Goal: Task Accomplishment & Management: Manage account settings

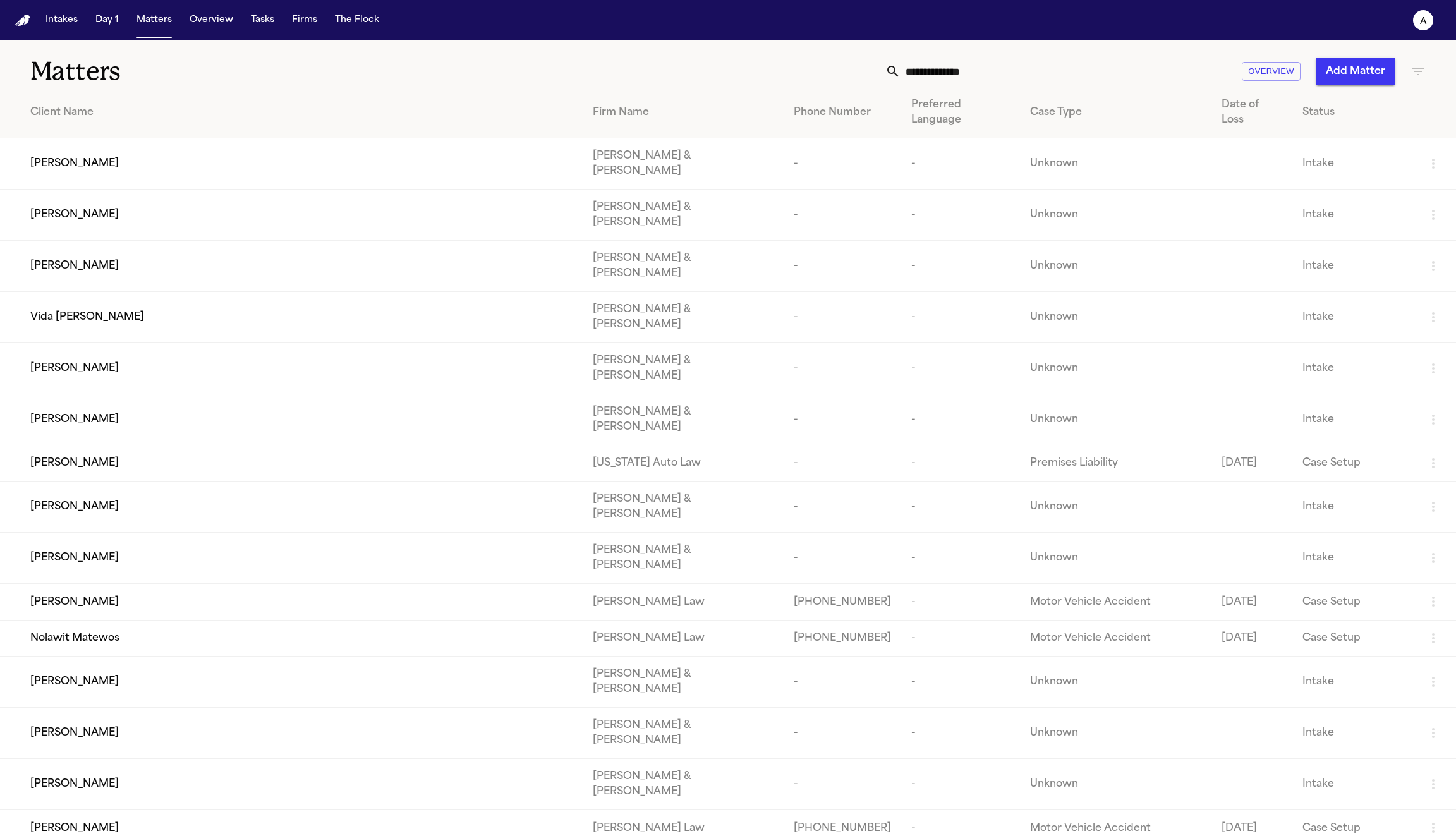
click at [616, 105] on div "Firm Name" at bounding box center [683, 112] width 181 height 15
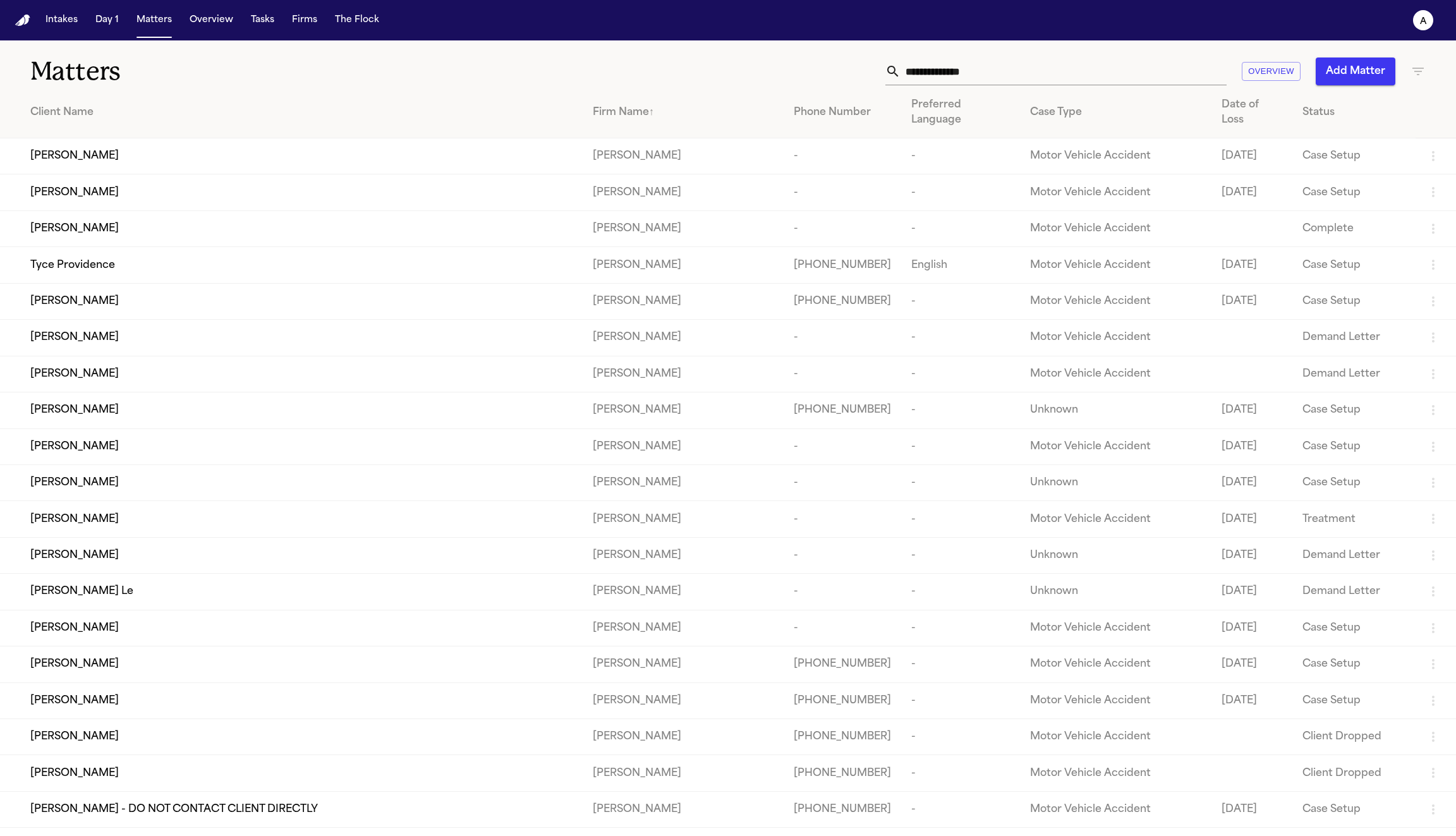
click at [1419, 73] on icon "button" at bounding box center [1418, 71] width 15 height 15
click at [1317, 140] on input "text" at bounding box center [1339, 149] width 160 height 18
type input "*****"
click at [1317, 174] on li "[PERSON_NAME] Law Firm" at bounding box center [1349, 174] width 180 height 23
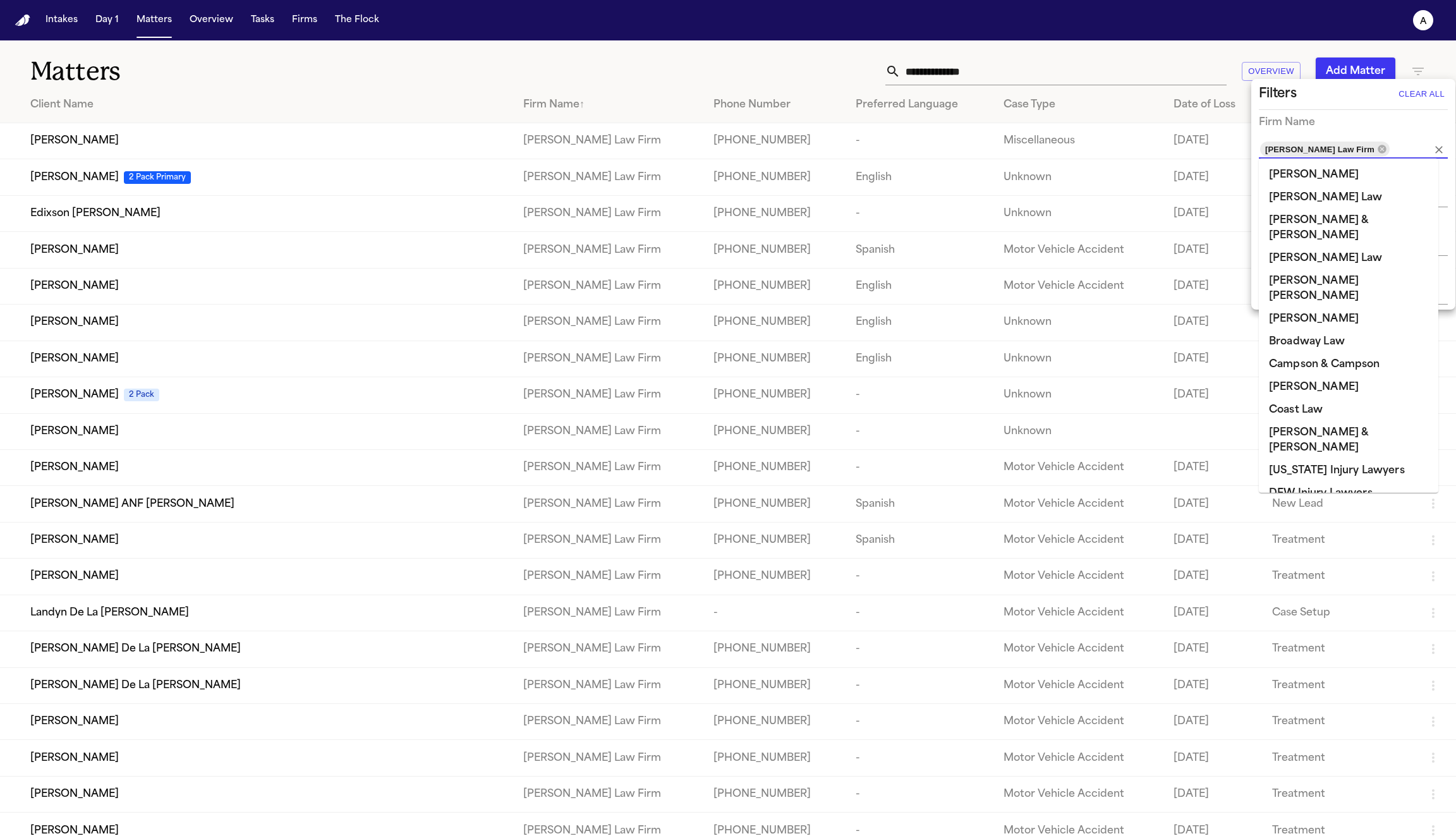
scroll to position [285, 0]
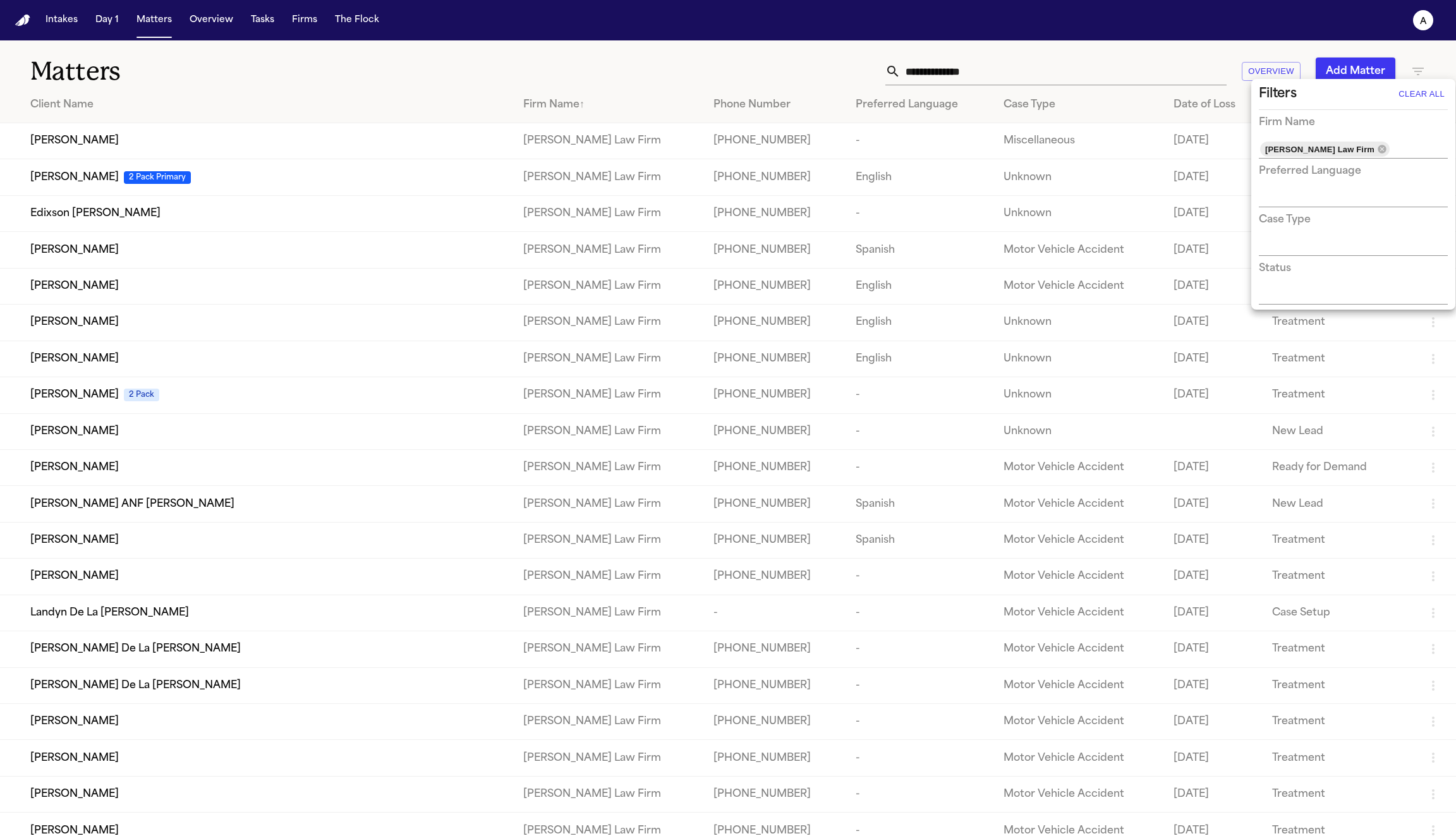
click at [446, 67] on div at bounding box center [728, 418] width 1456 height 836
click at [69, 144] on span "[PERSON_NAME]" at bounding box center [75, 140] width 89 height 15
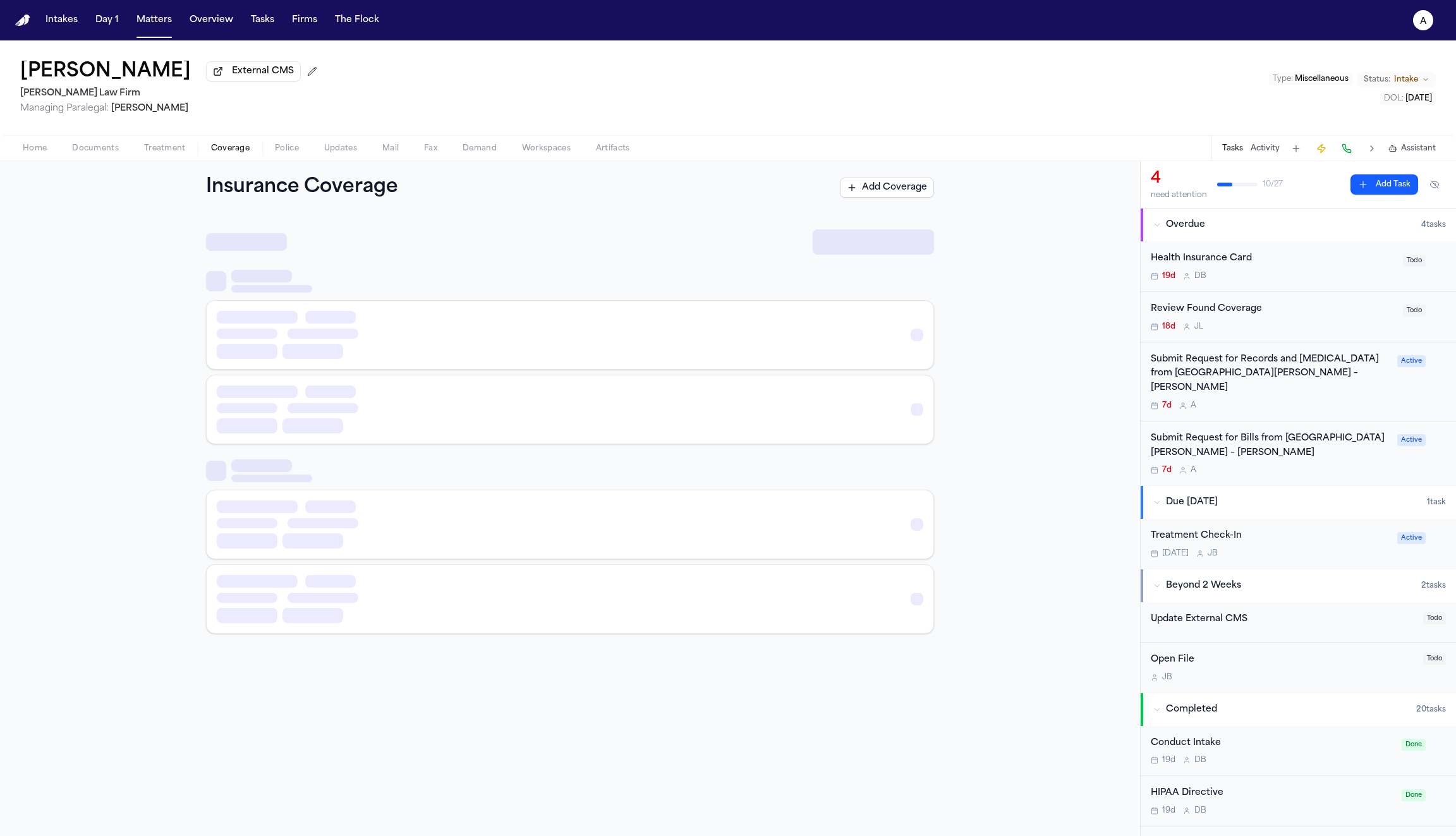
click at [238, 146] on span "Coverage" at bounding box center [230, 148] width 39 height 10
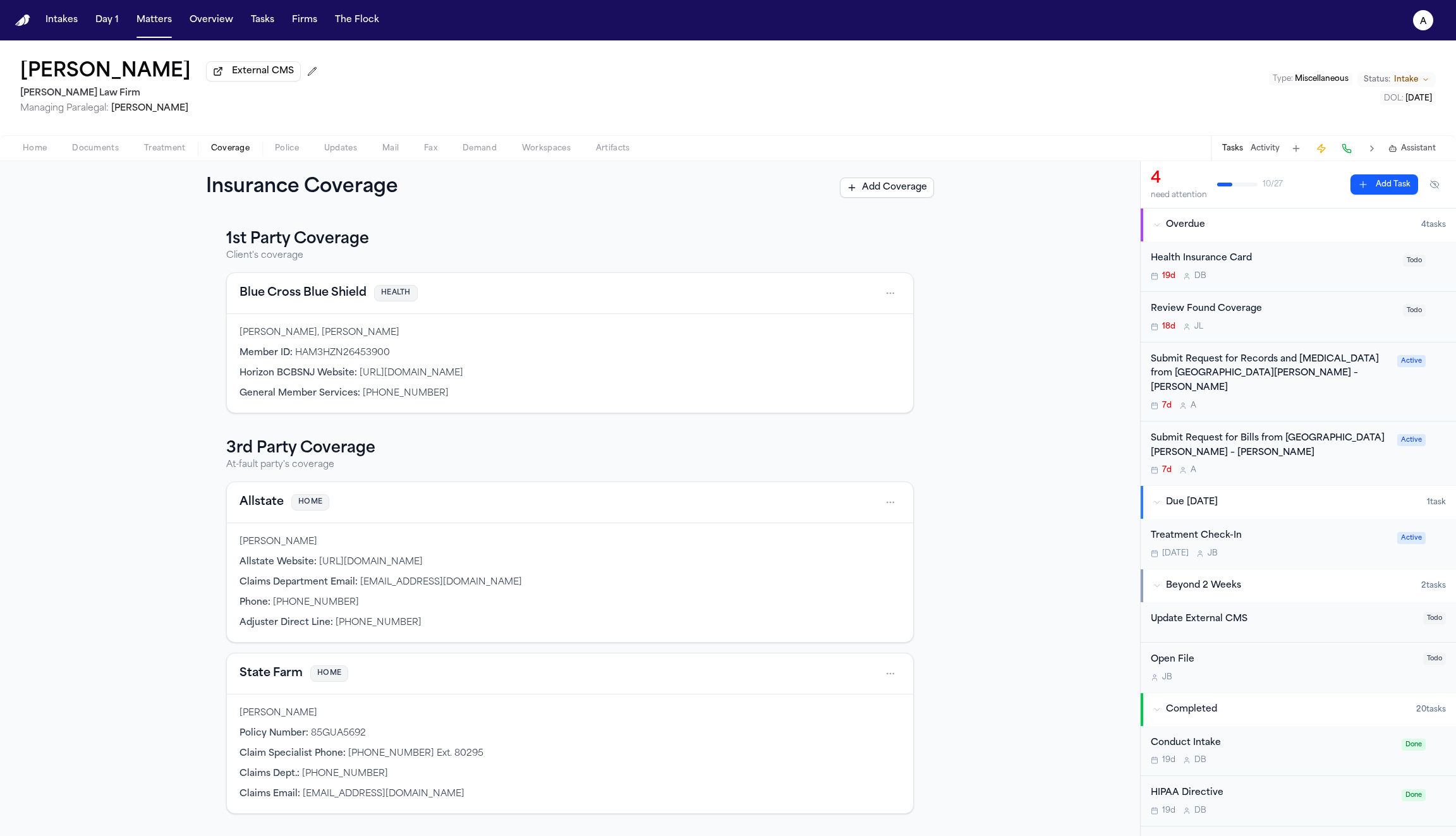
click at [290, 153] on span "Police" at bounding box center [287, 148] width 24 height 10
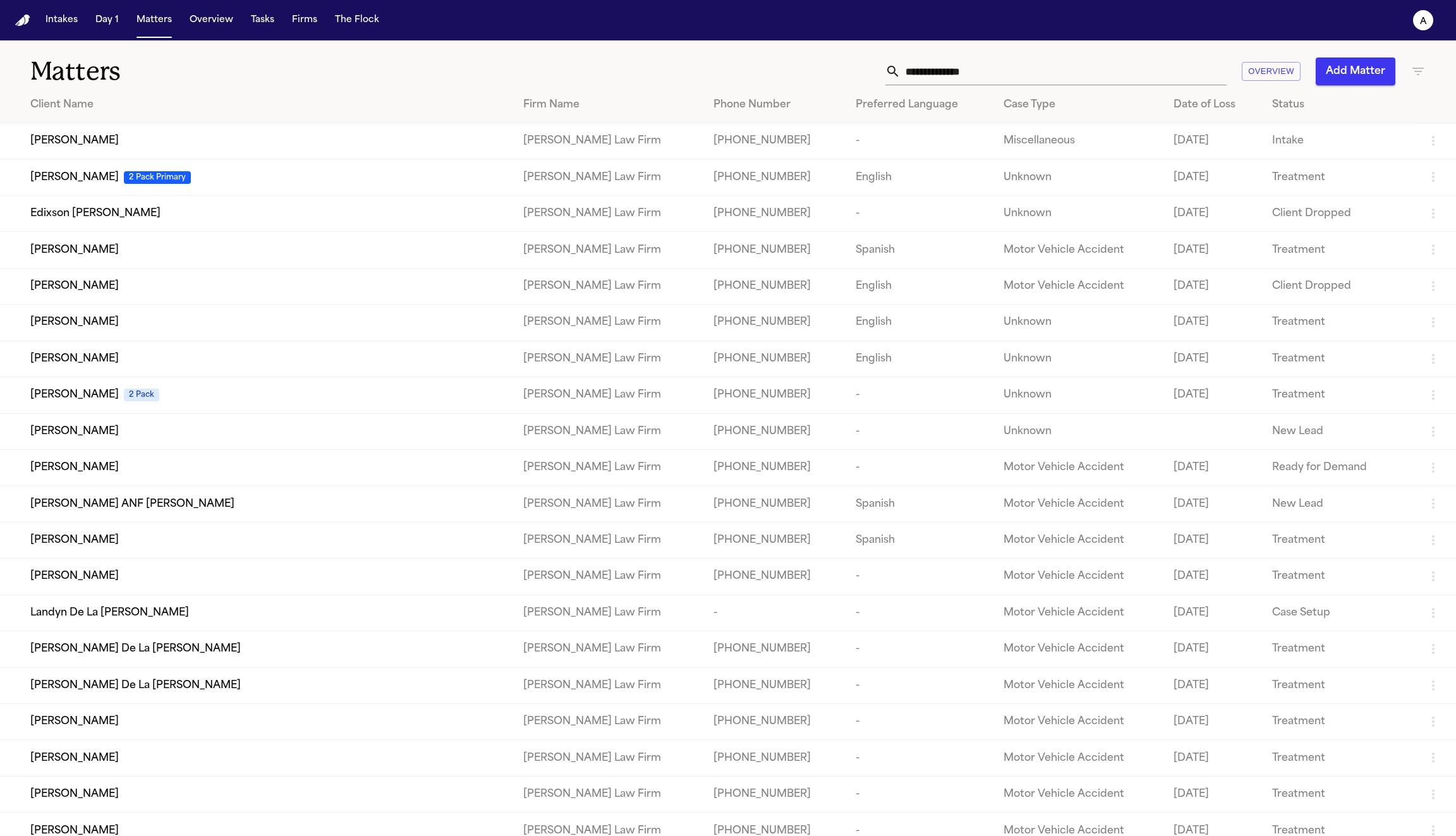
click at [142, 264] on td "[PERSON_NAME]" at bounding box center [256, 250] width 513 height 36
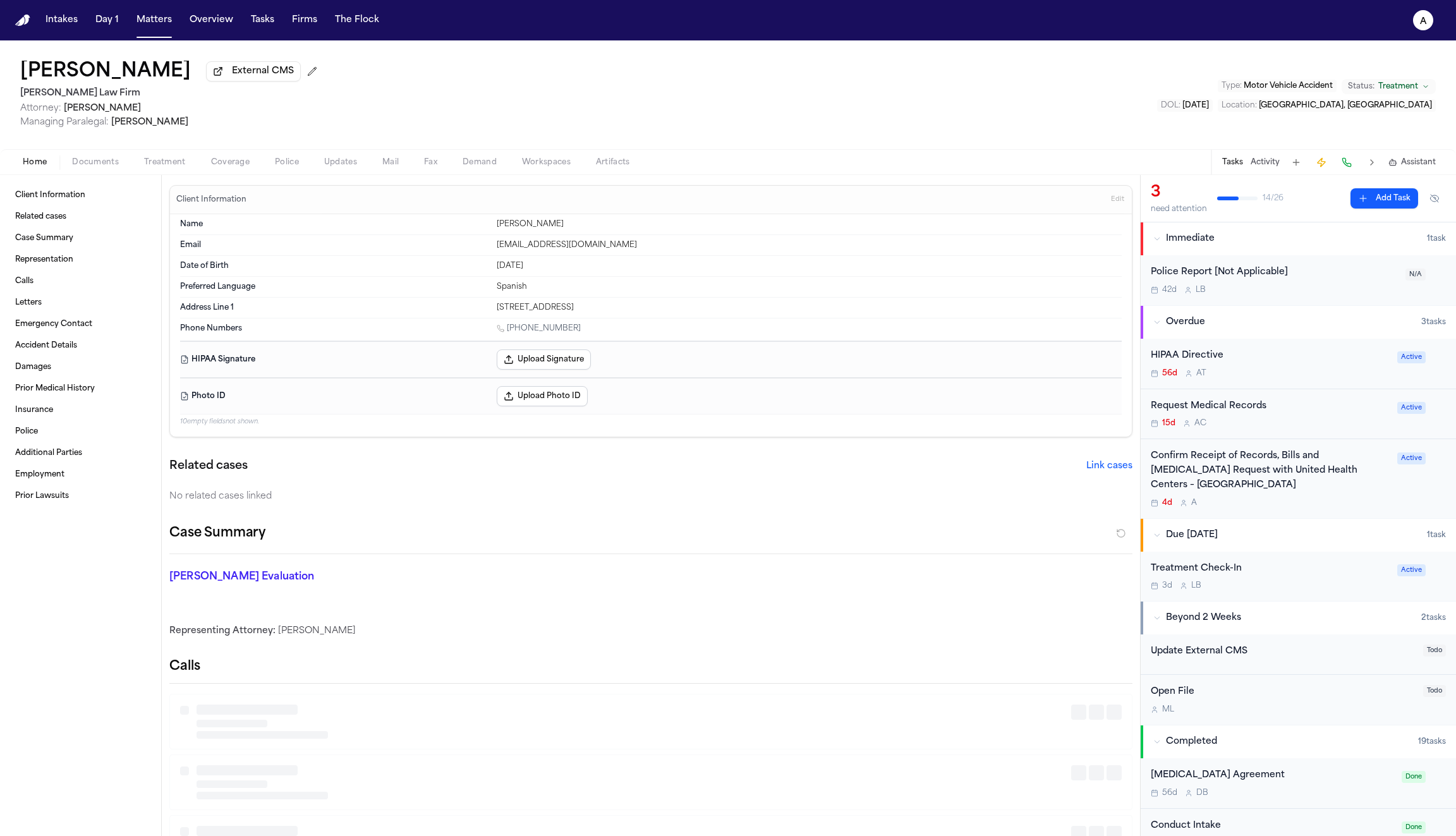
click at [279, 161] on span "Police" at bounding box center [287, 162] width 24 height 10
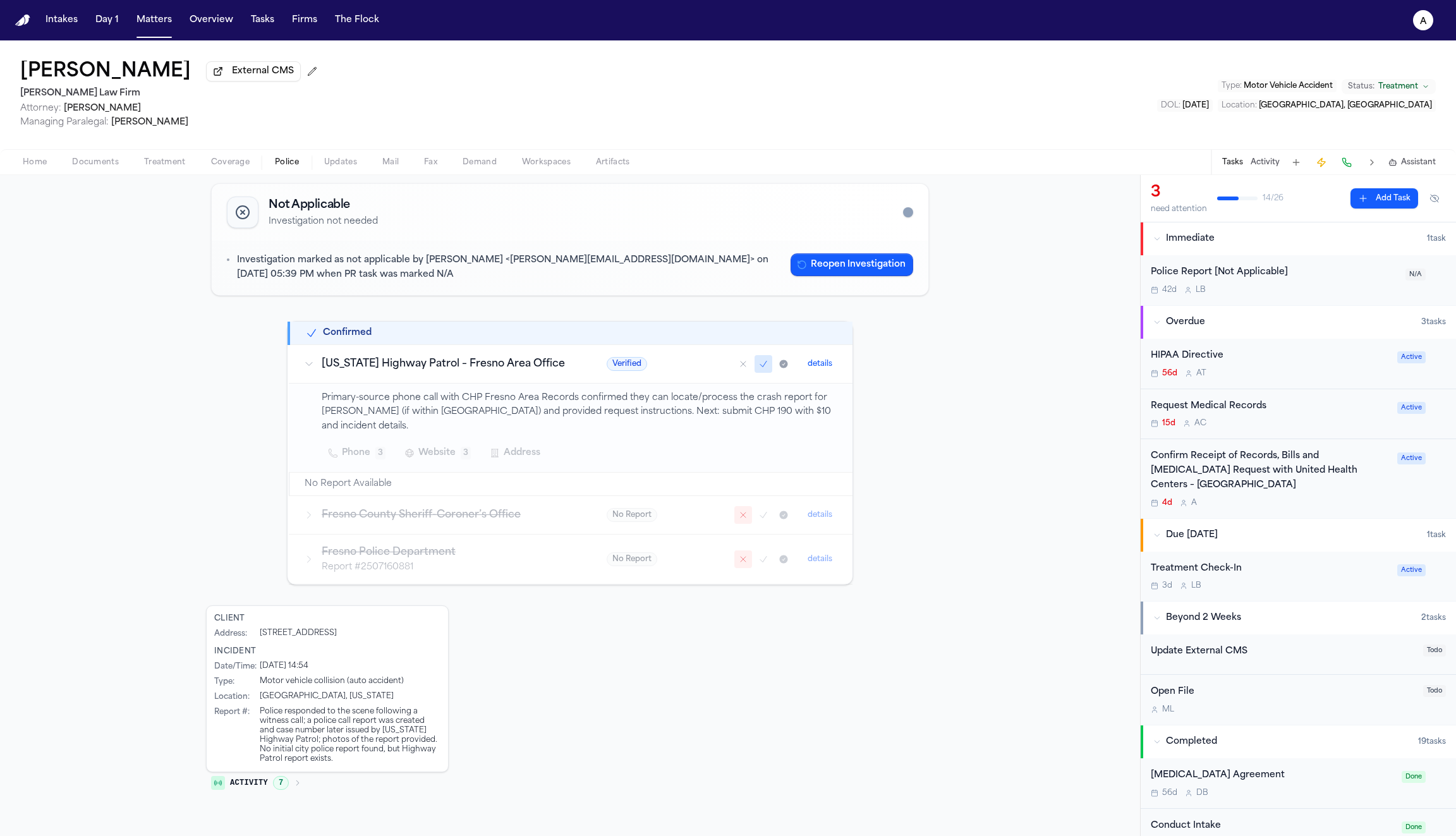
scroll to position [68, 0]
click at [823, 364] on button "details" at bounding box center [820, 361] width 35 height 15
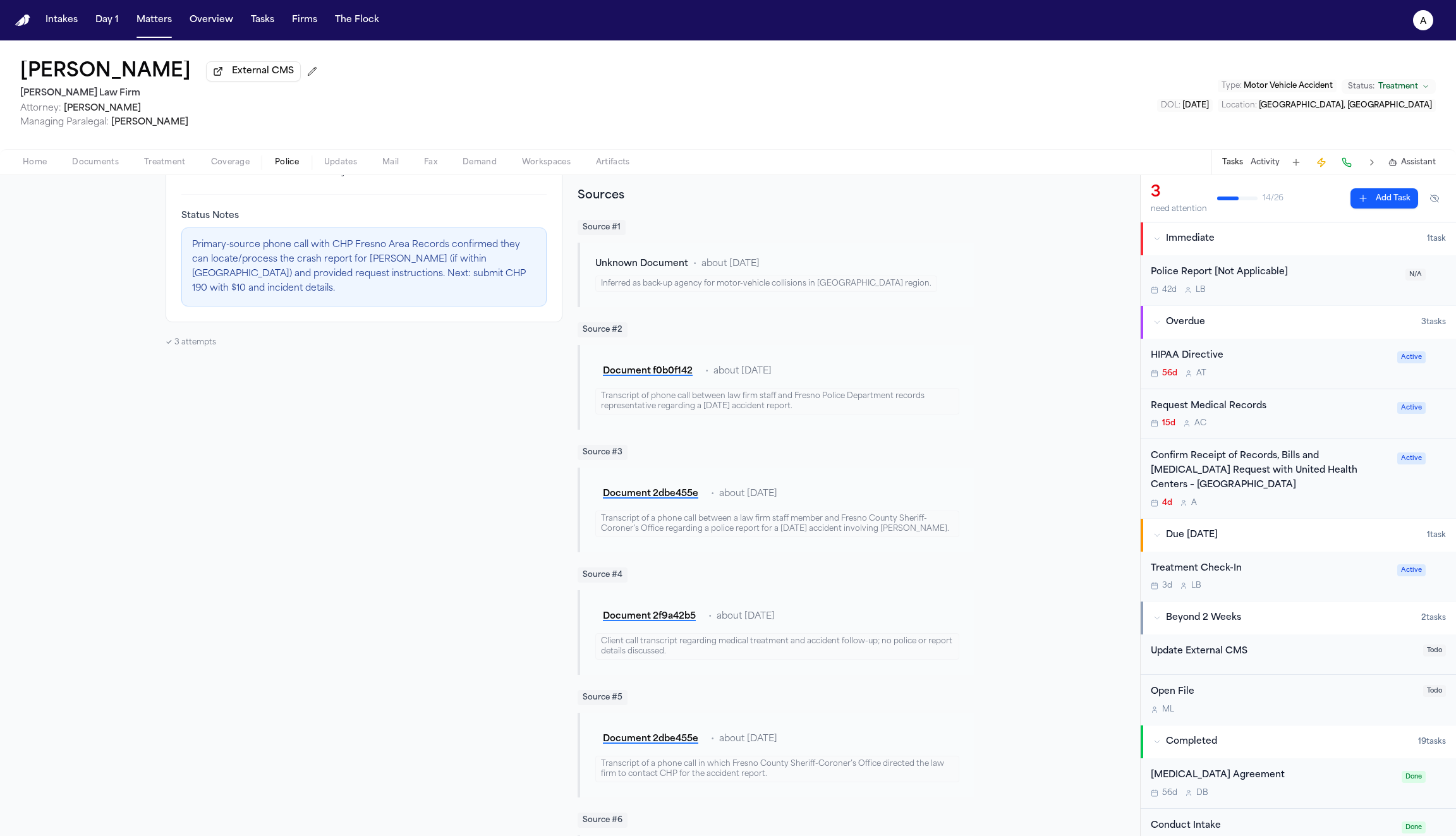
scroll to position [304, 0]
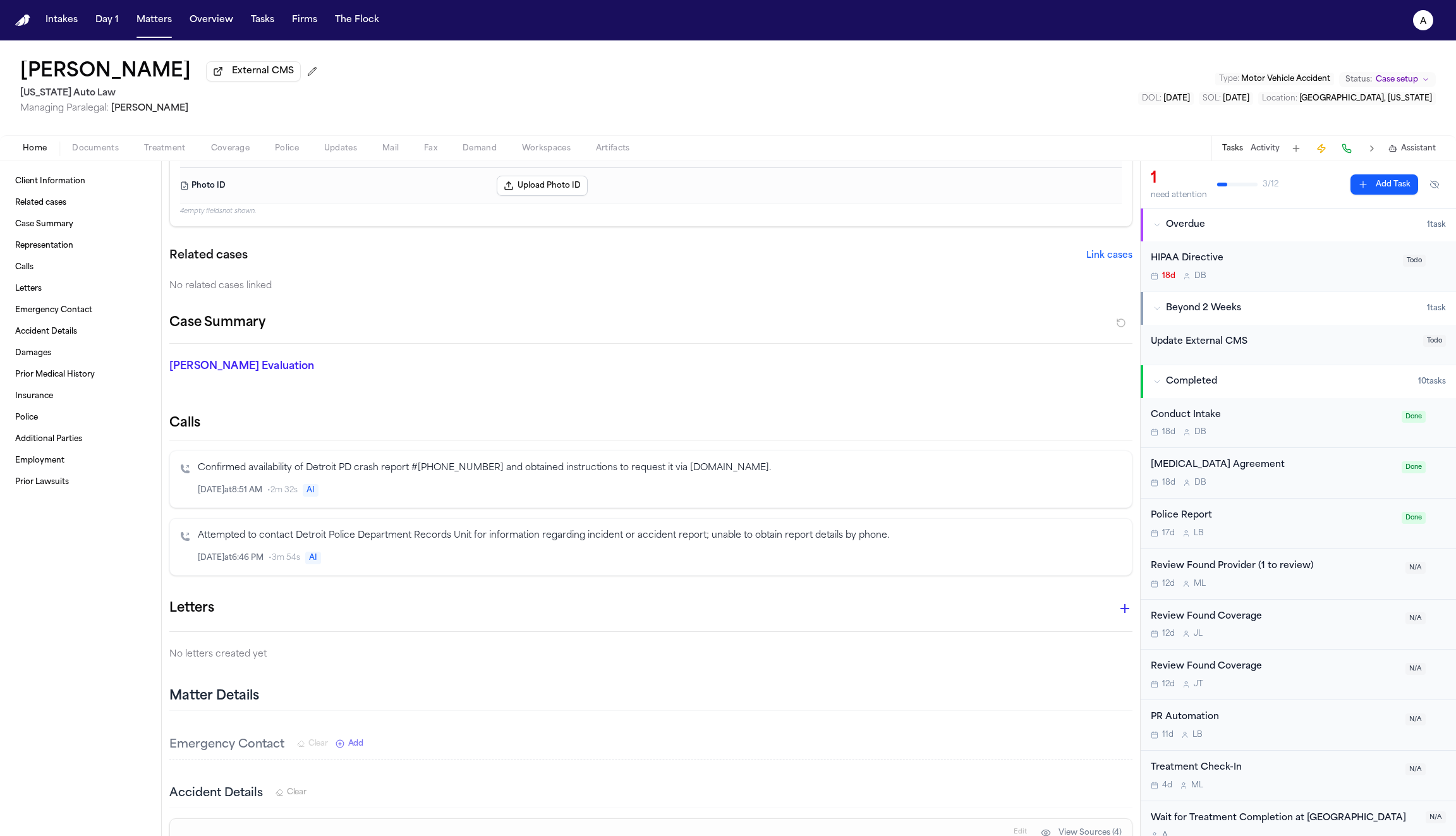
scroll to position [428, 0]
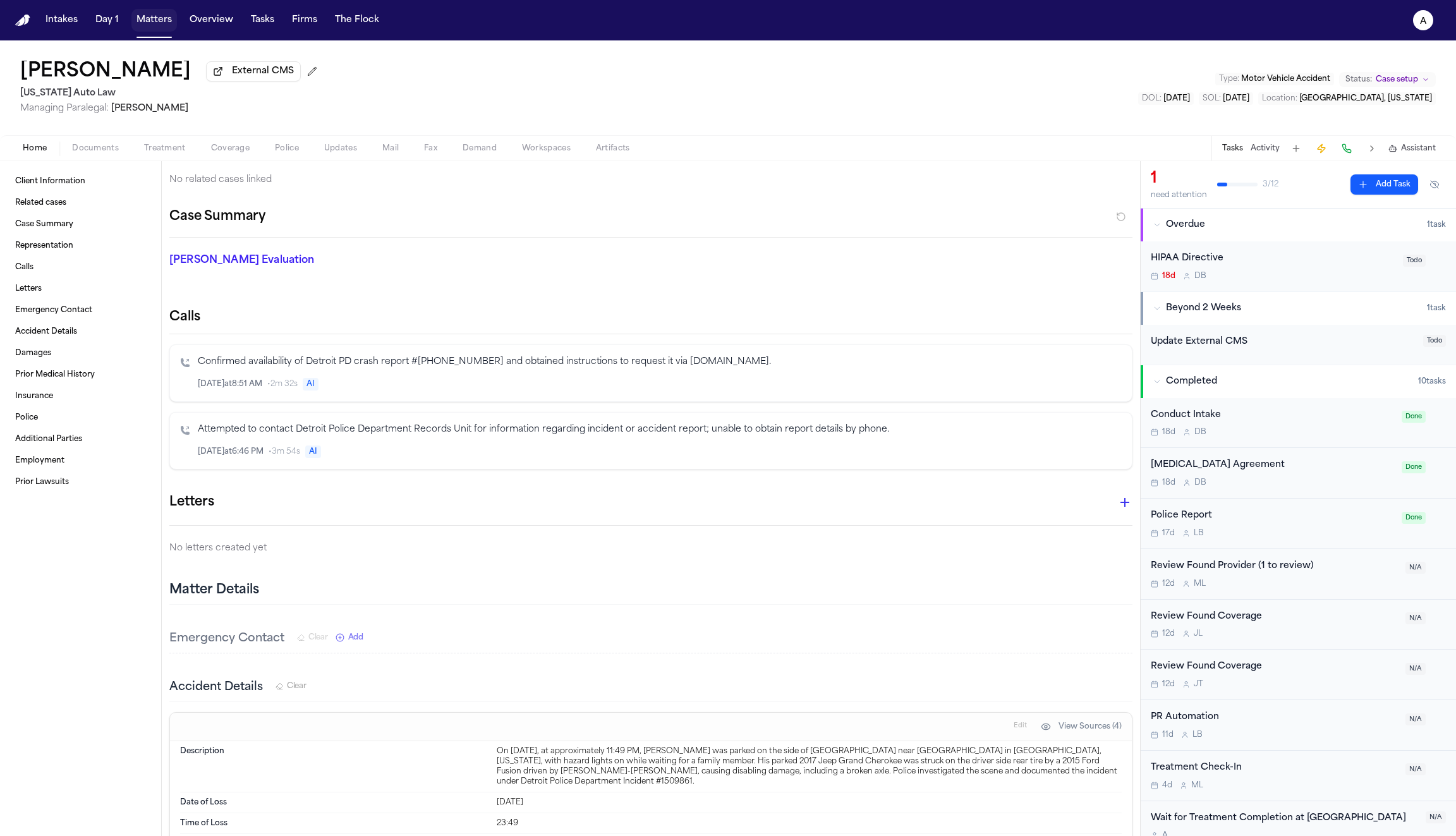
click at [142, 21] on button "Matters" at bounding box center [154, 19] width 45 height 23
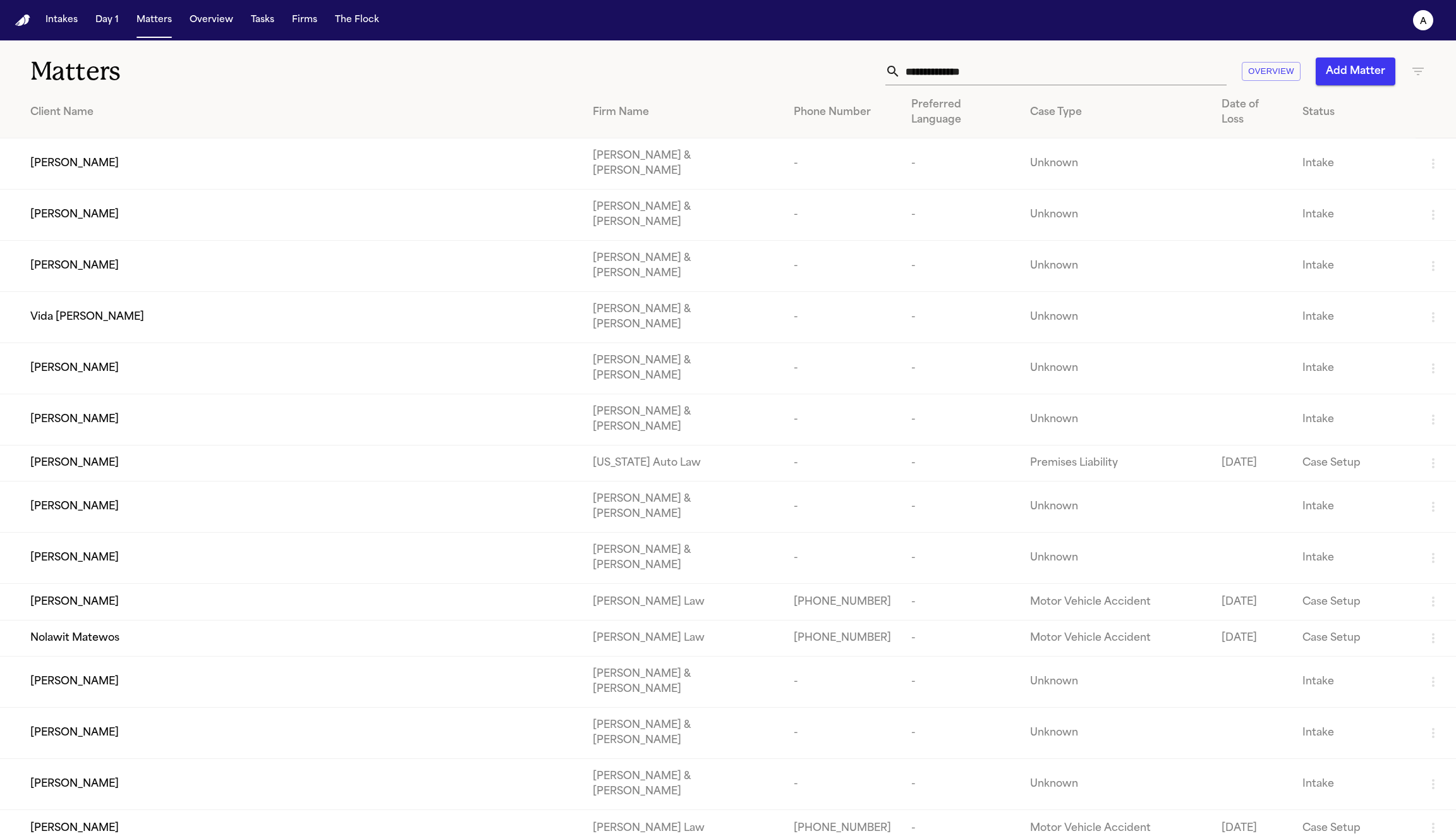
click at [992, 72] on input "text" at bounding box center [1064, 72] width 326 height 28
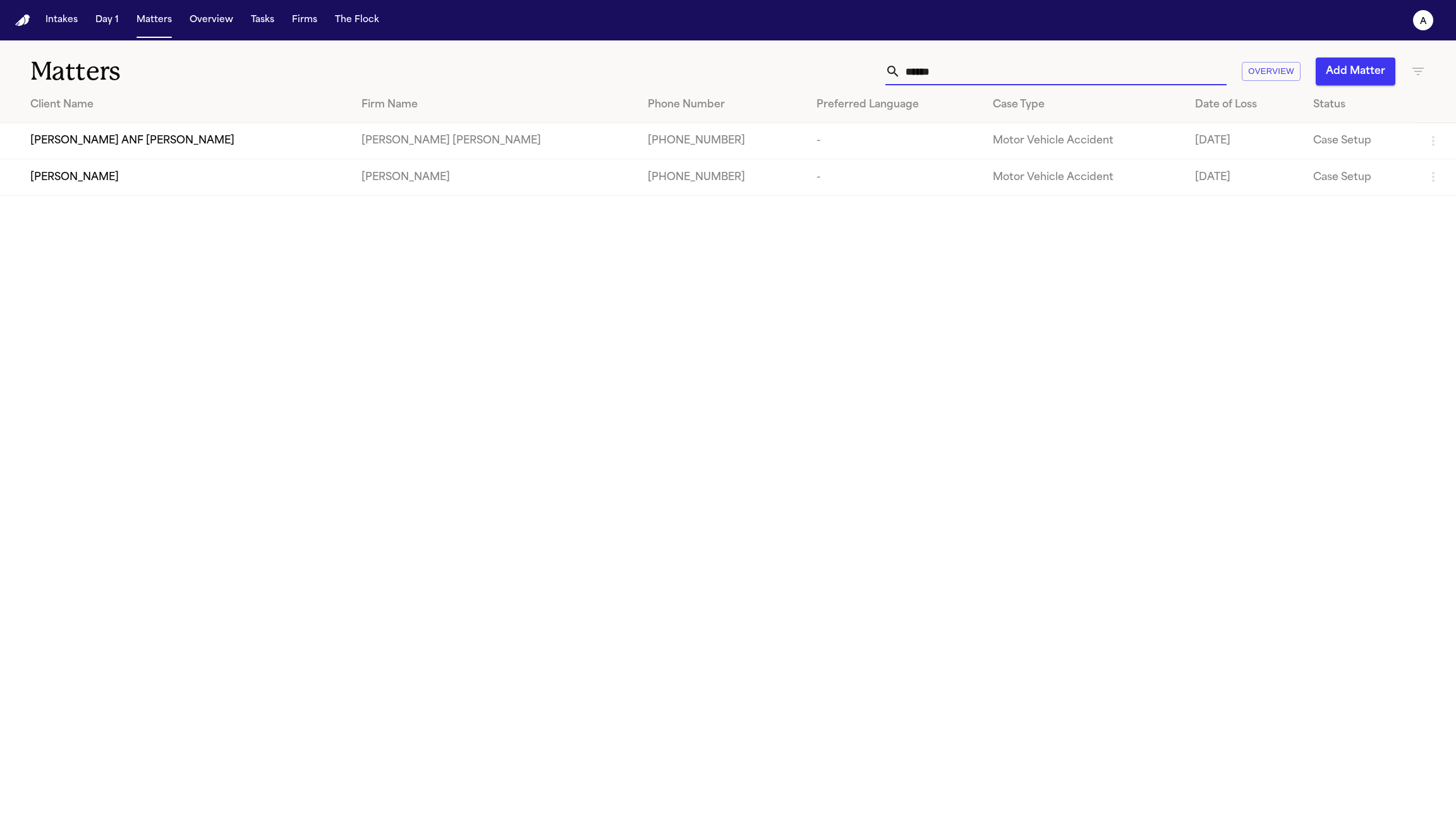
type input "******"
click at [216, 139] on div "Mirna Huerta ANF David Cervantes" at bounding box center [185, 140] width 311 height 15
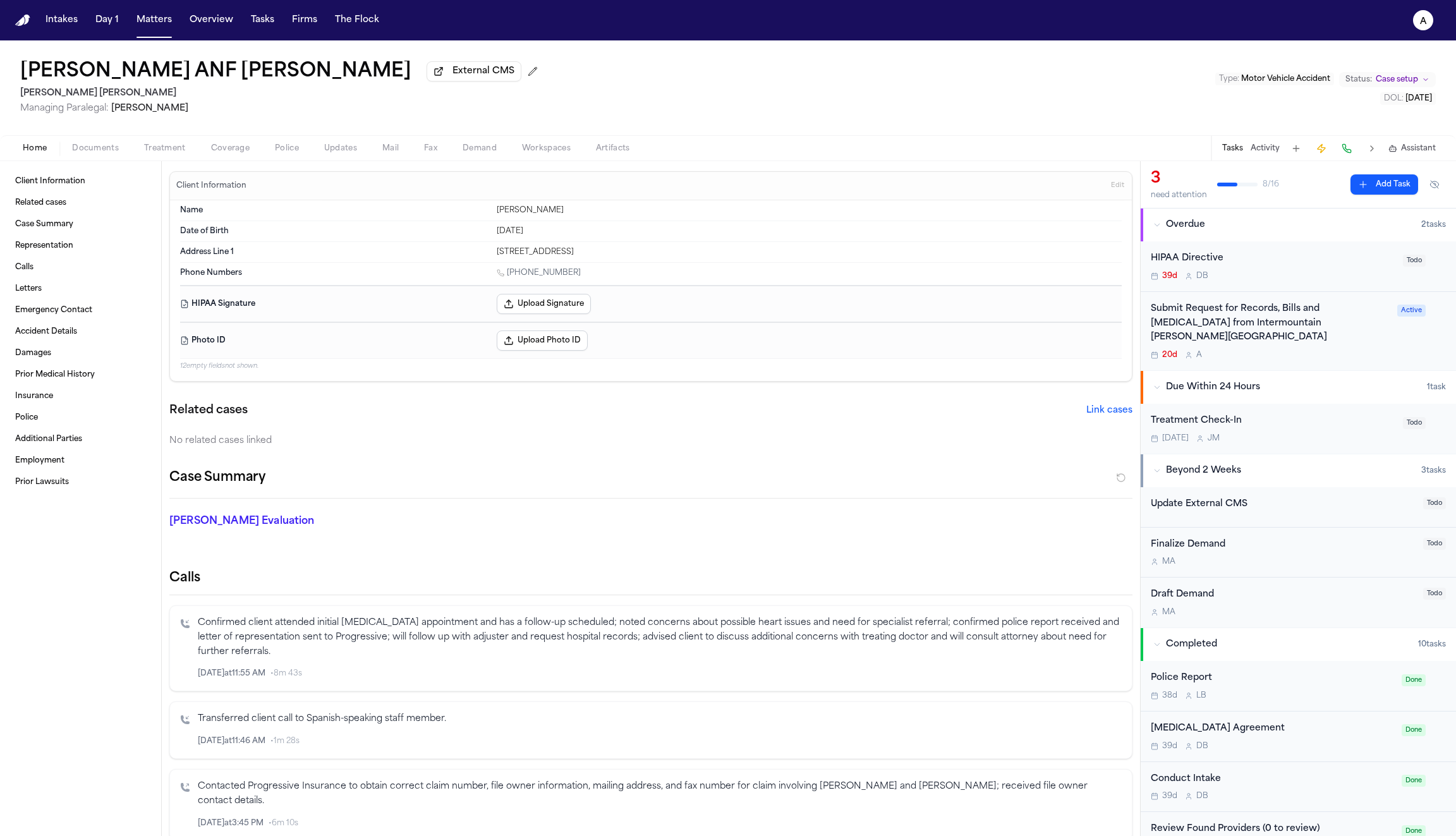
click at [279, 143] on button "Police" at bounding box center [287, 148] width 49 height 15
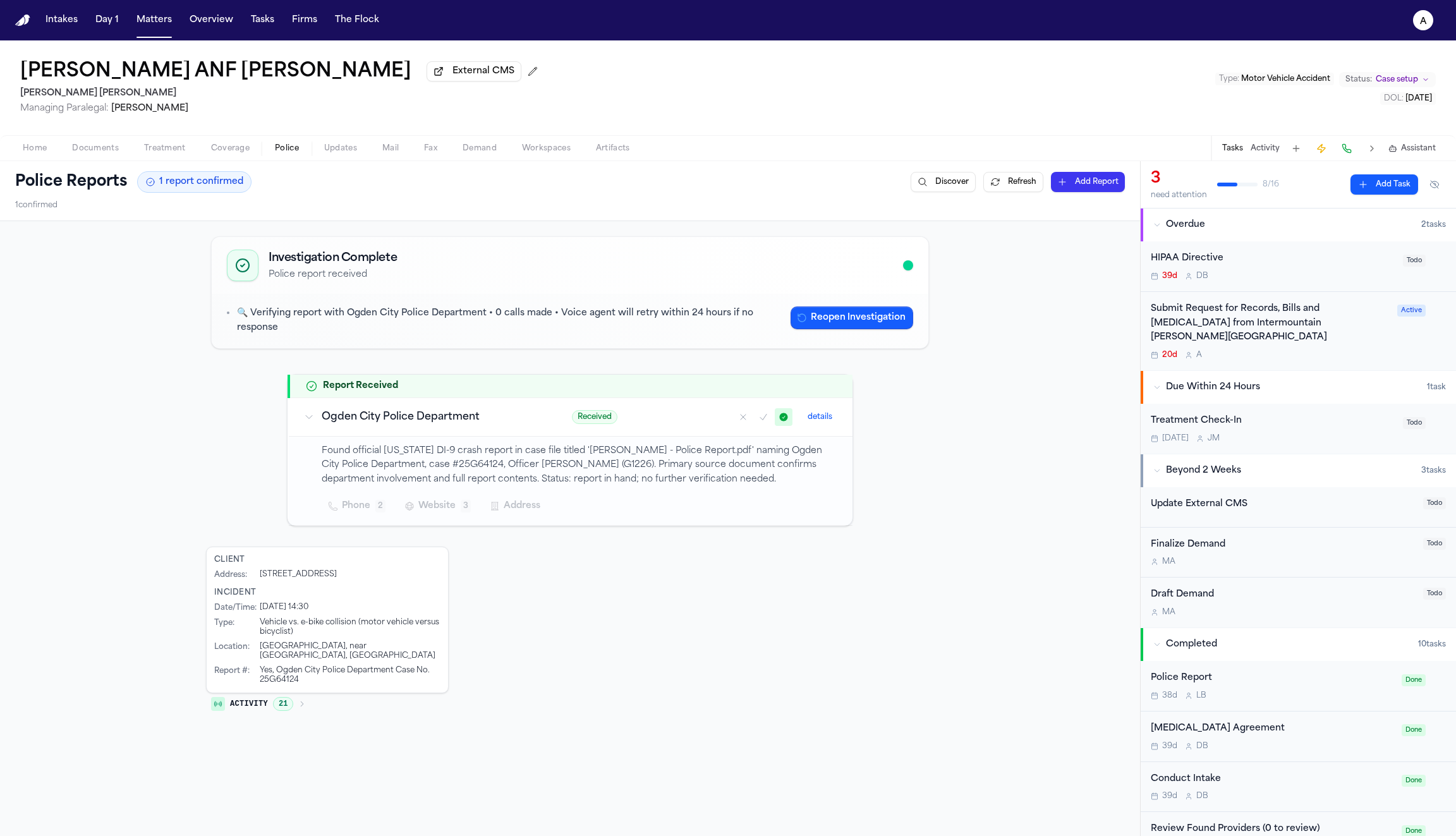
click at [1433, 188] on button at bounding box center [1434, 184] width 23 height 20
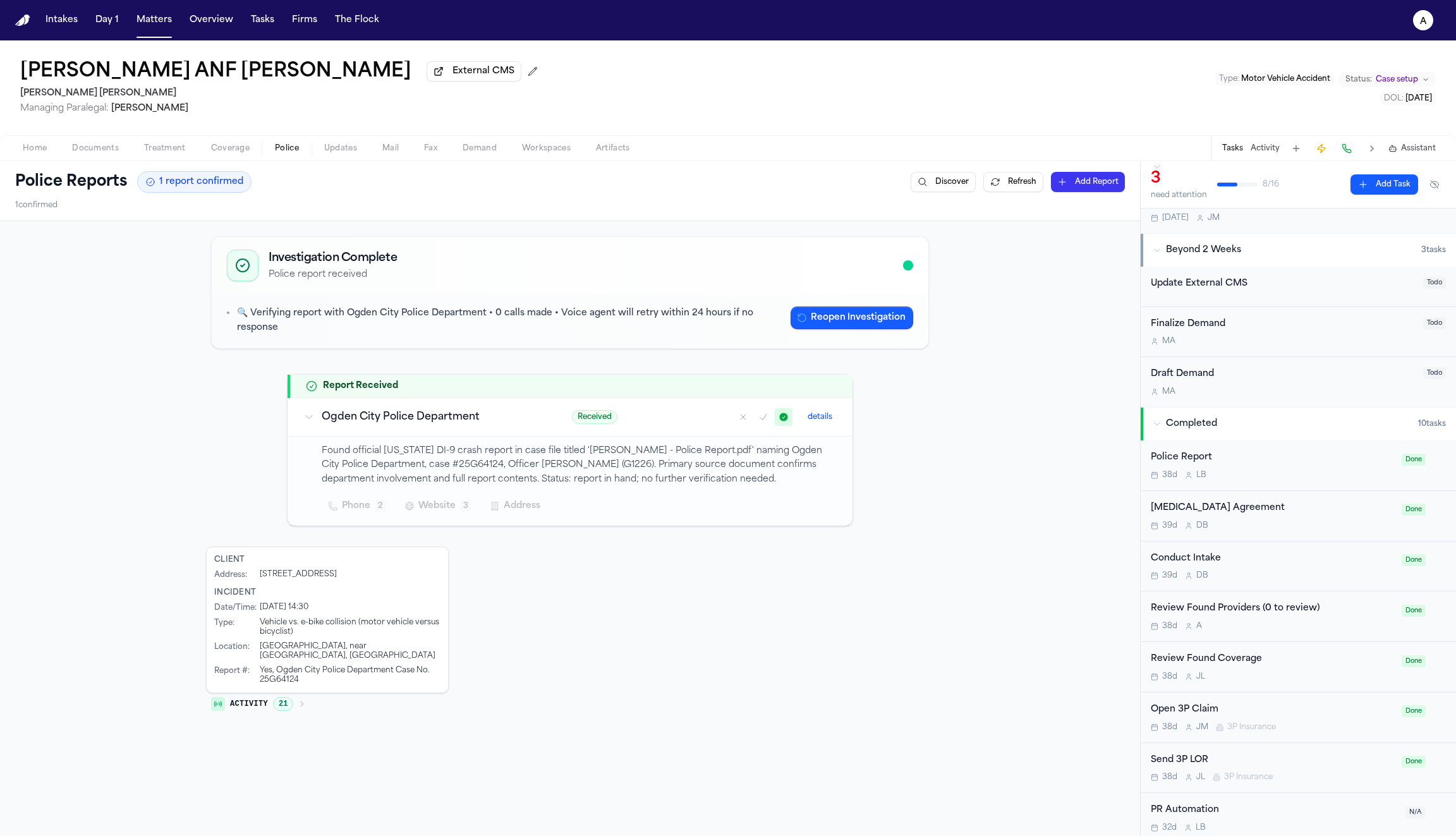
scroll to position [314, 0]
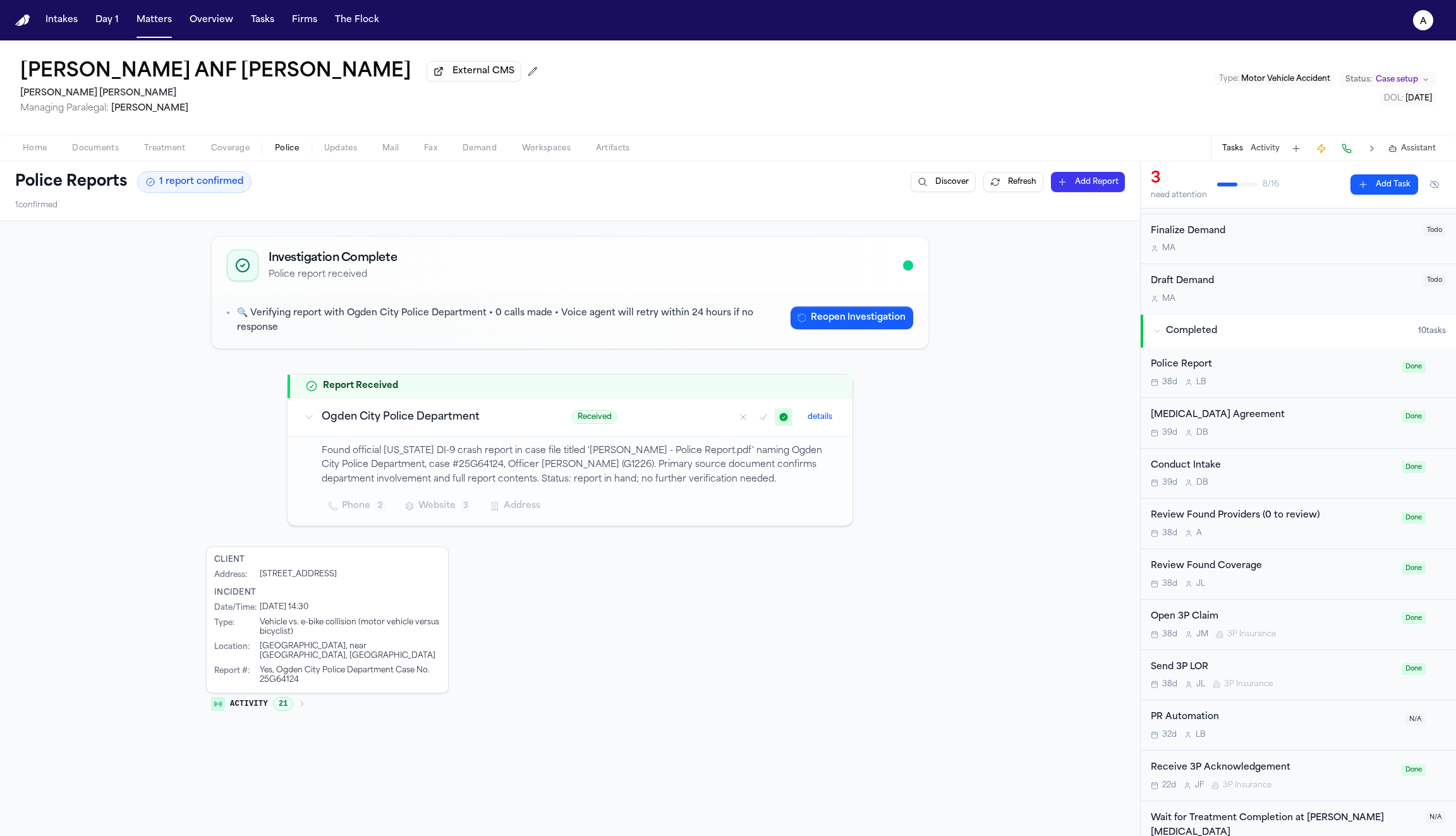
click at [304, 700] on icon "button" at bounding box center [302, 704] width 8 height 8
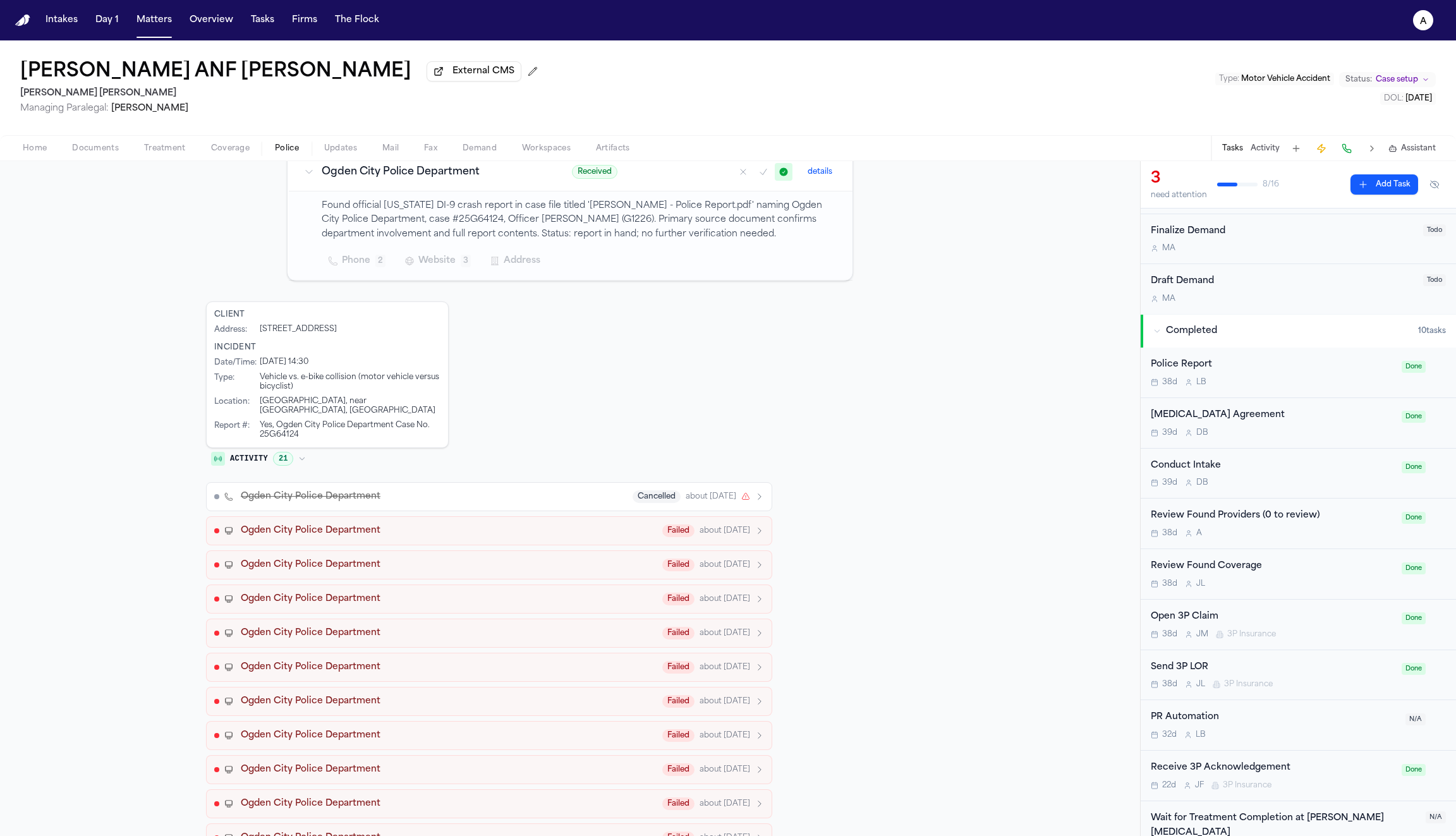
scroll to position [0, 0]
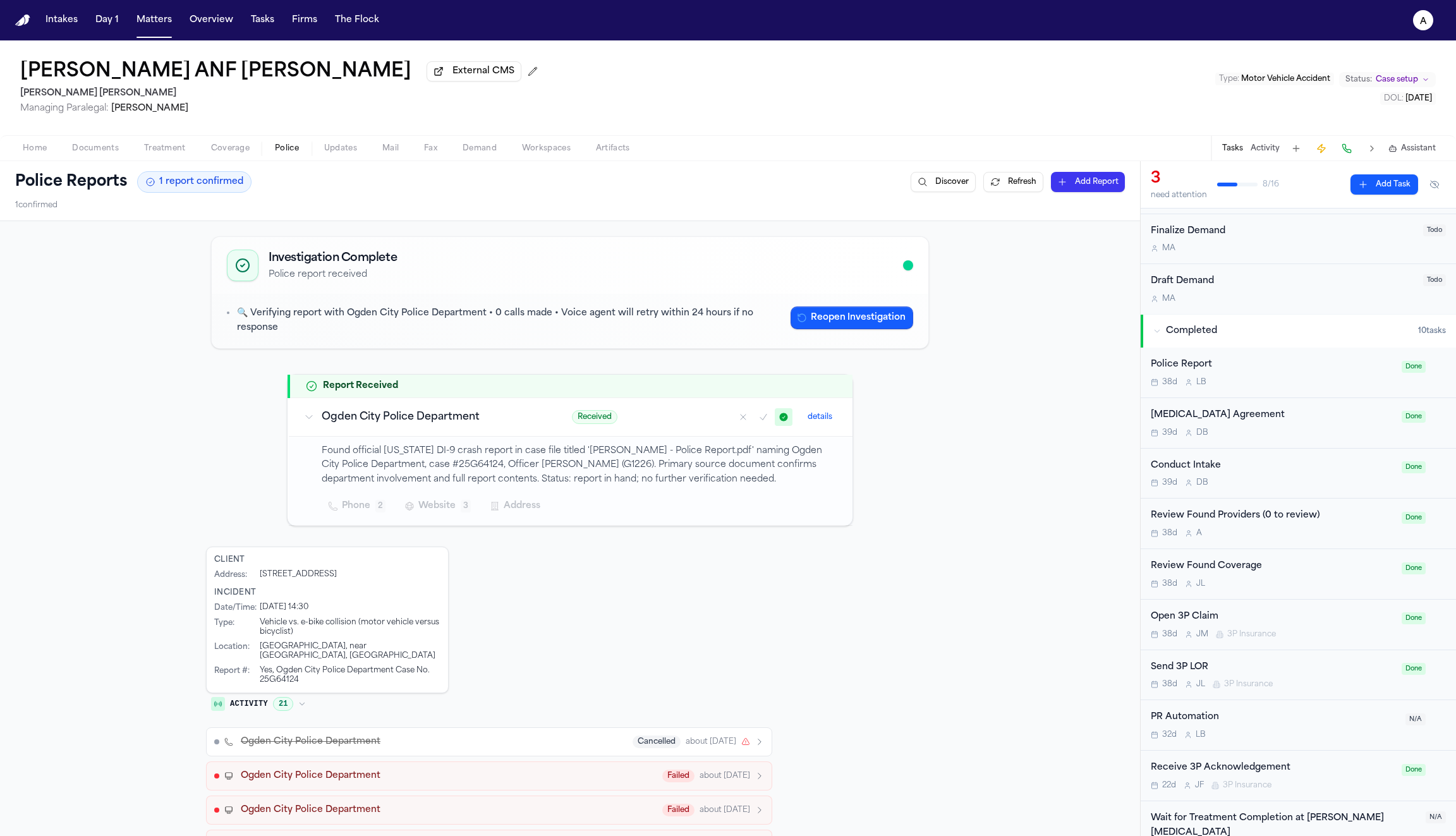
click at [301, 700] on icon "button" at bounding box center [302, 704] width 8 height 8
click at [329, 148] on span "Updates" at bounding box center [340, 148] width 33 height 10
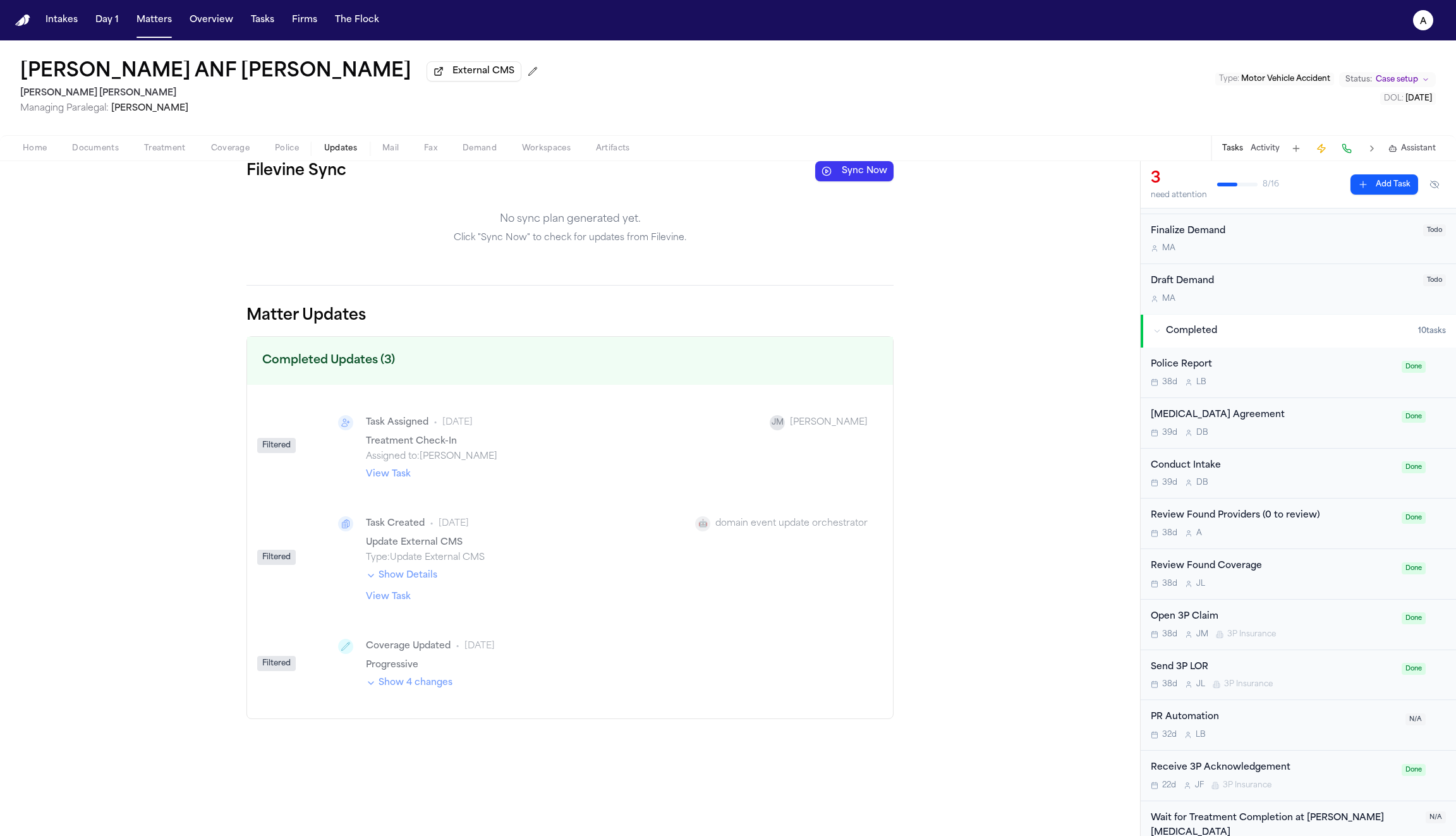
click at [39, 153] on span "Home" at bounding box center [34, 148] width 24 height 10
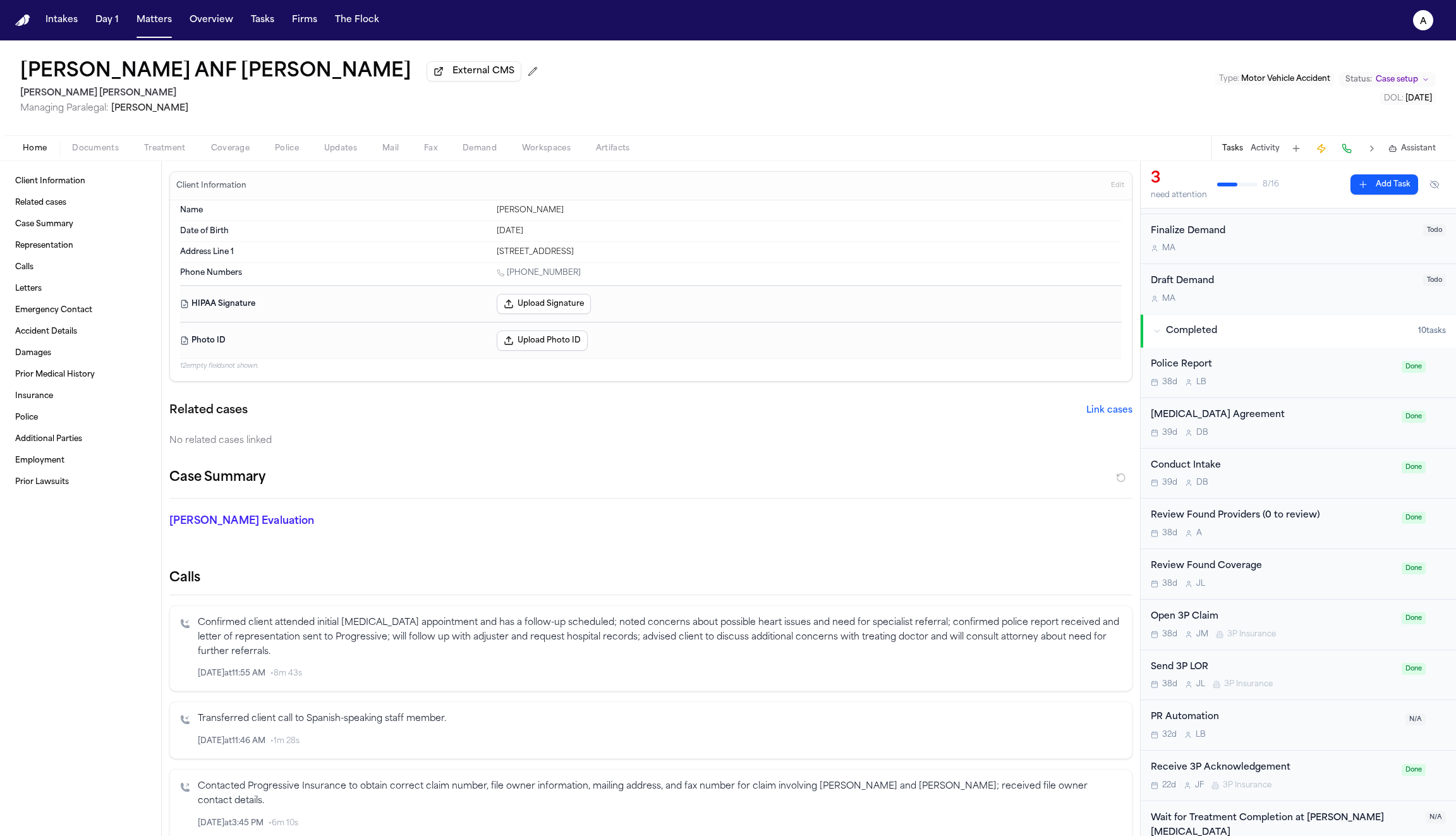
click at [283, 153] on span "Police" at bounding box center [287, 148] width 24 height 10
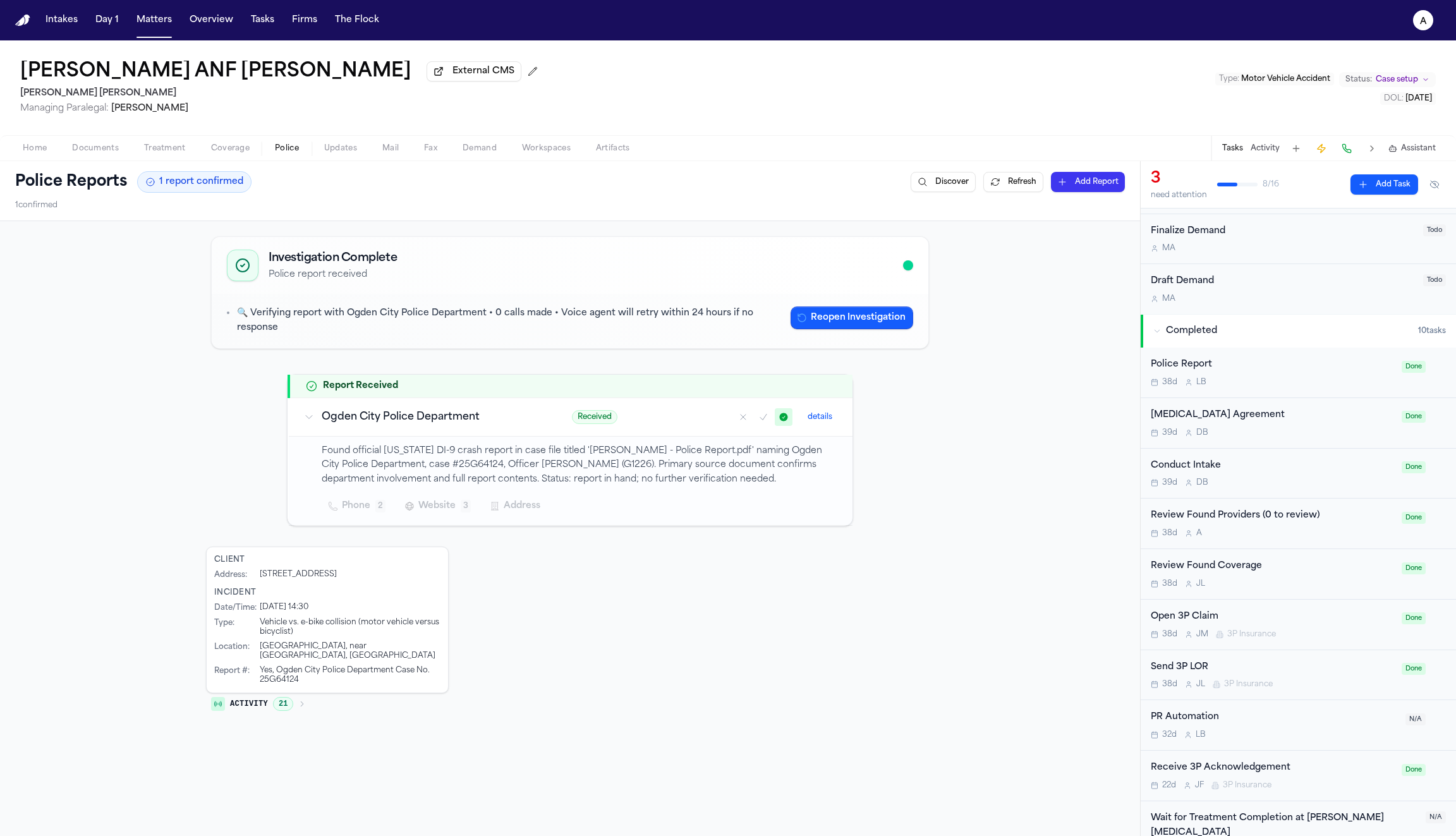
click at [452, 503] on span "Website" at bounding box center [437, 505] width 37 height 15
click at [735, 455] on div "Found official Utah DI-9 crash report in case file titled 'Cervantes, David - P…" at bounding box center [579, 481] width 515 height 73
click at [823, 411] on button "details" at bounding box center [820, 416] width 35 height 15
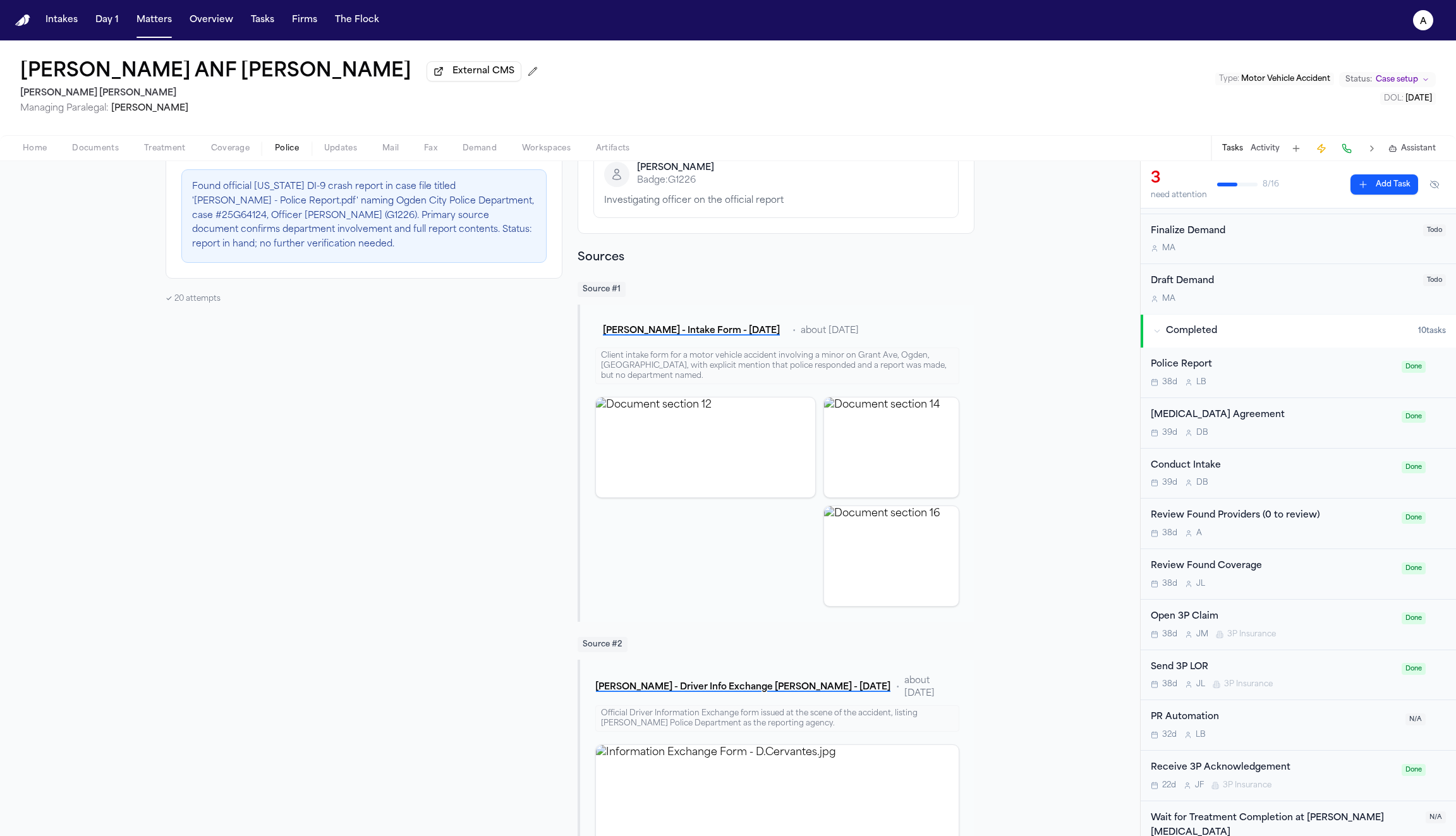
scroll to position [391, 0]
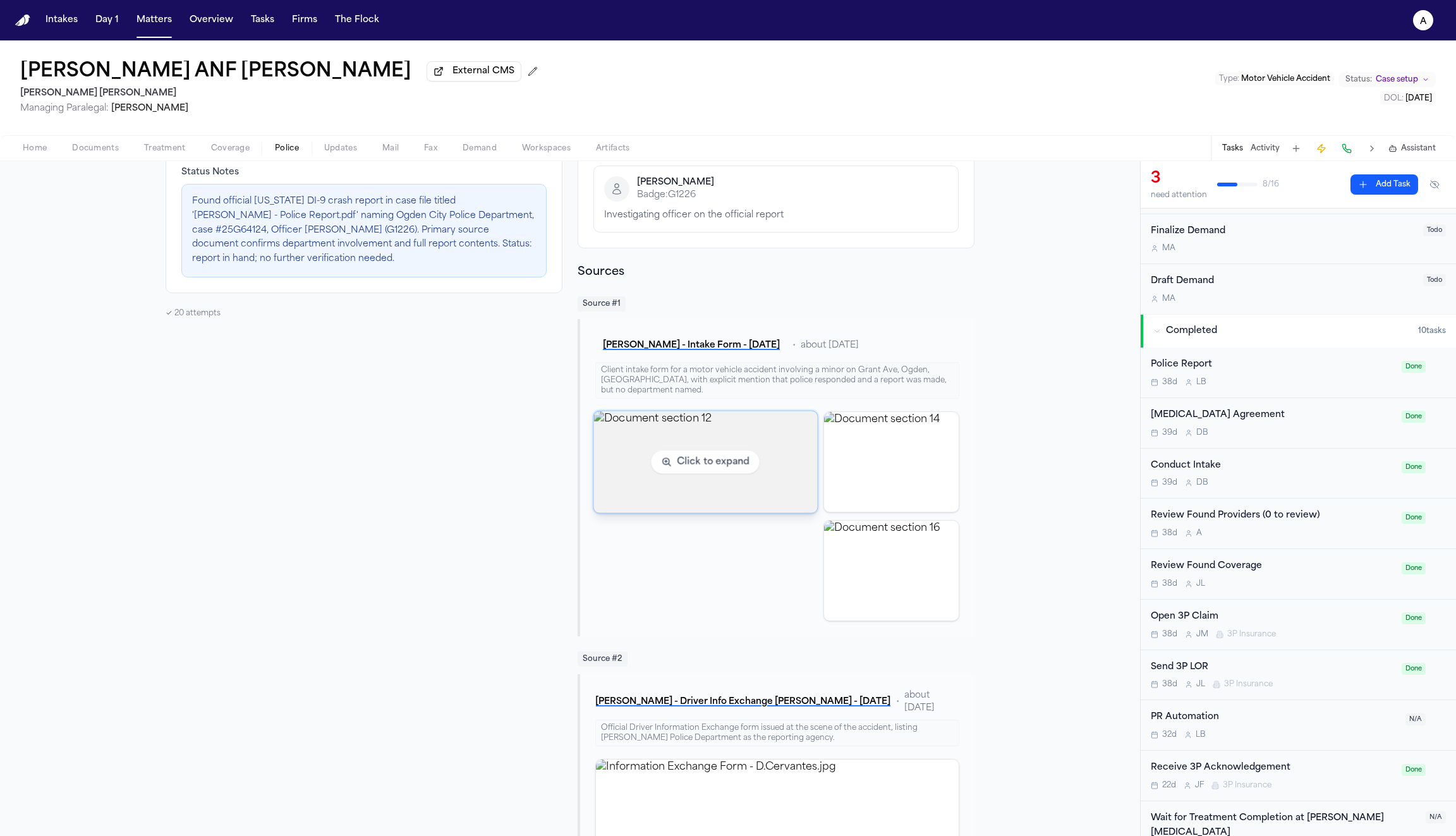
click at [713, 458] on img "View document section 12" at bounding box center [705, 462] width 223 height 102
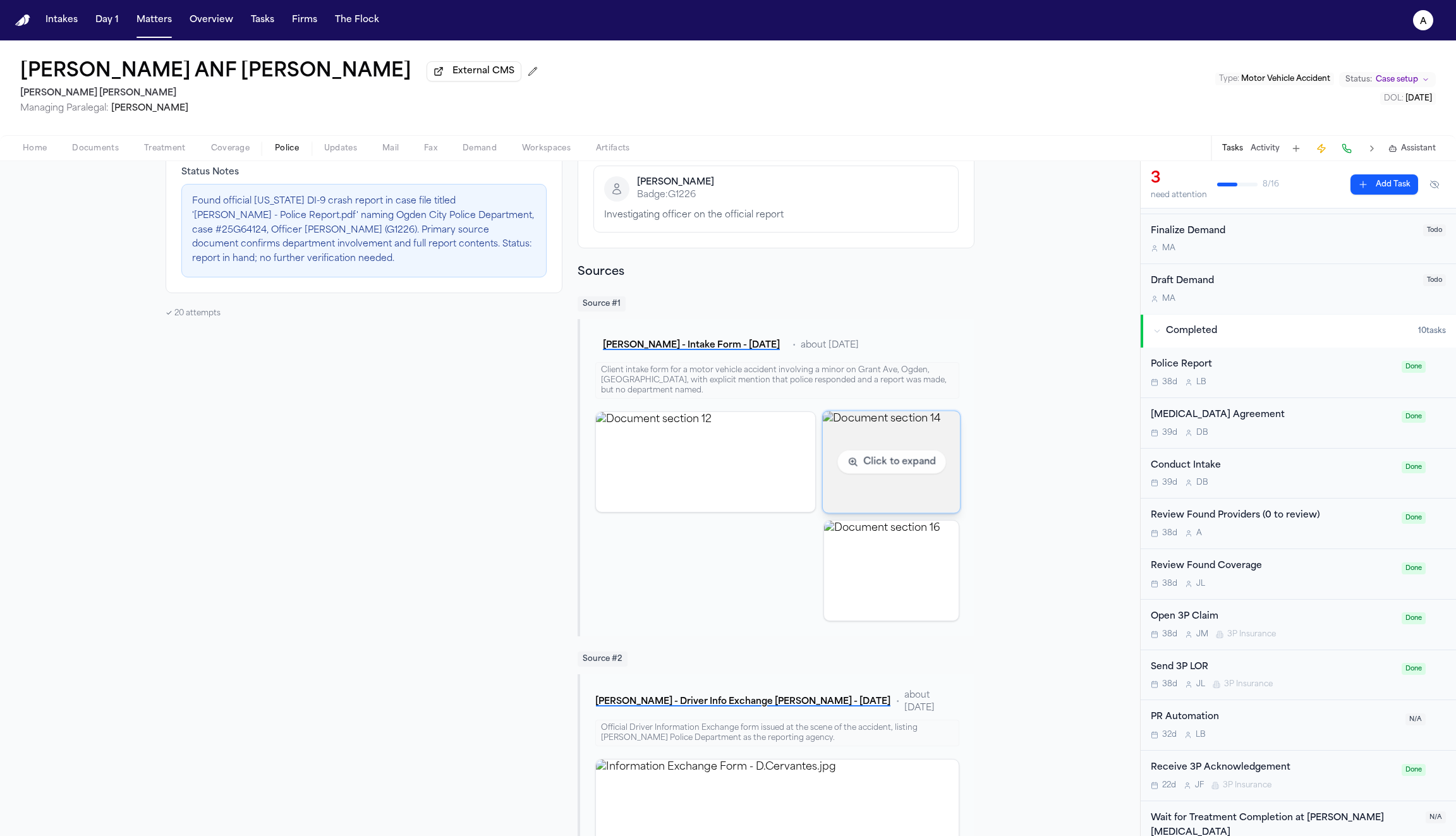
click at [859, 465] on img "View document section 14" at bounding box center [891, 462] width 138 height 102
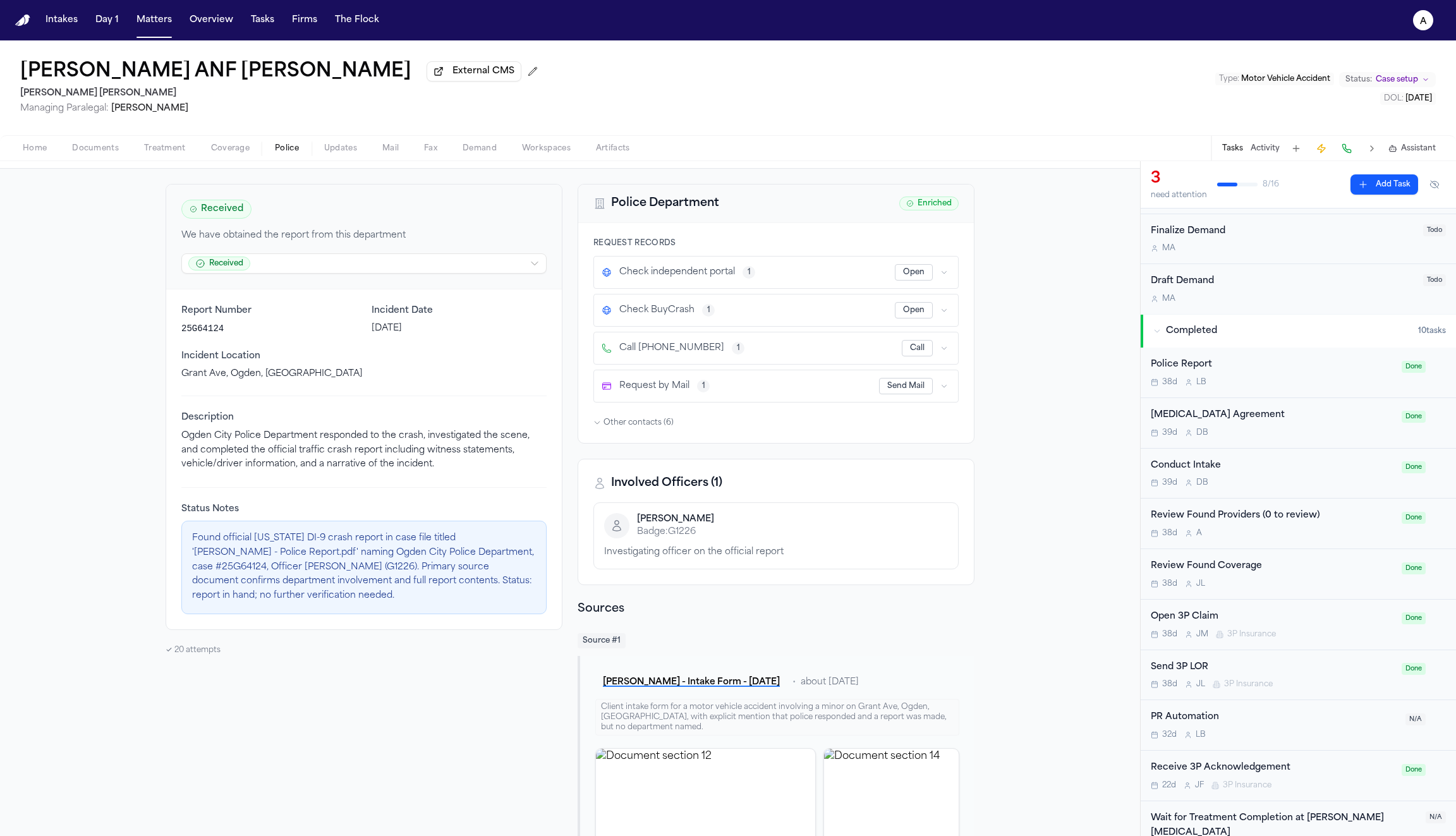
scroll to position [0, 0]
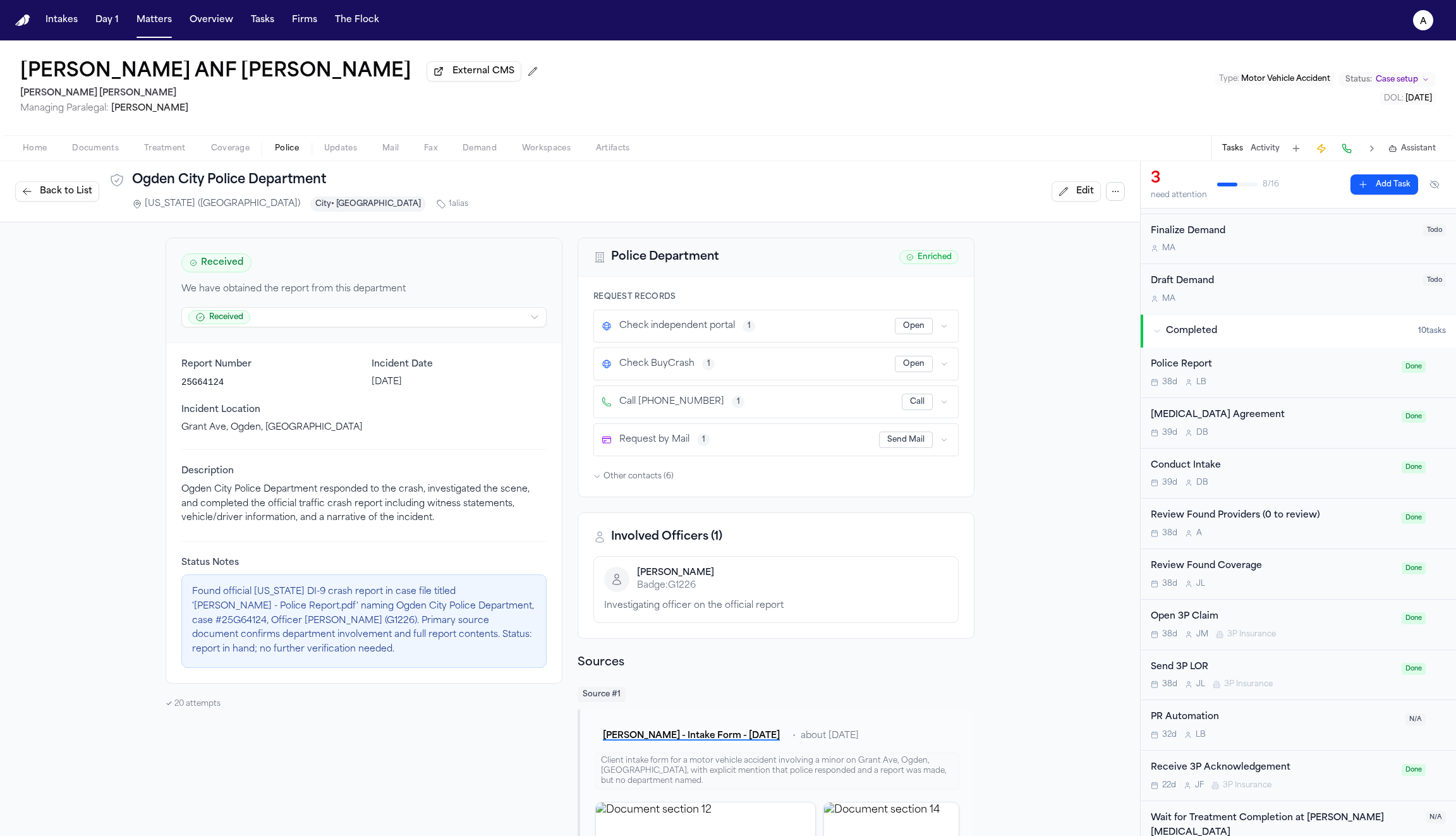
click at [944, 327] on icon "button" at bounding box center [944, 326] width 8 height 8
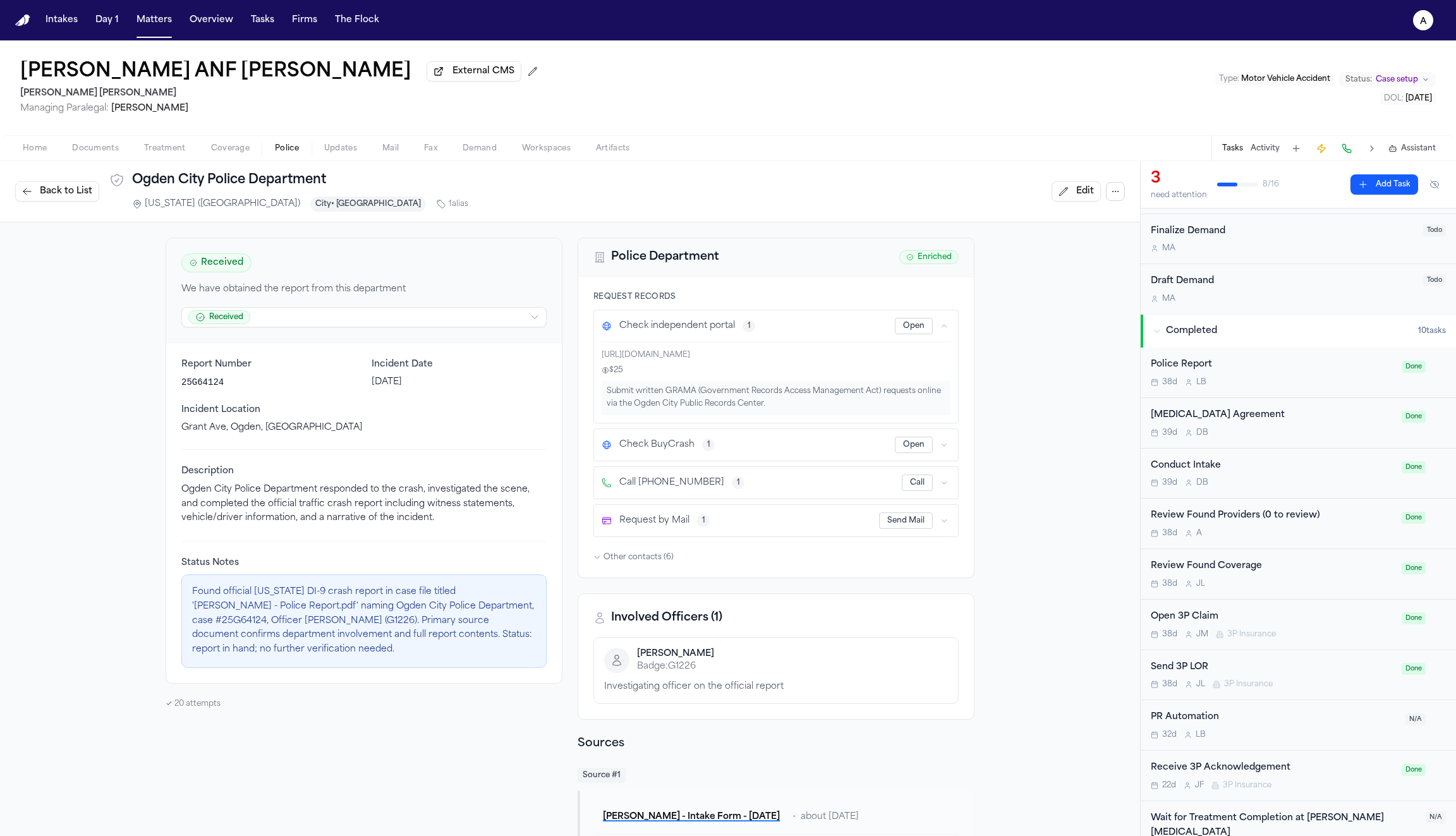
click at [944, 327] on icon "button" at bounding box center [944, 326] width 8 height 8
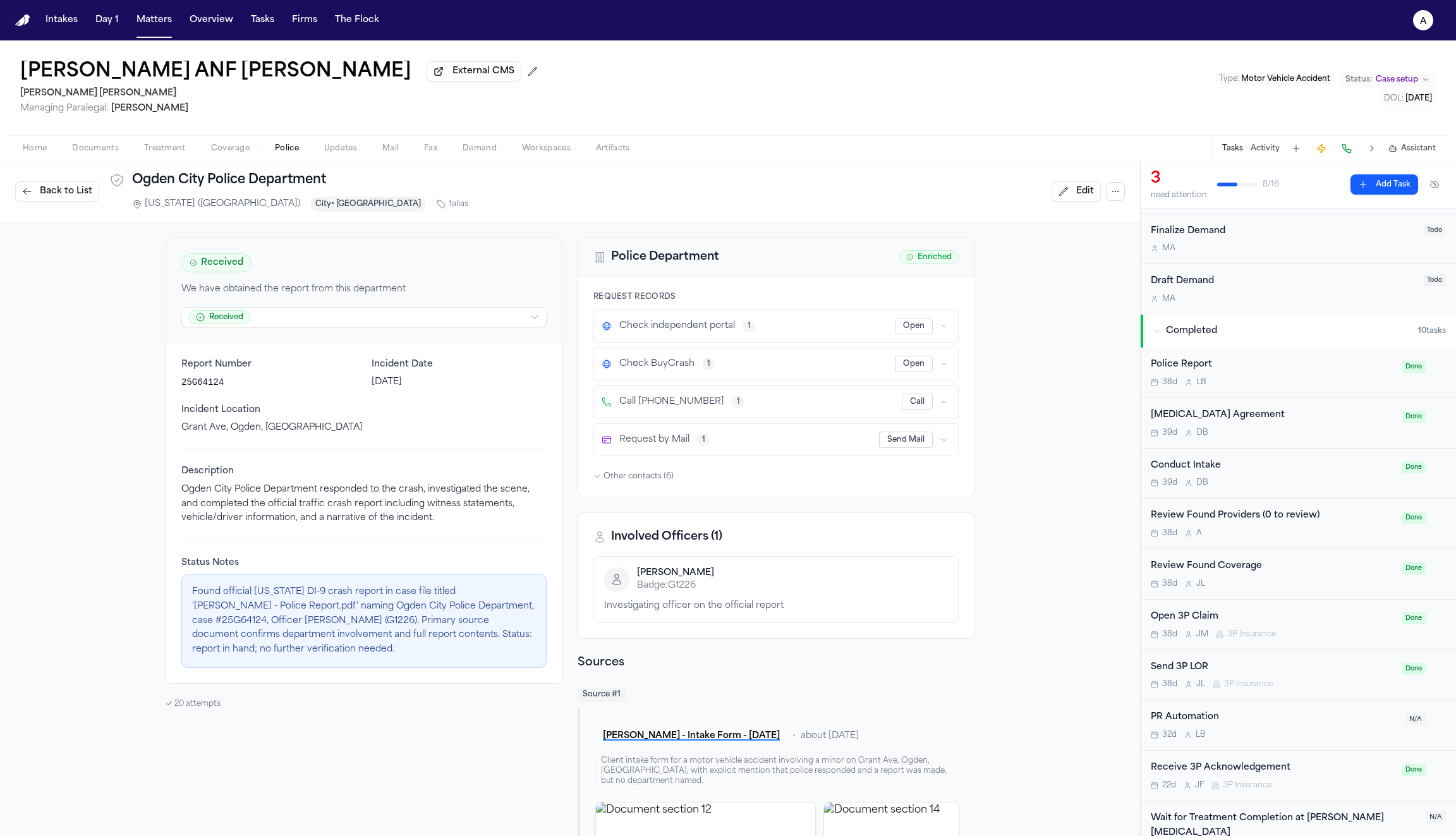
click at [944, 368] on button "button" at bounding box center [944, 364] width 12 height 12
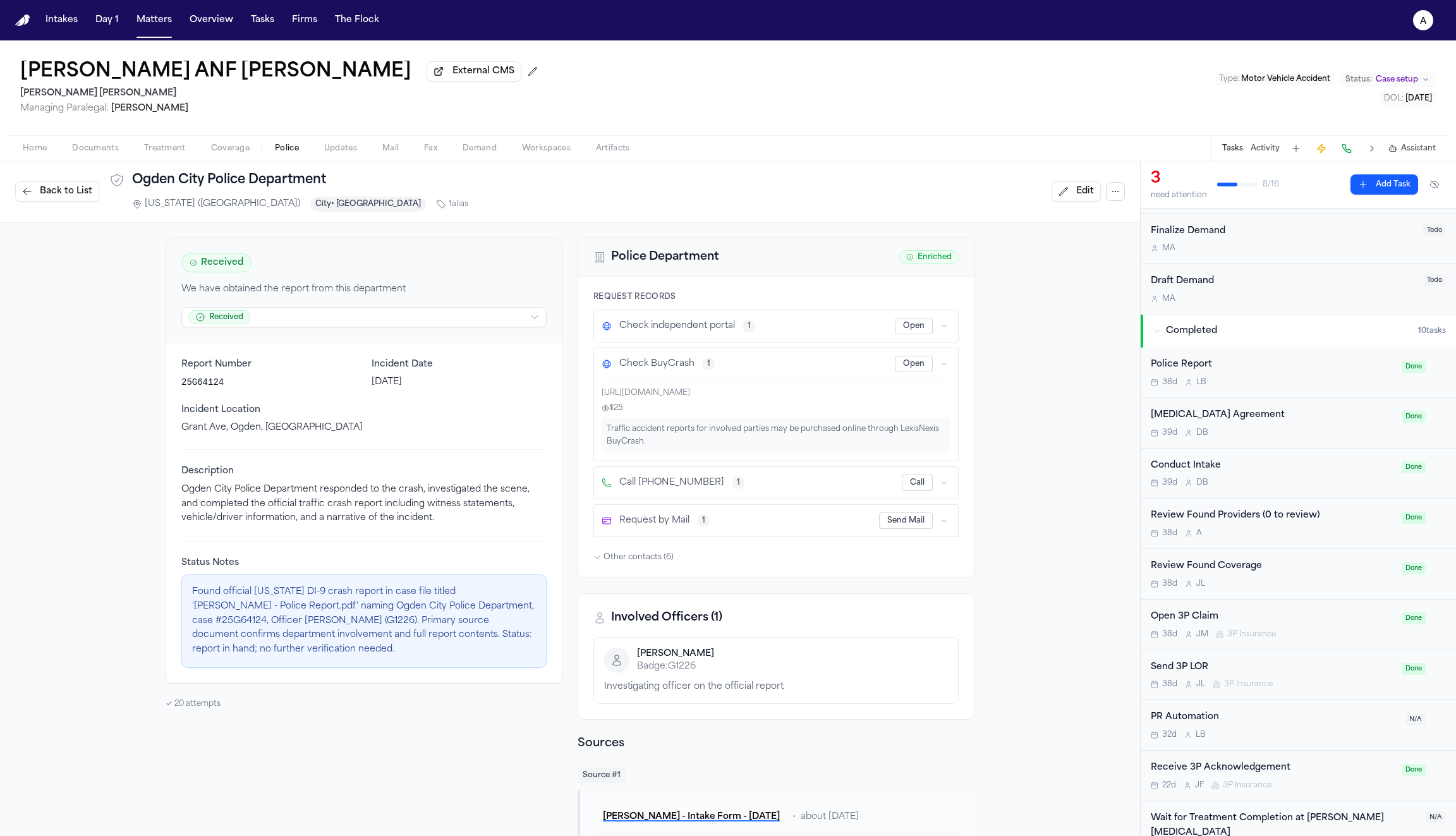
click at [944, 364] on icon "button" at bounding box center [944, 364] width 8 height 8
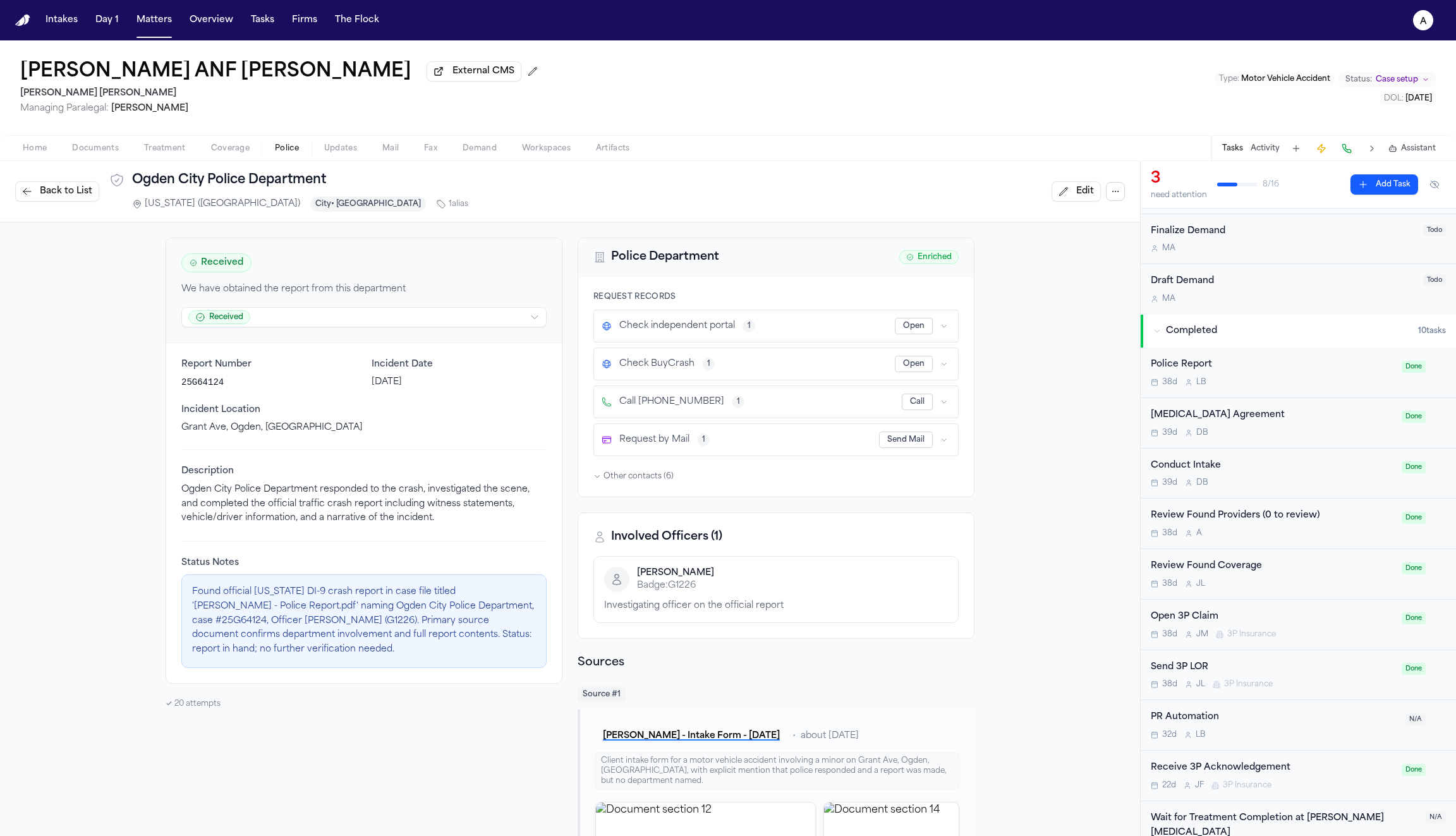
click at [234, 148] on span "Coverage" at bounding box center [230, 148] width 39 height 10
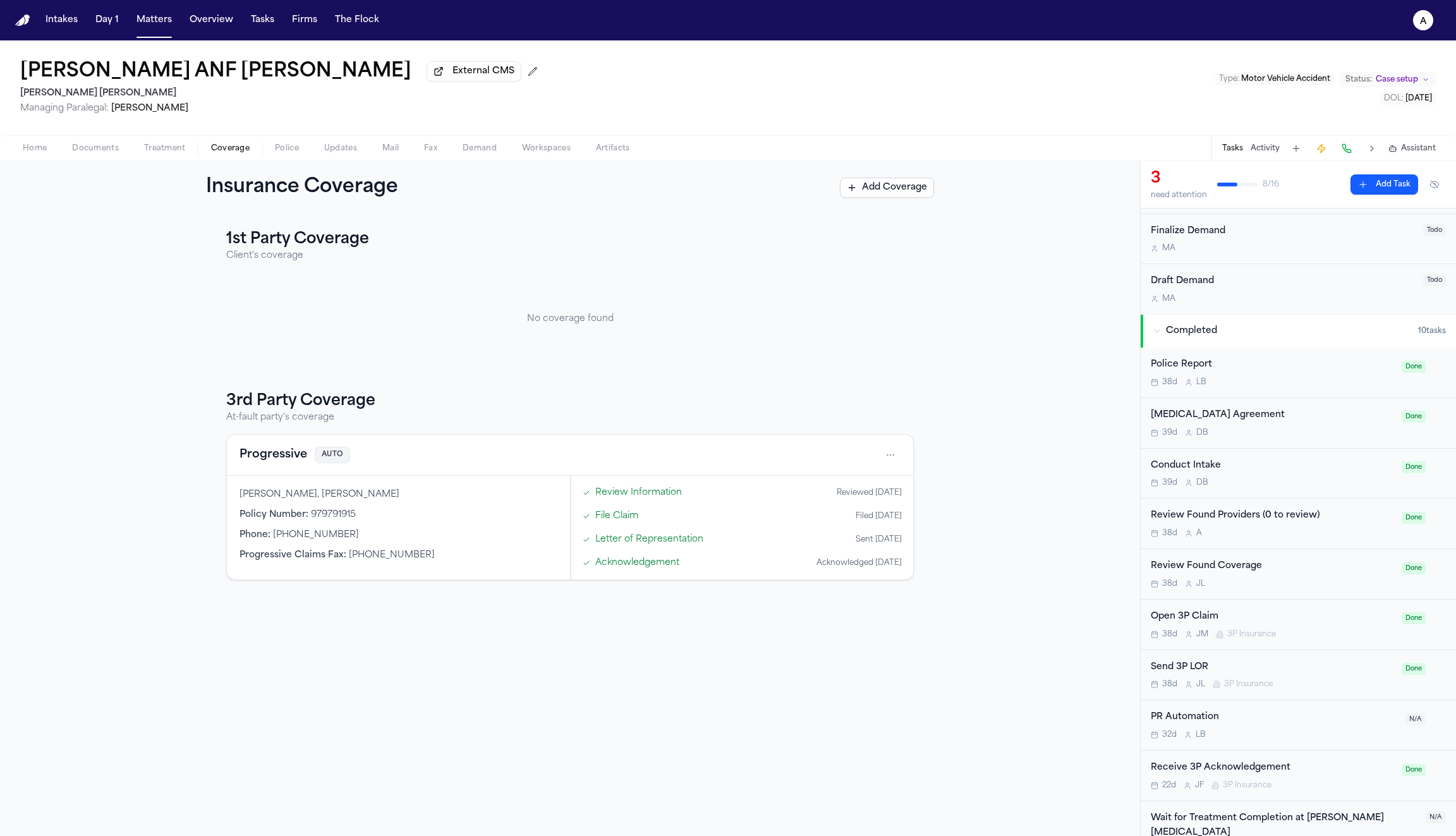
click at [283, 153] on span "Police" at bounding box center [287, 148] width 24 height 10
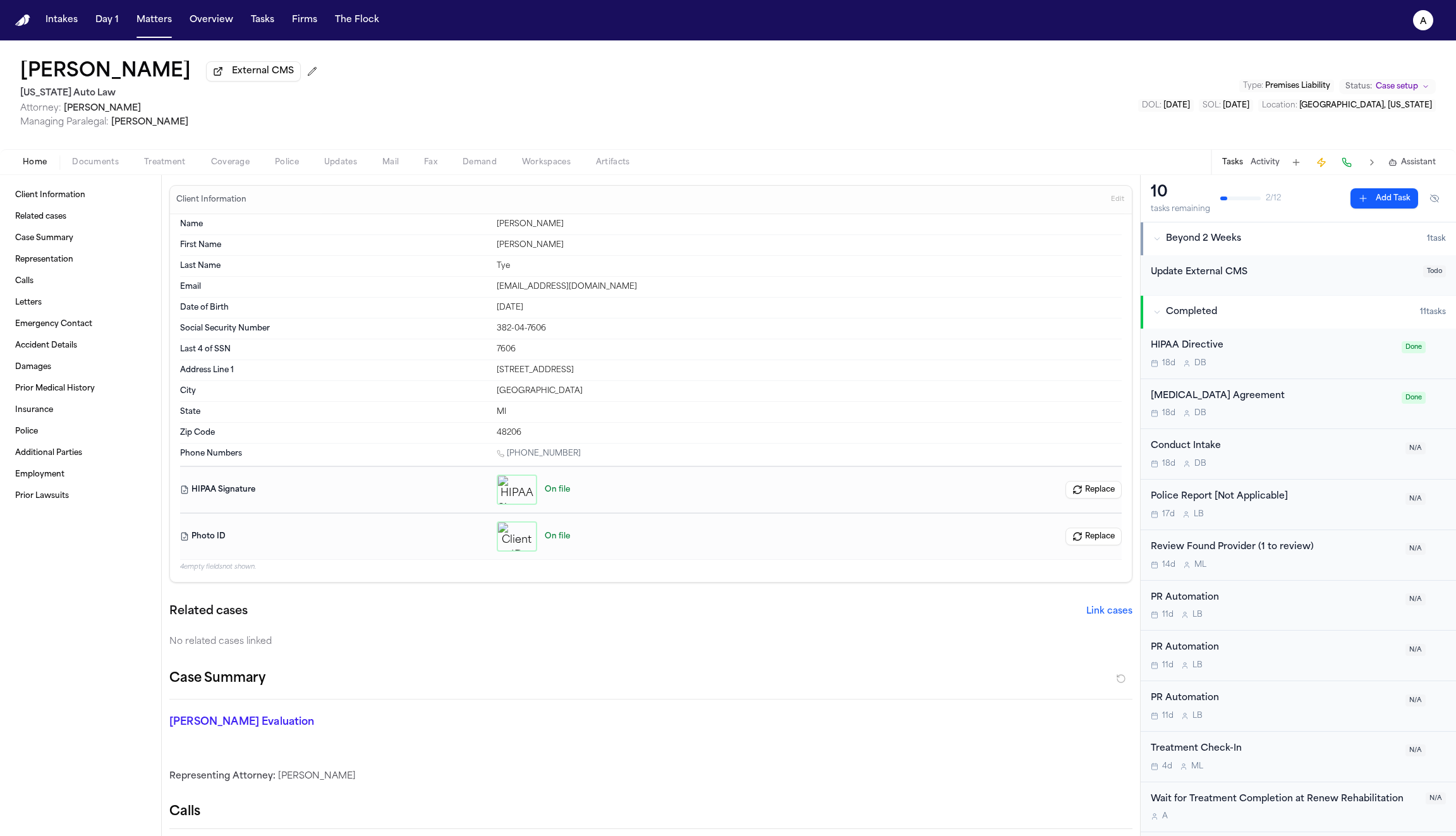
click at [279, 164] on span "Police" at bounding box center [287, 162] width 24 height 10
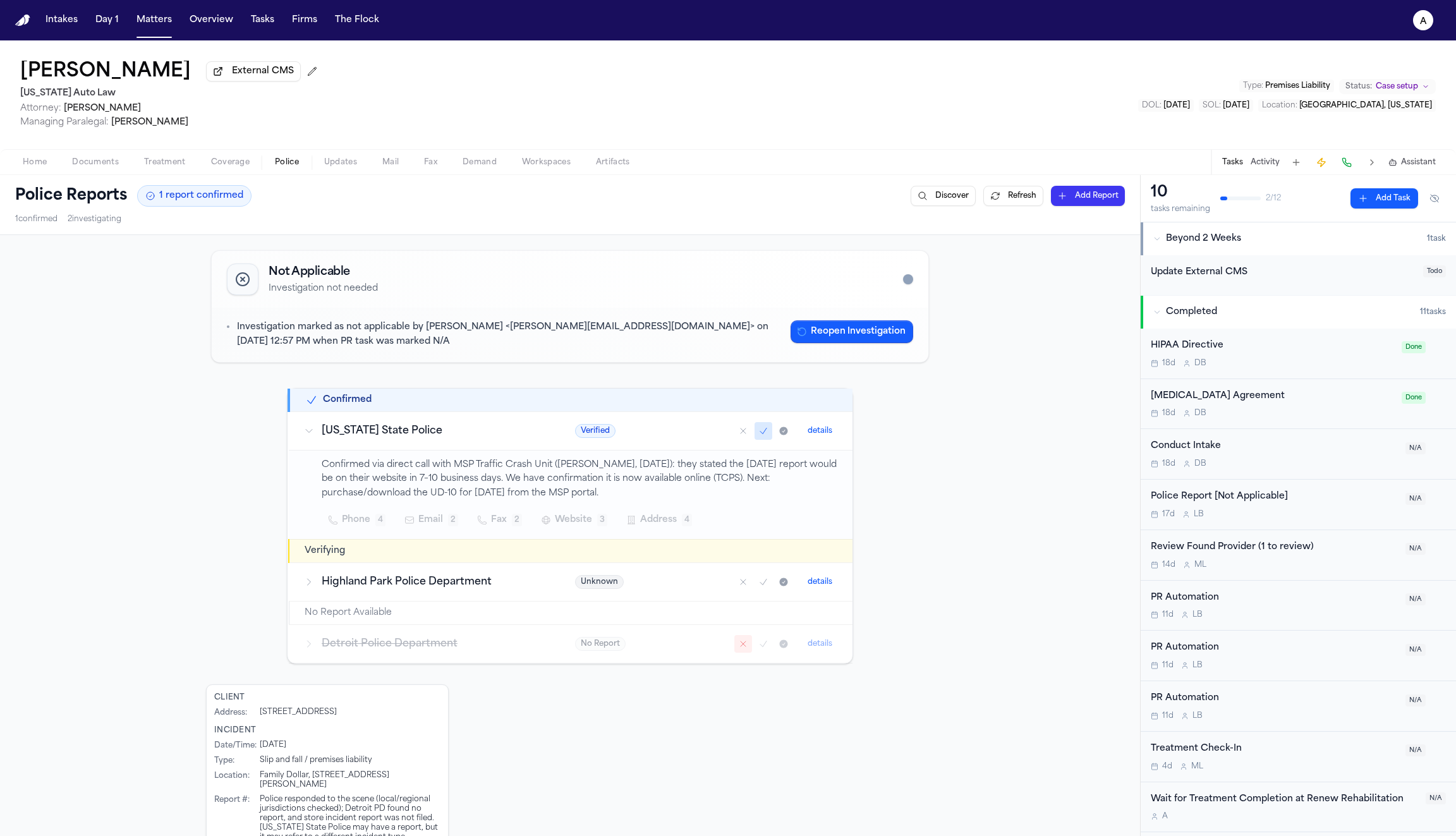
click at [821, 428] on button "details" at bounding box center [820, 430] width 35 height 15
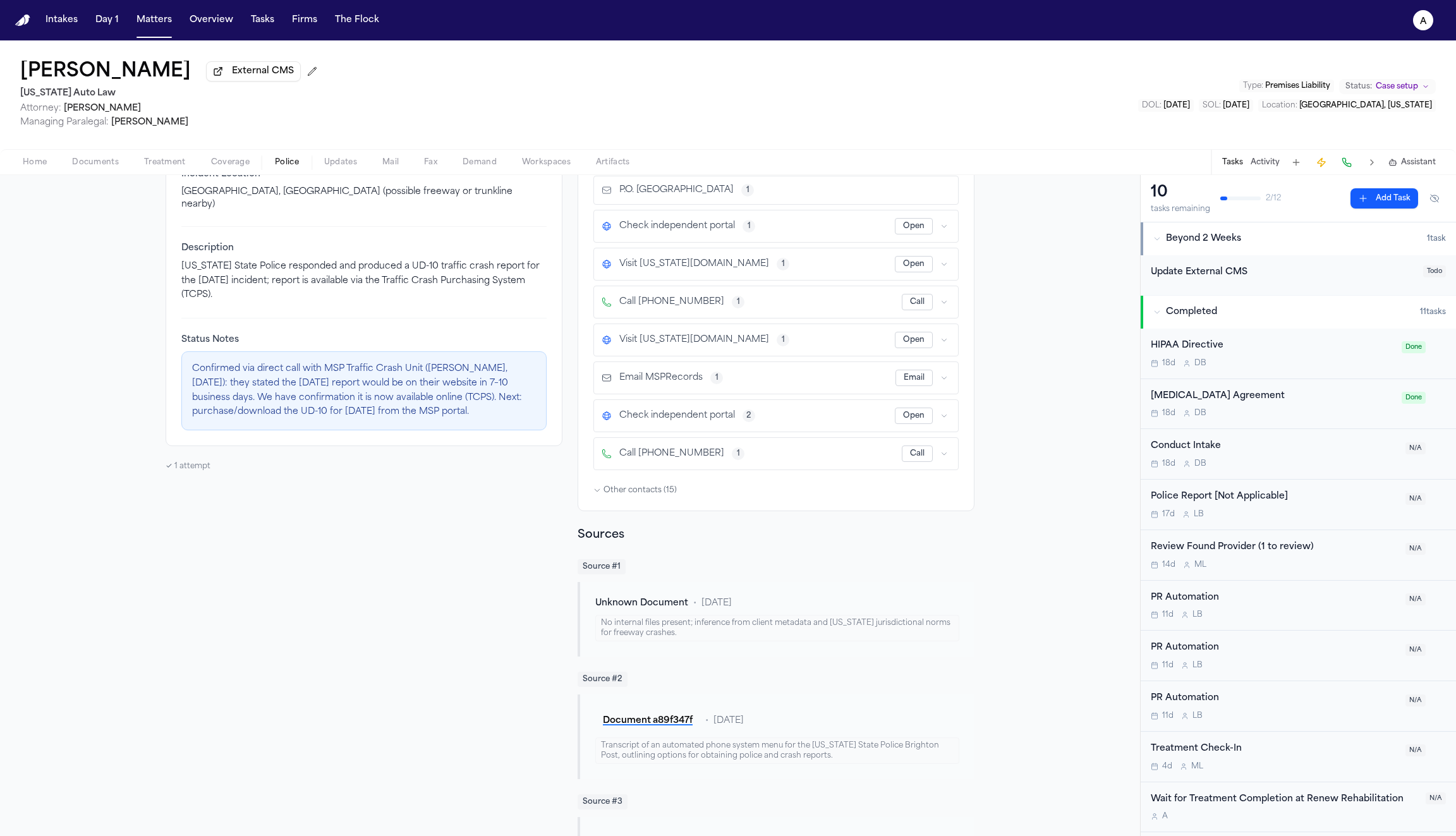
scroll to position [324, 0]
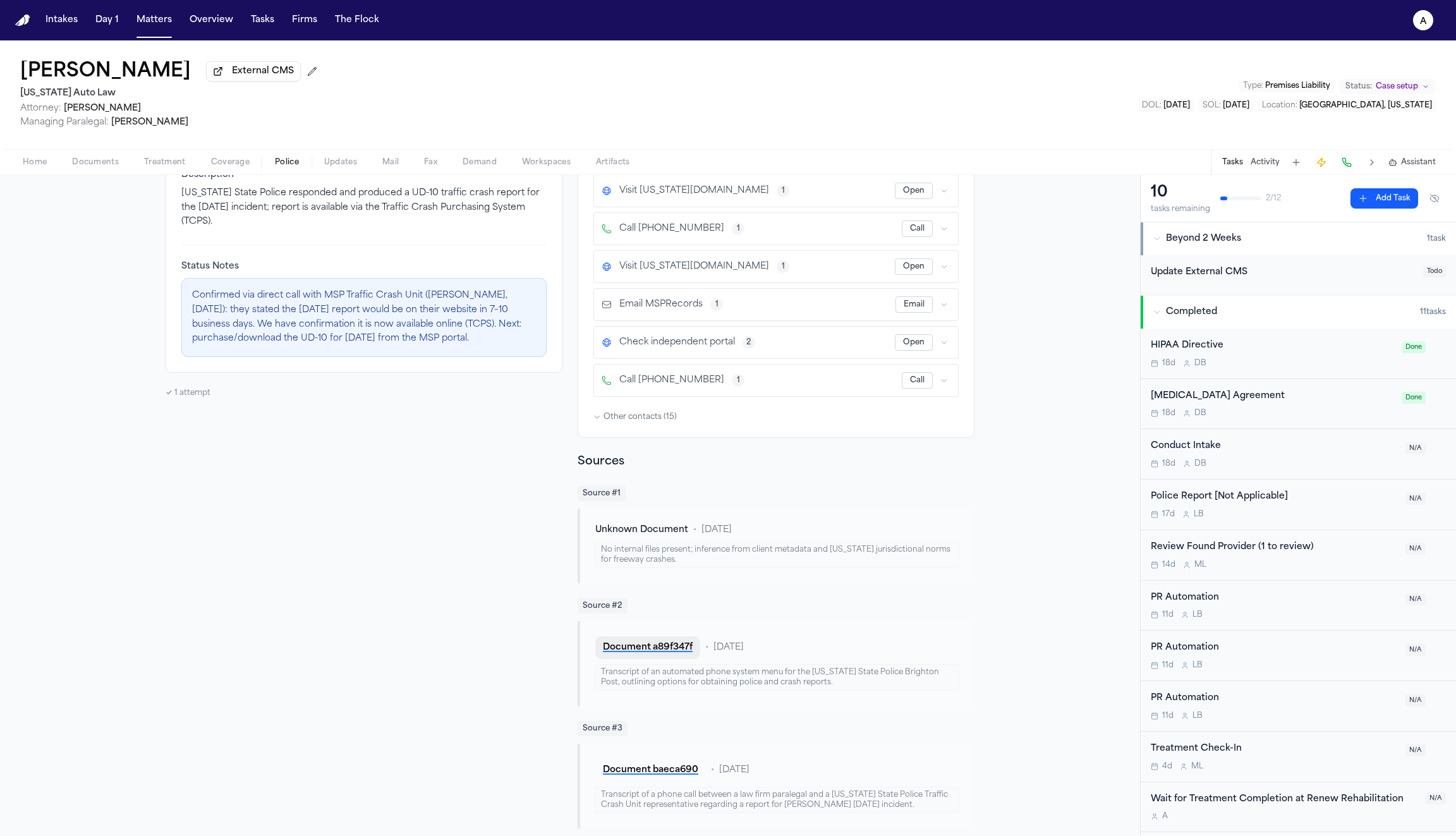
click at [666, 641] on button "Document a89f347f" at bounding box center [648, 647] width 105 height 23
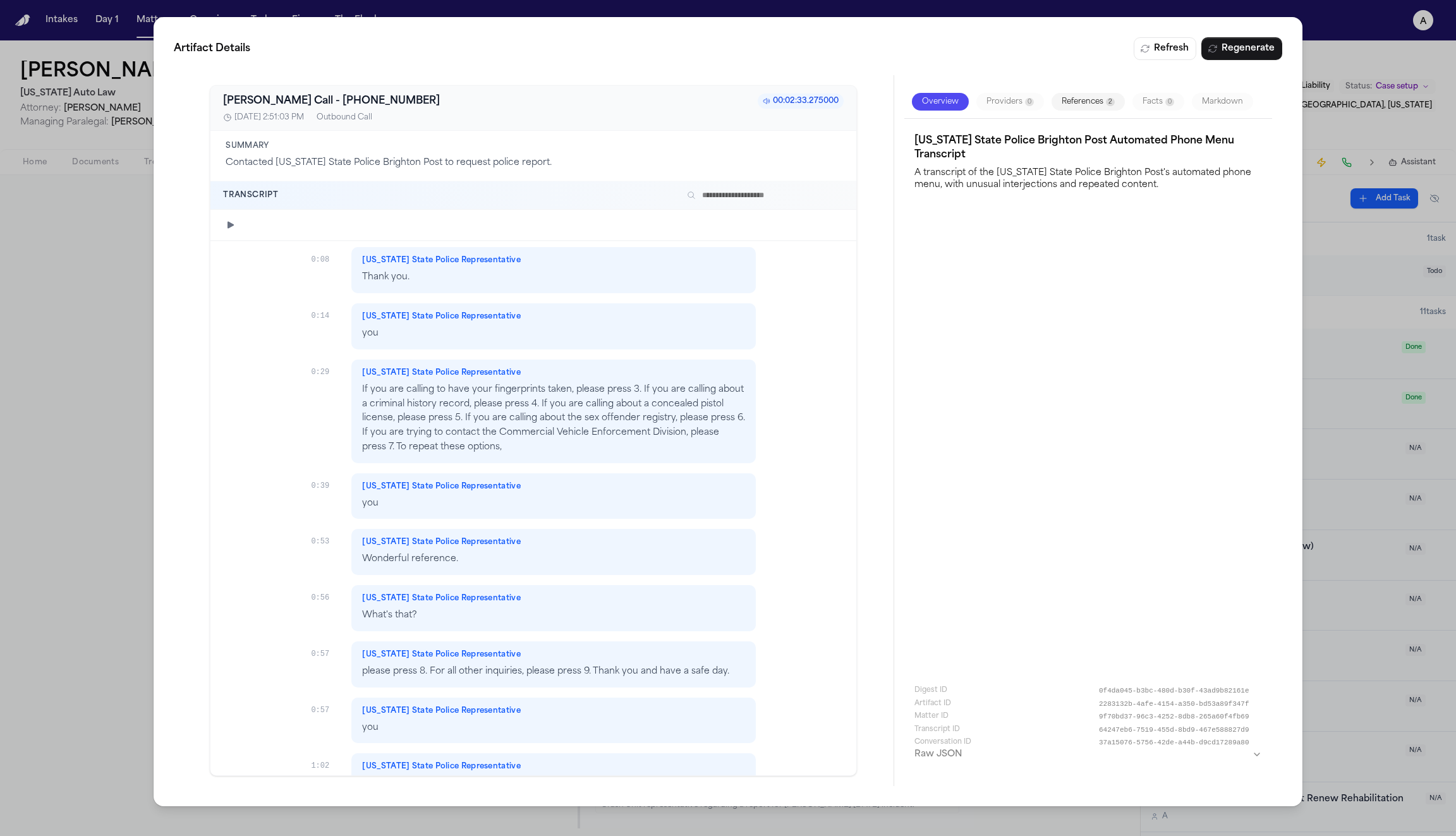
scroll to position [0, 0]
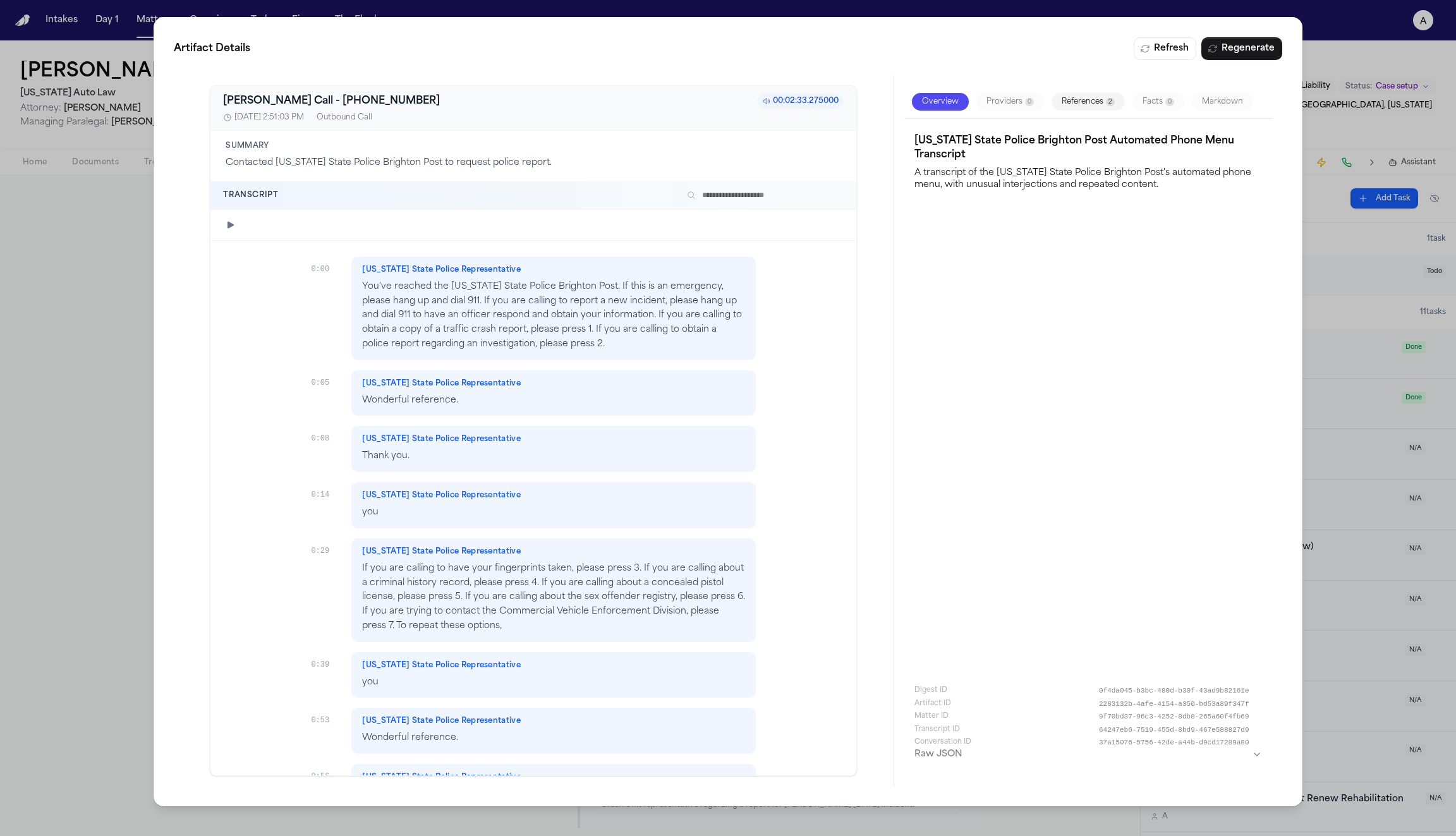
click at [1096, 100] on button "References 2" at bounding box center [1088, 101] width 73 height 18
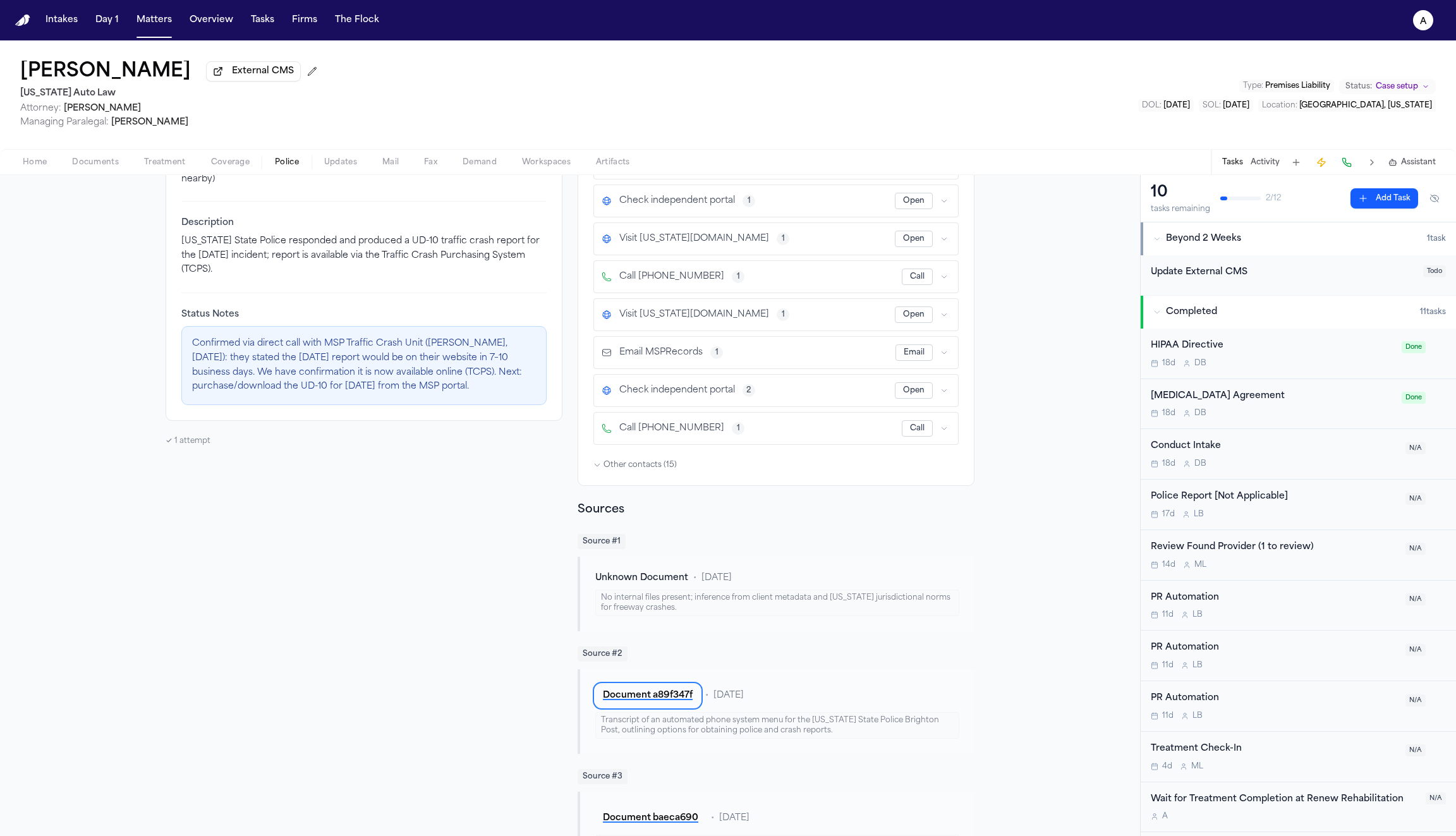
scroll to position [324, 0]
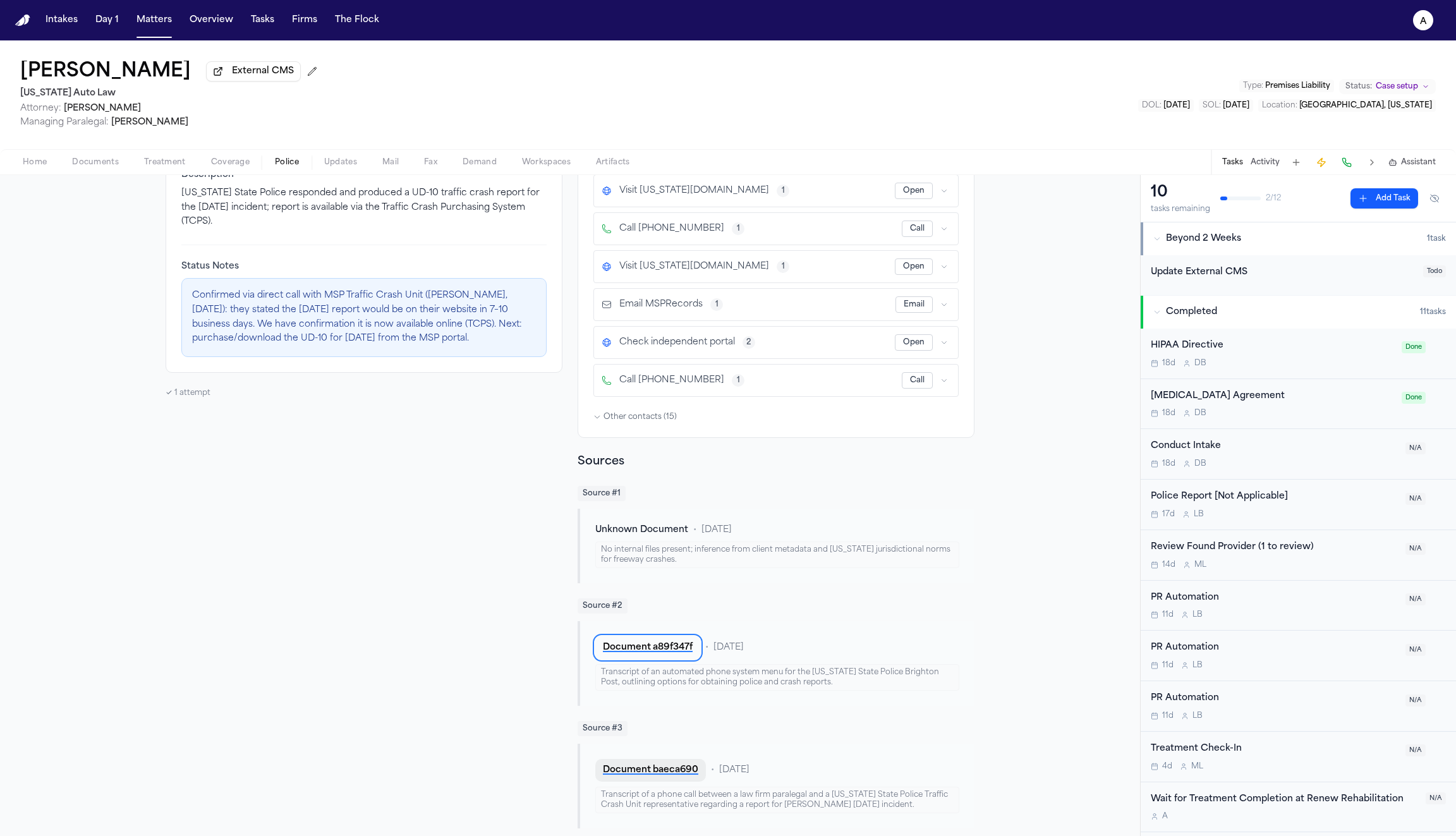
click at [640, 764] on button "Document baeca690" at bounding box center [651, 770] width 111 height 23
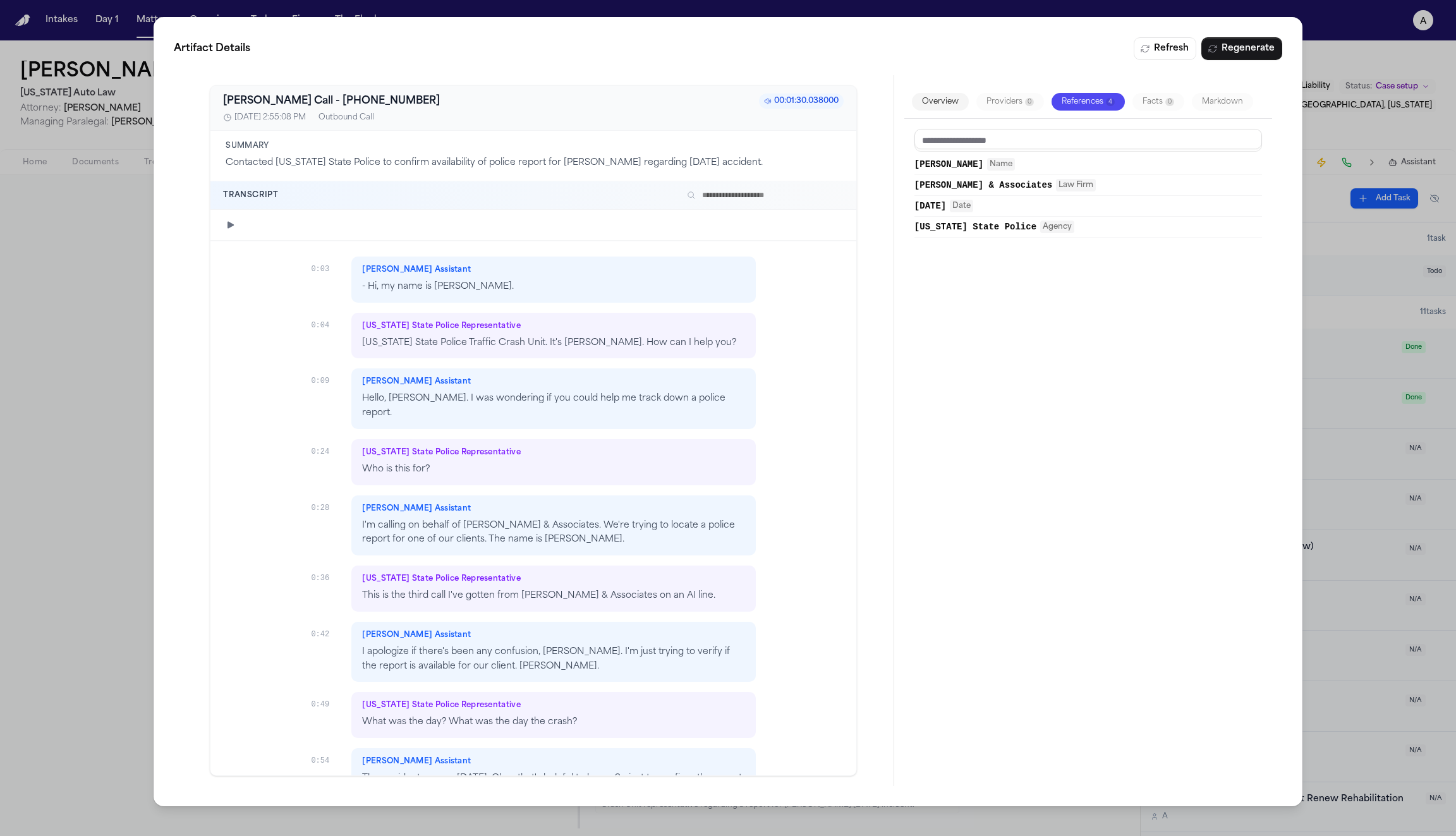
scroll to position [210, 0]
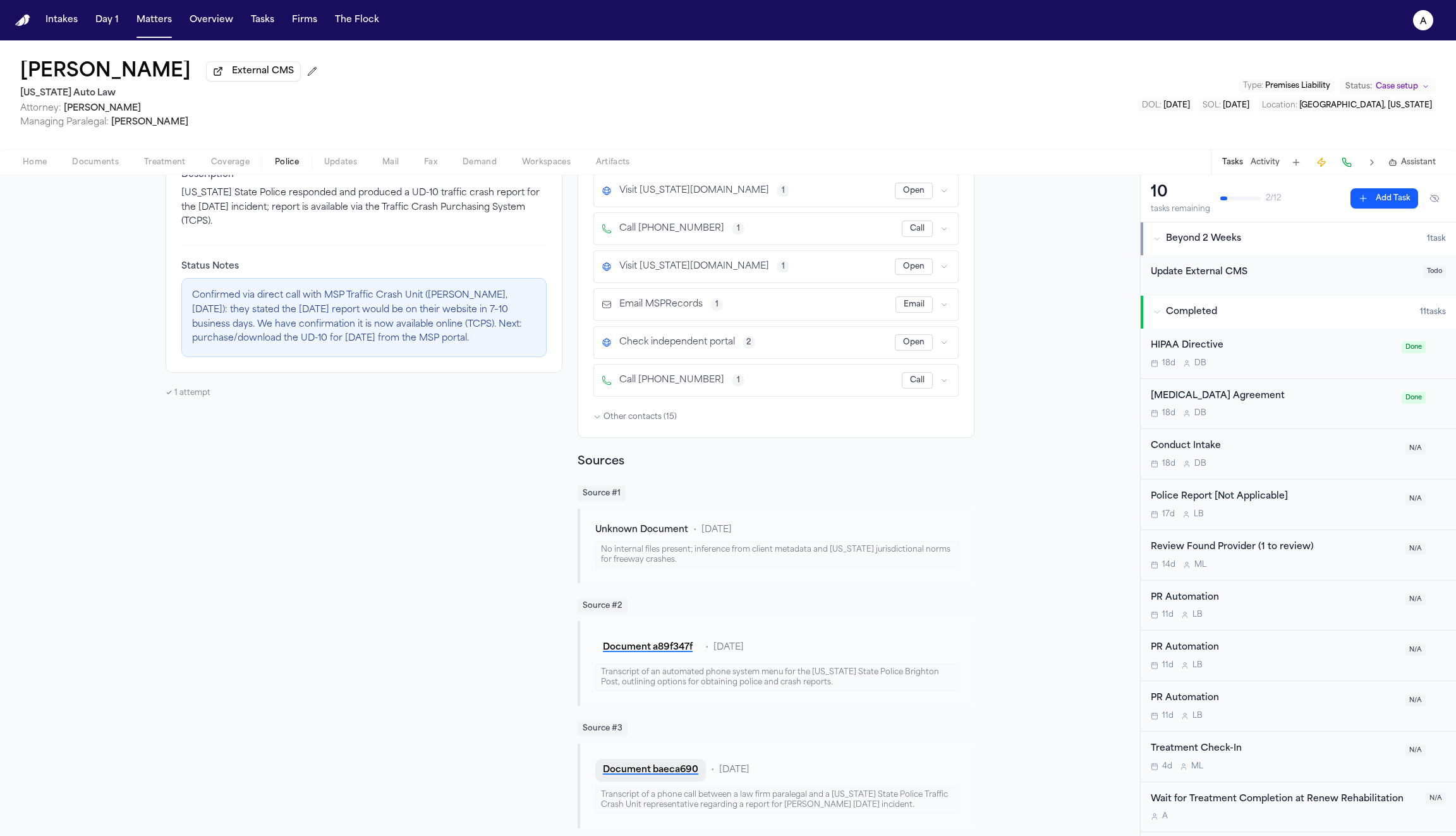
click at [667, 768] on button "Document baeca690" at bounding box center [651, 770] width 111 height 23
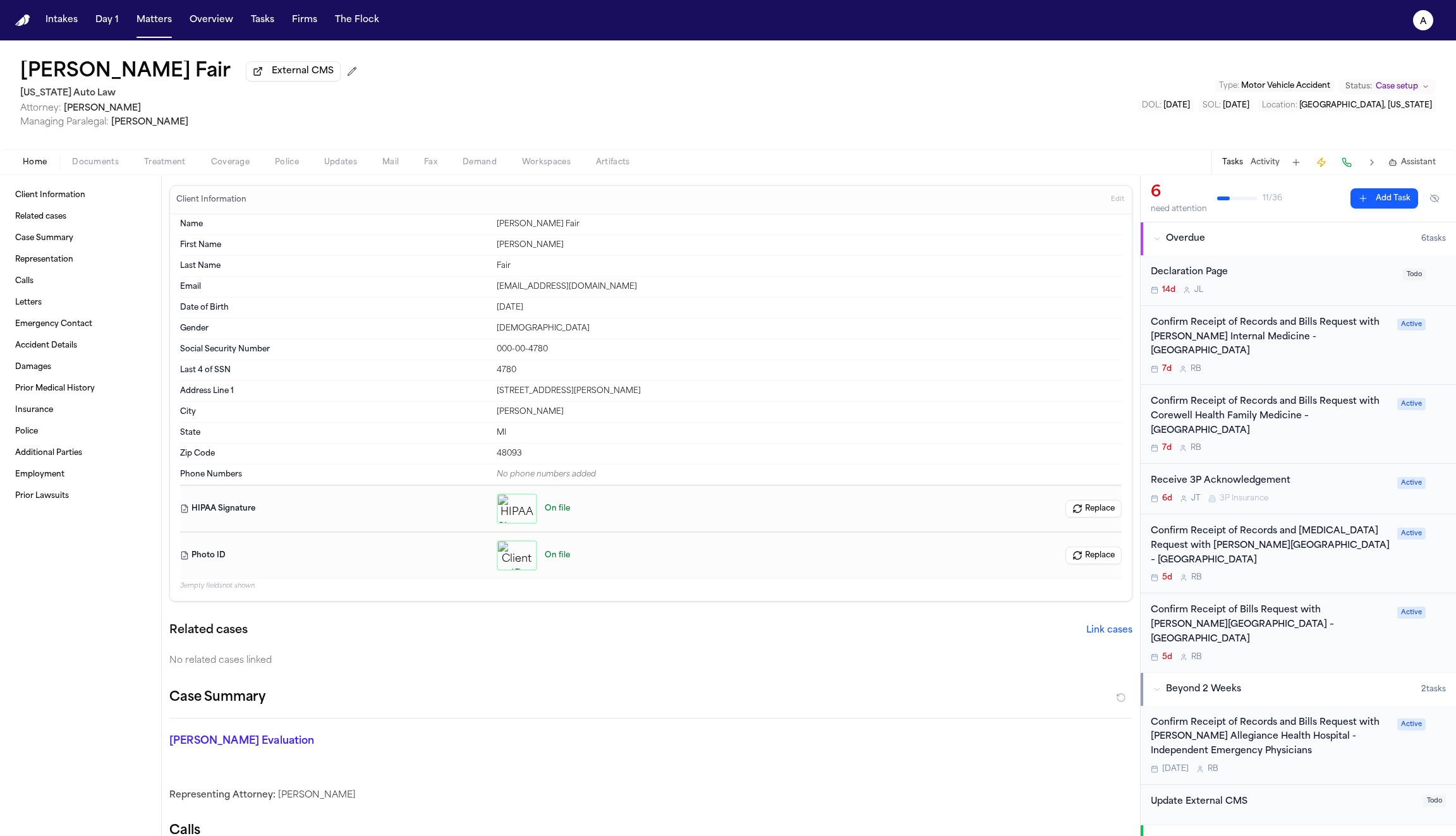
click at [279, 167] on span "Police" at bounding box center [287, 162] width 24 height 10
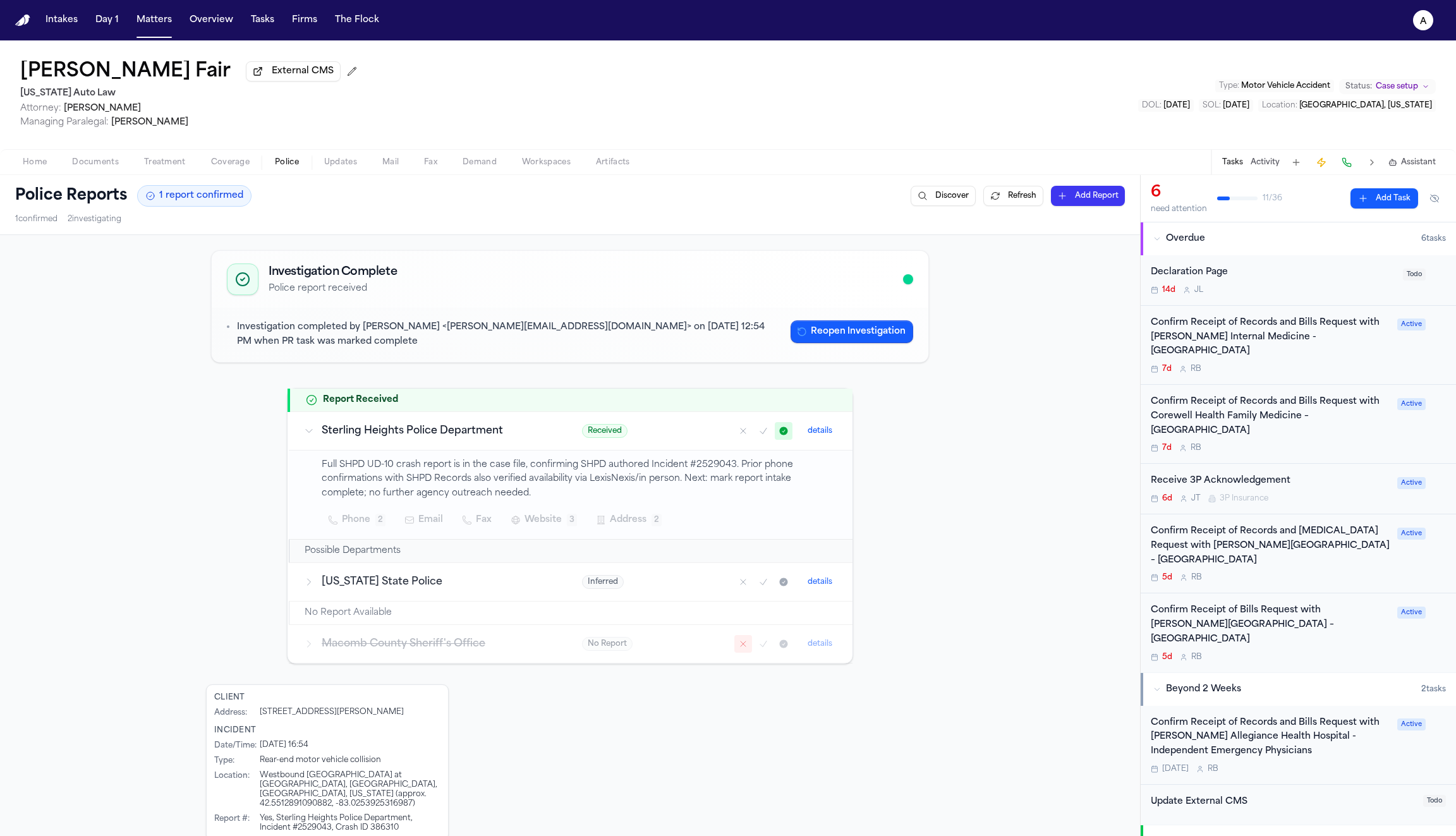
click at [811, 432] on button "details" at bounding box center [820, 430] width 35 height 15
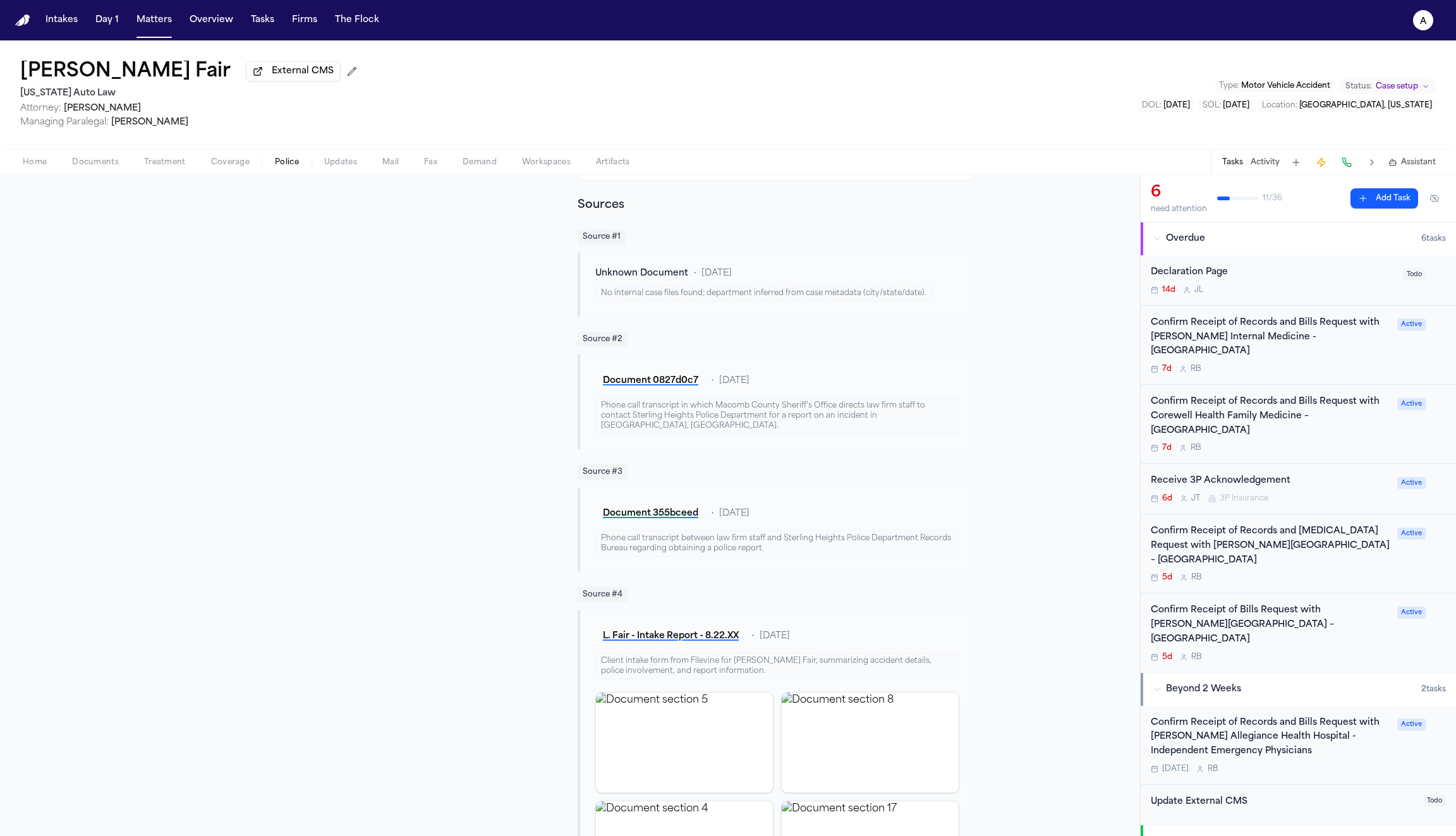
scroll to position [595, 0]
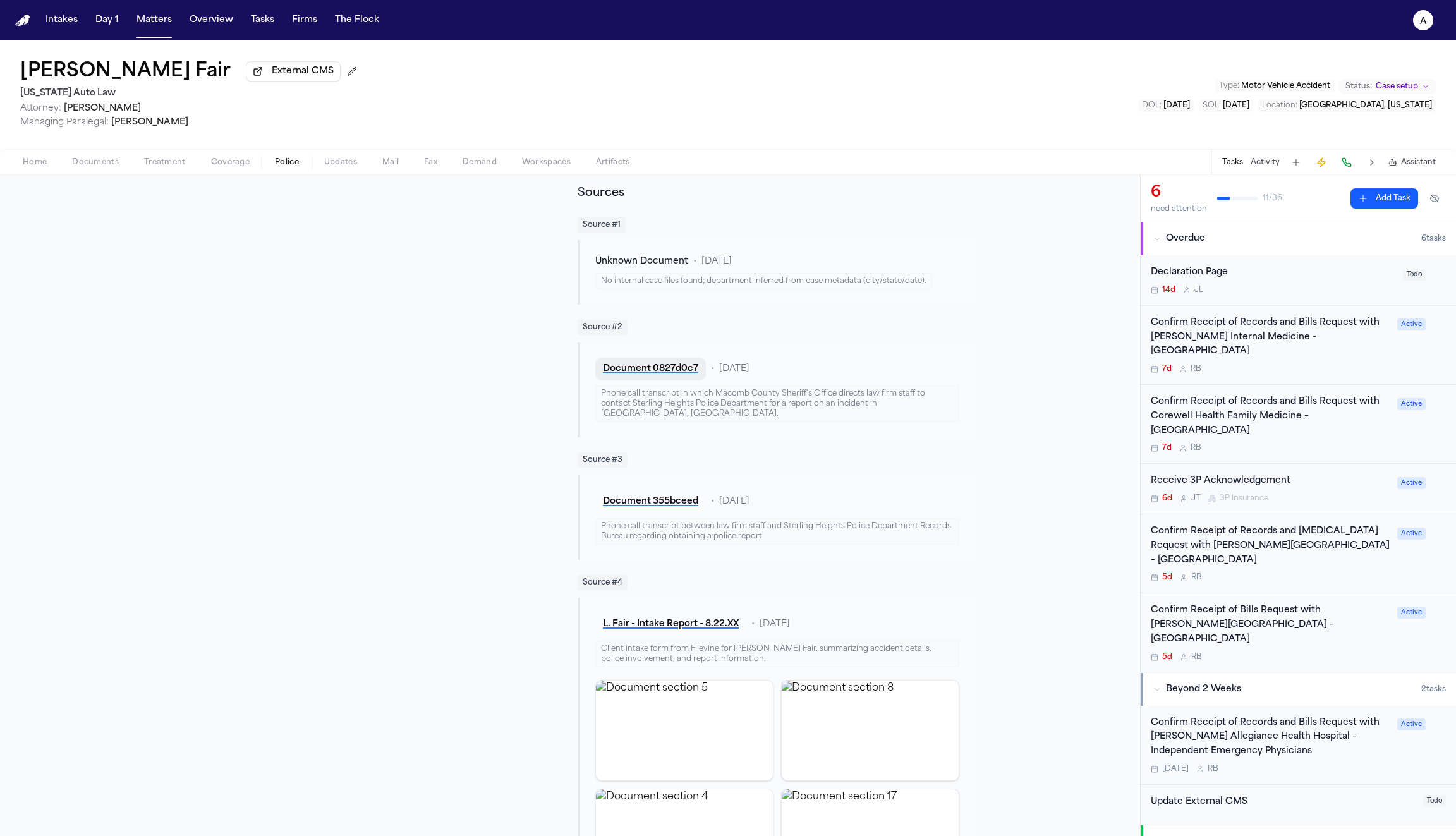
click at [657, 363] on button "Document 0827d0c7" at bounding box center [651, 368] width 111 height 23
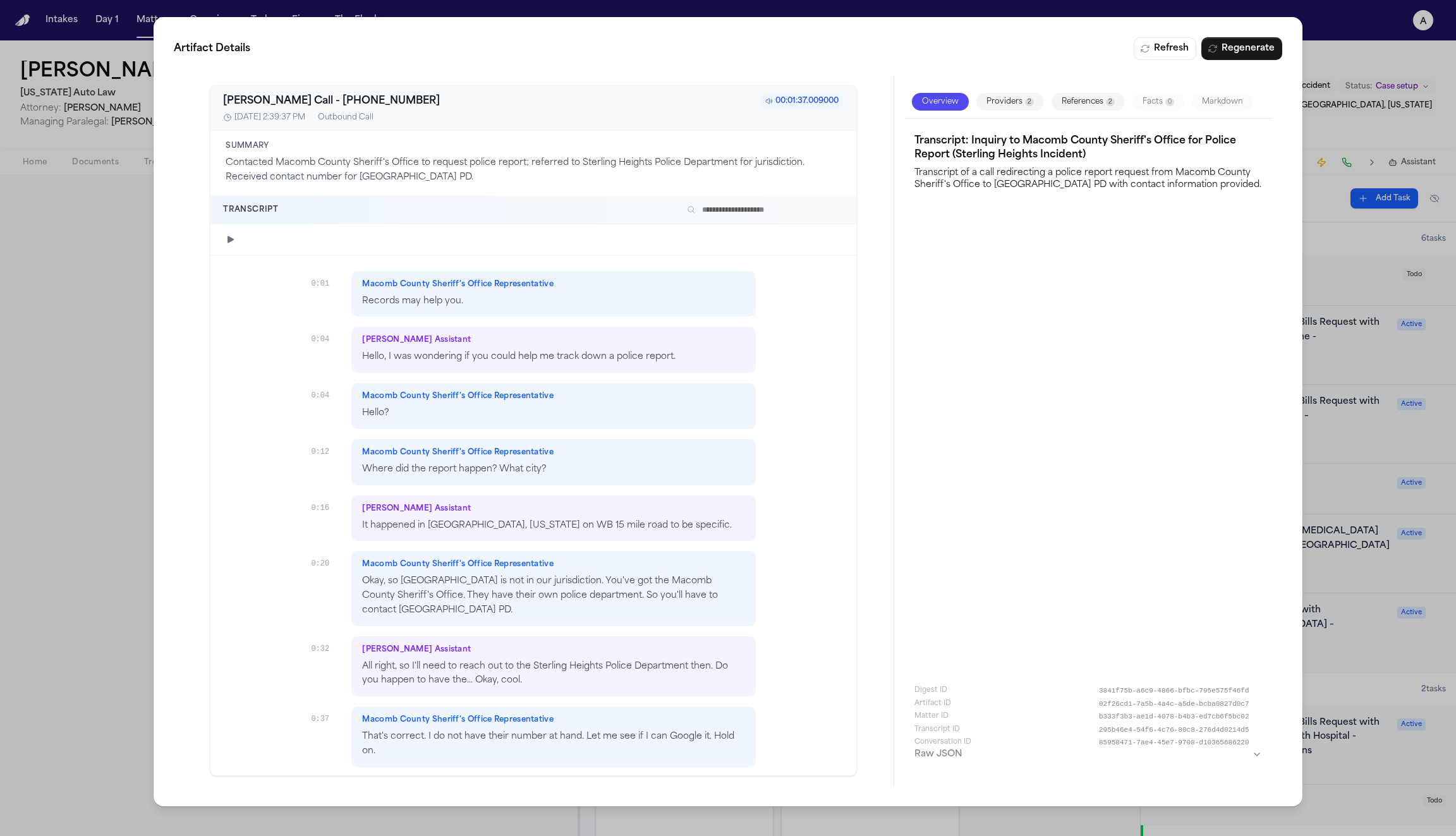
click at [230, 237] on icon "button" at bounding box center [231, 239] width 6 height 7
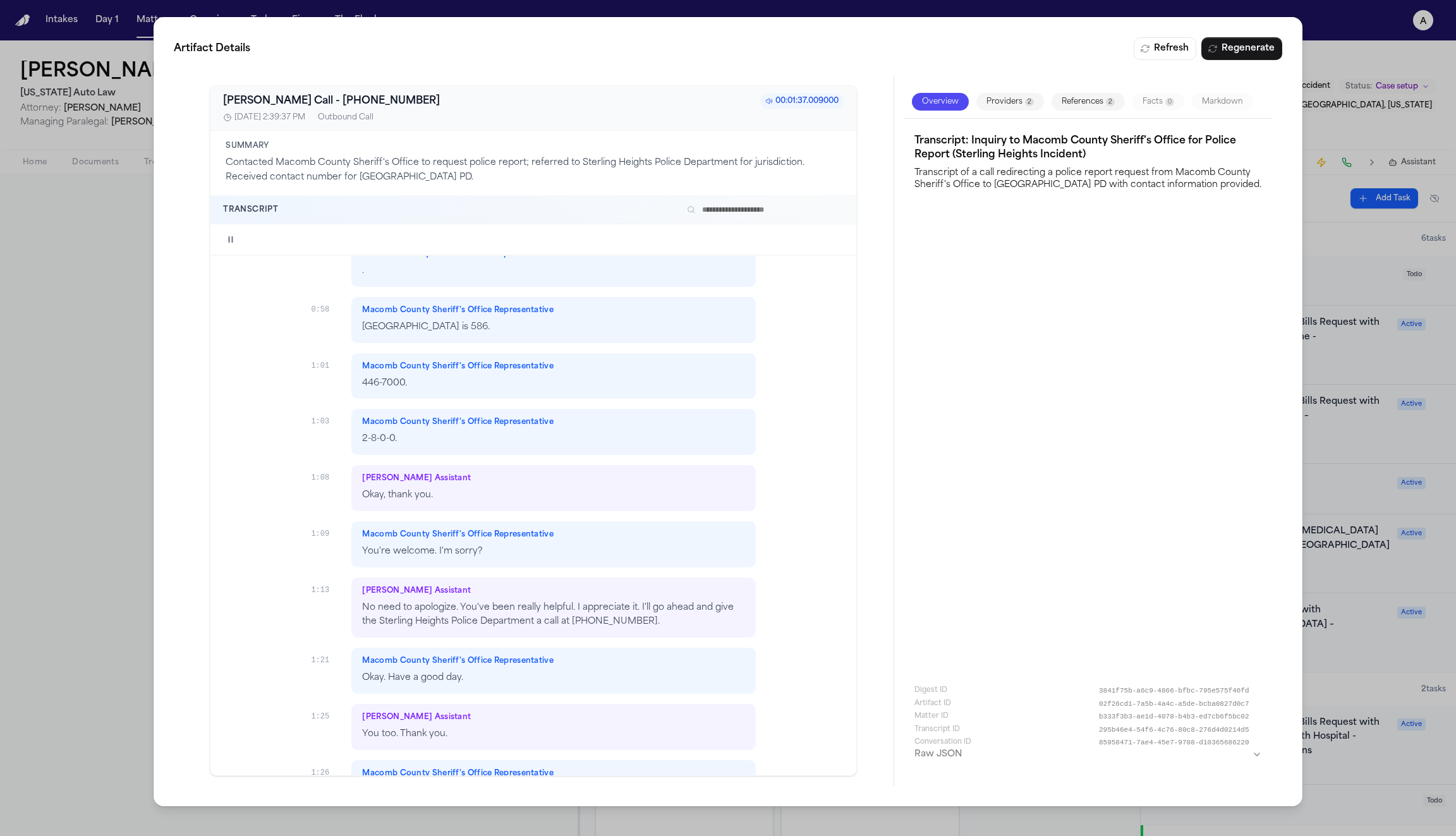
scroll to position [669, 0]
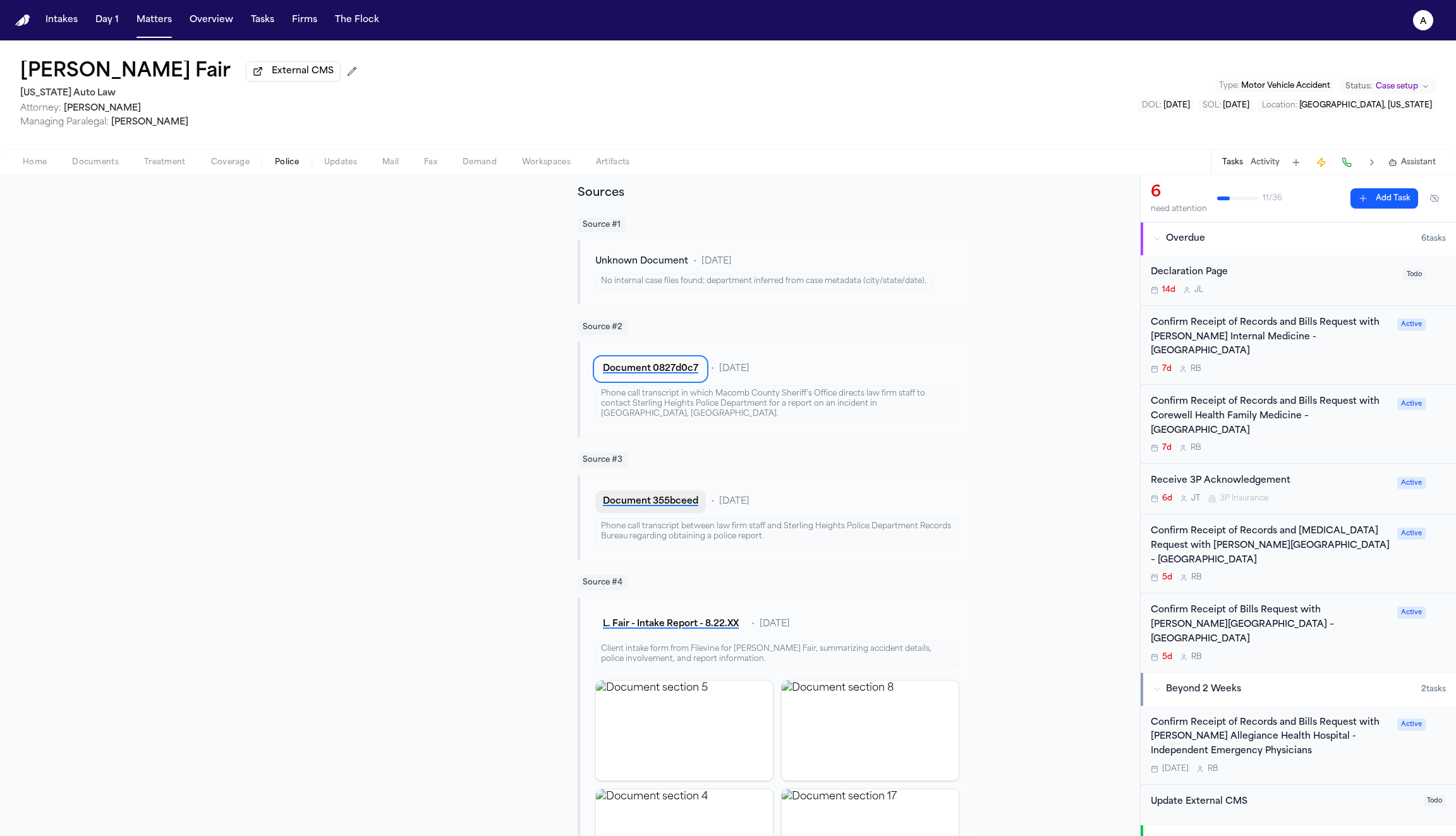
click at [680, 490] on button "Document 355bceed" at bounding box center [651, 501] width 111 height 23
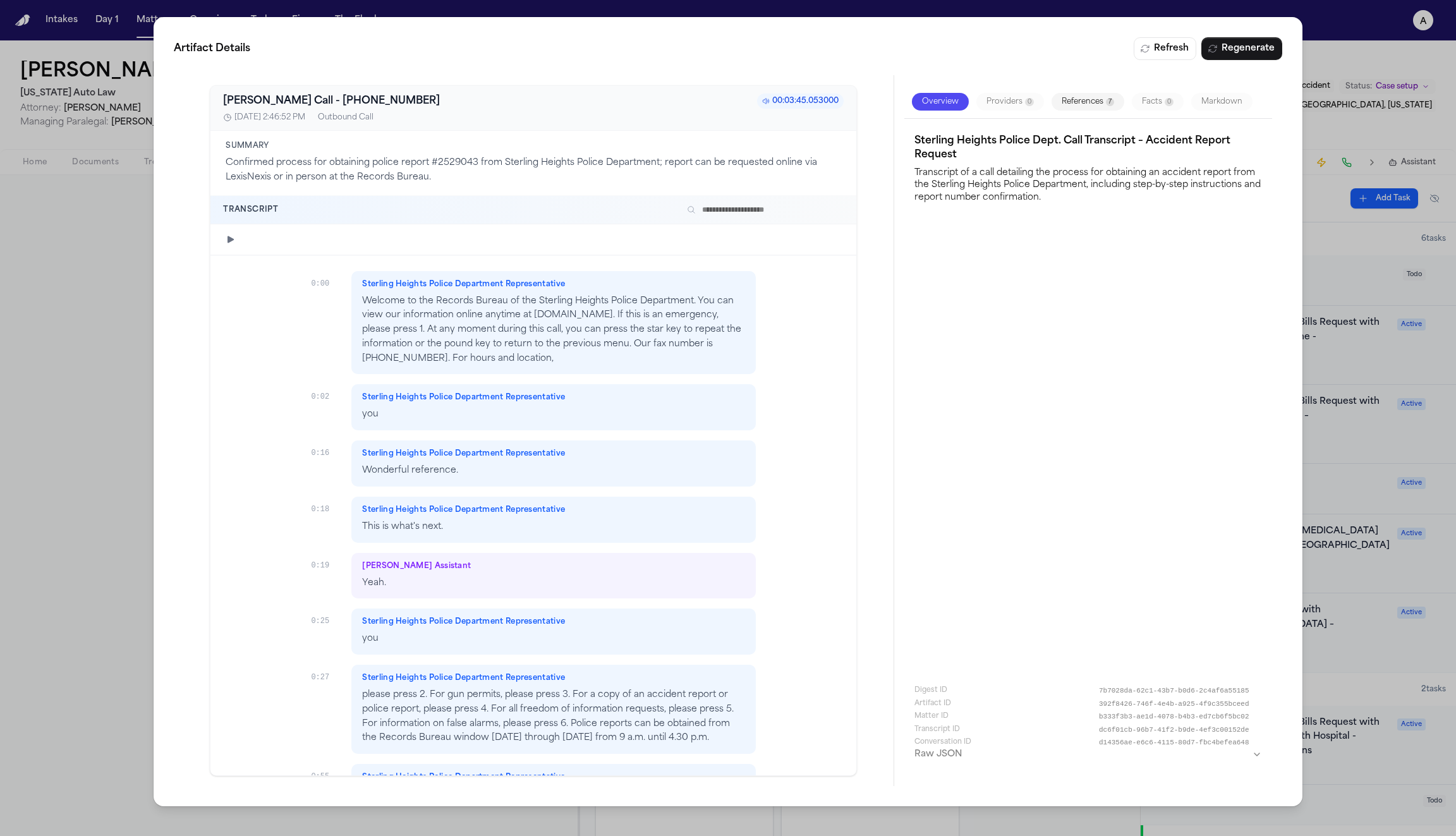
click at [227, 234] on icon "button" at bounding box center [231, 238] width 10 height 10
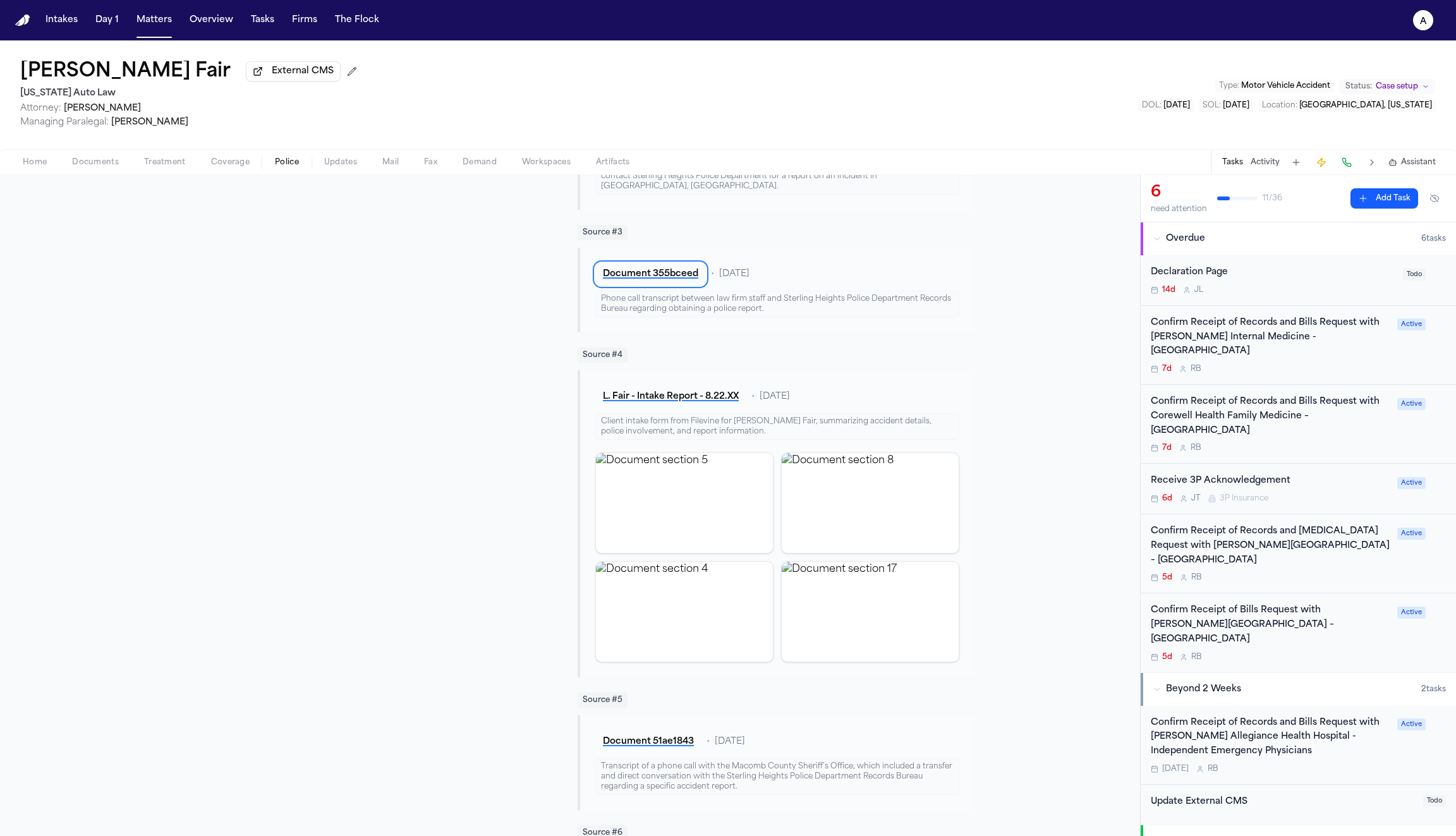
scroll to position [832, 0]
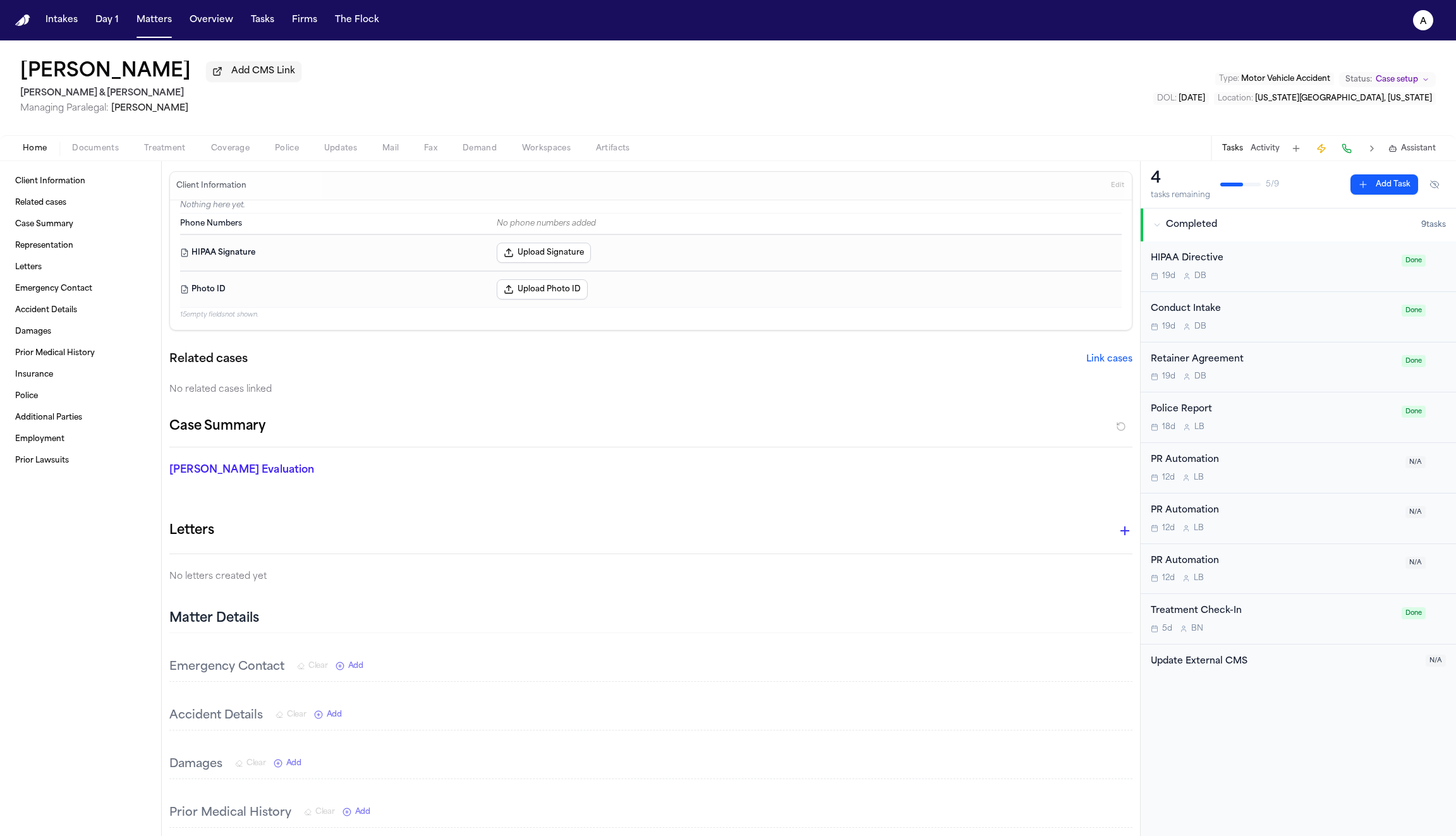
click at [285, 152] on span "Police" at bounding box center [287, 148] width 24 height 10
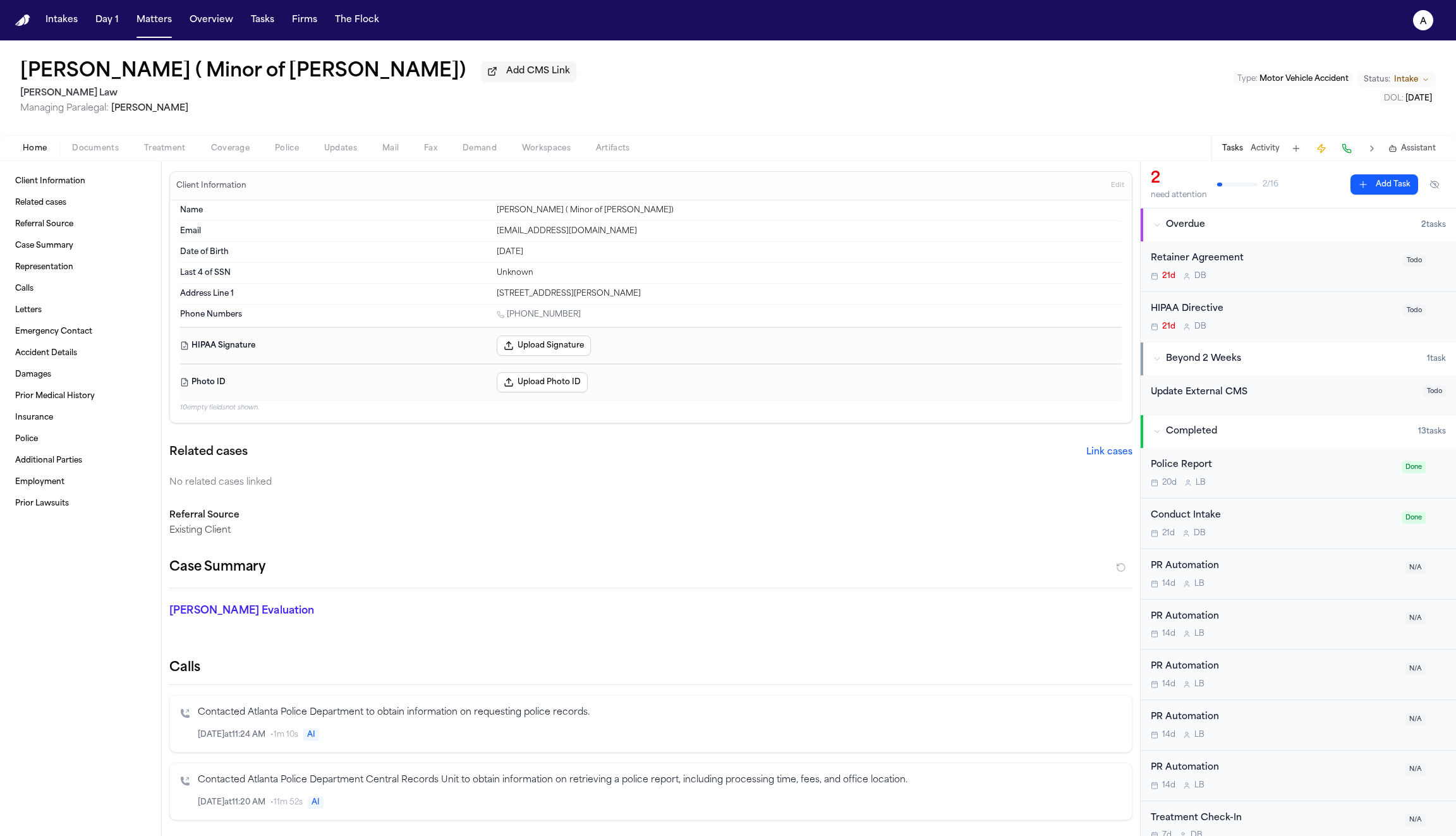
click at [283, 159] on div "Home Documents Treatment Coverage Police Updates Mail Fax Demand Workspaces Art…" at bounding box center [728, 148] width 1456 height 25
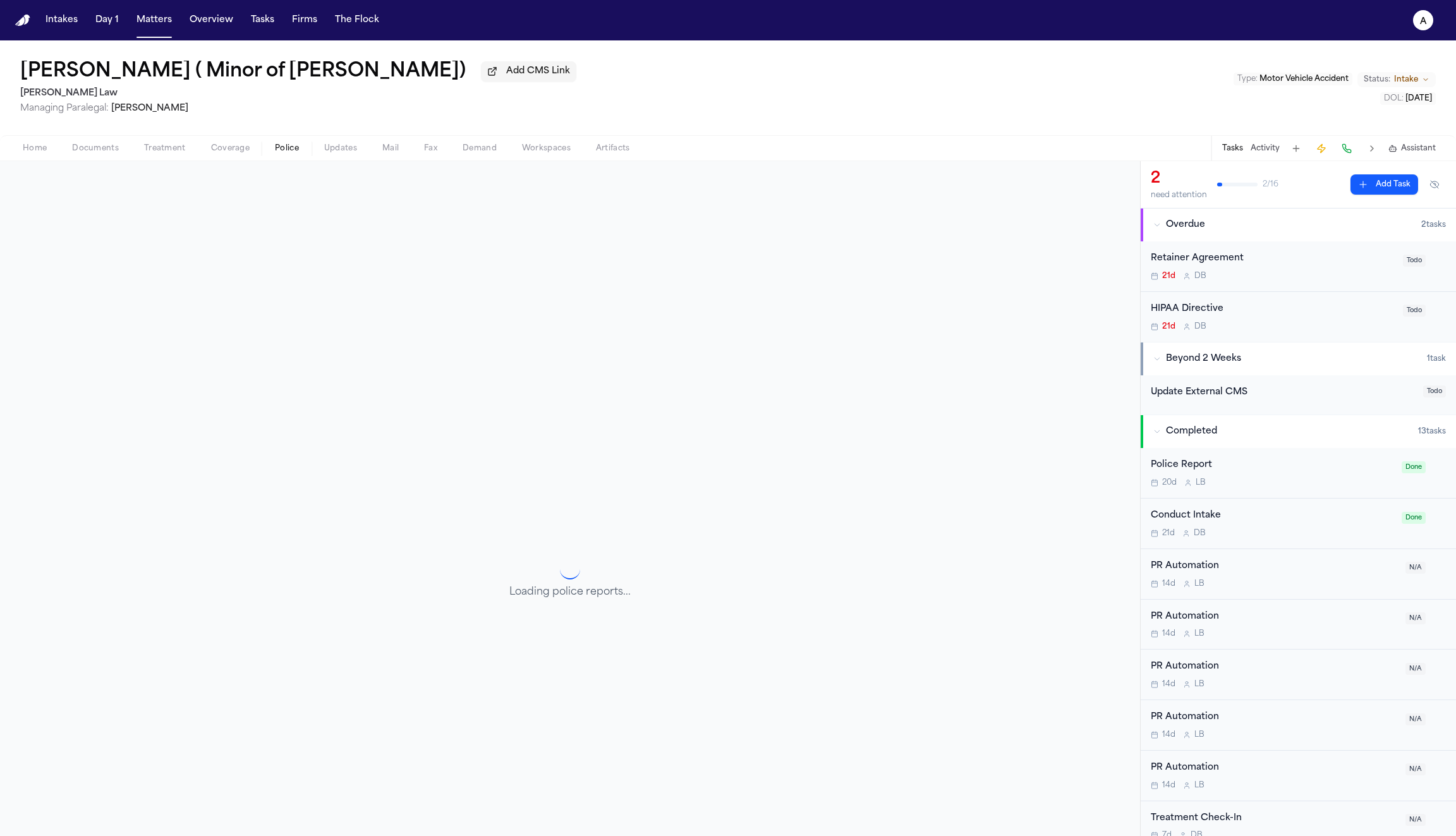
click at [282, 153] on span "Police" at bounding box center [287, 148] width 24 height 10
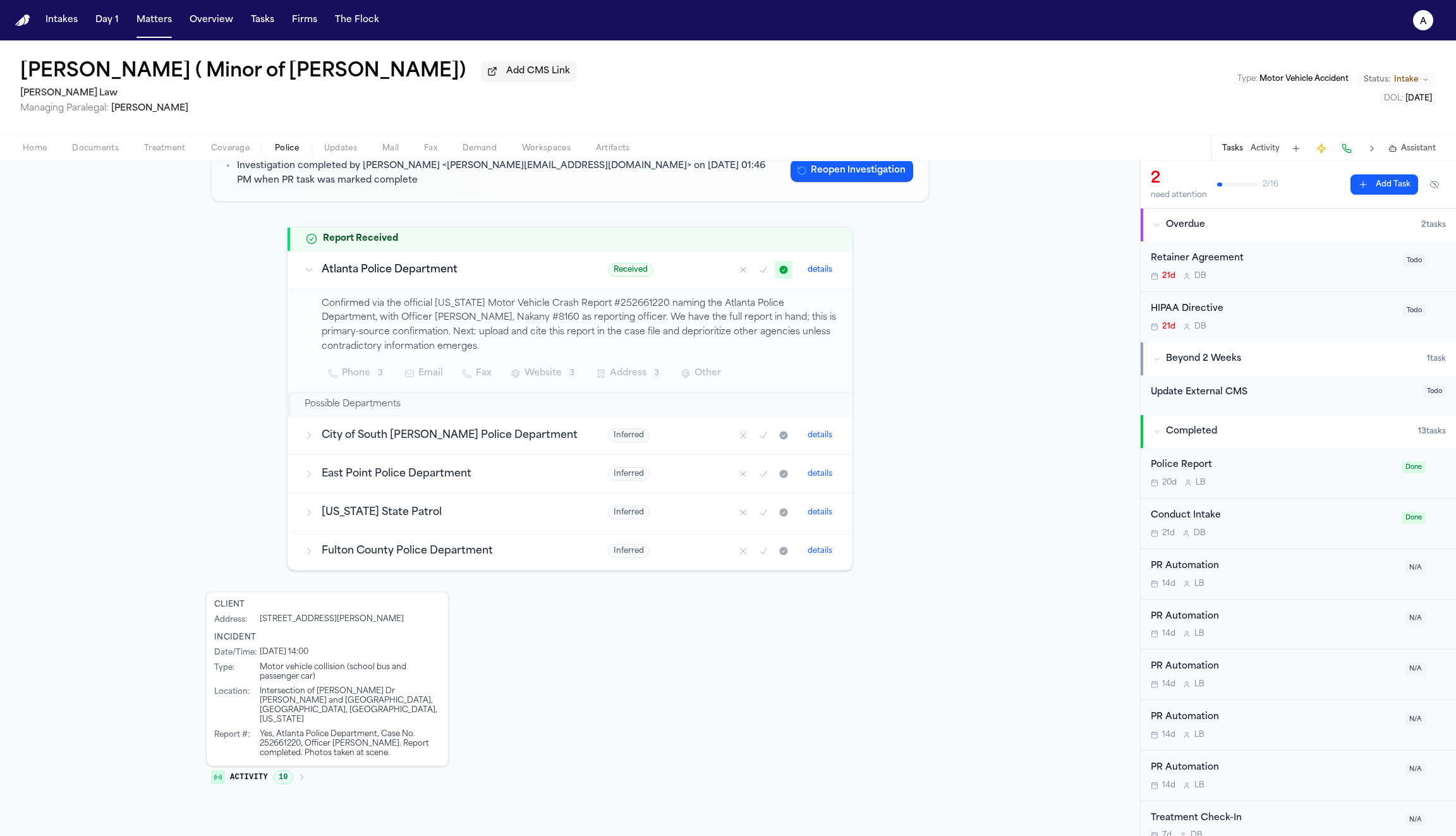
scroll to position [163, 0]
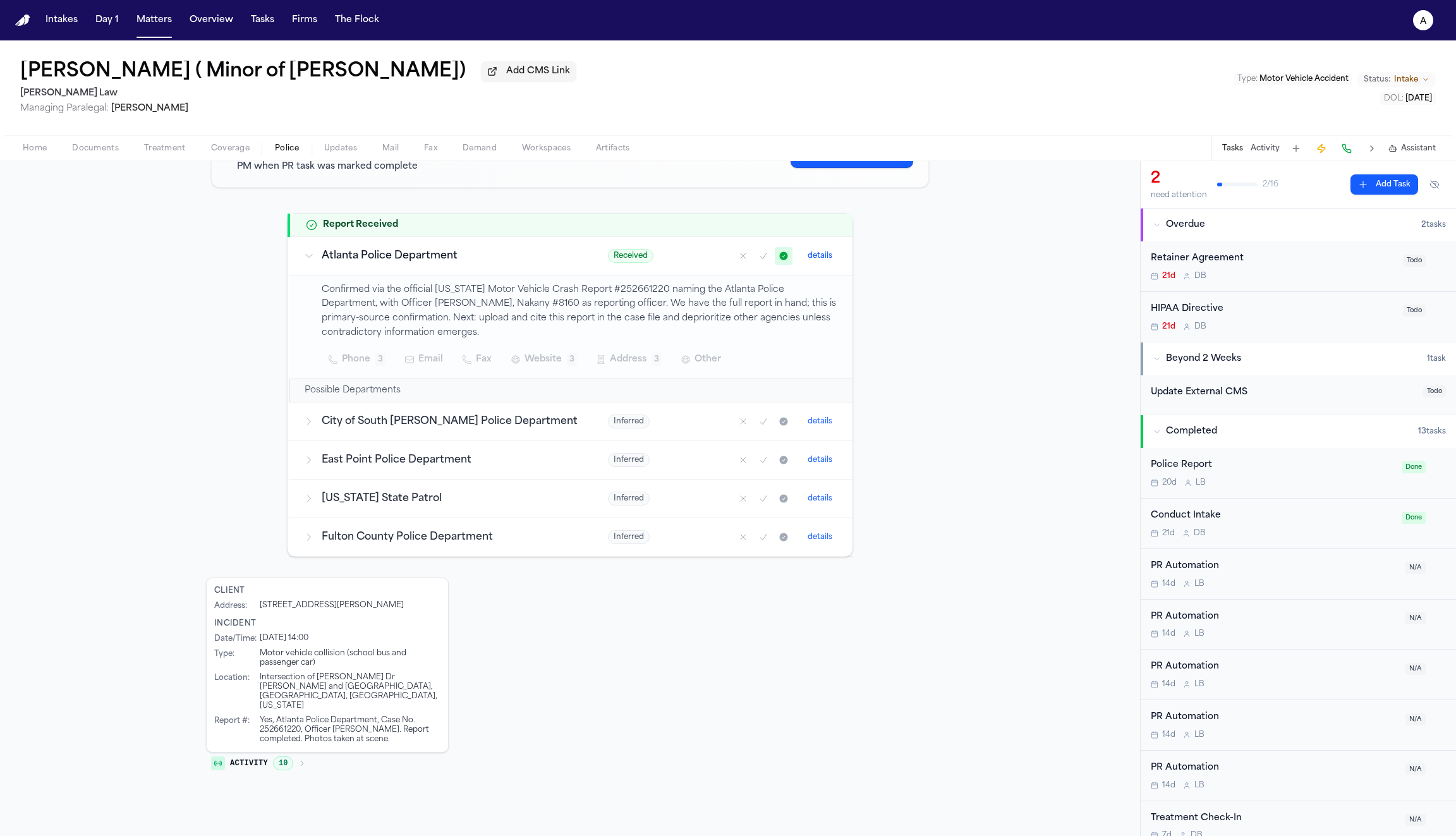
click at [812, 255] on button "details" at bounding box center [820, 255] width 35 height 15
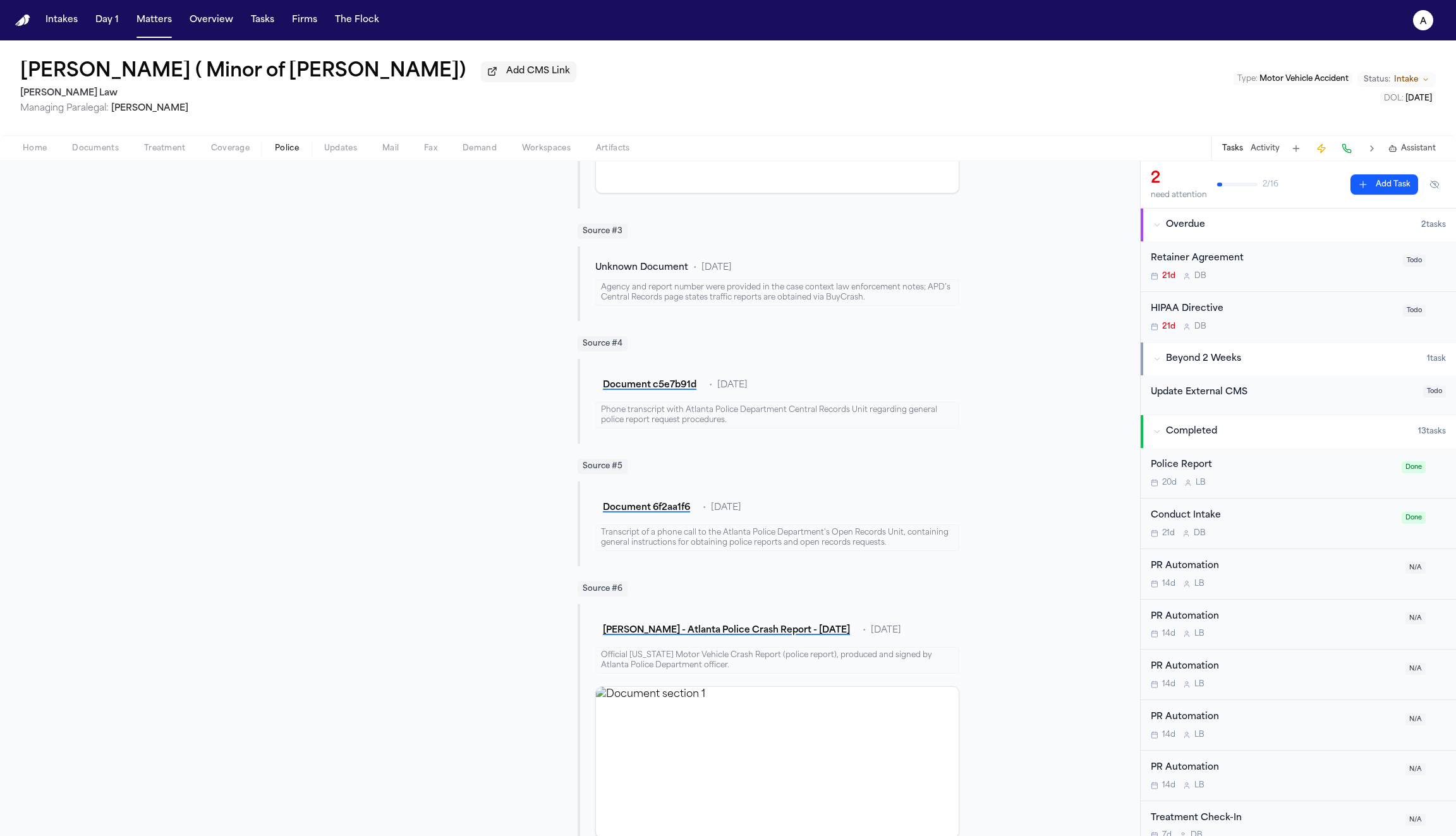
scroll to position [1035, 0]
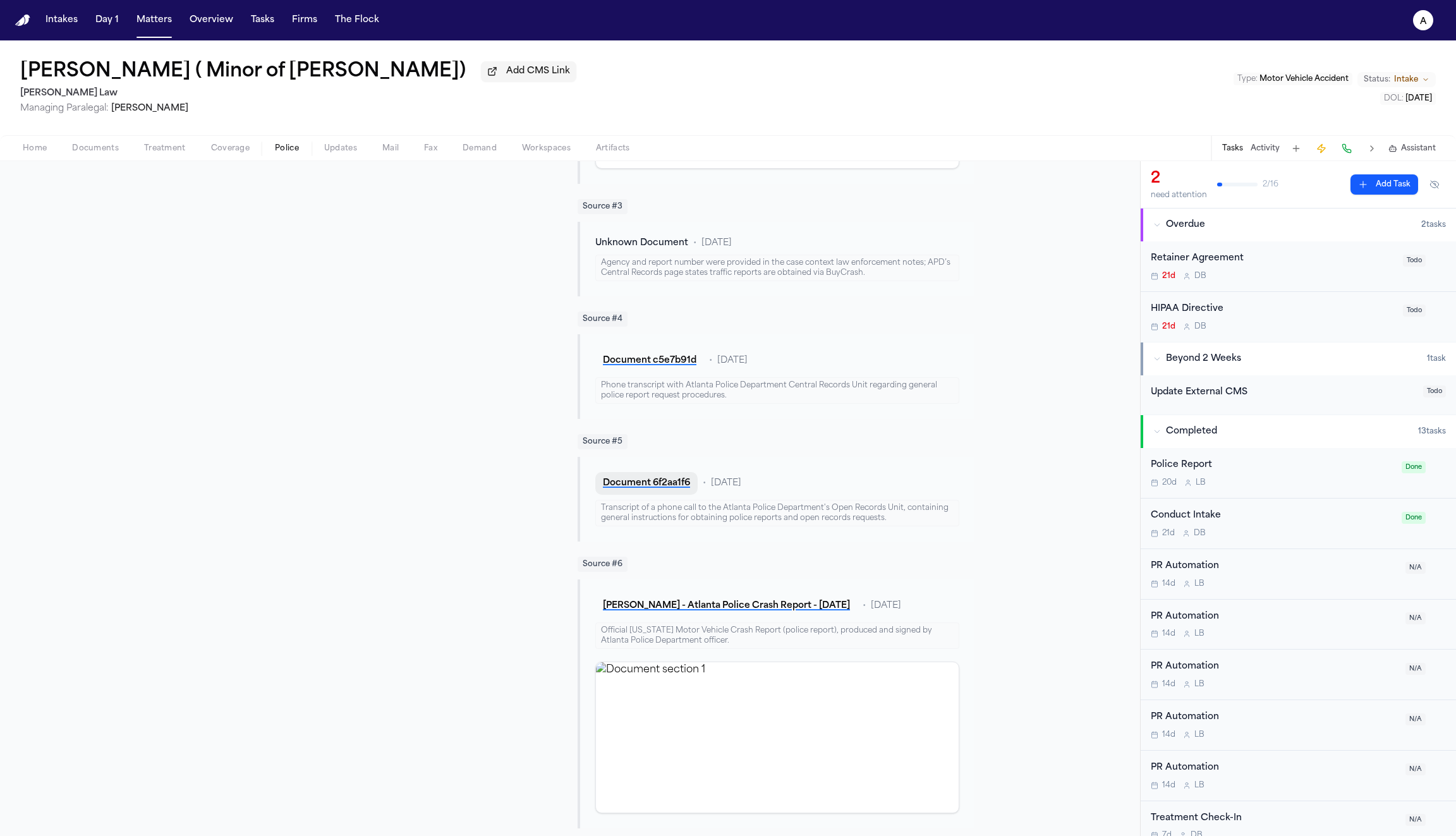
click at [666, 484] on button "Document 6f2aa1f6" at bounding box center [646, 483] width 102 height 23
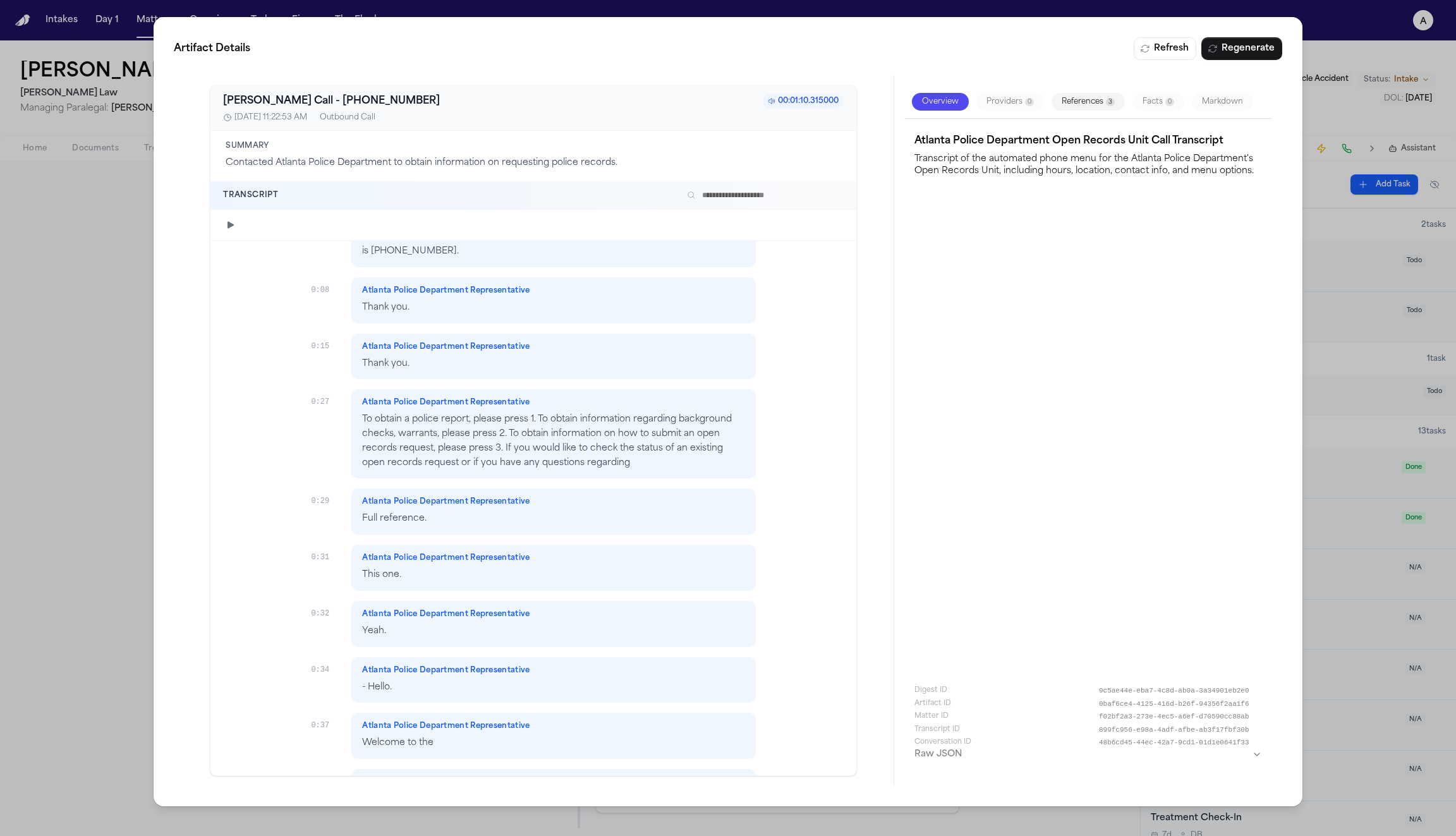
scroll to position [0, 0]
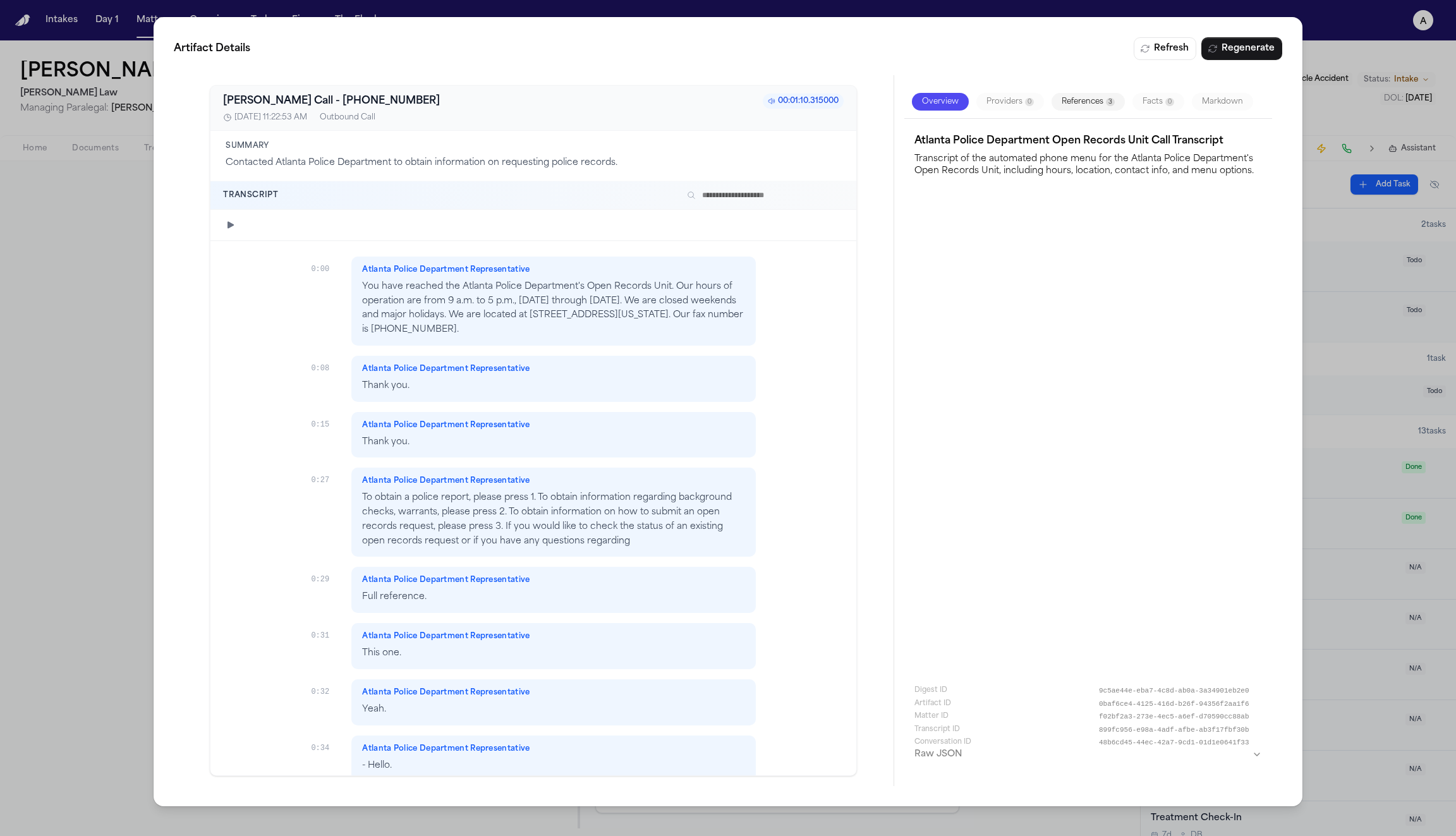
click at [229, 220] on icon "button" at bounding box center [231, 224] width 10 height 10
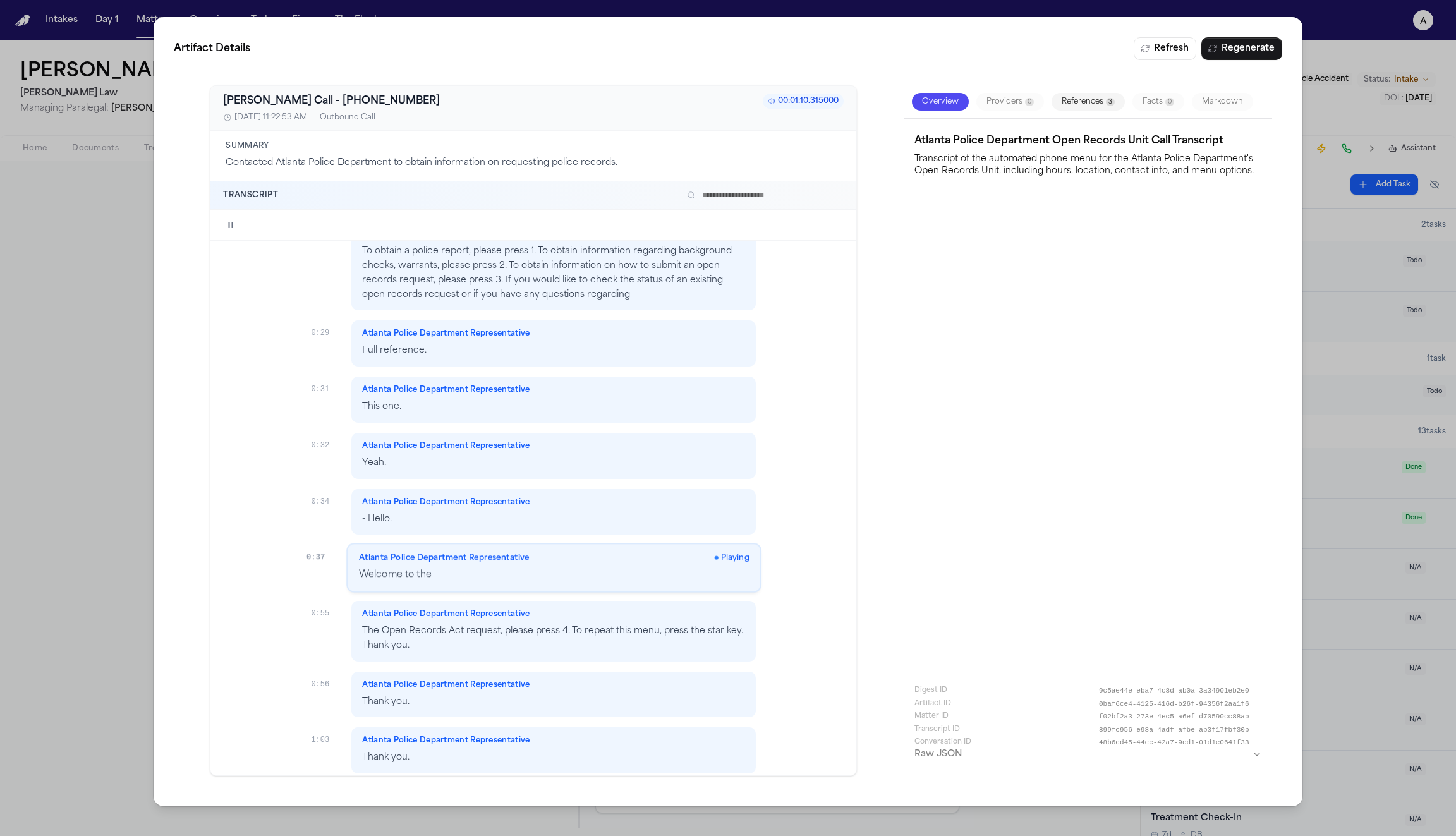
scroll to position [253, 0]
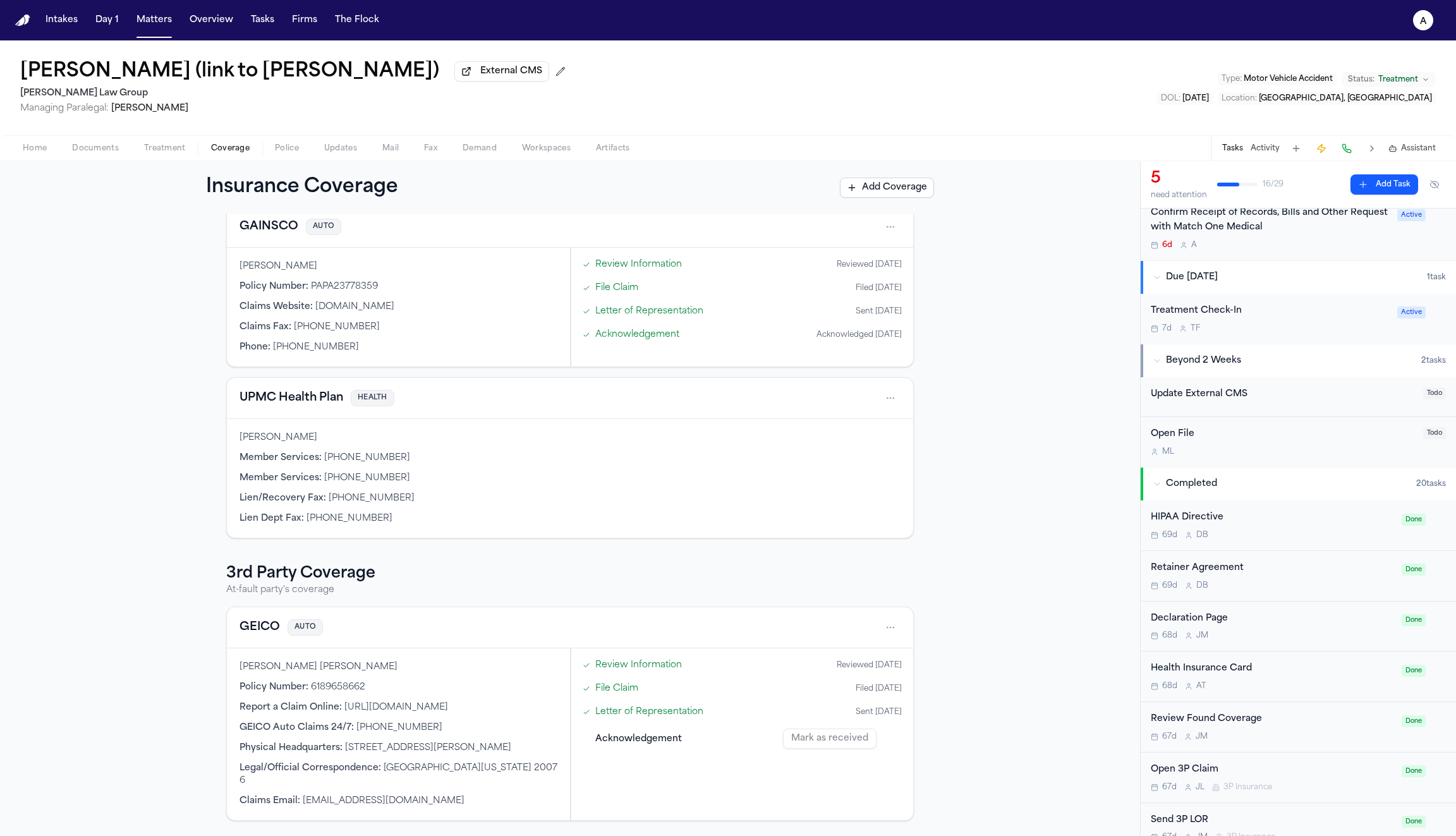
scroll to position [708, 0]
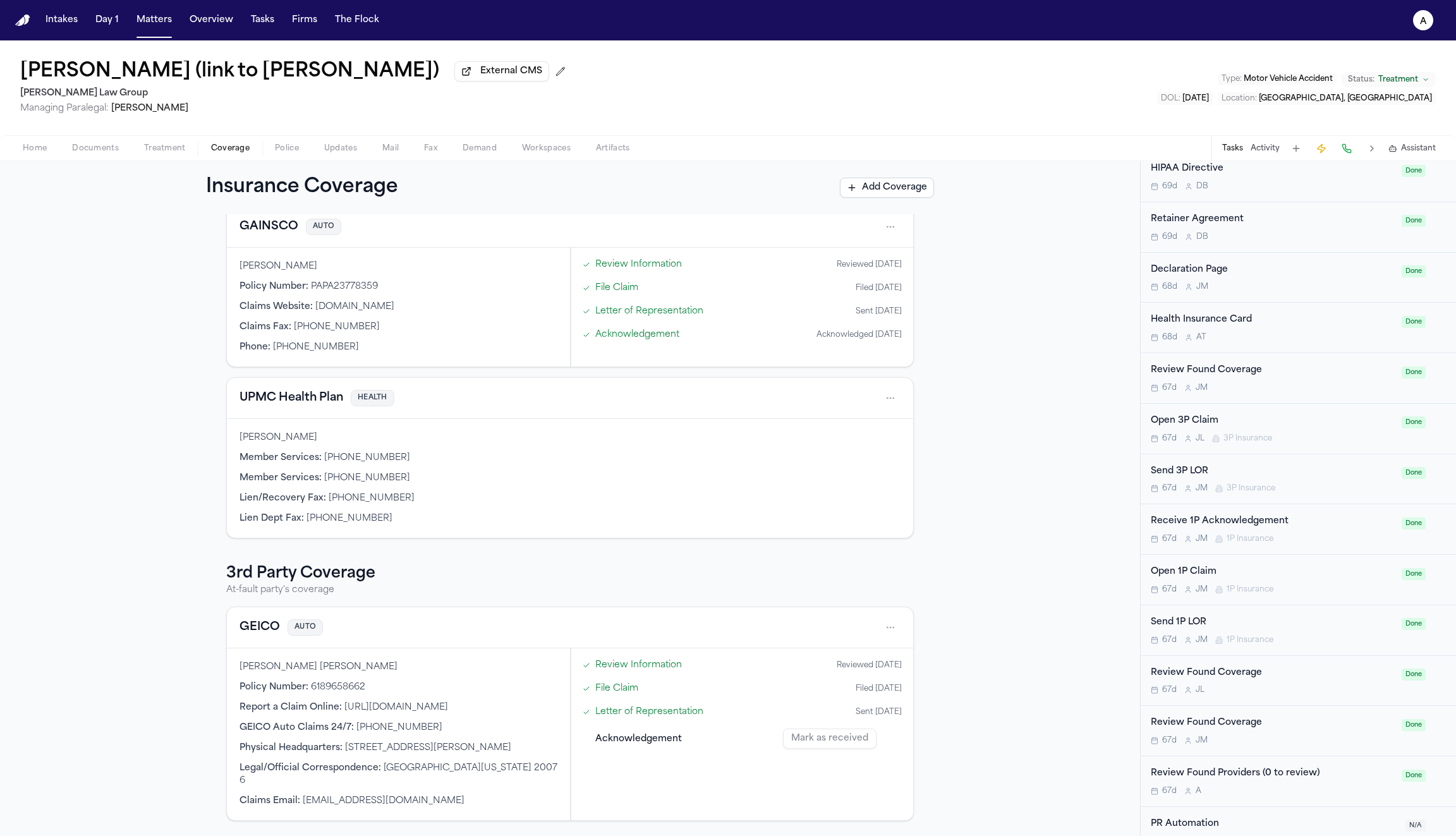
click at [1201, 565] on div "Open 1P Claim" at bounding box center [1272, 572] width 244 height 15
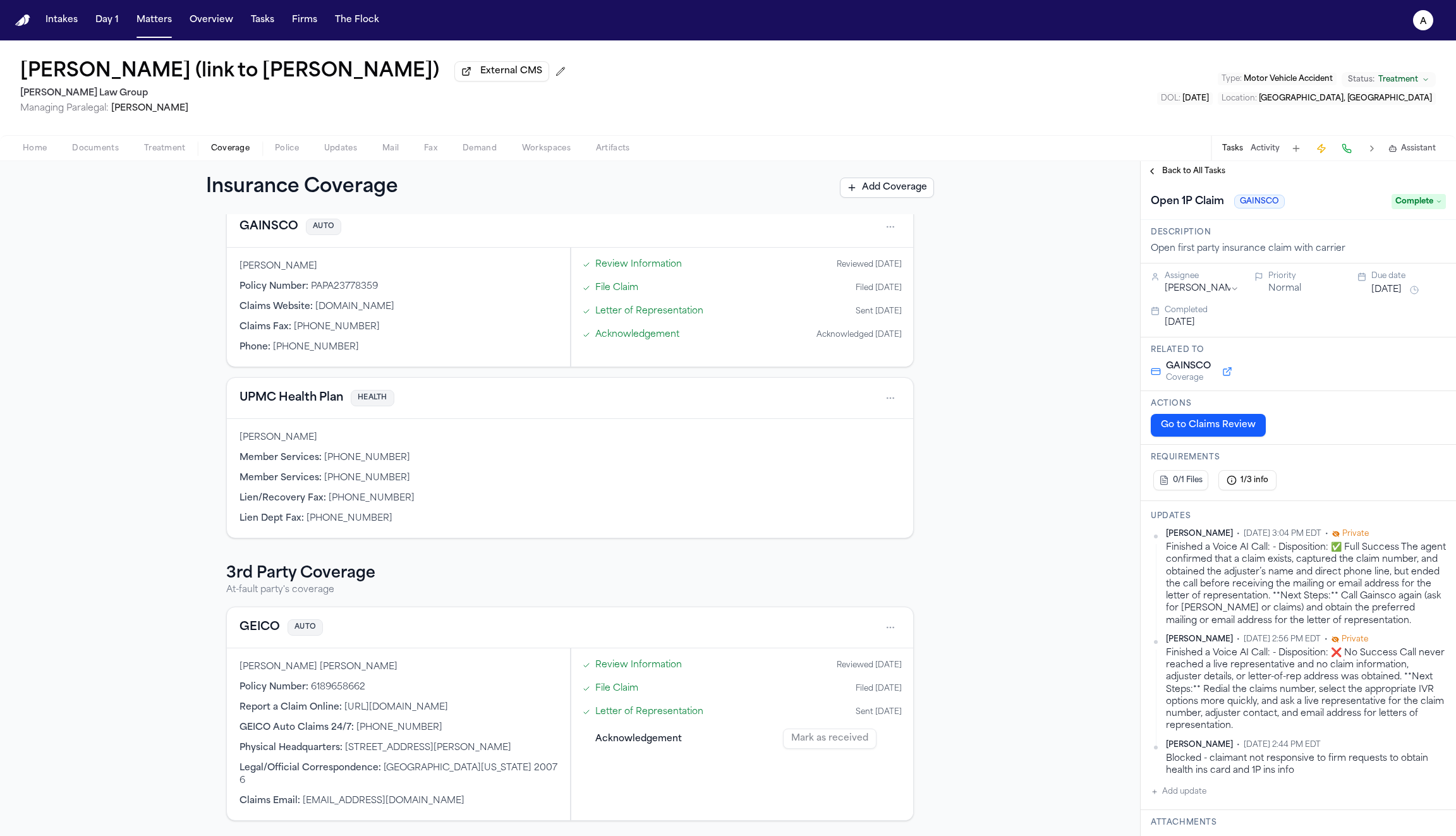
click at [1214, 563] on div "Finished a Voice AI Call: - Disposition: ✅ Full Success The agent confirmed tha…" at bounding box center [1307, 585] width 280 height 86
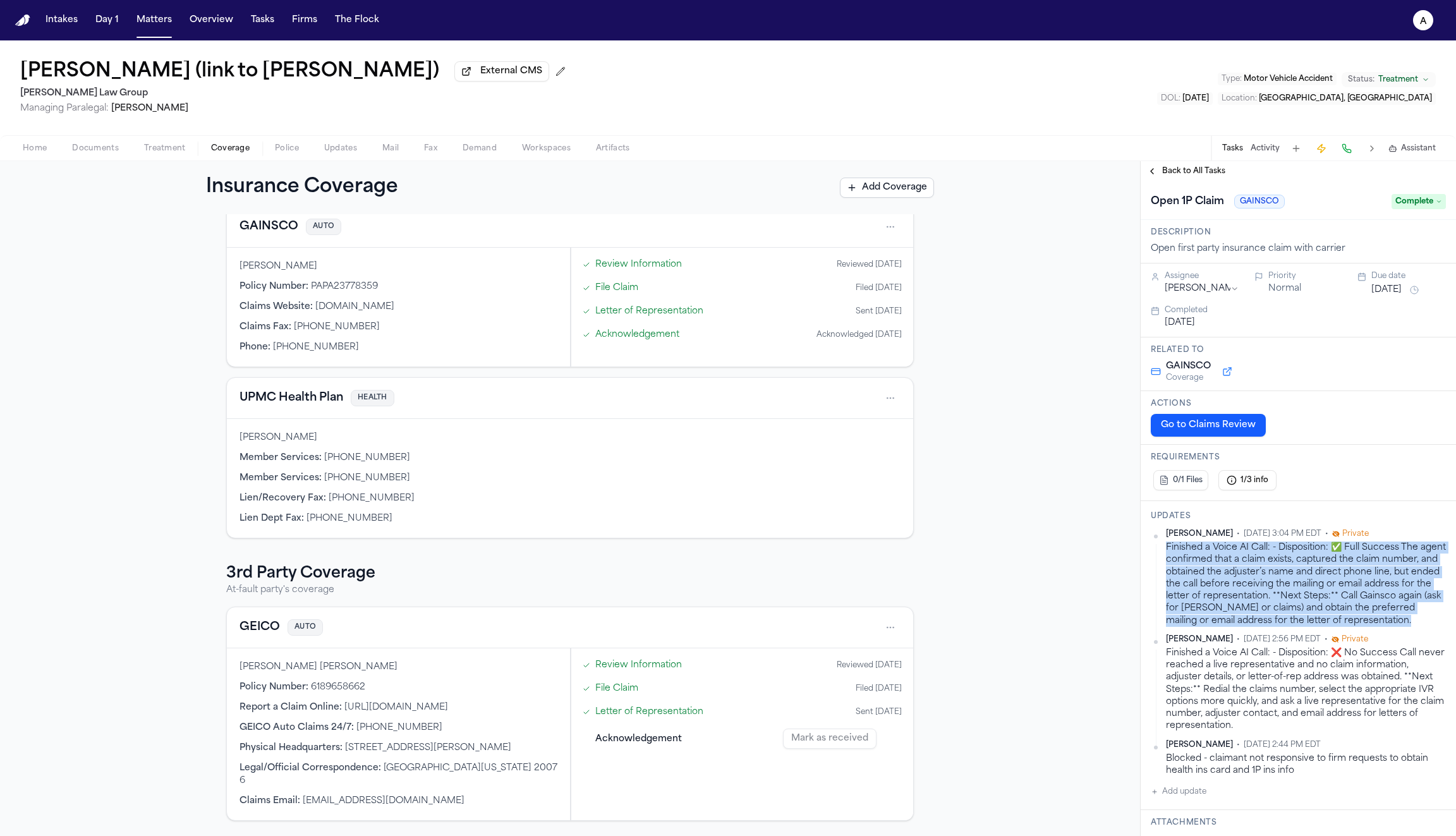
click at [1214, 563] on div "Finished a Voice AI Call: - Disposition: ✅ Full Success The agent confirmed tha…" at bounding box center [1307, 585] width 280 height 86
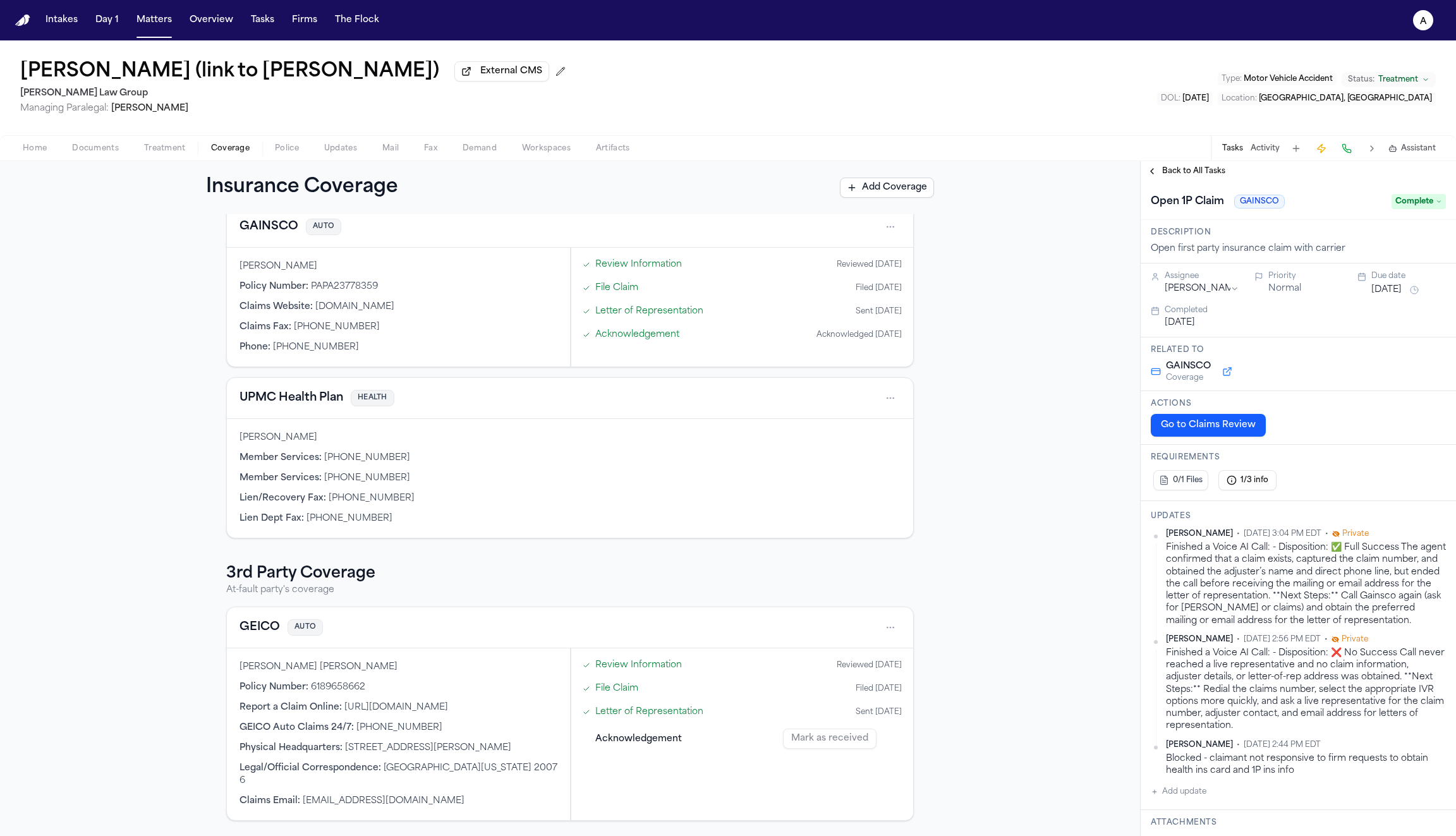
click at [1185, 659] on div "Finished a Voice AI Call: - Disposition: ❌ No Success Call never reached a live…" at bounding box center [1307, 690] width 280 height 86
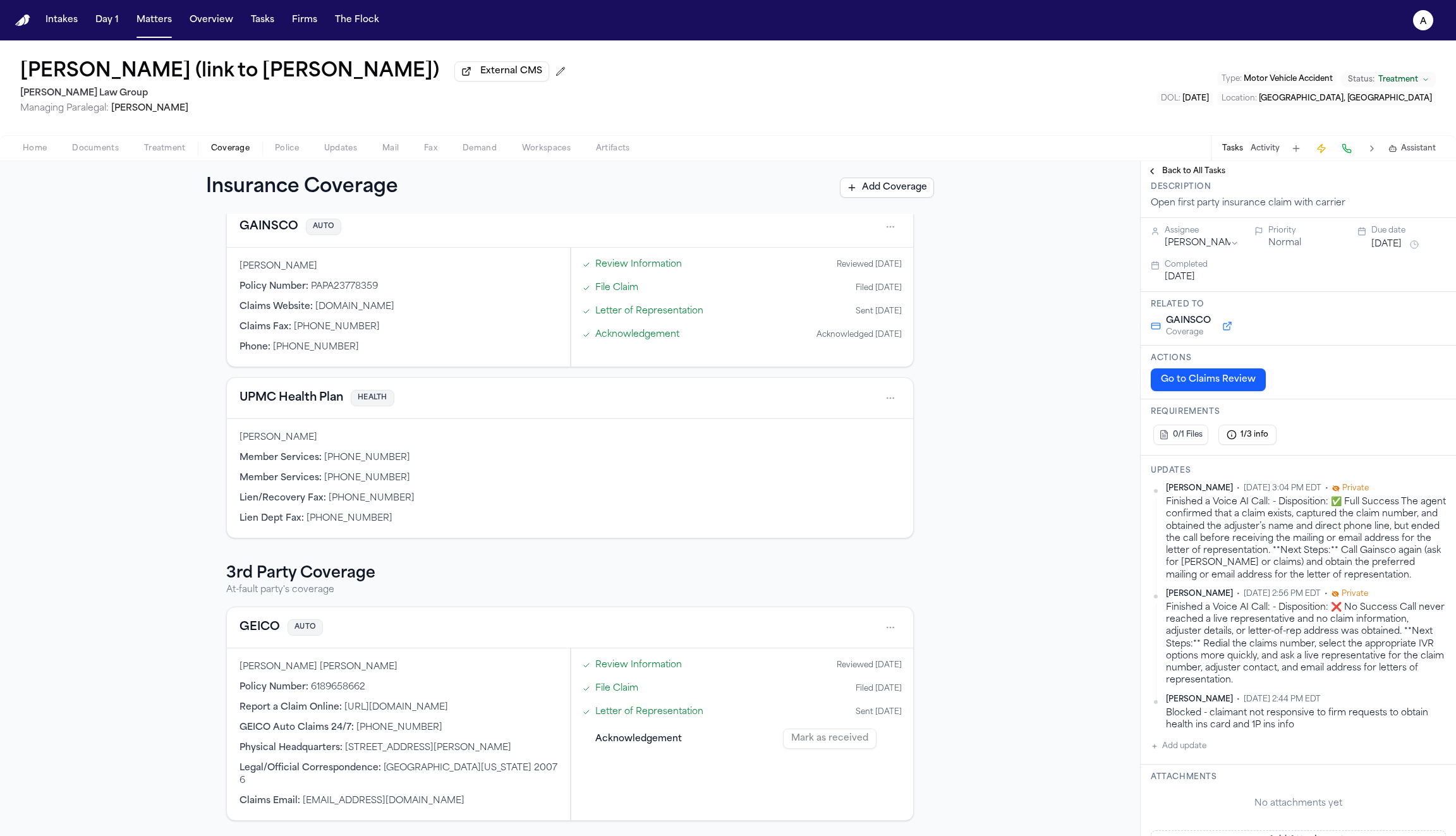
scroll to position [41, 0]
click at [1233, 502] on div "Finished a Voice AI Call: - Disposition: ✅ Full Success The agent confirmed tha…" at bounding box center [1307, 543] width 280 height 86
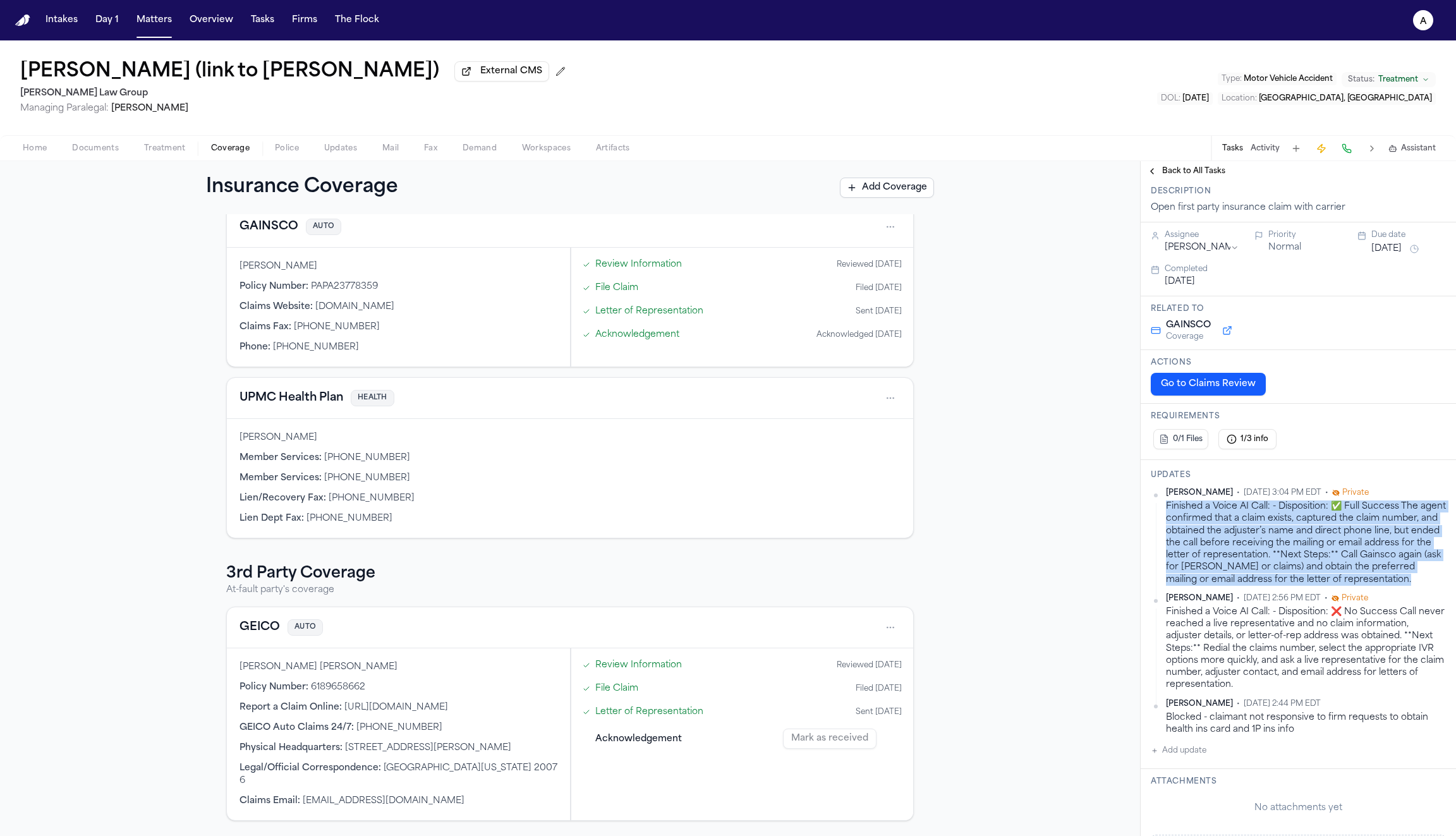
click at [1233, 502] on div "Finished a Voice AI Call: - Disposition: ✅ Full Success The agent confirmed tha…" at bounding box center [1307, 543] width 280 height 86
click at [1375, 585] on div "Finished a Voice AI Call: - Disposition: ✅ Full Success The agent confirmed tha…" at bounding box center [1307, 543] width 280 height 86
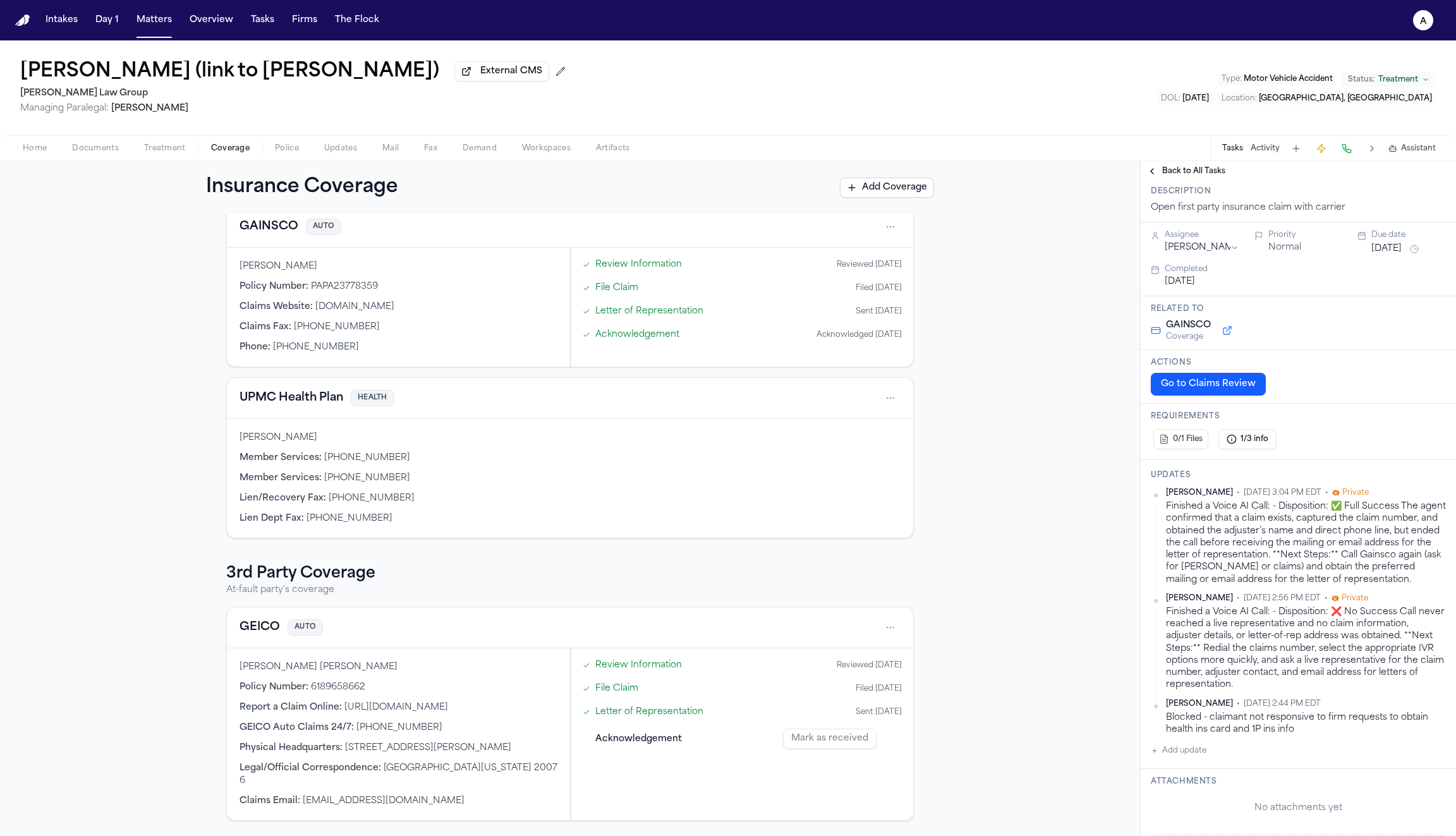
drag, startPoint x: 1375, startPoint y: 582, endPoint x: 1198, endPoint y: 530, distance: 184.5
click at [1198, 530] on div "Finished a Voice AI Call: - Disposition: ✅ Full Success The agent confirmed tha…" at bounding box center [1307, 543] width 280 height 86
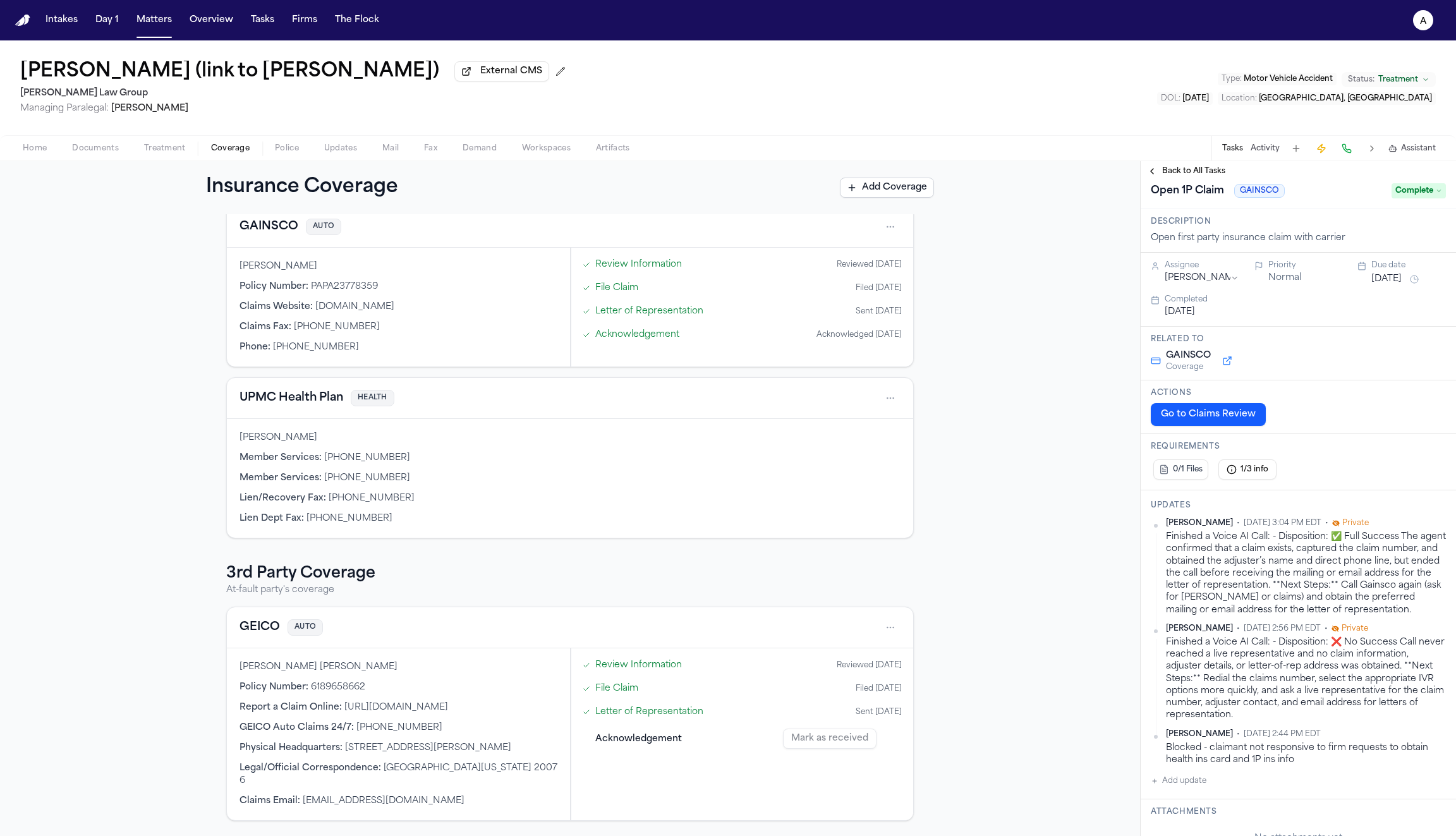
scroll to position [0, 0]
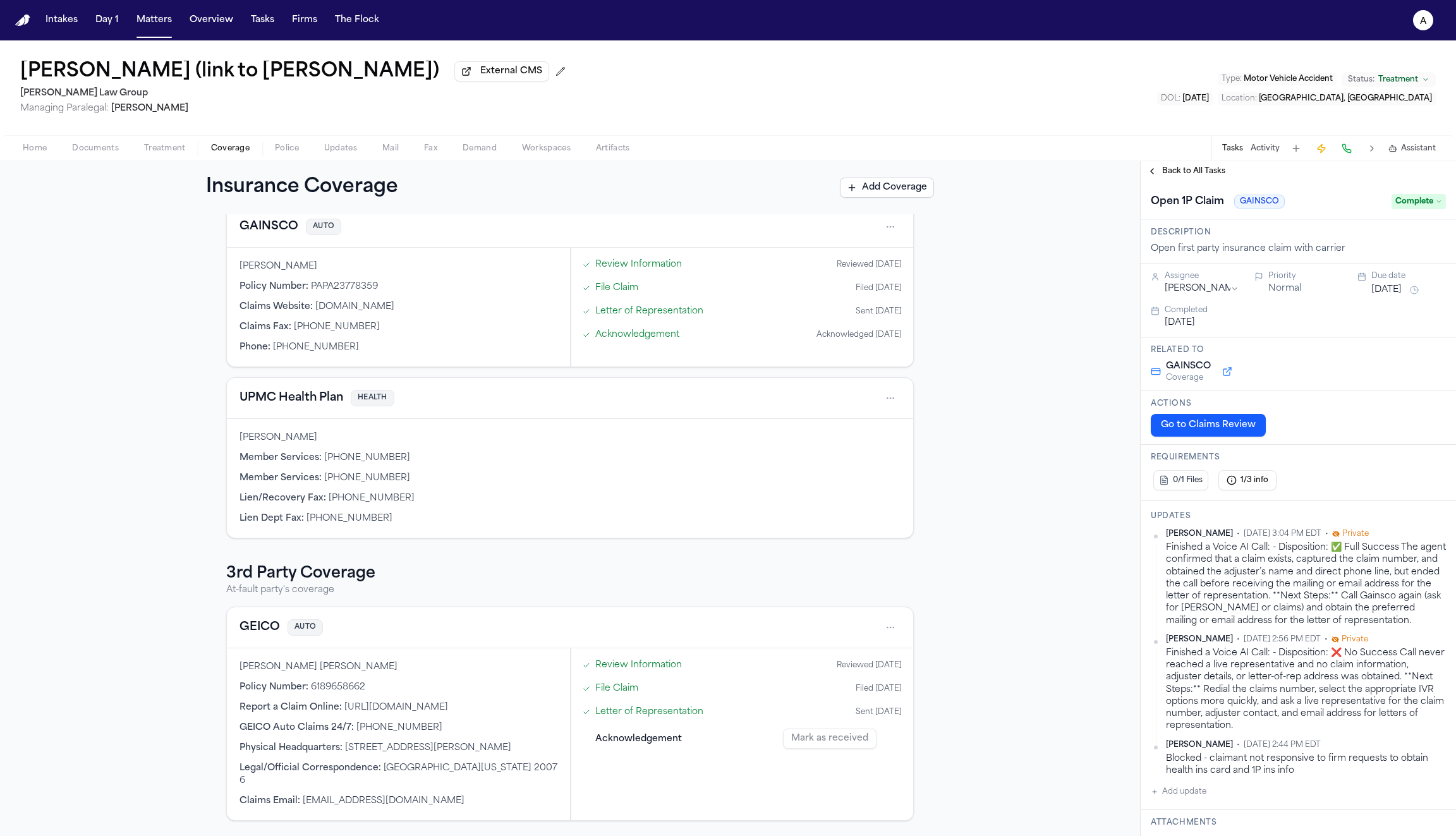
click at [642, 314] on link "Letter of Representation" at bounding box center [649, 311] width 108 height 13
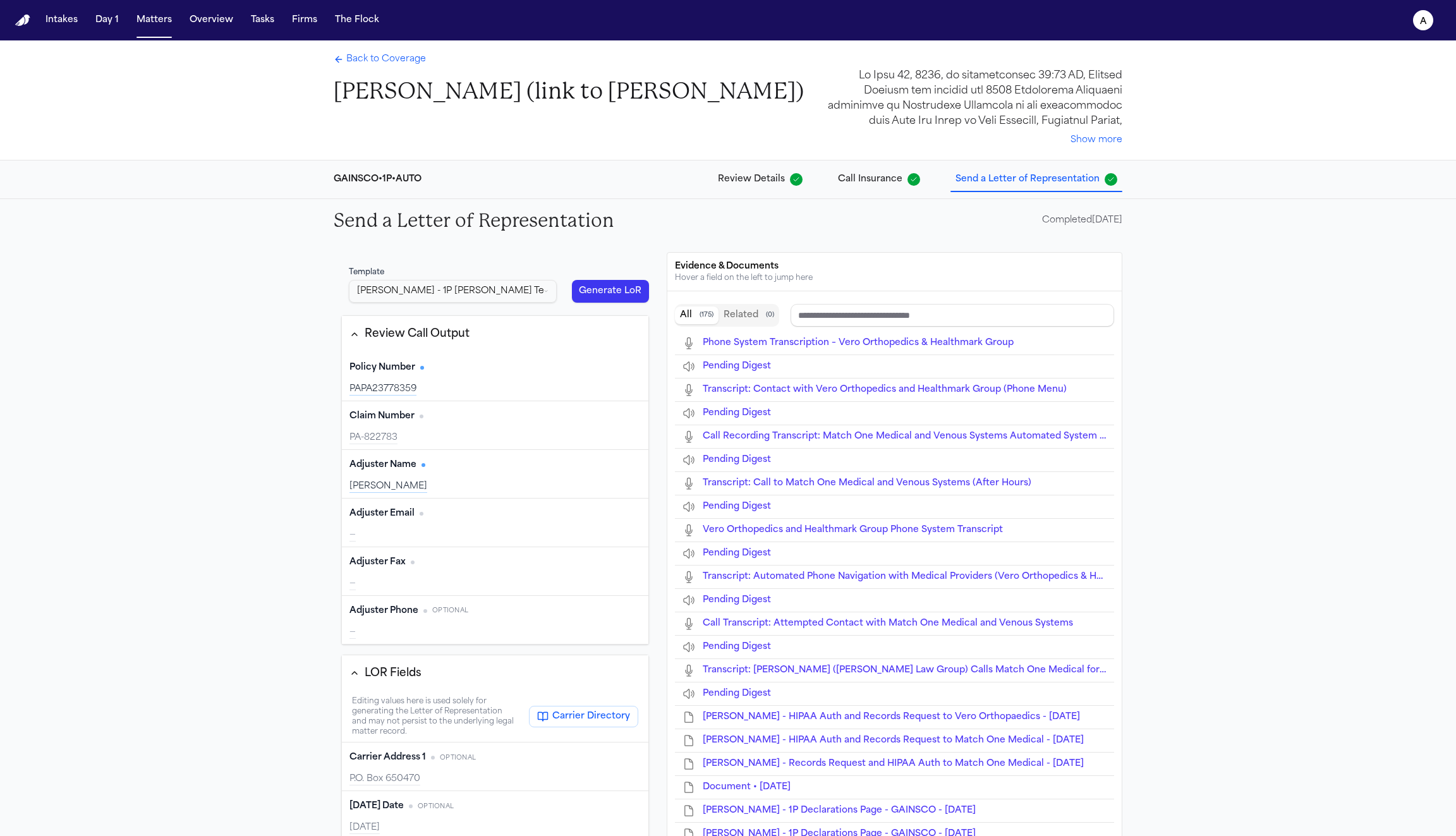
scroll to position [364, 0]
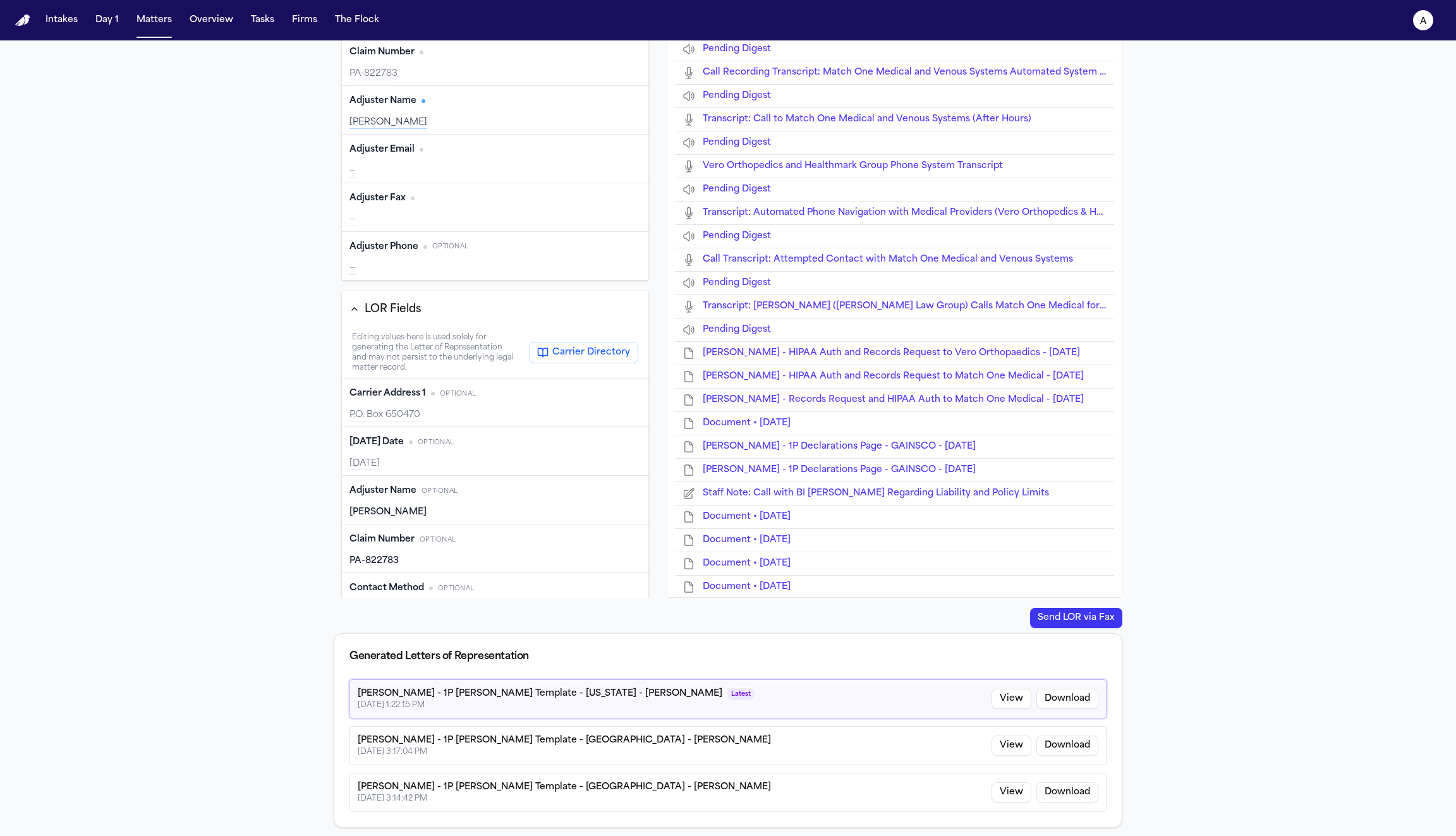
click at [1018, 701] on button "View" at bounding box center [1011, 699] width 40 height 20
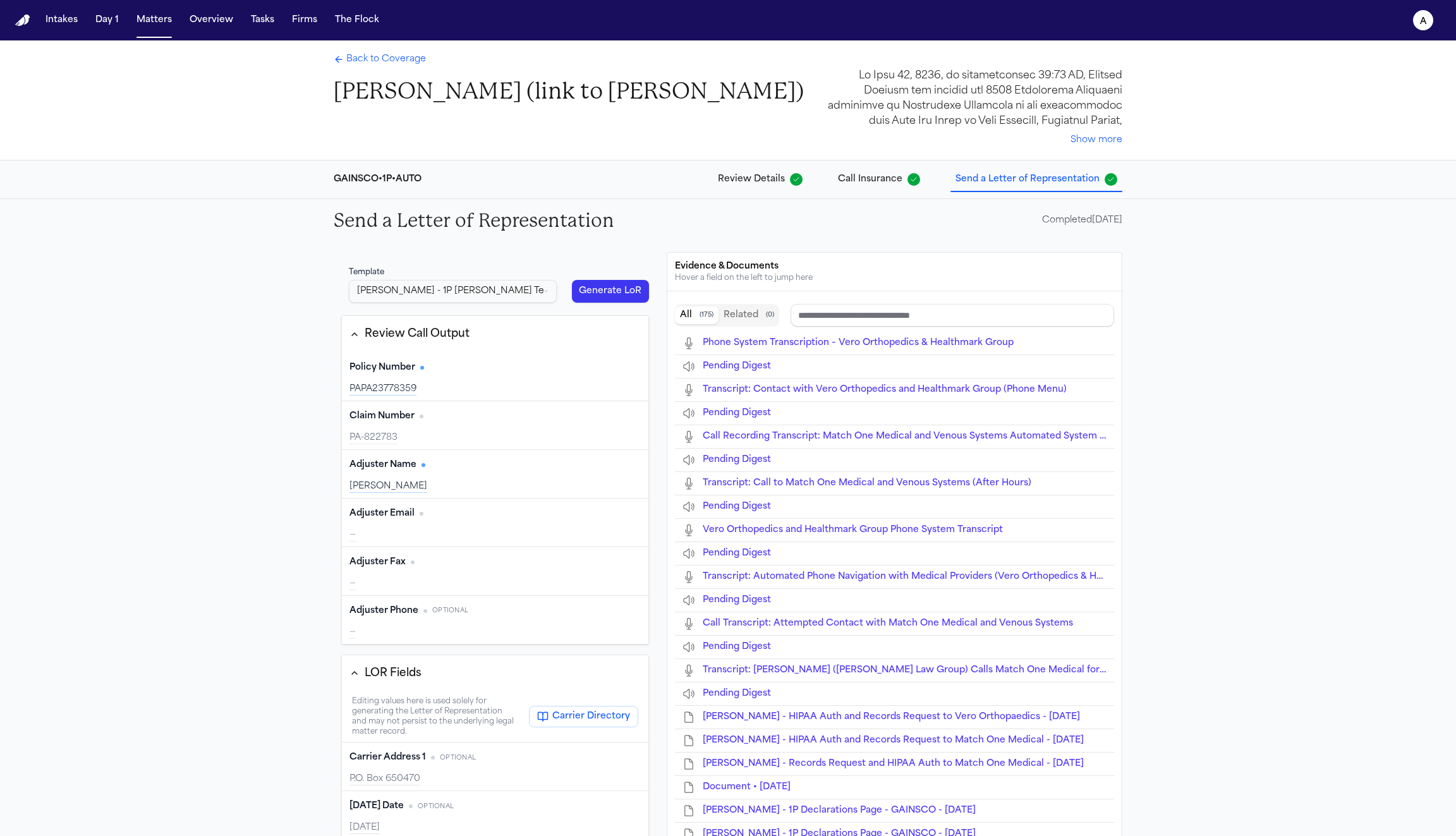
click at [858, 180] on span "Call Insurance" at bounding box center [870, 179] width 65 height 12
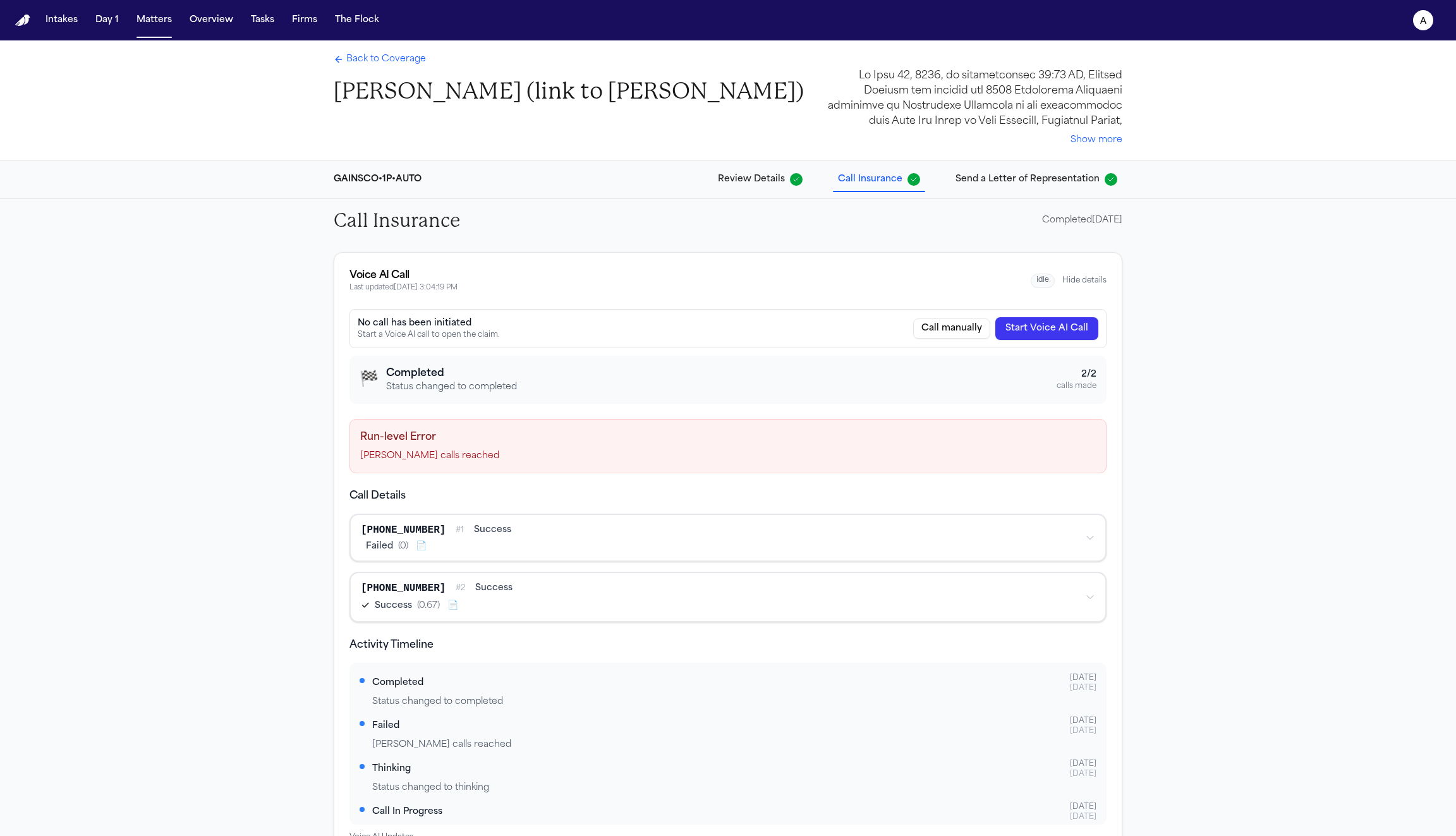
click at [757, 186] on span "Review Details" at bounding box center [751, 179] width 67 height 12
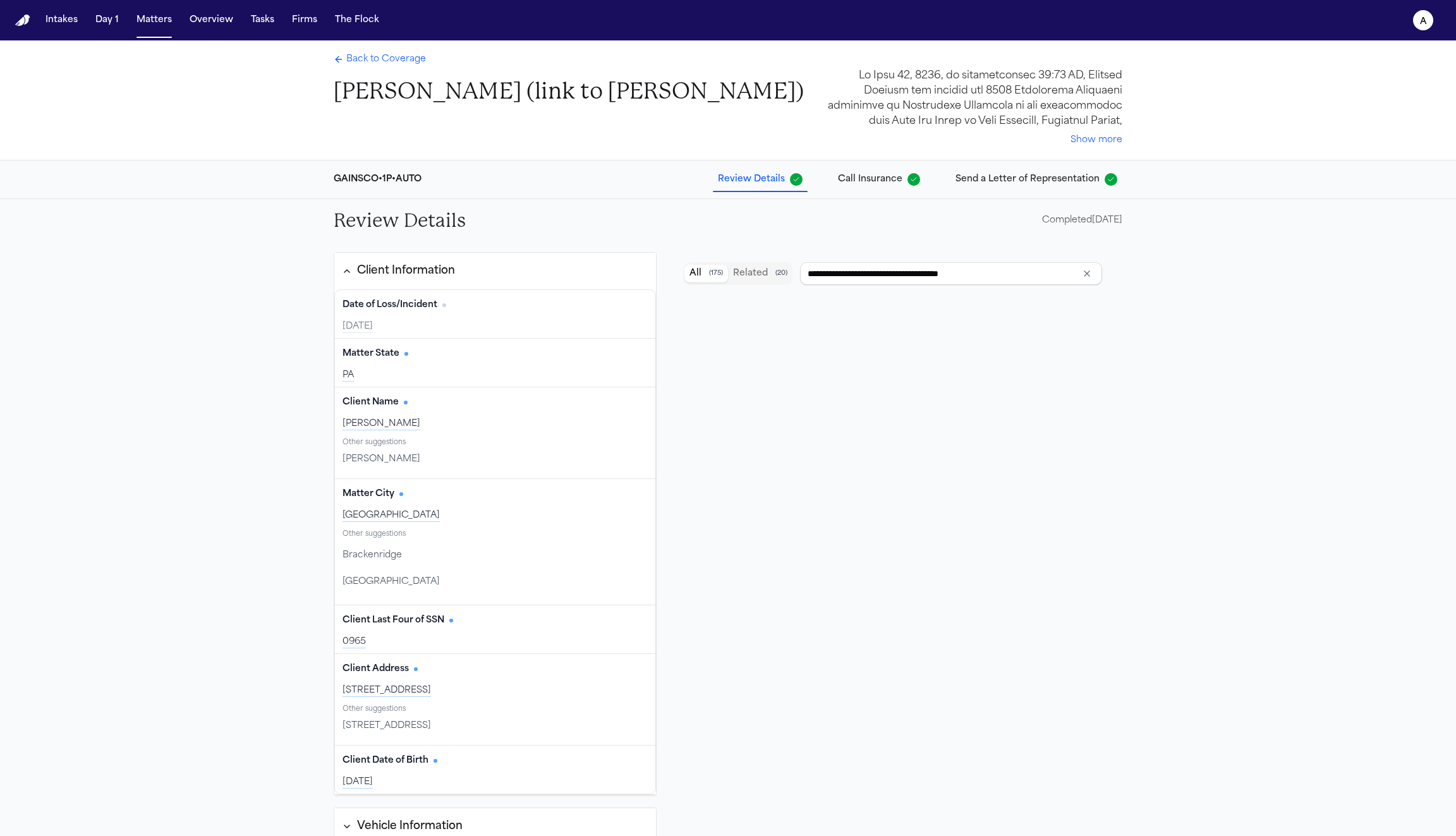
click at [392, 63] on span "Back to Coverage" at bounding box center [386, 59] width 79 height 12
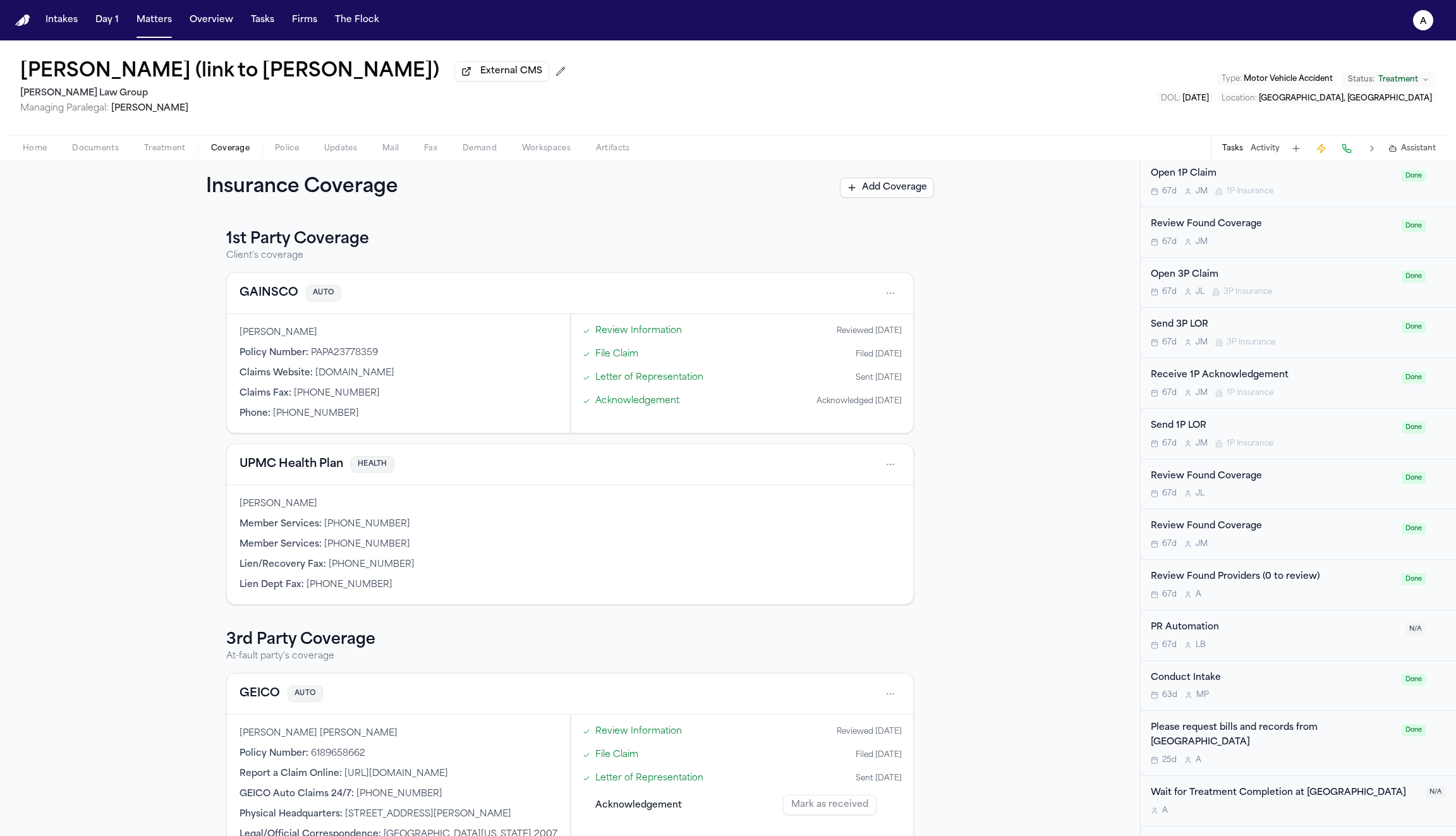
scroll to position [859, 0]
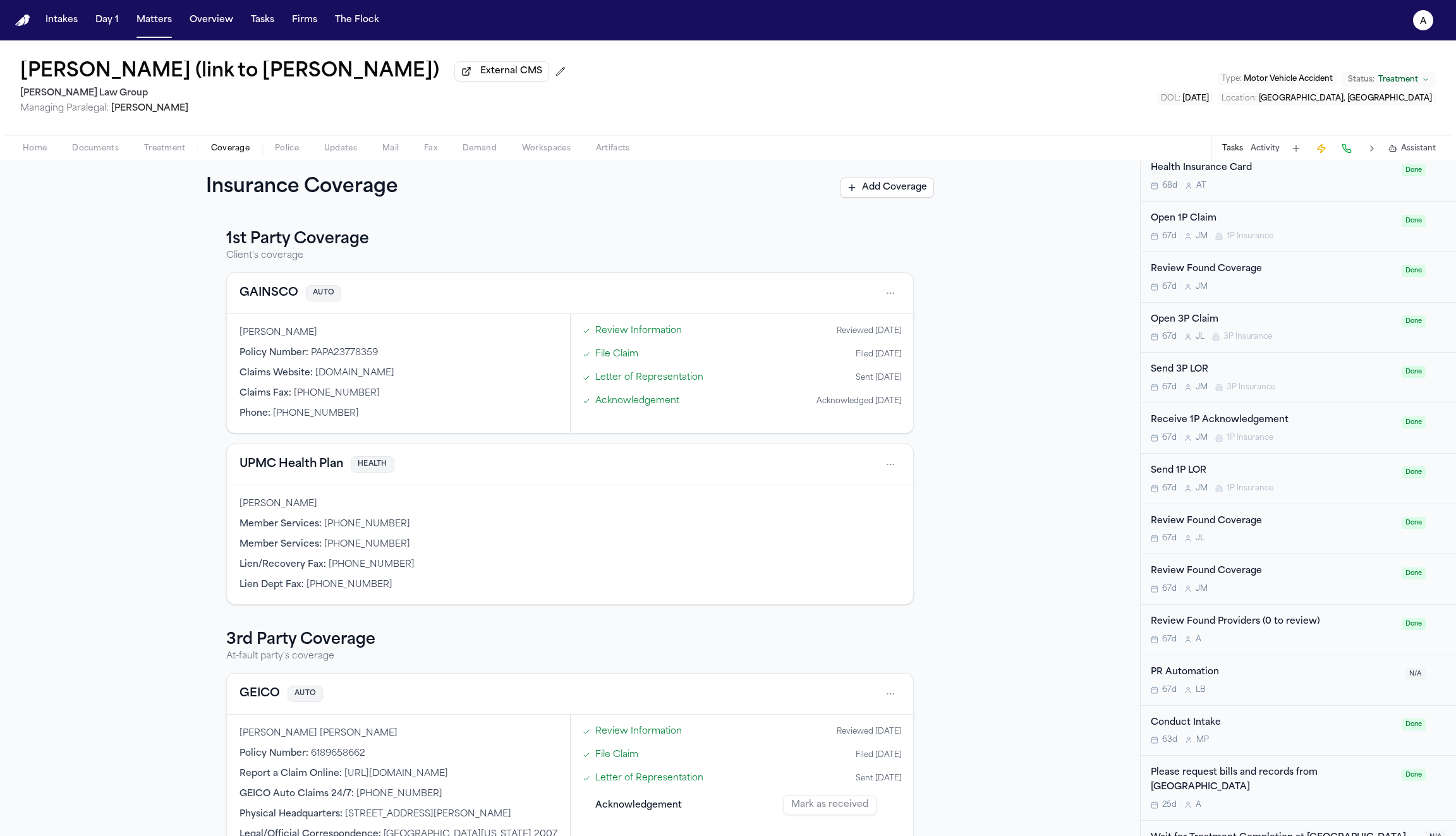
click at [1201, 221] on div "Open 1P Claim" at bounding box center [1272, 219] width 244 height 15
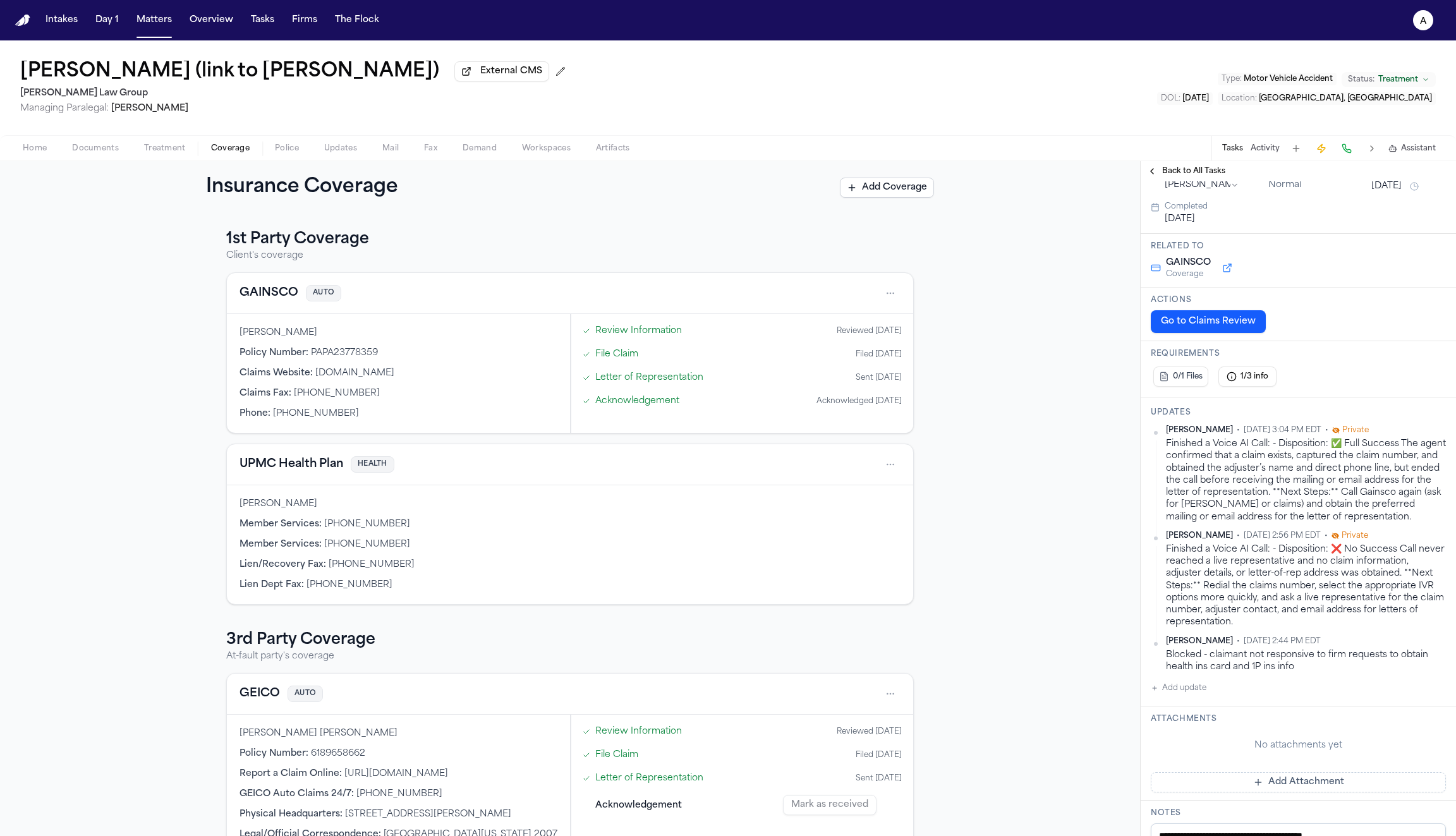
scroll to position [112, 0]
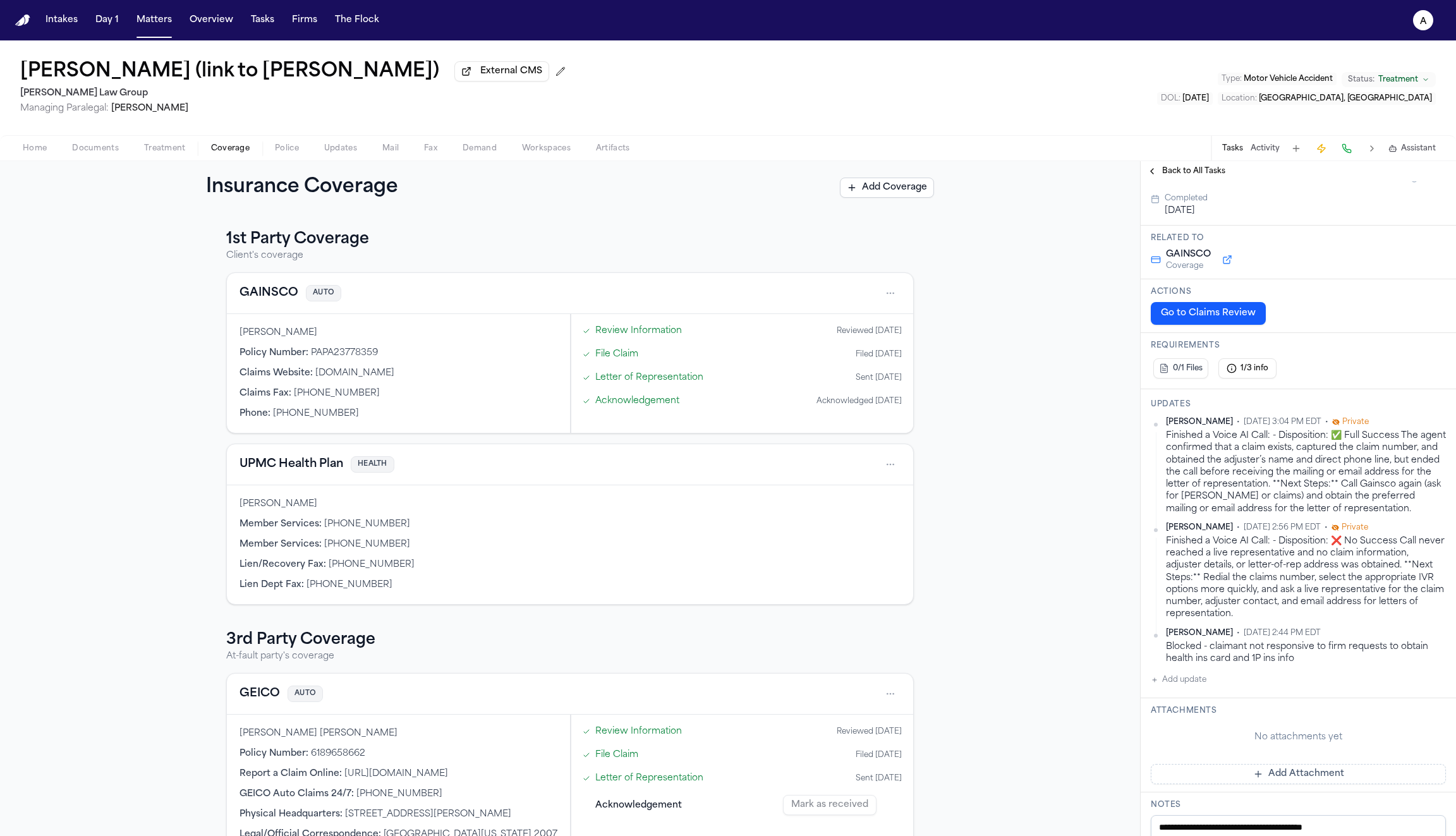
click at [324, 149] on span "Updates" at bounding box center [340, 148] width 33 height 10
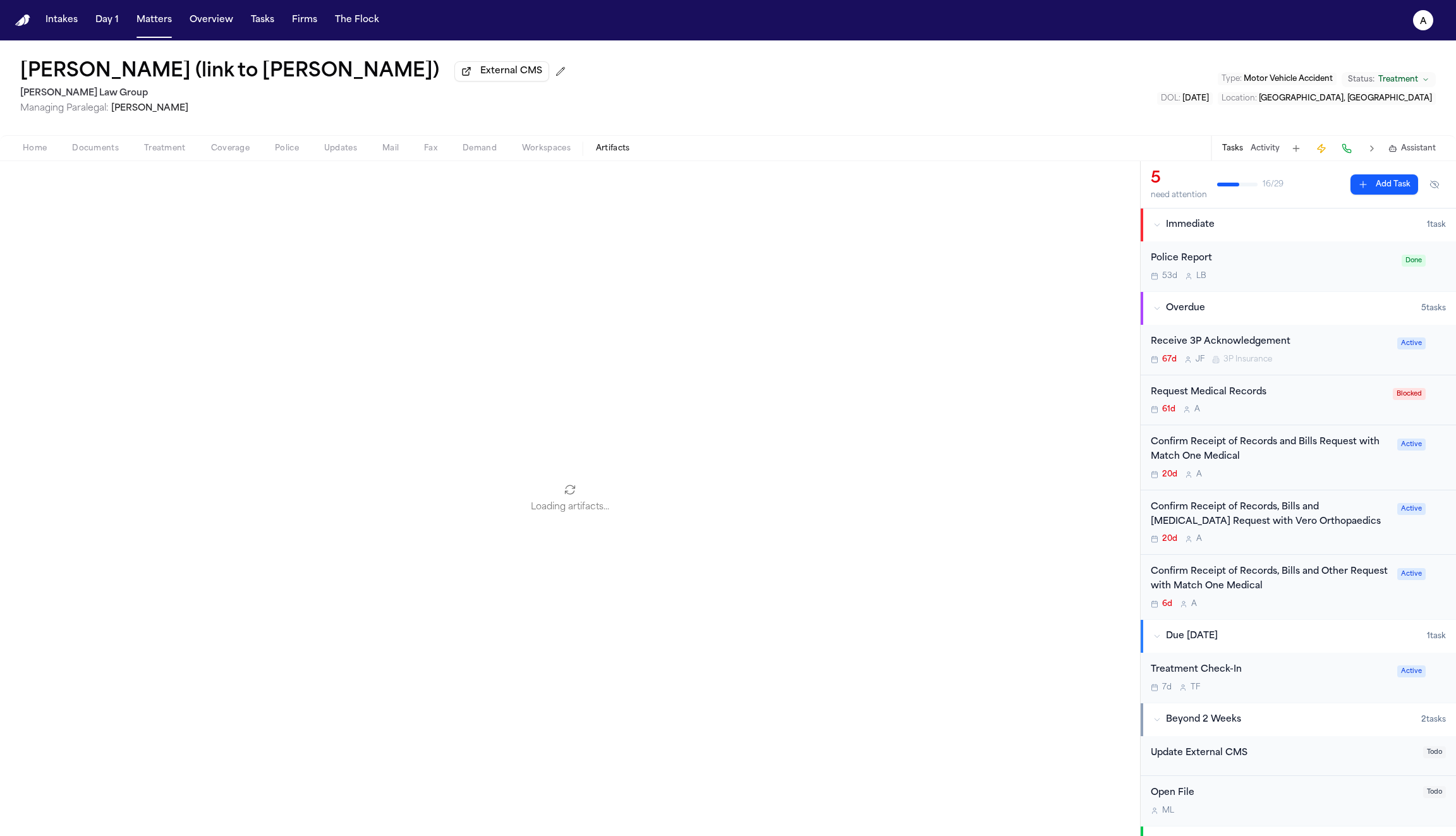
click at [606, 149] on span "Artifacts" at bounding box center [613, 148] width 34 height 10
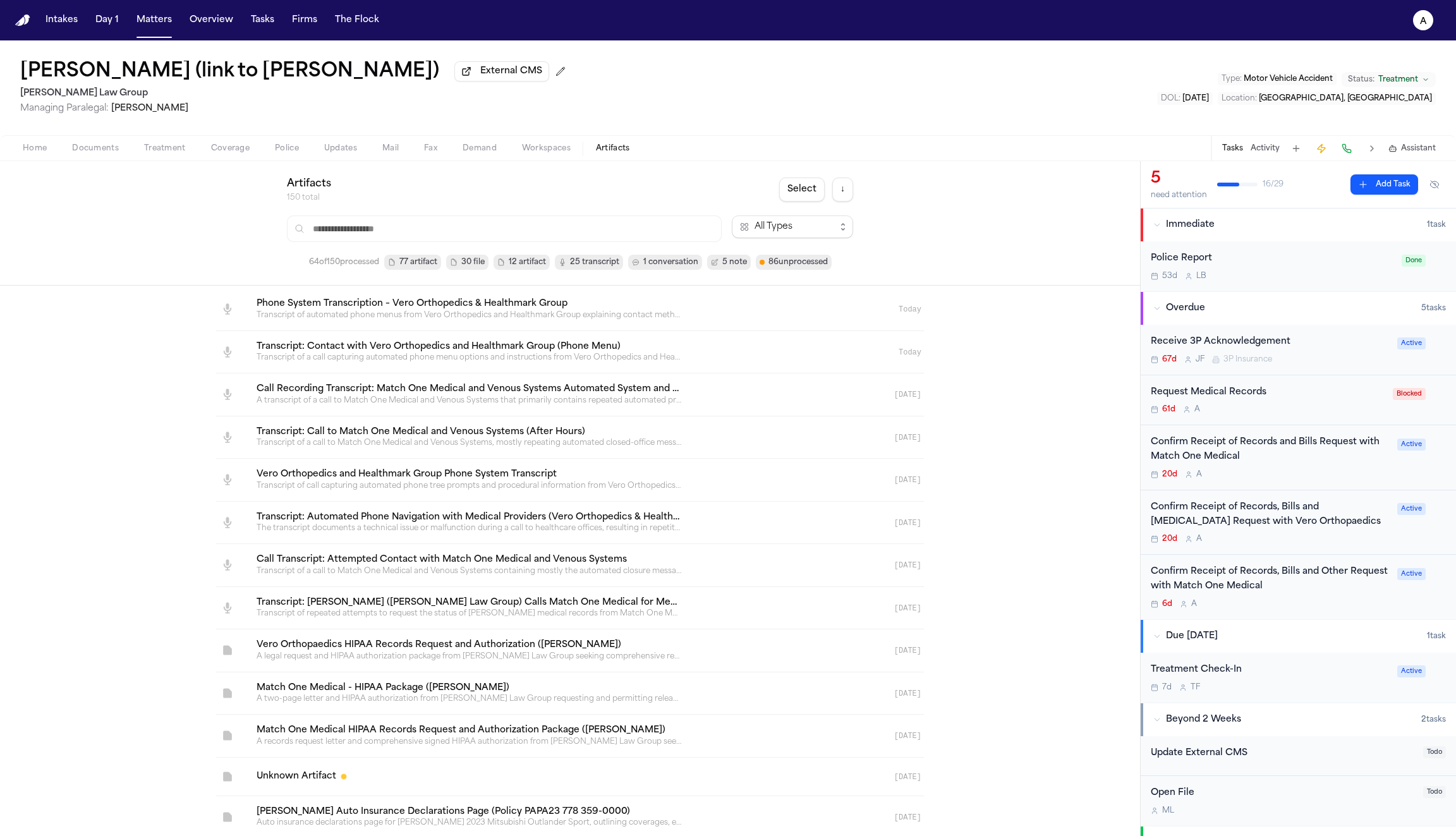
click at [455, 230] on input "text" at bounding box center [505, 229] width 434 height 26
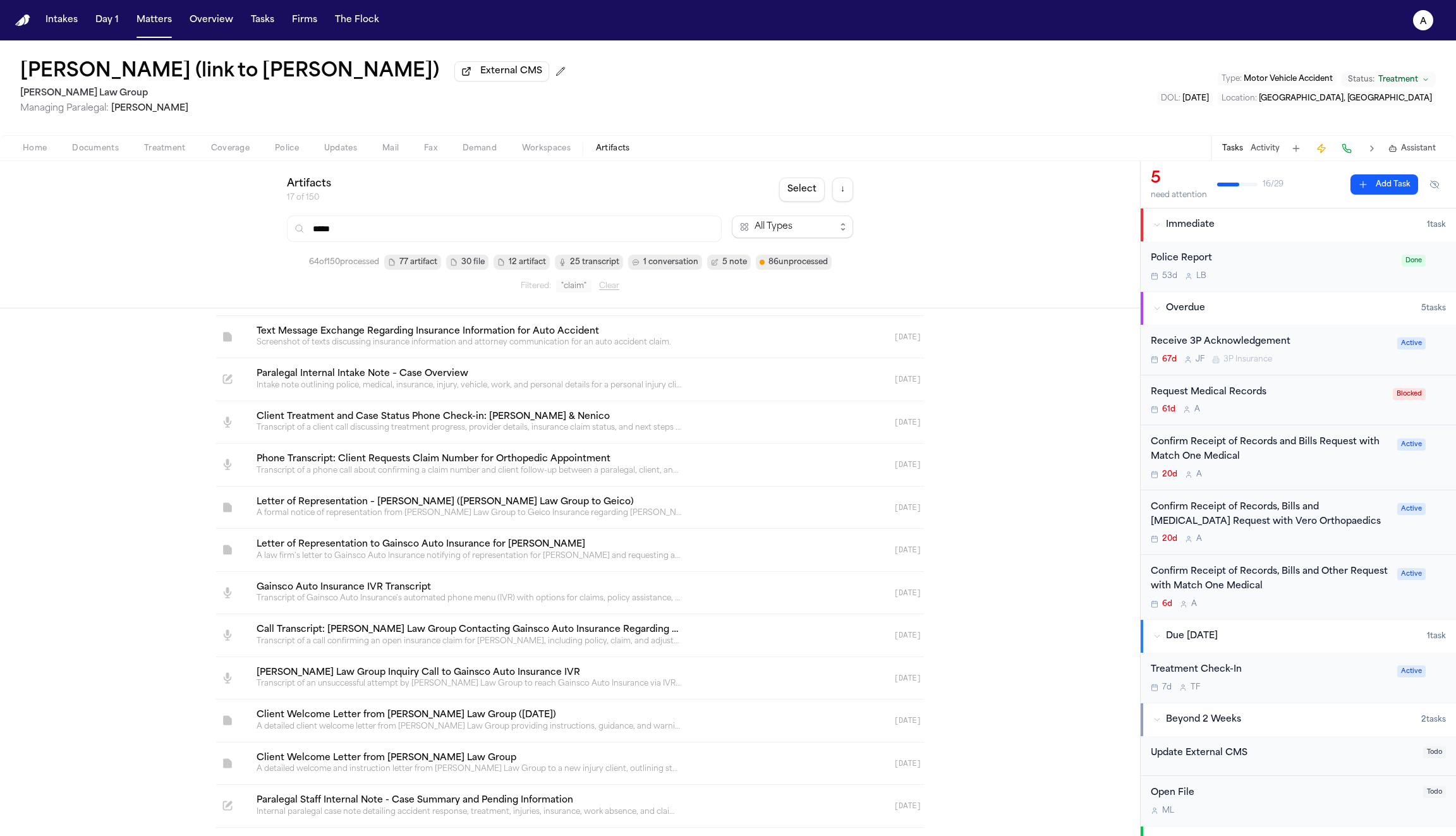
scroll to position [1041, 0]
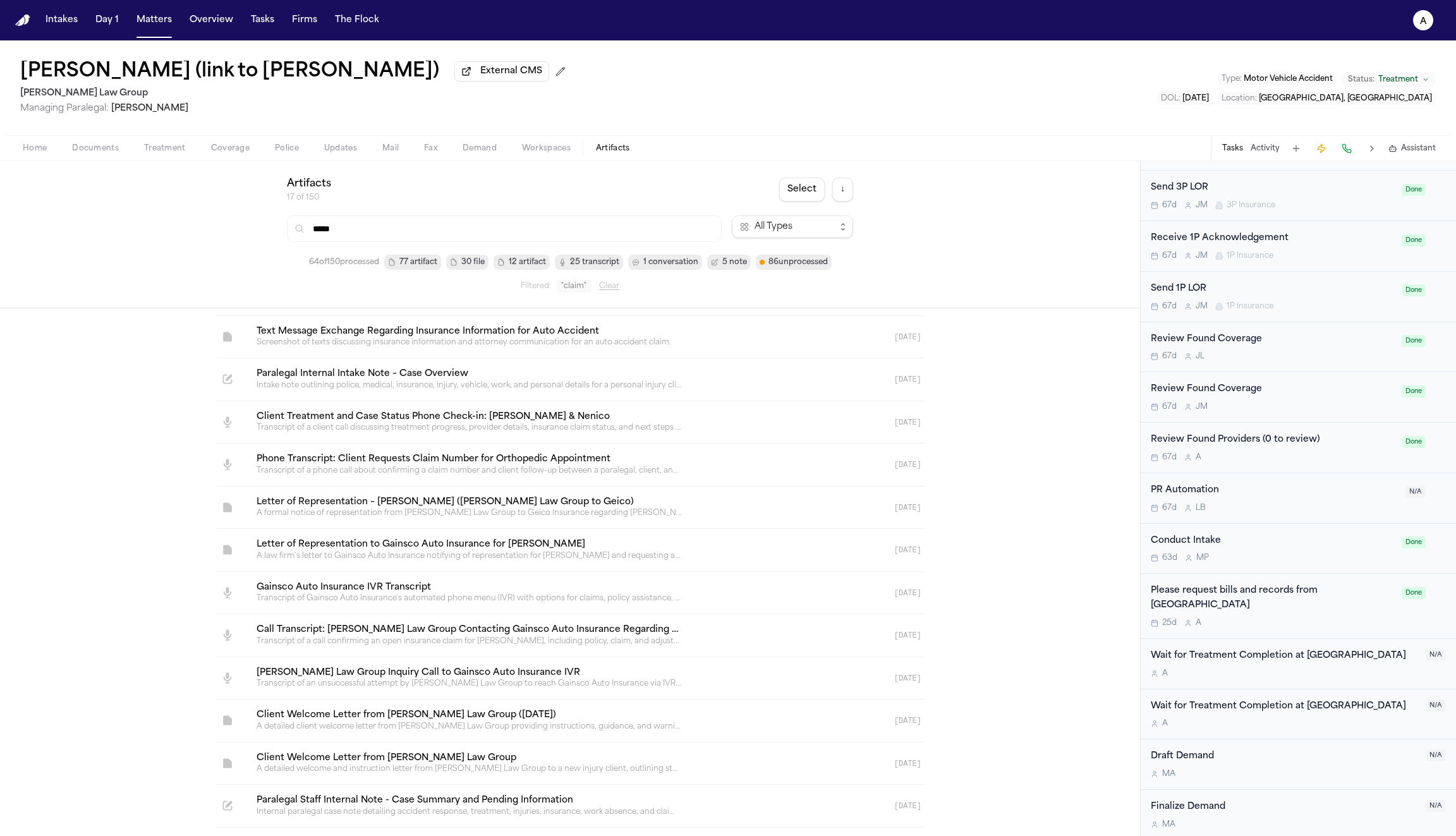
type input "*****"
click at [378, 627] on link at bounding box center [555, 635] width 617 height 42
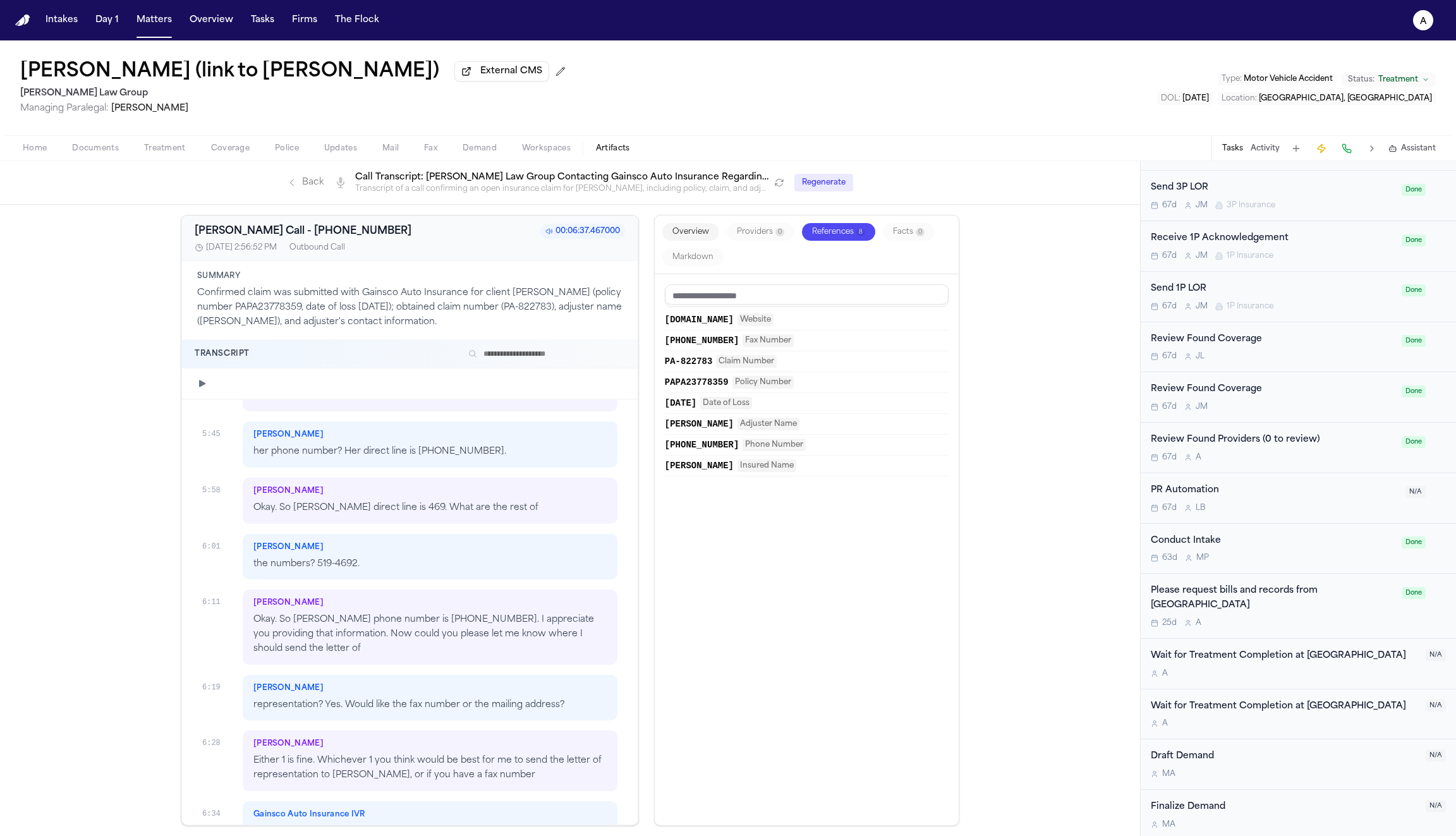
scroll to position [2576, 0]
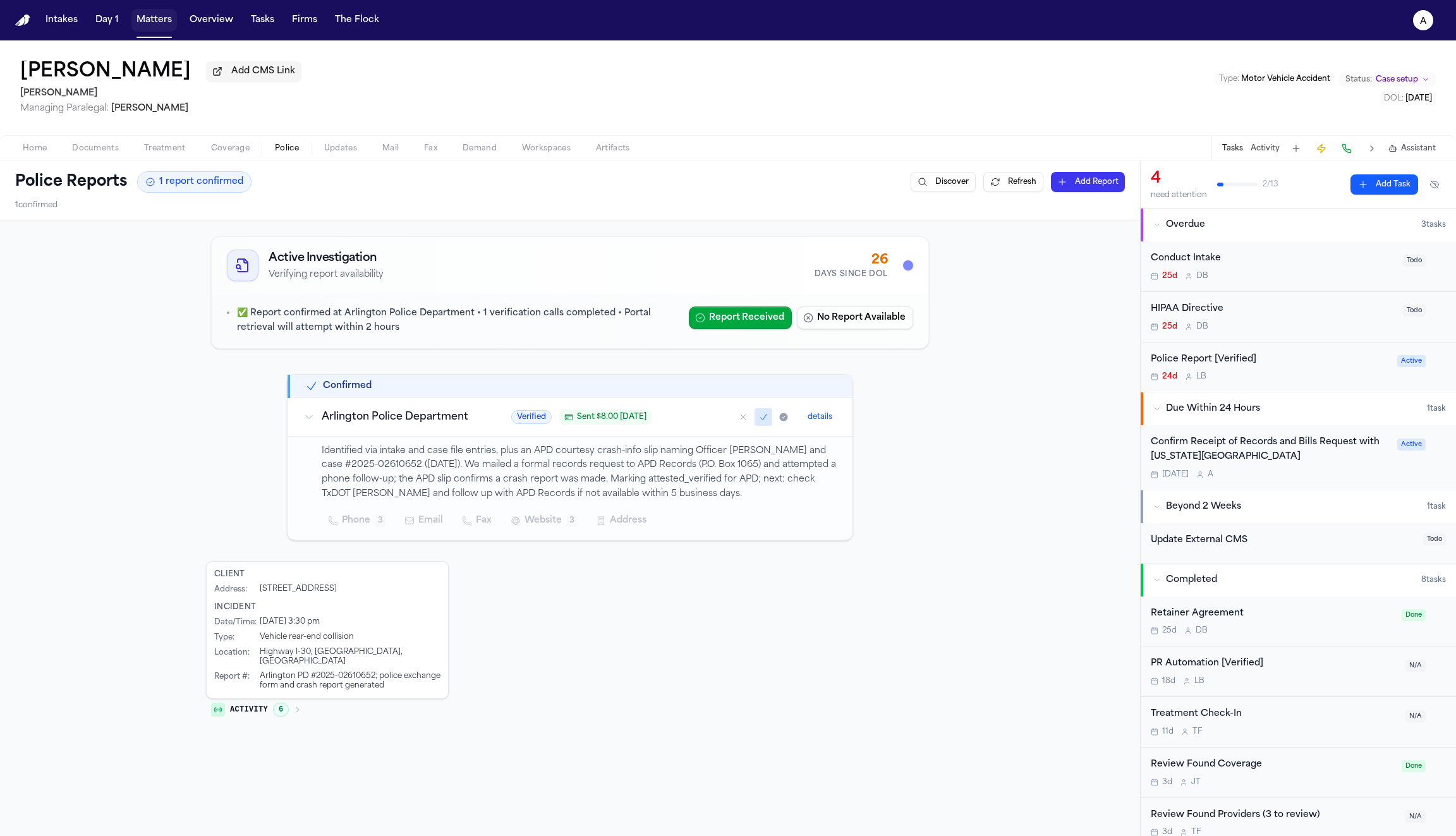
click at [151, 26] on button "Matters" at bounding box center [154, 19] width 45 height 23
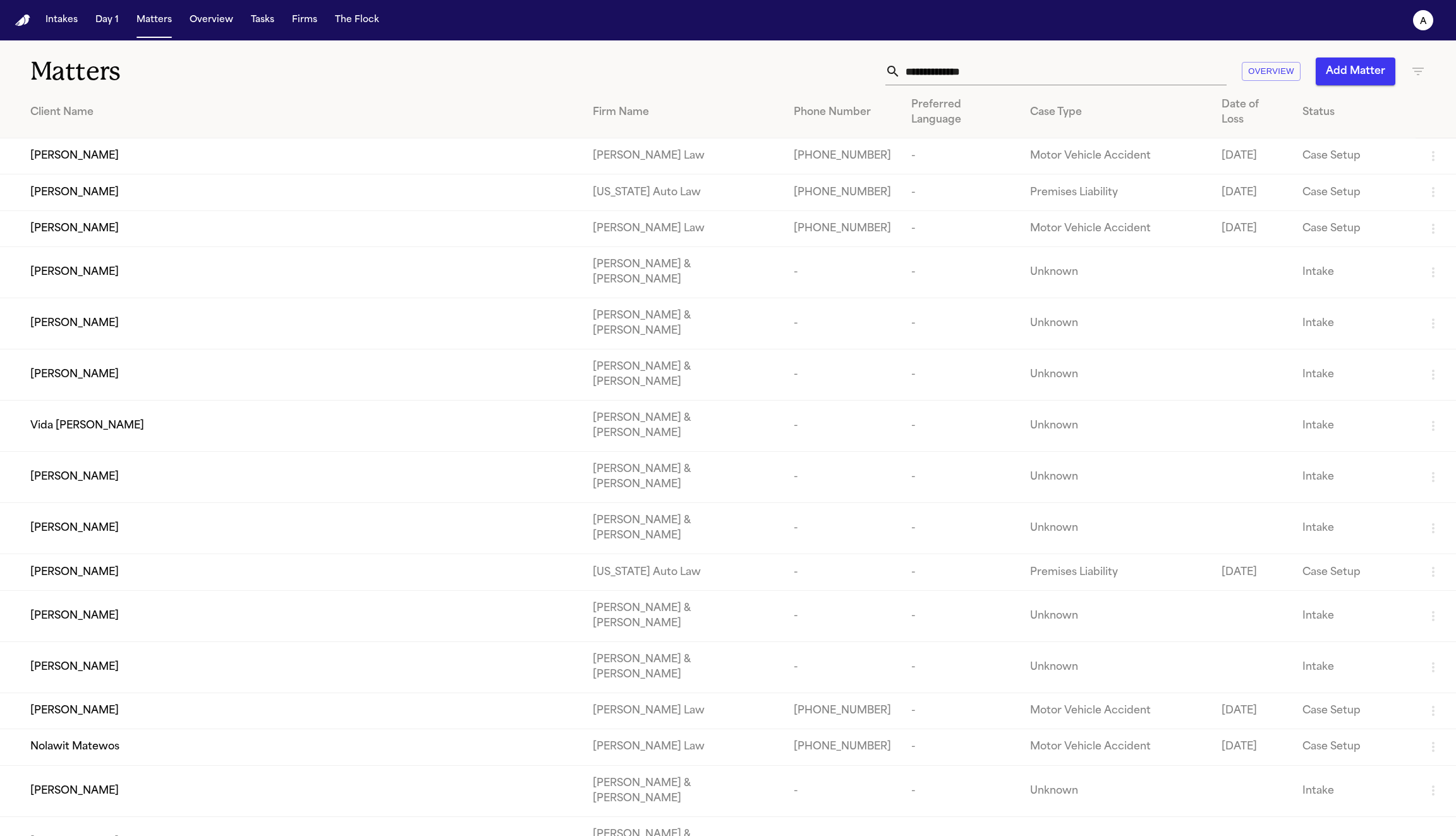
click at [1002, 76] on input "text" at bounding box center [1064, 72] width 326 height 28
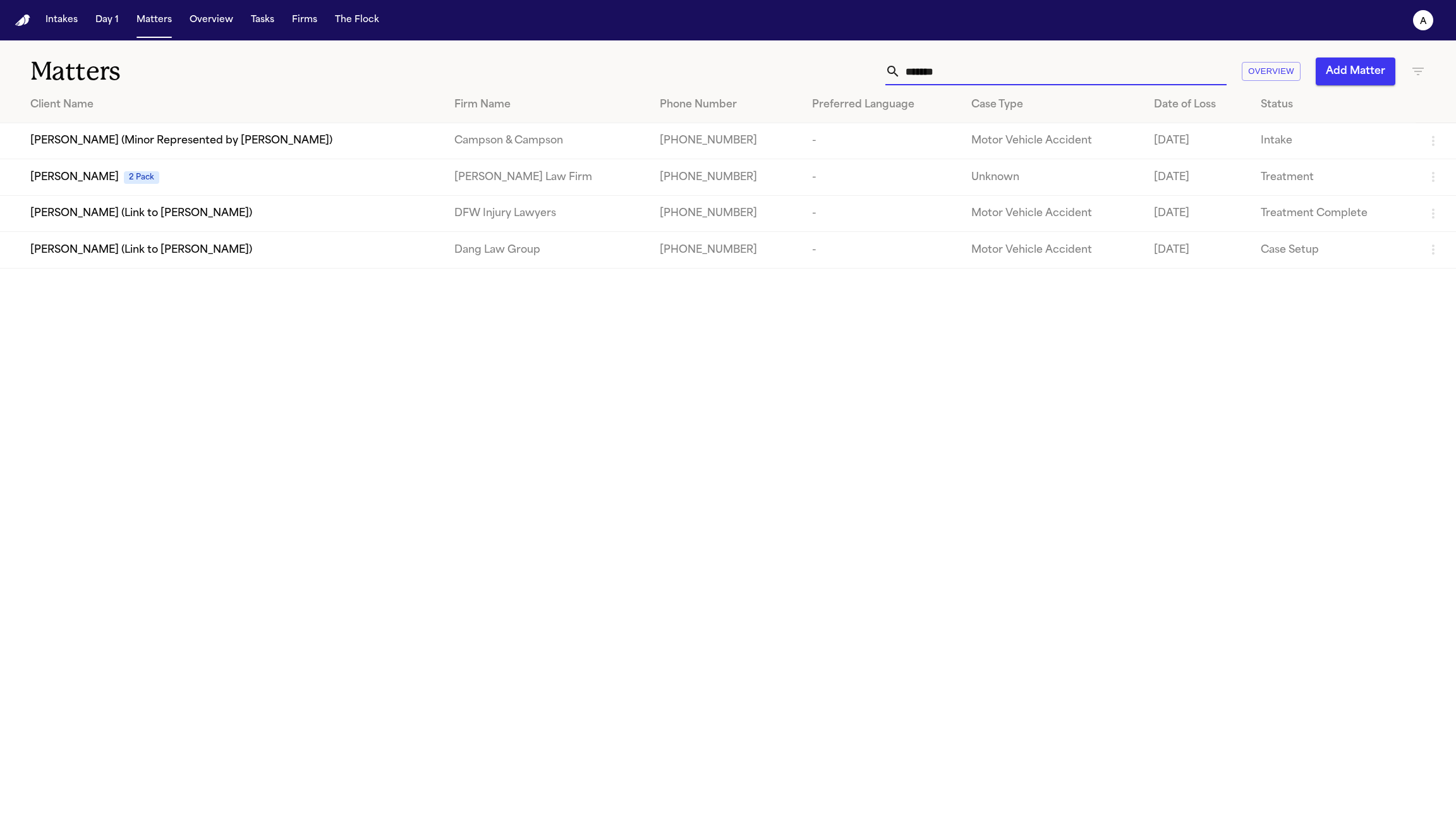
type input "*******"
click at [230, 183] on div "[PERSON_NAME] 2 Pack" at bounding box center [232, 177] width 404 height 15
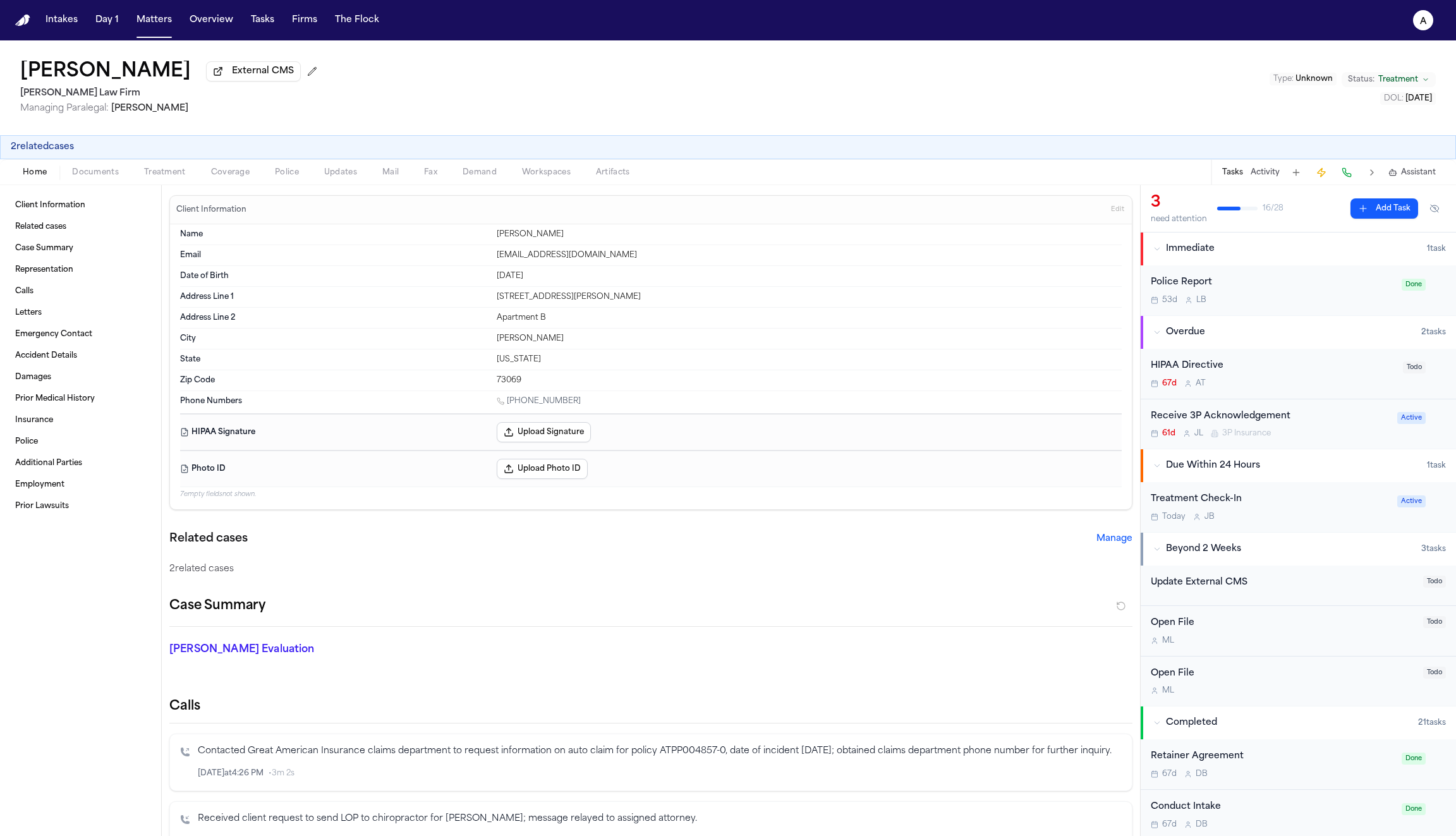
click at [237, 177] on span "Coverage" at bounding box center [230, 172] width 39 height 10
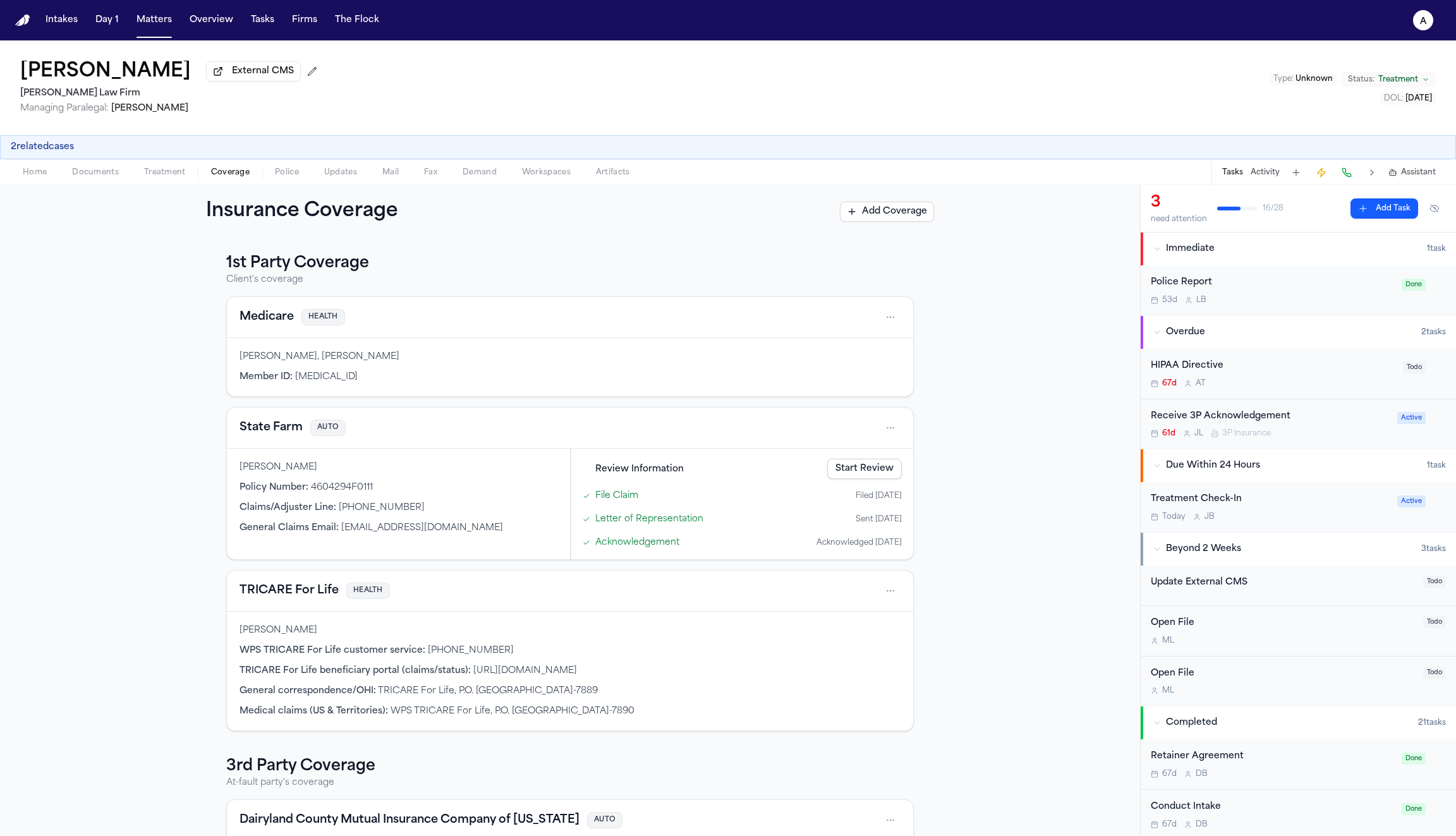
scroll to position [47, 0]
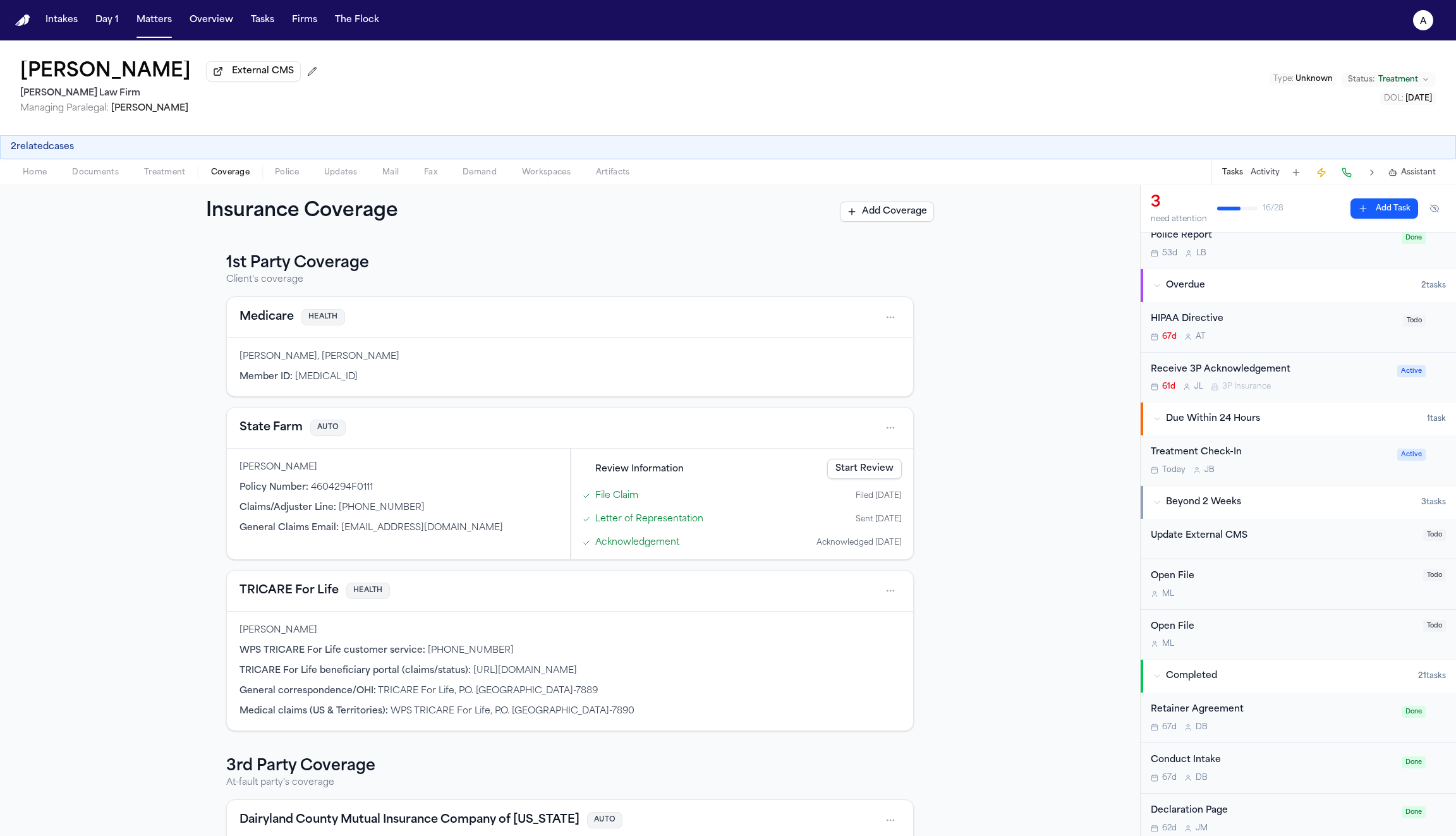
click at [1159, 283] on icon "button" at bounding box center [1157, 286] width 8 height 8
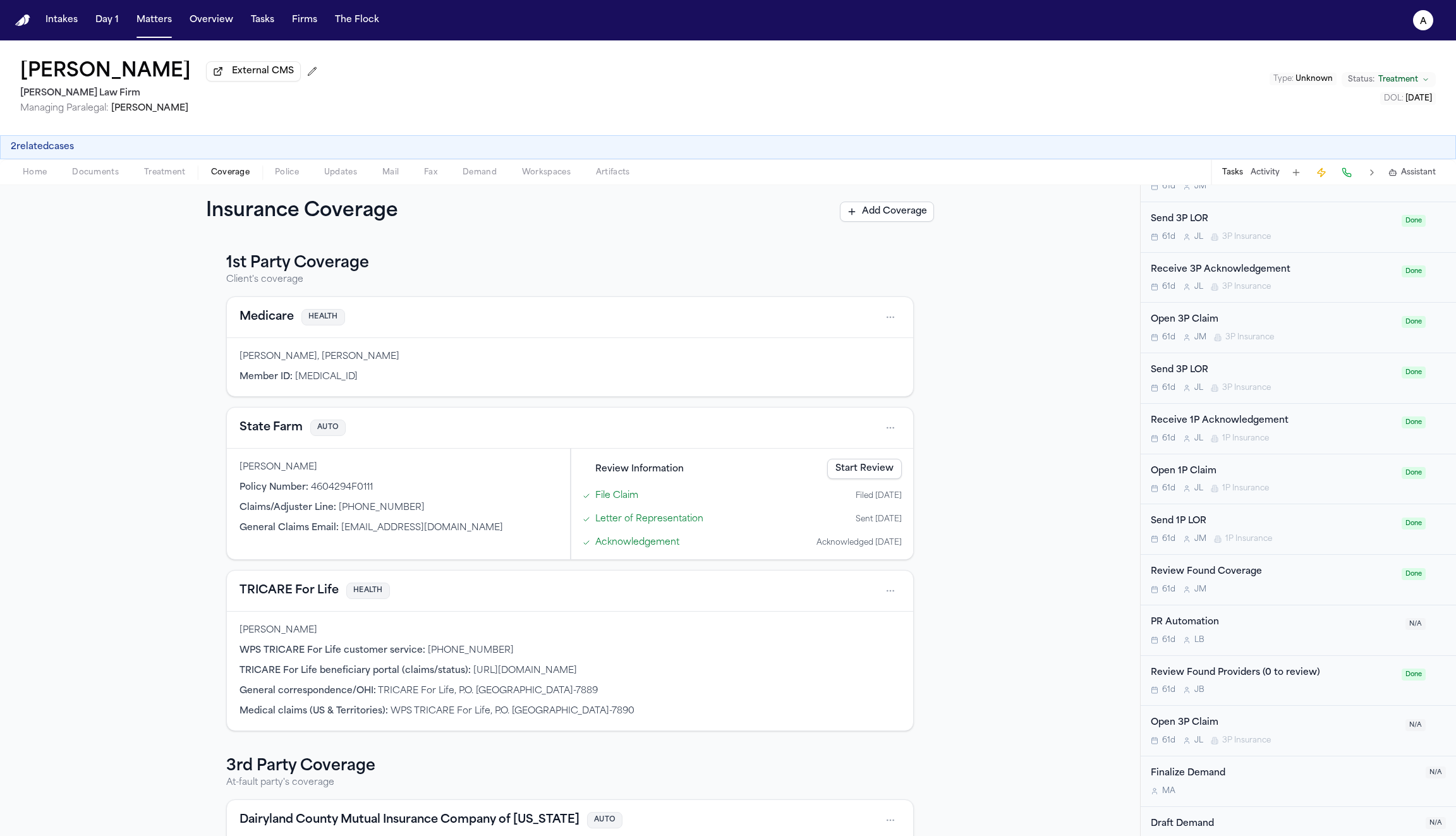
scroll to position [858, 0]
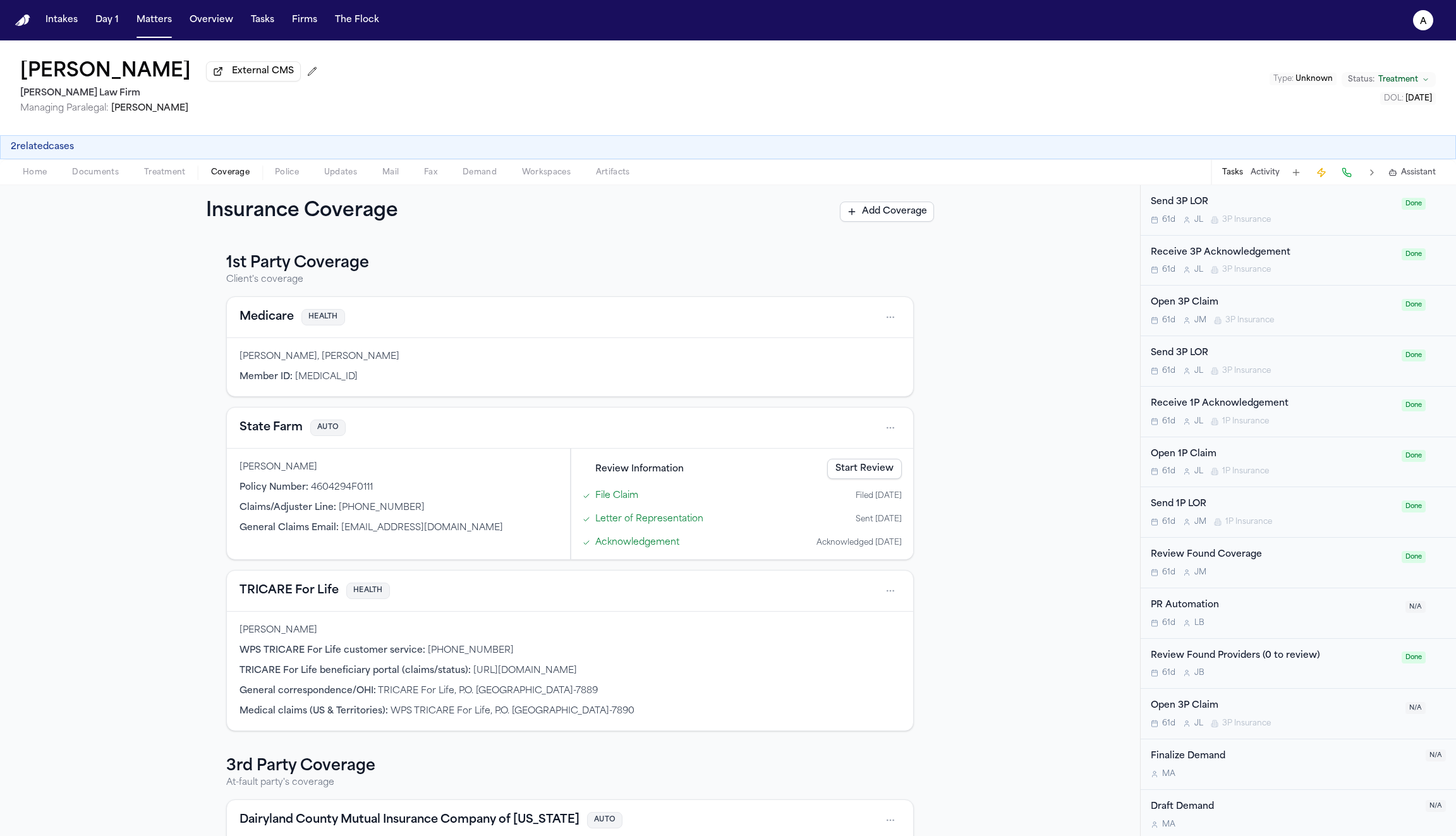
click at [1214, 451] on div "Open 1P Claim" at bounding box center [1272, 455] width 244 height 15
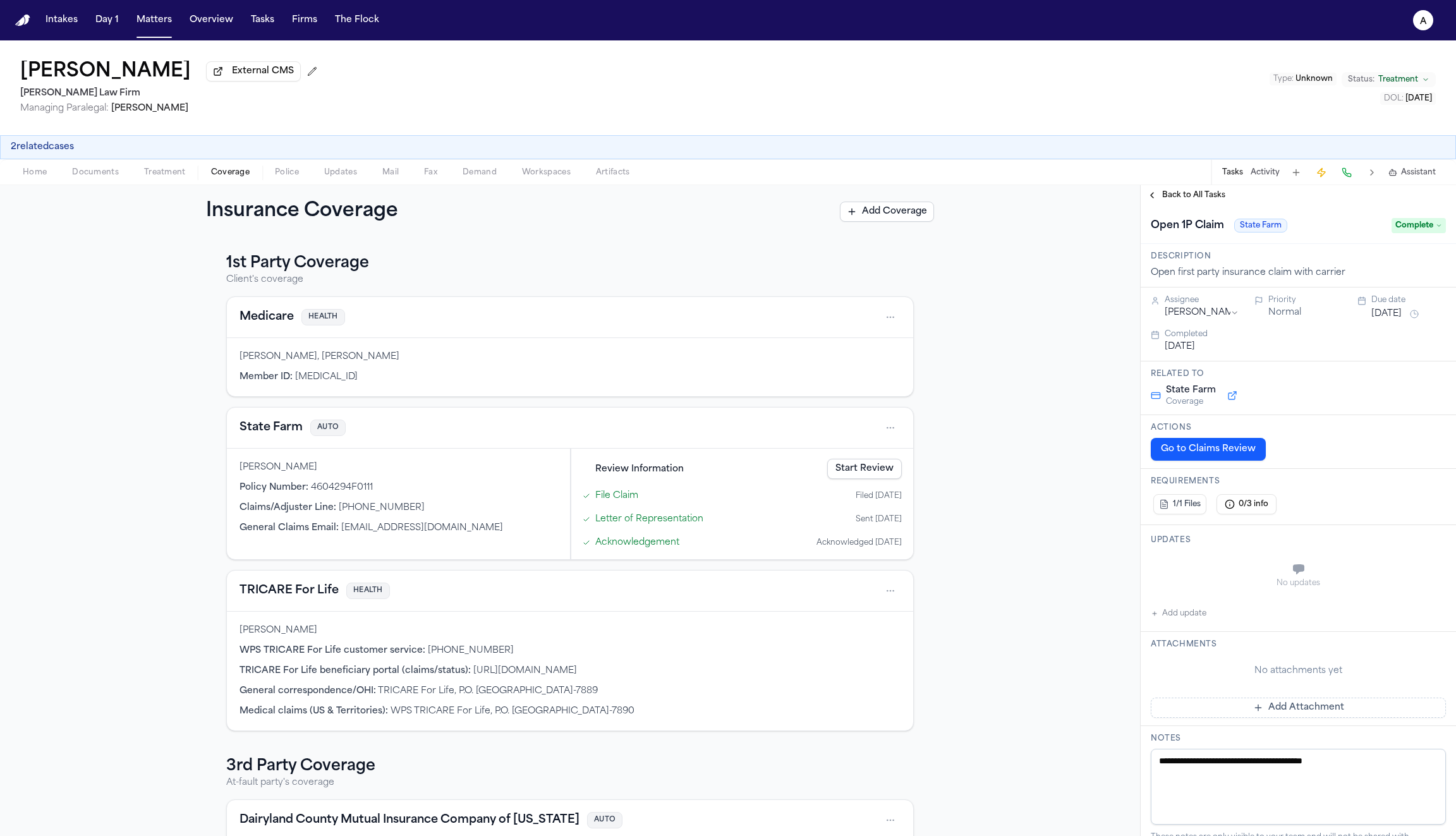
click at [1181, 199] on span "Back to All Tasks" at bounding box center [1194, 195] width 63 height 10
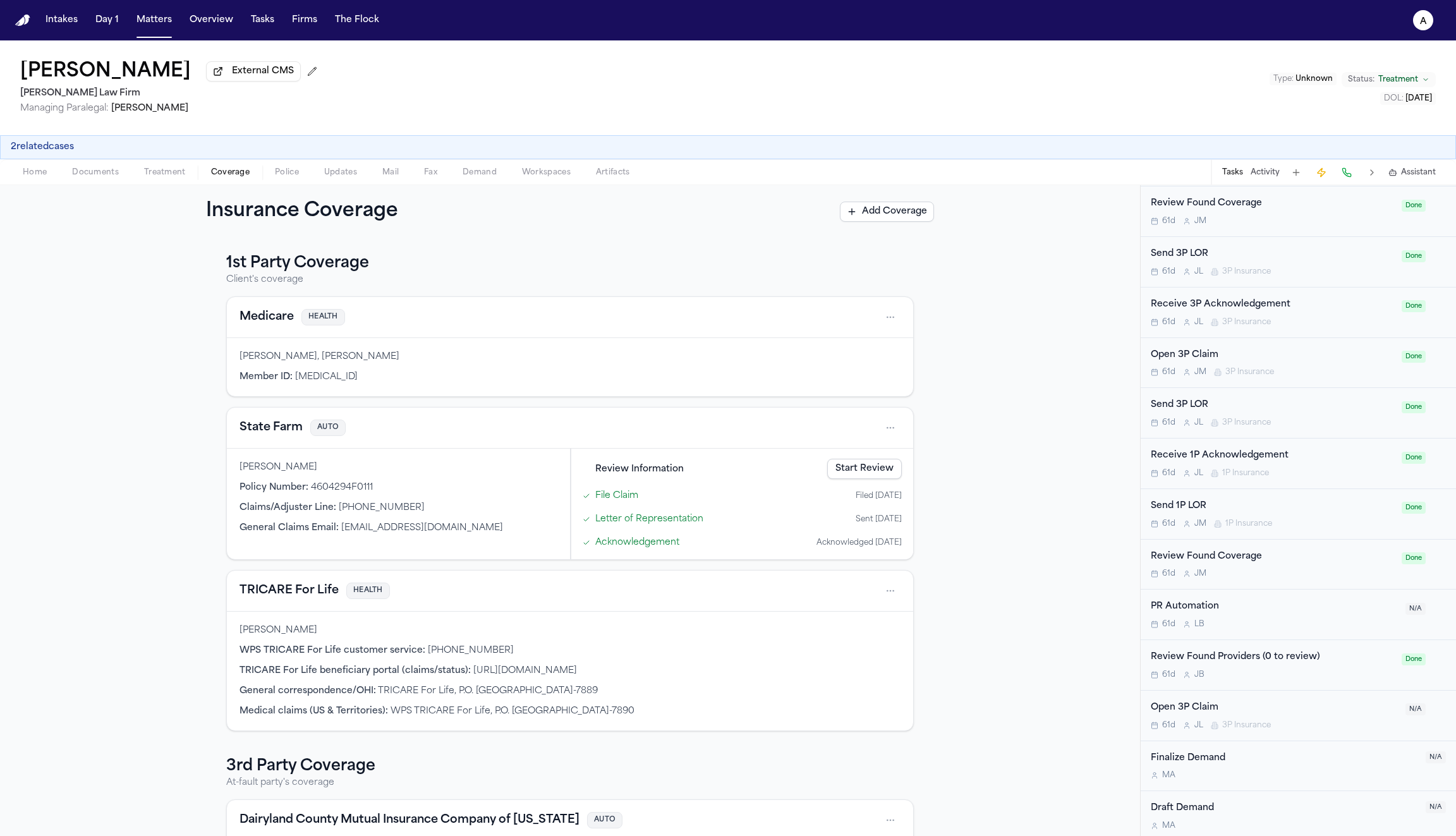
scroll to position [958, 0]
click at [149, 15] on button "Matters" at bounding box center [154, 19] width 45 height 23
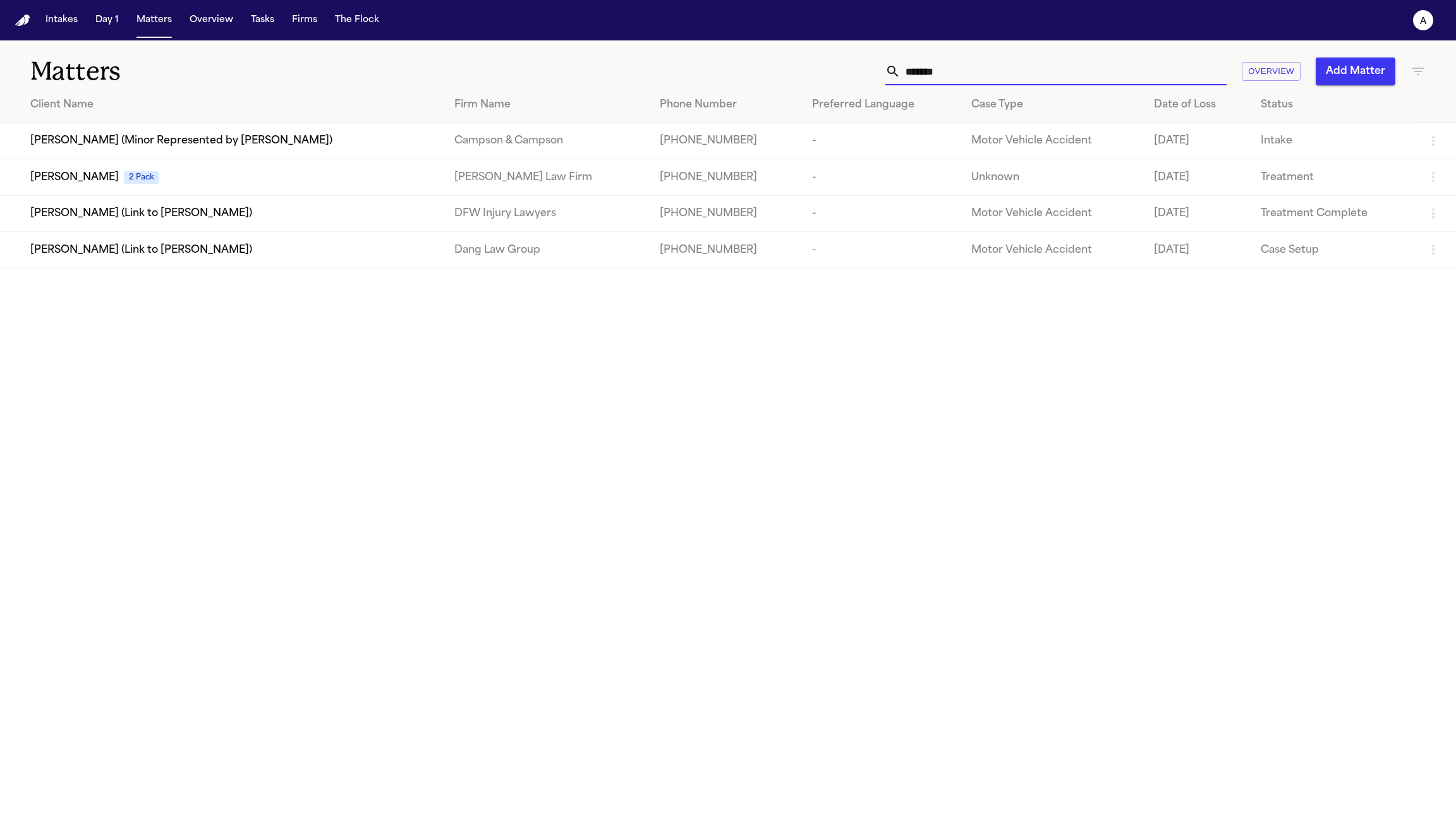
click at [976, 68] on input "*******" at bounding box center [1064, 72] width 326 height 28
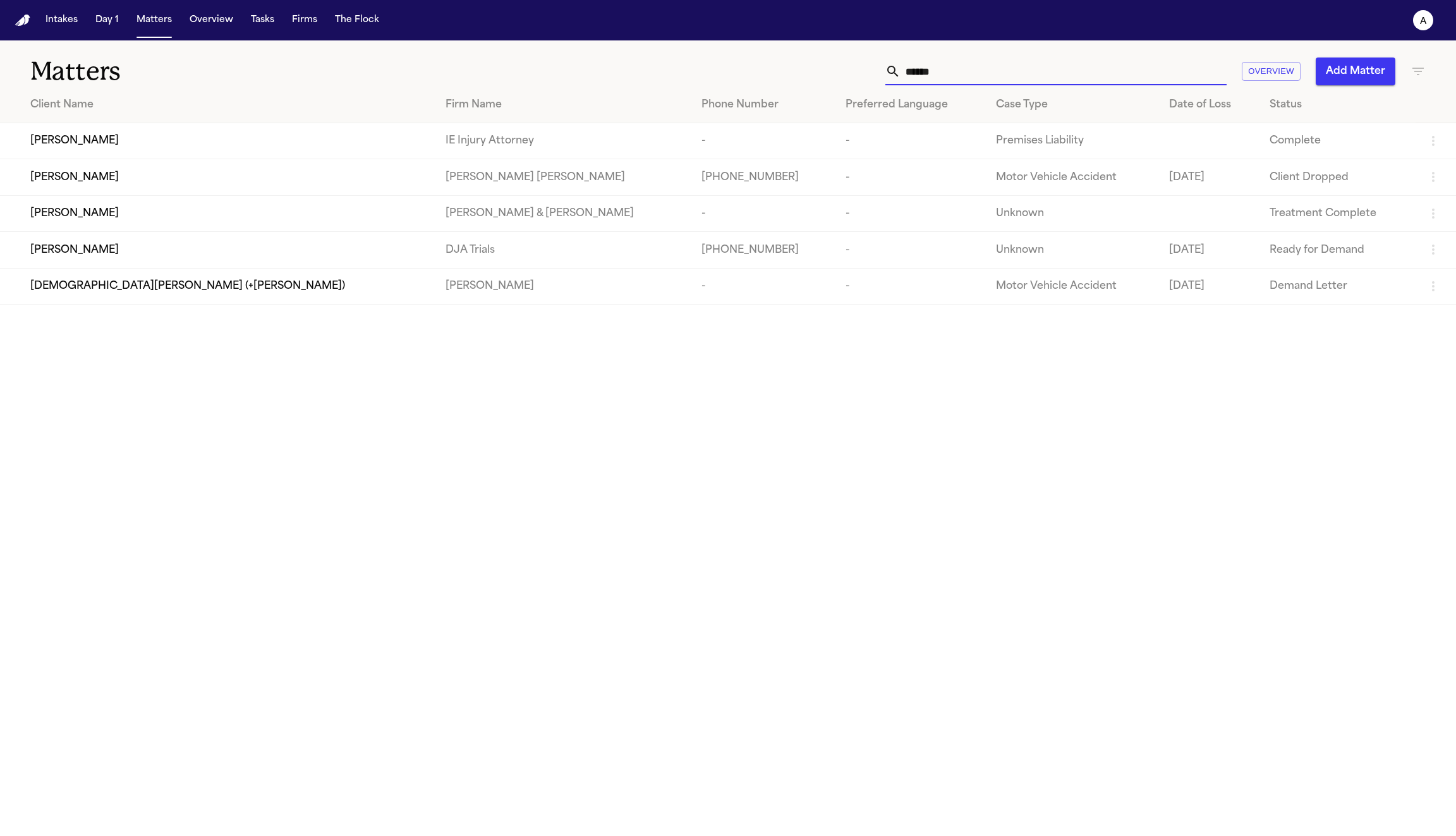
type input "******"
click at [118, 221] on div "[PERSON_NAME]" at bounding box center [227, 213] width 395 height 15
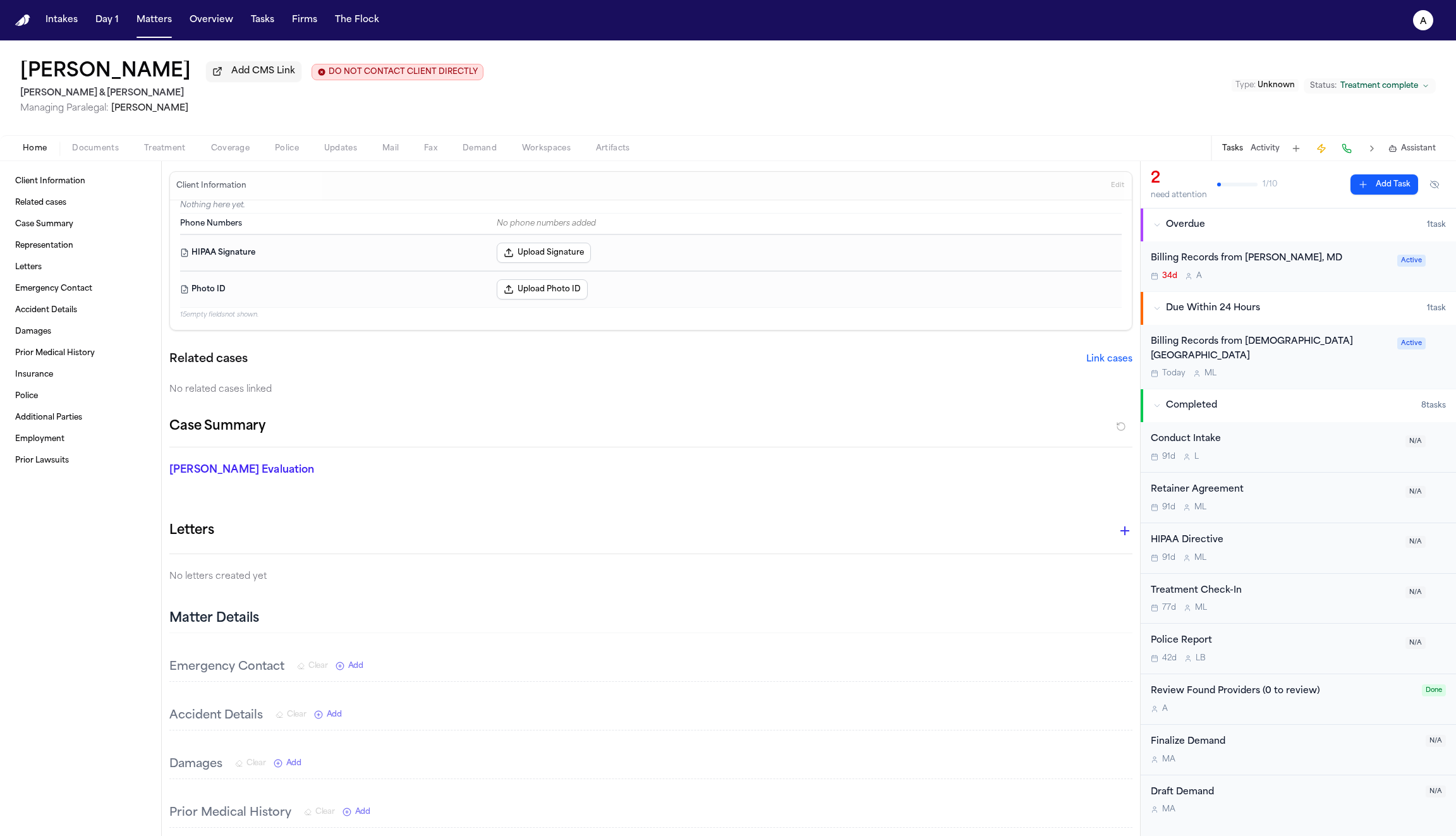
click at [237, 149] on span "Coverage" at bounding box center [230, 148] width 39 height 10
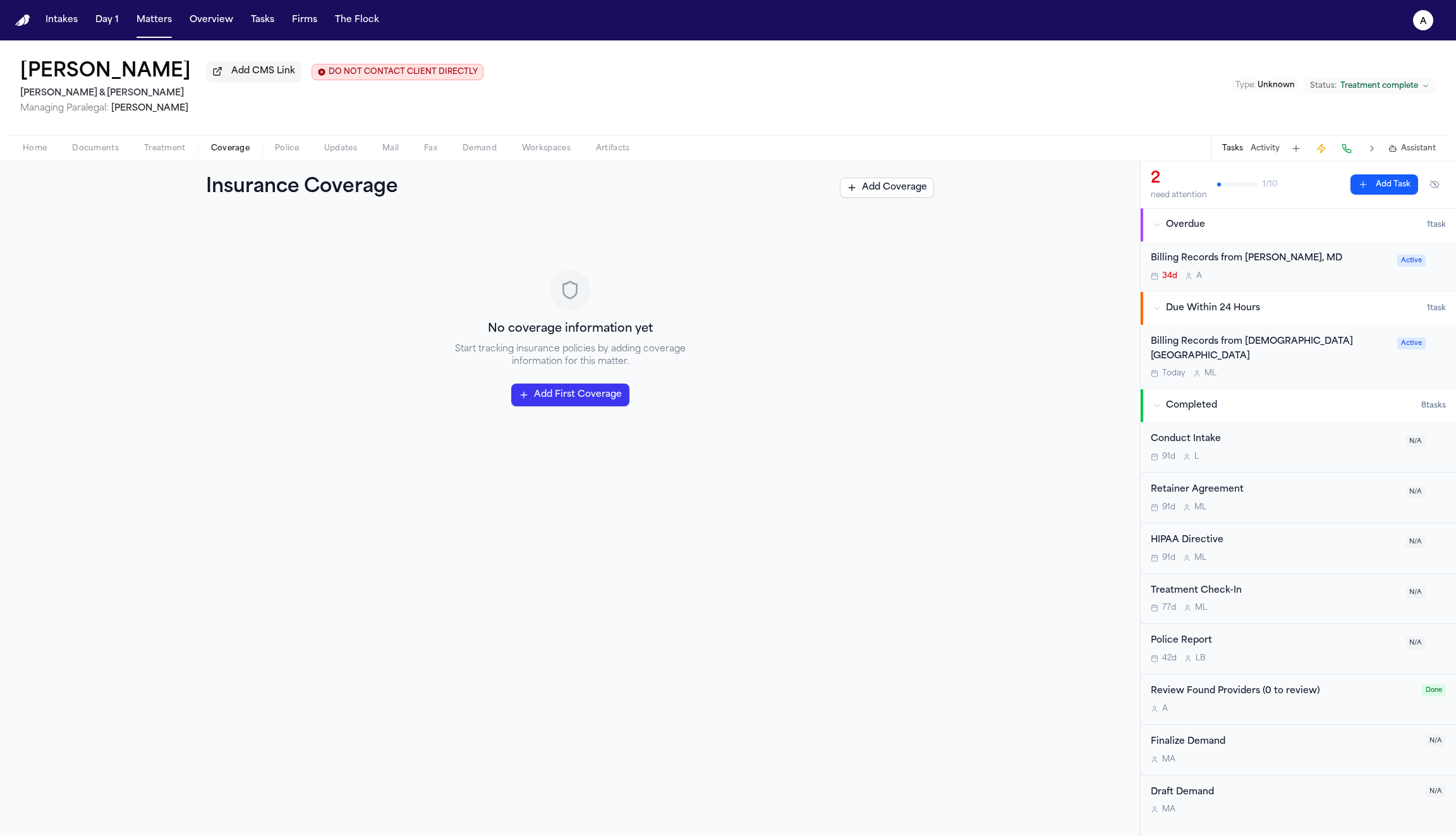
click at [348, 152] on span "Updates" at bounding box center [340, 148] width 33 height 10
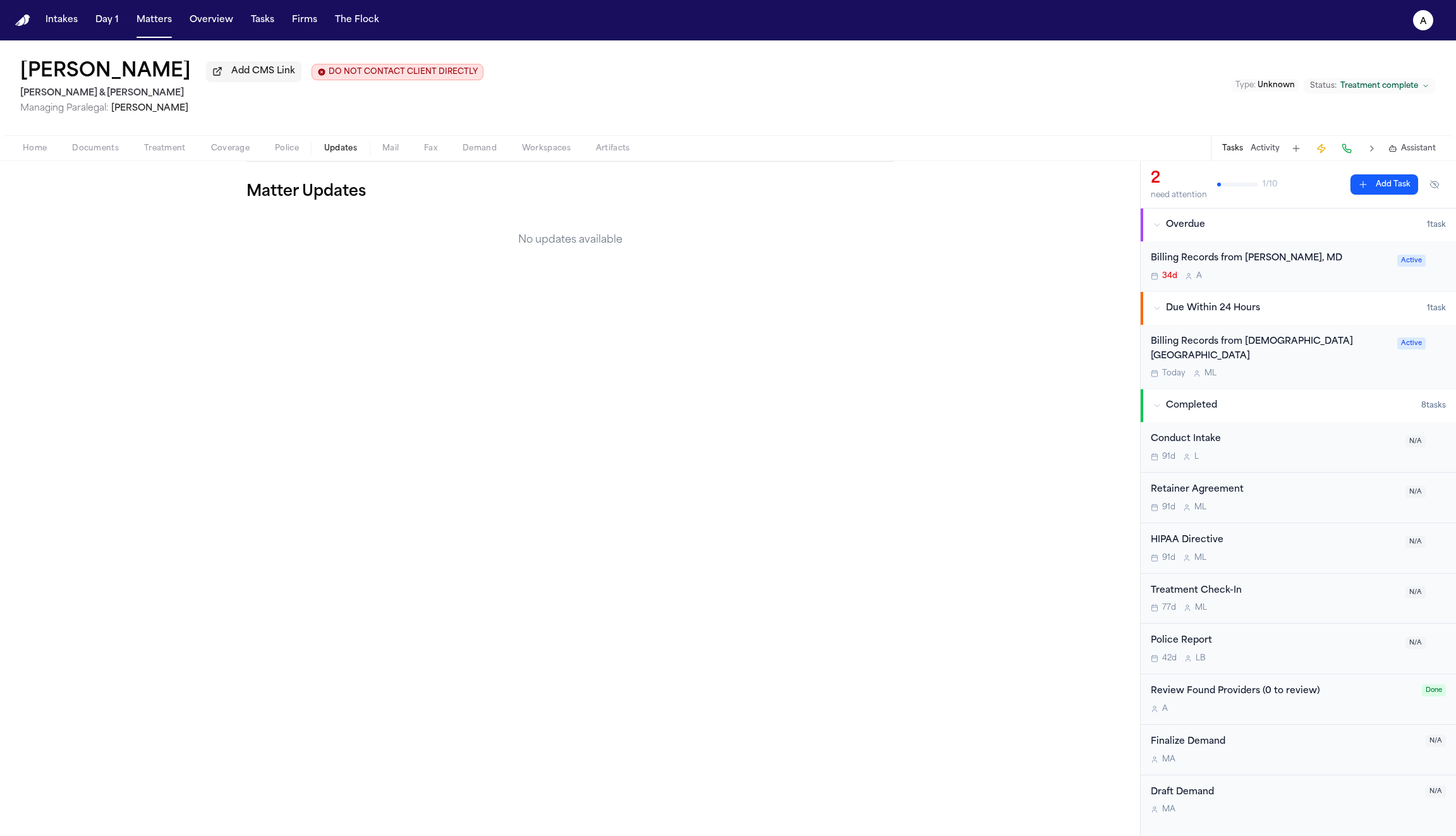
click at [287, 153] on span "Police" at bounding box center [287, 148] width 24 height 10
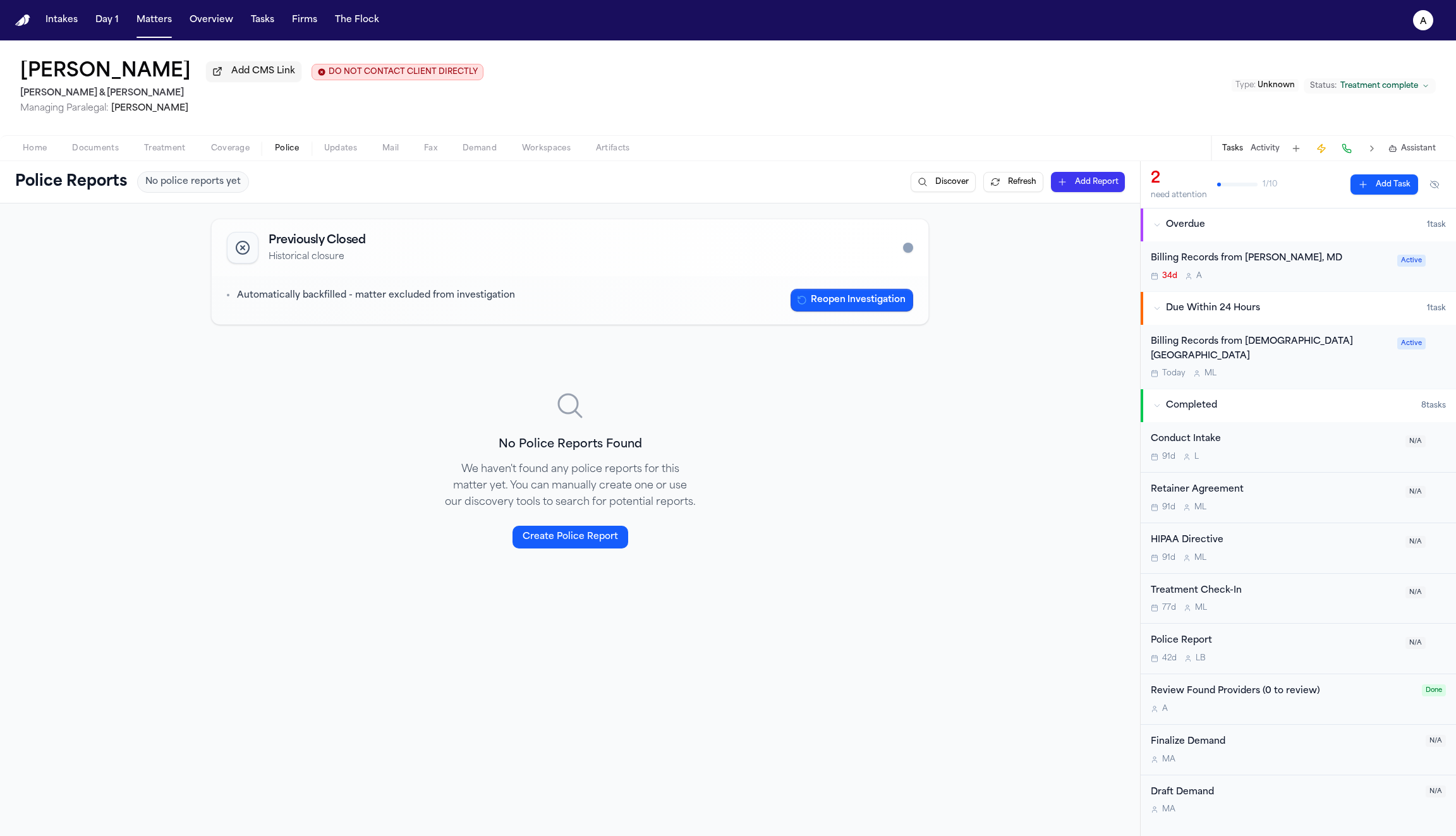
click at [241, 153] on span "Coverage" at bounding box center [230, 148] width 39 height 10
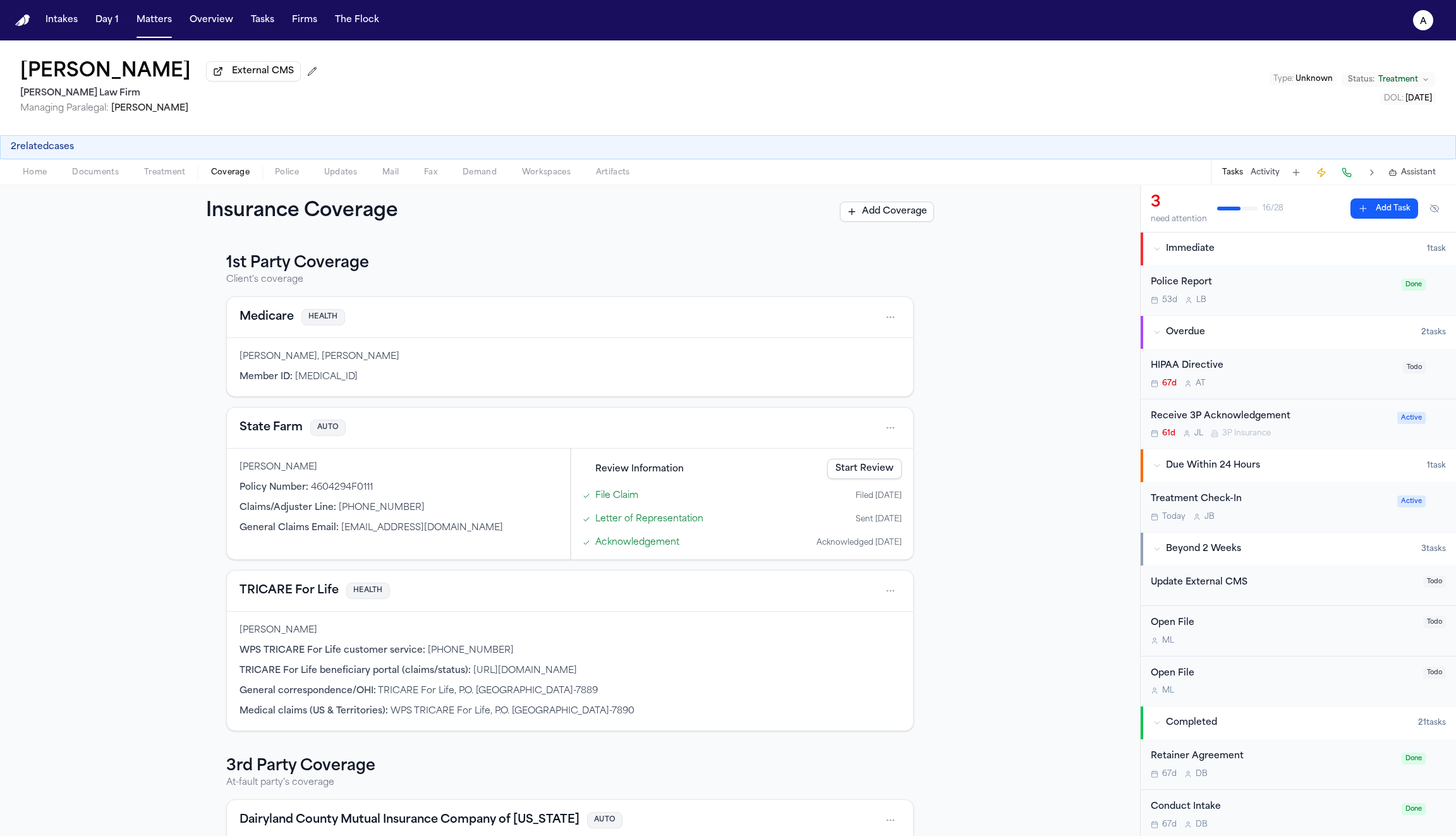
click at [861, 472] on link "Start Review" at bounding box center [865, 469] width 75 height 20
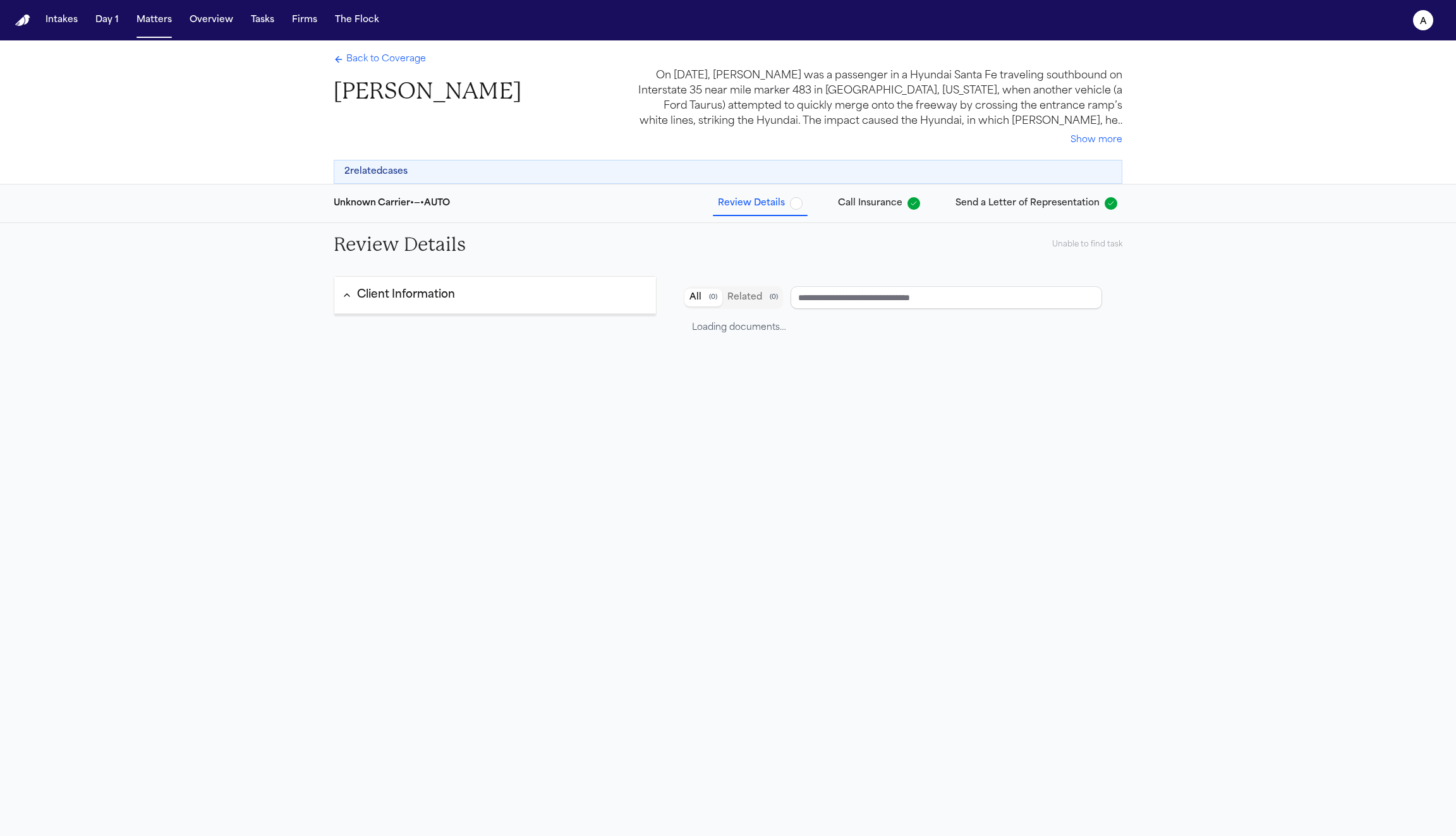
type input "**********"
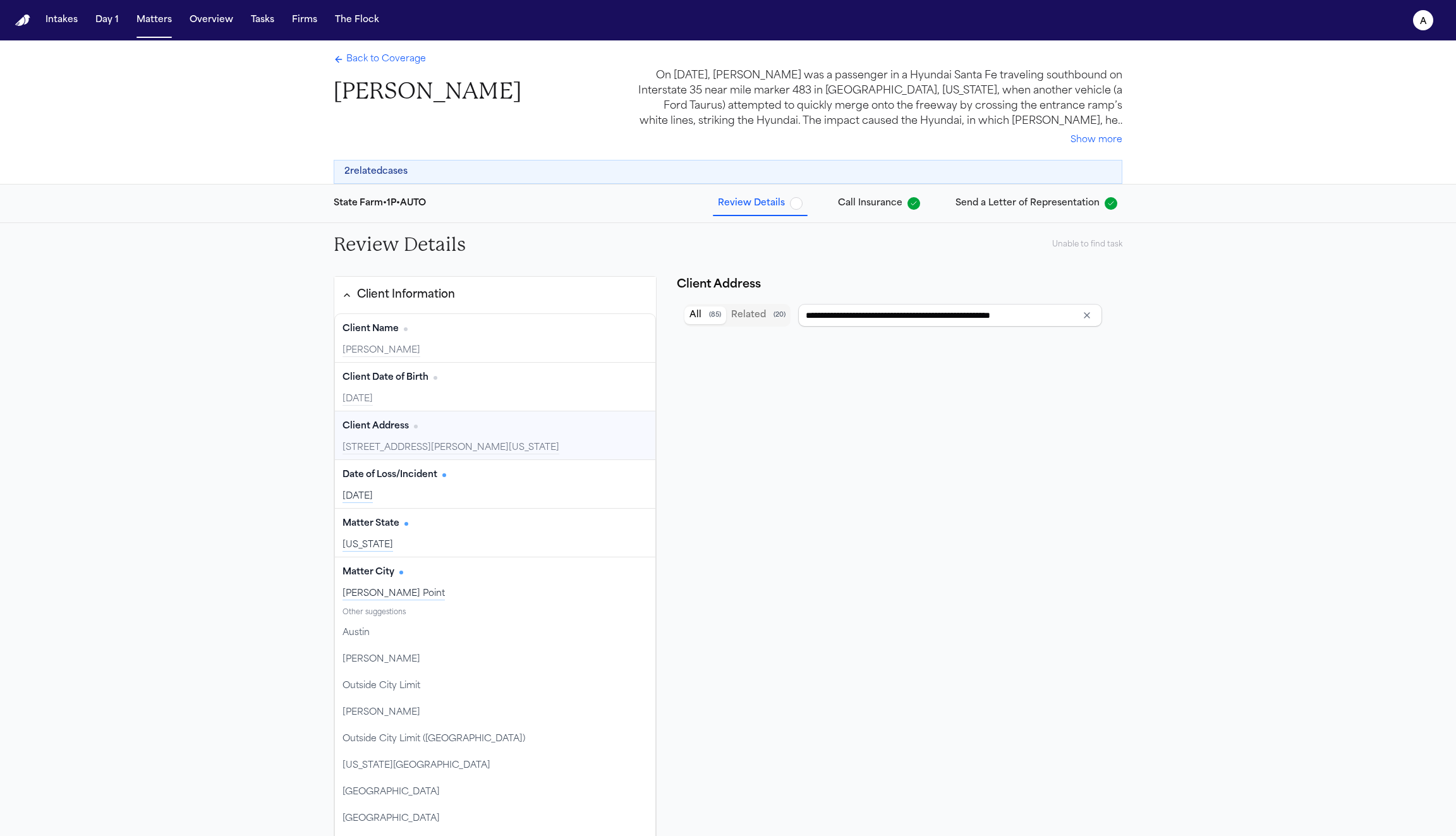
type input "**********"
click at [356, 65] on span "Back to Coverage" at bounding box center [386, 59] width 79 height 12
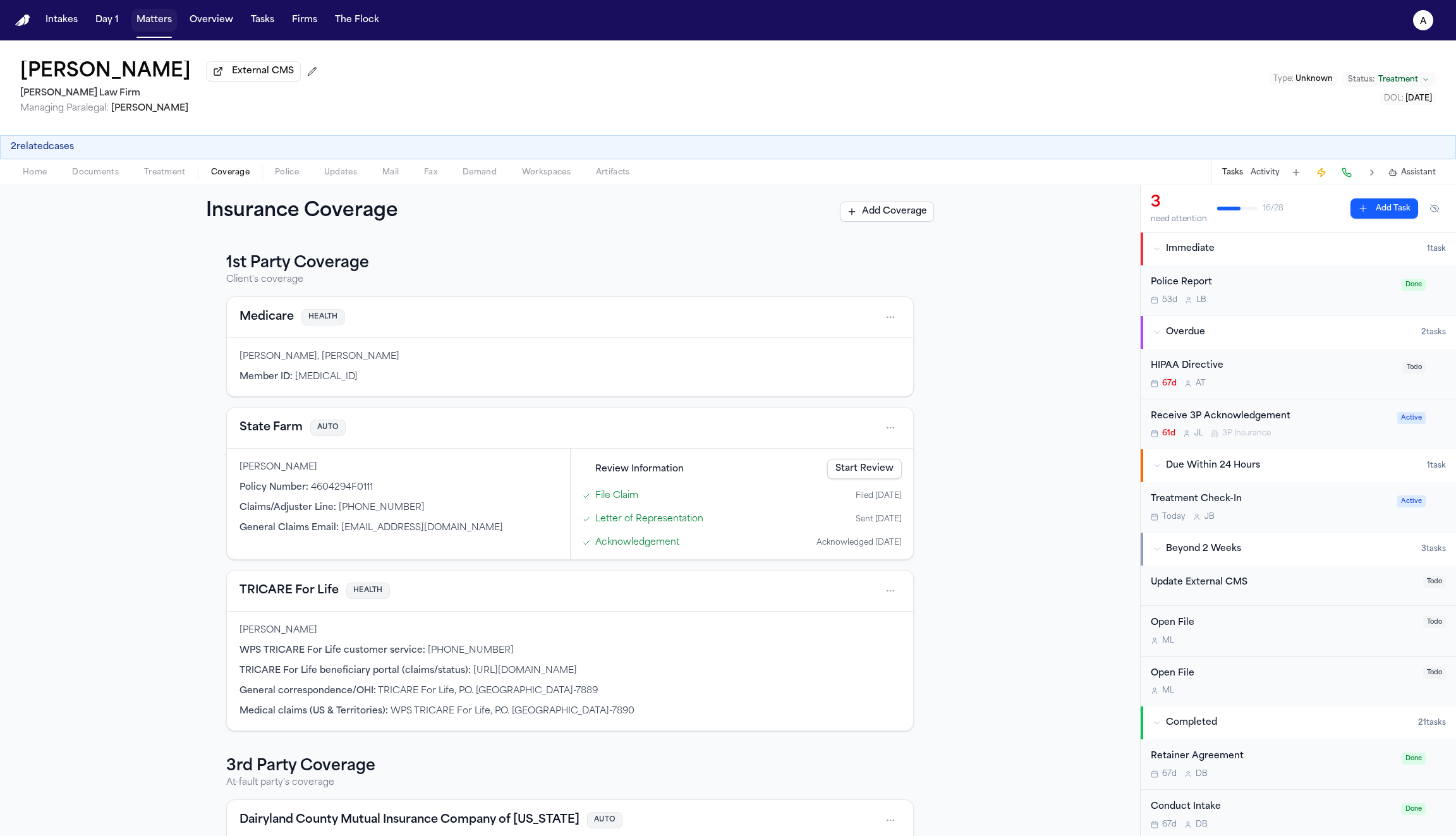
click at [153, 19] on button "Matters" at bounding box center [154, 19] width 45 height 23
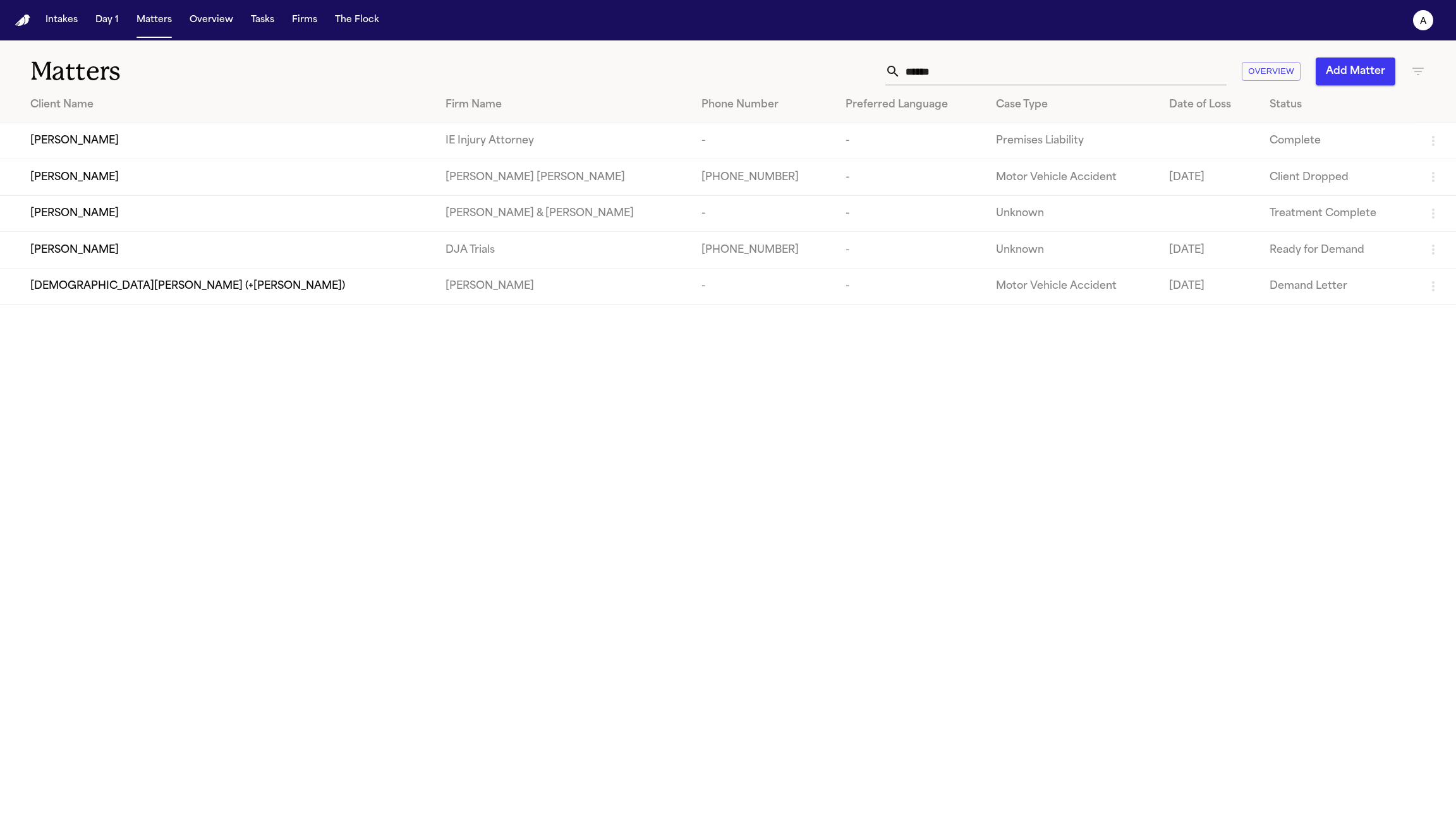
drag, startPoint x: 955, startPoint y: 75, endPoint x: 824, endPoint y: 48, distance: 133.8
click at [824, 48] on div "Matters ****** Overview Add Matter" at bounding box center [728, 64] width 1456 height 47
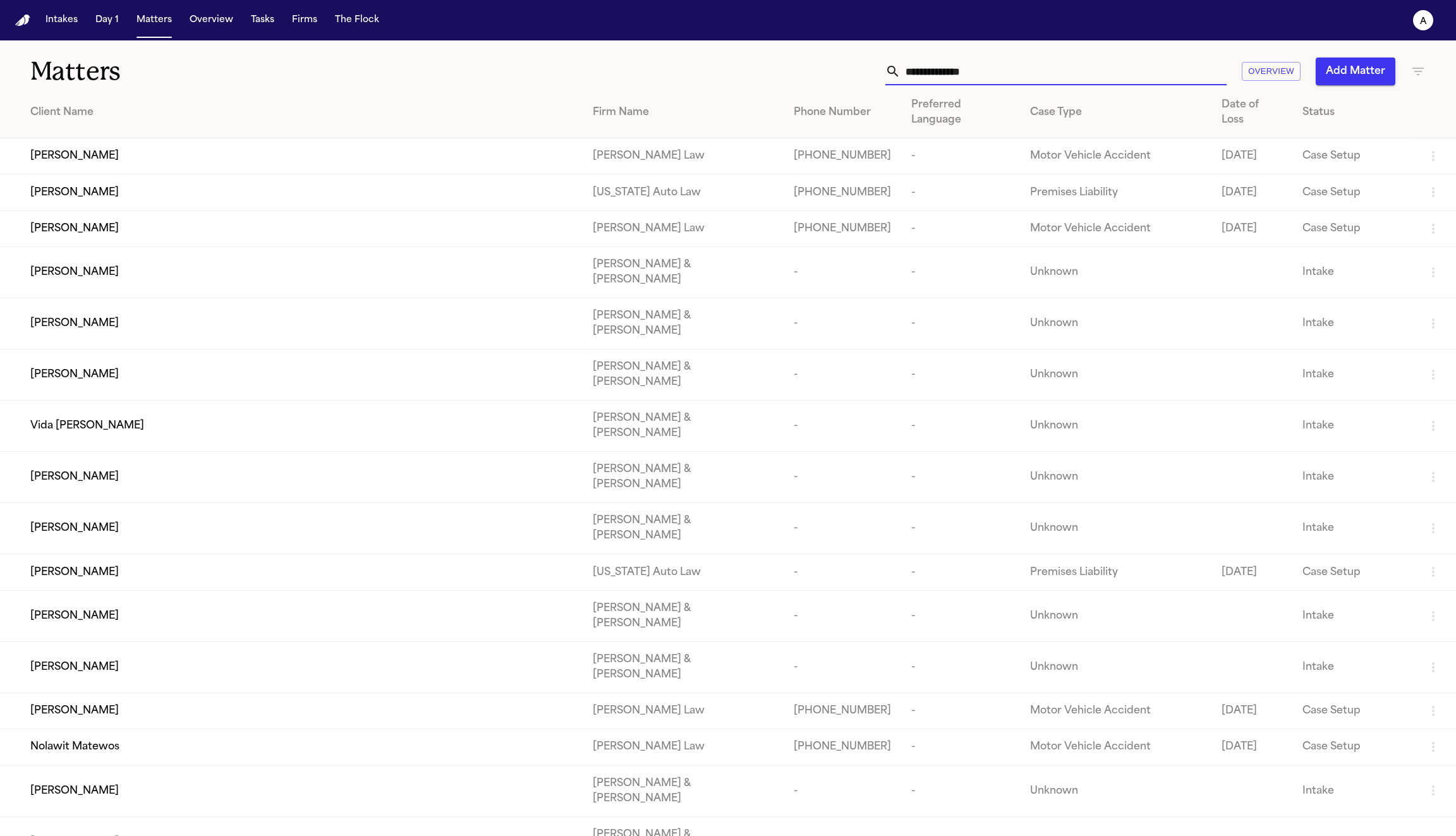
click at [136, 221] on div "Angel Lawrence" at bounding box center [301, 228] width 542 height 15
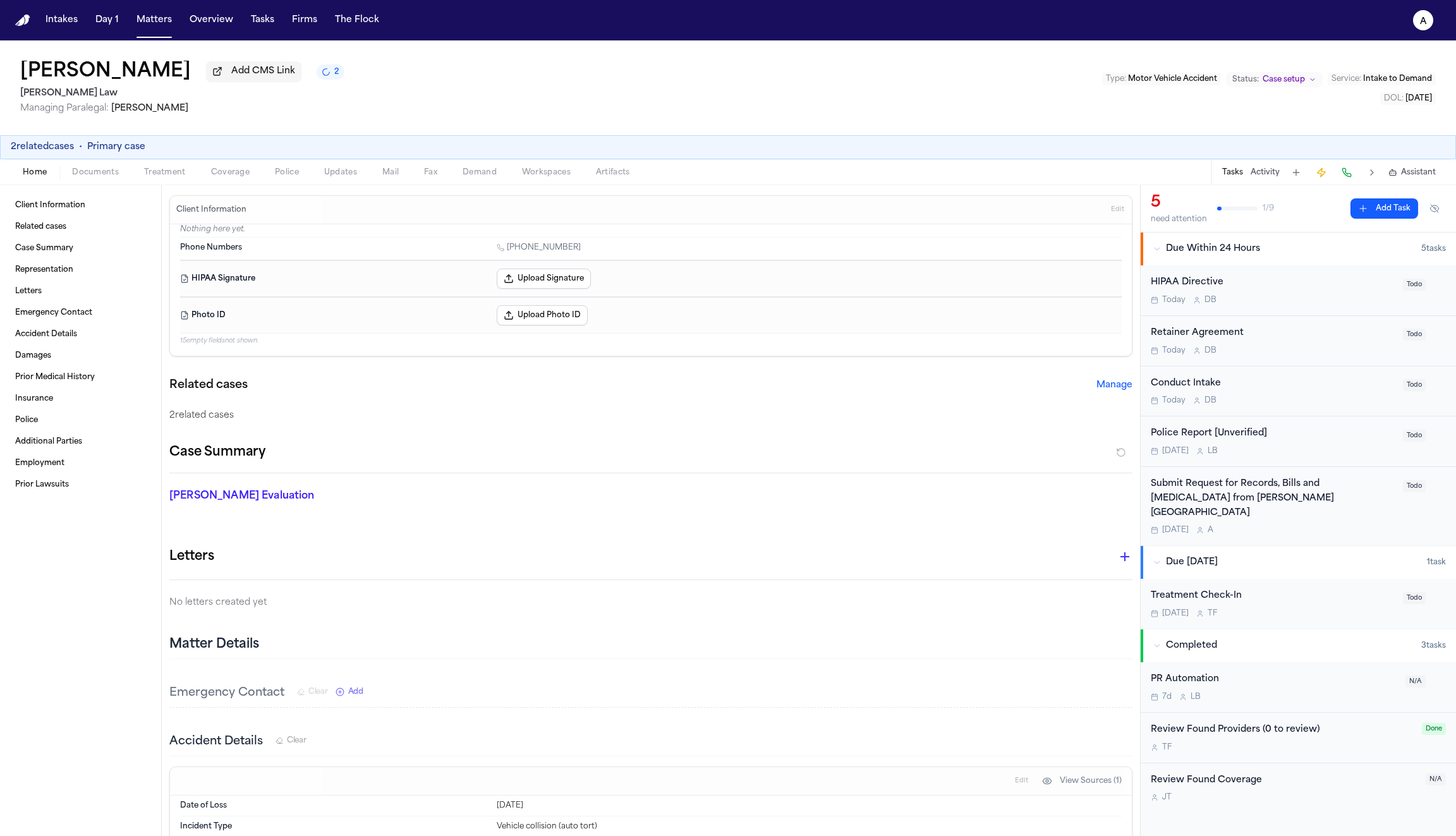
click at [237, 177] on span "Coverage" at bounding box center [230, 172] width 39 height 10
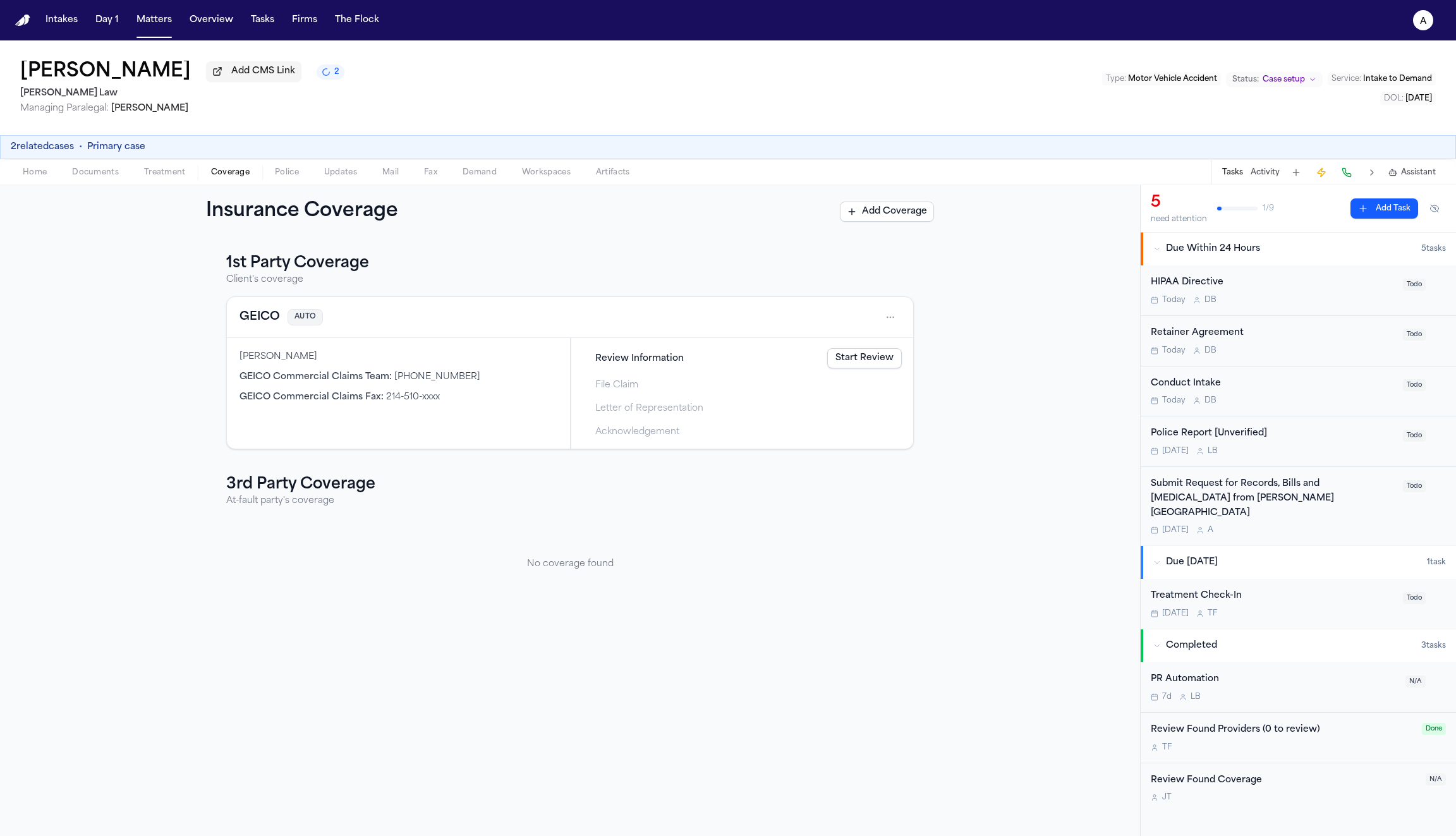
click at [864, 360] on link "Start Review" at bounding box center [865, 358] width 75 height 20
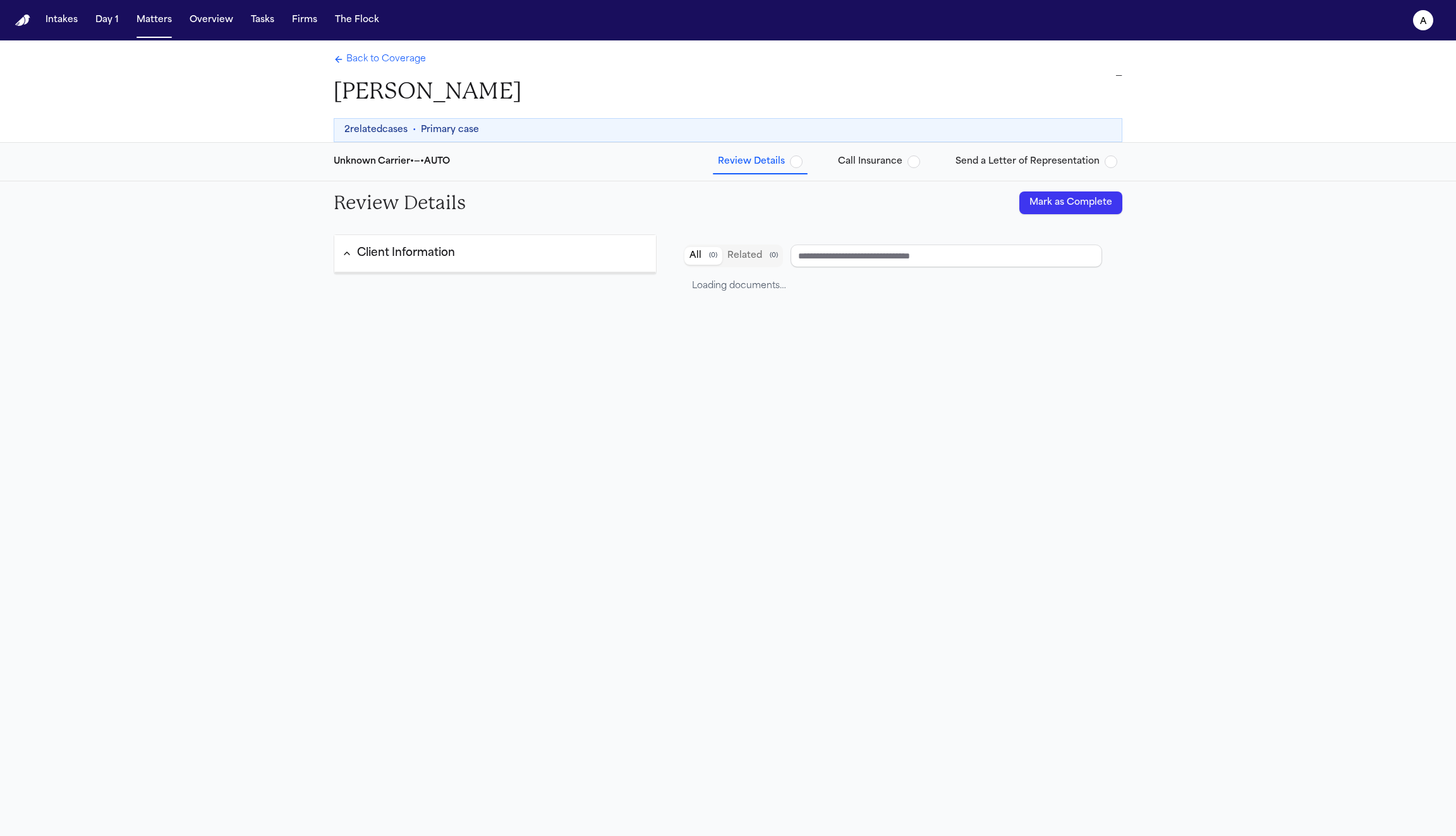
type input "**********"
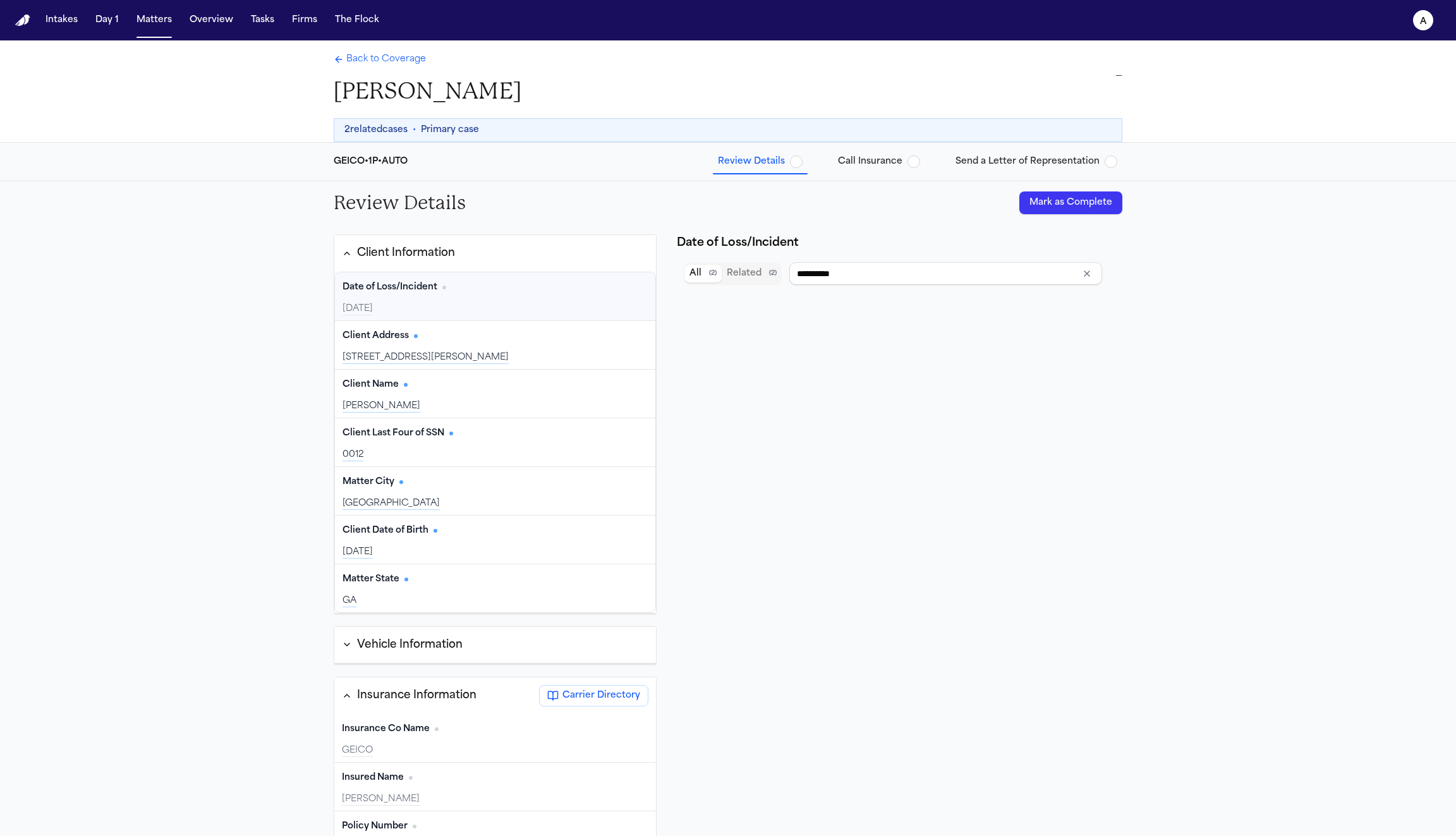
click at [507, 303] on div "2025-10-11" at bounding box center [495, 309] width 305 height 12
click at [761, 271] on button "Related ( 2 )" at bounding box center [751, 273] width 60 height 18
click at [697, 272] on button "All ( 2 )" at bounding box center [703, 273] width 37 height 18
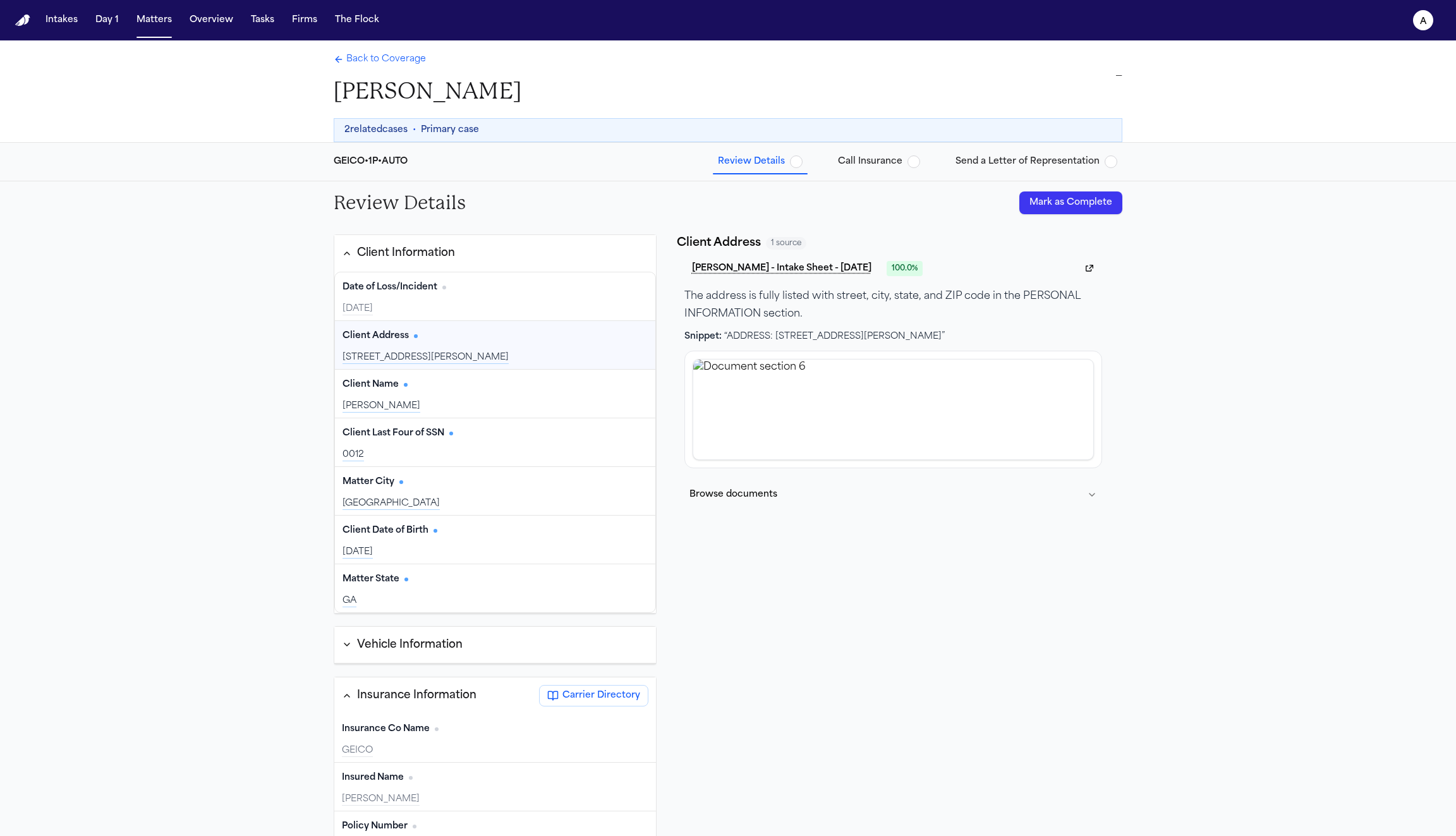
click at [452, 345] on div "Client Address Edit 132 Mahoney Lane, Moncks Corner, SC 29461" at bounding box center [495, 345] width 321 height 48
click at [449, 392] on div "Client Name Edit Angel Lawrence" at bounding box center [495, 394] width 321 height 48
click at [519, 388] on div "Client Name Edit" at bounding box center [495, 385] width 305 height 20
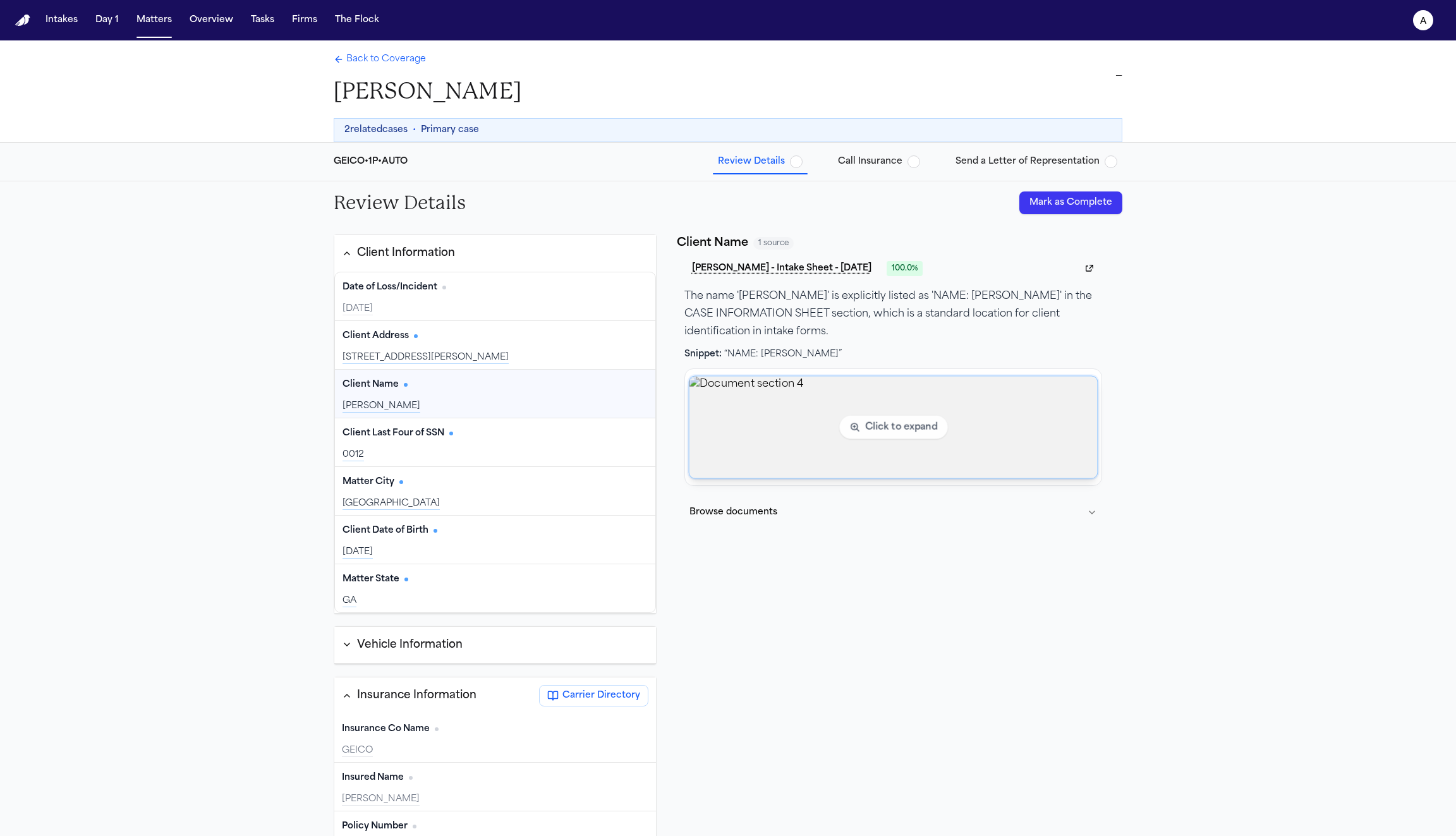
click at [904, 419] on img "View document section 4" at bounding box center [893, 427] width 408 height 102
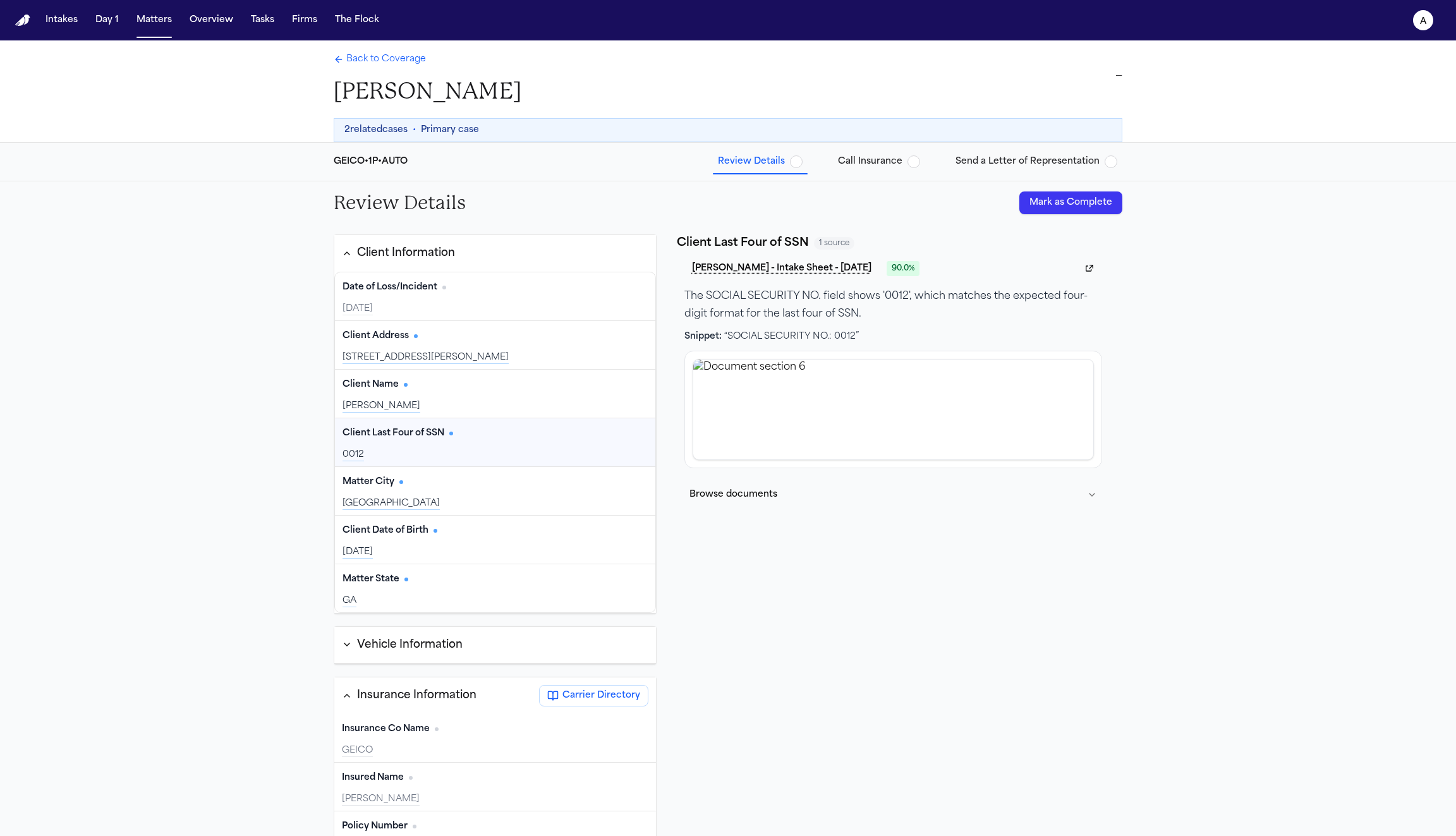
click at [511, 441] on div "Client Last Four of SSN Edit 0012" at bounding box center [495, 442] width 321 height 48
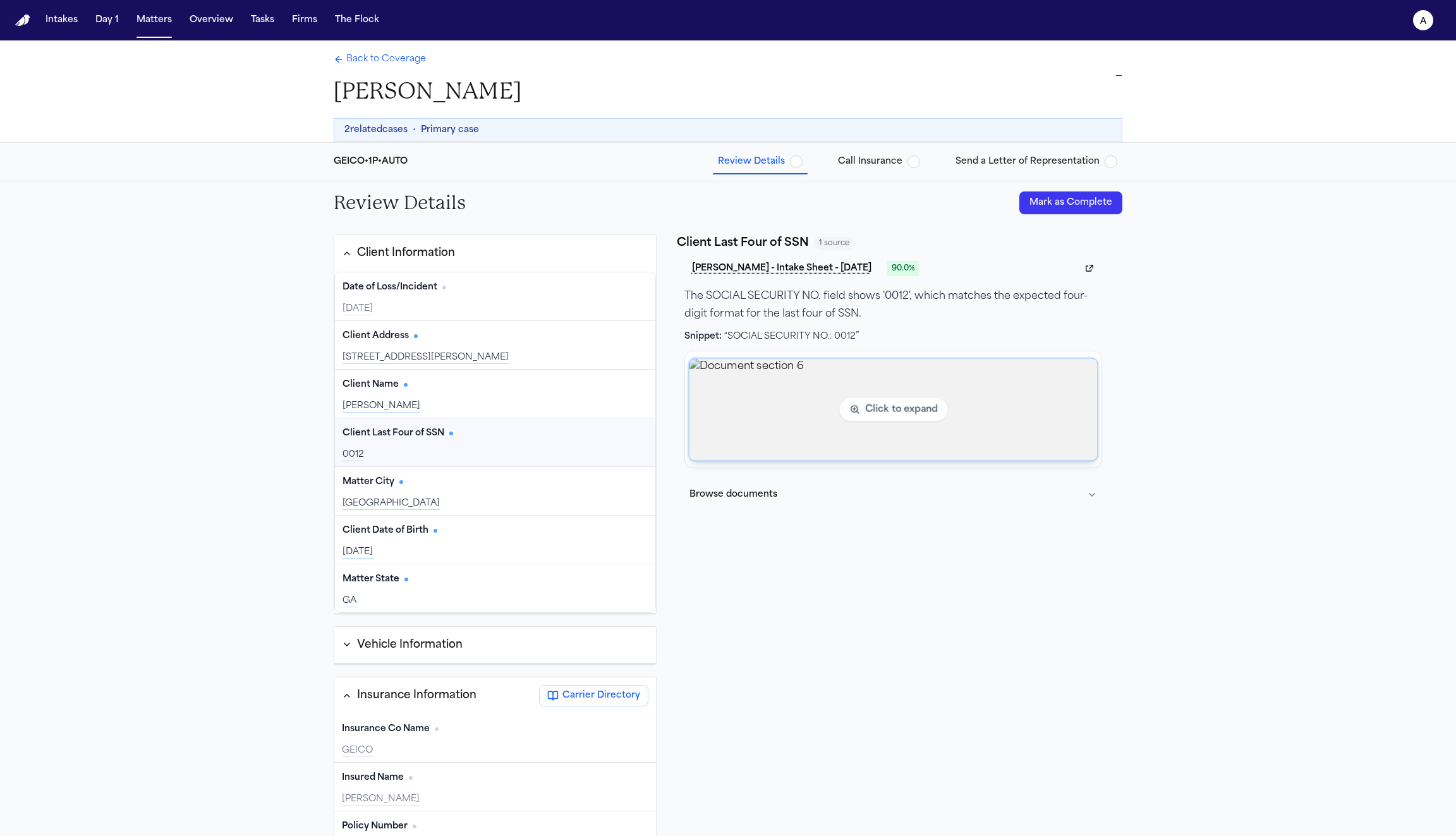
click at [906, 409] on img "View document section 6" at bounding box center [893, 409] width 408 height 102
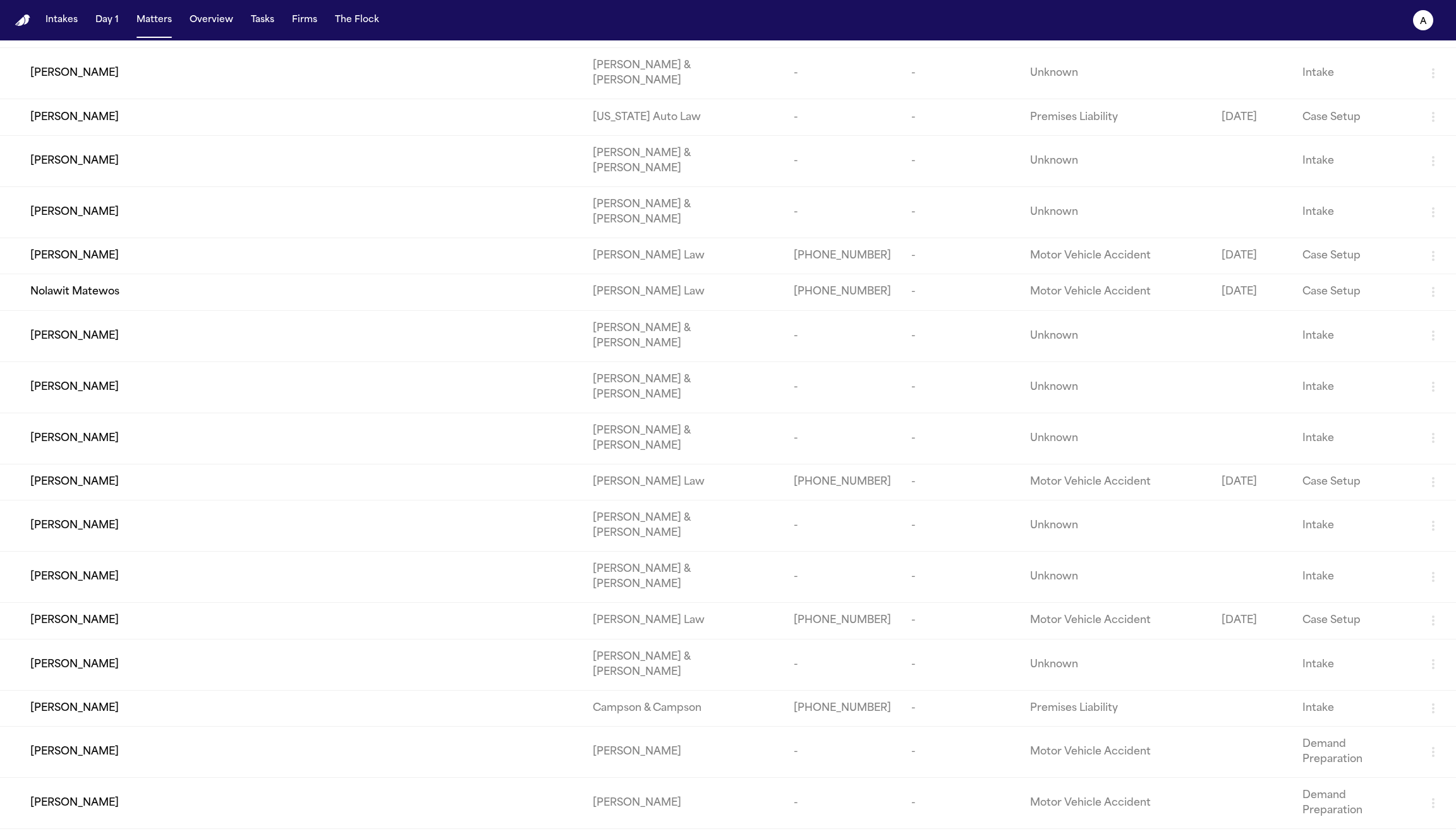
scroll to position [462, 0]
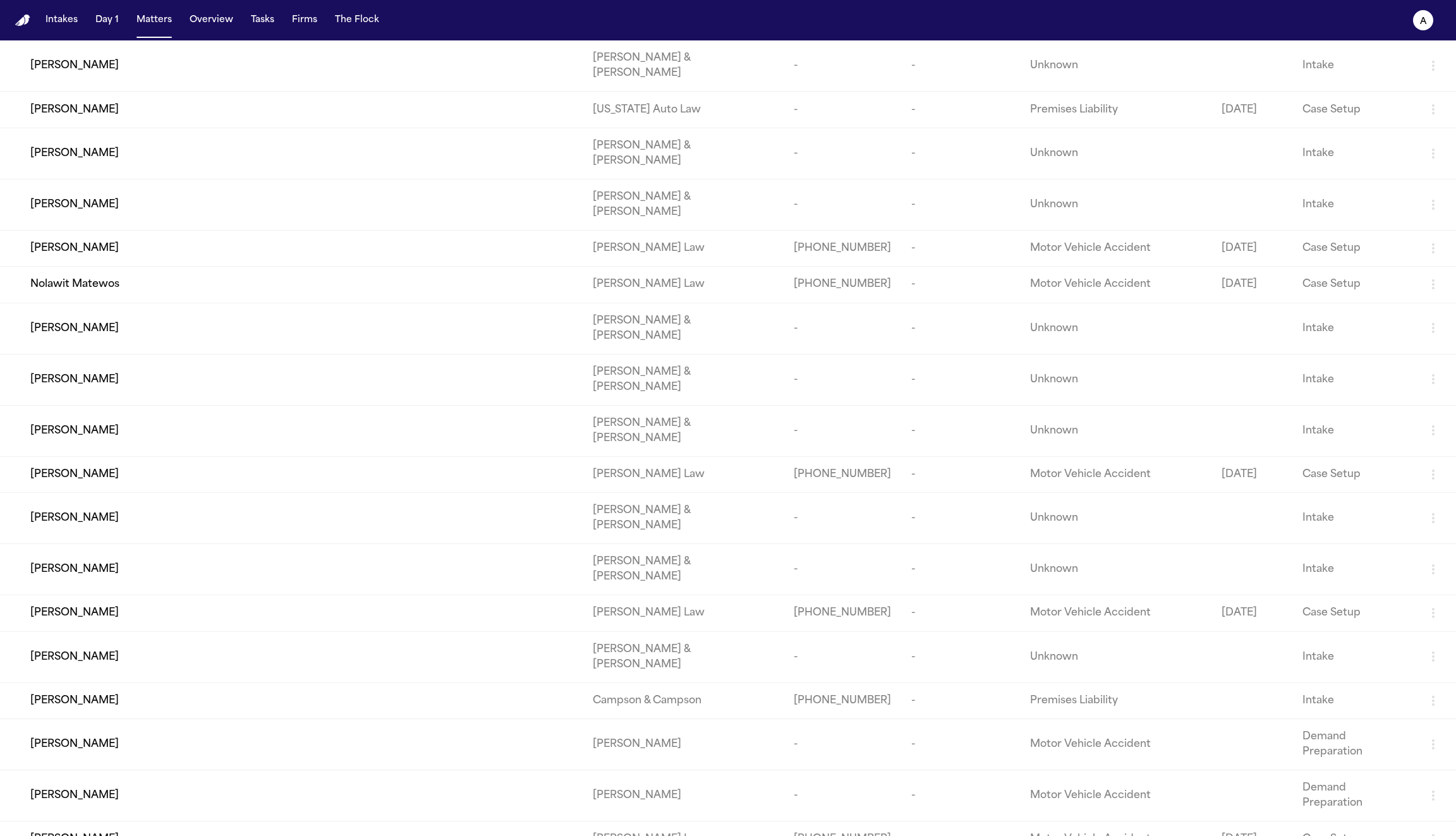
click at [313, 606] on div "Lamar Williams" at bounding box center [301, 613] width 542 height 15
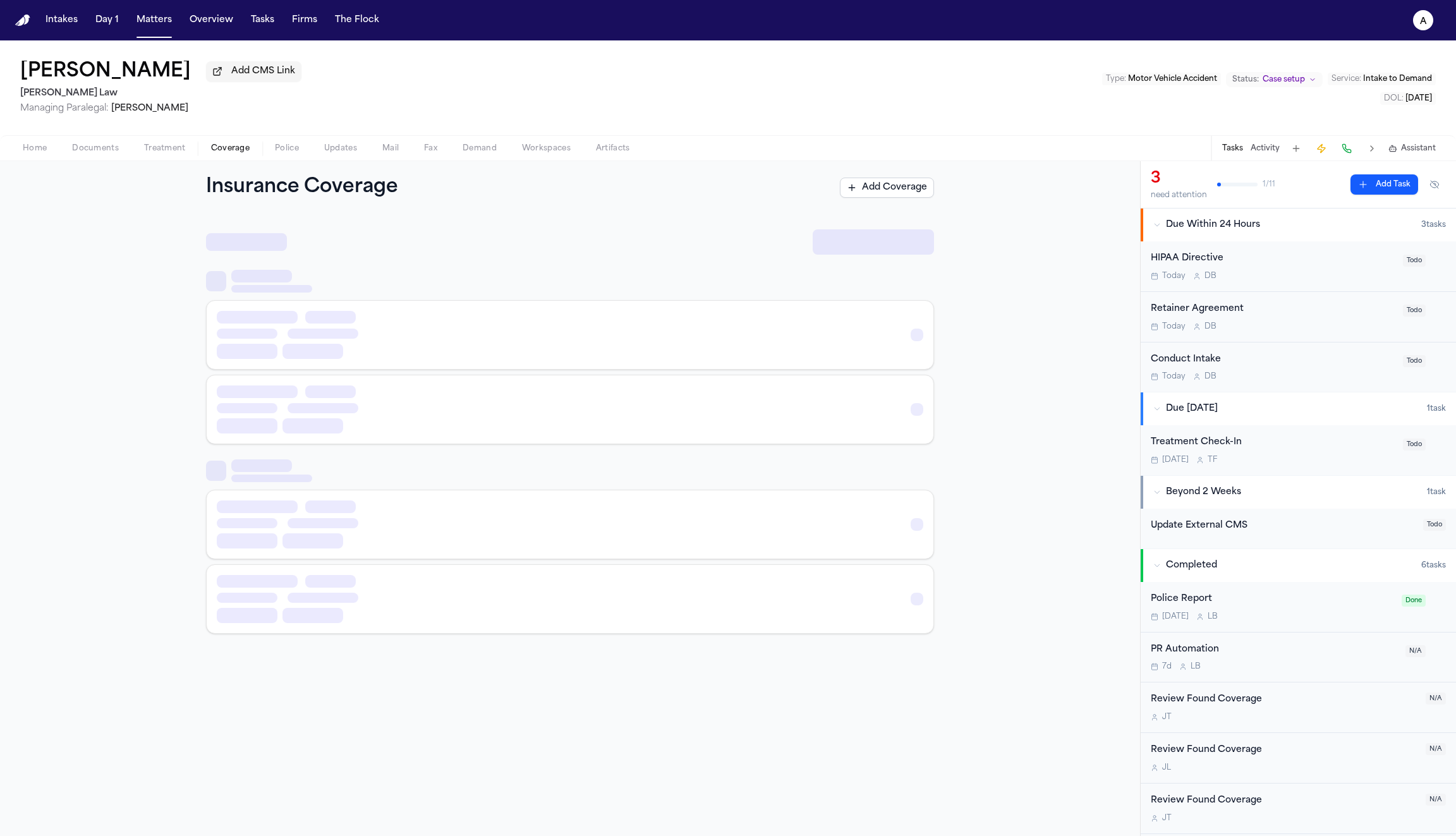
click at [216, 148] on span "Coverage" at bounding box center [230, 148] width 39 height 10
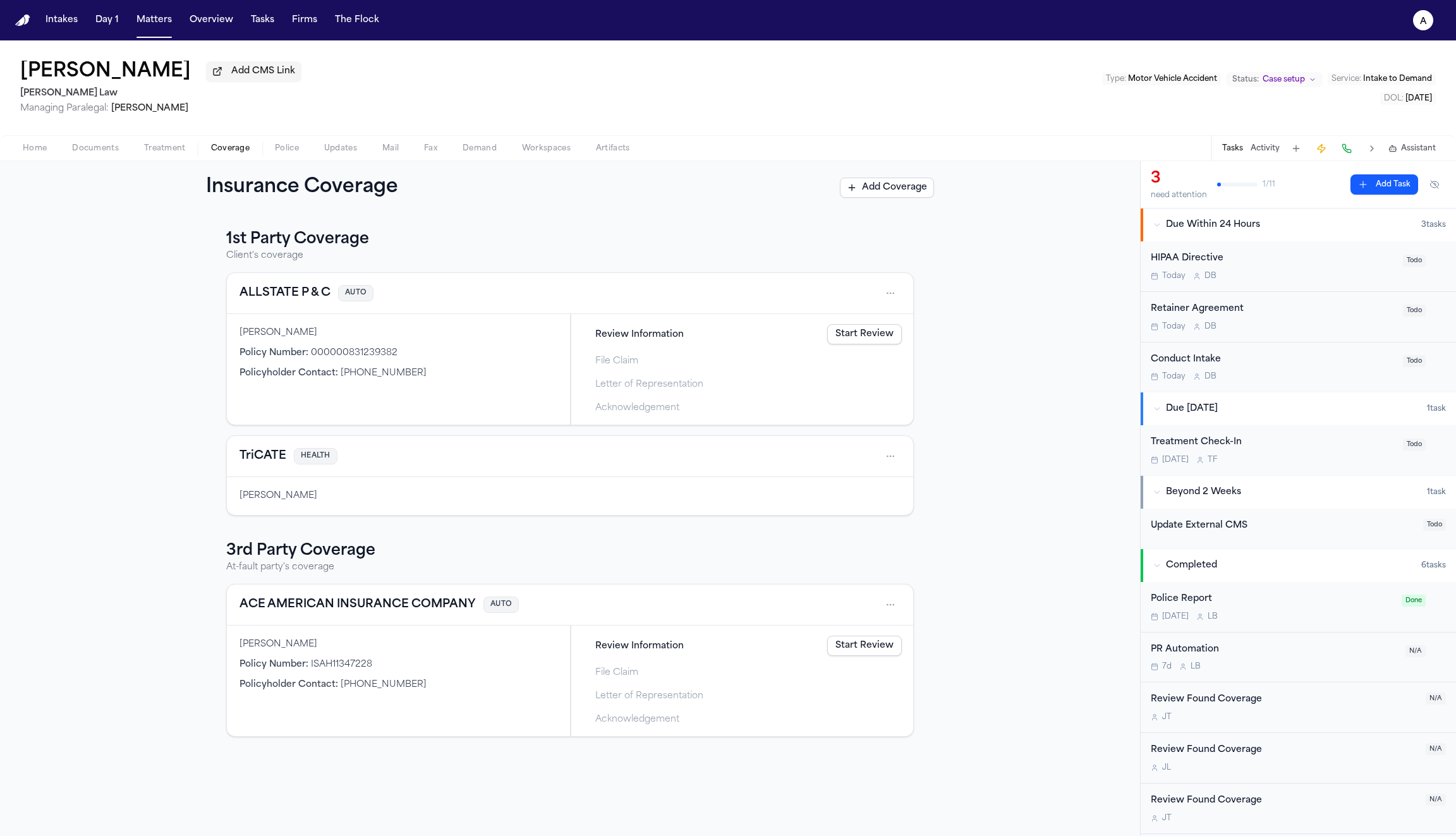
click at [865, 334] on link "Start Review" at bounding box center [865, 334] width 75 height 20
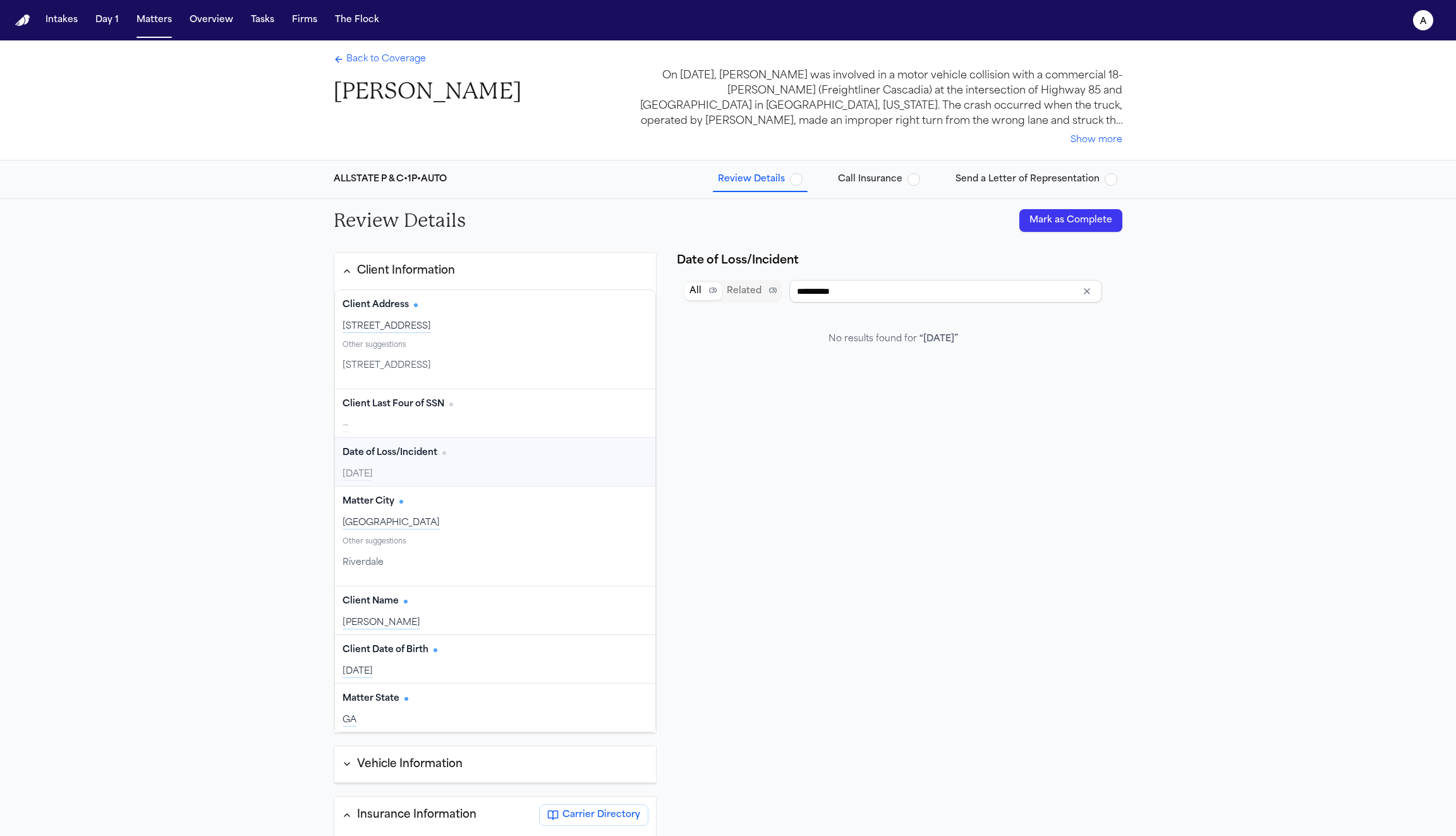
type input "**********"
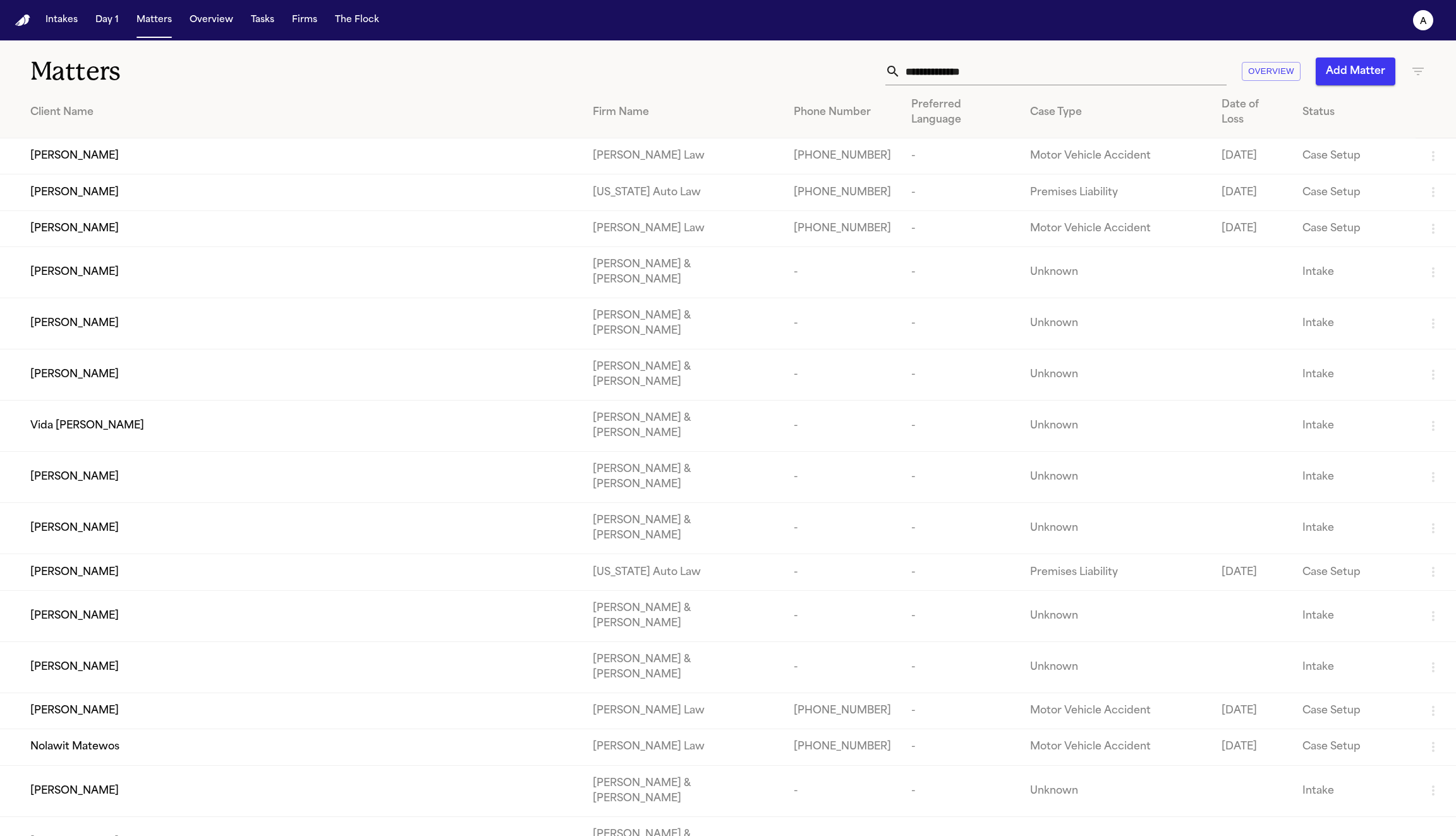
click at [268, 304] on td "Camille Boatman" at bounding box center [291, 324] width 582 height 51
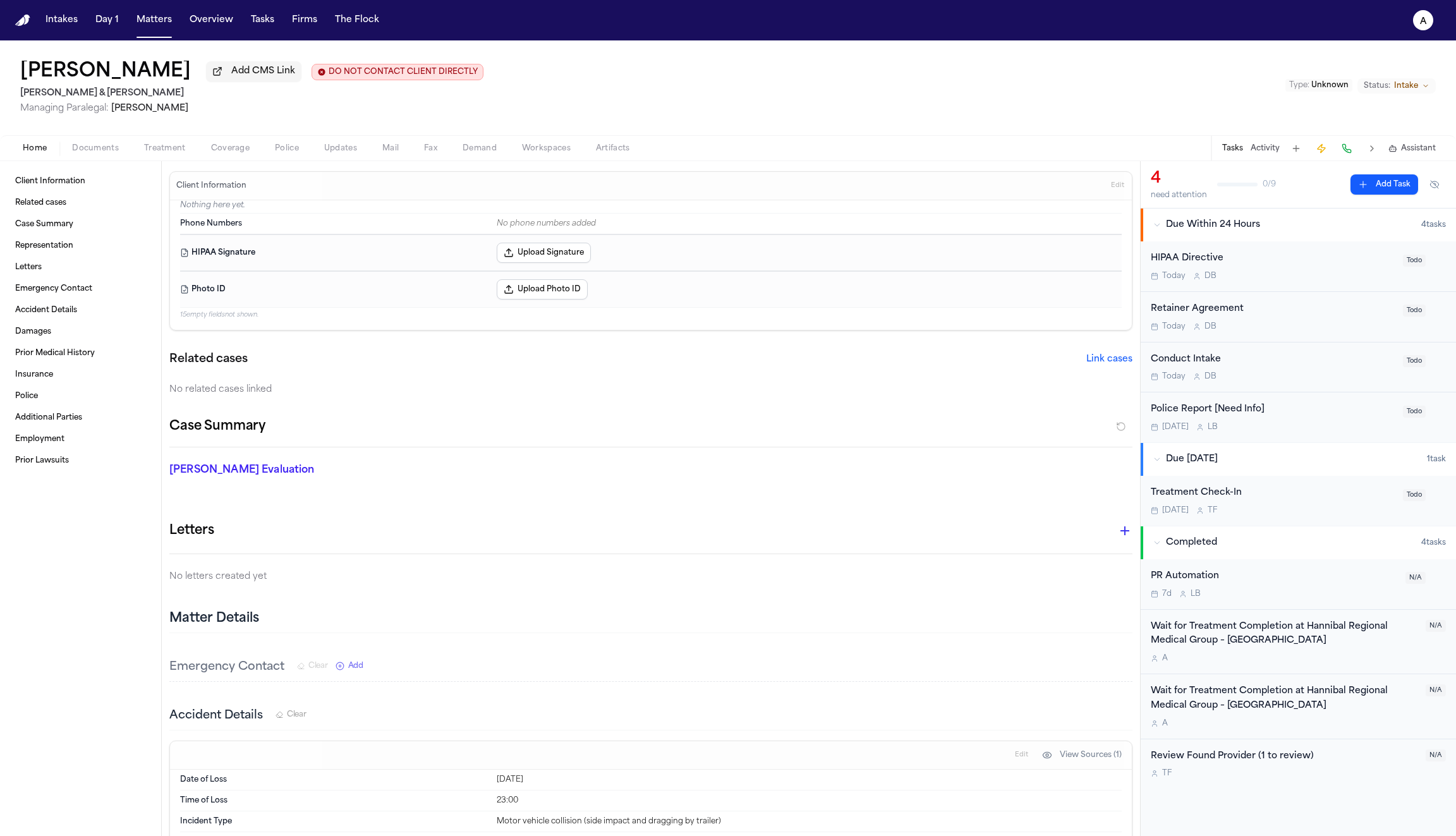
click at [227, 153] on span "Coverage" at bounding box center [230, 148] width 39 height 10
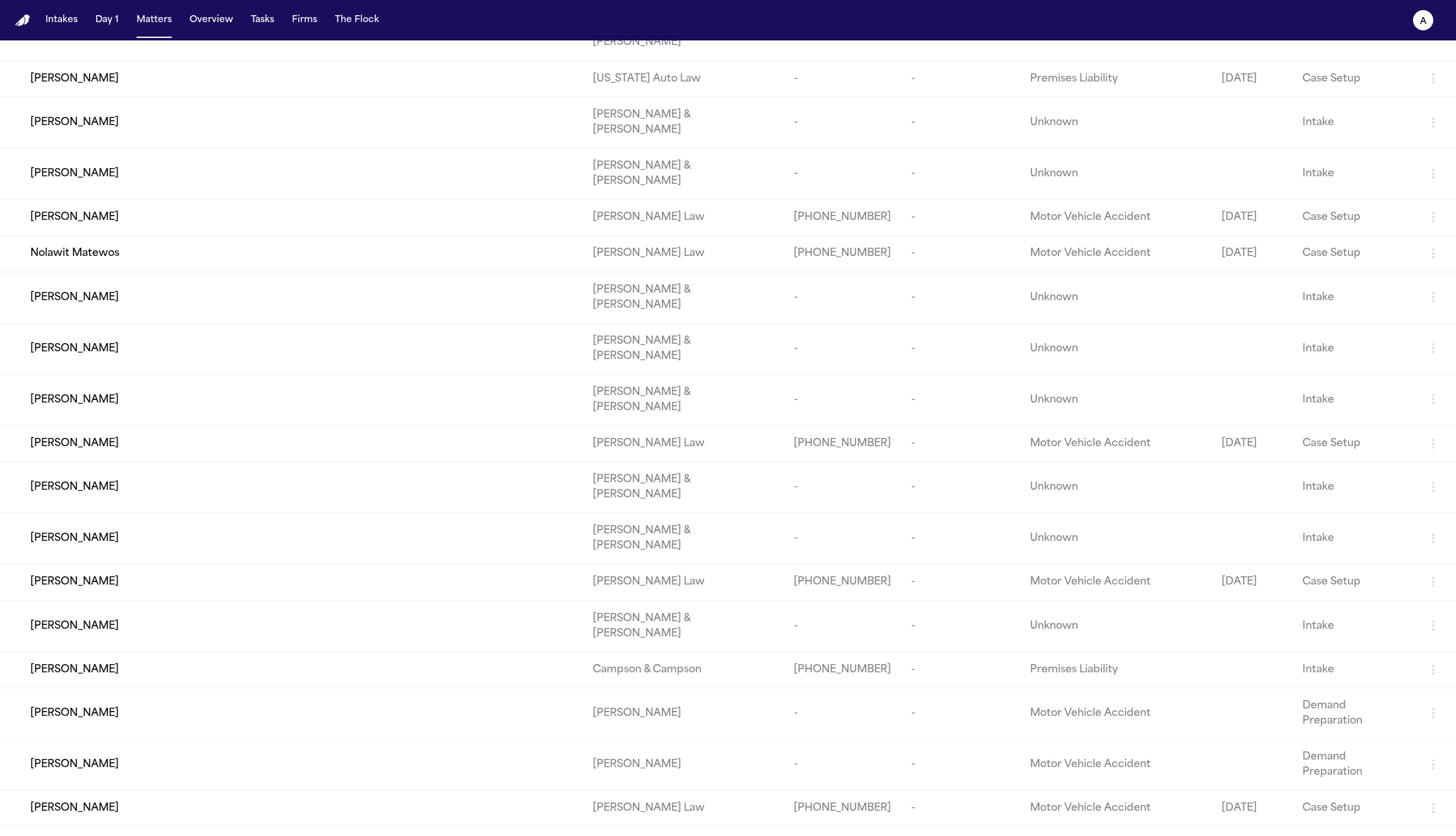
scroll to position [733, 0]
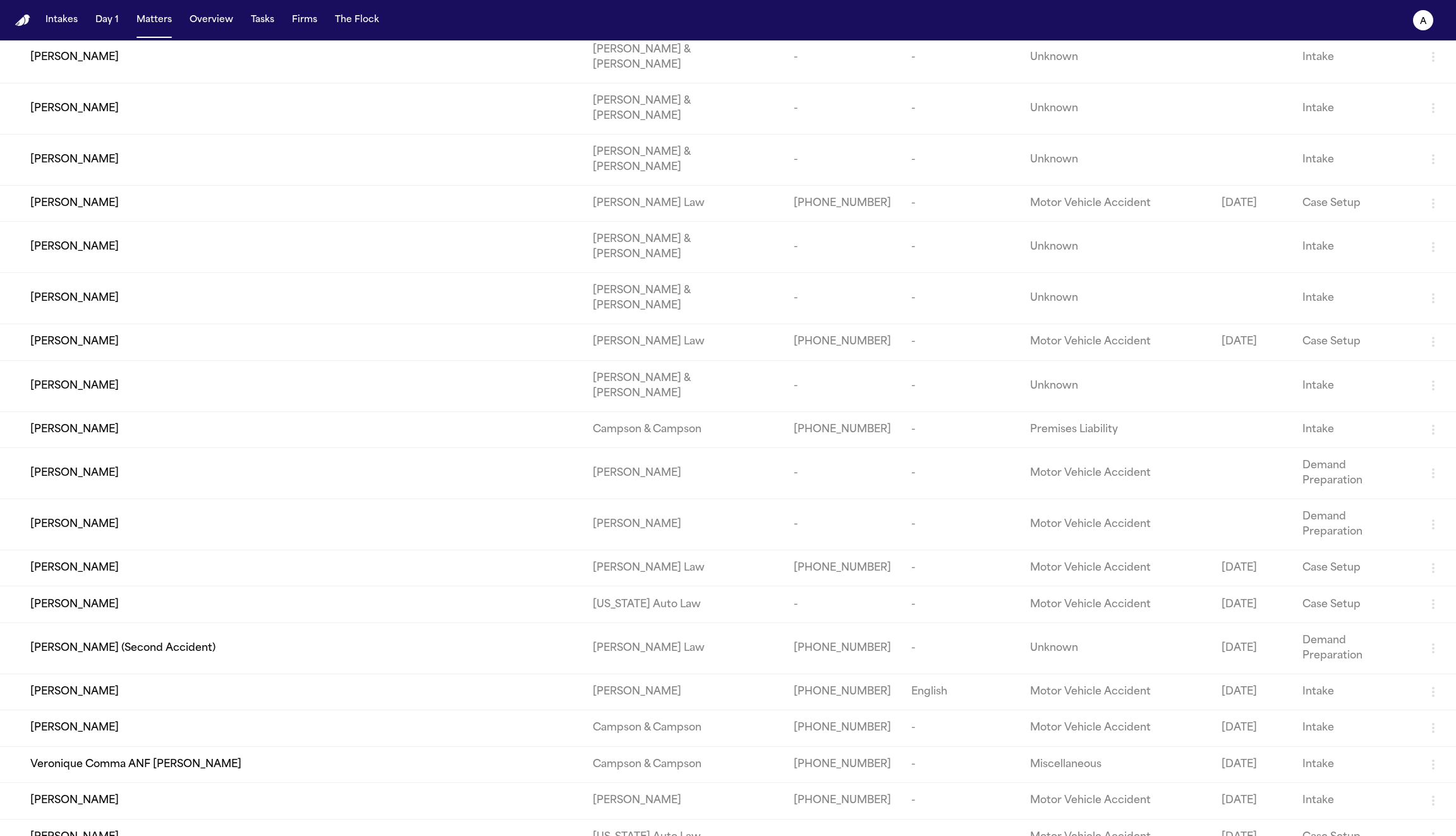
click at [306, 684] on div "Argelina Dilone Alejo" at bounding box center [301, 691] width 542 height 15
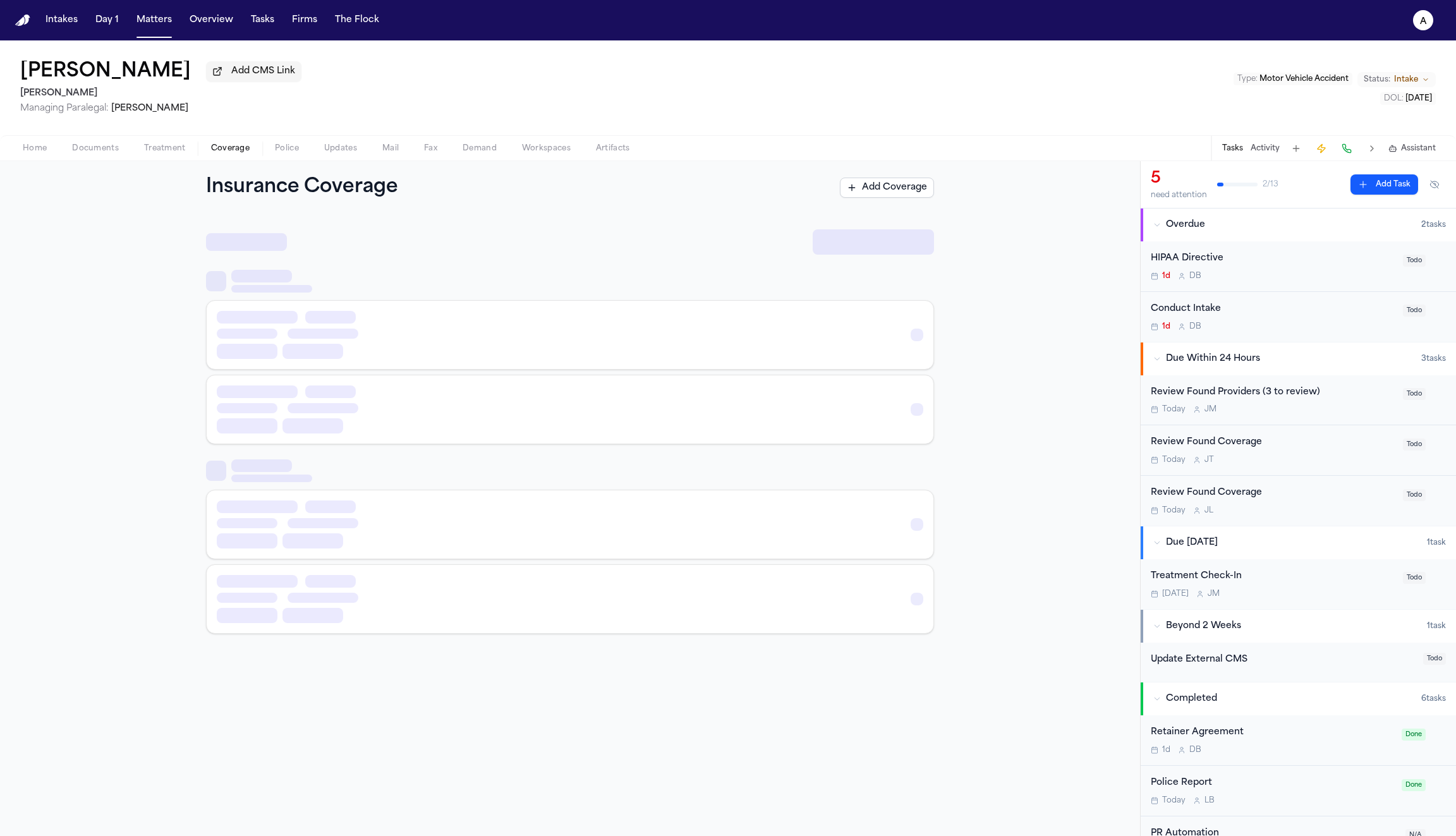
click at [227, 153] on span "Coverage" at bounding box center [230, 148] width 39 height 10
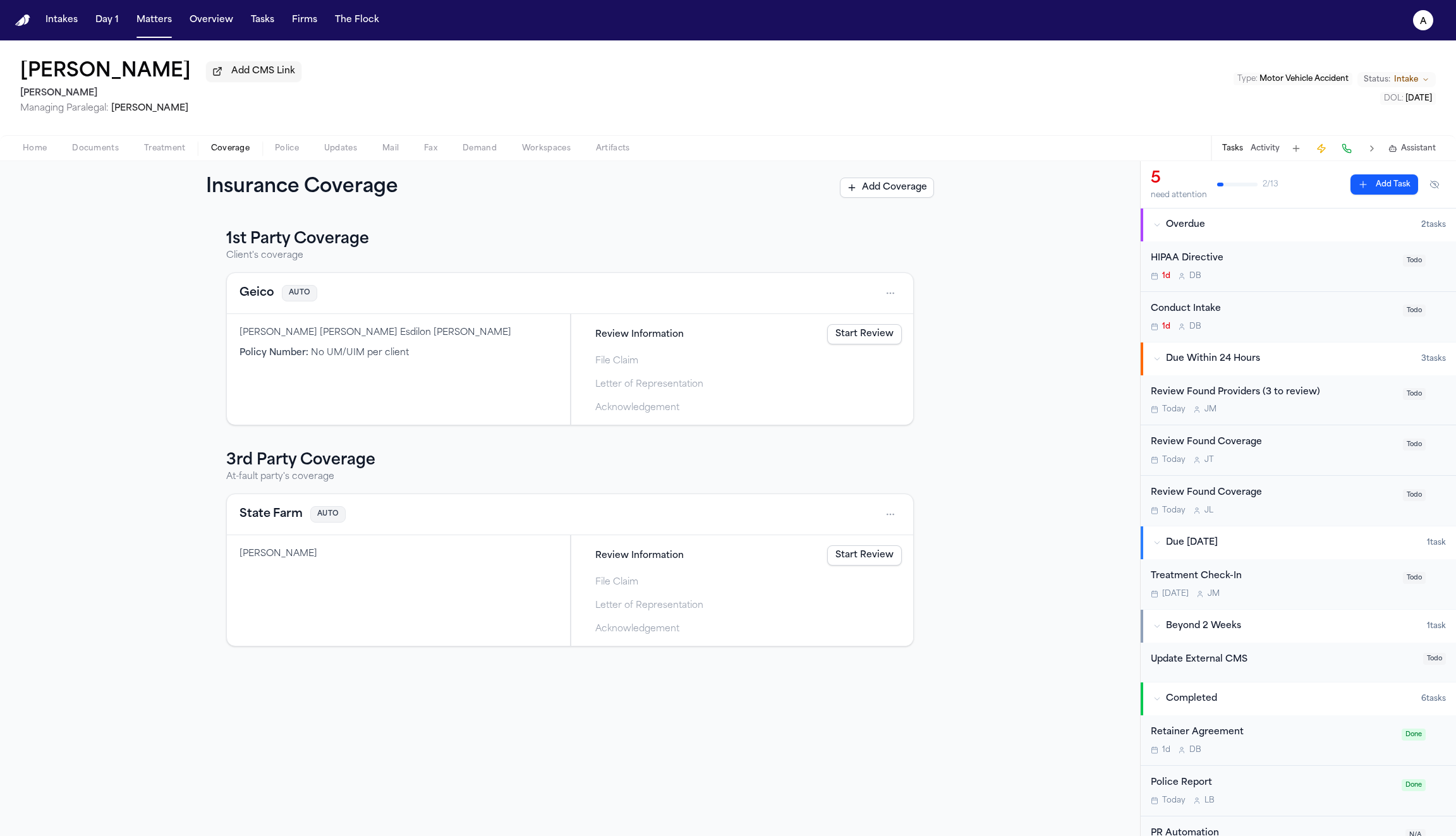
click at [864, 336] on link "Start Review" at bounding box center [865, 334] width 75 height 20
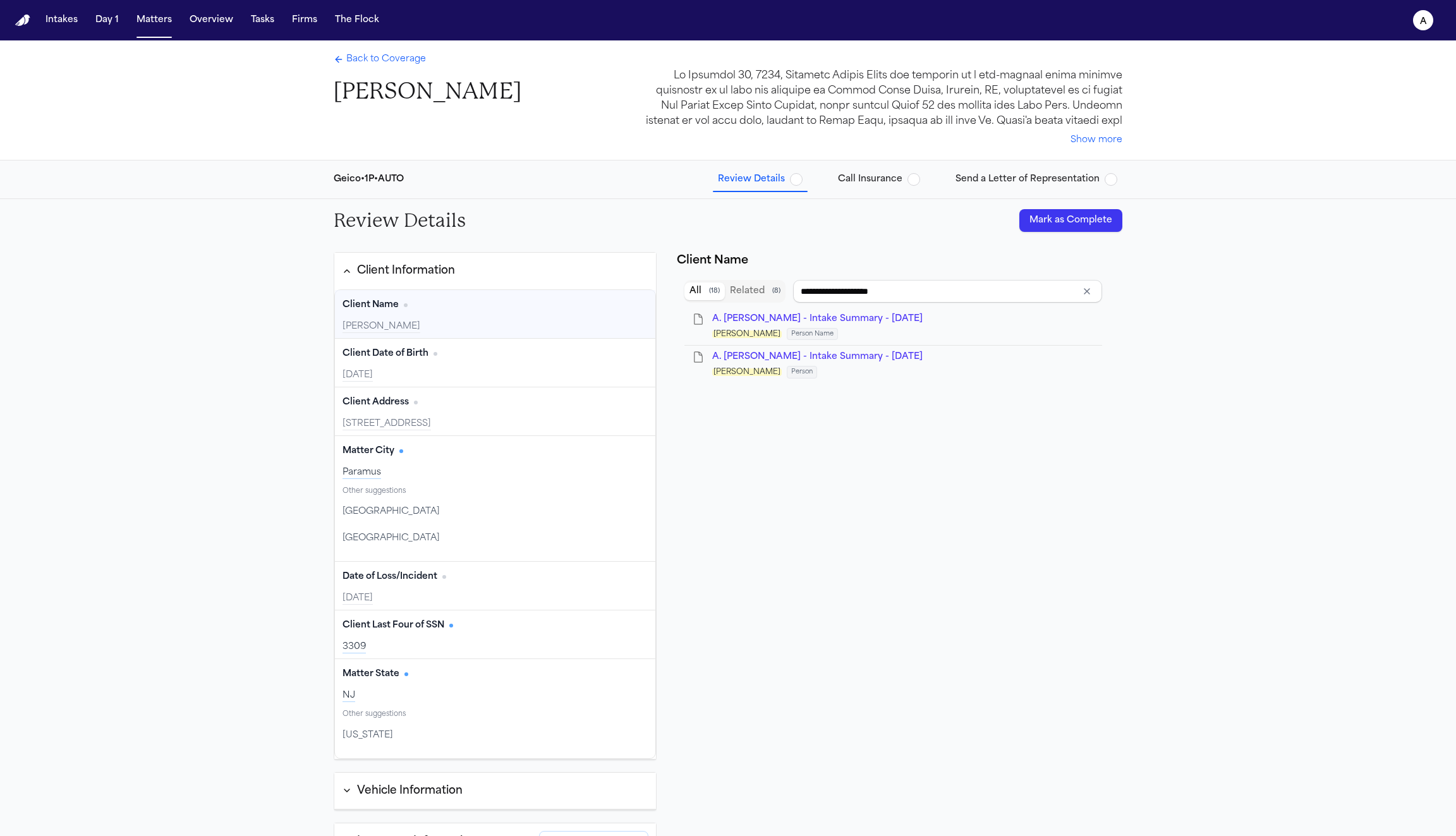
click at [505, 317] on div "Client Name Edit Argelina Dilone Alejo" at bounding box center [495, 314] width 321 height 48
type input "**********"
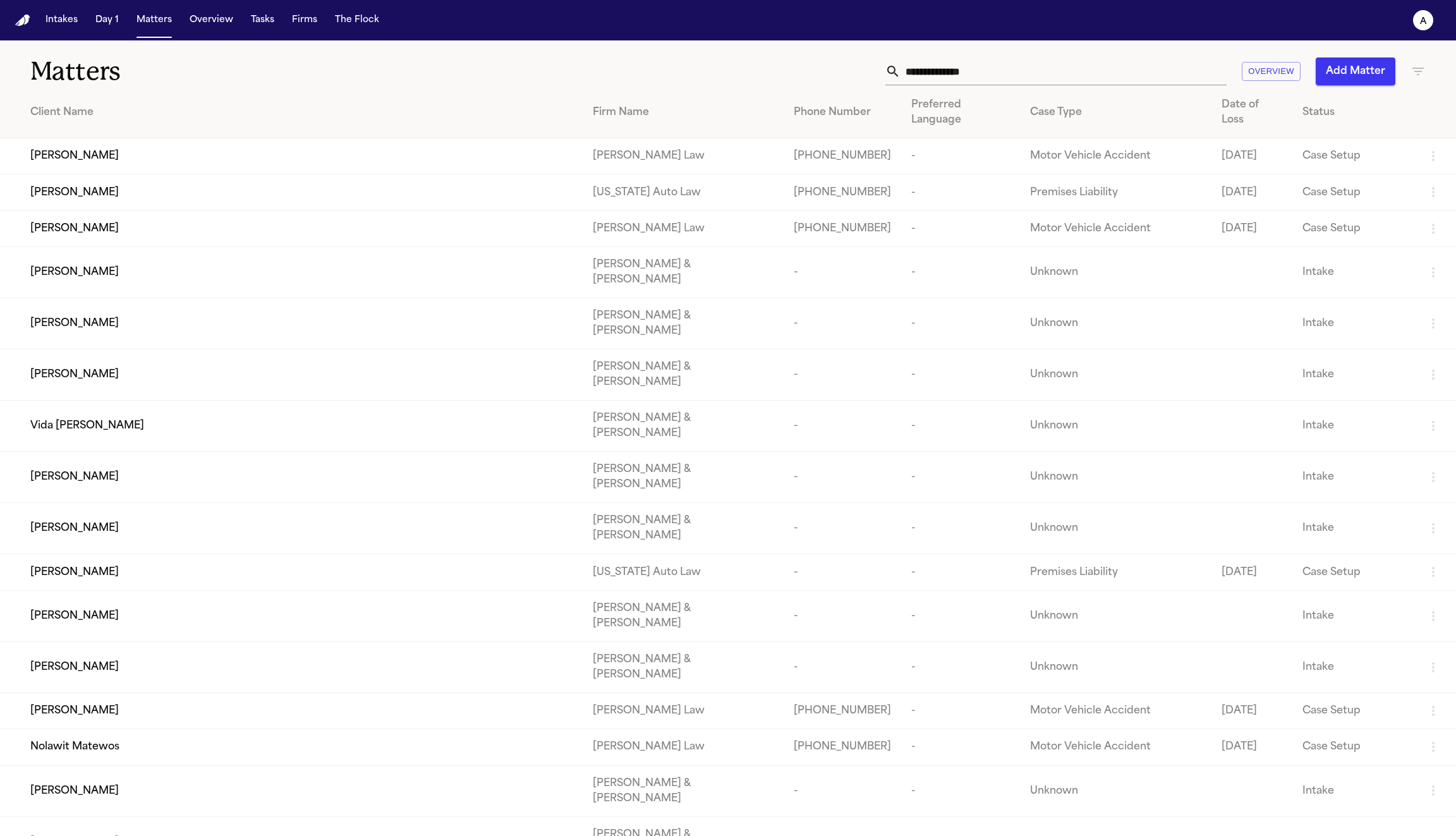
click at [1413, 68] on icon "button" at bounding box center [1418, 71] width 15 height 15
click at [1326, 150] on input "text" at bounding box center [1339, 149] width 160 height 18
type input "*****"
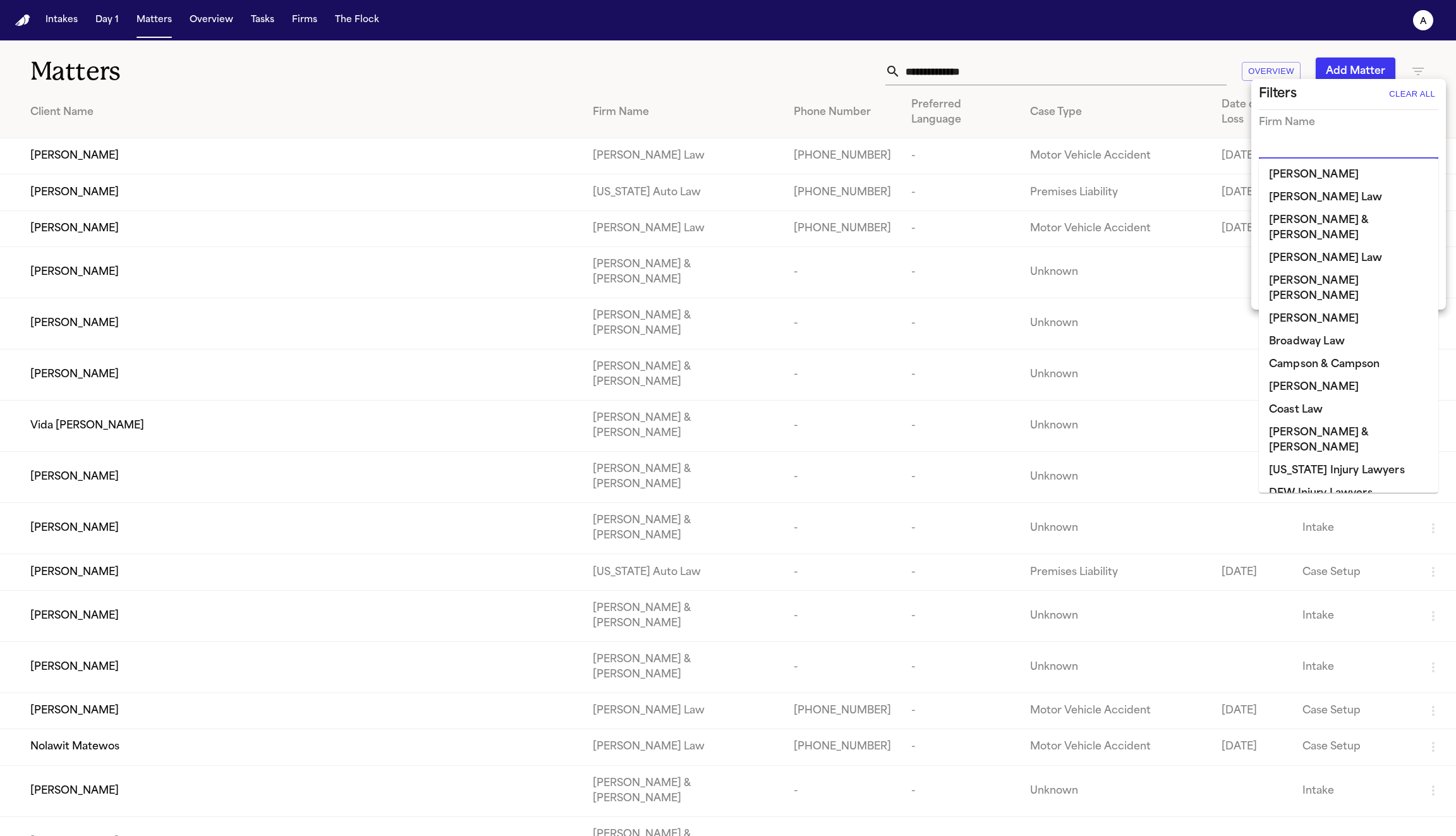
click at [1283, 142] on input "text" at bounding box center [1339, 149] width 160 height 18
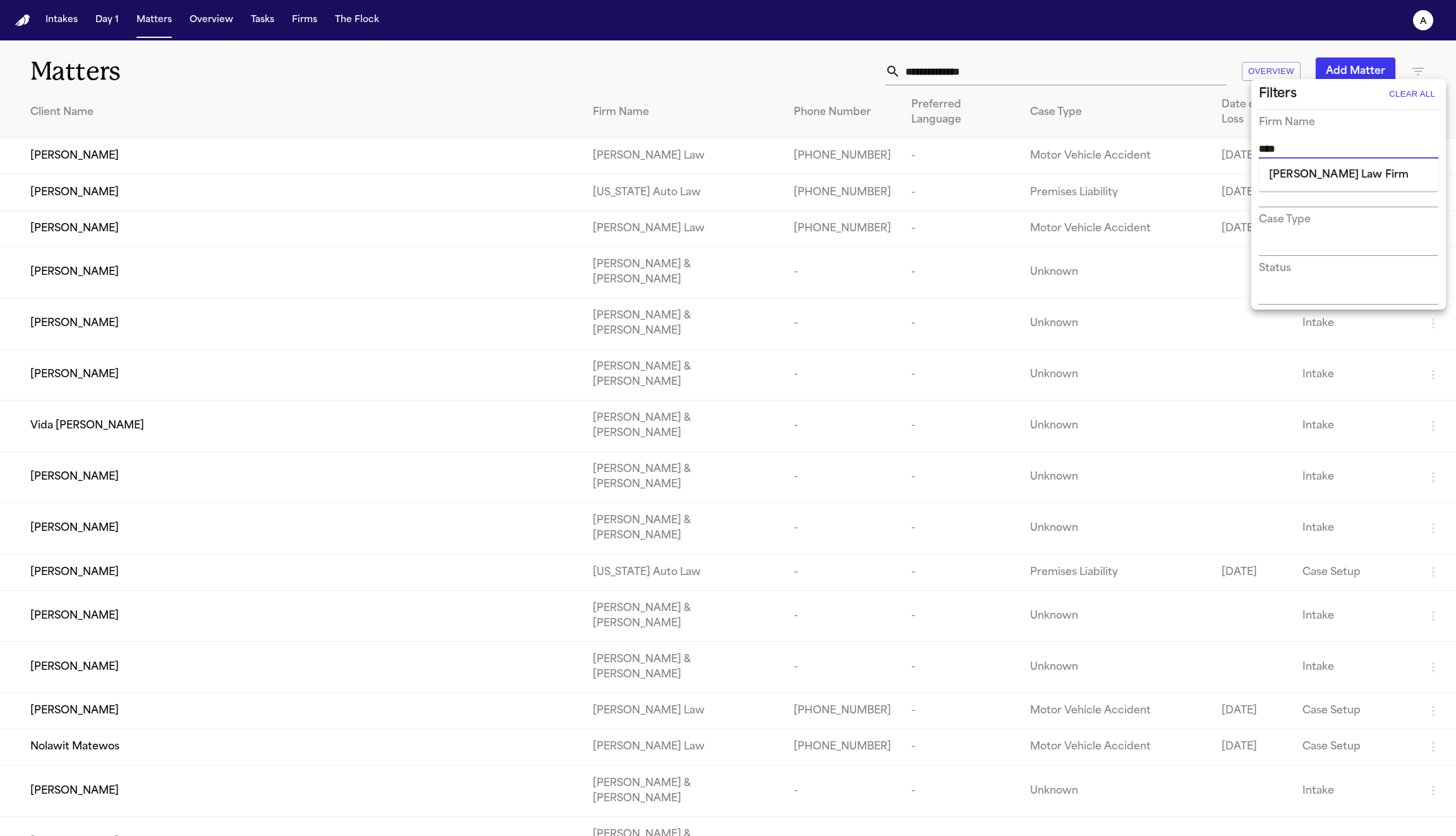
type input "*****"
click at [1314, 173] on li "Hecht Law Firm" at bounding box center [1349, 174] width 180 height 23
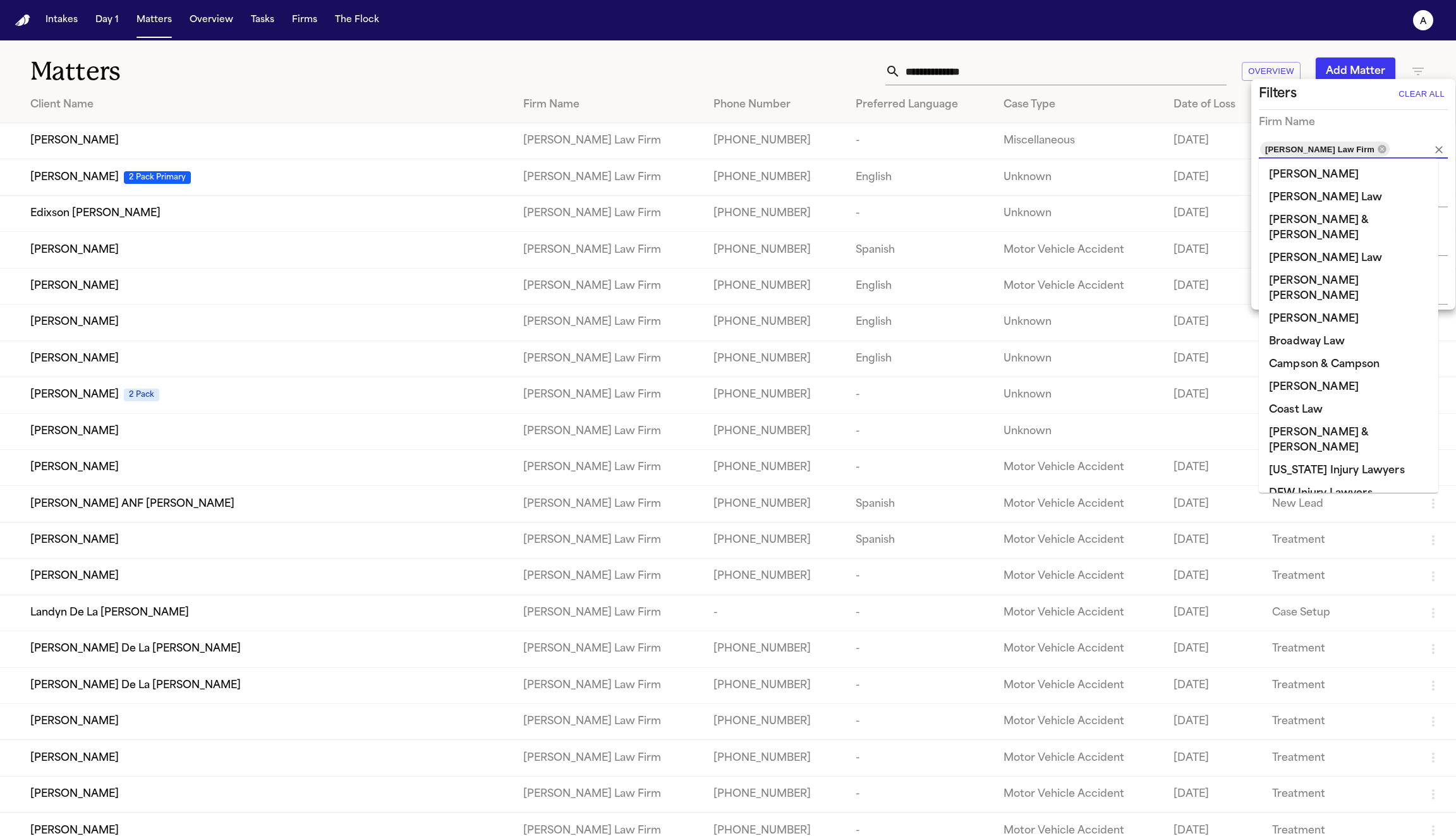
scroll to position [285, 0]
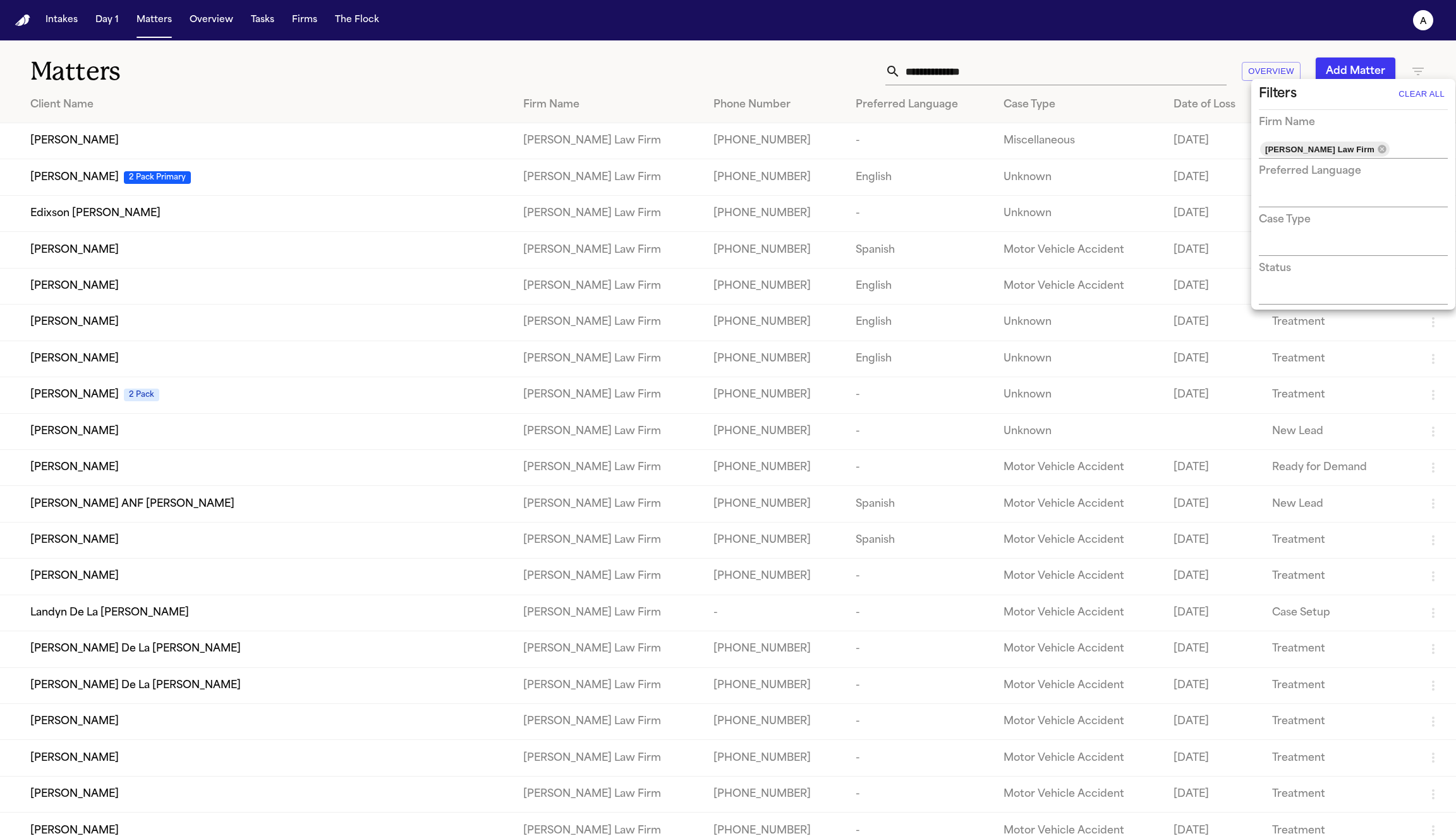
click at [469, 60] on div at bounding box center [728, 418] width 1456 height 836
click at [183, 365] on div "Tonia Johnson" at bounding box center [266, 358] width 473 height 15
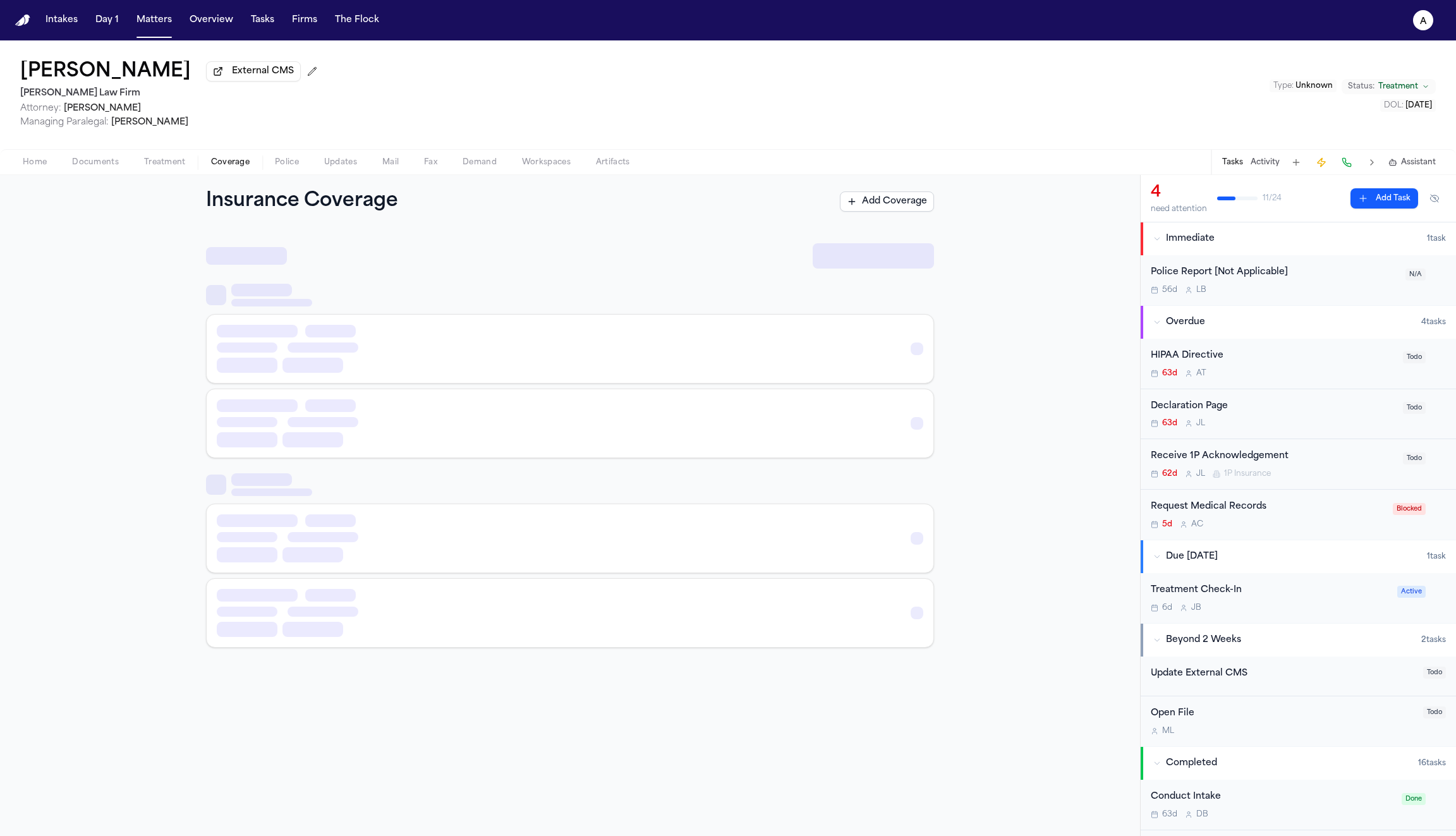
click at [227, 163] on span "Coverage" at bounding box center [230, 162] width 39 height 10
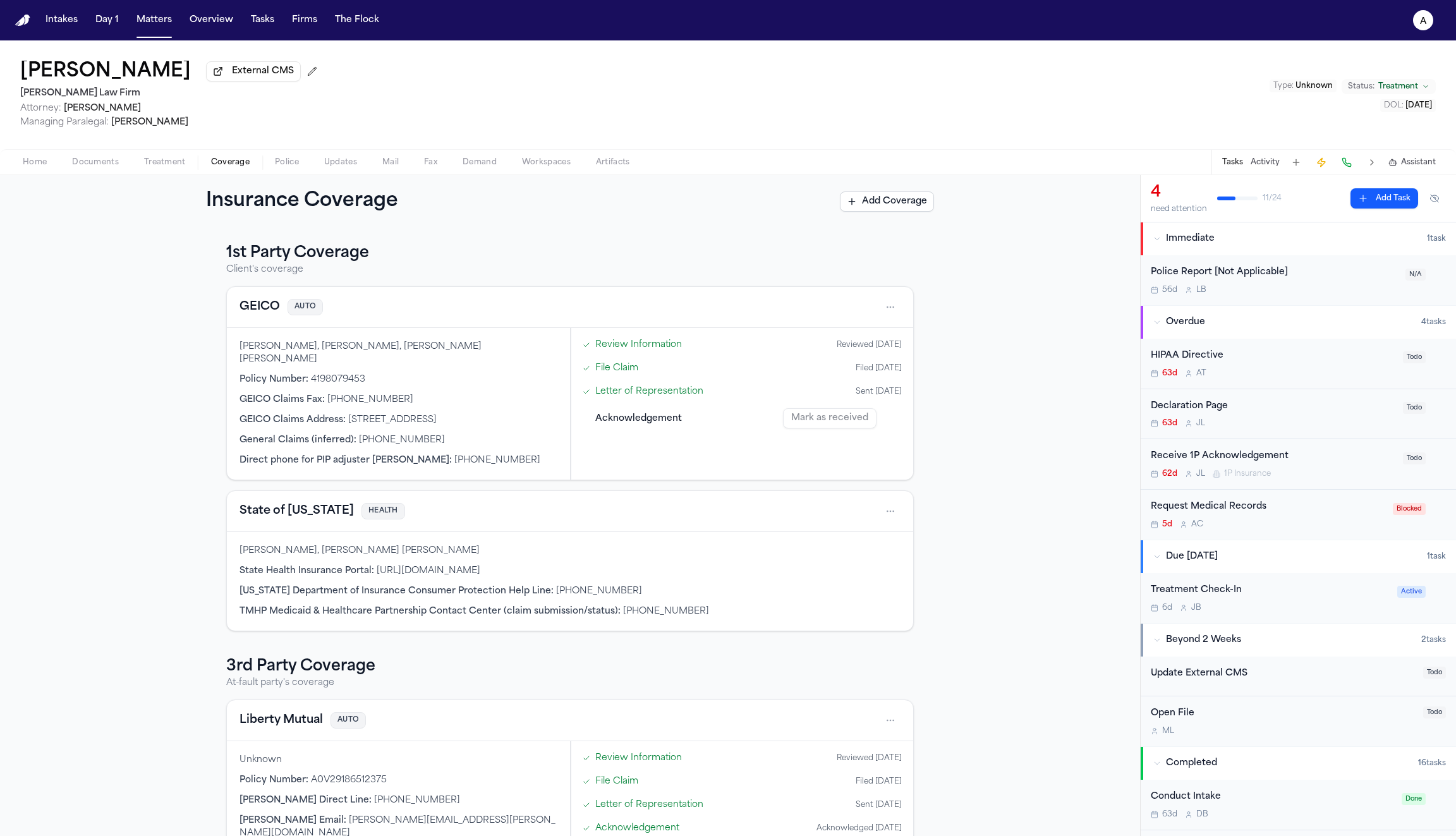
scroll to position [12, 0]
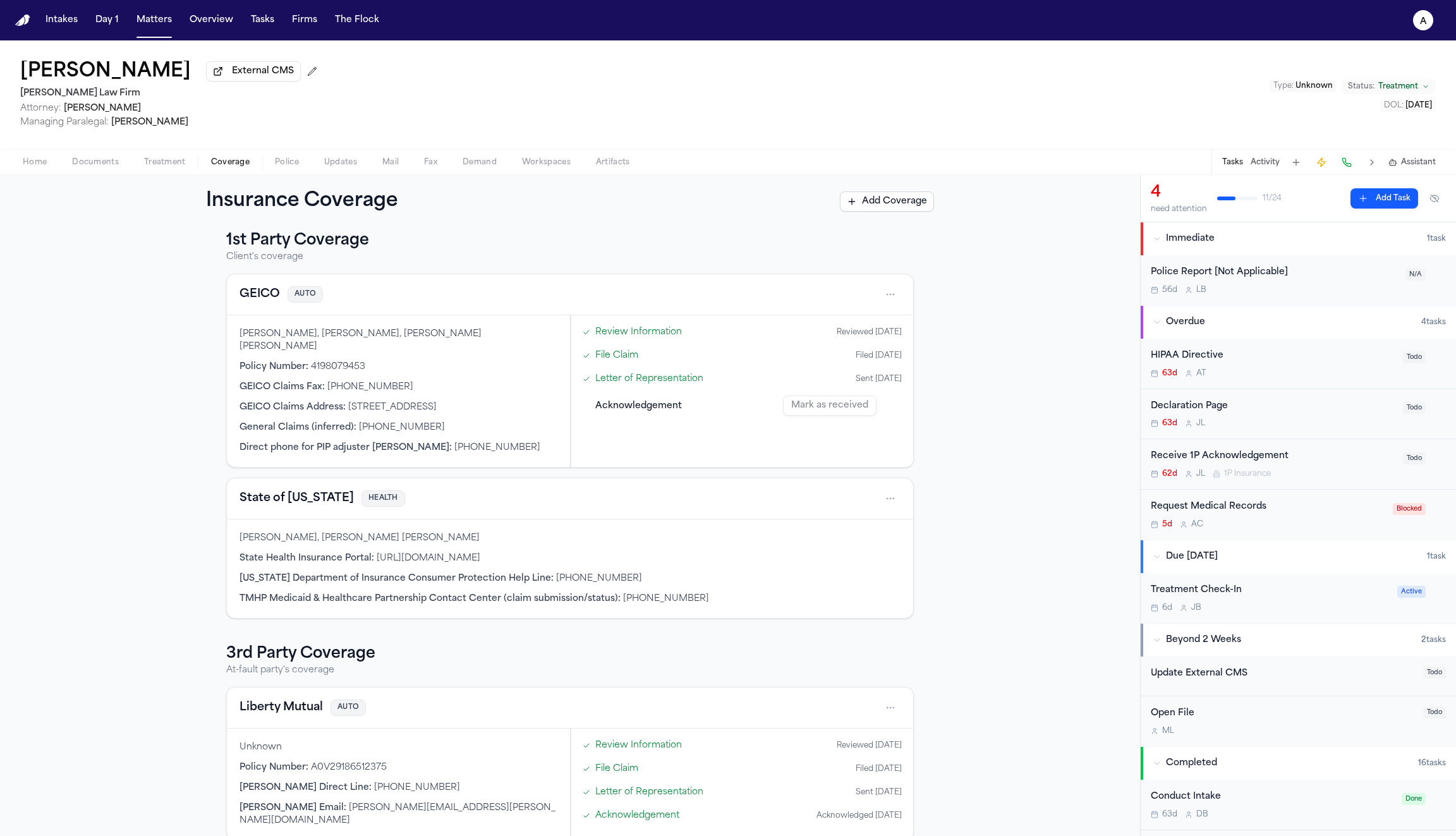
click at [642, 332] on link "Review Information" at bounding box center [638, 332] width 86 height 13
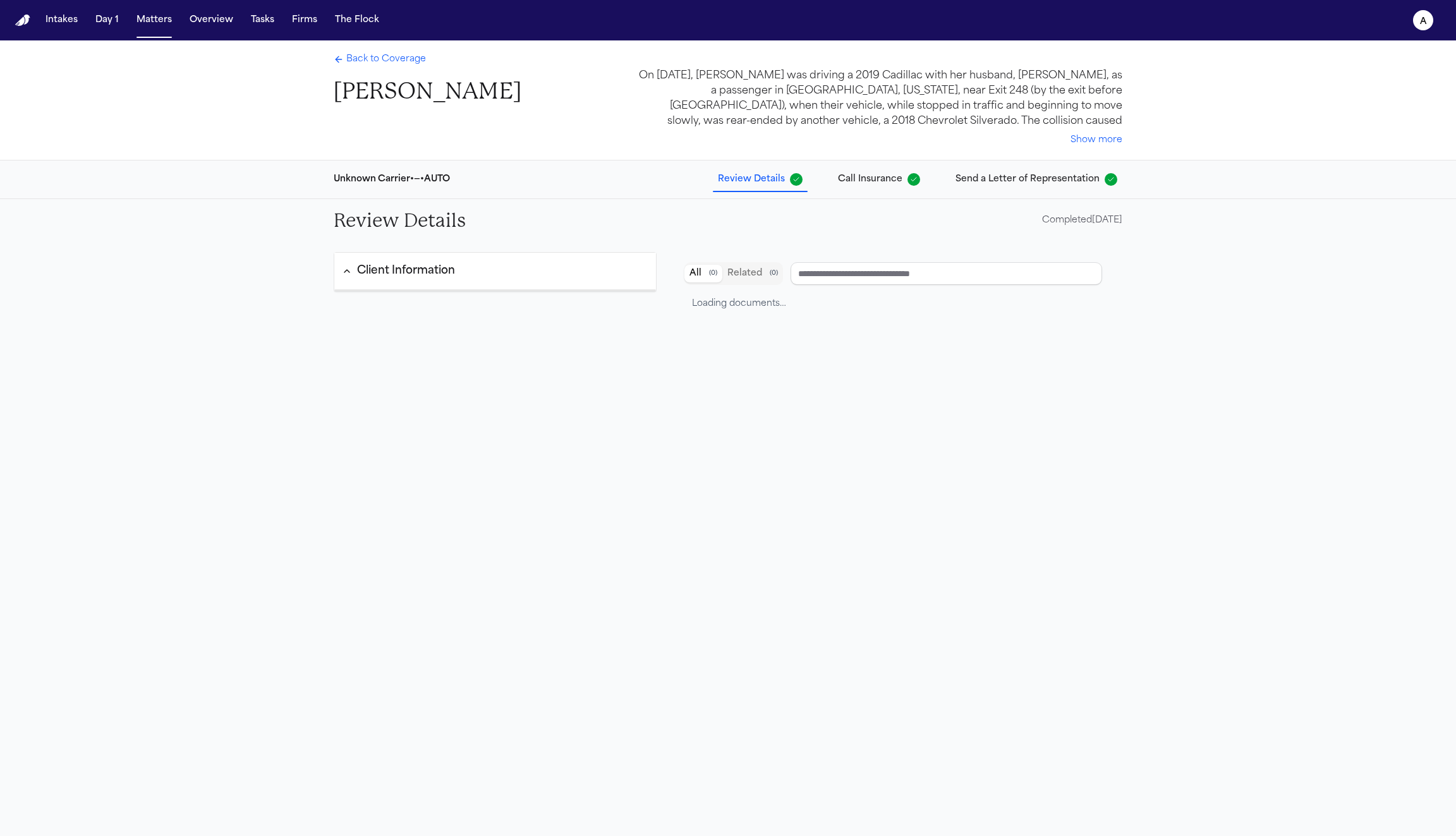
type input "**********"
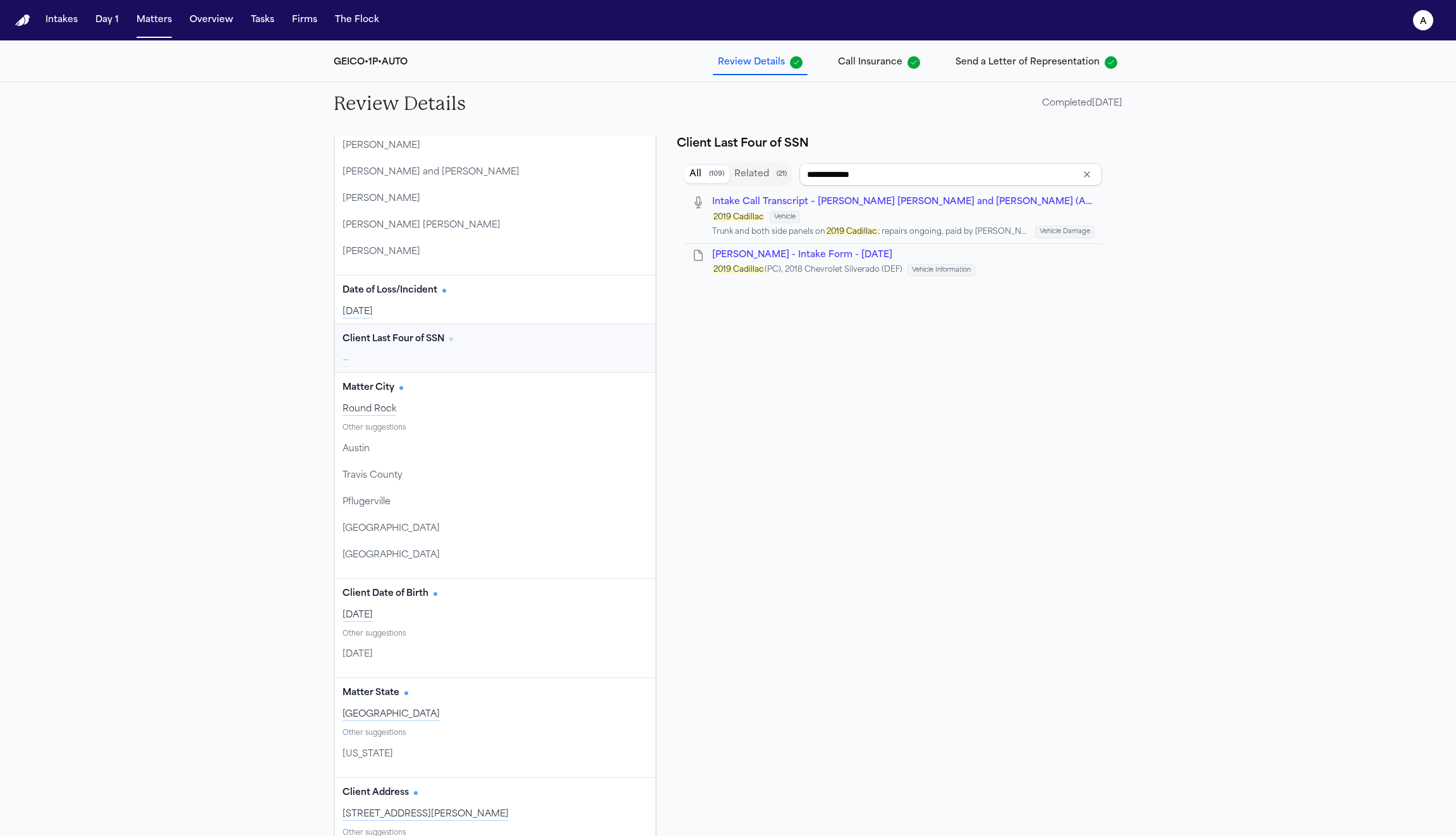
scroll to position [183, 0]
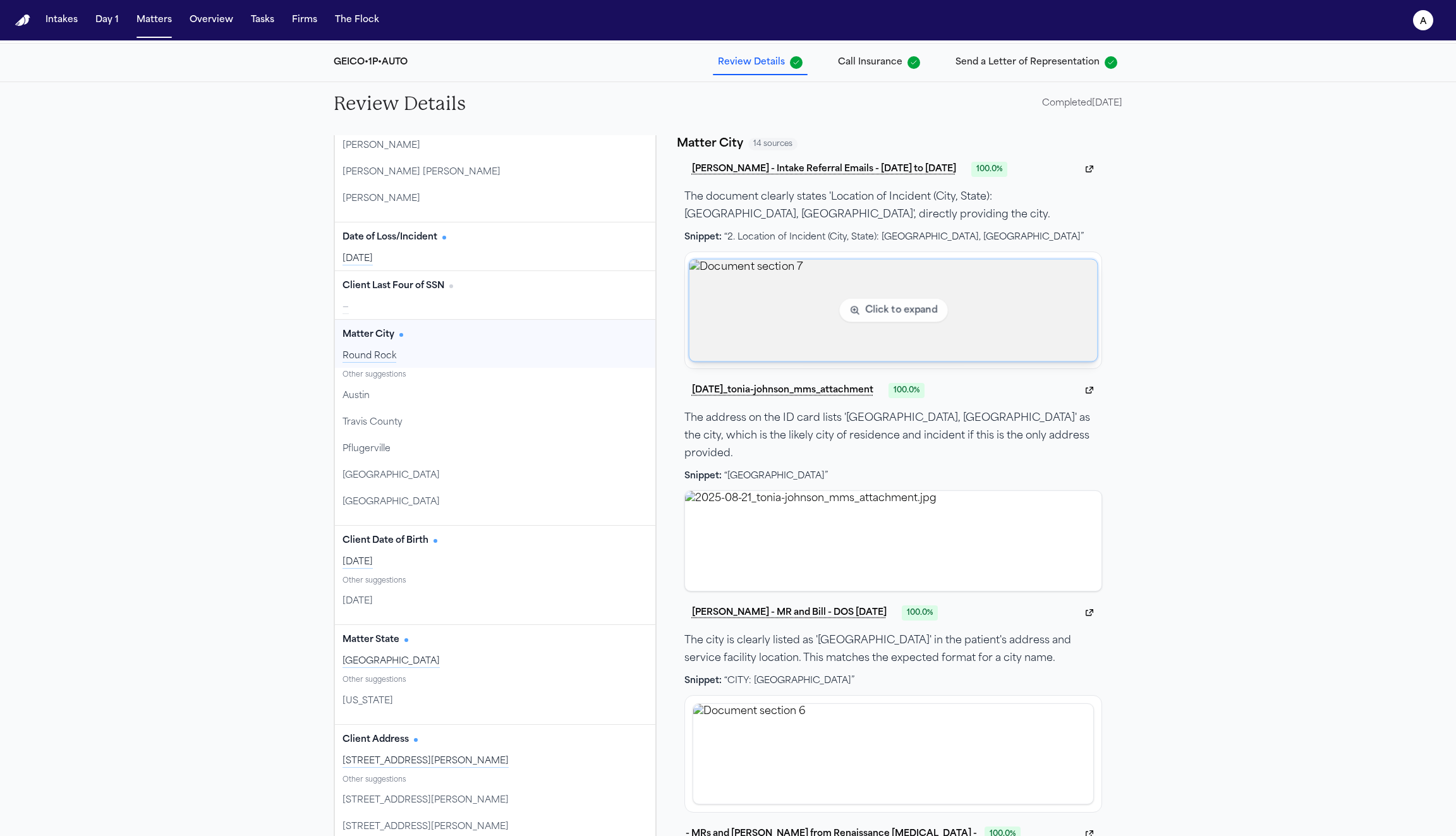
click at [788, 311] on img "View document section 7" at bounding box center [893, 310] width 408 height 102
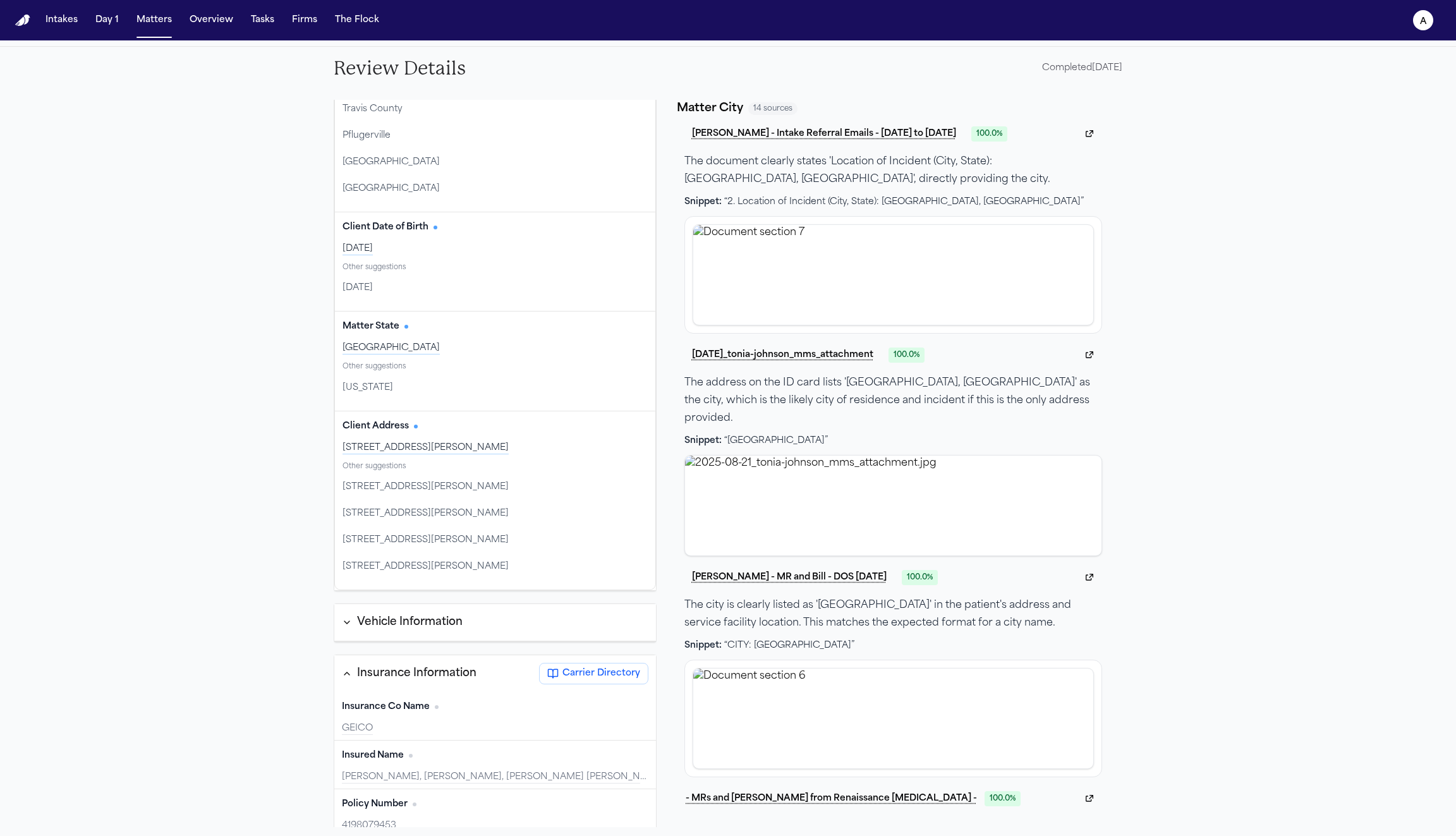
scroll to position [462, 0]
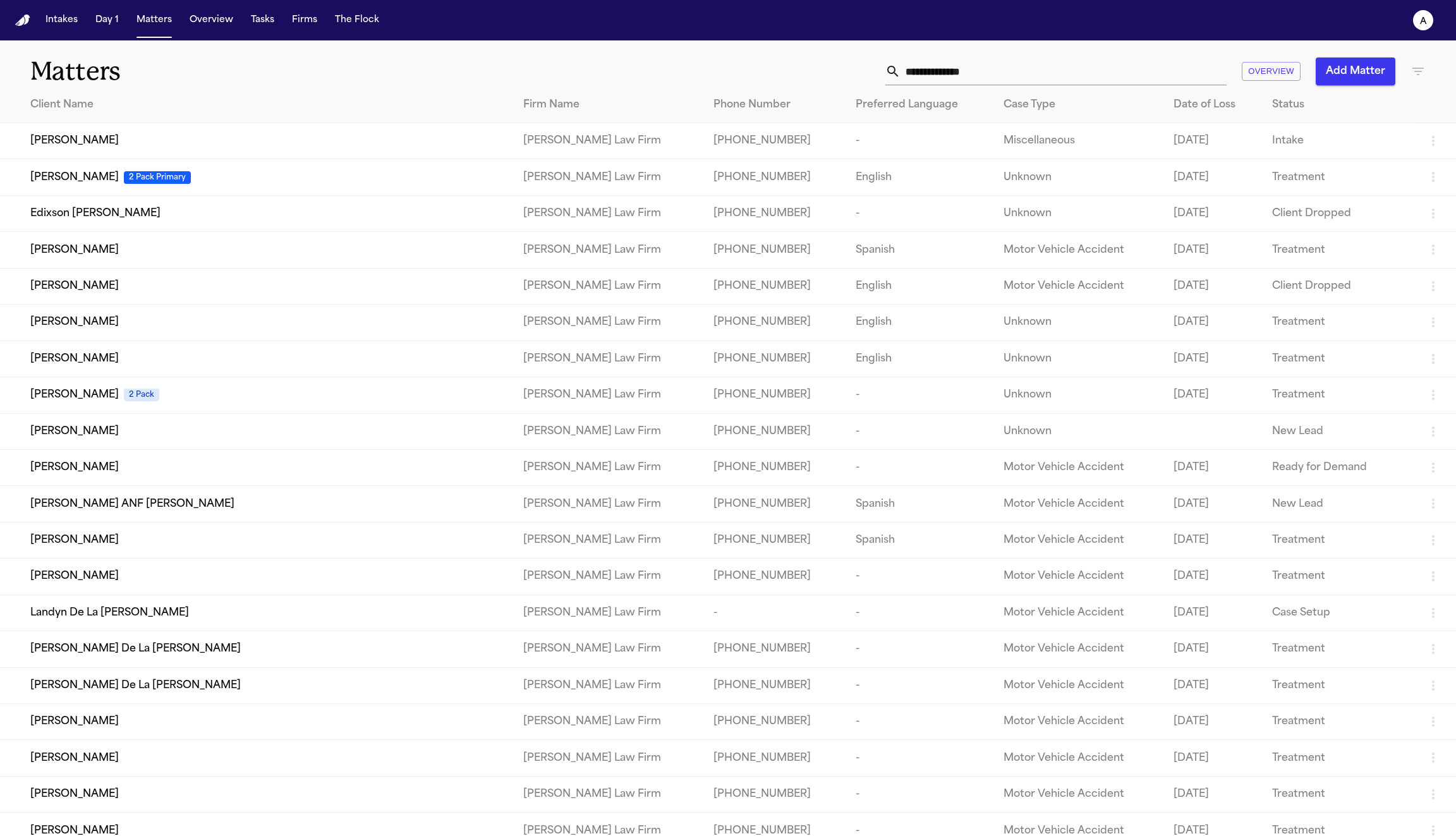
click at [937, 67] on input "text" at bounding box center [1064, 72] width 326 height 28
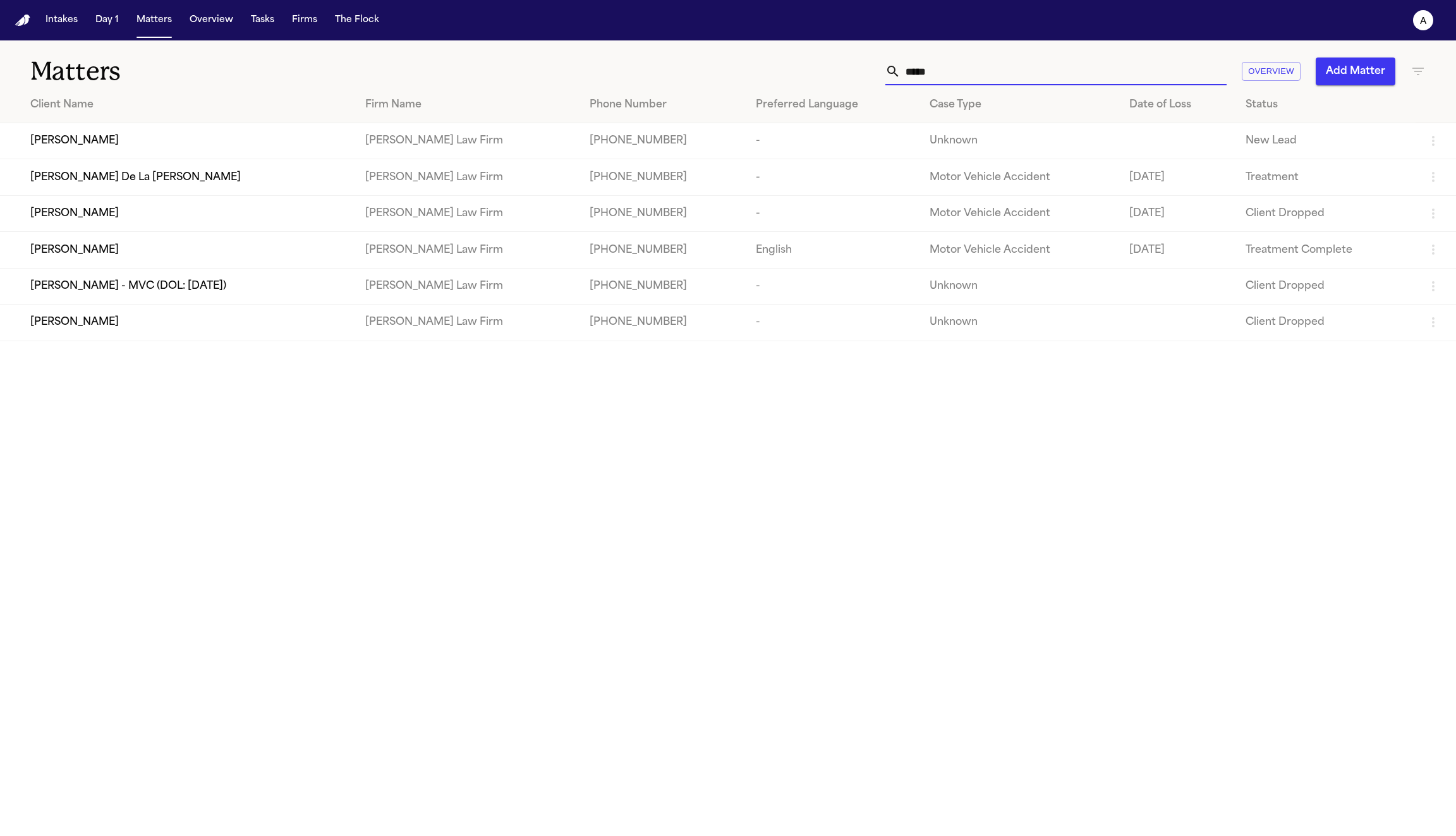
type input "******"
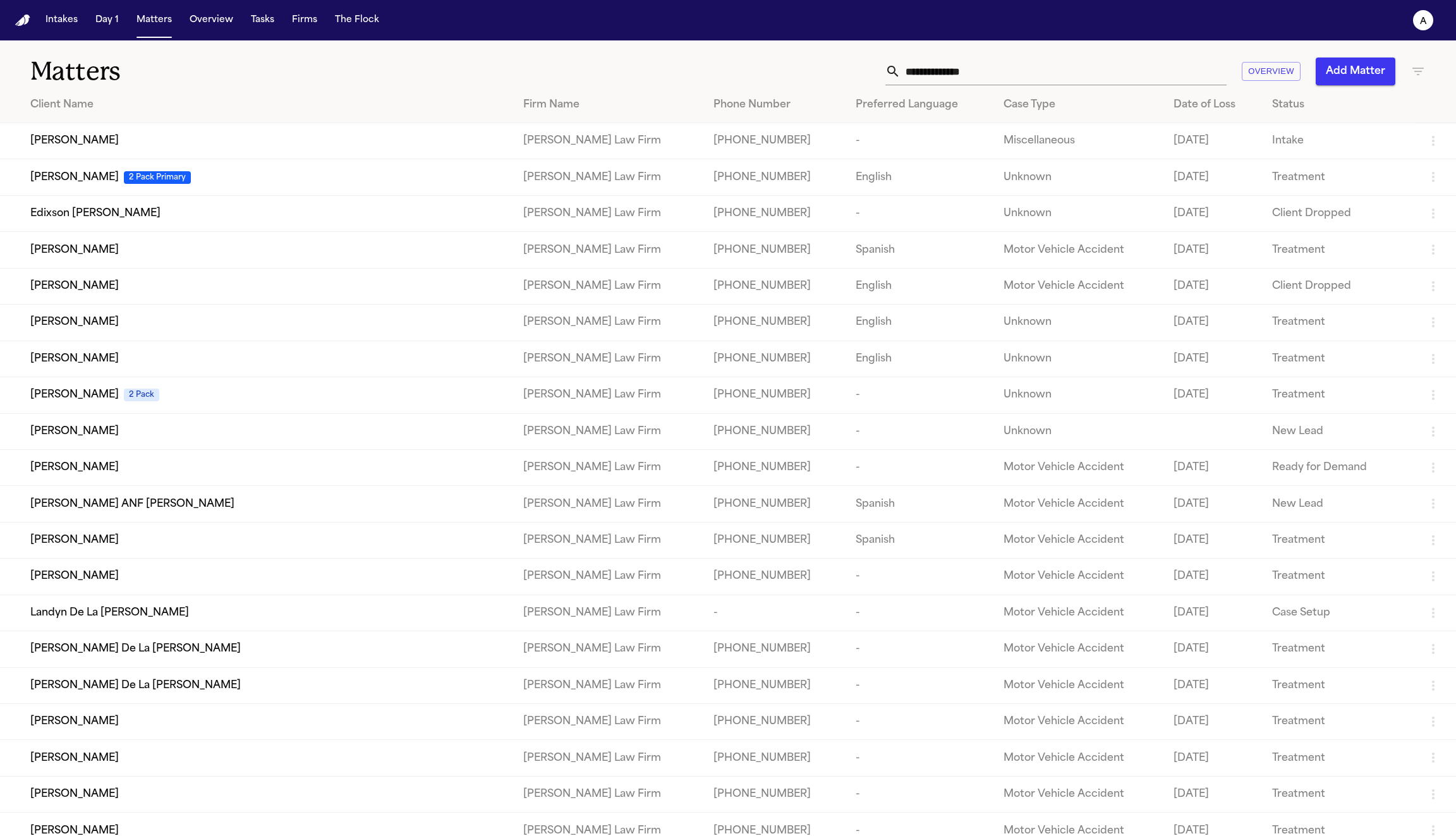
click at [1412, 76] on icon "button" at bounding box center [1418, 71] width 15 height 15
click at [1378, 146] on icon at bounding box center [1382, 149] width 9 height 9
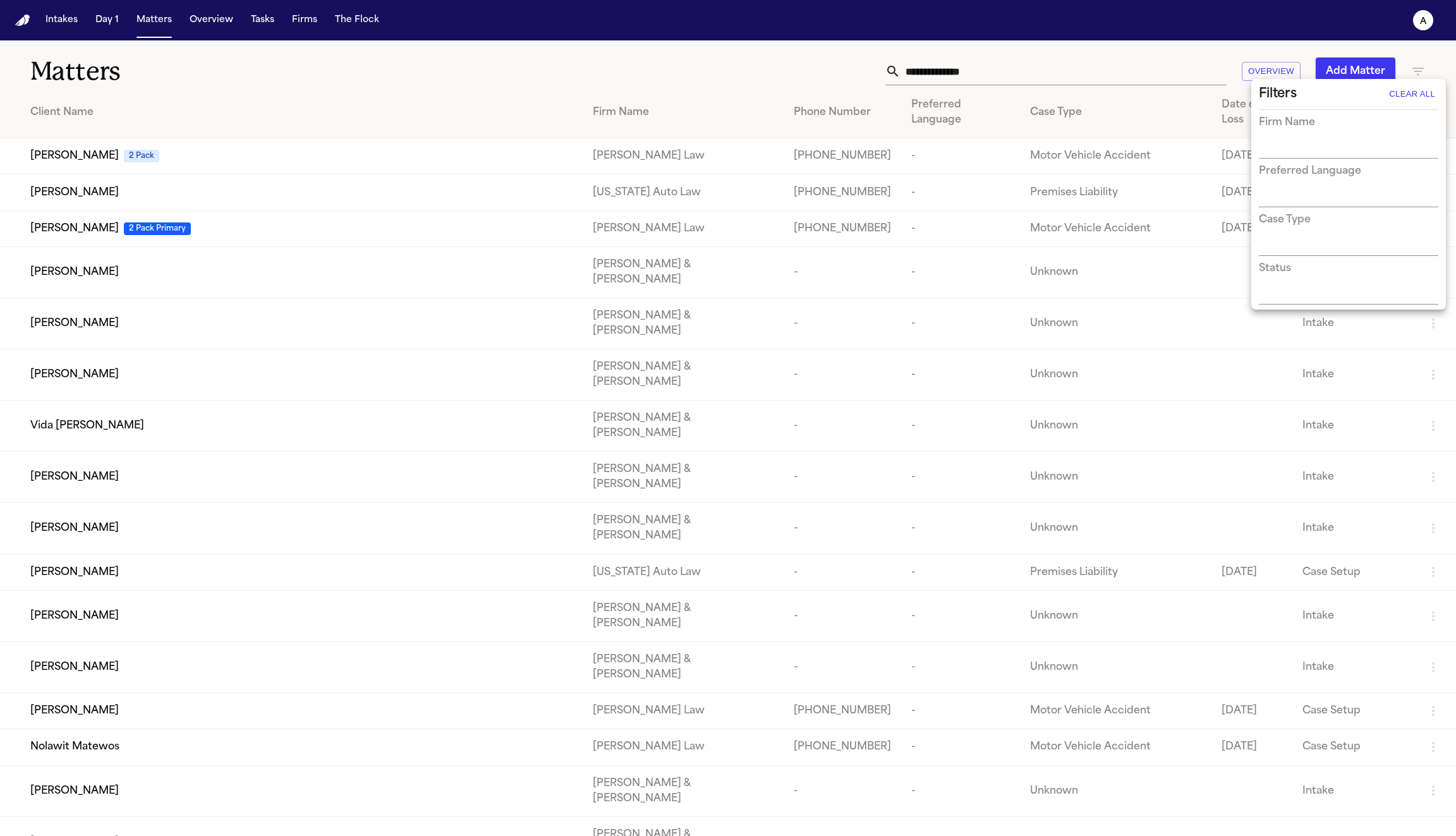
click at [1047, 77] on div at bounding box center [728, 418] width 1456 height 836
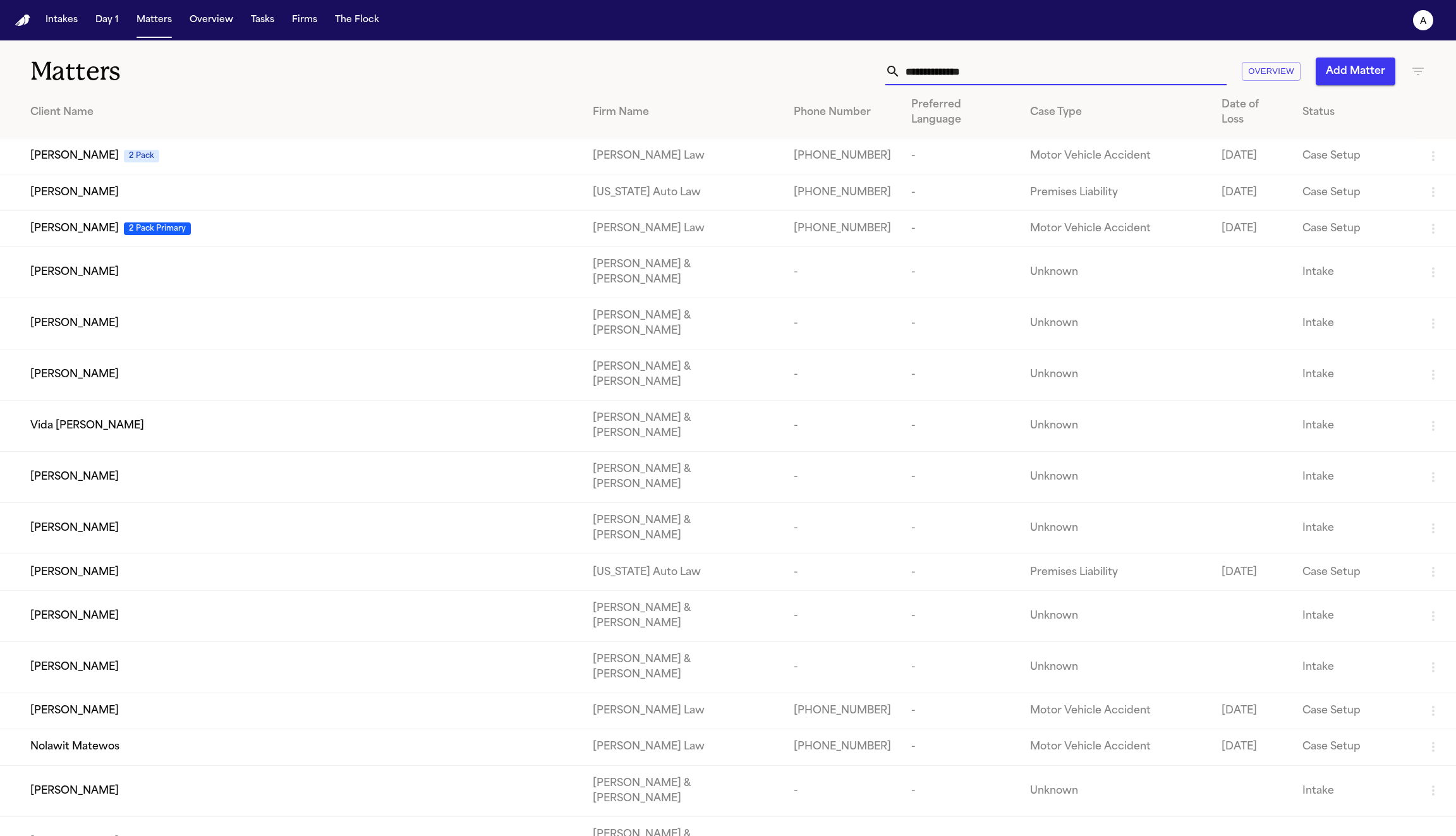
click at [990, 74] on input "text" at bounding box center [1064, 72] width 326 height 28
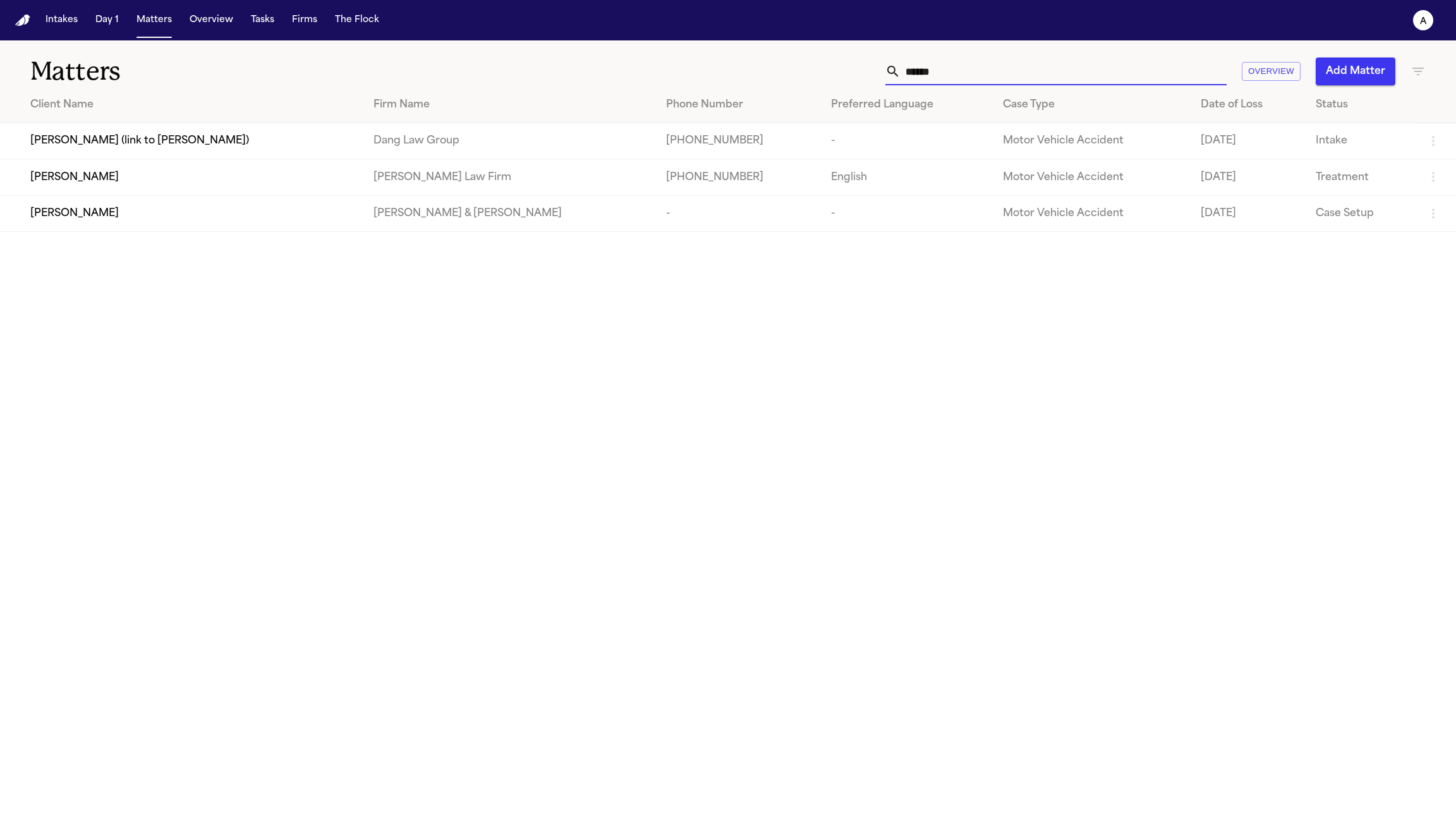
type input "******"
click at [169, 177] on div "Calvin Vernon" at bounding box center [192, 177] width 323 height 15
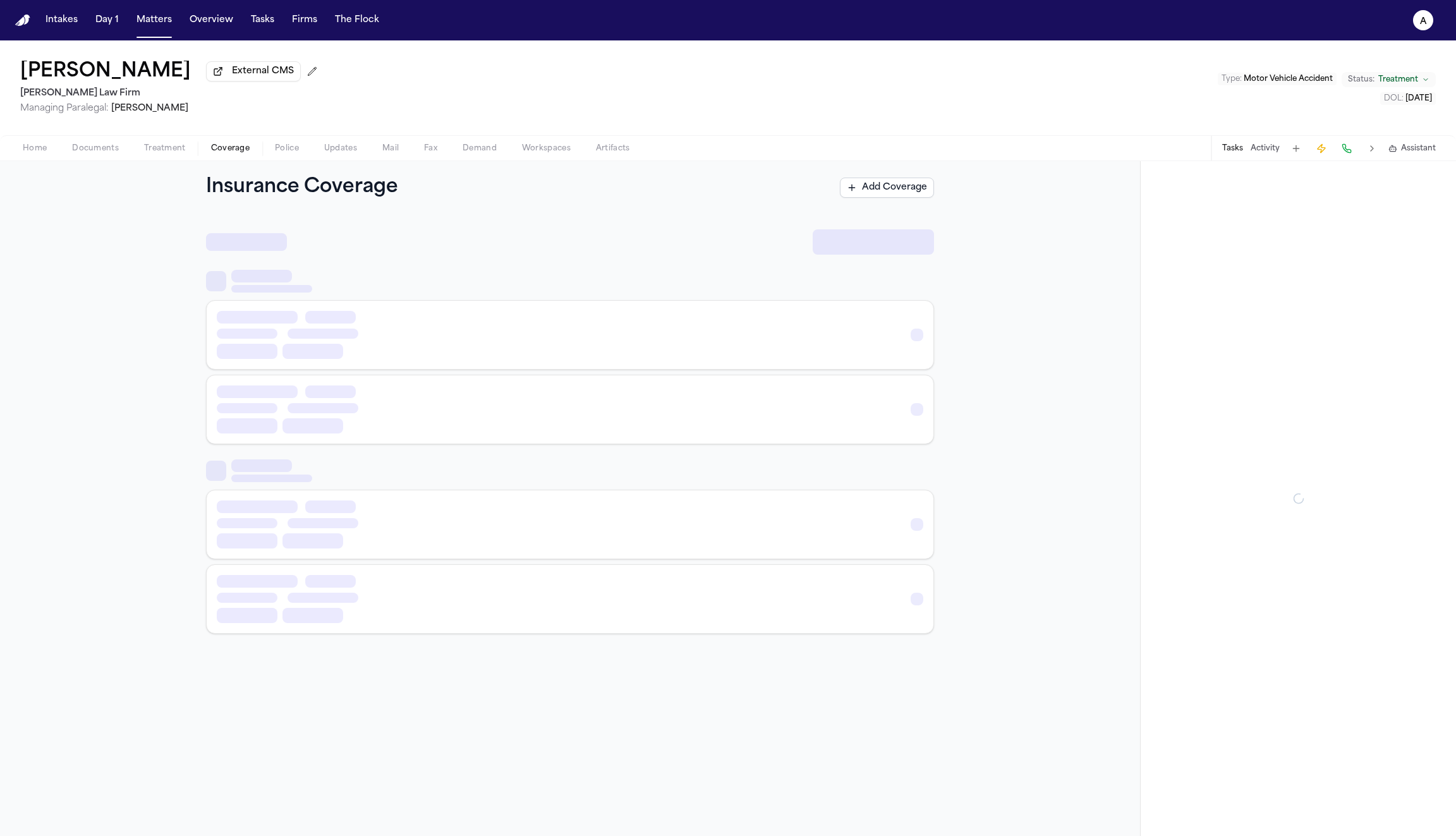
click at [234, 153] on span "Coverage" at bounding box center [230, 148] width 39 height 10
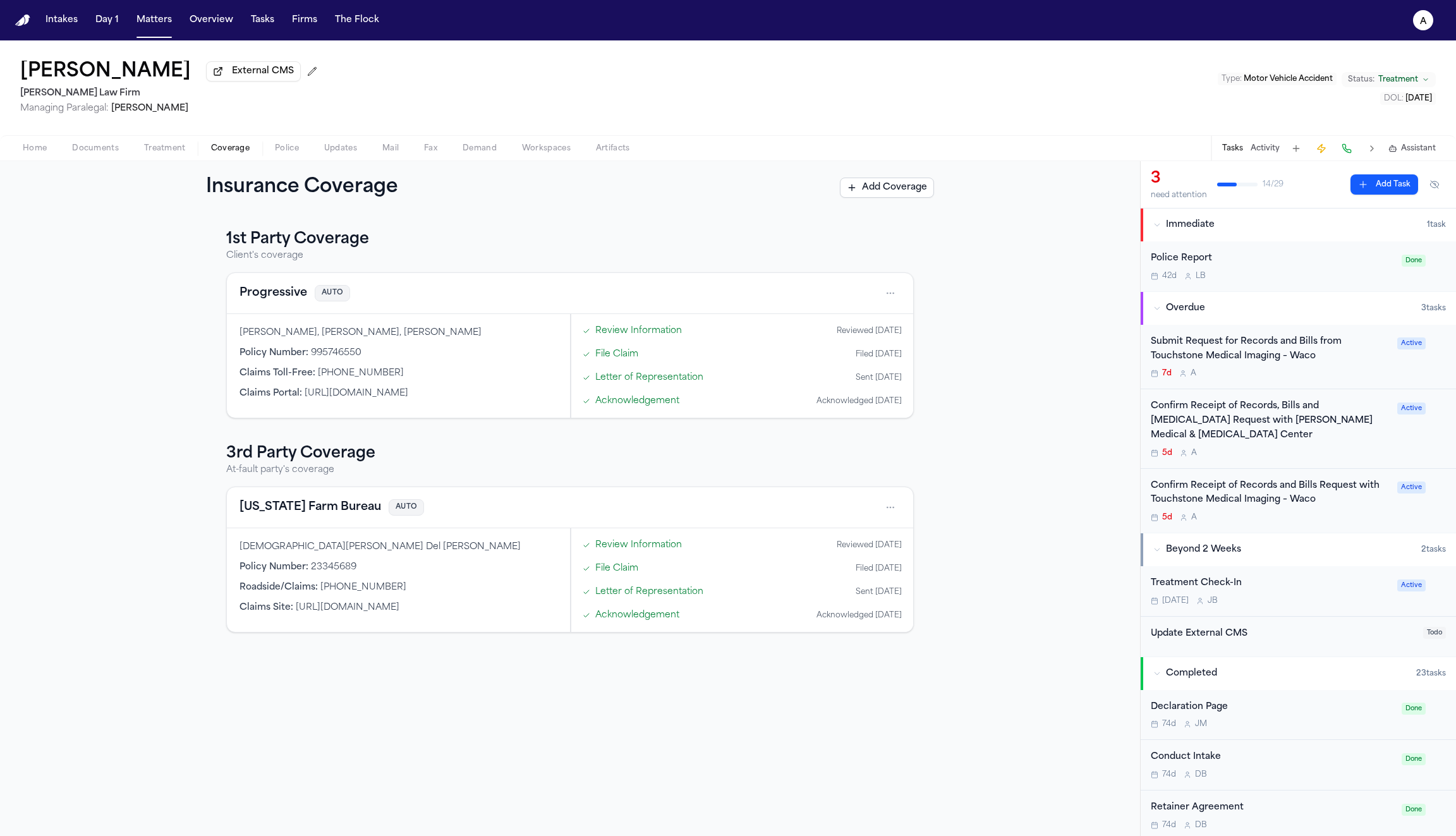
click at [630, 328] on link "Review Information" at bounding box center [638, 330] width 86 height 13
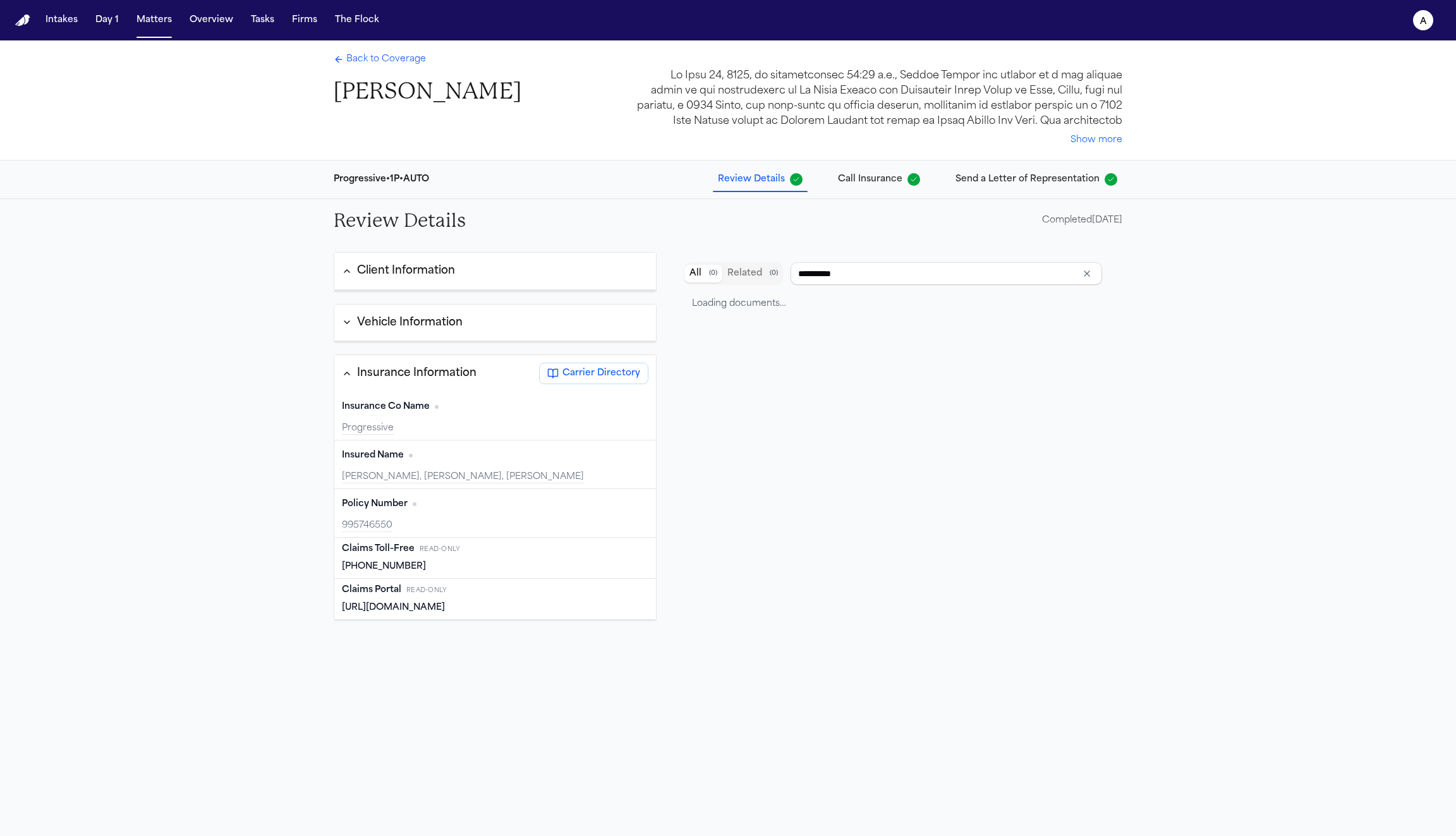
type input "**********"
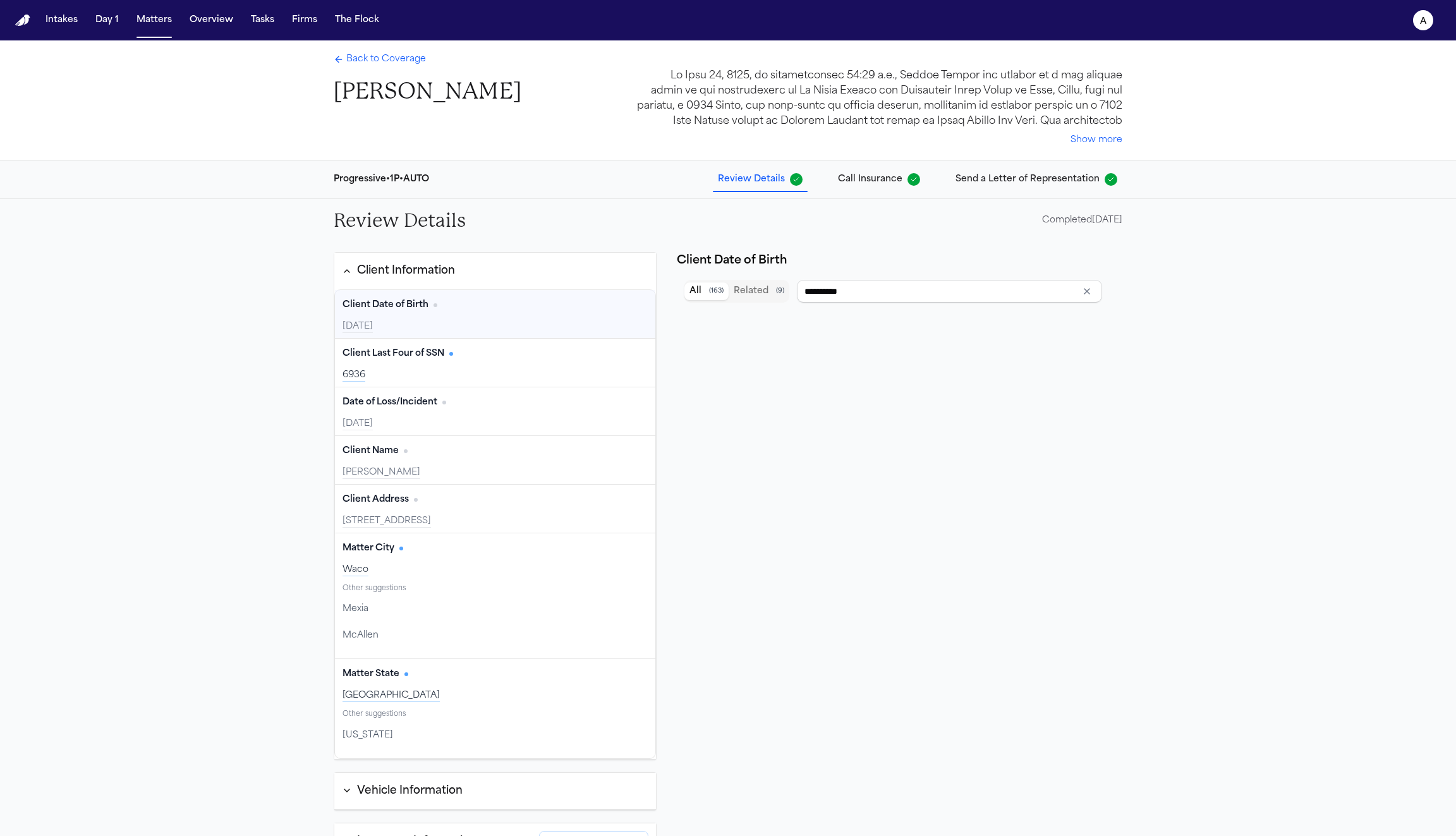
click at [495, 311] on div "Client Date of Birth Edit" at bounding box center [495, 305] width 305 height 20
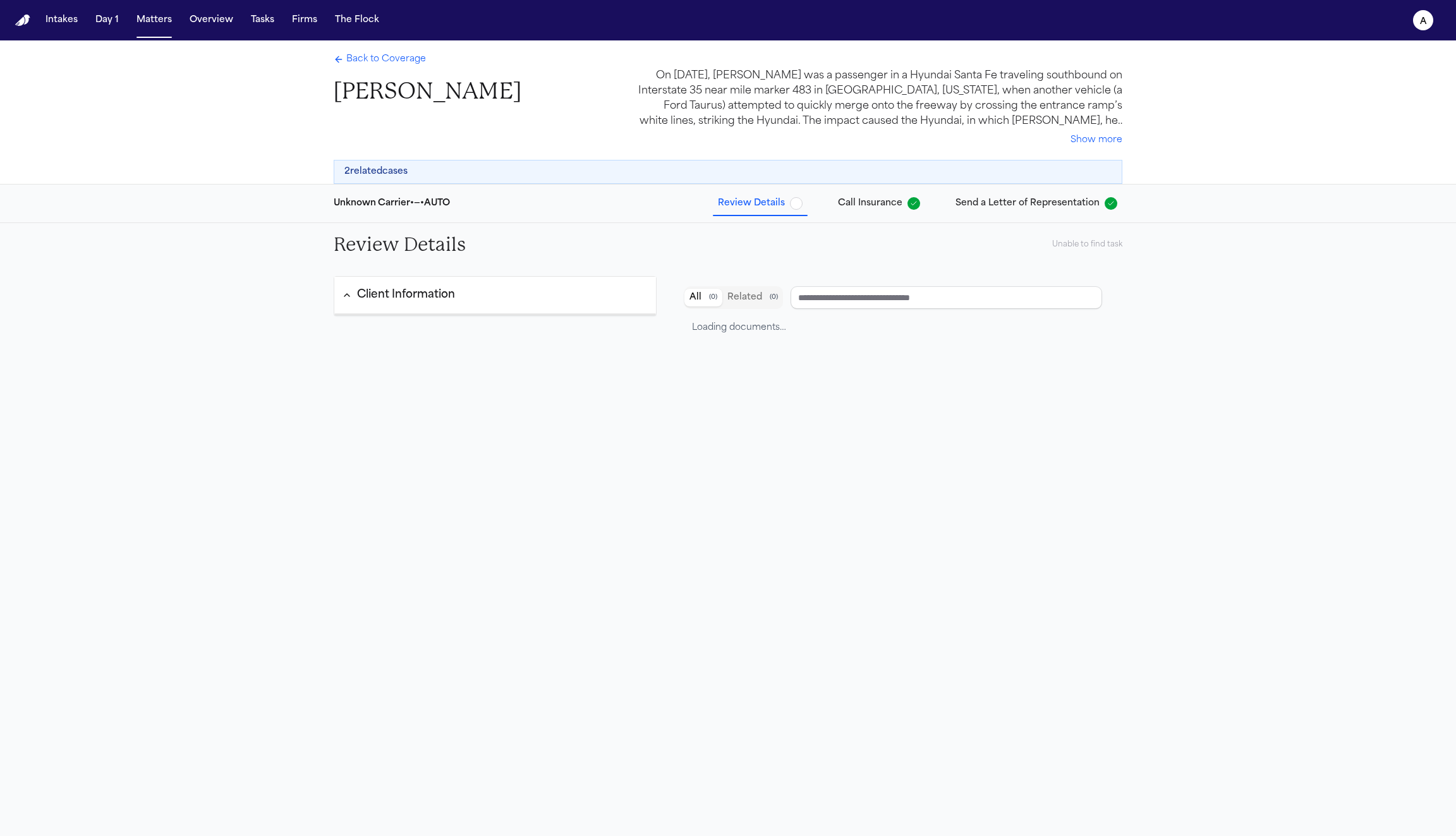
type input "**********"
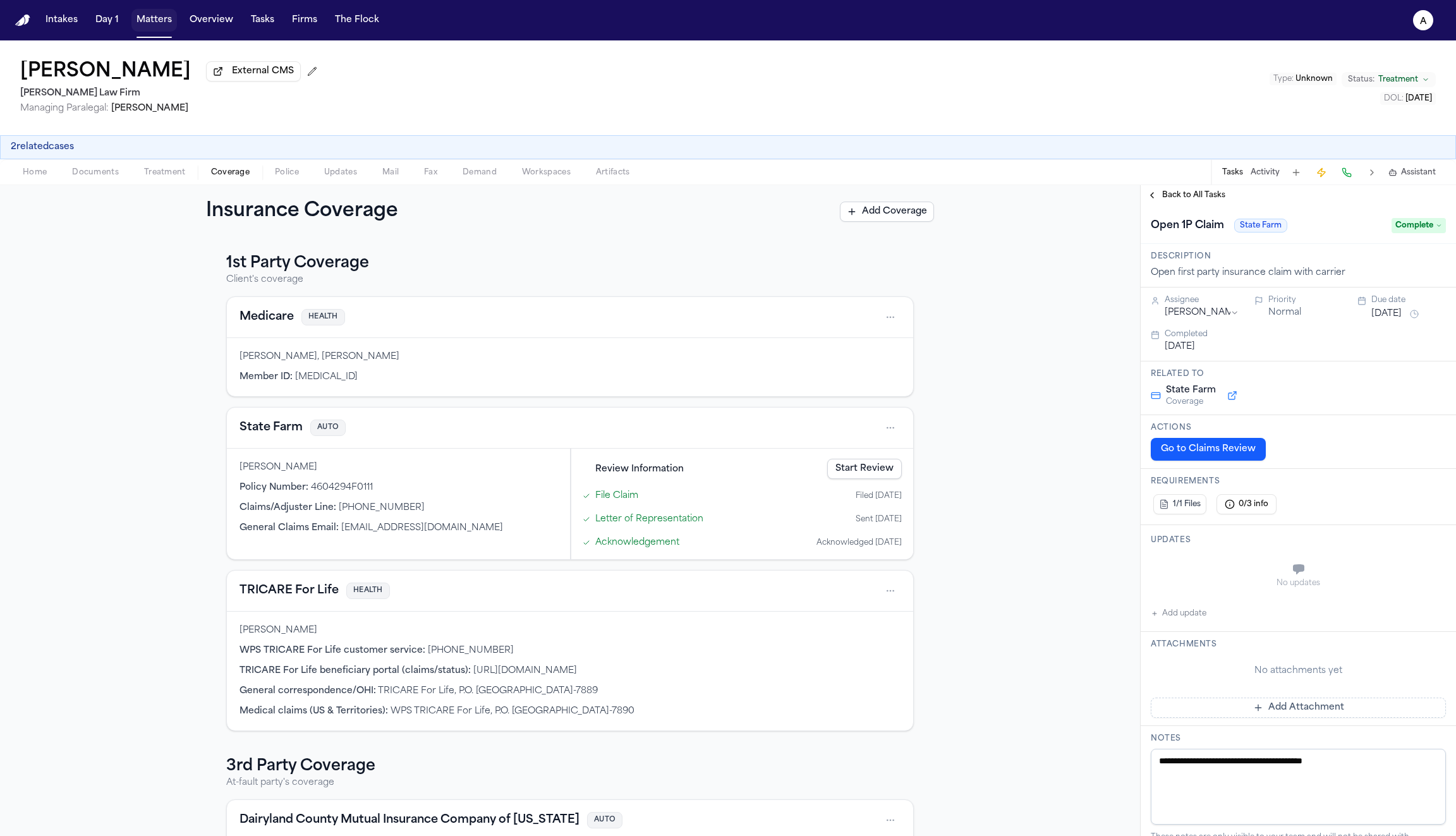
click at [142, 21] on button "Matters" at bounding box center [154, 19] width 45 height 23
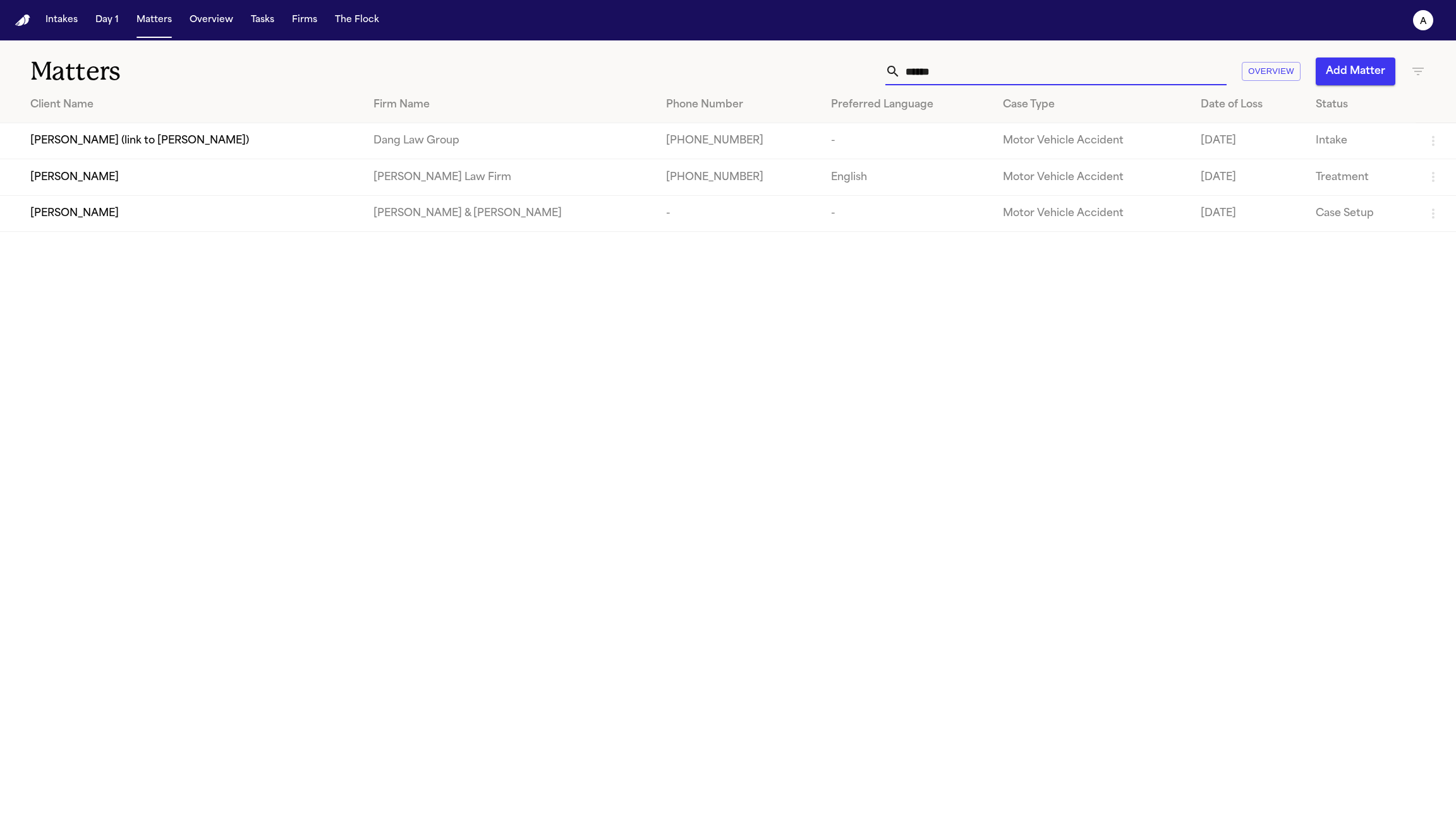
drag, startPoint x: 1167, startPoint y: 70, endPoint x: 804, endPoint y: 40, distance: 364.2
click at [804, 40] on div "Matters ****** Overview Add Matter" at bounding box center [728, 64] width 1456 height 47
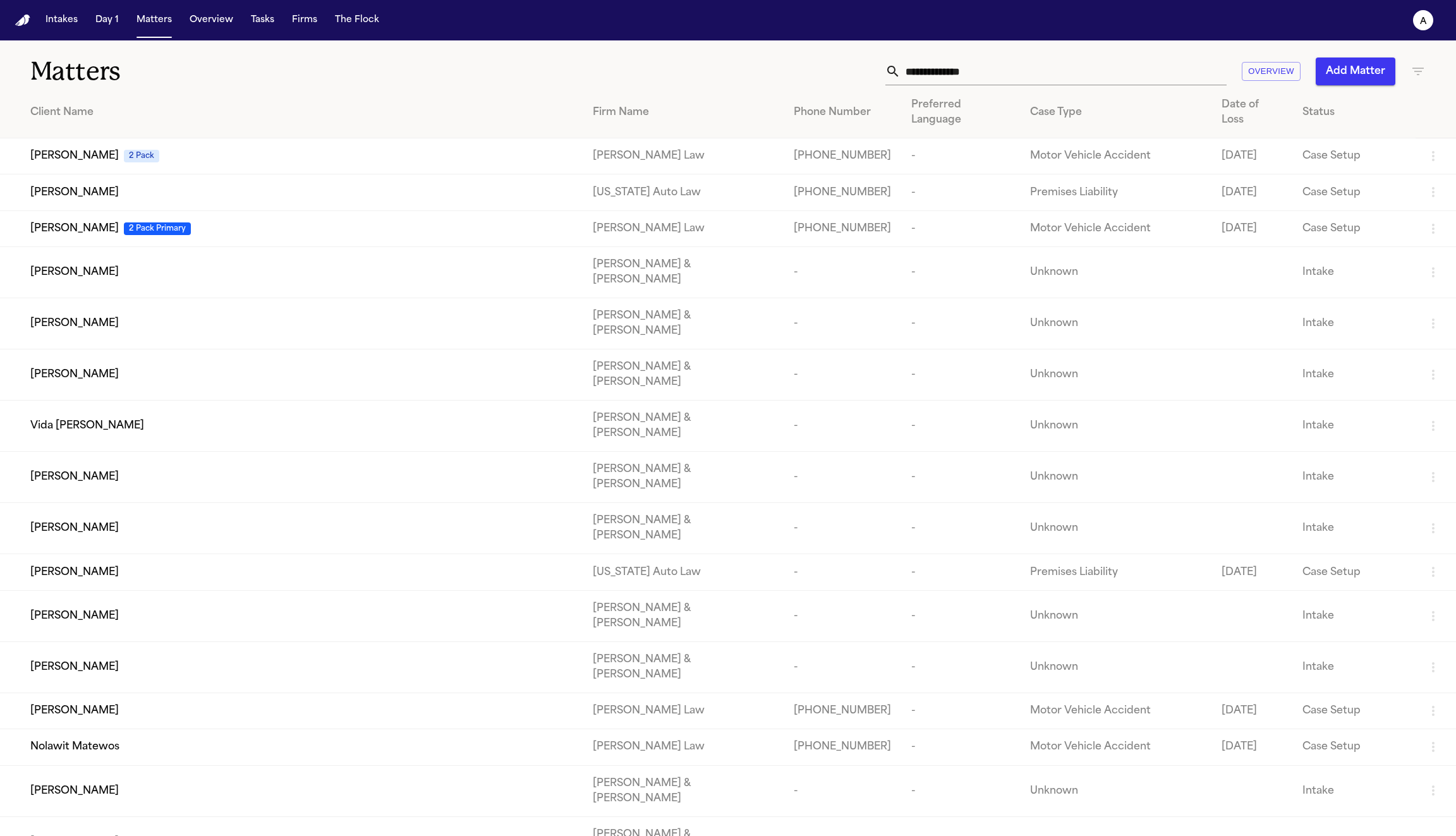
click at [333, 739] on div "Nolawit Matewos" at bounding box center [301, 746] width 542 height 15
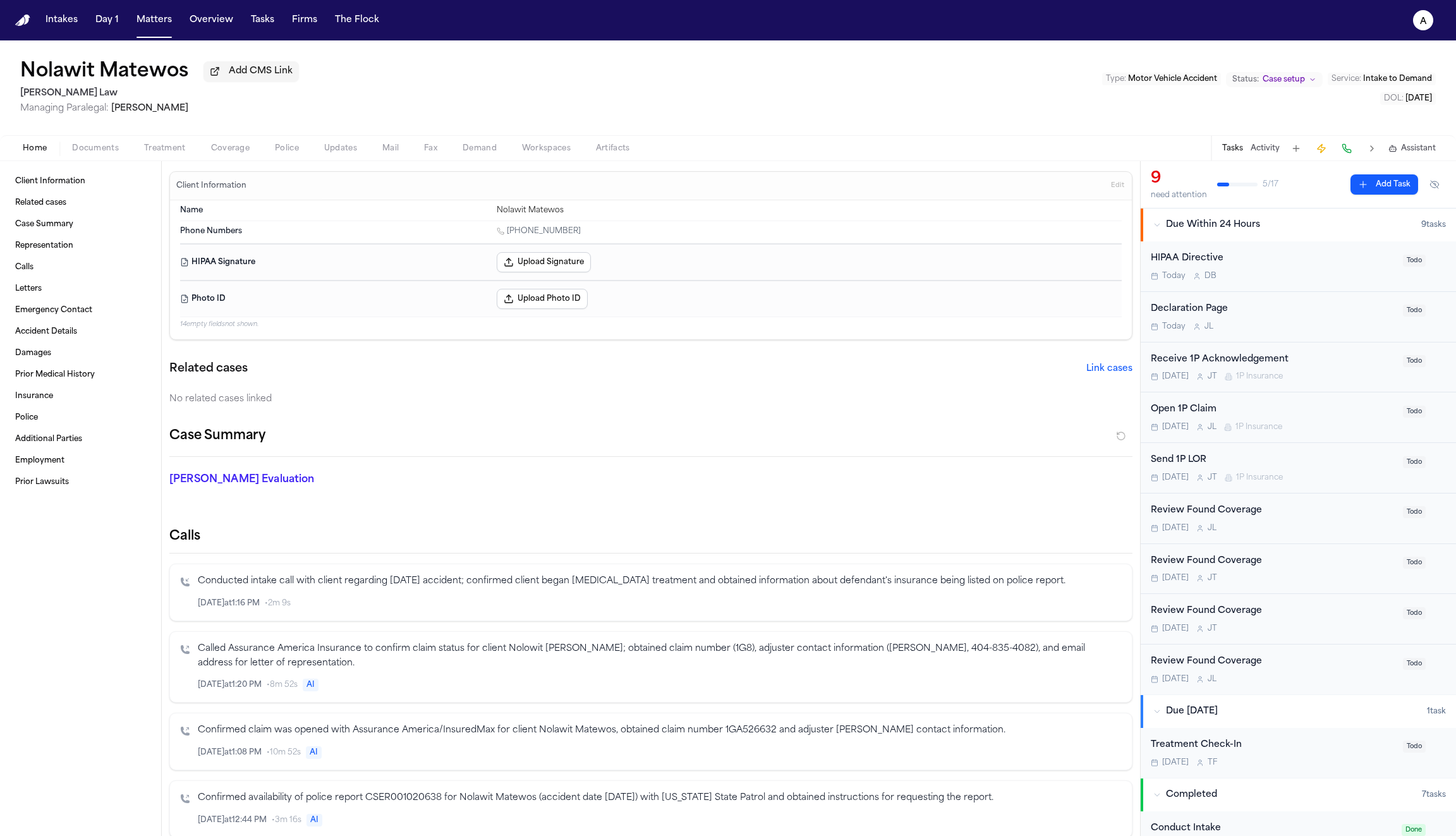
click at [234, 150] on span "Coverage" at bounding box center [230, 148] width 39 height 10
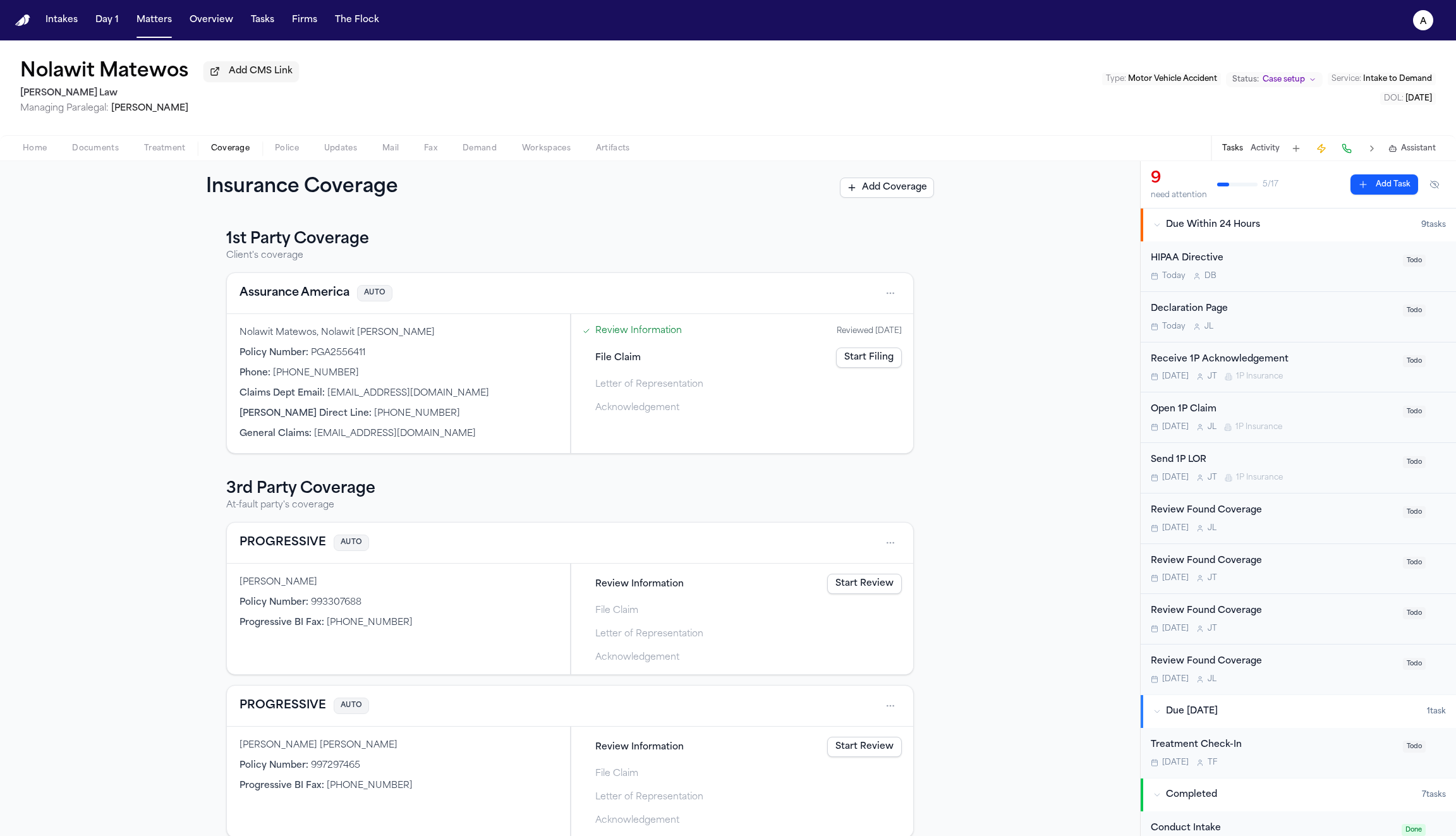
click at [631, 332] on link "Review Information" at bounding box center [638, 330] width 86 height 13
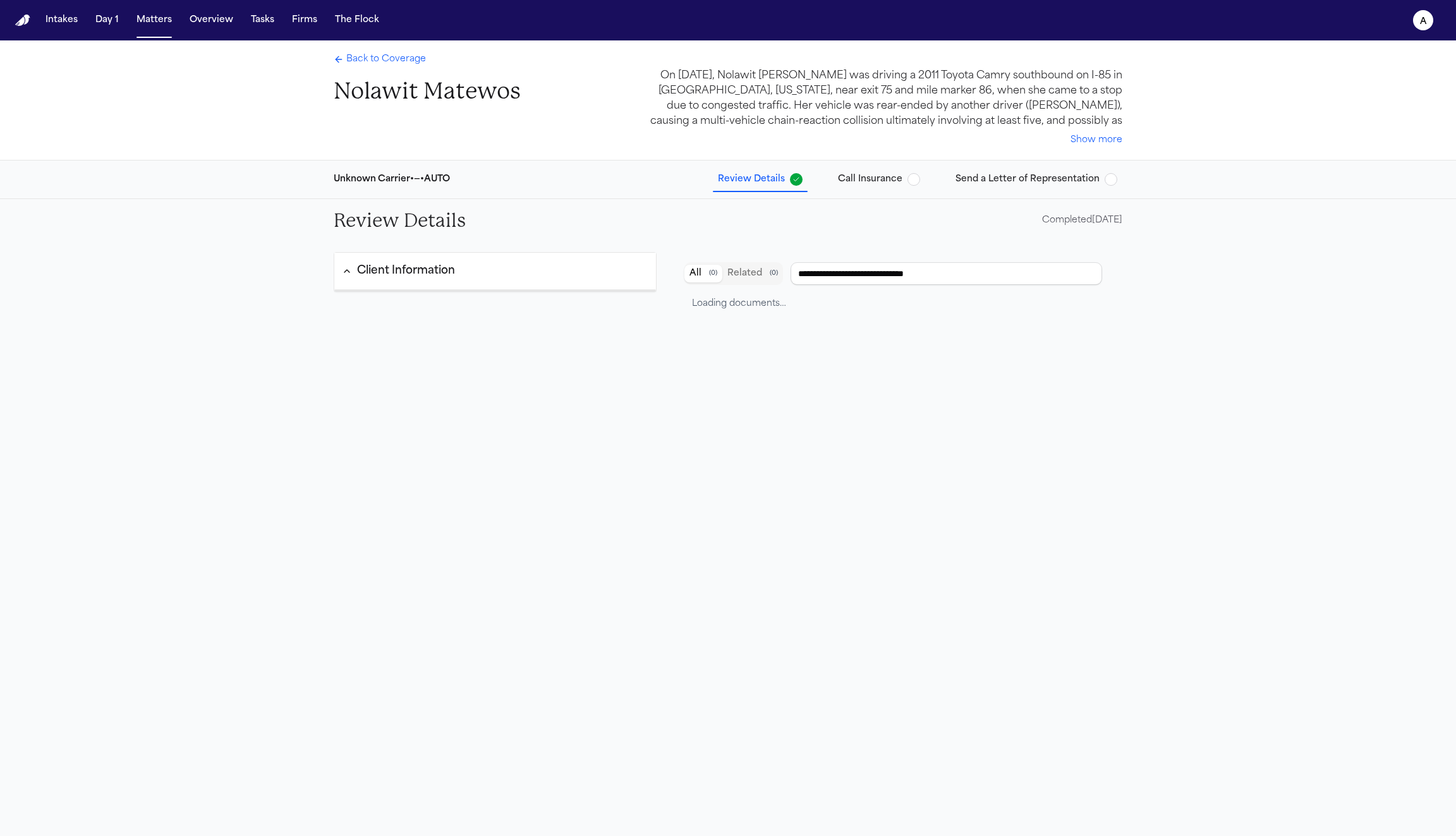
type input "**********"
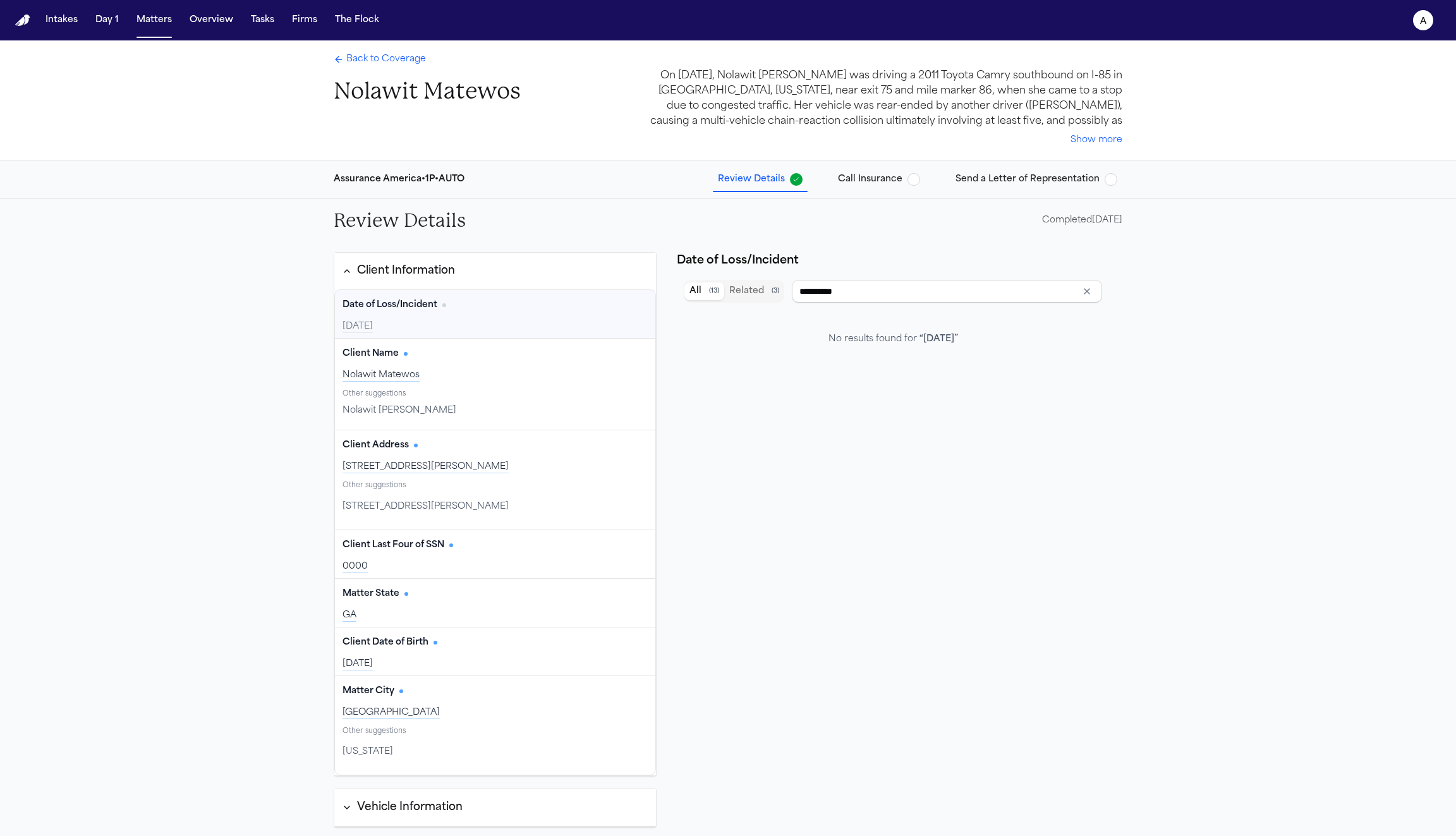
click at [502, 321] on div "2025-10-09" at bounding box center [495, 327] width 305 height 12
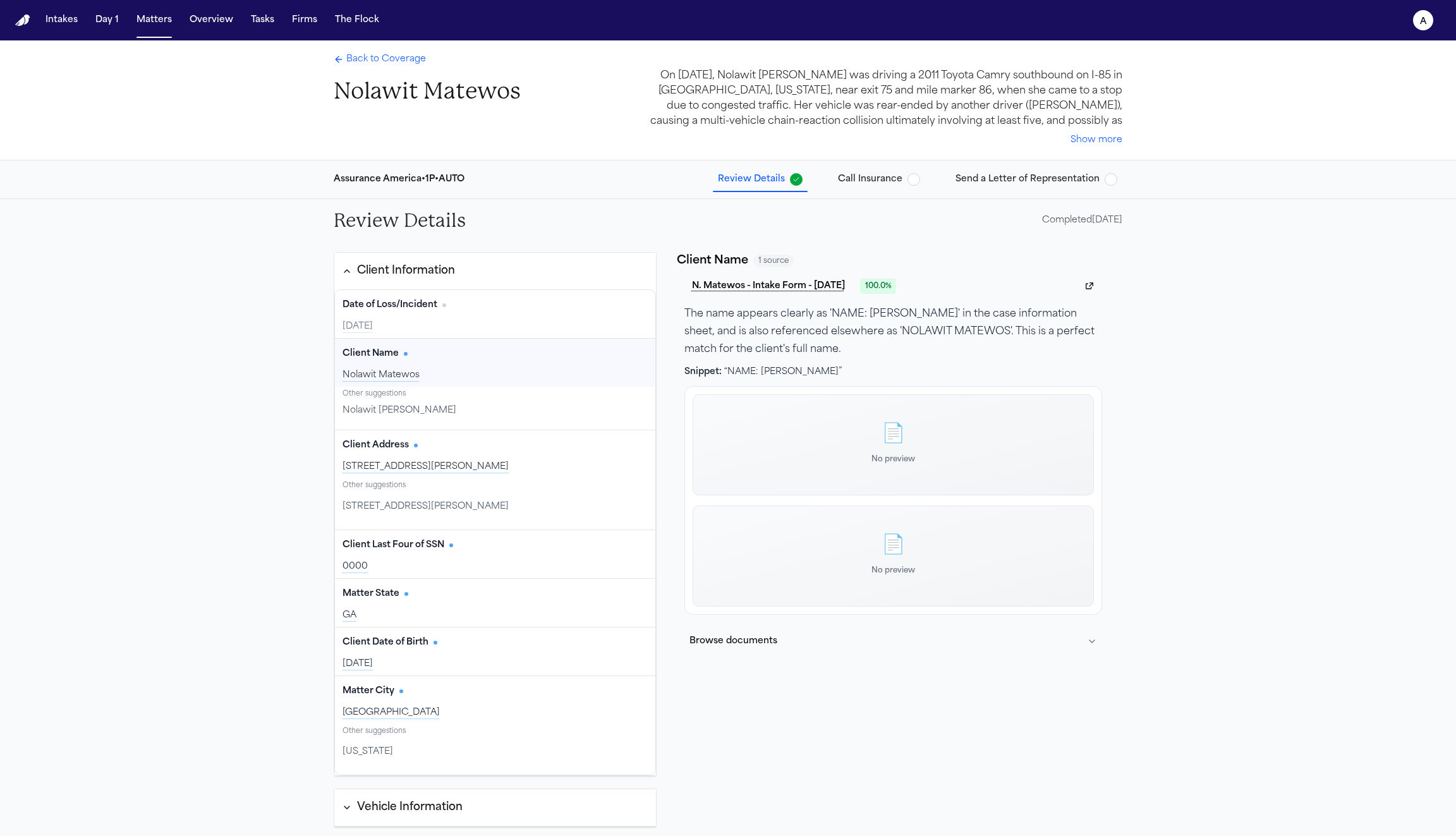
click at [489, 371] on div "Nolawit Matewos" at bounding box center [495, 375] width 305 height 12
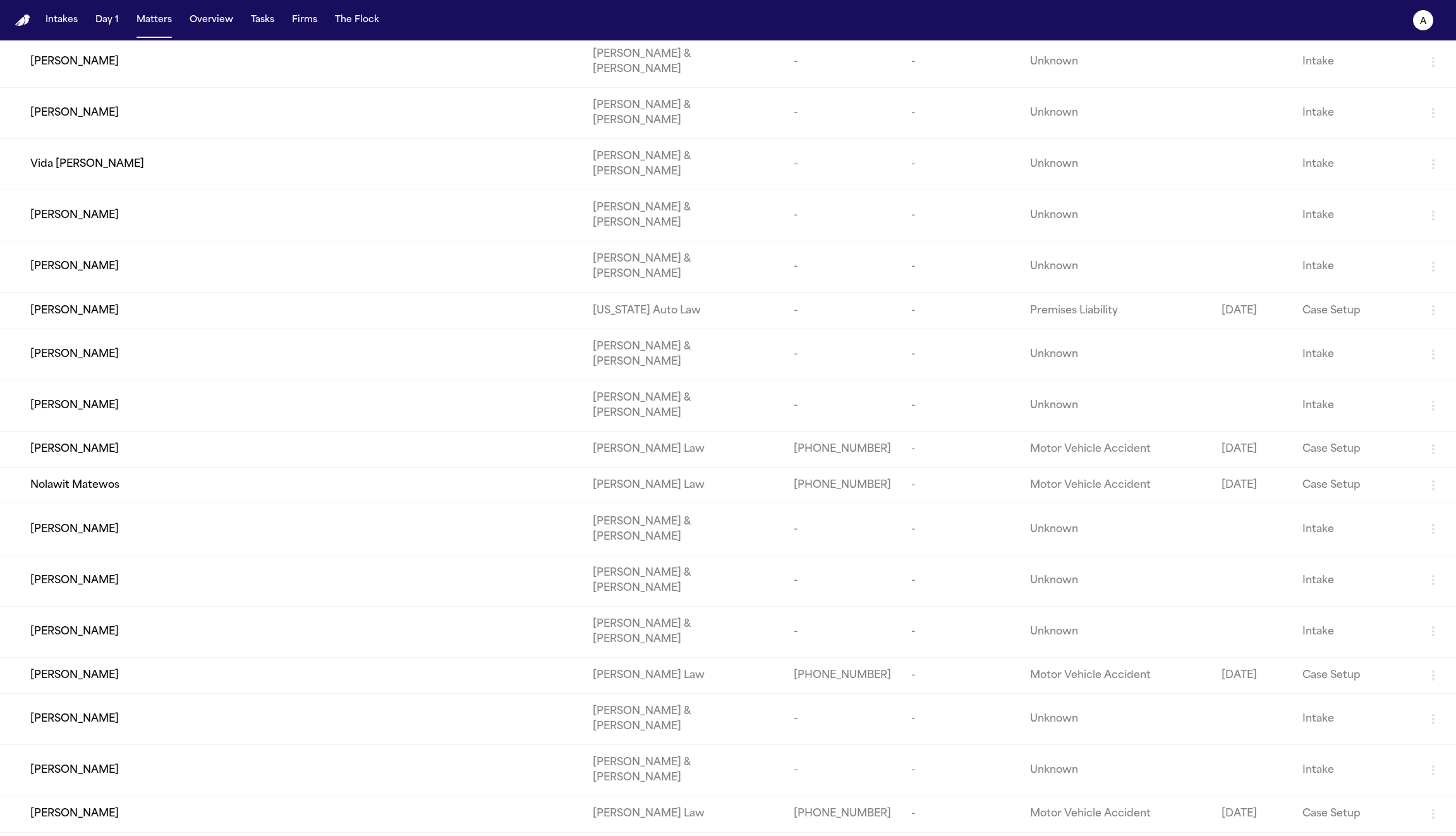
scroll to position [264, 0]
click at [237, 666] on div "Stephen Walker" at bounding box center [301, 673] width 542 height 15
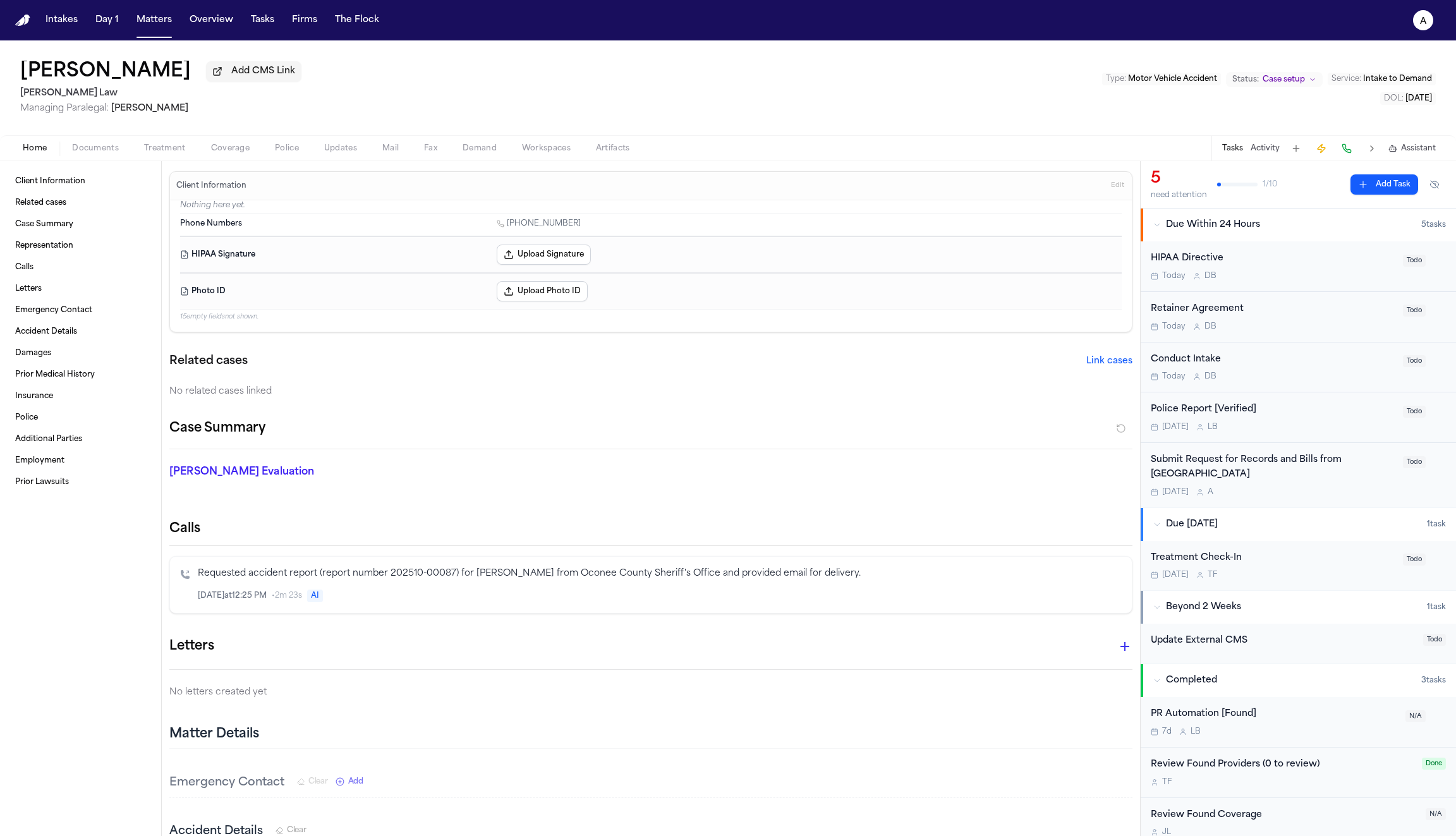
click at [241, 150] on span "Coverage" at bounding box center [230, 148] width 39 height 10
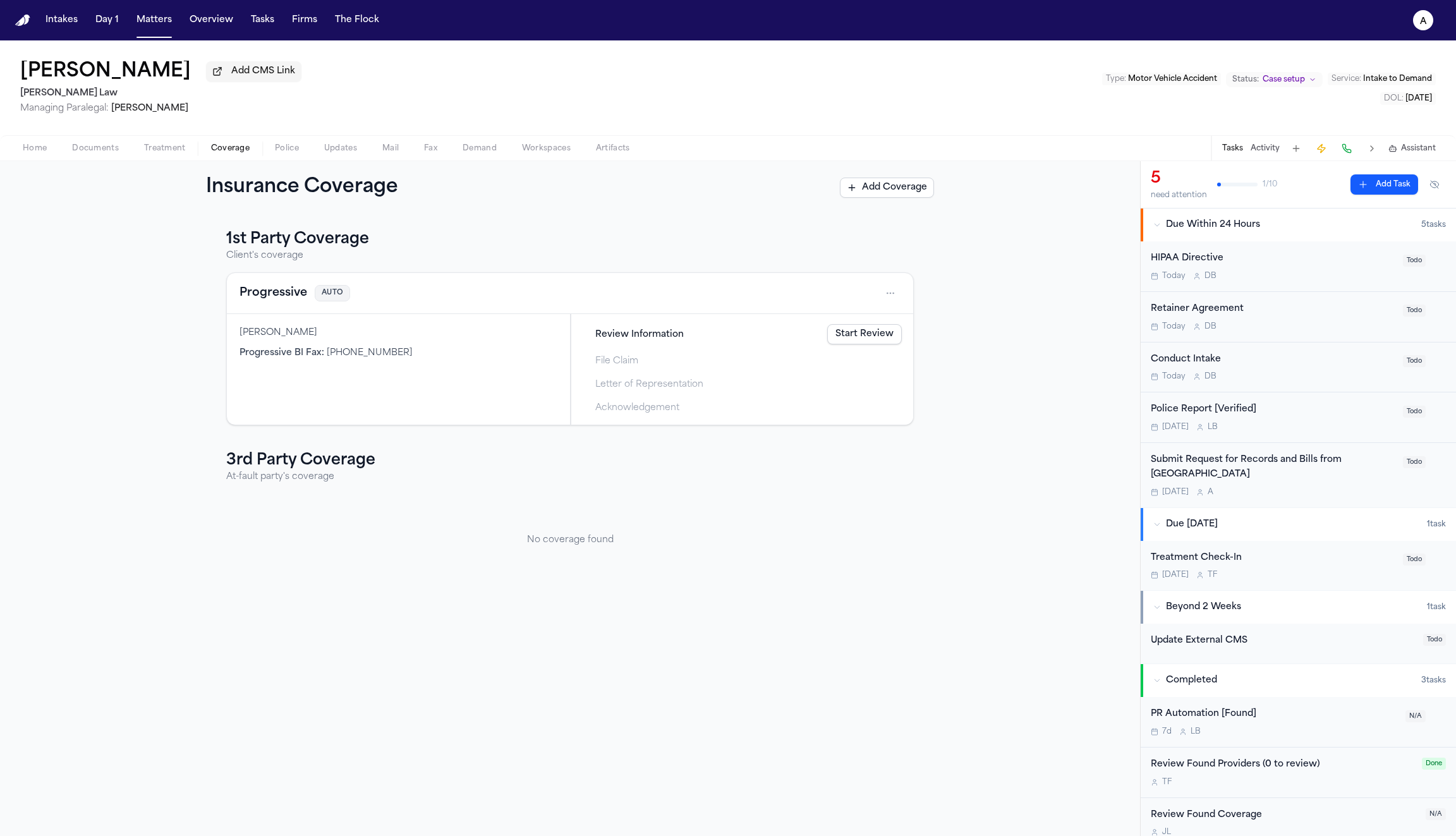
click at [856, 339] on link "Start Review" at bounding box center [865, 334] width 75 height 20
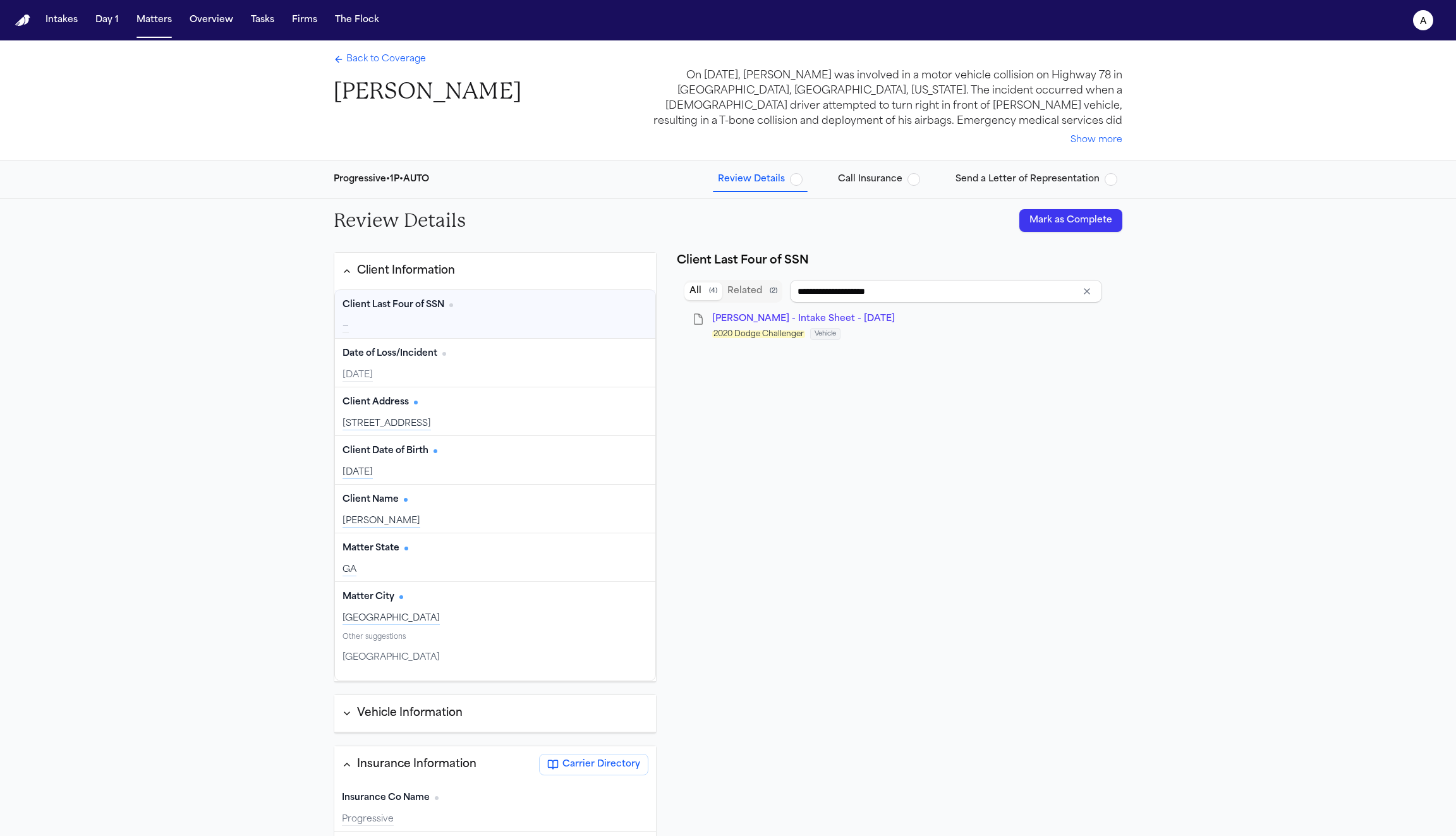
type input "**********"
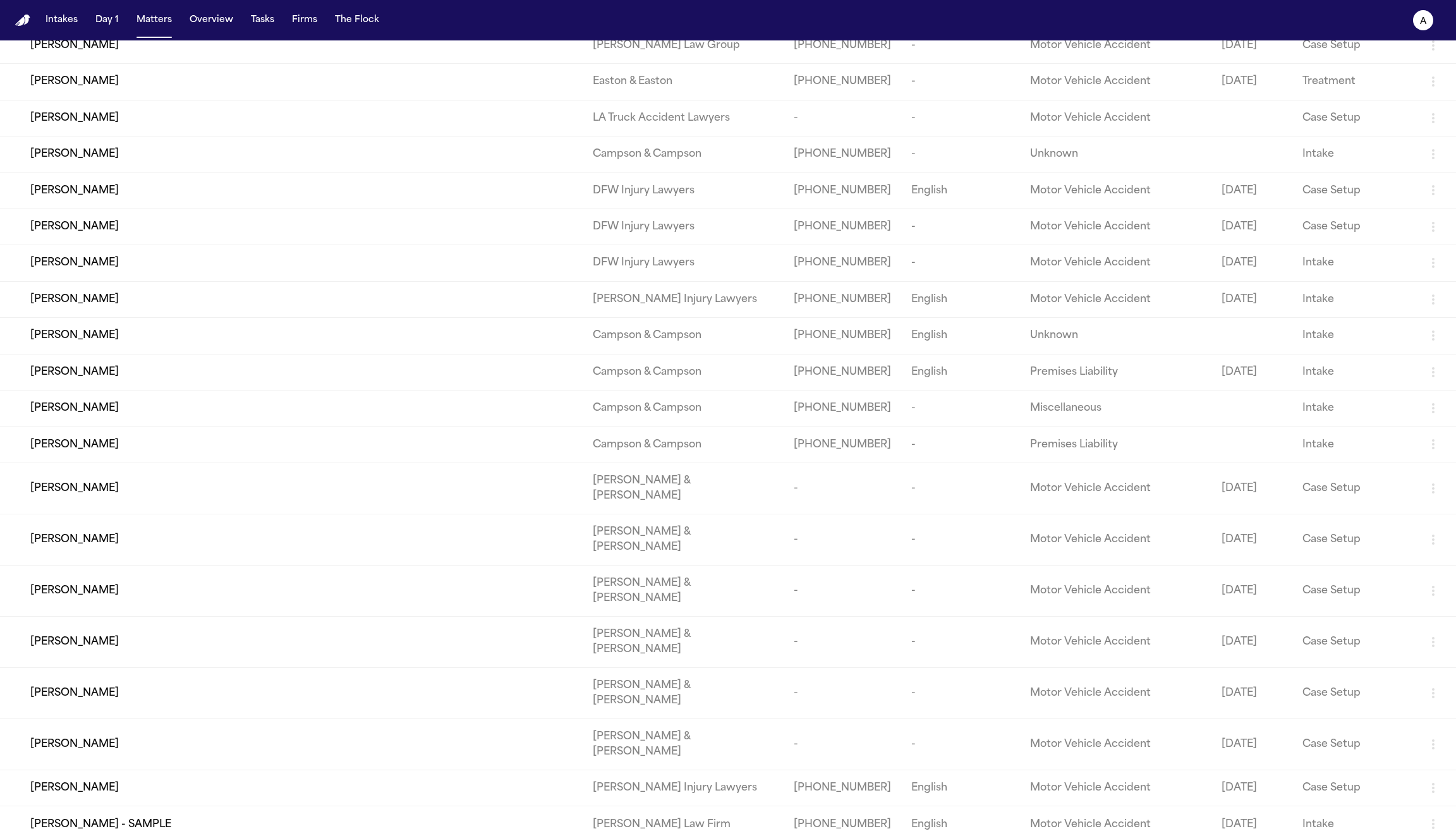
scroll to position [6297, 0]
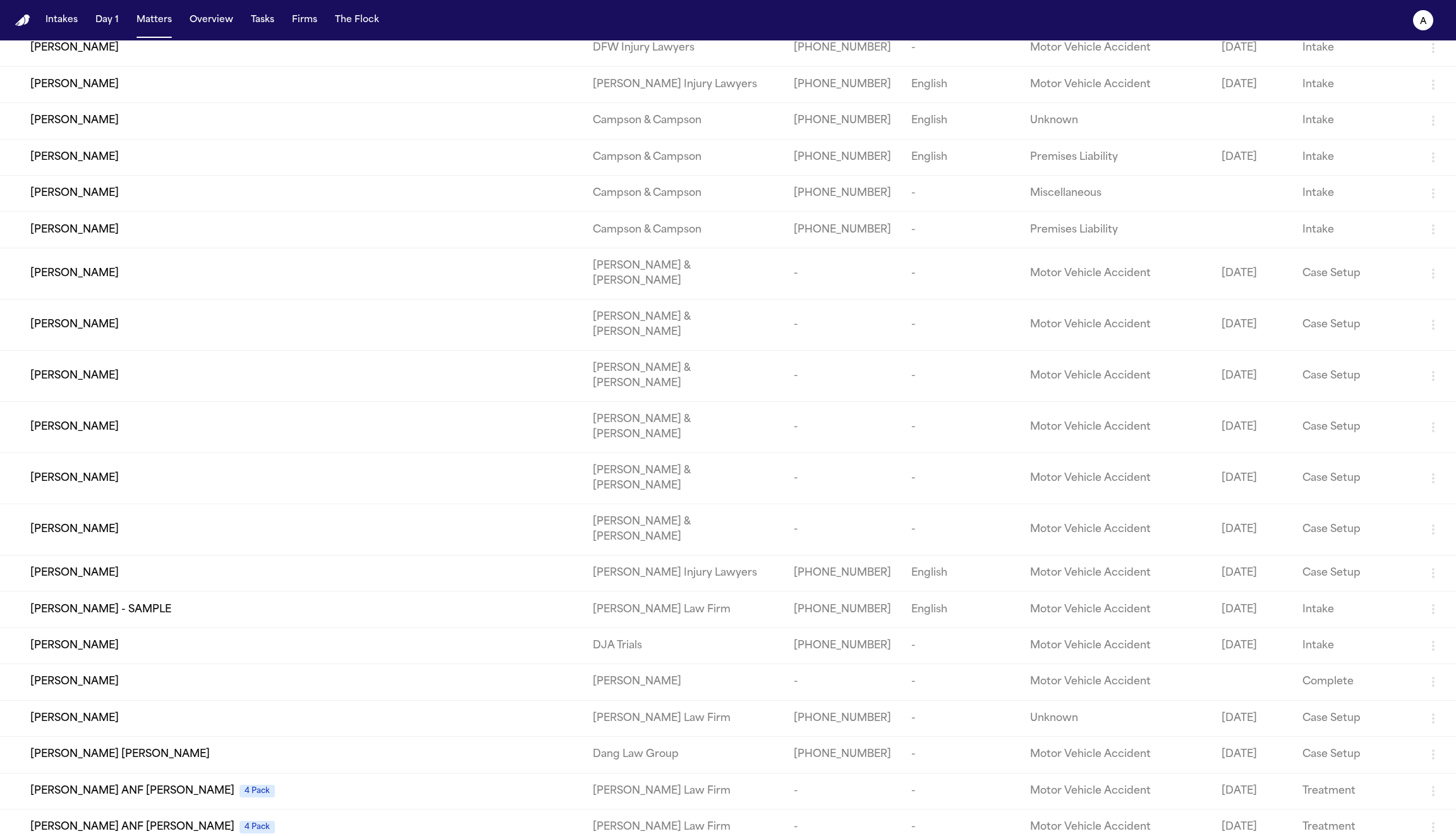
click at [395, 746] on div "Melba Lilian Carrasco Palma" at bounding box center [301, 753] width 542 height 15
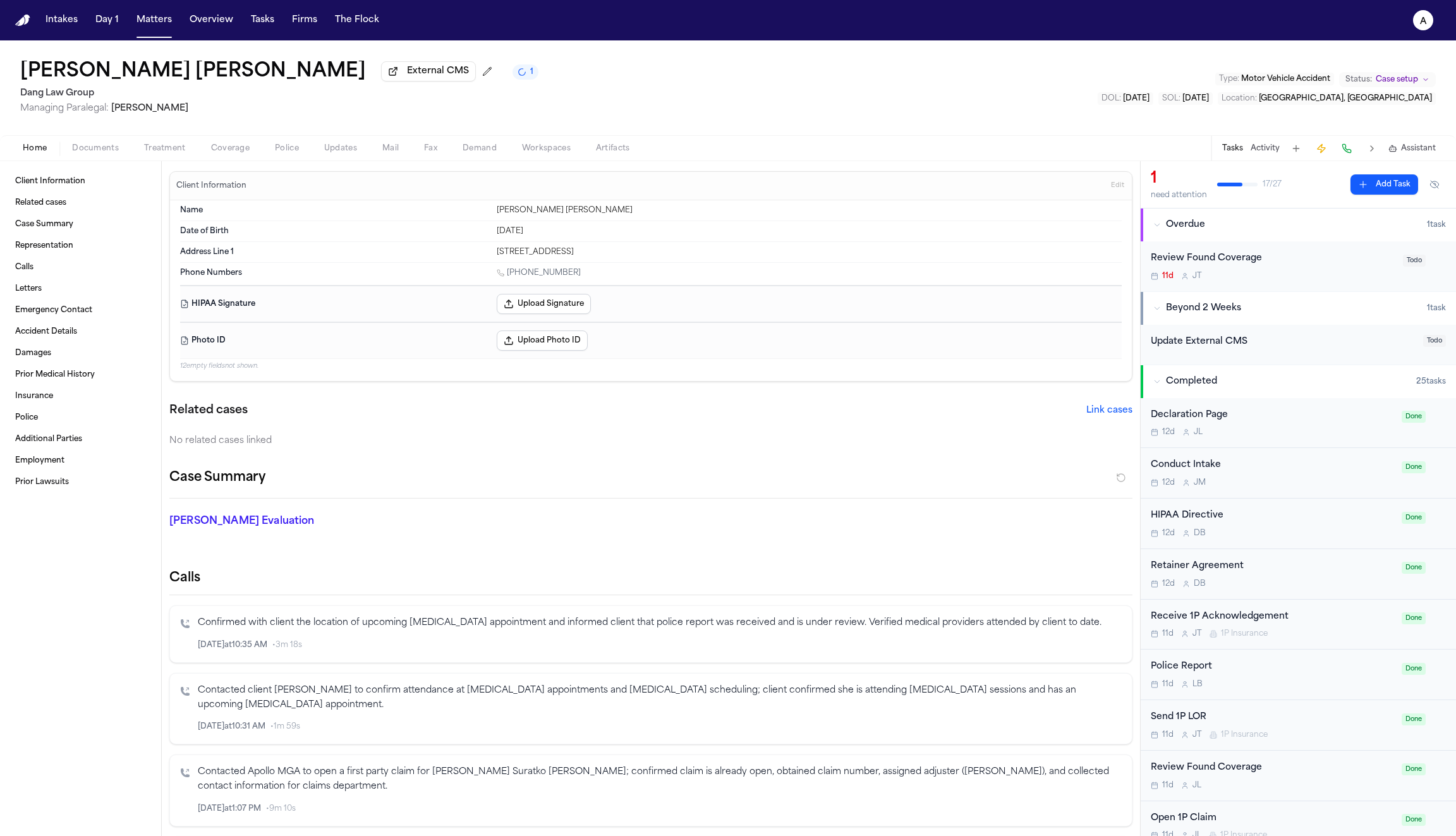
click at [229, 153] on span "Coverage" at bounding box center [230, 148] width 39 height 10
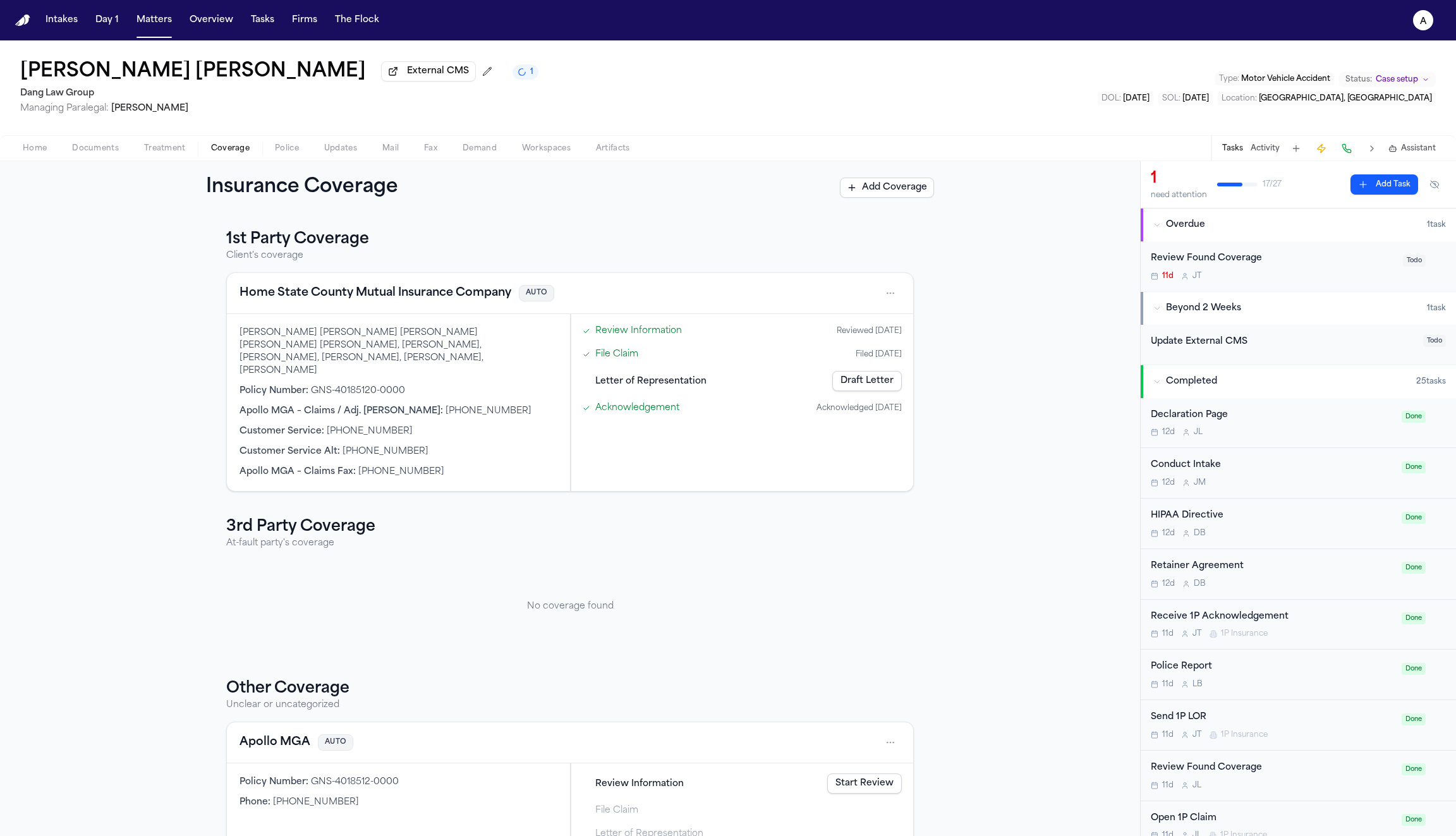
click at [637, 328] on link "Review Information" at bounding box center [638, 330] width 86 height 13
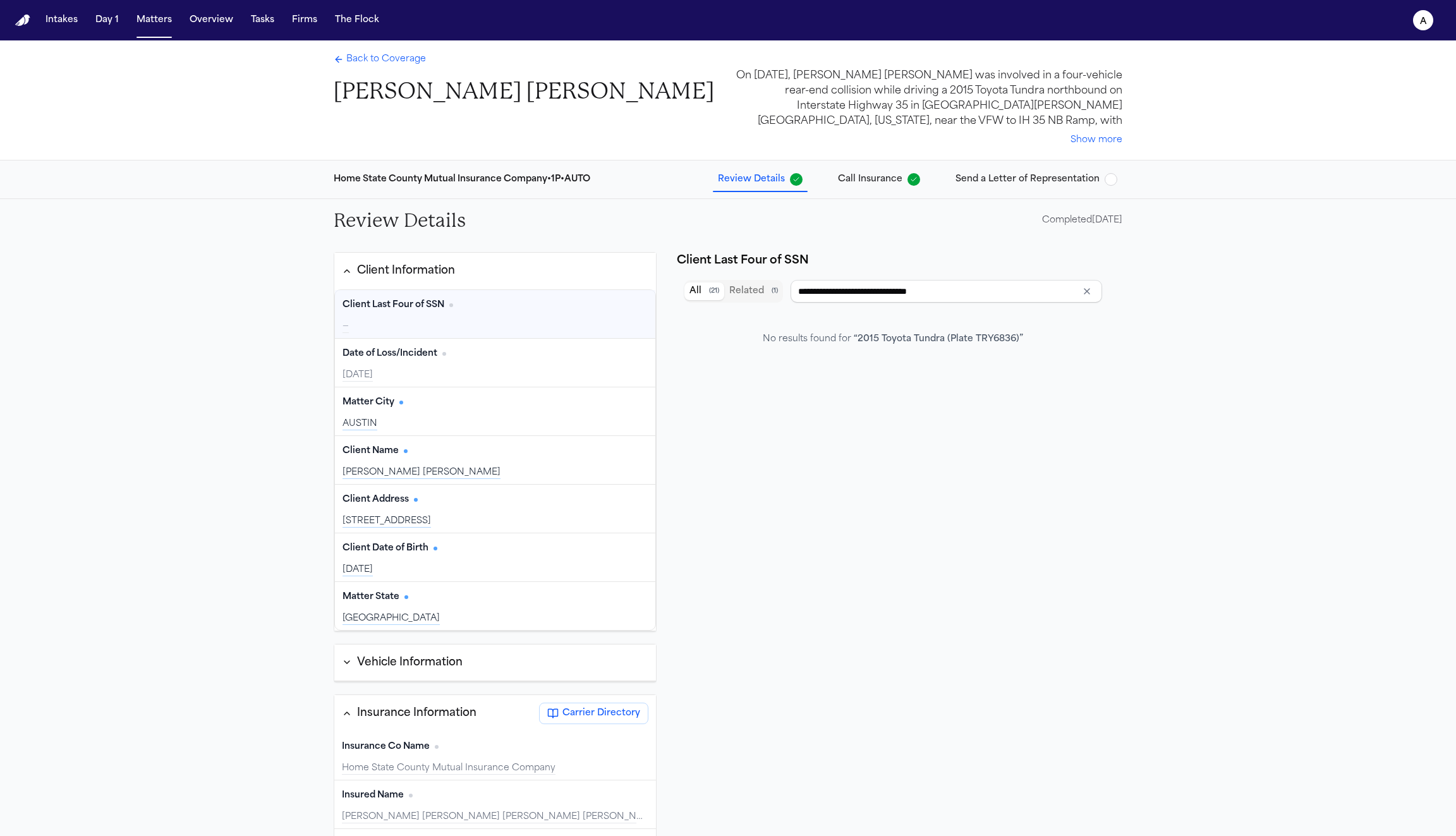
type input "**********"
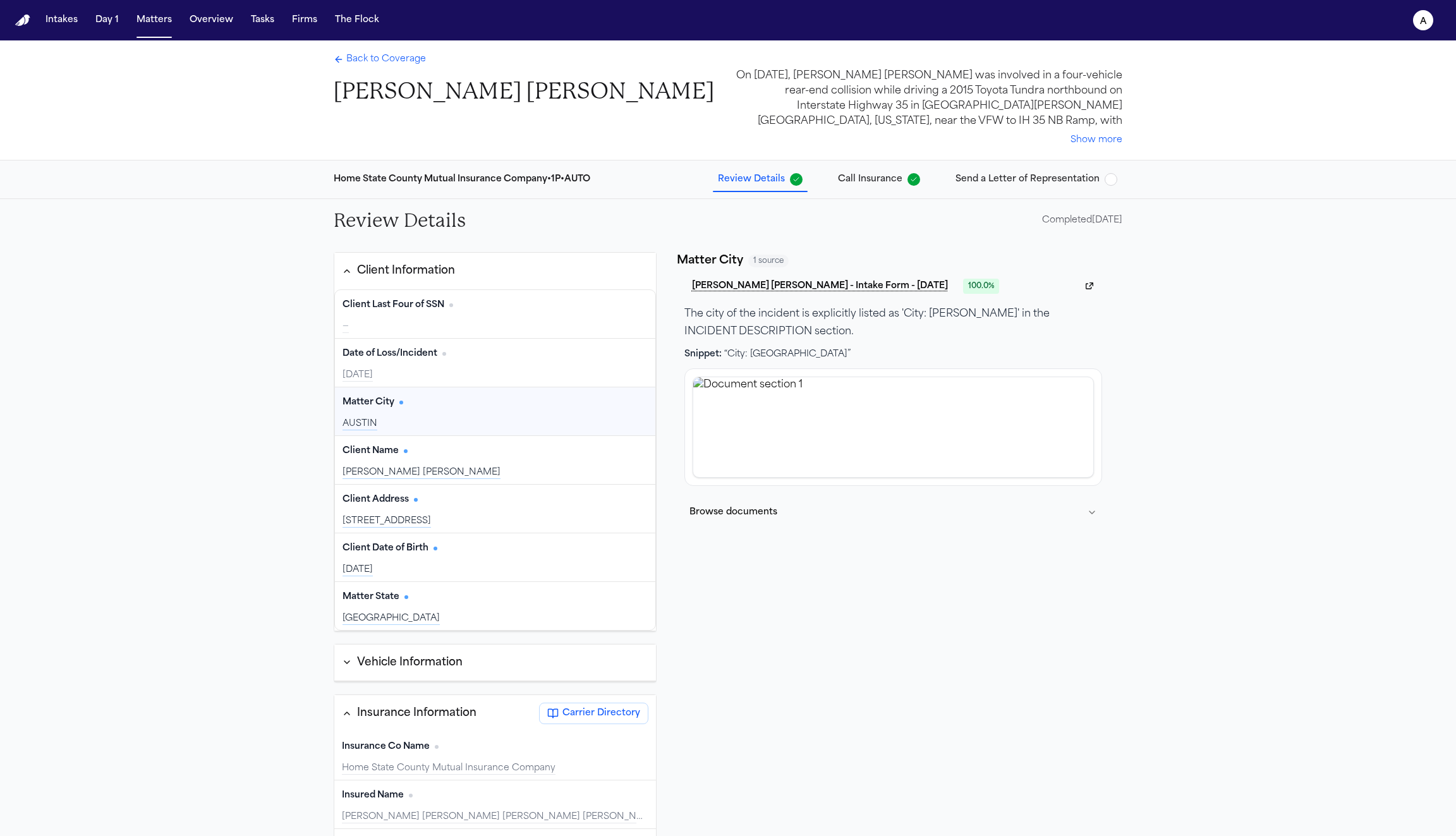
click at [515, 411] on div "Matter City Edit" at bounding box center [495, 402] width 305 height 20
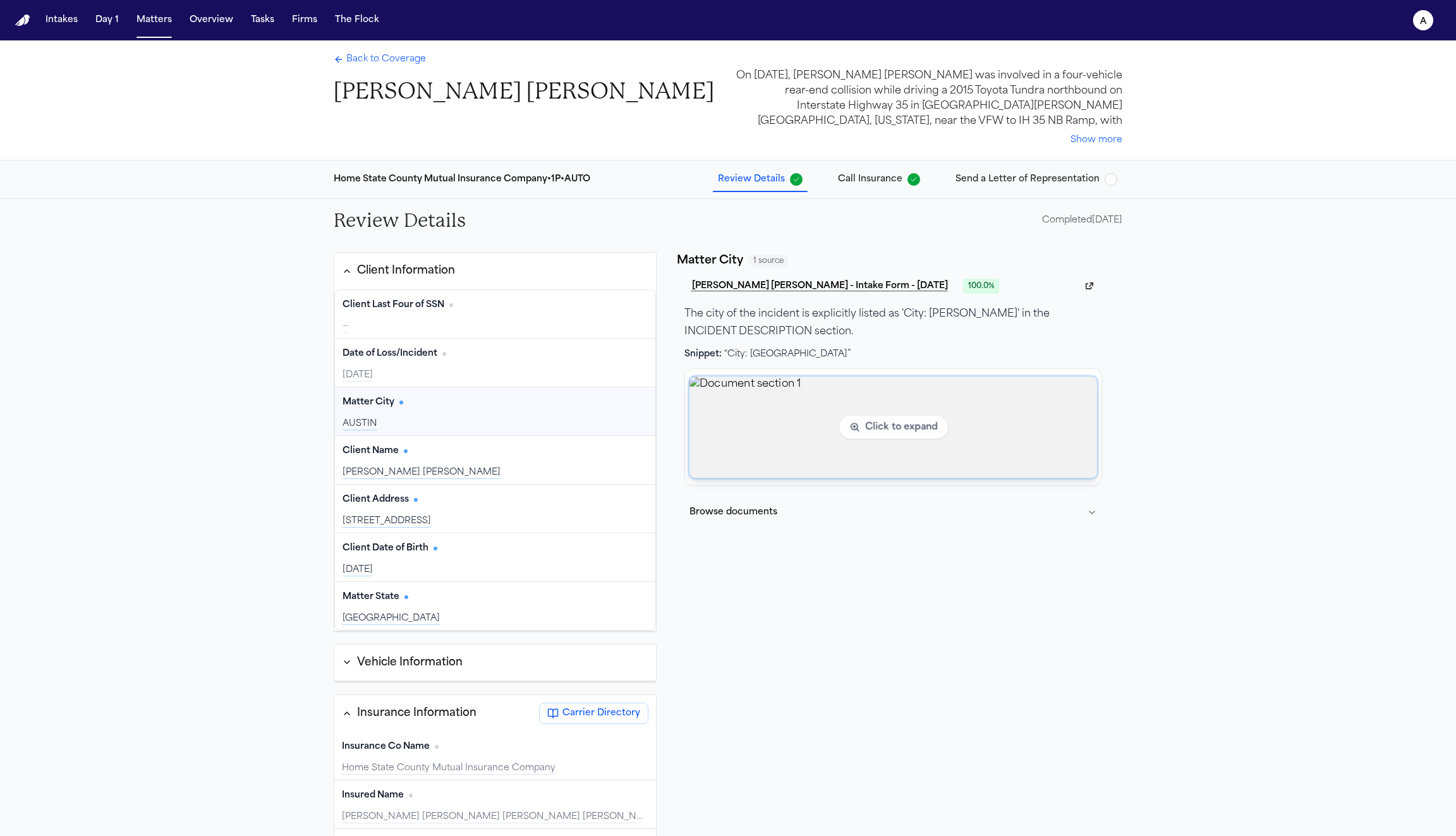
click at [926, 463] on img "View document section 1" at bounding box center [893, 427] width 408 height 102
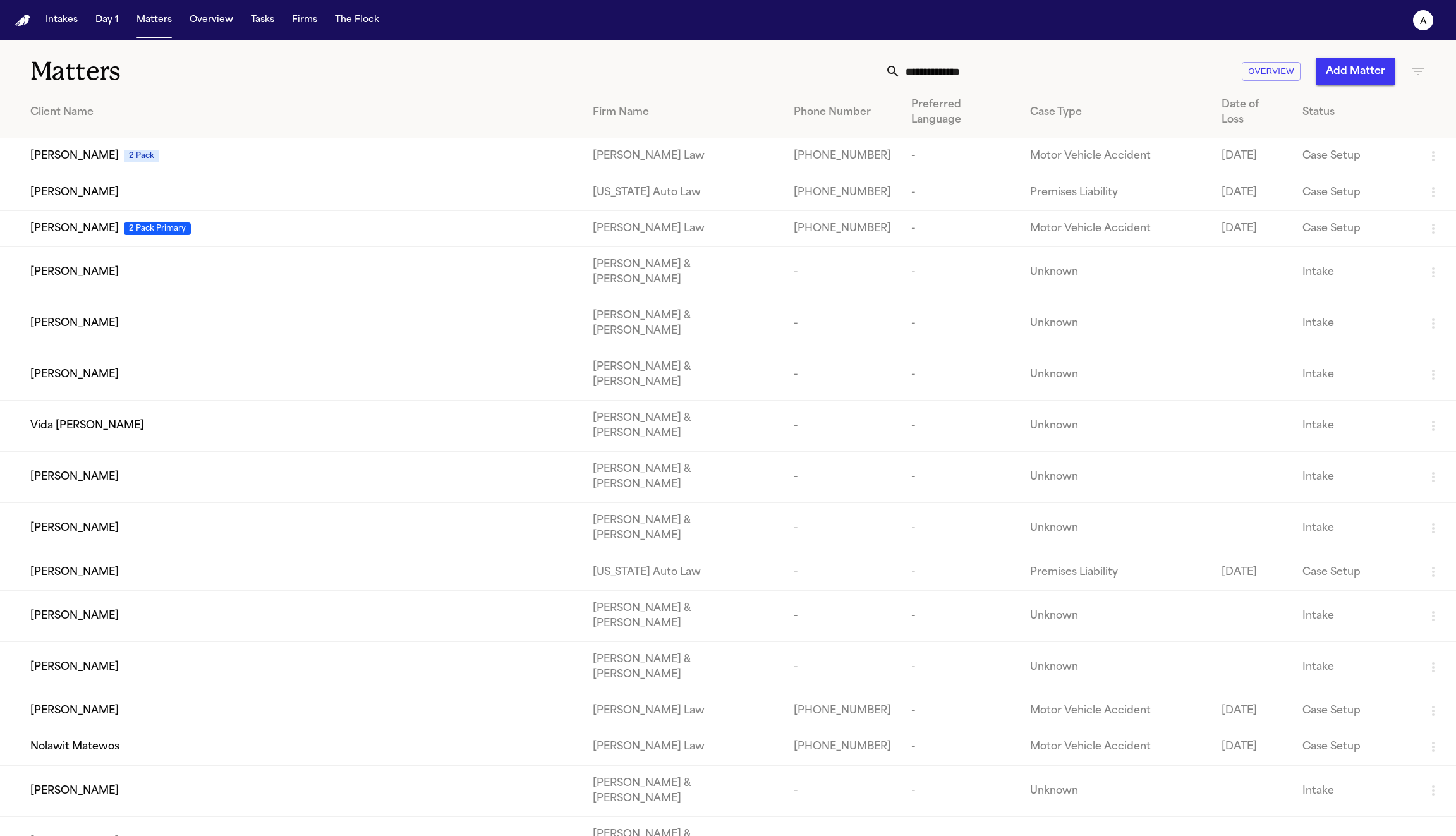
click at [973, 62] on input "text" at bounding box center [1064, 72] width 326 height 28
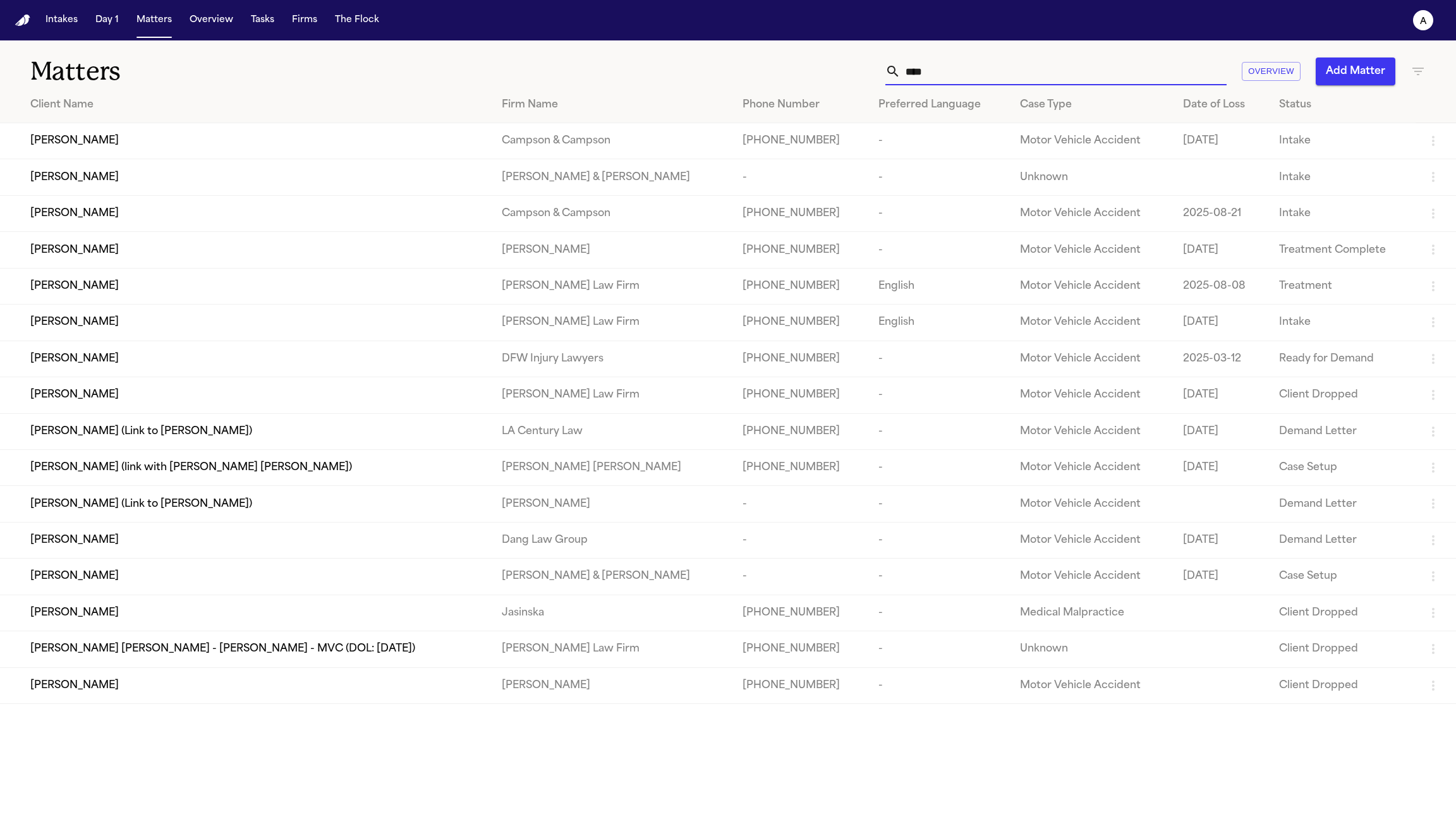
type input "****"
click at [190, 367] on div "Phillip Sam" at bounding box center [256, 358] width 452 height 15
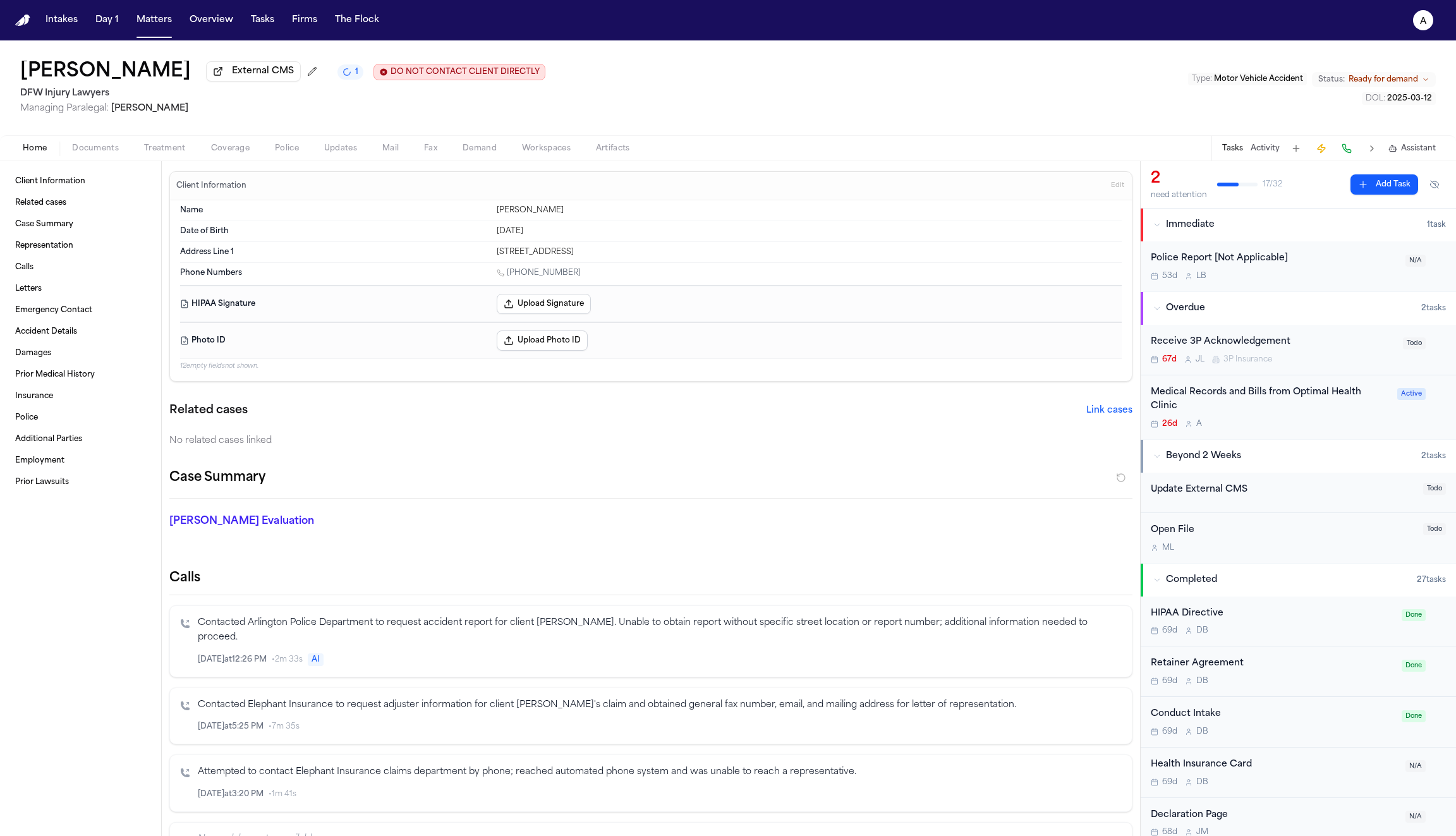
click at [223, 153] on span "Coverage" at bounding box center [230, 148] width 39 height 10
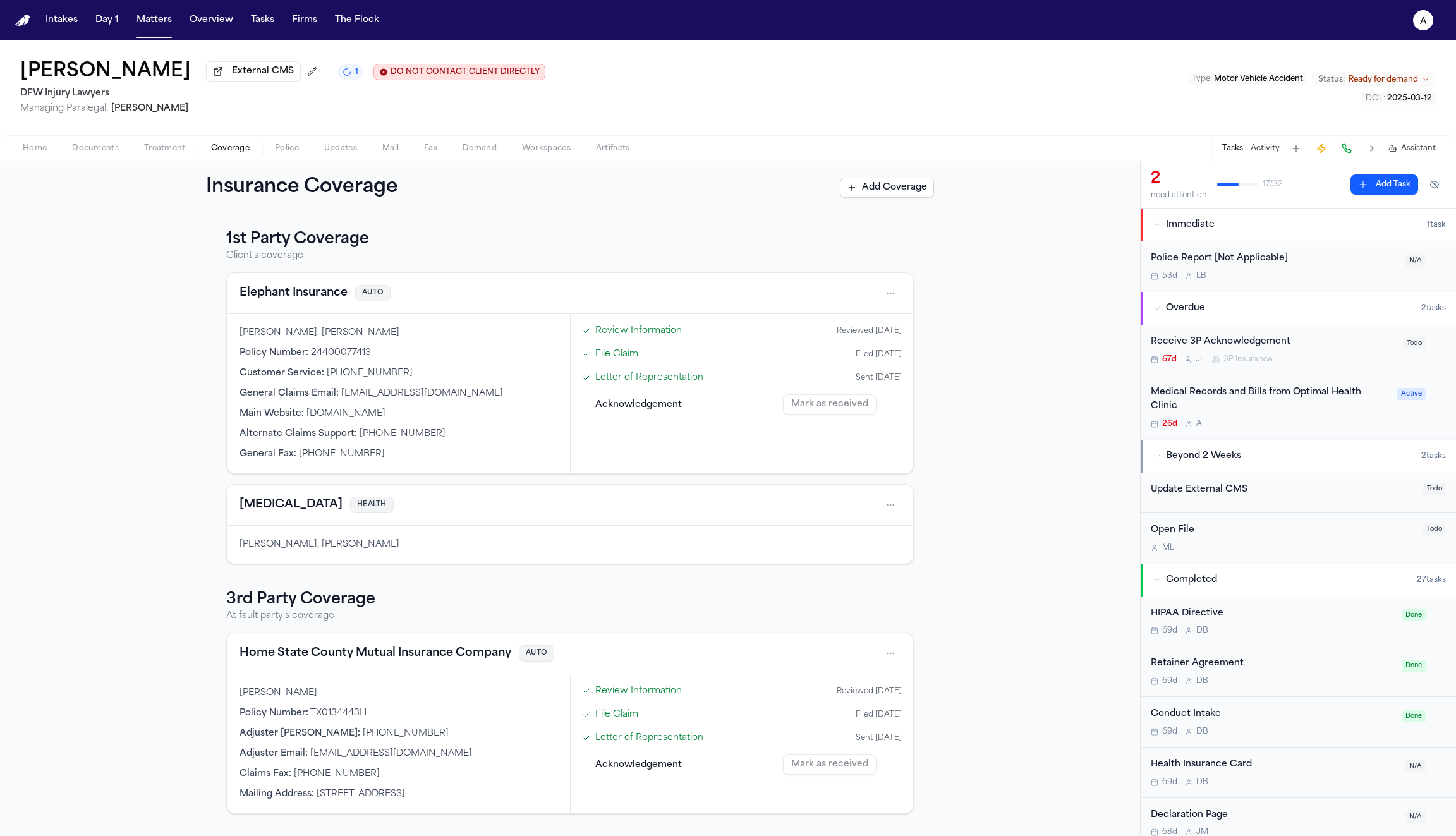
click at [642, 336] on link "Review Information" at bounding box center [638, 330] width 86 height 13
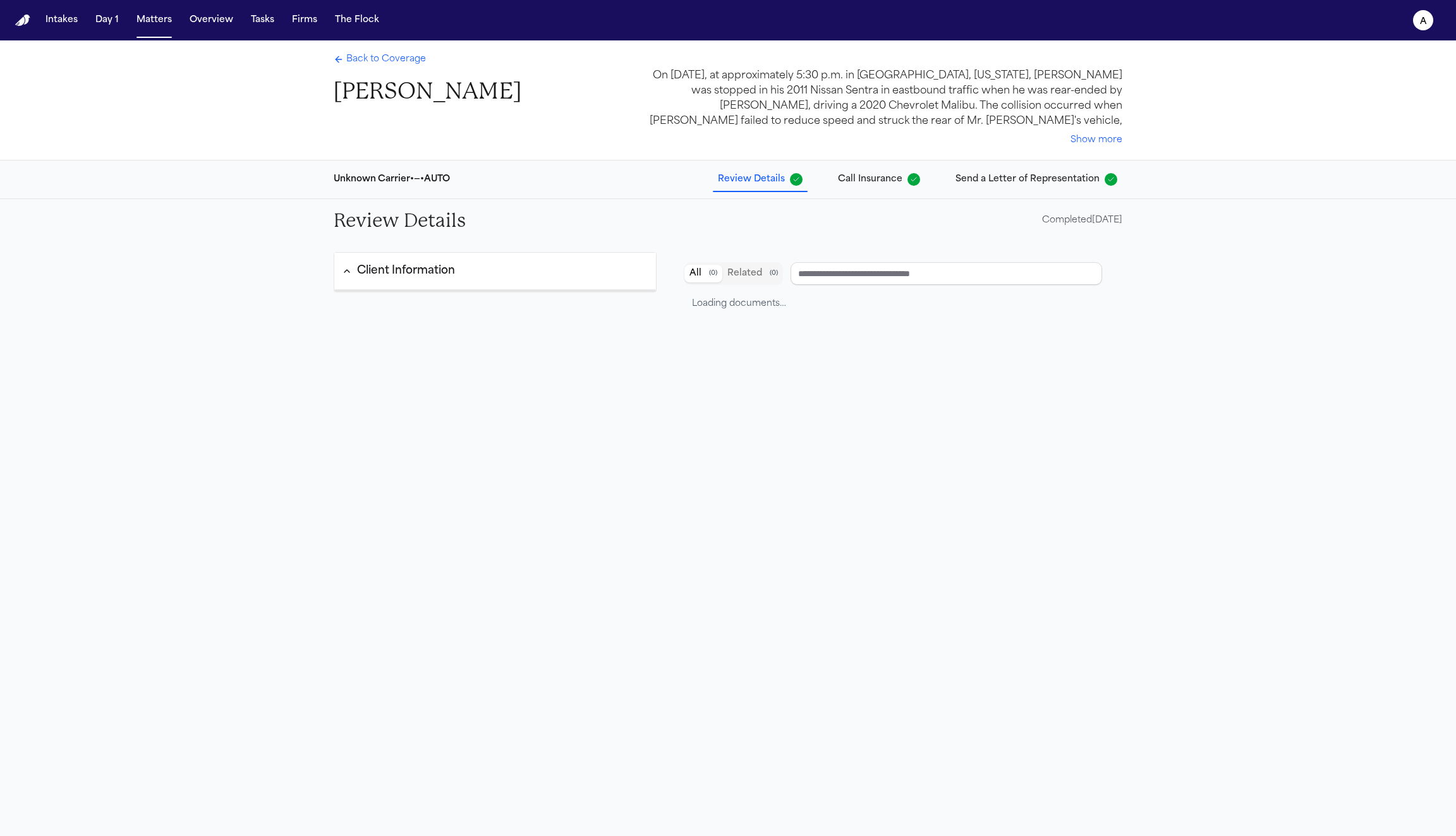
type input "**********"
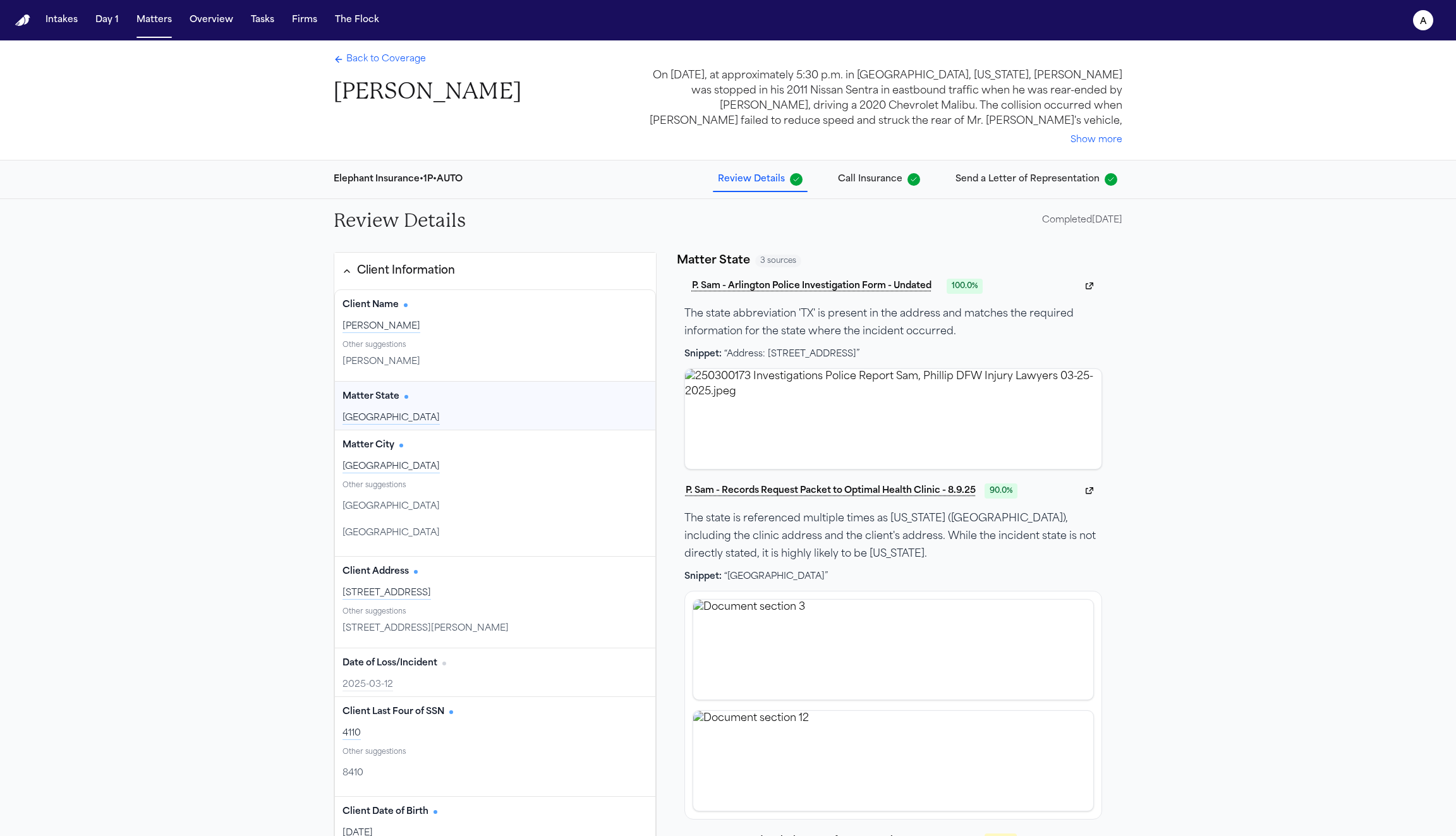
click at [481, 410] on div "Matter State Edit TX" at bounding box center [495, 406] width 321 height 48
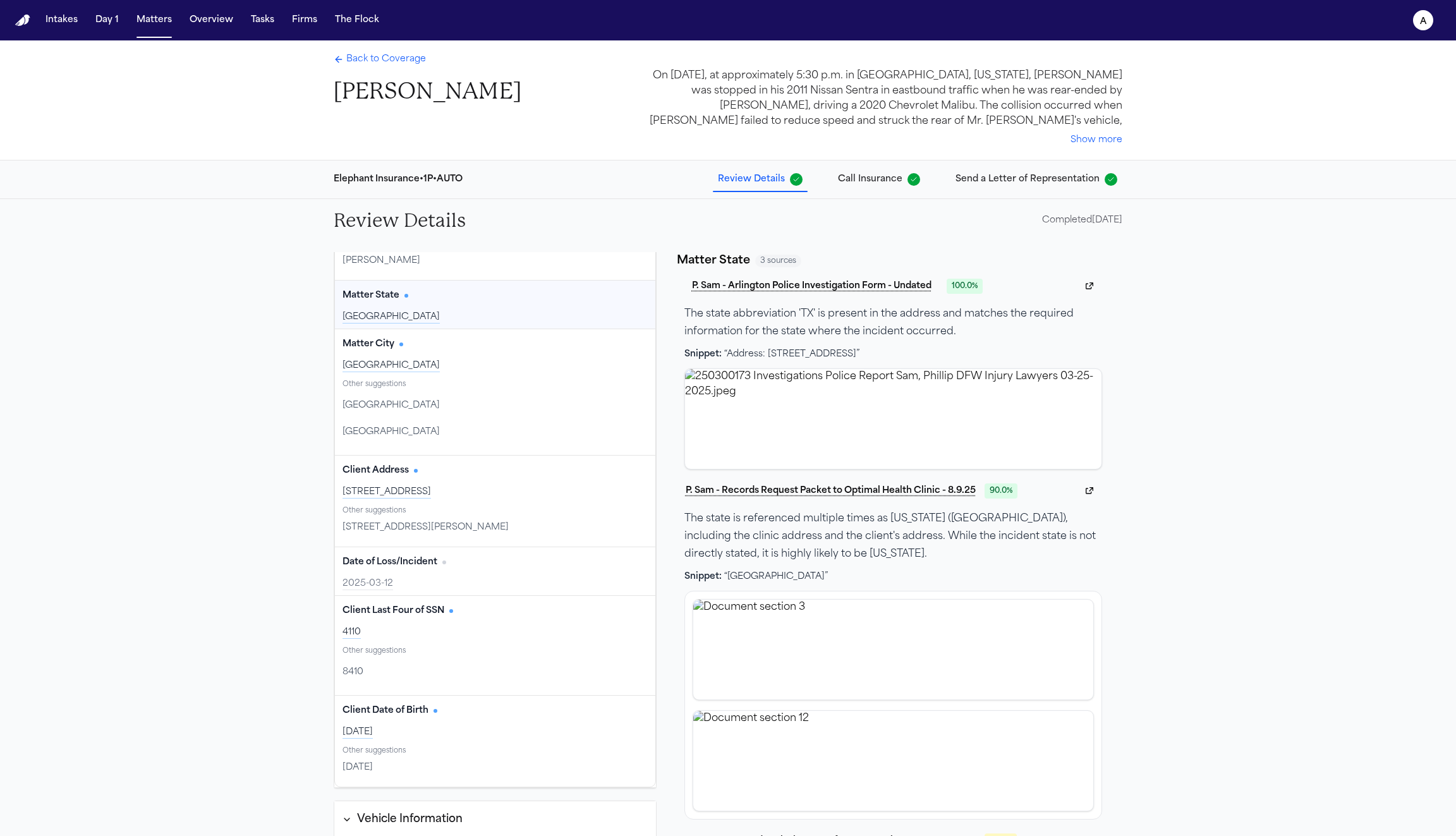
scroll to position [107, 0]
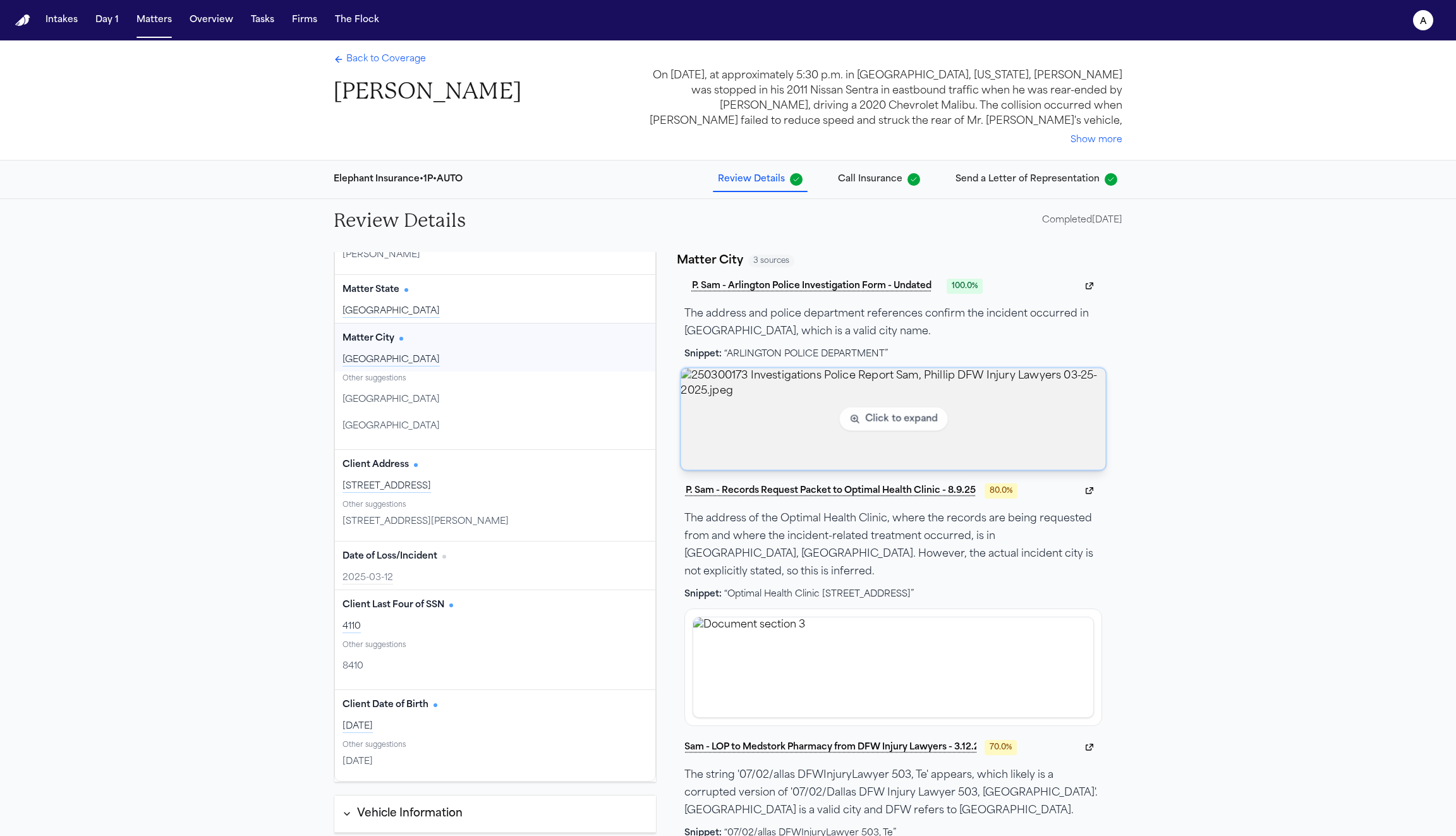
click at [906, 432] on img "View image 250300173 Investigations Police Report Sam, Phillip DFW Injury Lawye…" at bounding box center [893, 418] width 425 height 102
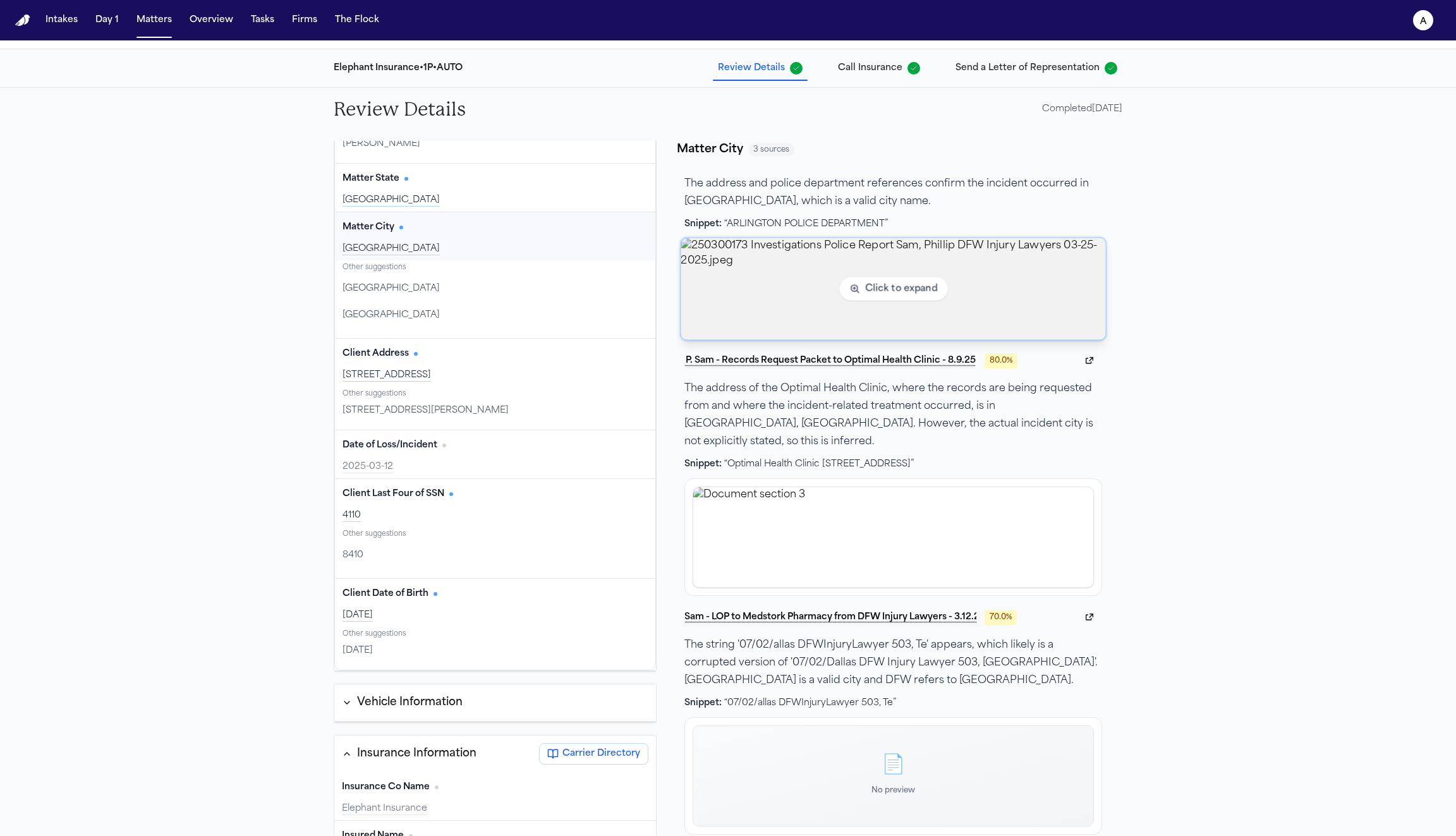
scroll to position [153, 0]
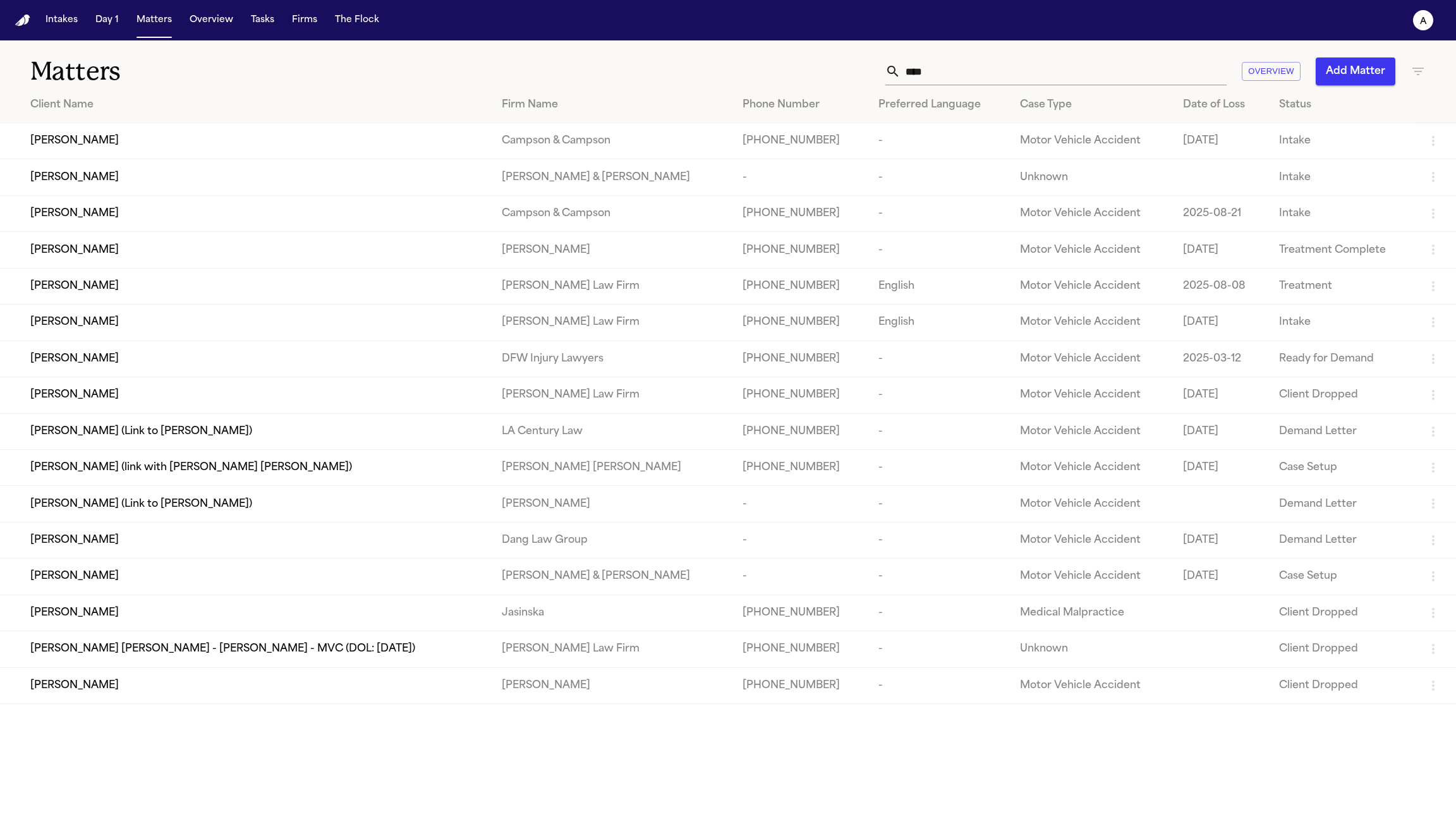
click at [350, 475] on div "Pedro Ovando Salazar (link with Derick Ronaldo Galeano)" at bounding box center [256, 467] width 452 height 15
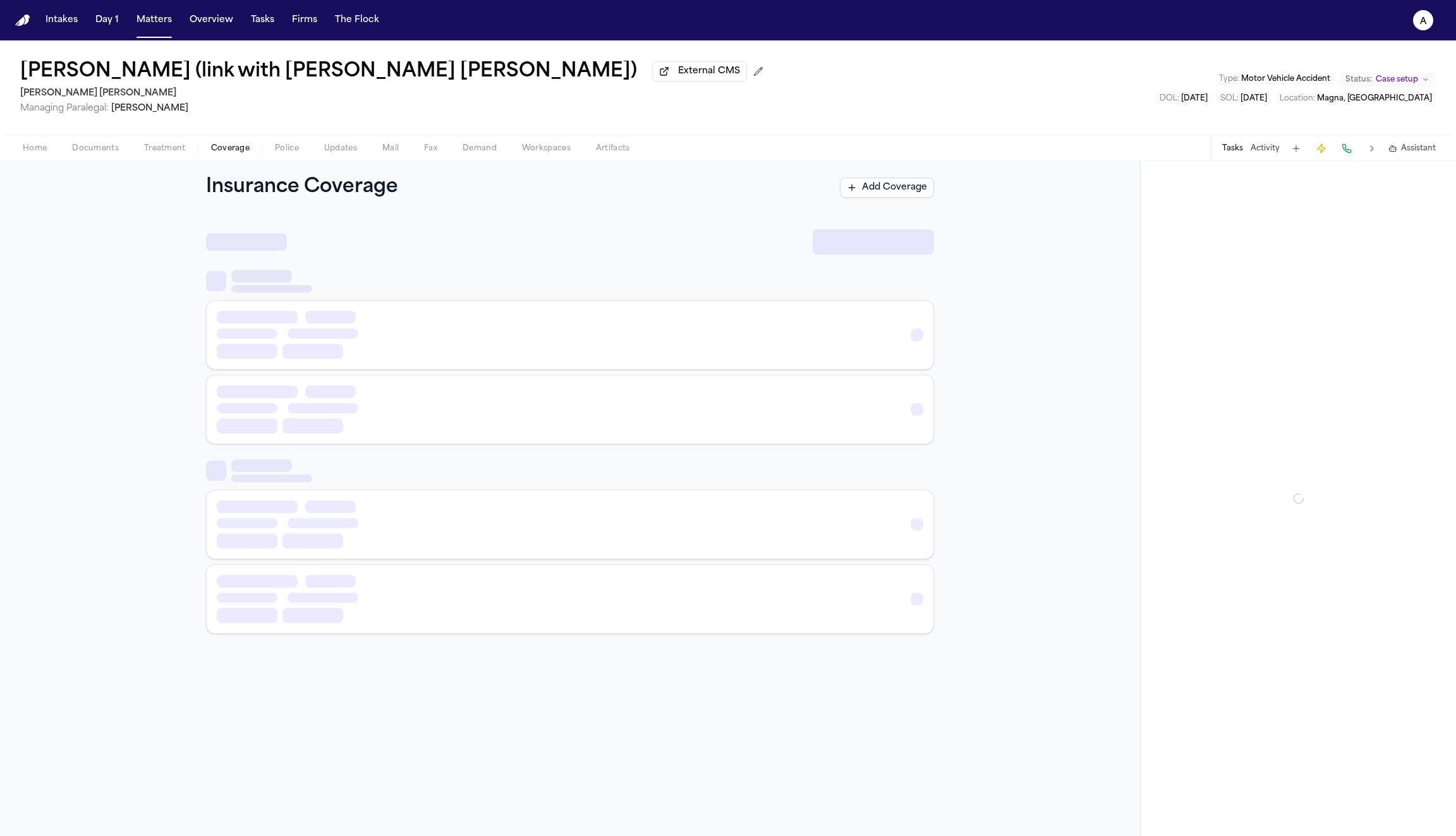
click at [227, 153] on span "Coverage" at bounding box center [230, 148] width 39 height 10
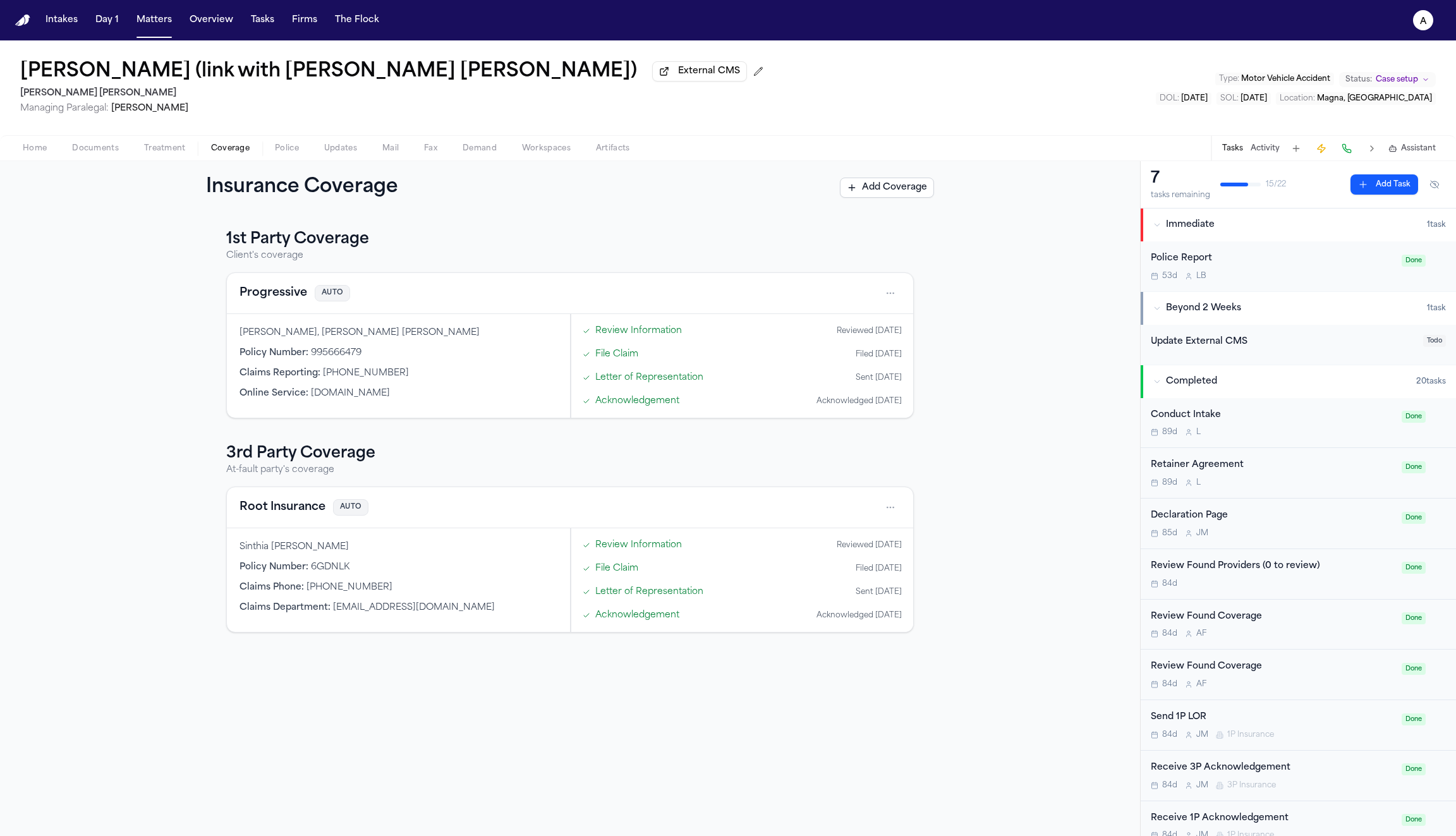
click at [658, 336] on link "Review Information" at bounding box center [638, 330] width 86 height 13
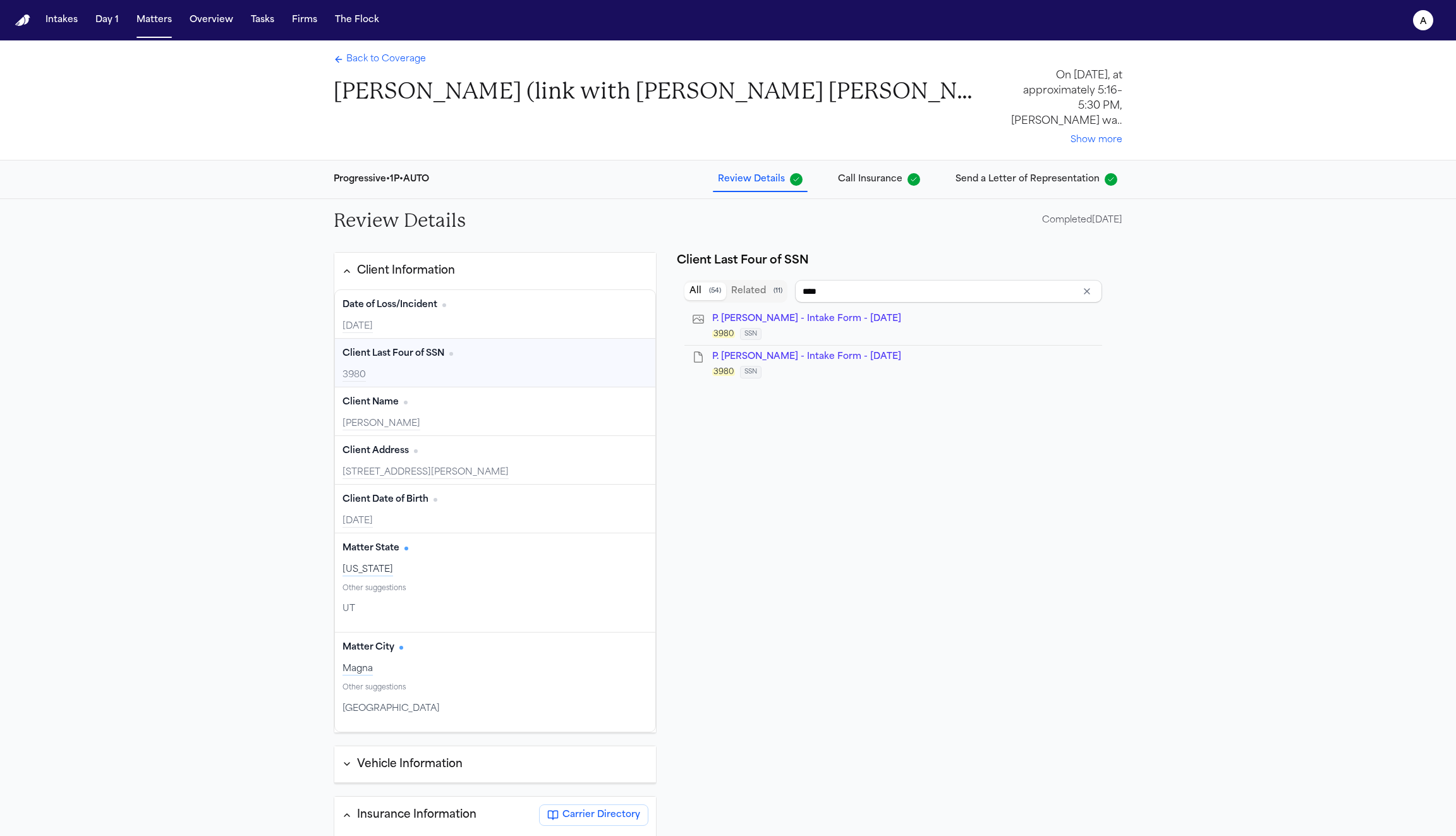
type input "**********"
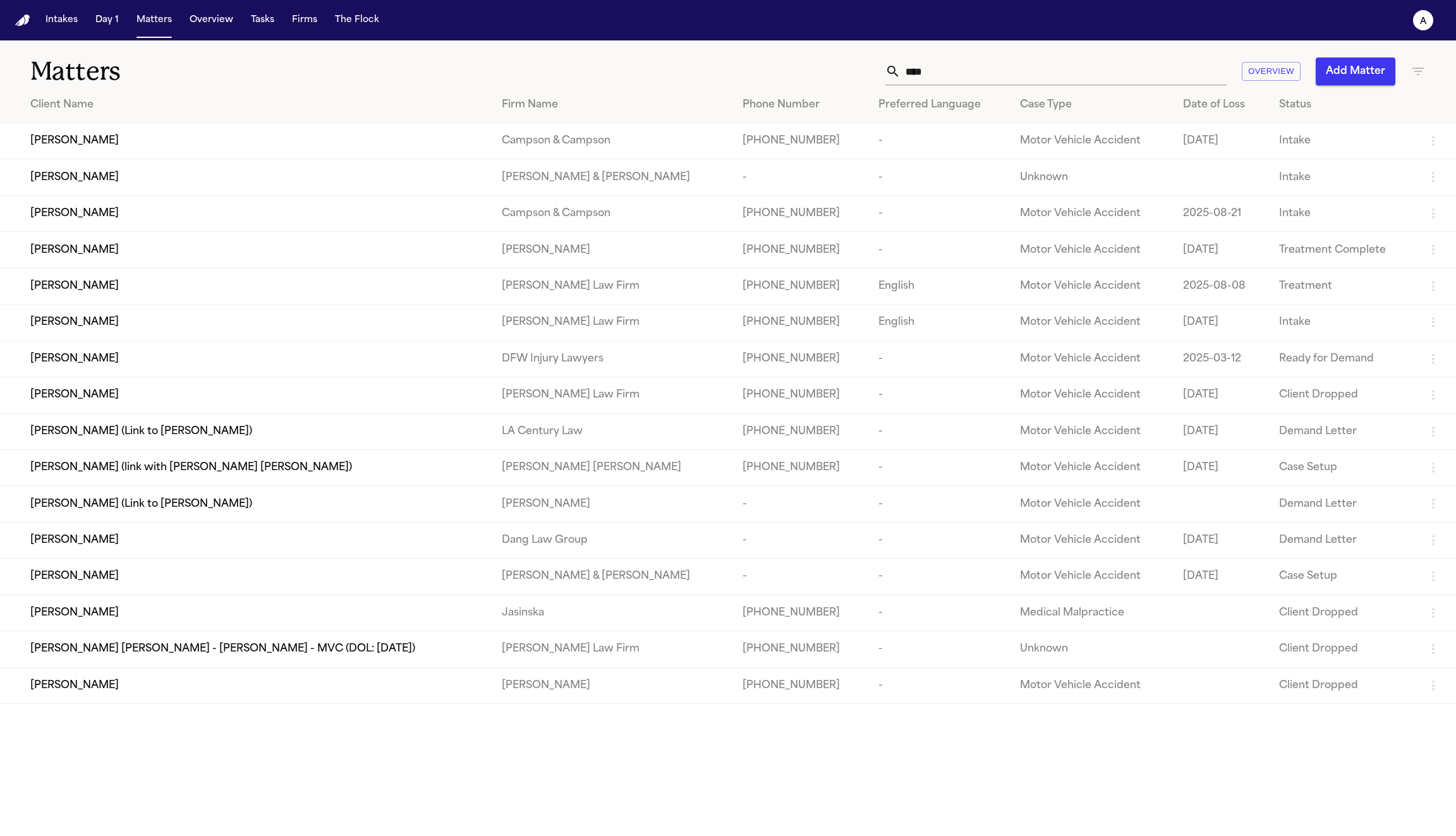
drag, startPoint x: 883, startPoint y: 67, endPoint x: 849, endPoint y: 58, distance: 35.2
click at [849, 58] on div "**** Overview Add Matter" at bounding box center [936, 72] width 979 height 28
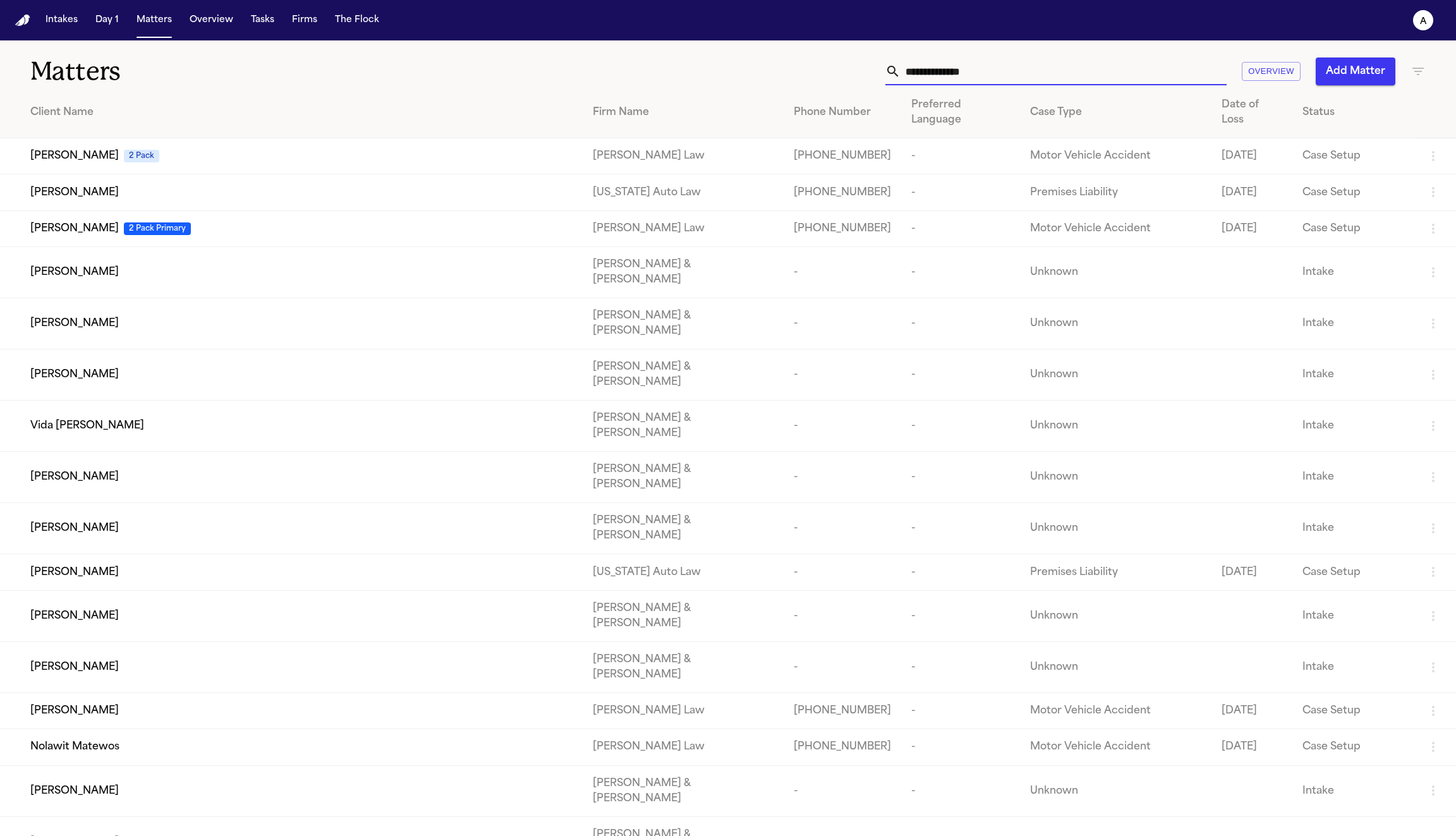
click at [749, 55] on div "Matters Overview Add Matter" at bounding box center [728, 64] width 1456 height 47
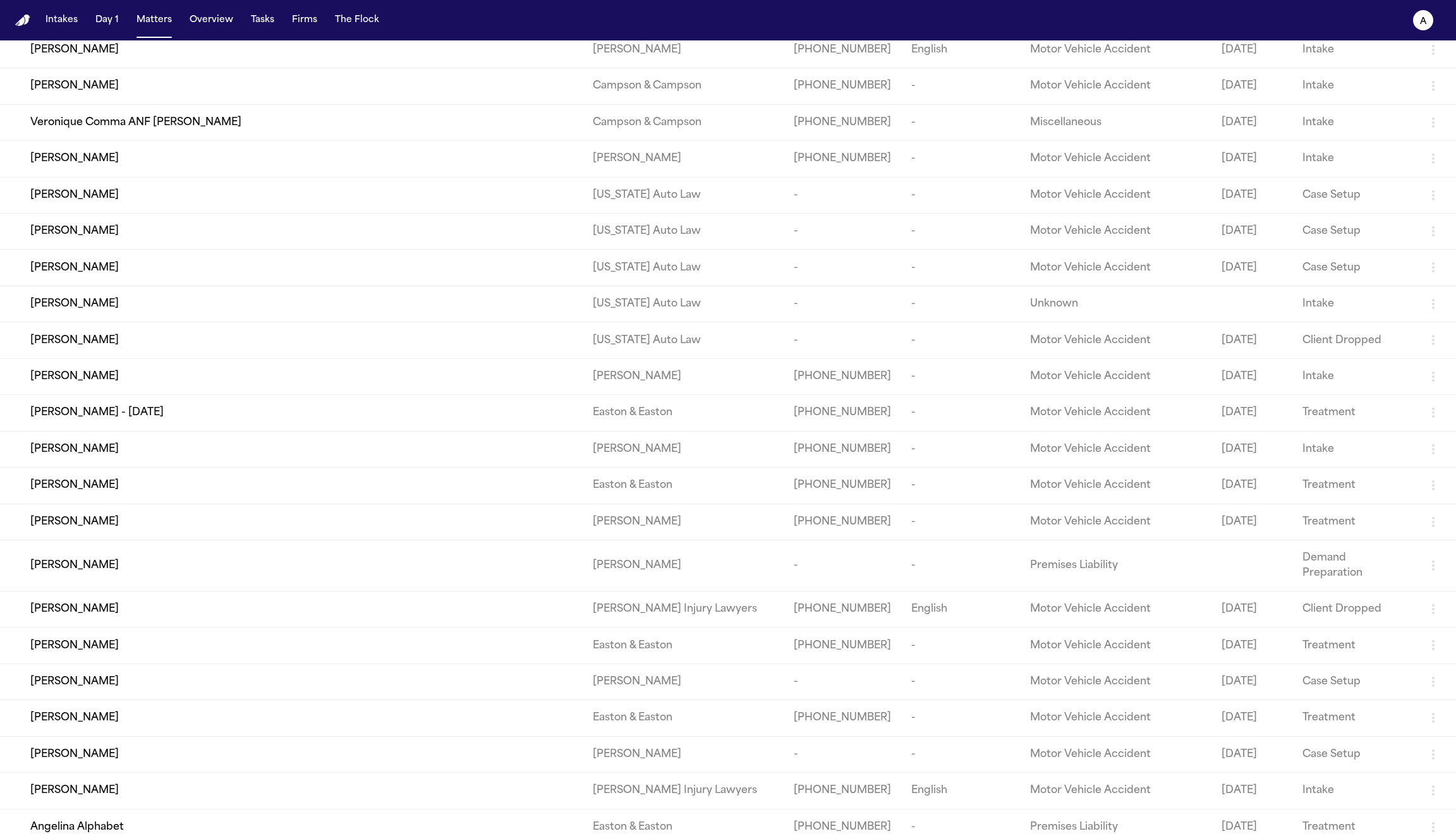
scroll to position [1686, 0]
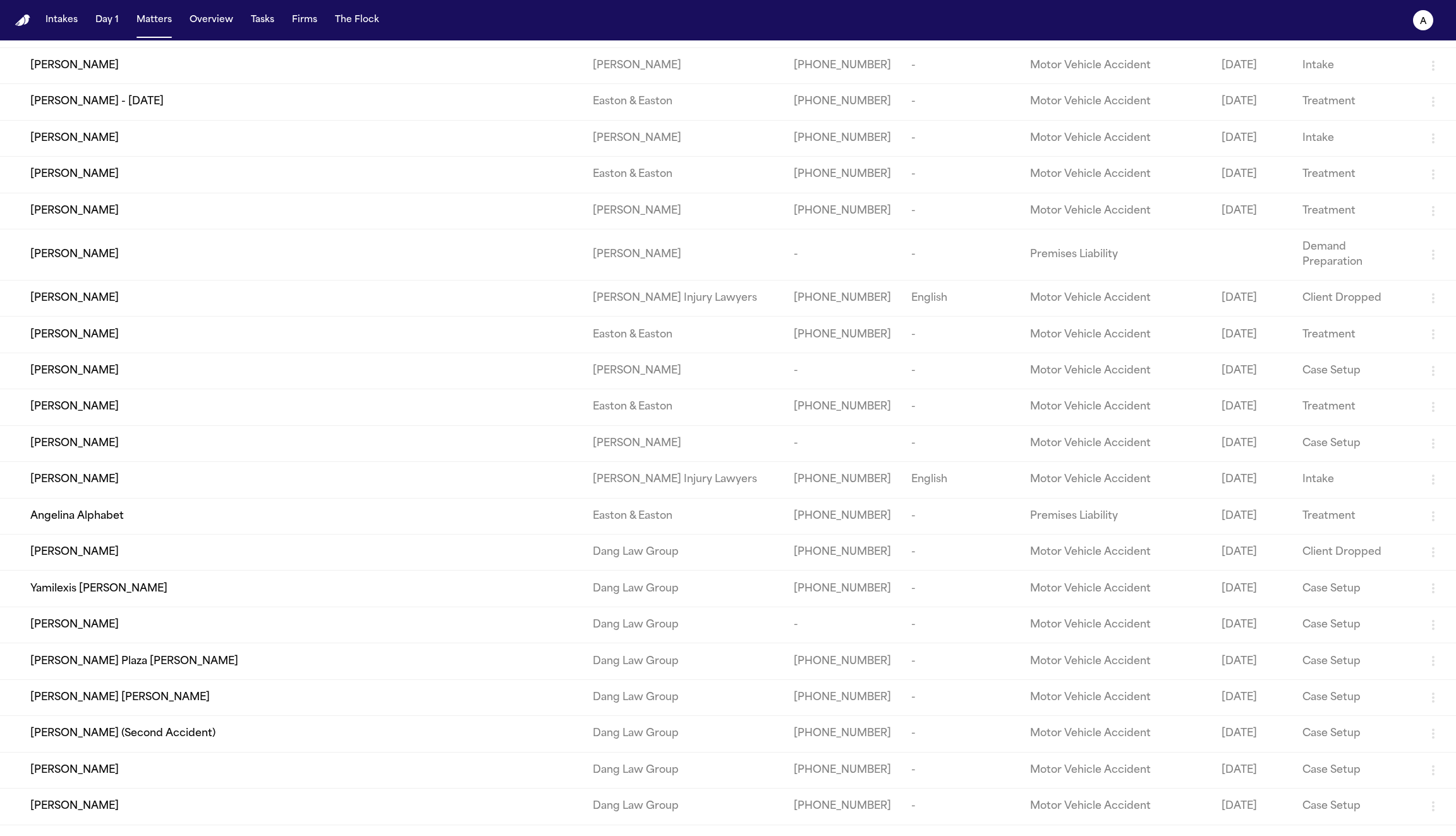
click at [309, 472] on div "Derrick Botley" at bounding box center [301, 479] width 542 height 15
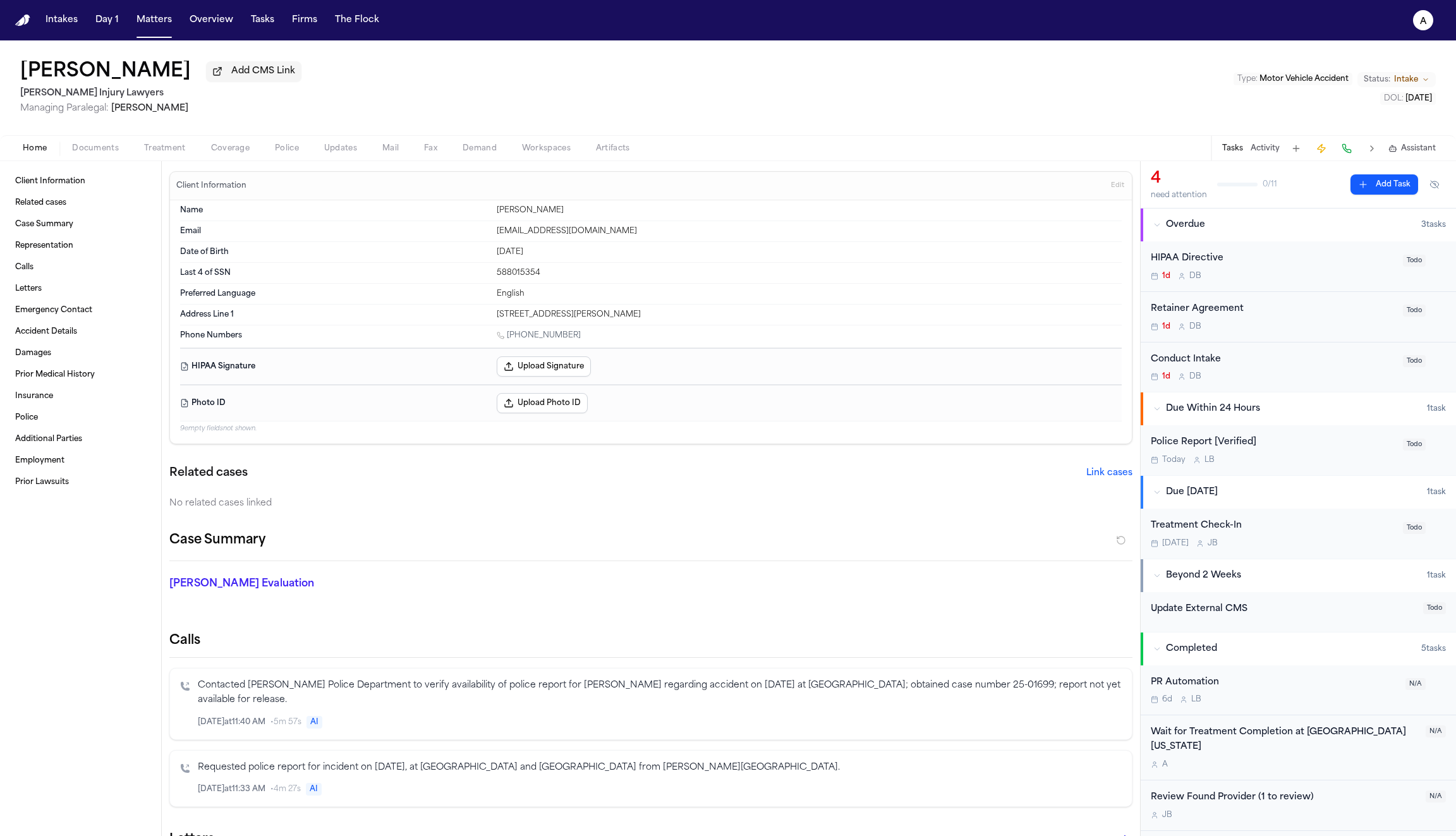
click at [223, 153] on span "Coverage" at bounding box center [230, 148] width 39 height 10
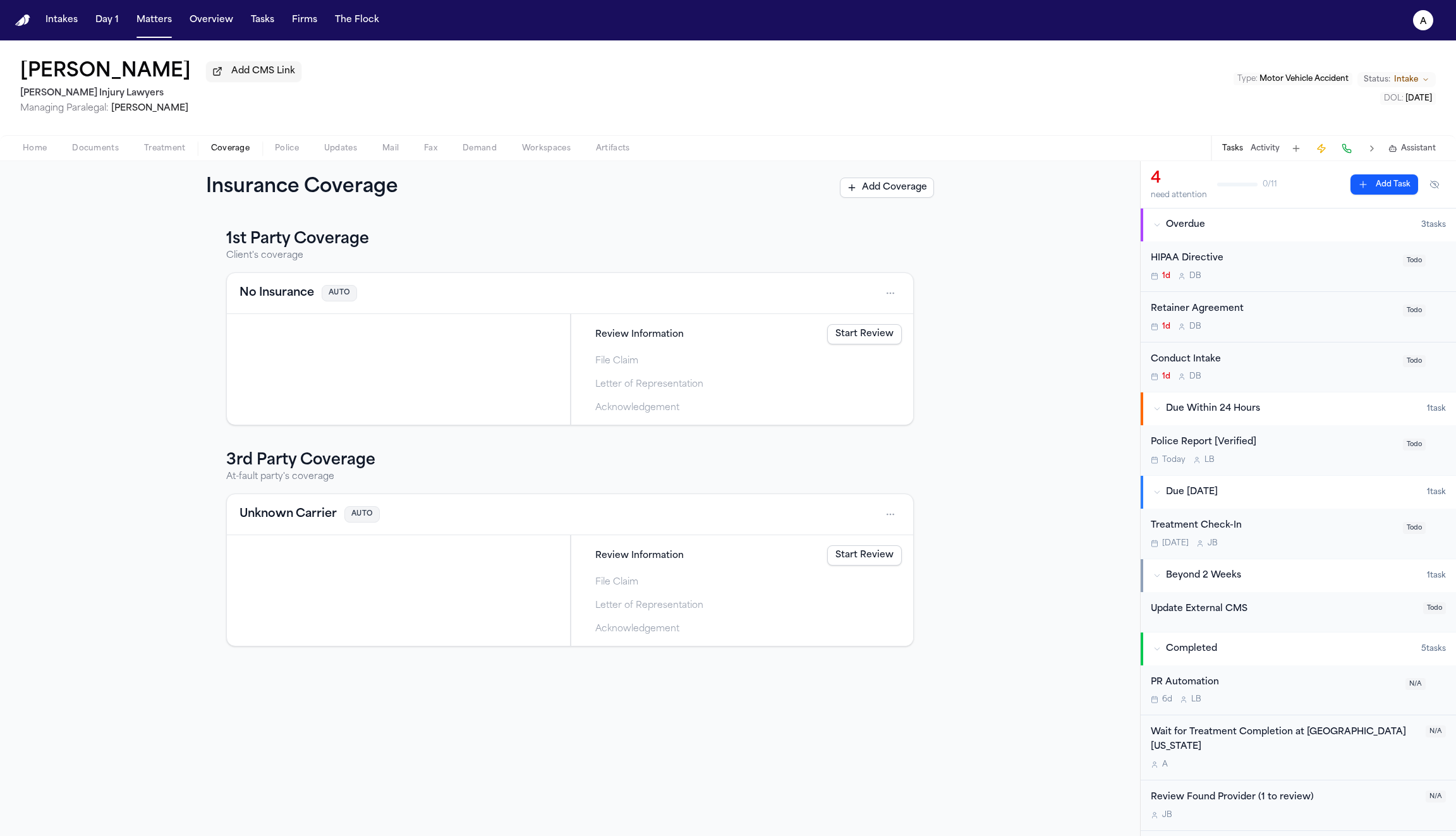
click at [867, 342] on link "Start Review" at bounding box center [865, 334] width 75 height 20
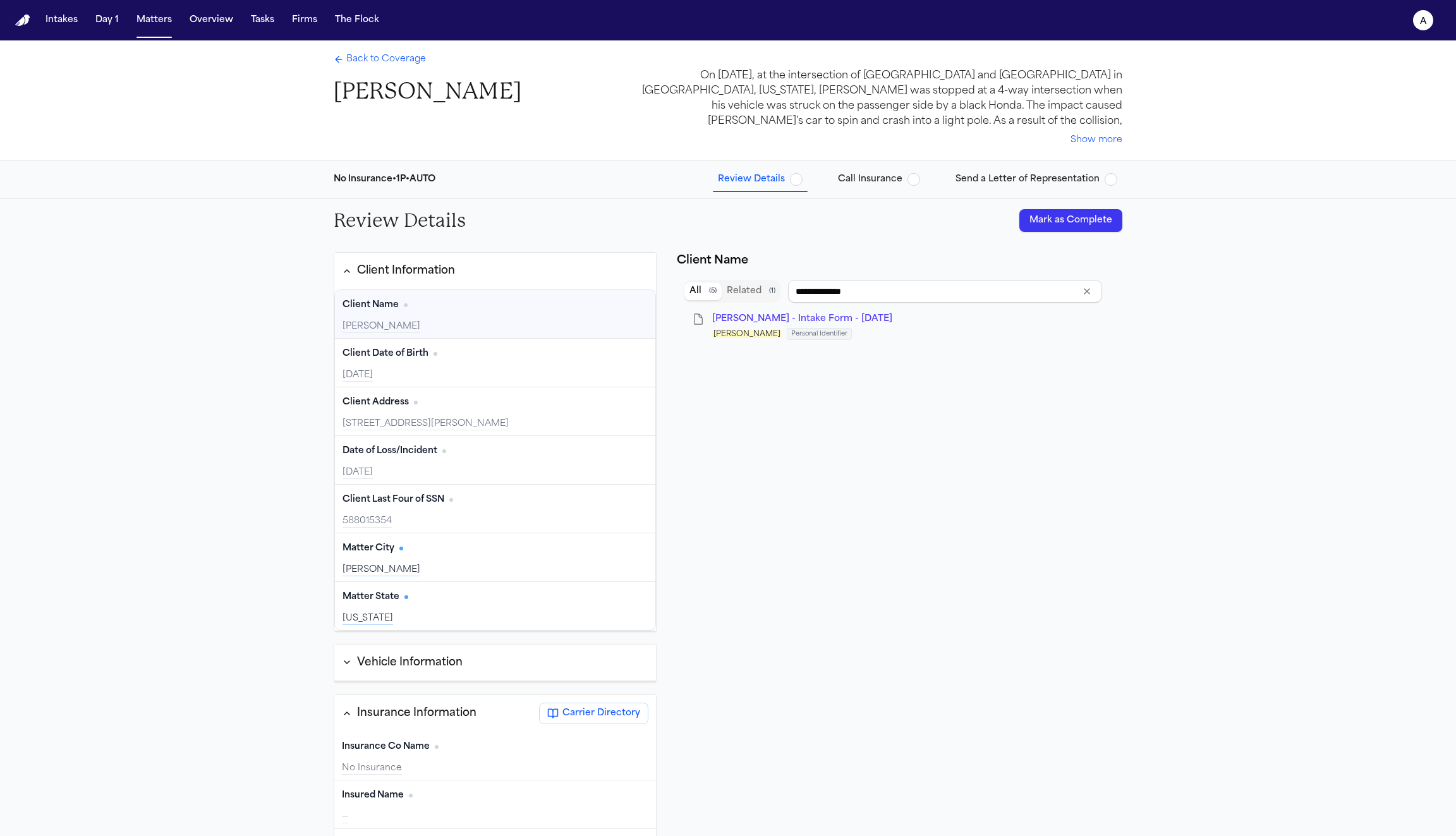
type input "**********"
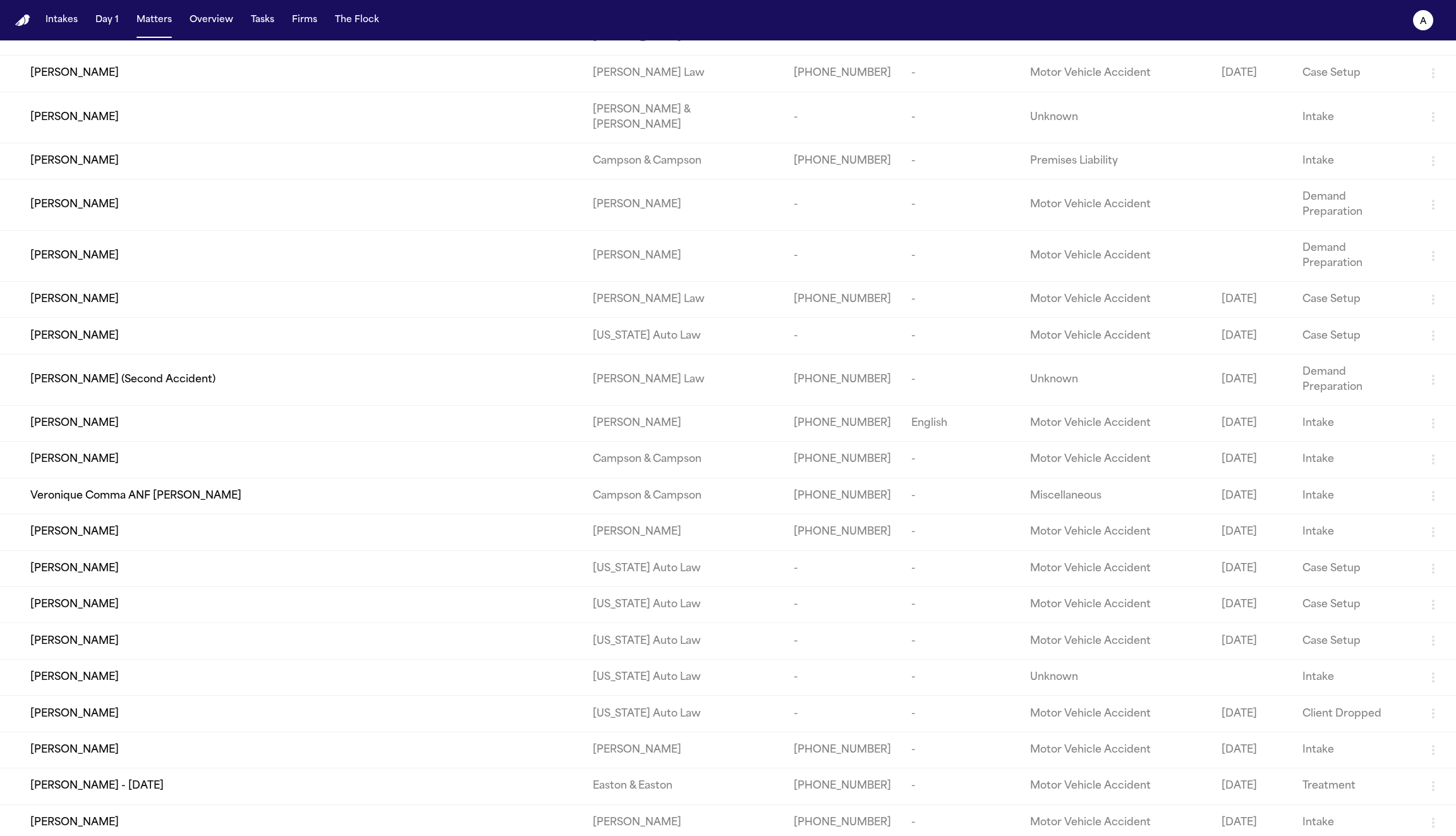
scroll to position [1173, 0]
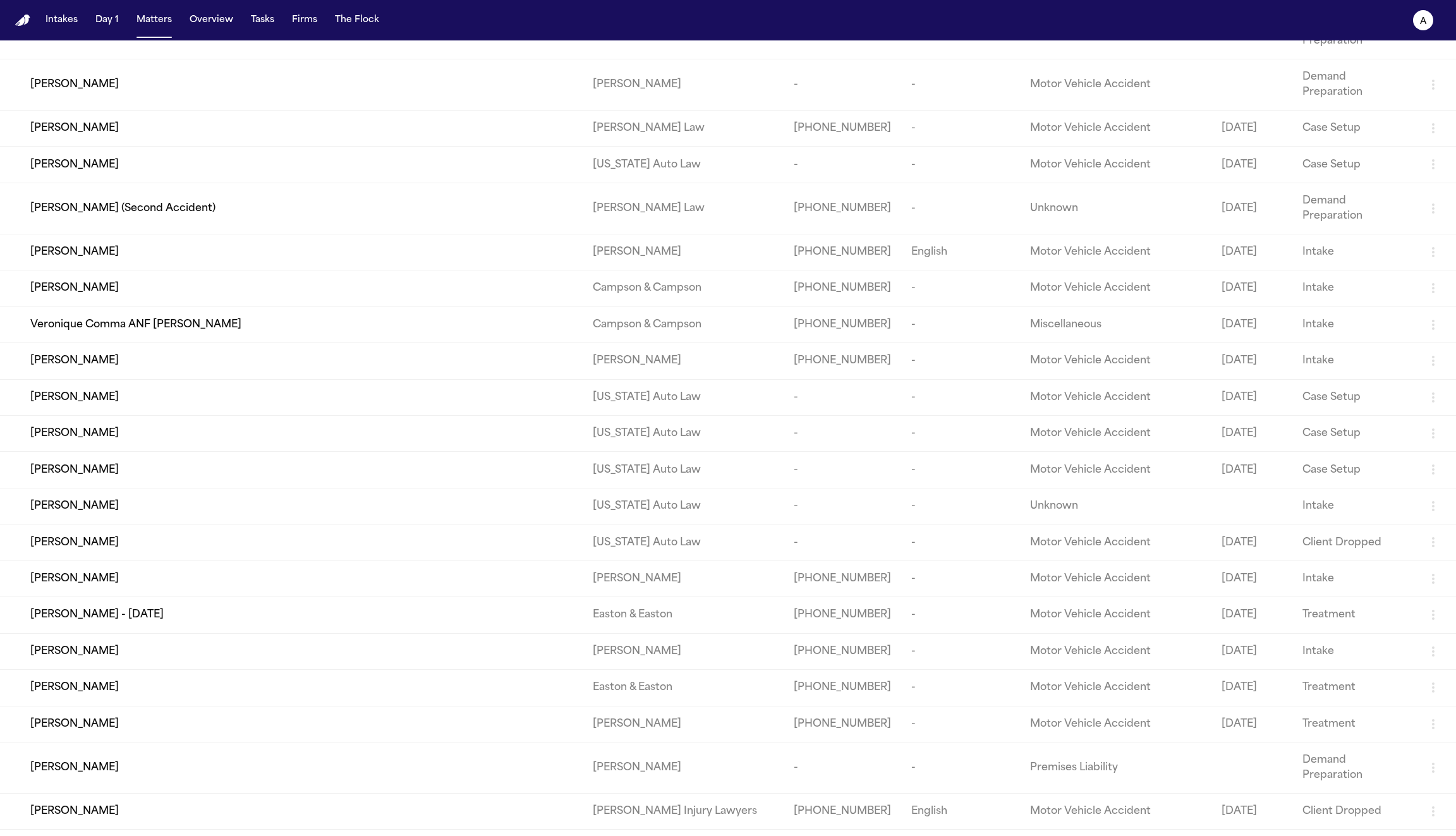
click at [350, 644] on div "Therome Primus Jr." at bounding box center [301, 651] width 542 height 15
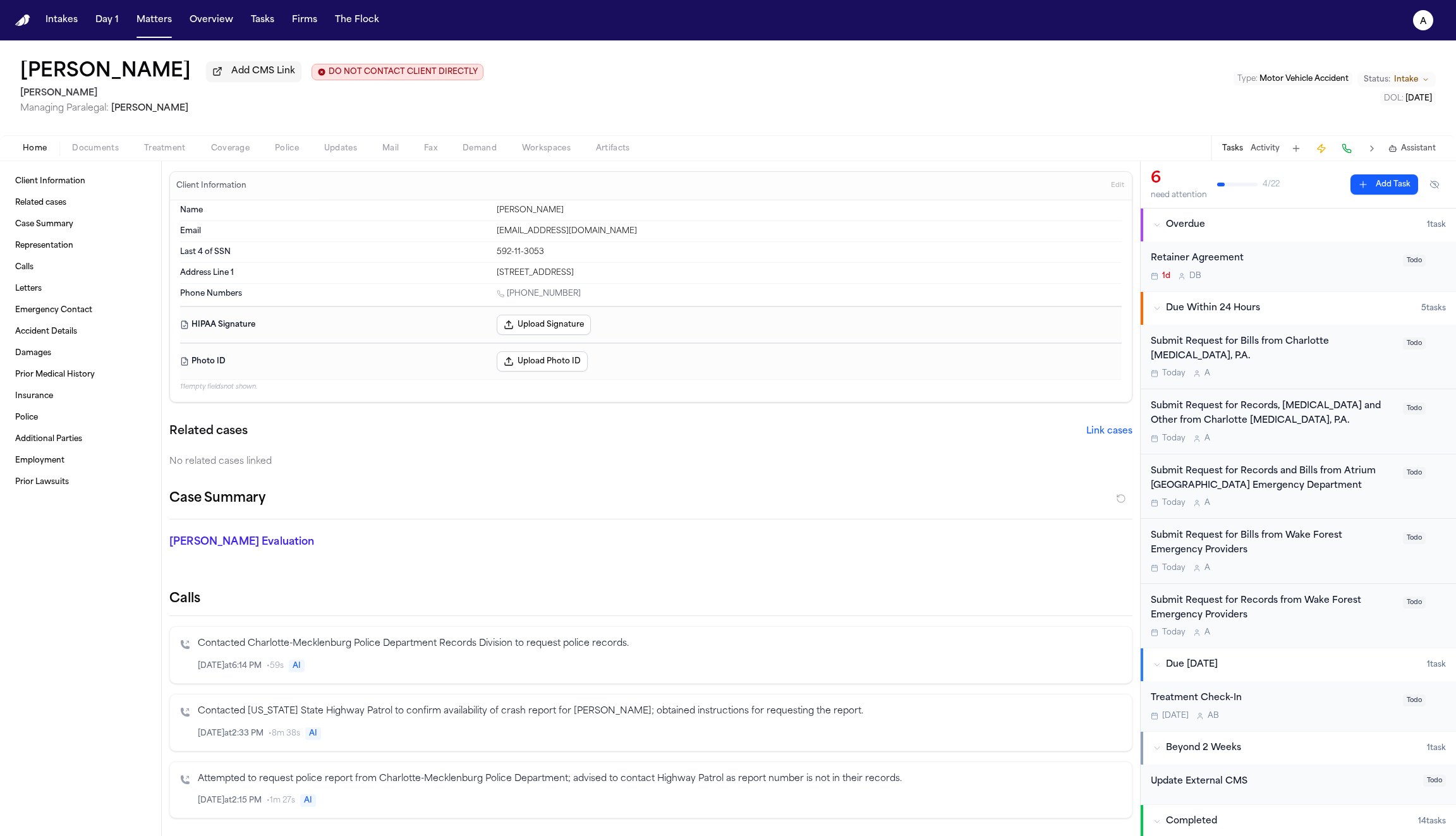
click at [227, 146] on span "Coverage" at bounding box center [230, 148] width 39 height 10
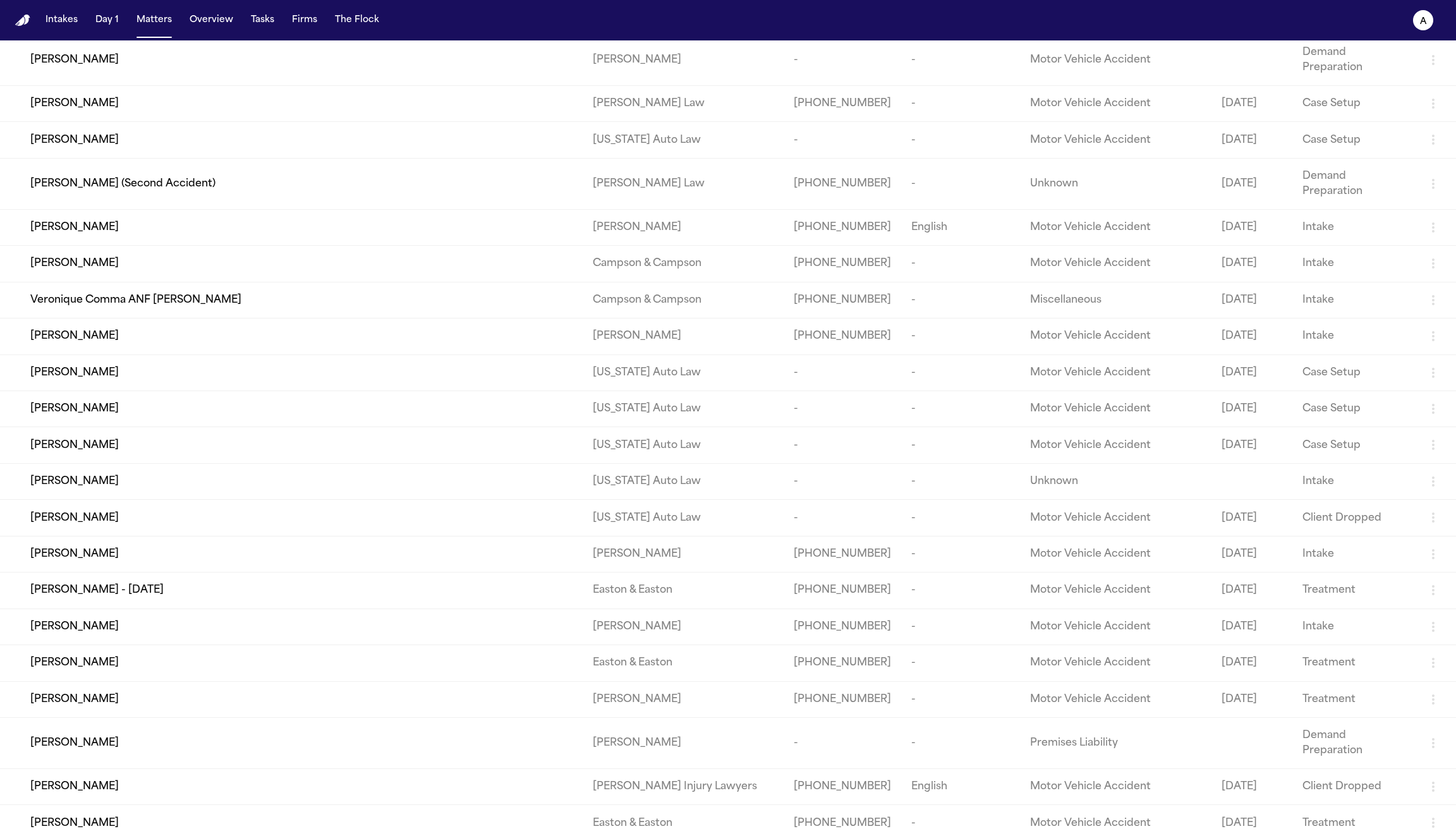
scroll to position [1670, 0]
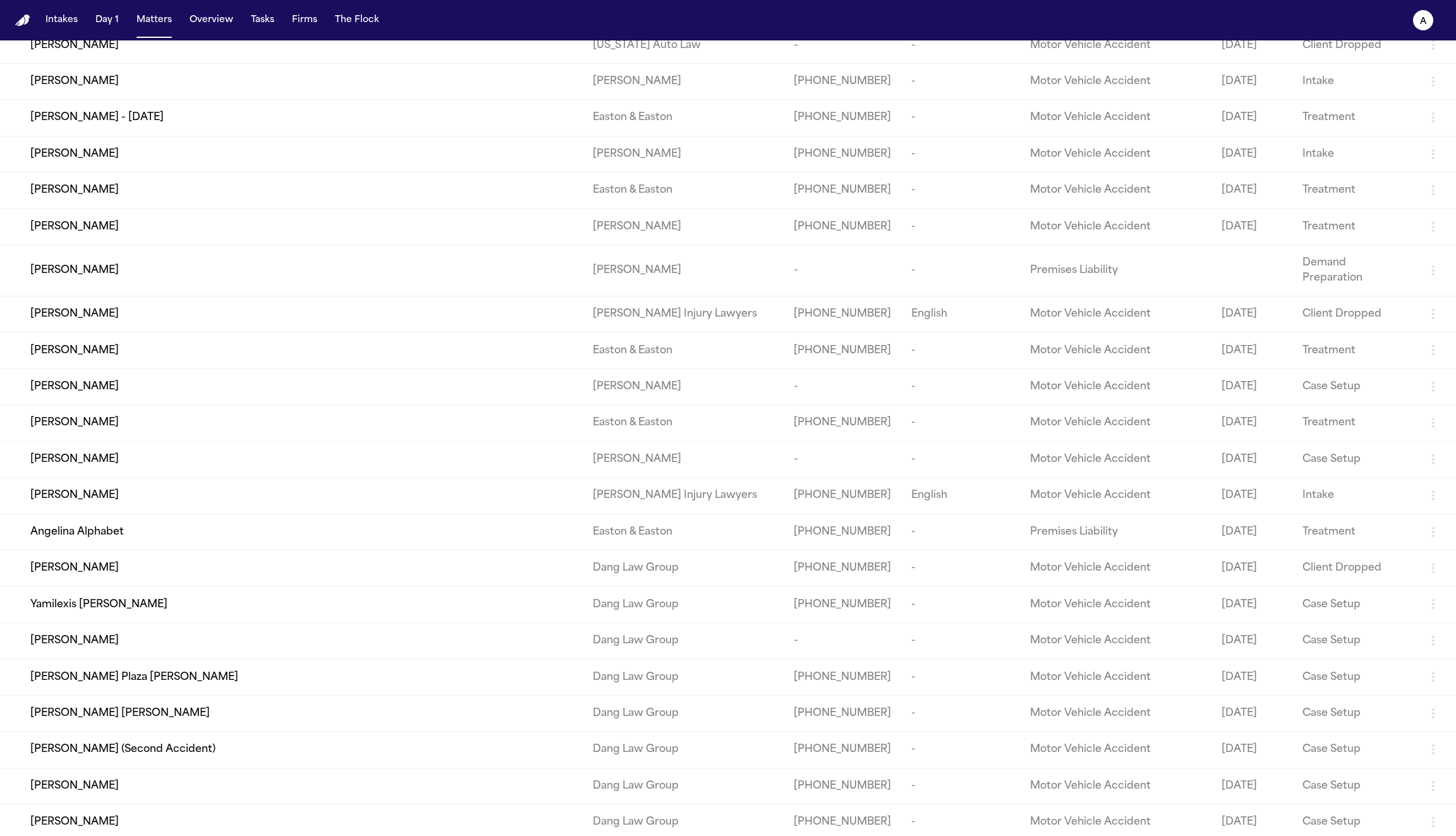
click at [372, 560] on div "Anmer Salguero" at bounding box center [301, 567] width 542 height 15
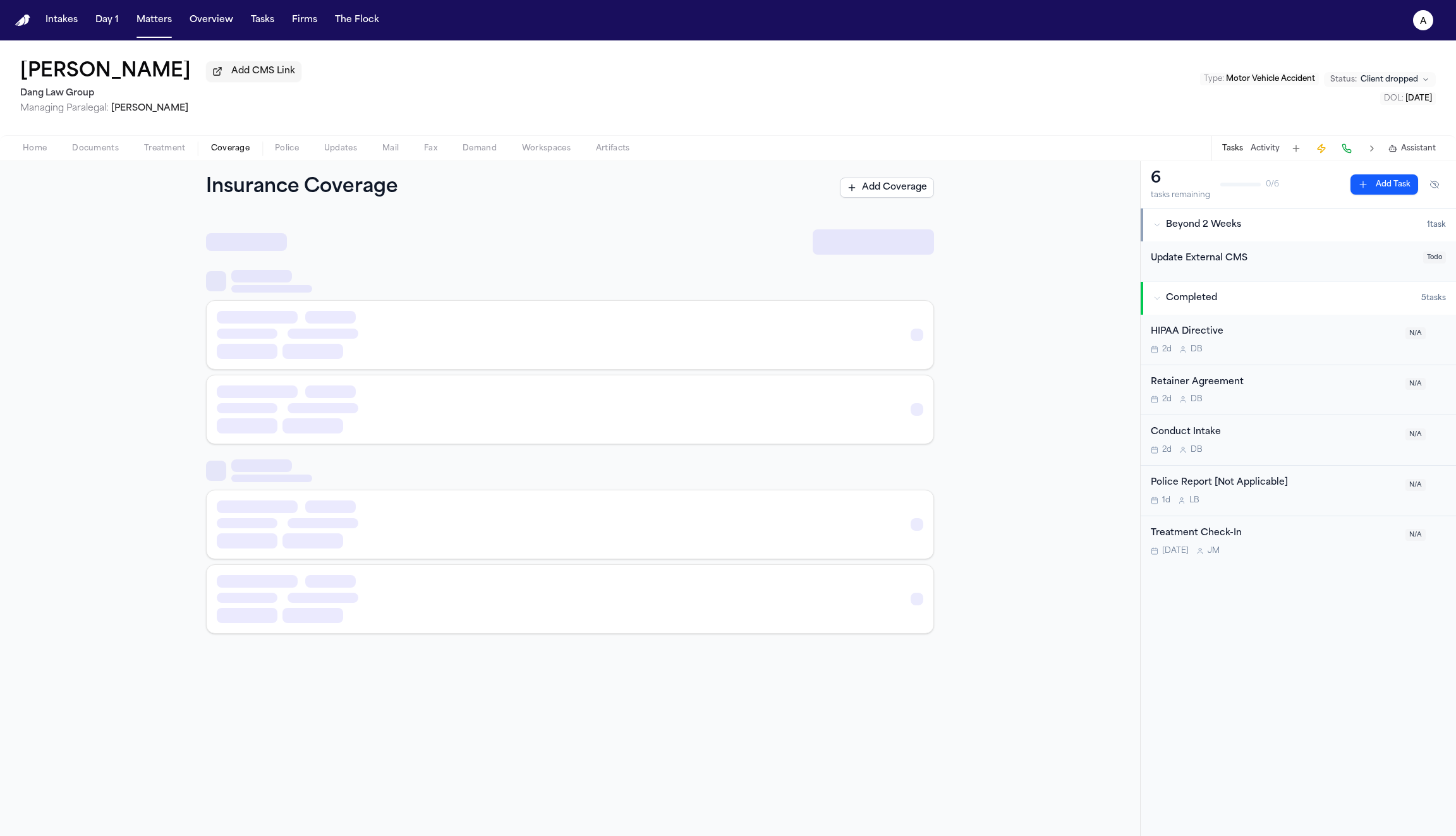
click at [230, 149] on span "Coverage" at bounding box center [230, 148] width 39 height 10
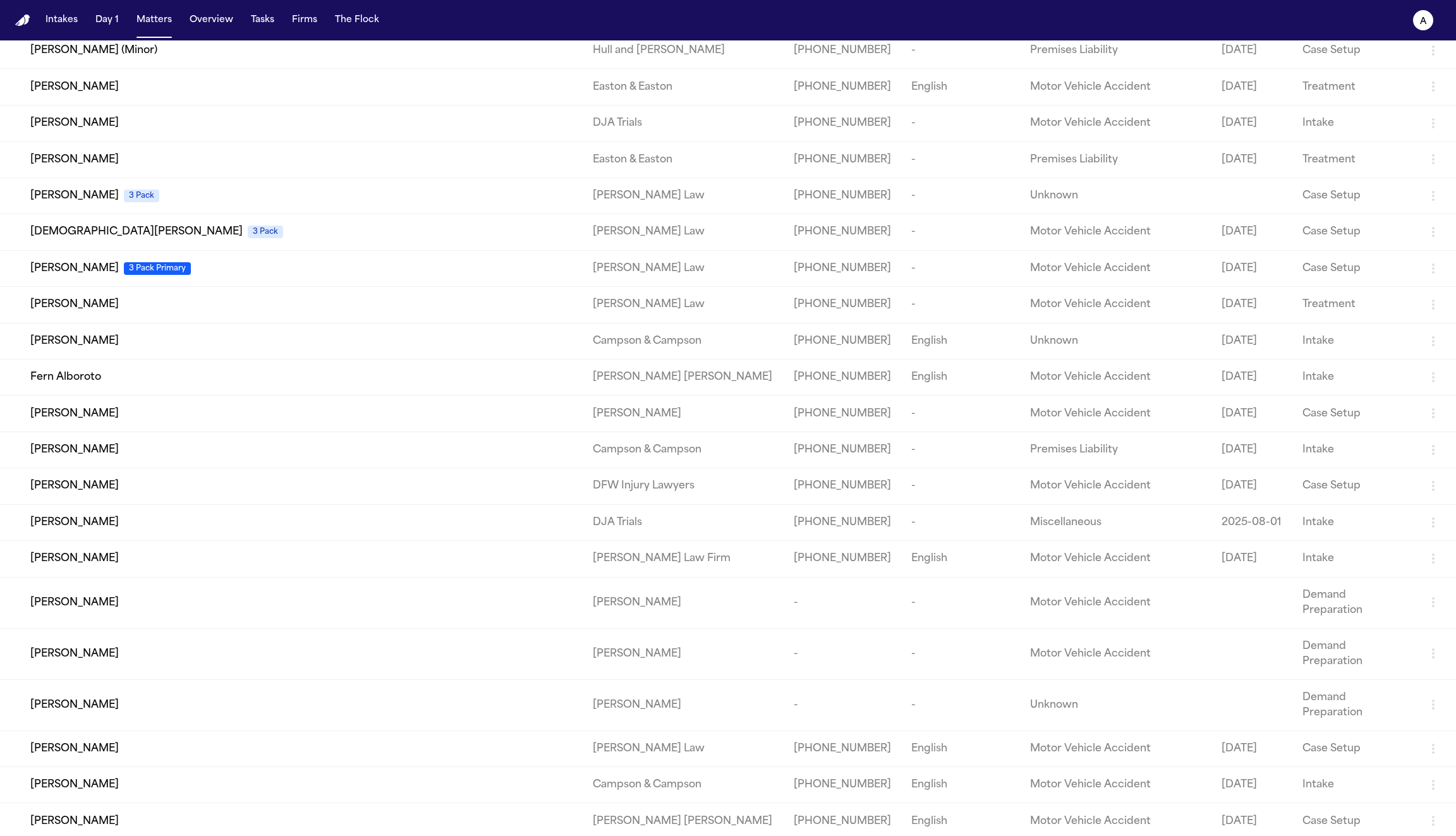
scroll to position [2888, 0]
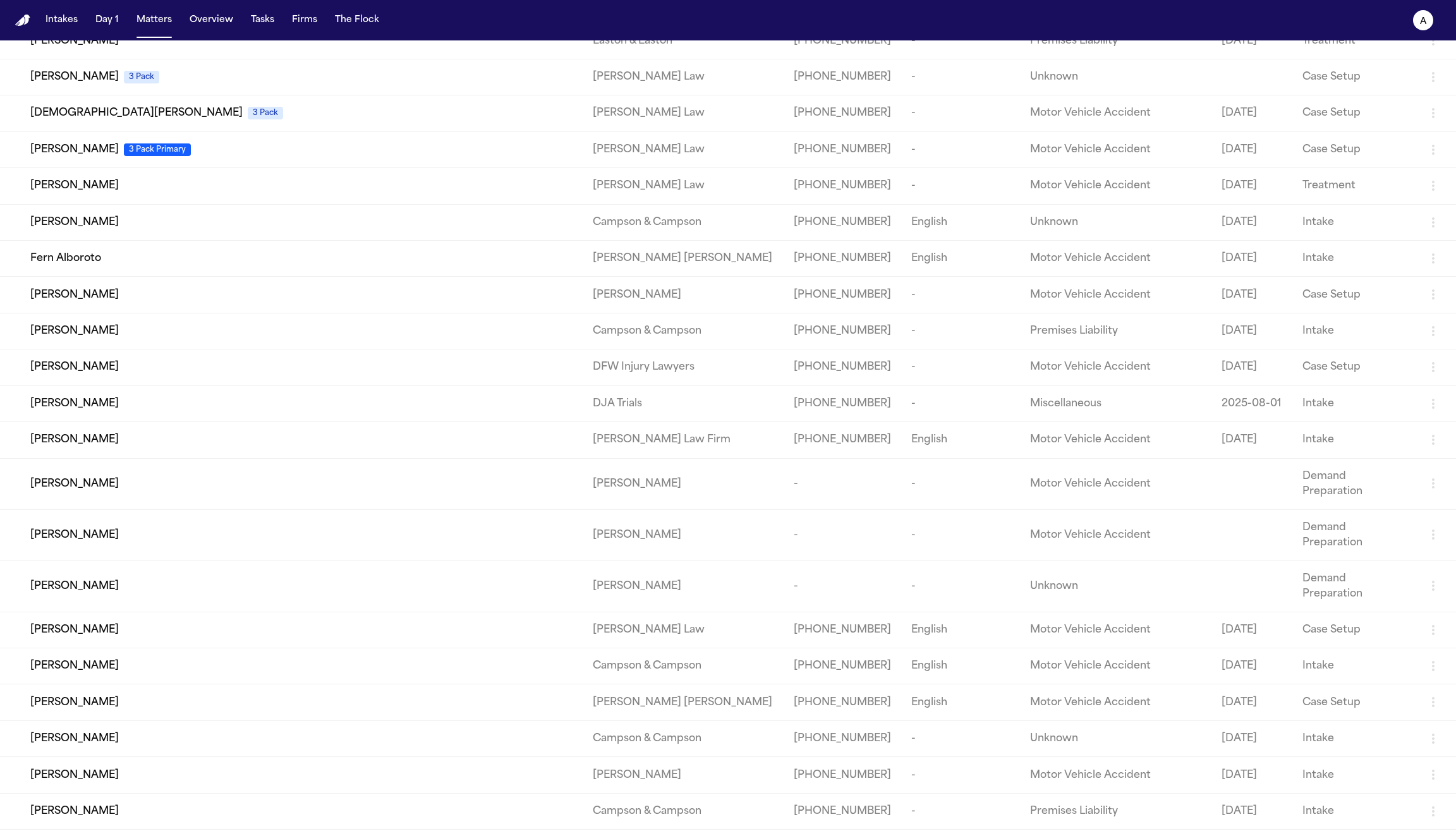
click at [374, 623] on div "Patricia Moree" at bounding box center [301, 630] width 542 height 15
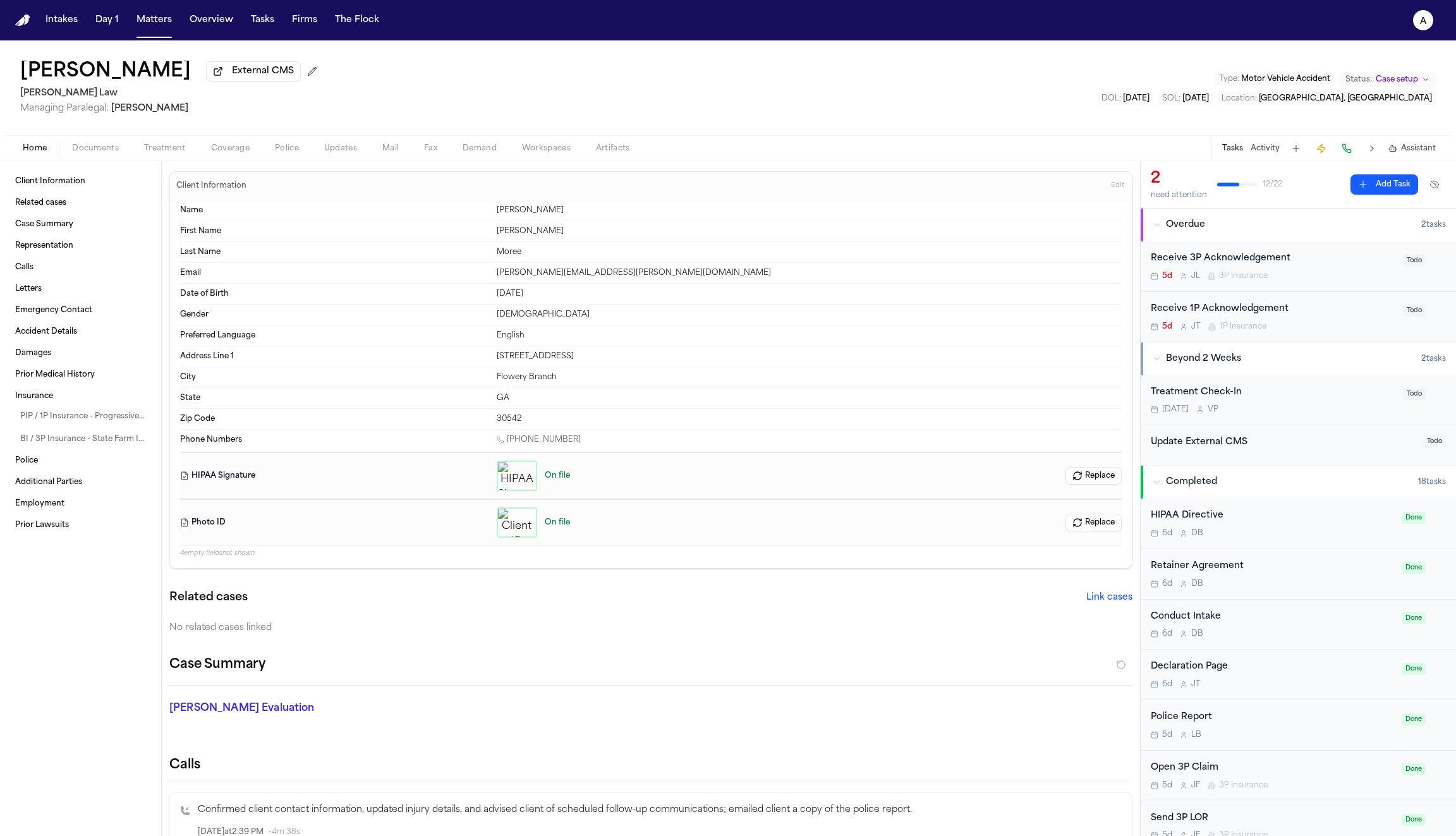
click at [230, 153] on span "Coverage" at bounding box center [230, 148] width 39 height 10
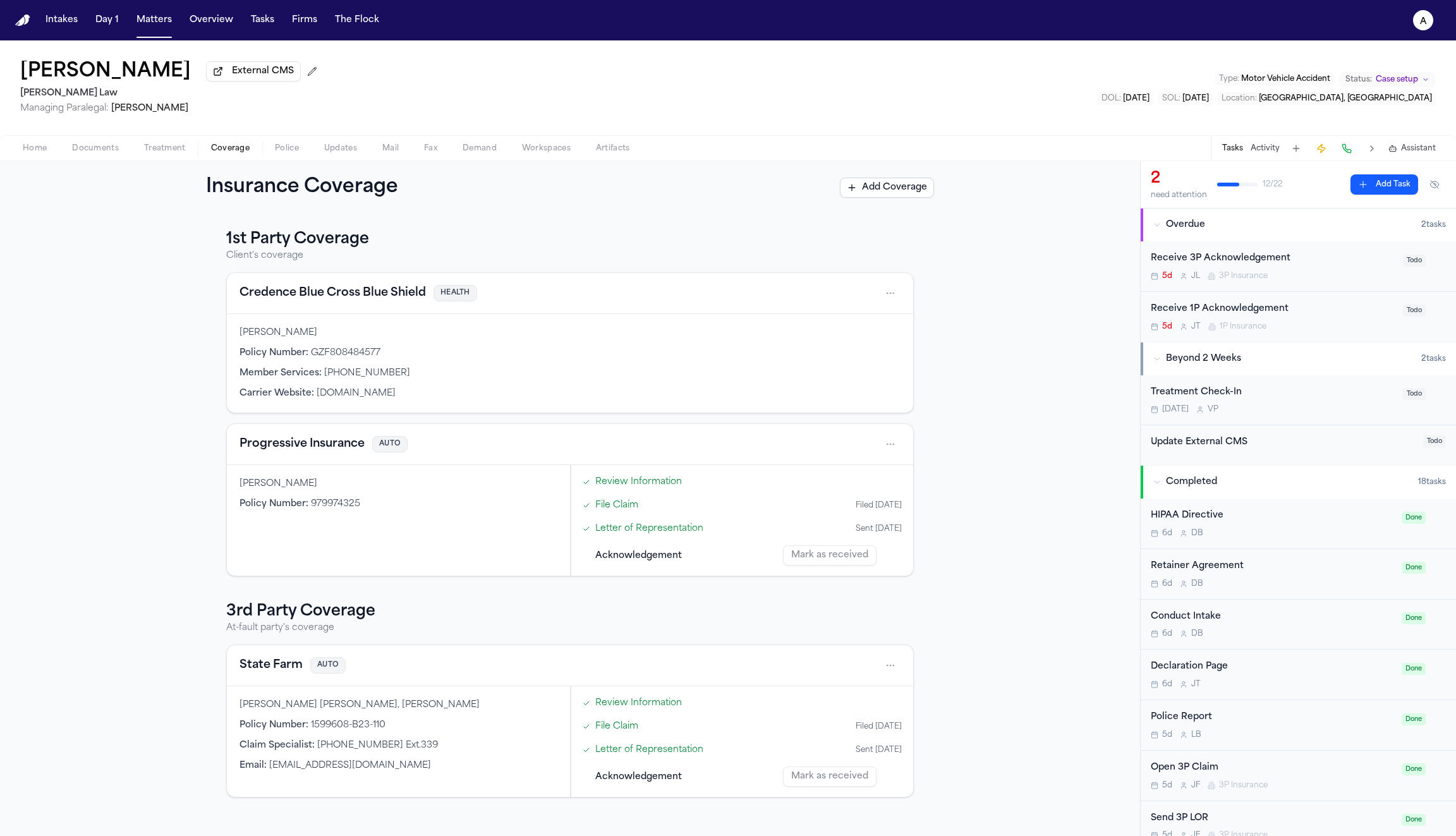
click at [614, 479] on link "Review Information" at bounding box center [638, 481] width 86 height 13
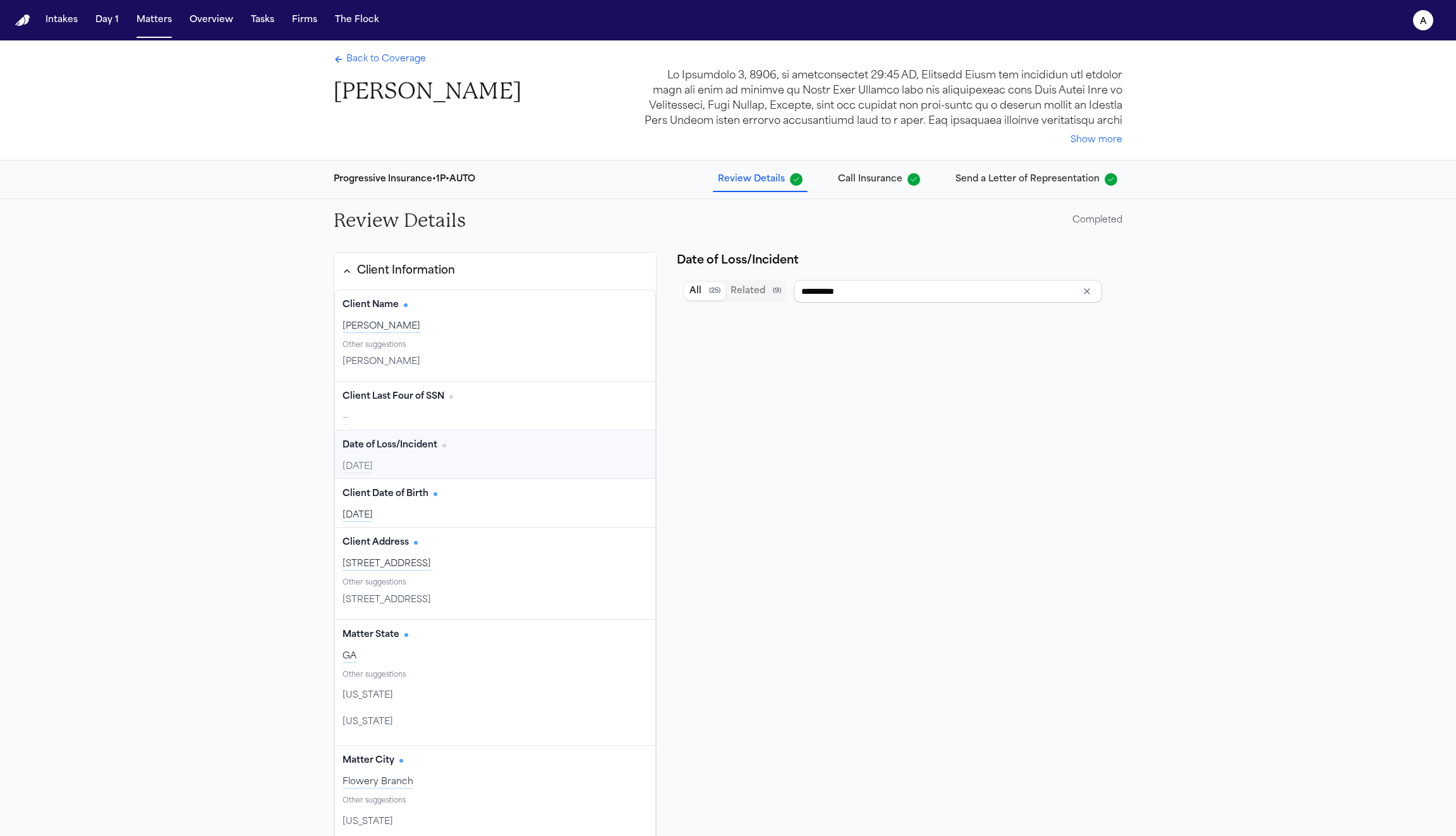
type input "**********"
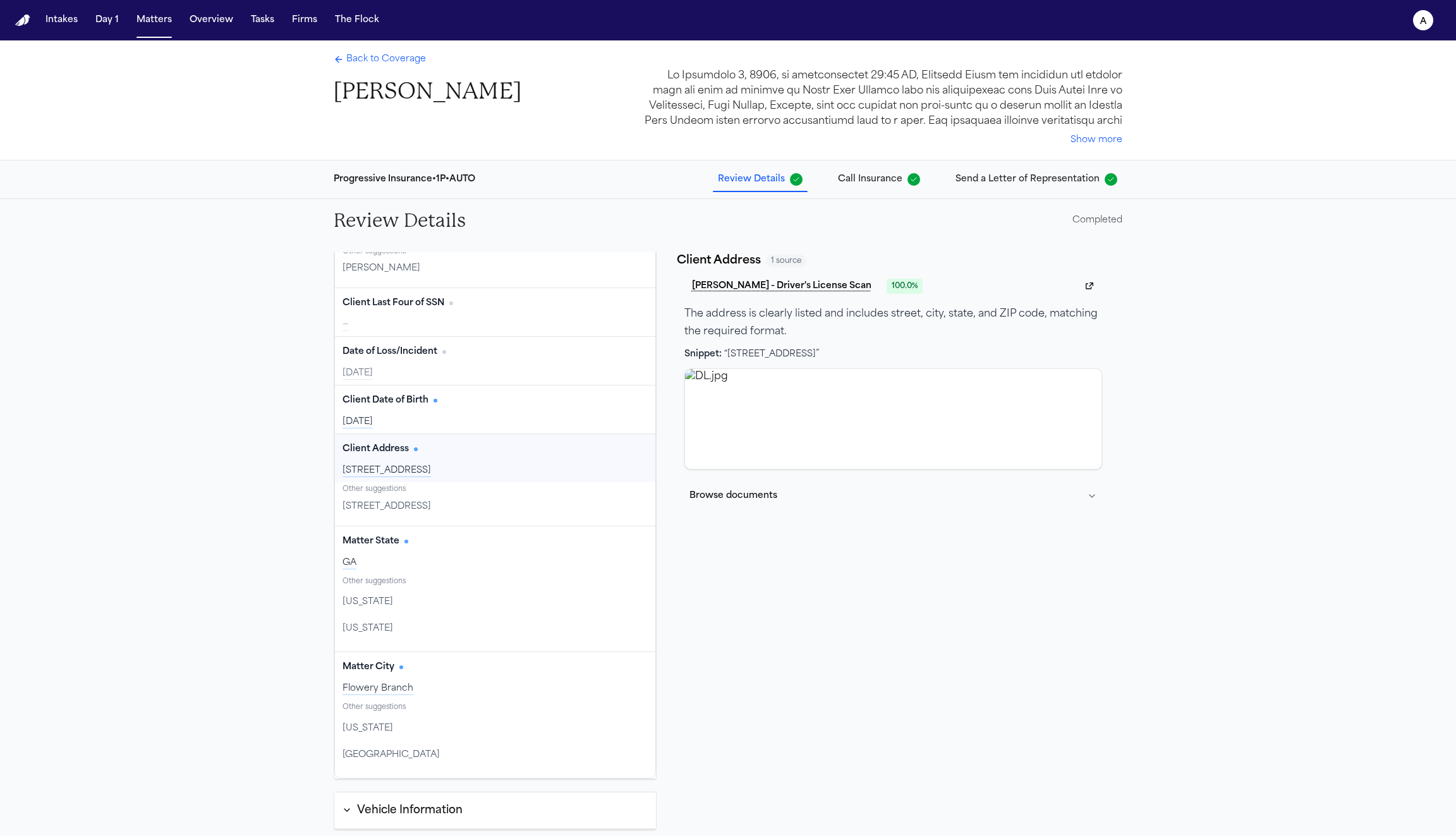
scroll to position [107, 0]
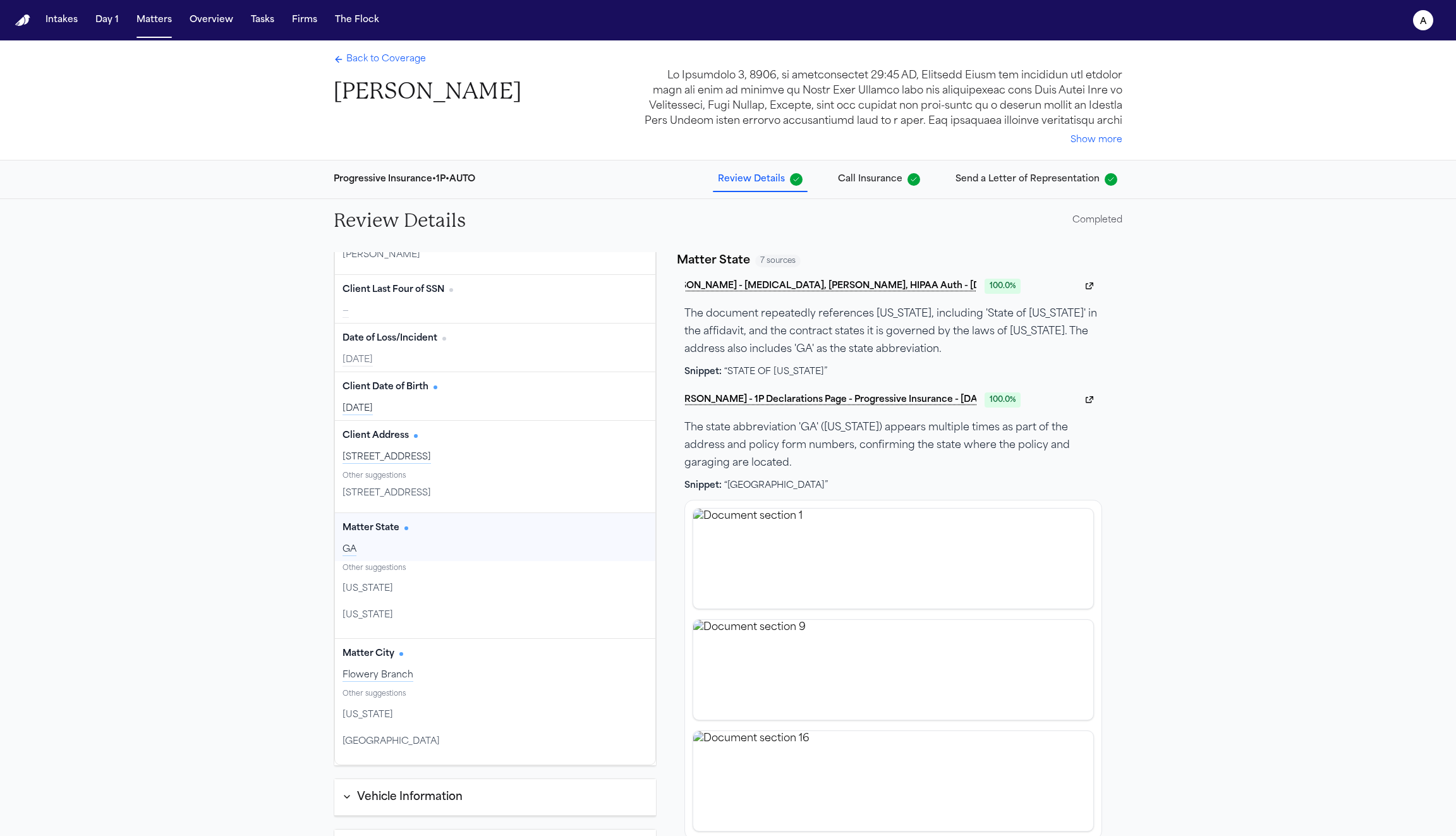
click at [486, 537] on div "Matter State Edit GA" at bounding box center [495, 537] width 321 height 48
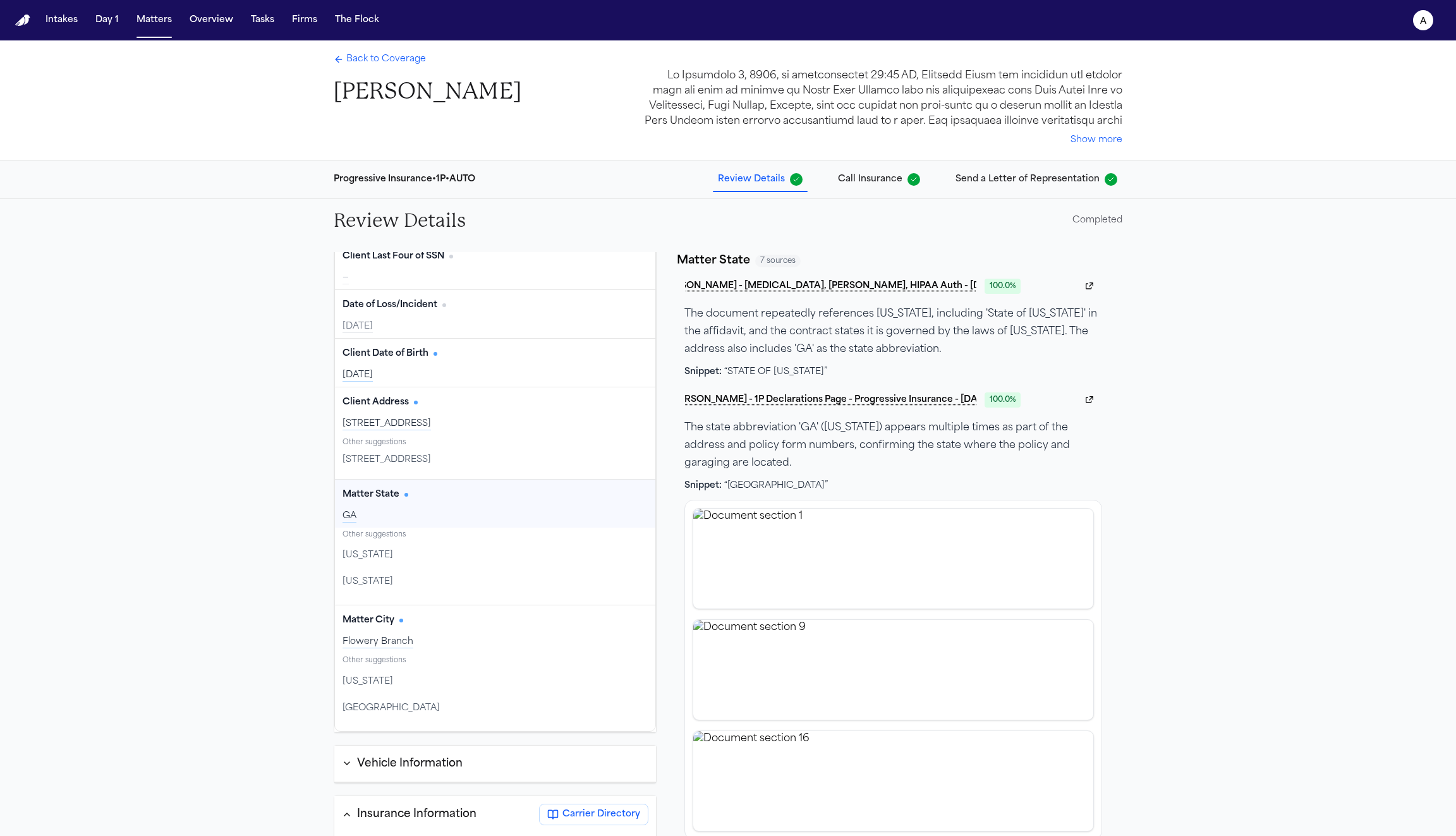
scroll to position [166, 0]
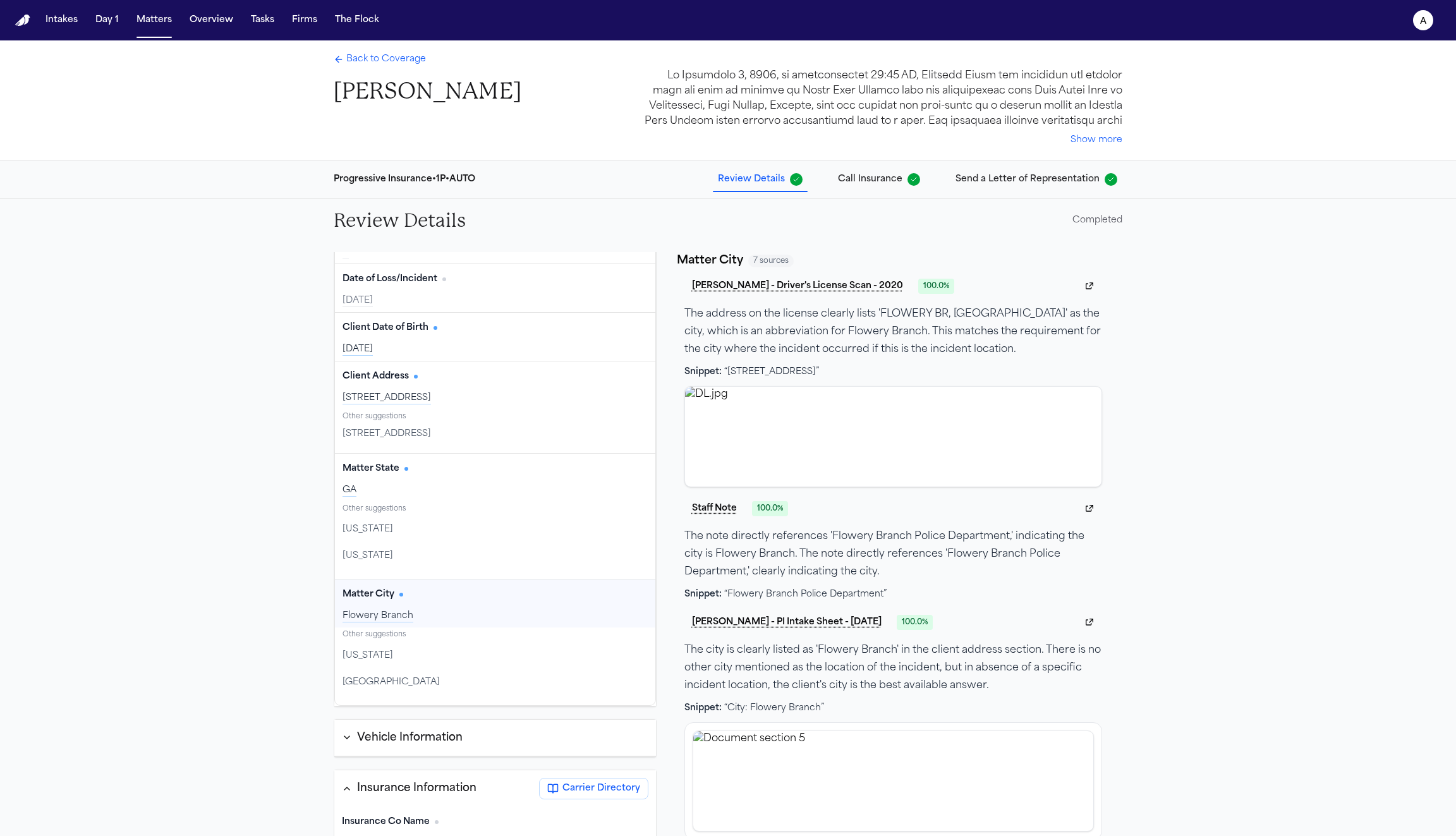
click at [488, 602] on div "Matter City Edit Flowery Branch" at bounding box center [495, 603] width 321 height 48
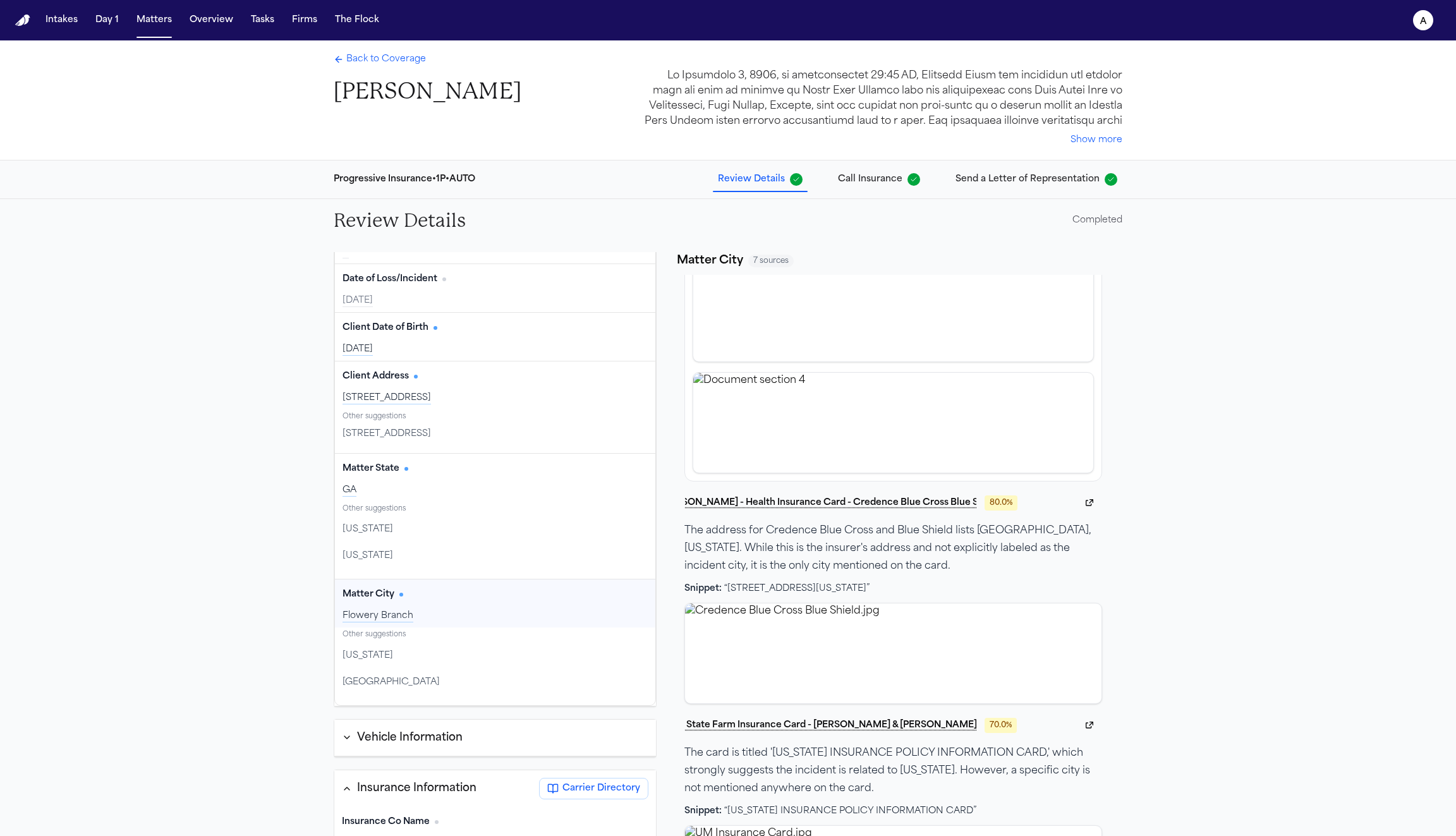
scroll to position [153, 0]
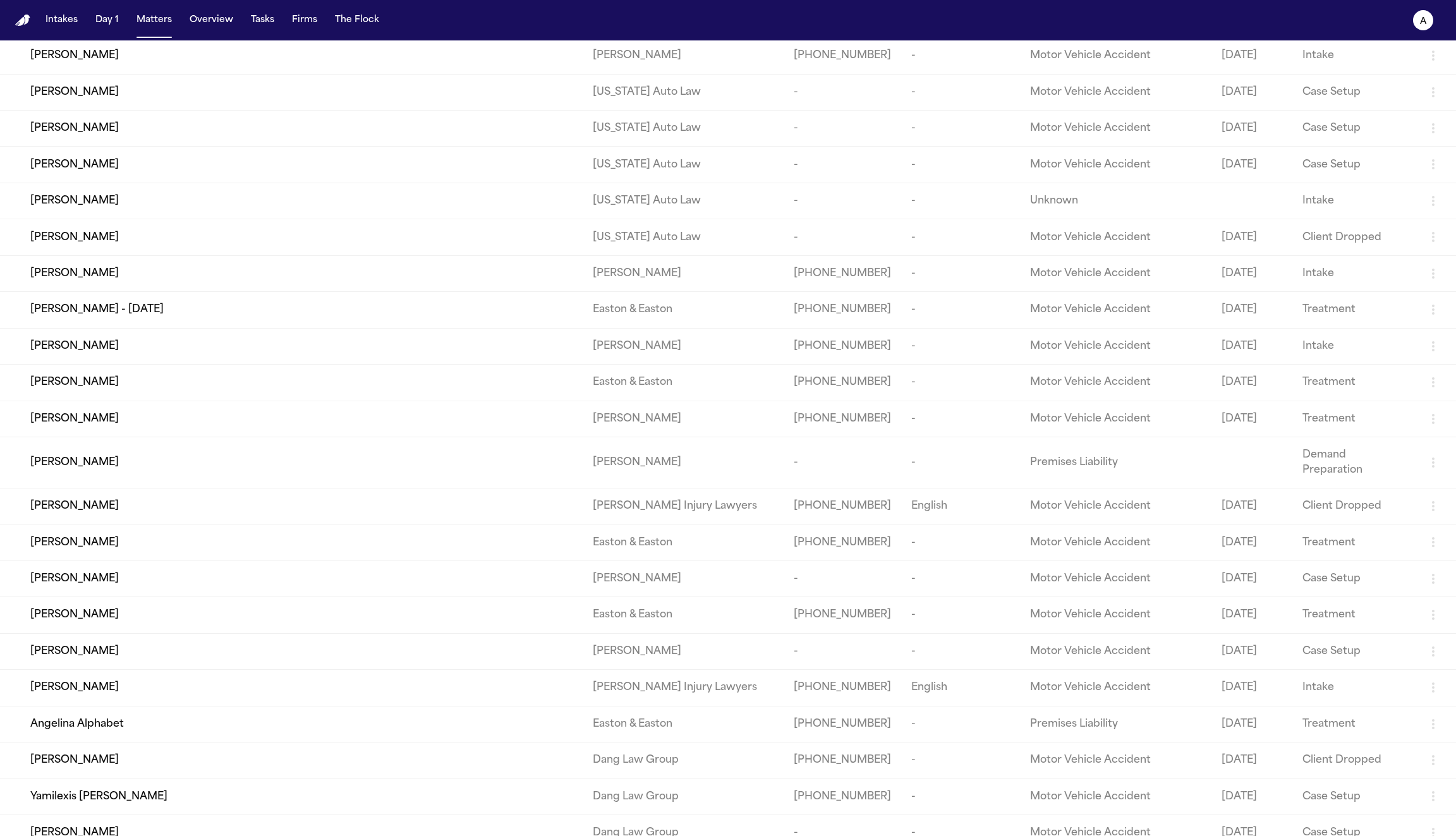
scroll to position [1456, 0]
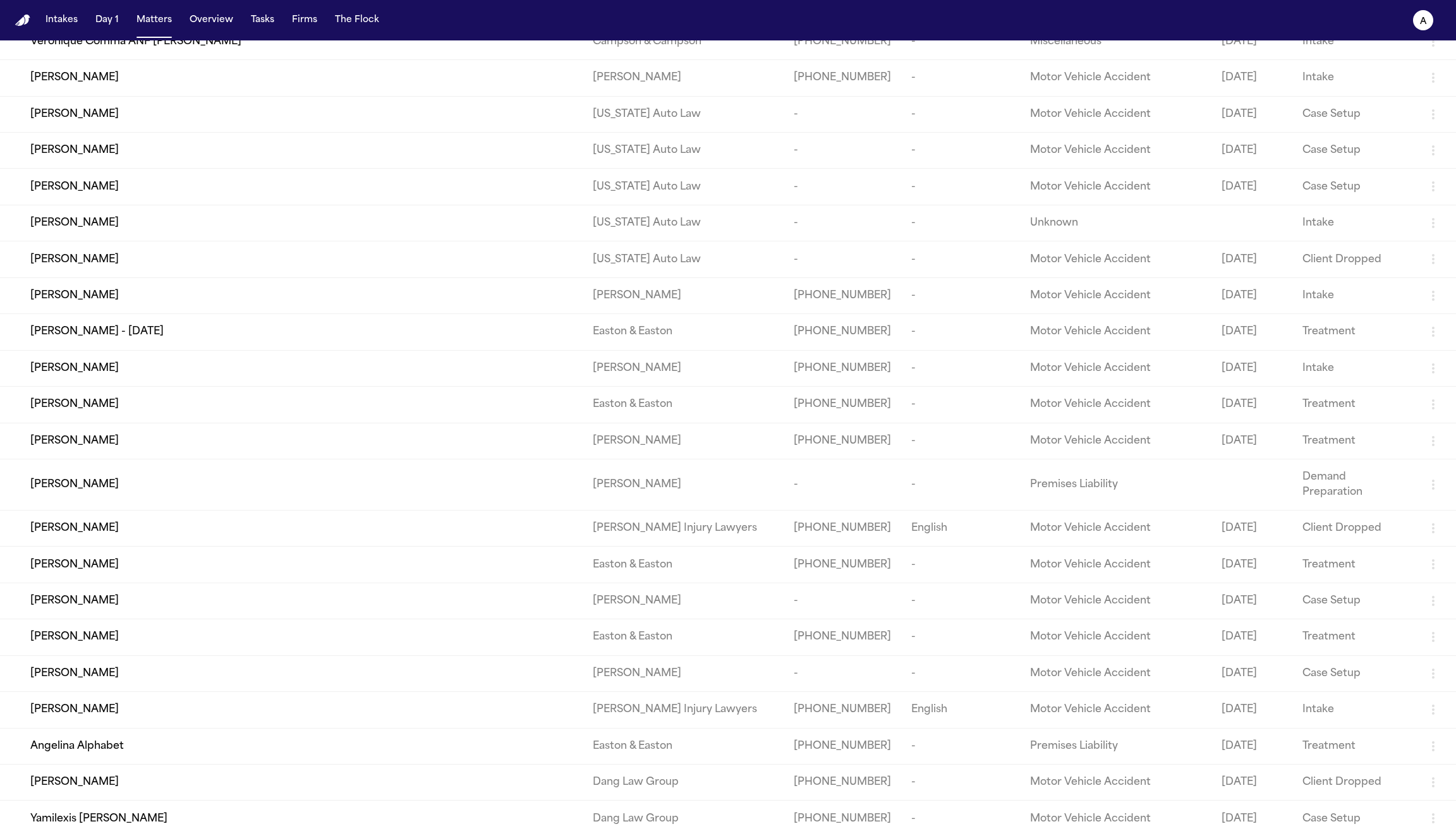
click at [262, 557] on div "Jeffrey Kempler" at bounding box center [301, 564] width 542 height 15
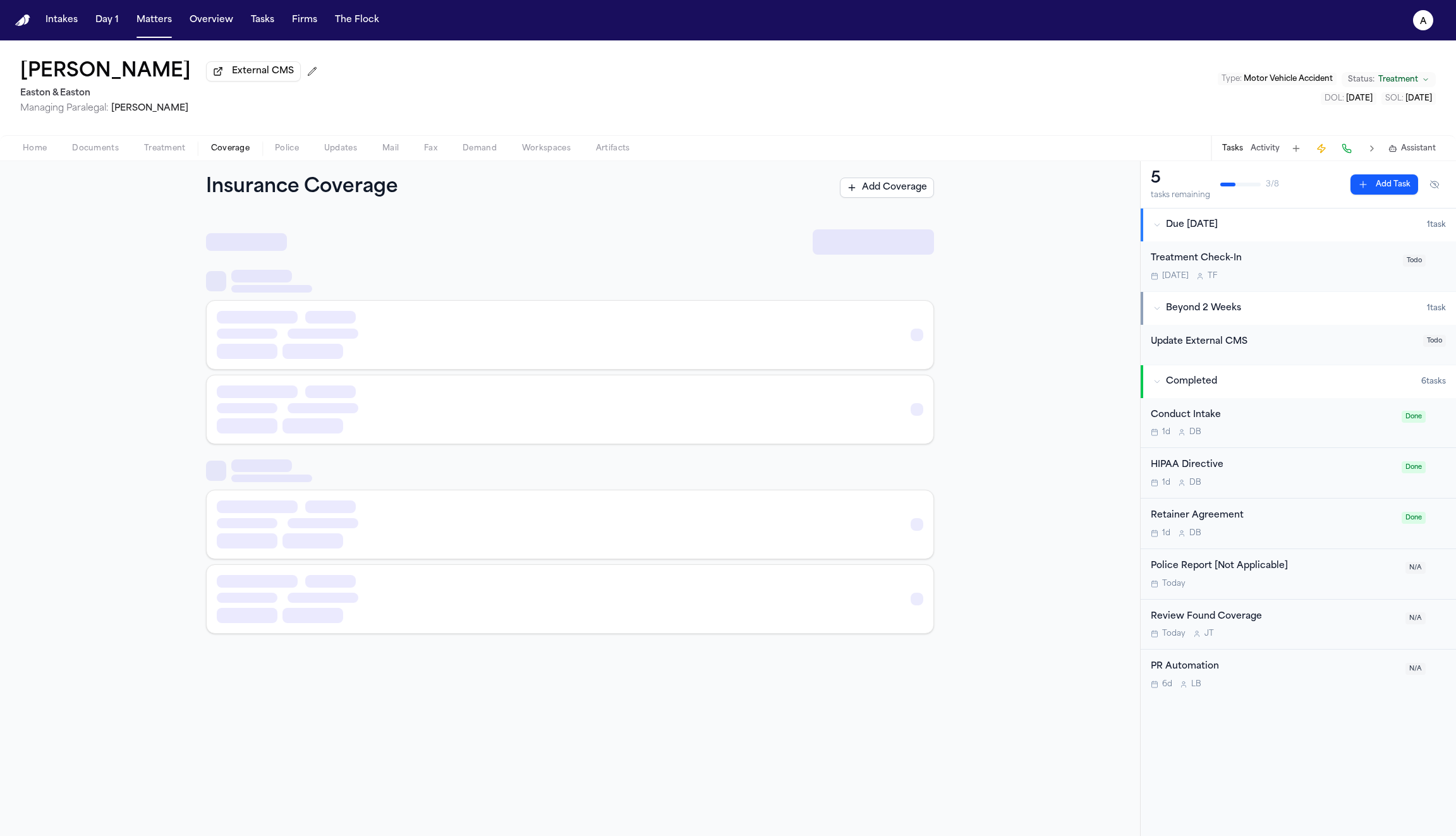
click at [234, 153] on span "Coverage" at bounding box center [230, 148] width 39 height 10
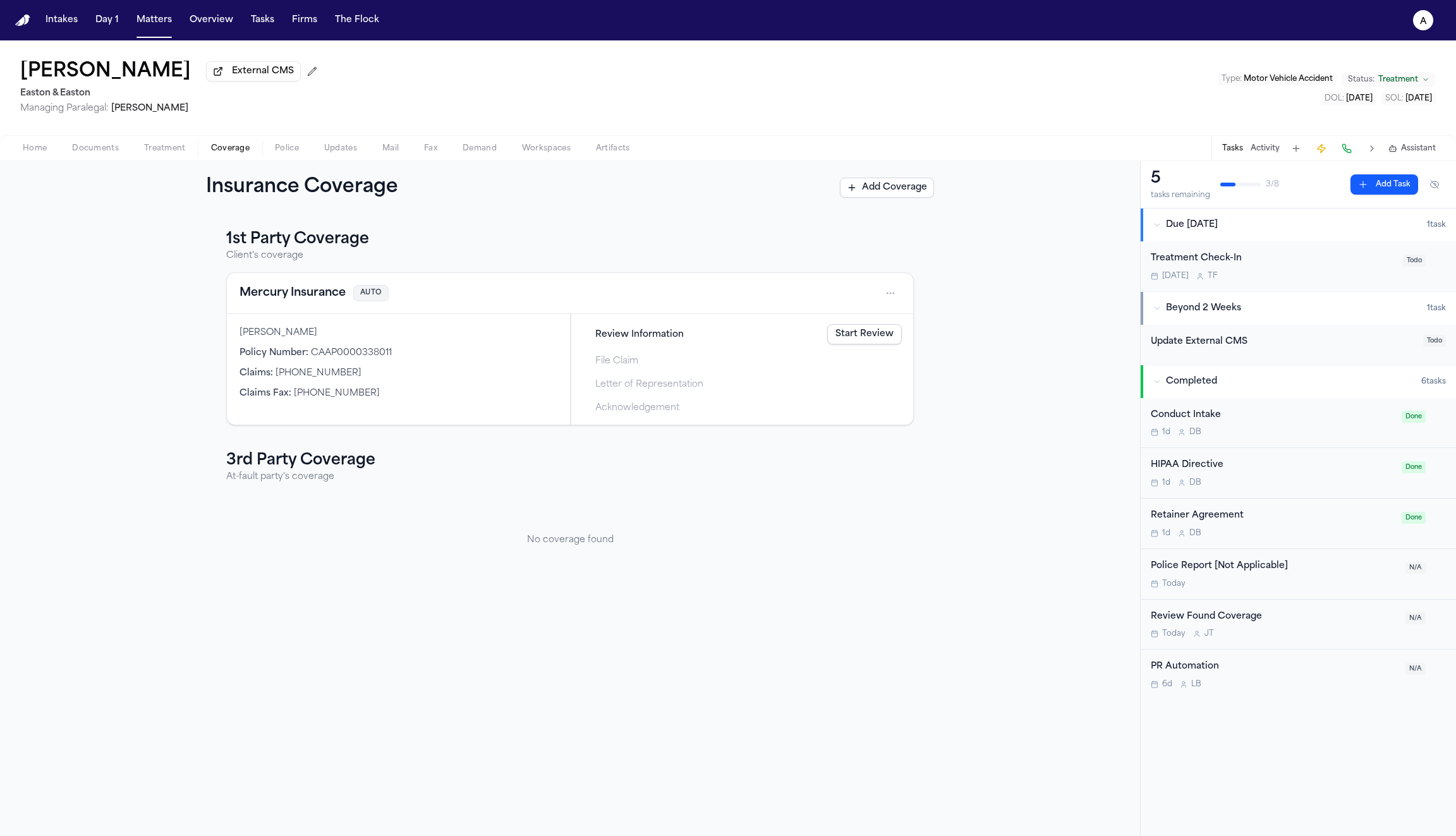
click at [640, 340] on span "Review Information" at bounding box center [640, 334] width 89 height 13
click at [850, 333] on link "Start Review" at bounding box center [865, 334] width 75 height 20
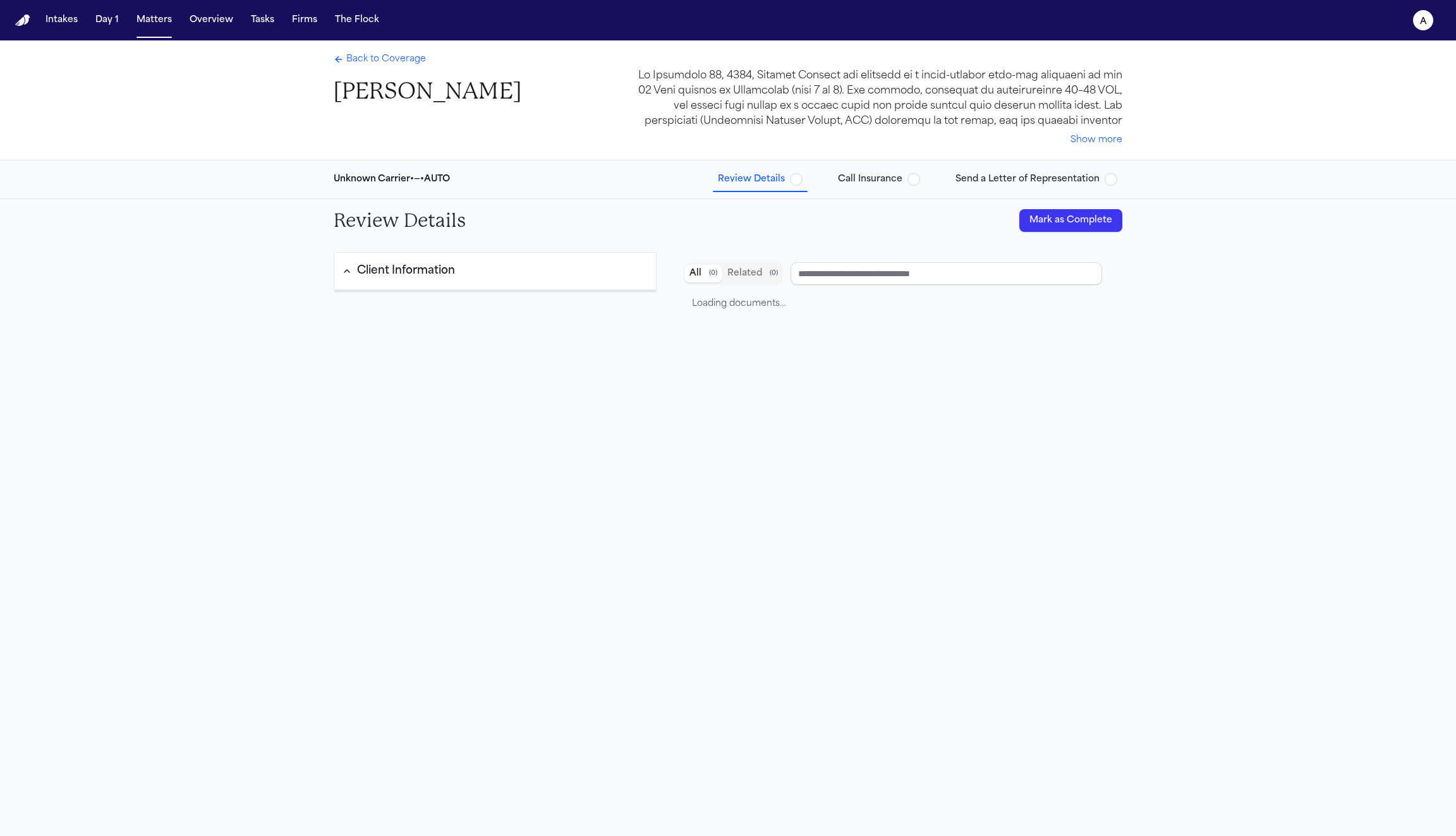
type input "**********"
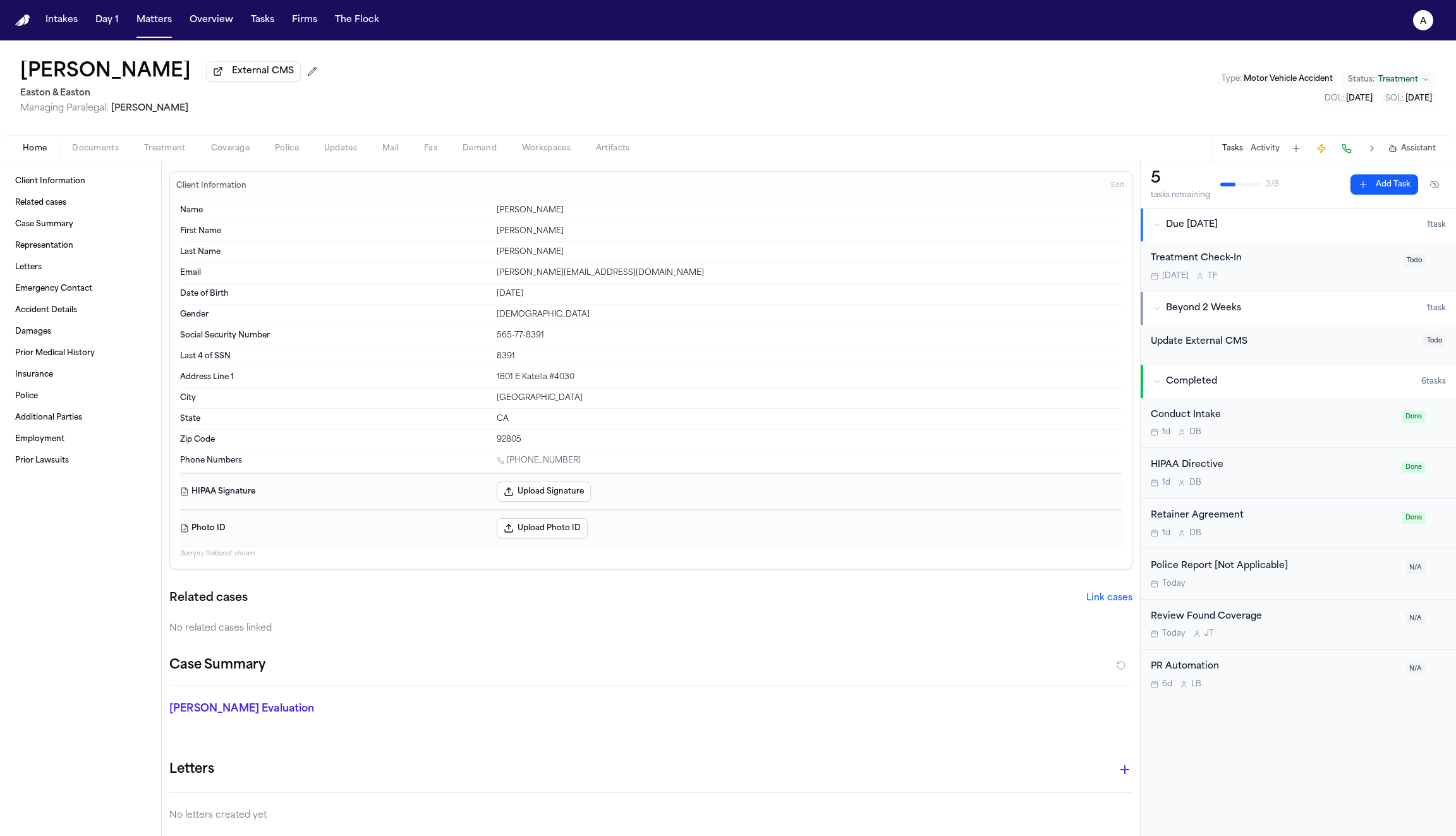
click at [227, 153] on span "Coverage" at bounding box center [230, 148] width 39 height 10
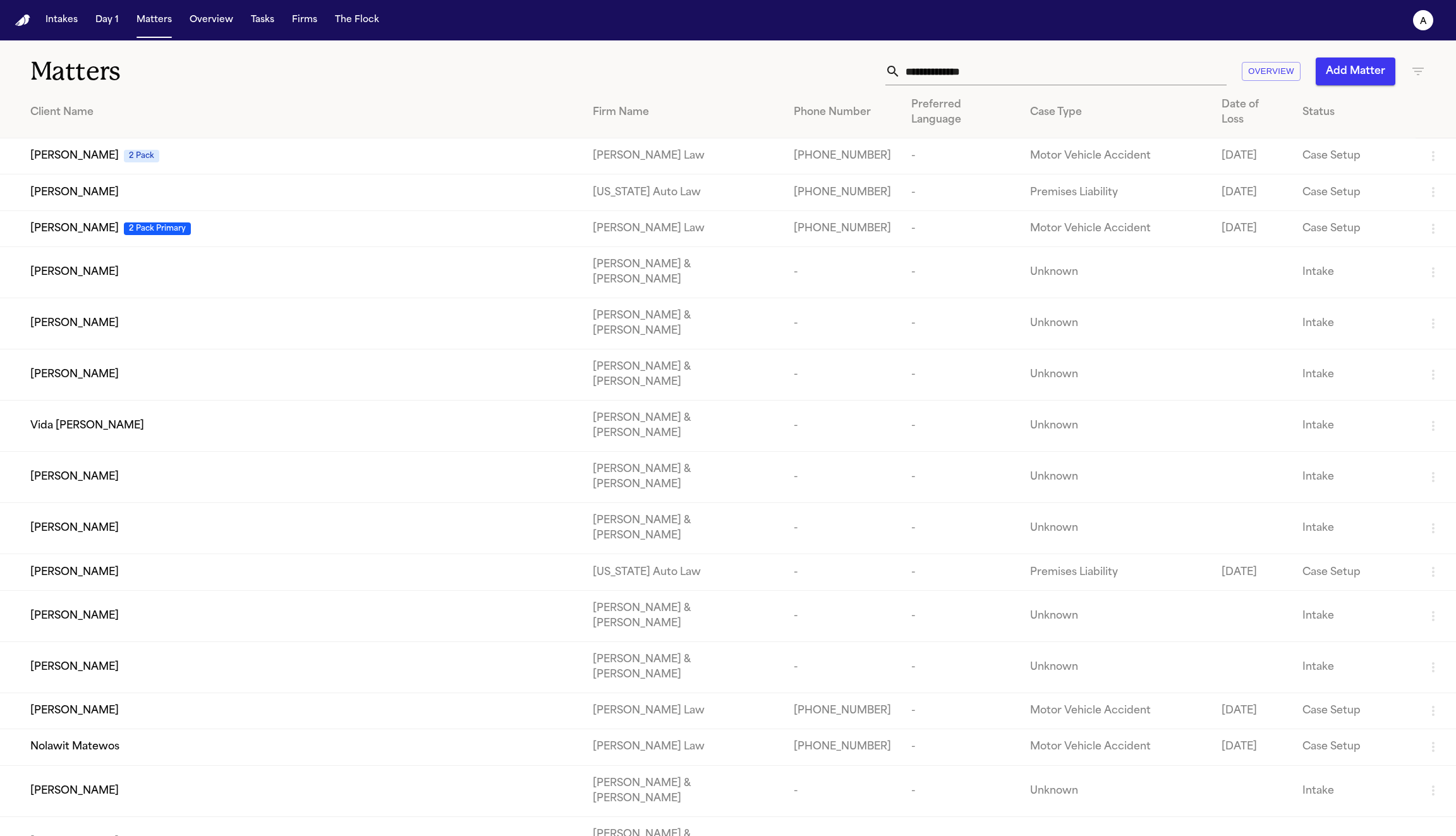
scroll to position [97, 0]
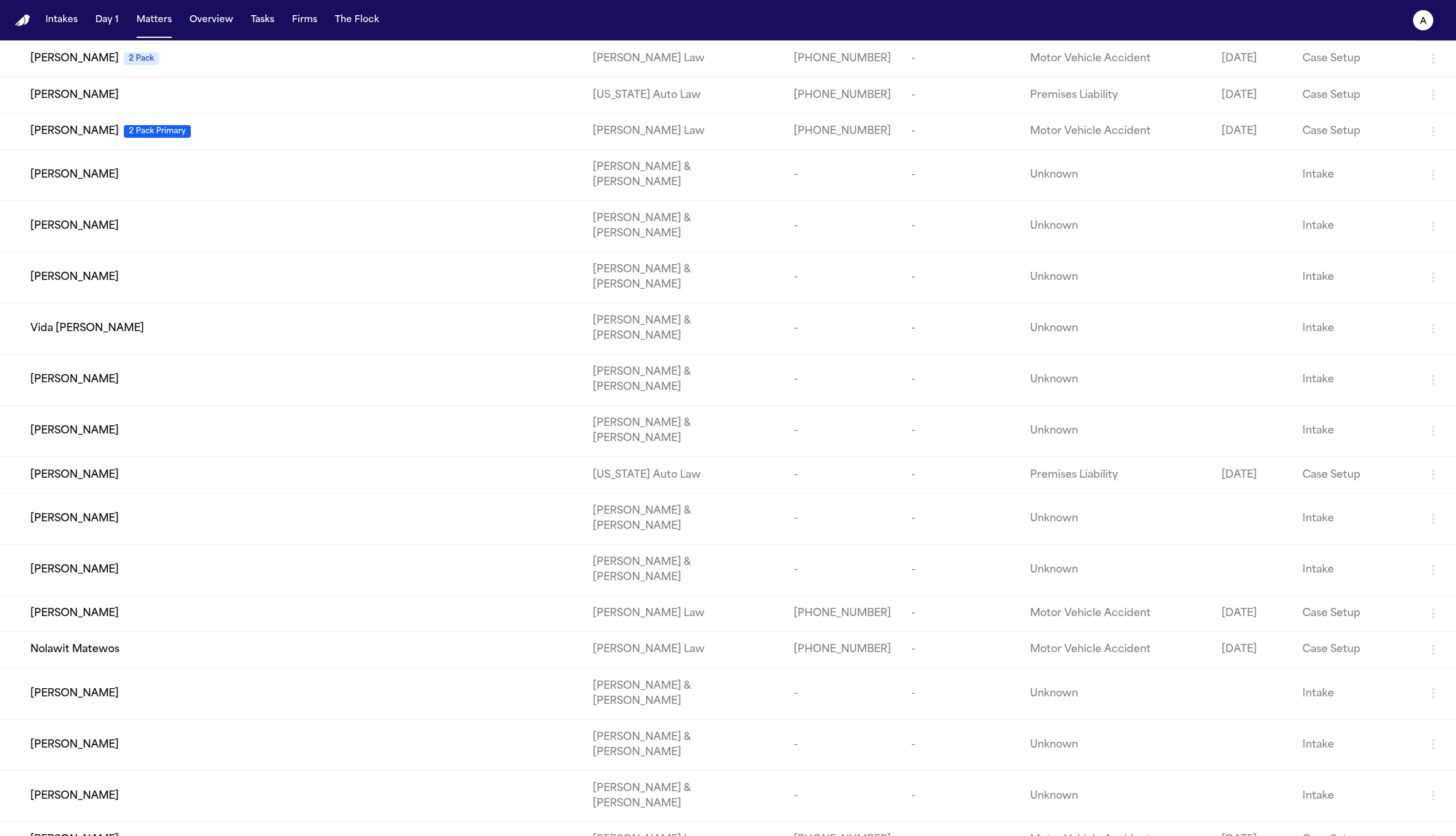
click at [173, 595] on td "Clifford Baker" at bounding box center [291, 613] width 582 height 36
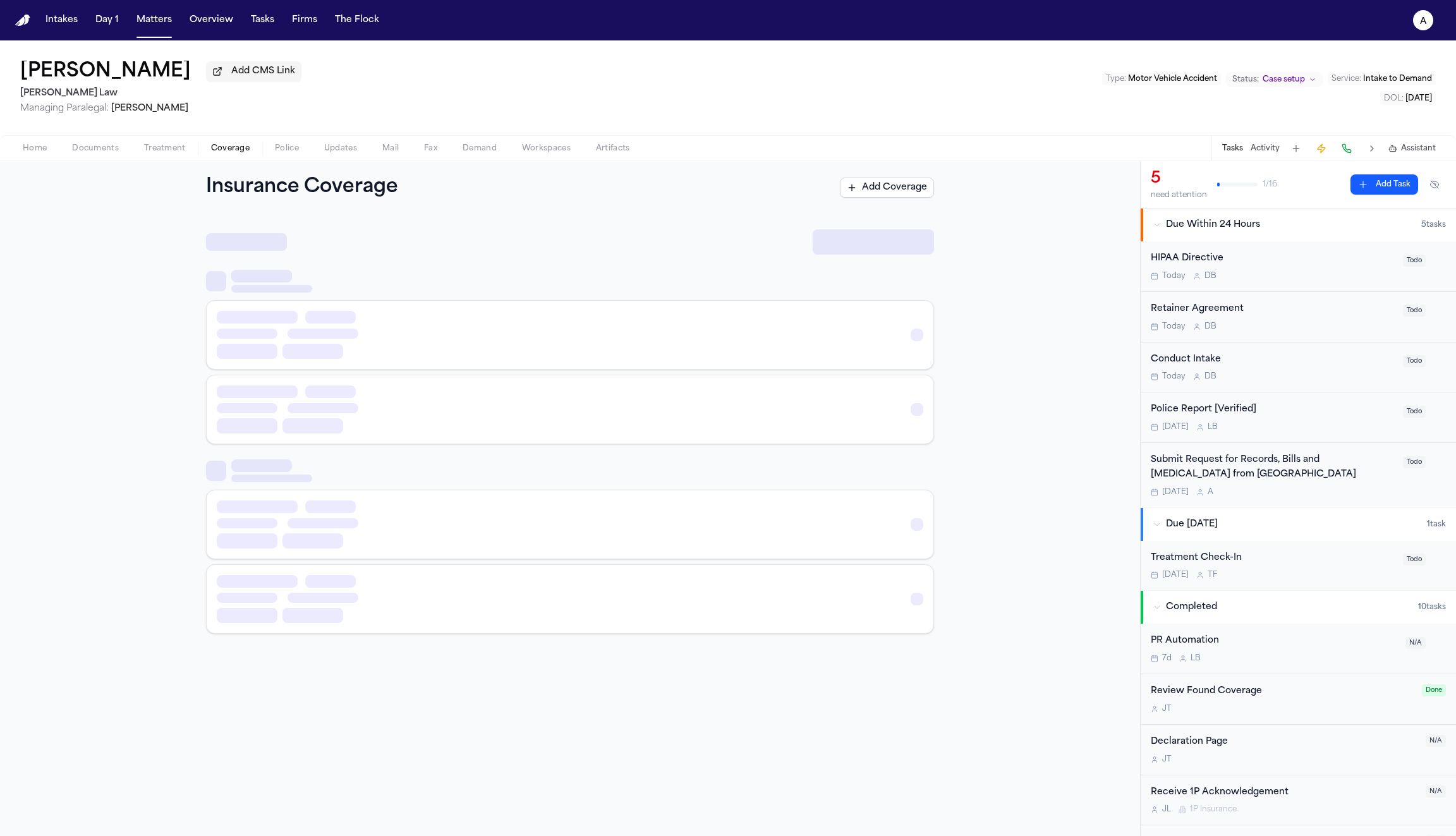
click at [224, 151] on span "Coverage" at bounding box center [230, 148] width 39 height 10
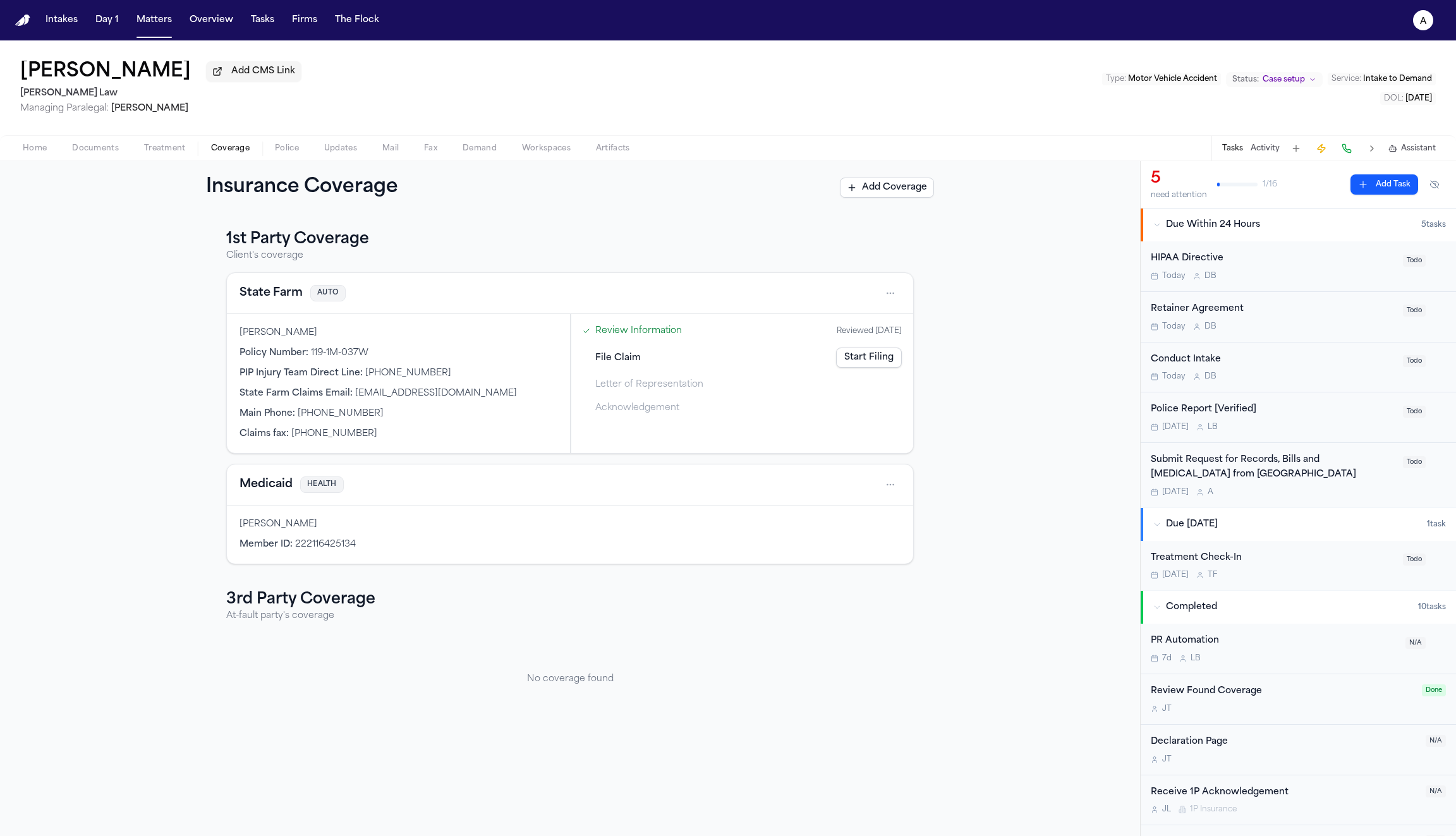
click at [871, 360] on link "Start Filing" at bounding box center [869, 357] width 65 height 20
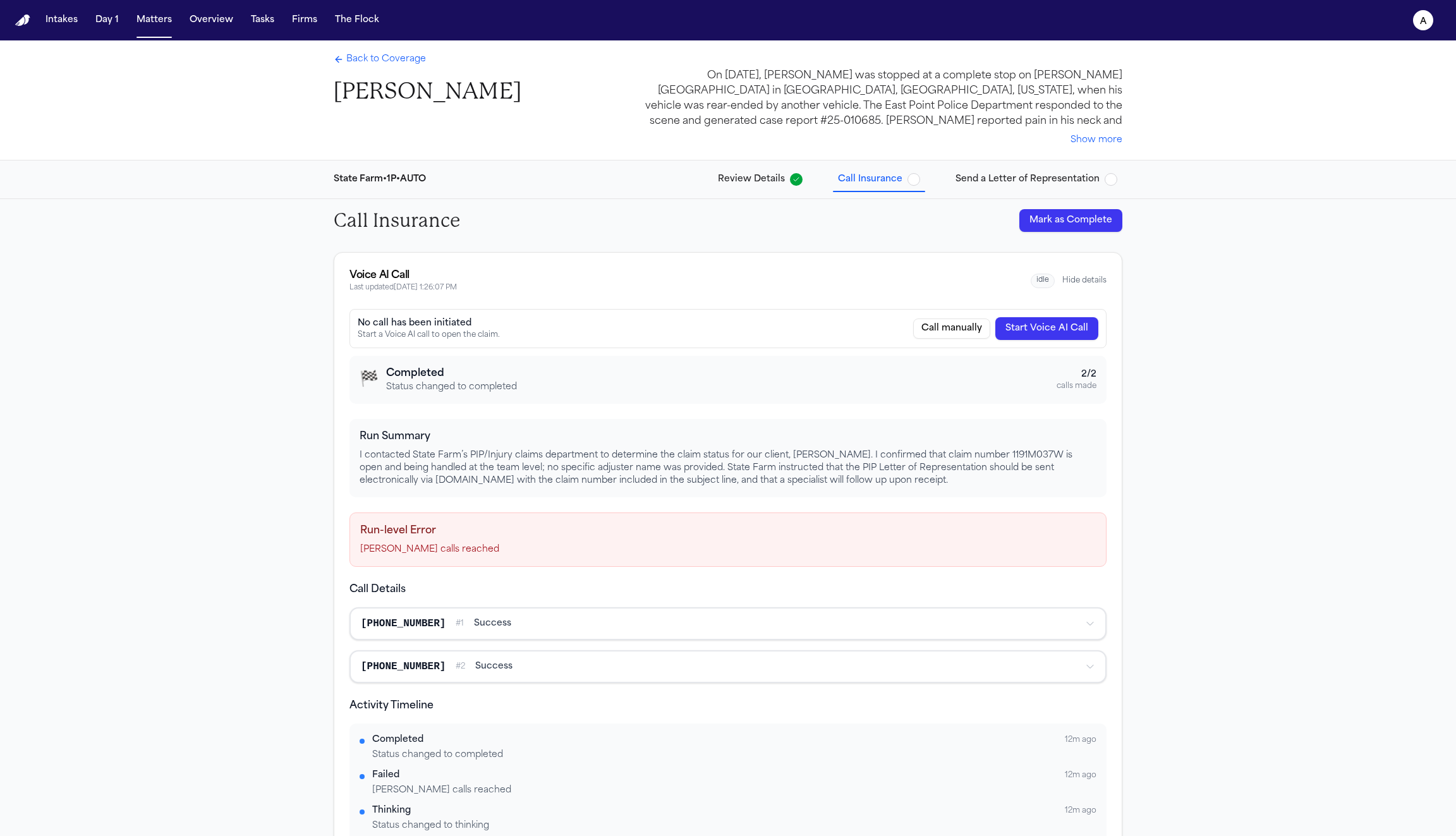
click at [744, 180] on span "Review Details" at bounding box center [751, 179] width 67 height 12
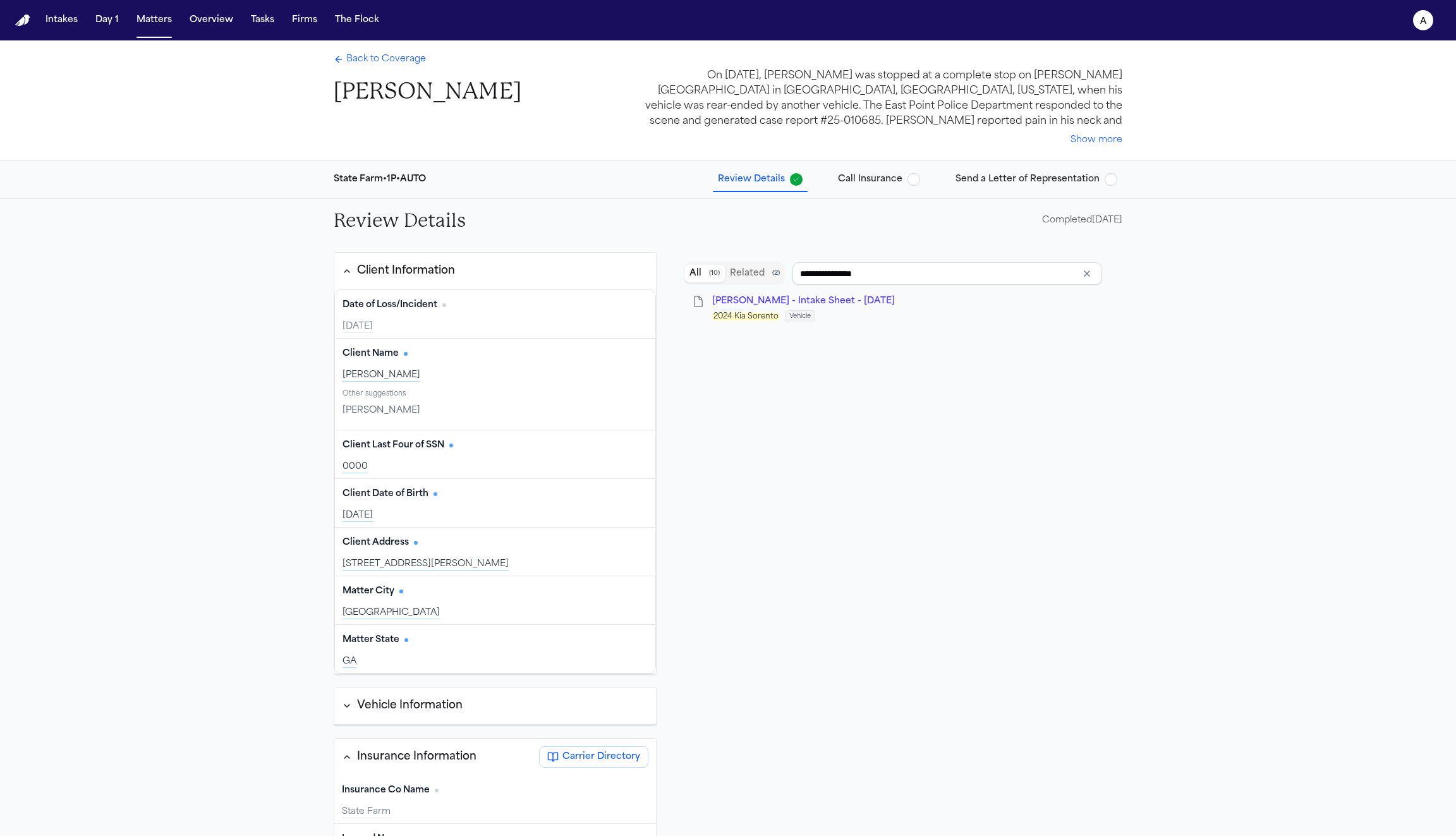
type input "**********"
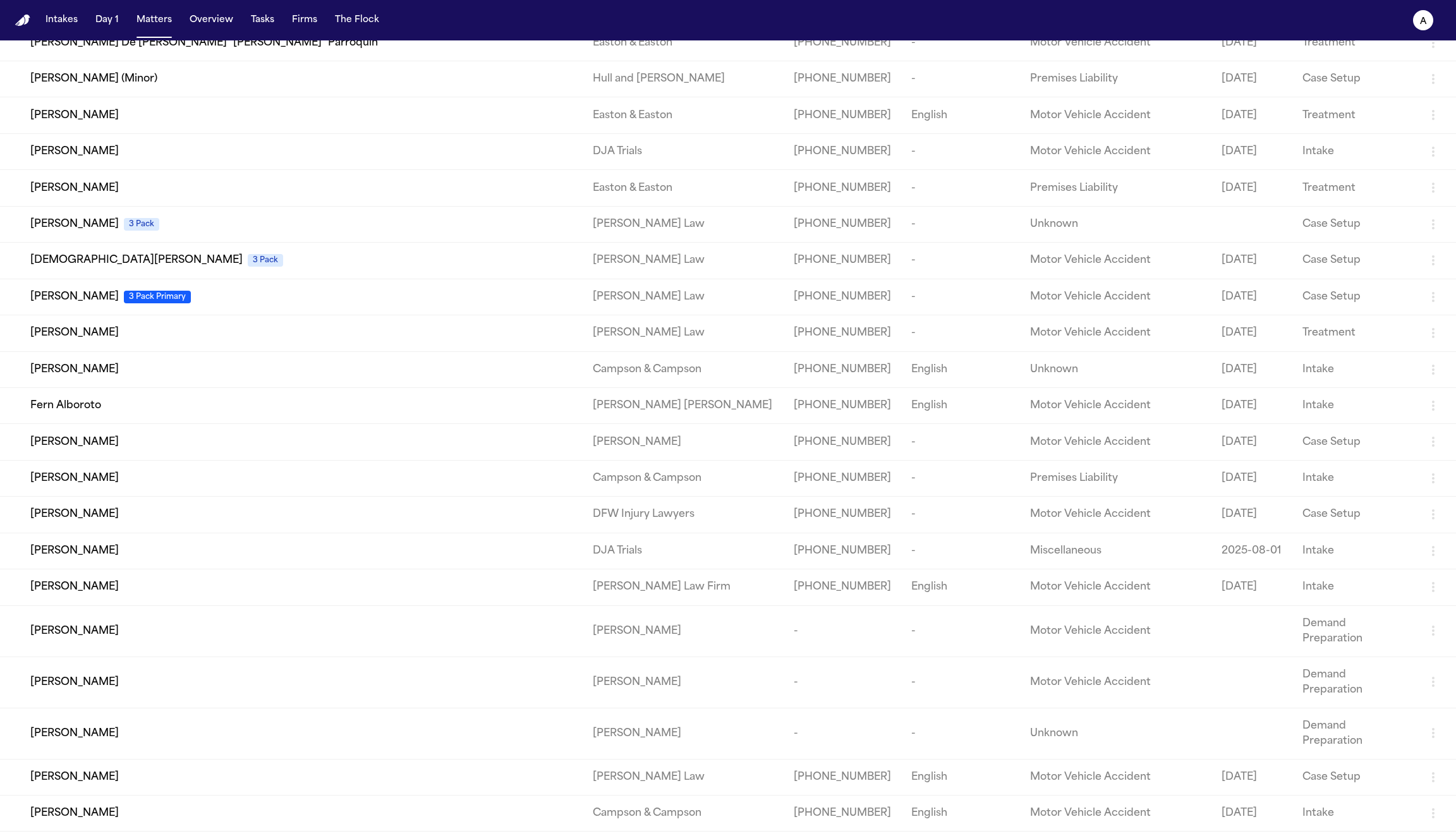
scroll to position [2808, 0]
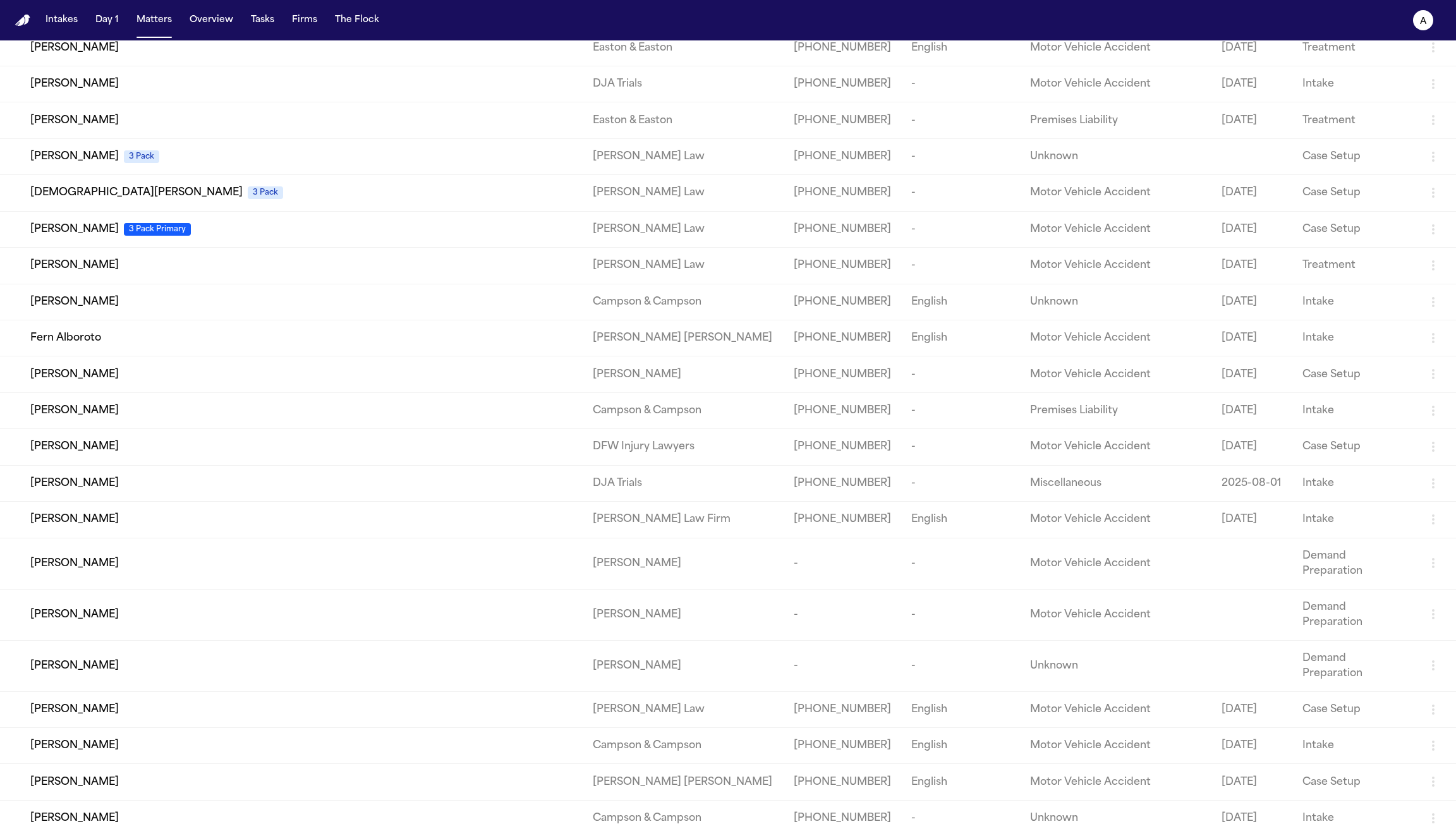
click at [329, 702] on div "Patricia Moree" at bounding box center [301, 709] width 542 height 15
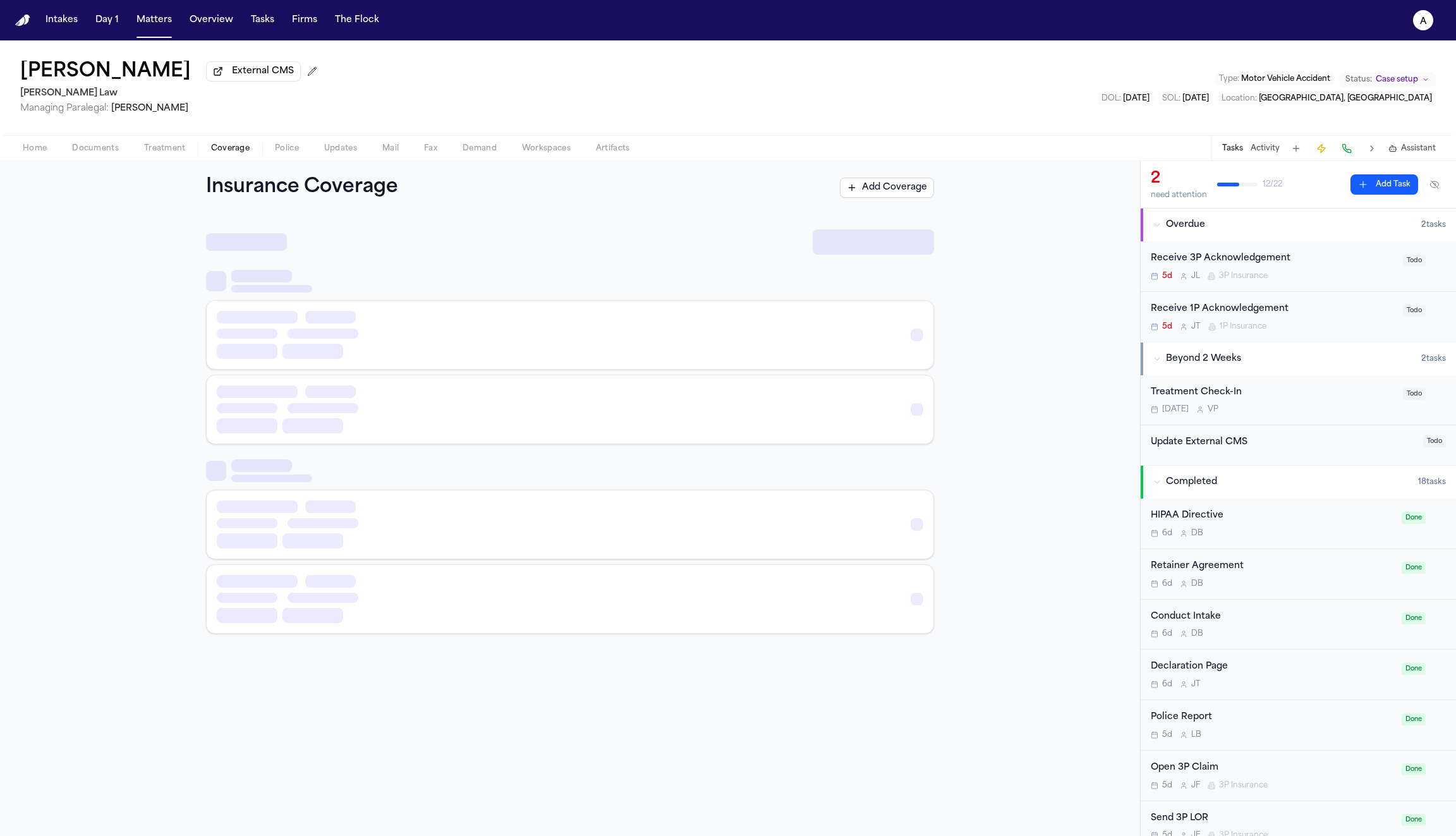
click at [237, 153] on span "Coverage" at bounding box center [230, 148] width 39 height 10
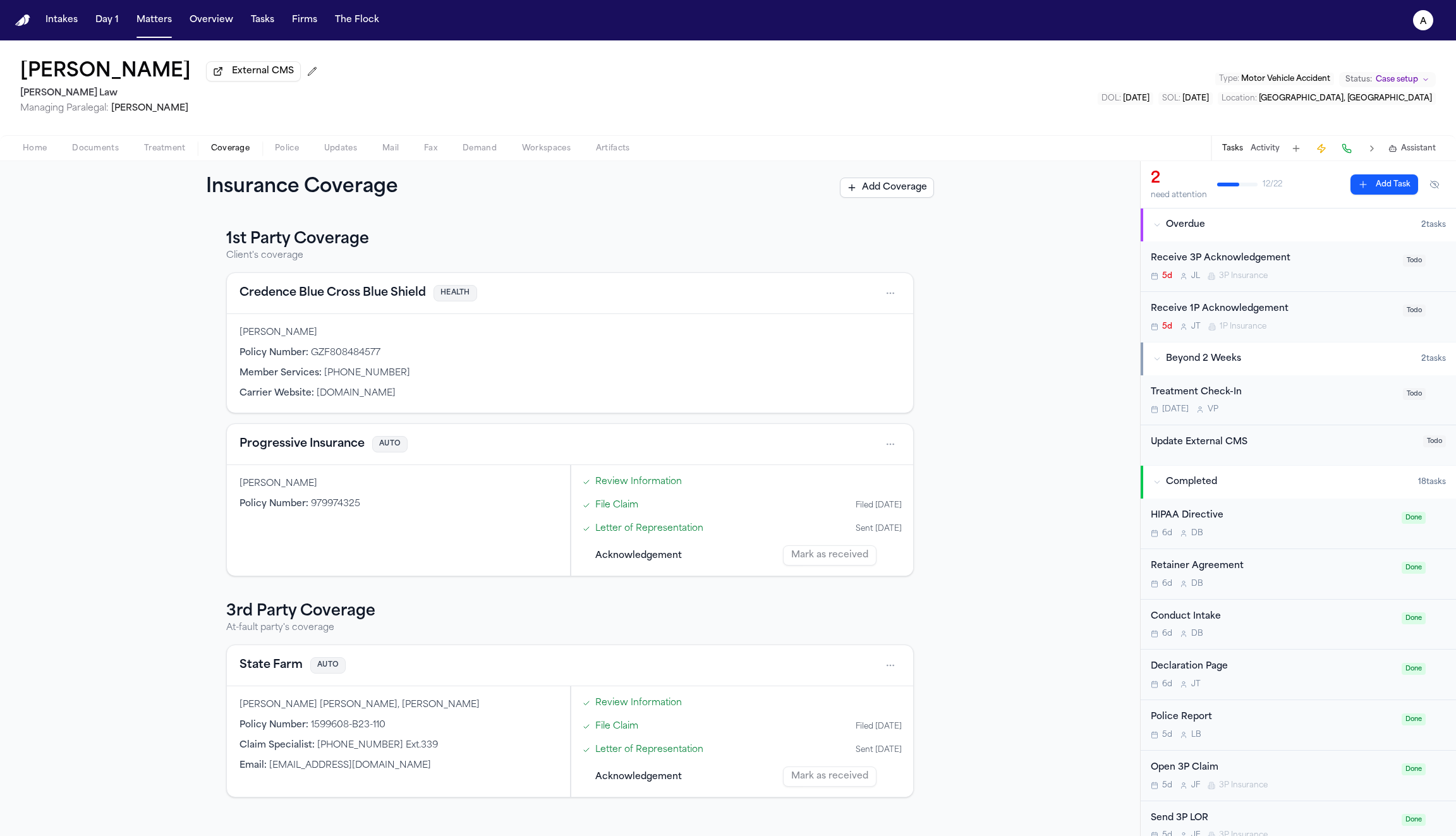
click at [633, 481] on link "Review Information" at bounding box center [638, 481] width 86 height 13
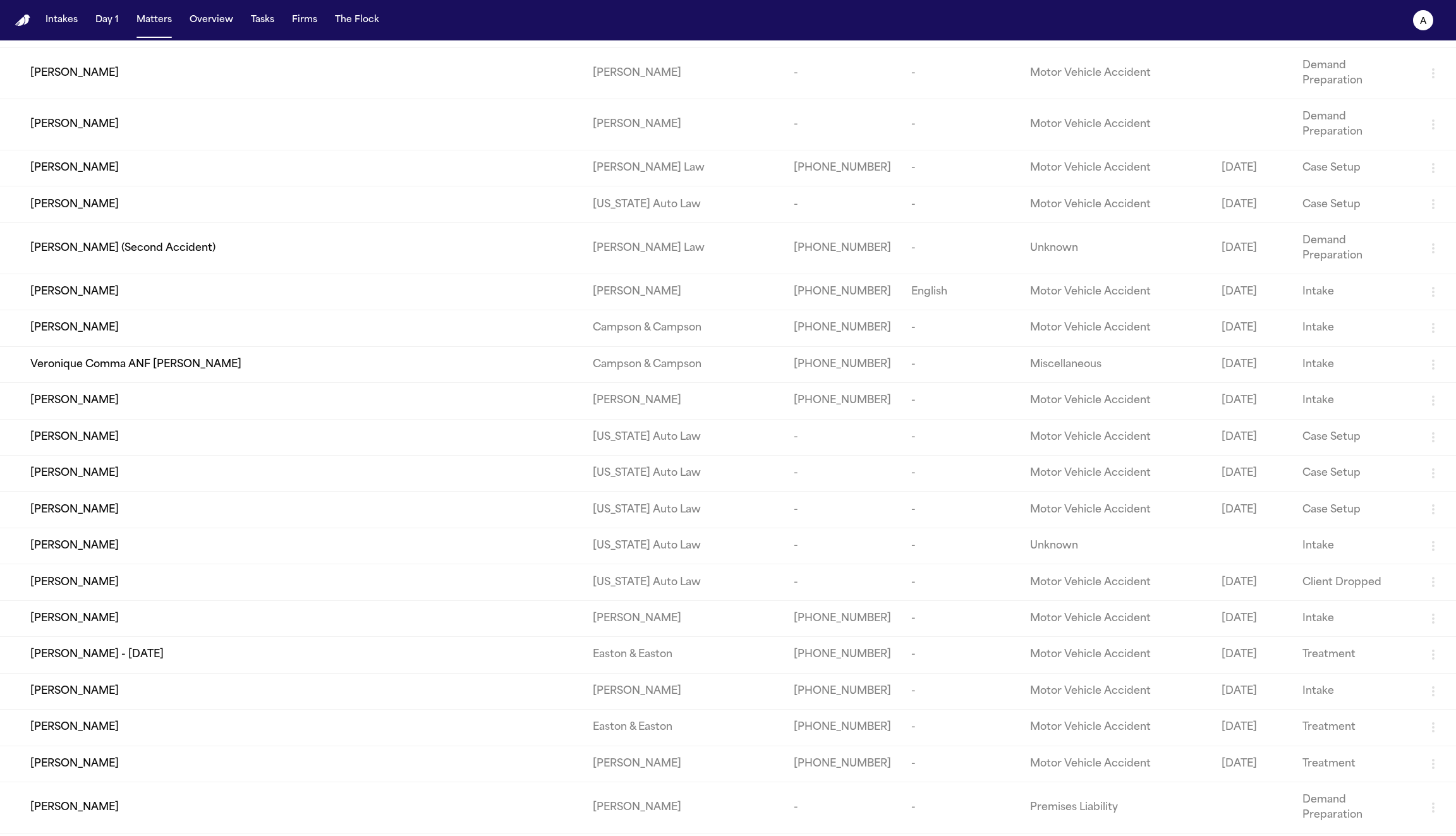
scroll to position [1305, 0]
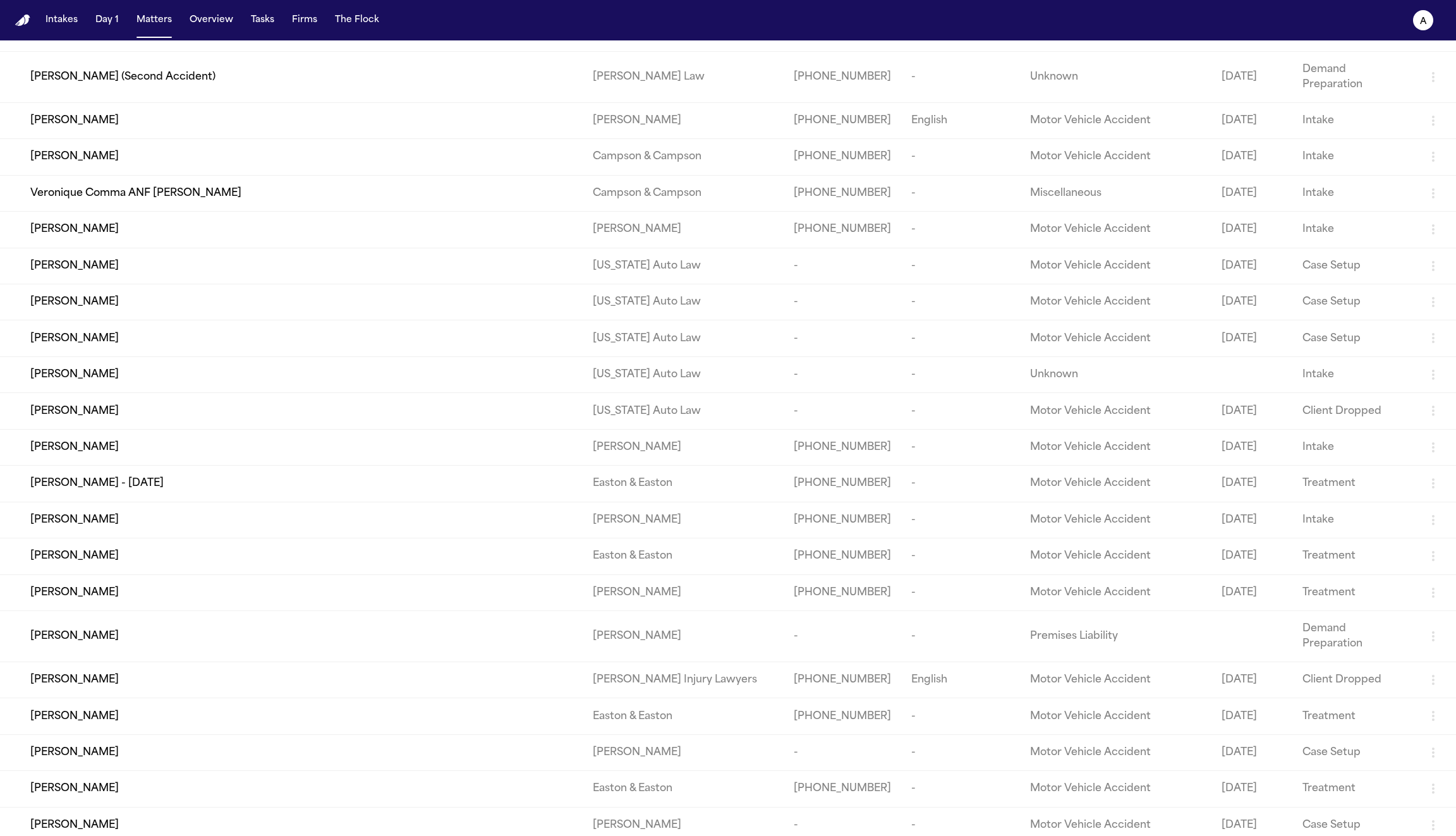
click at [332, 673] on div "Brandy Townsend" at bounding box center [301, 680] width 542 height 15
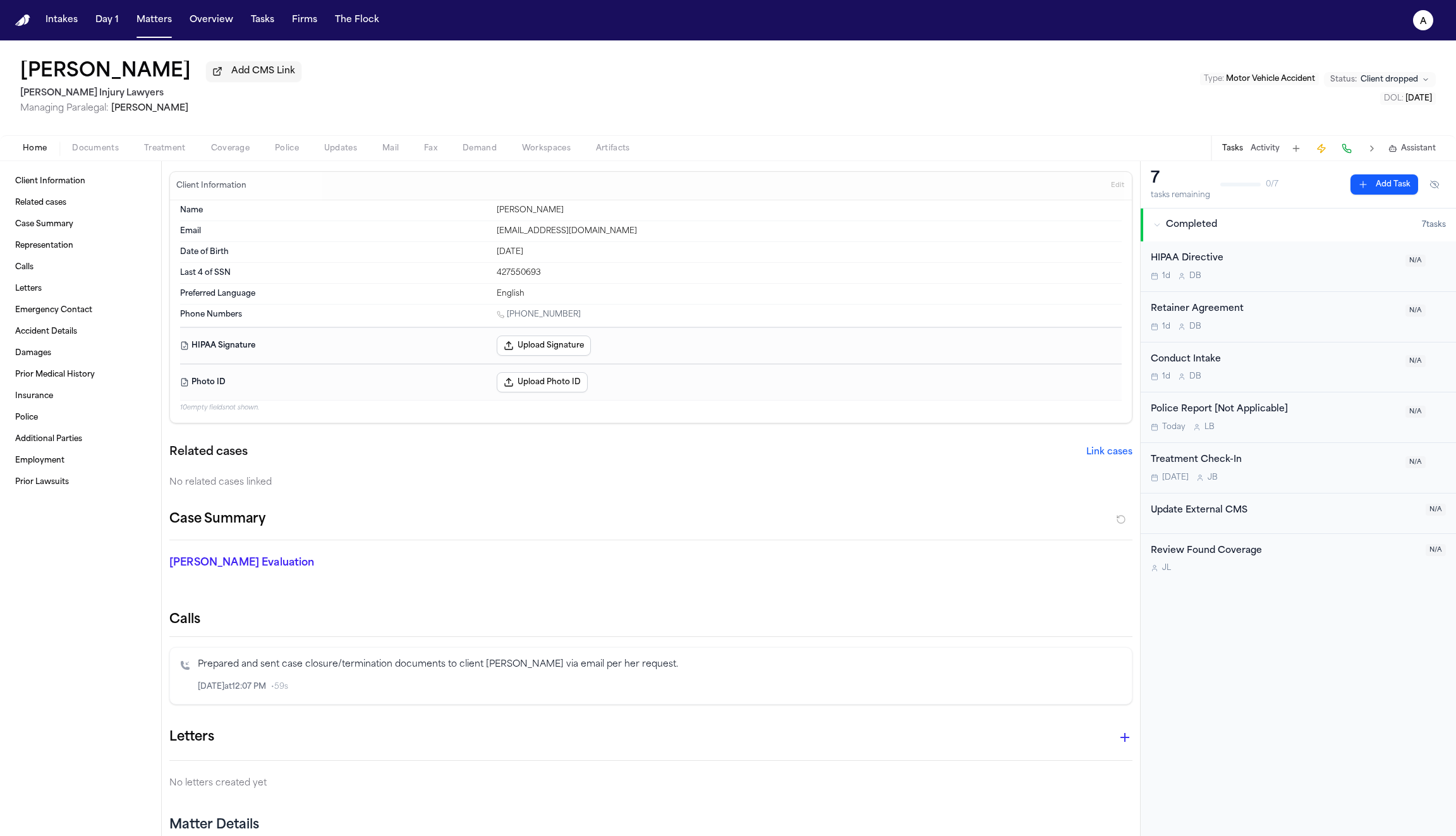
click at [223, 149] on span "Coverage" at bounding box center [230, 148] width 39 height 10
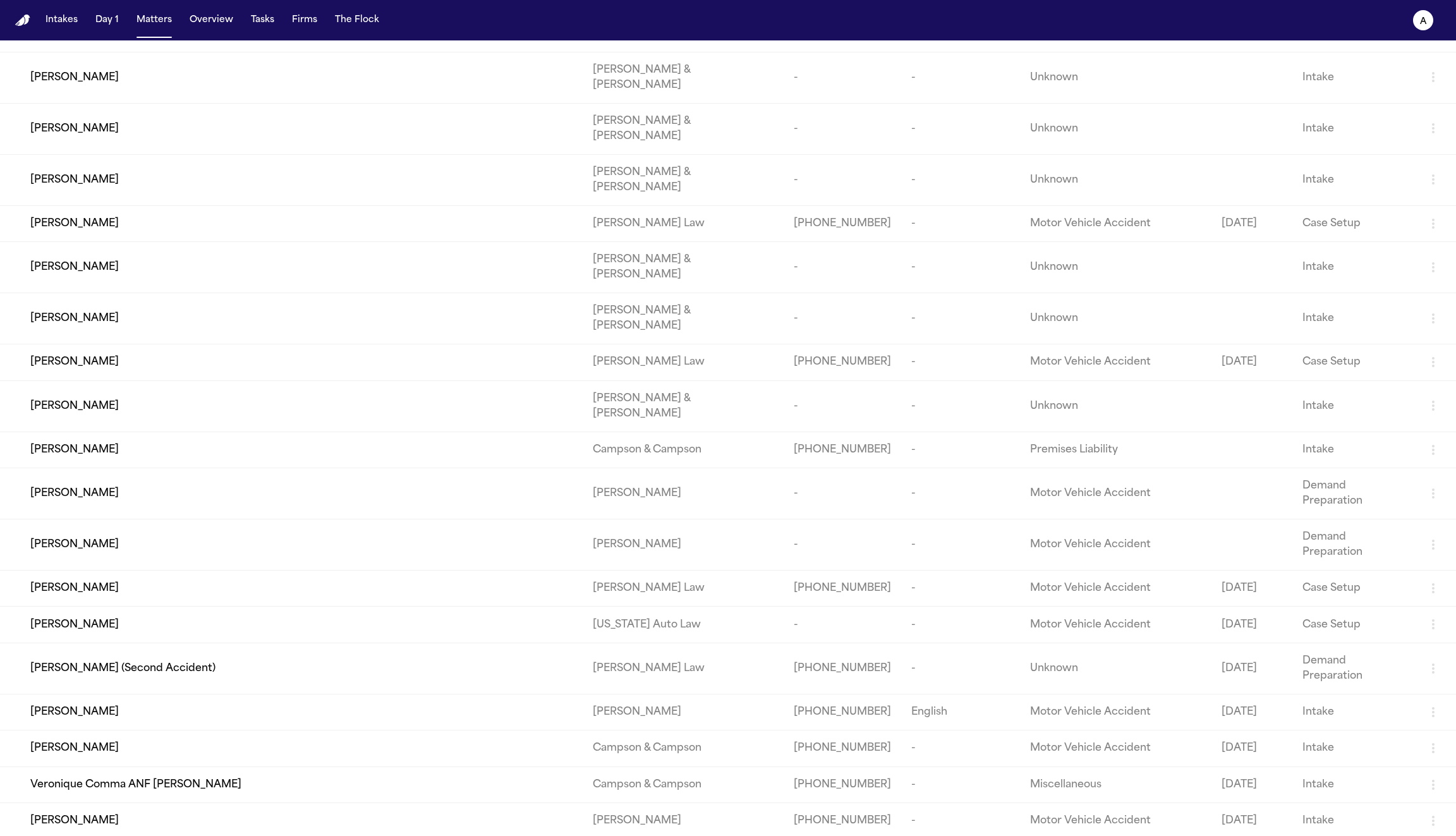
scroll to position [1062, 0]
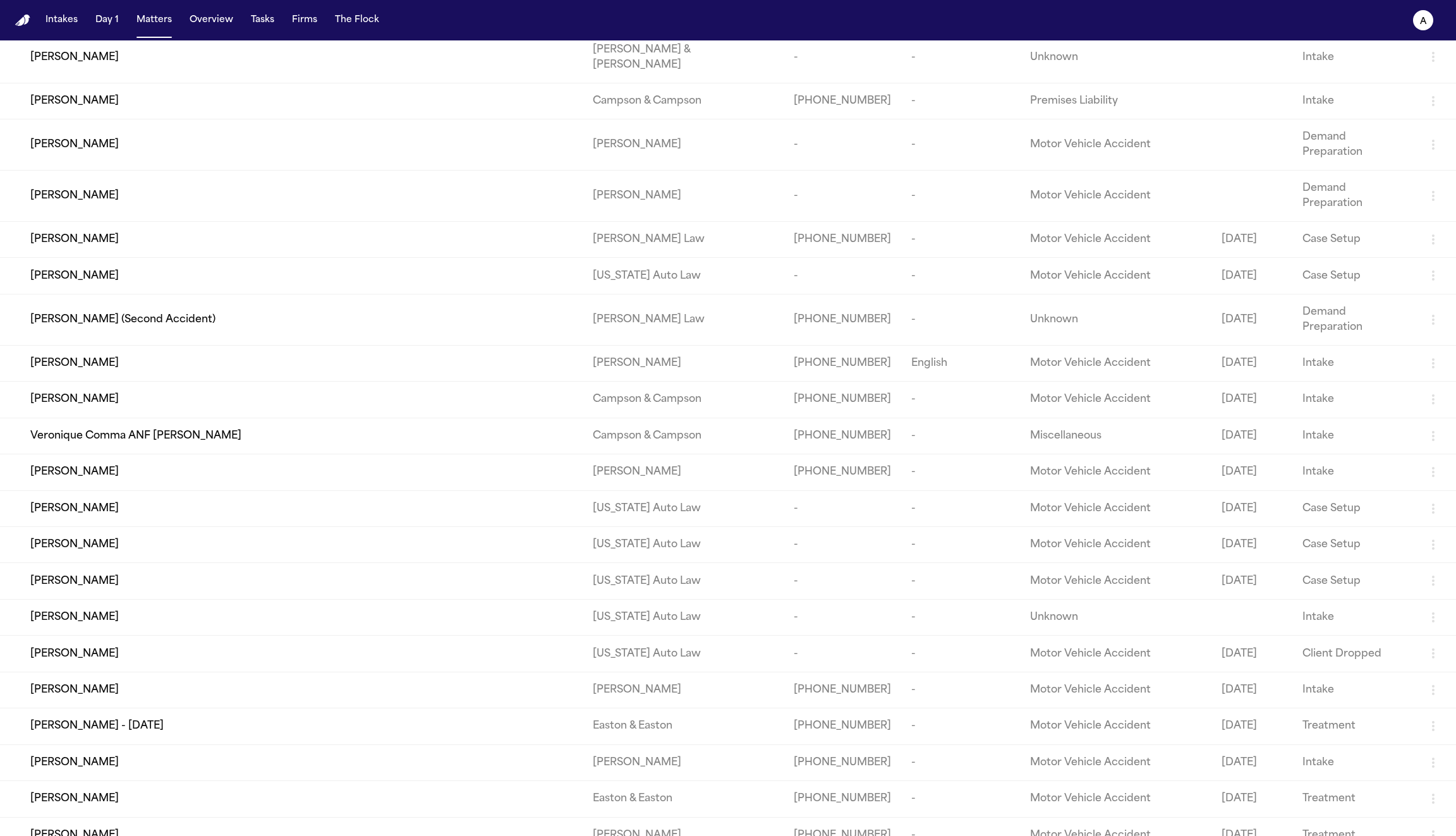
click at [327, 718] on div "Esmeralda Avilez - 09/18/2025" at bounding box center [301, 725] width 542 height 15
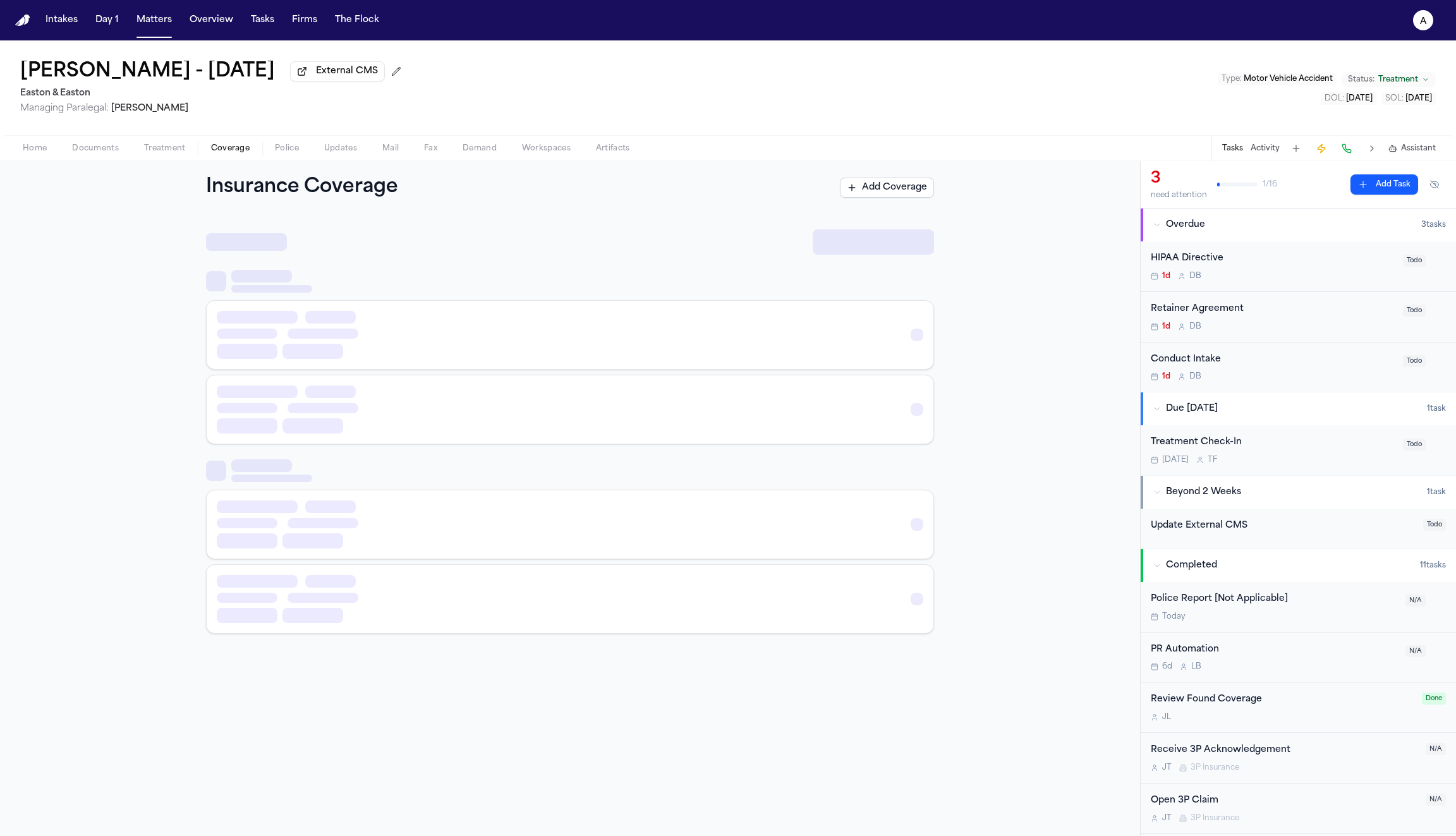
click at [224, 156] on span "button" at bounding box center [230, 156] width 54 height 2
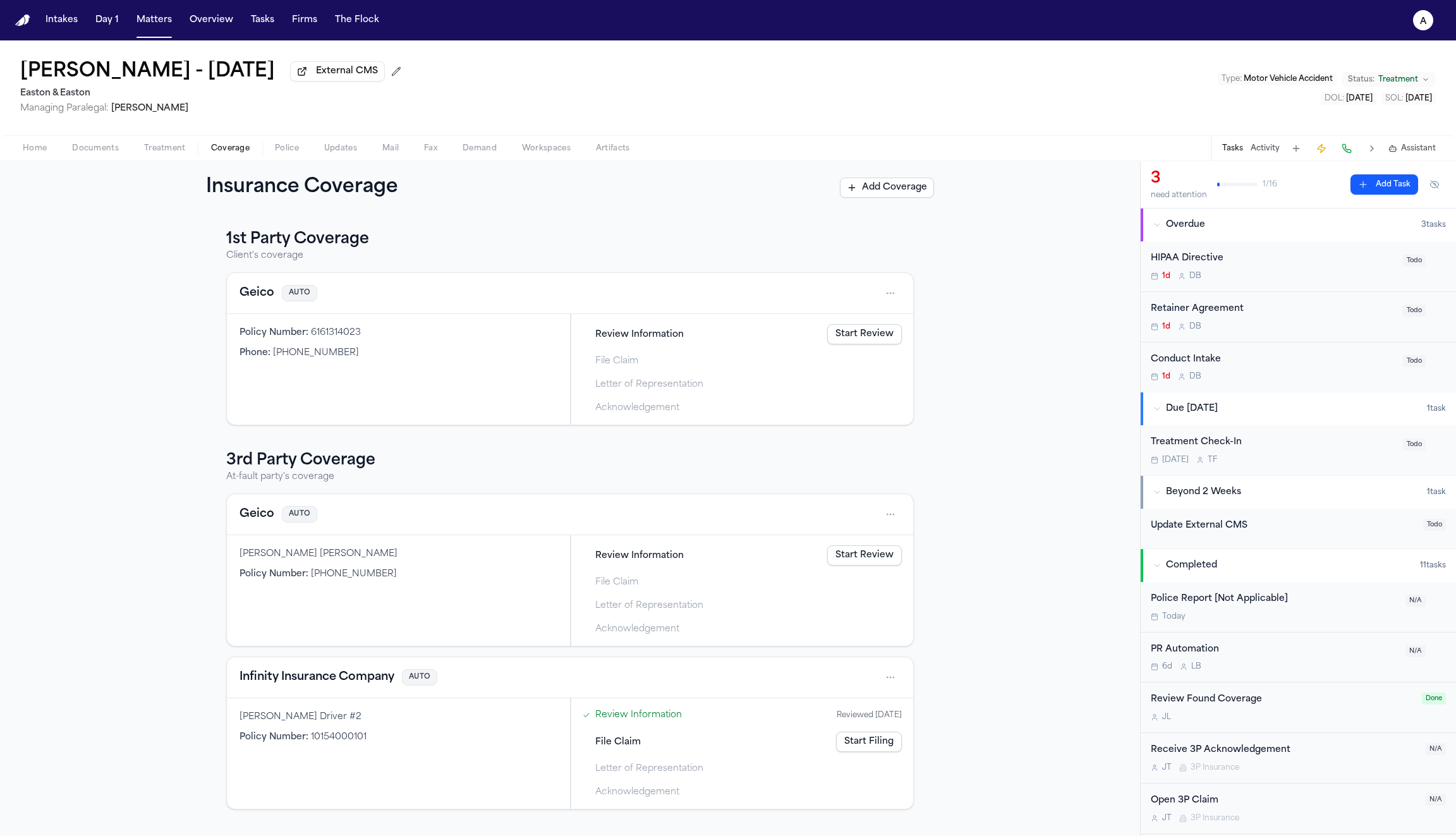
click at [649, 340] on span "Review Information" at bounding box center [640, 334] width 89 height 13
click at [879, 339] on link "Start Review" at bounding box center [865, 334] width 75 height 20
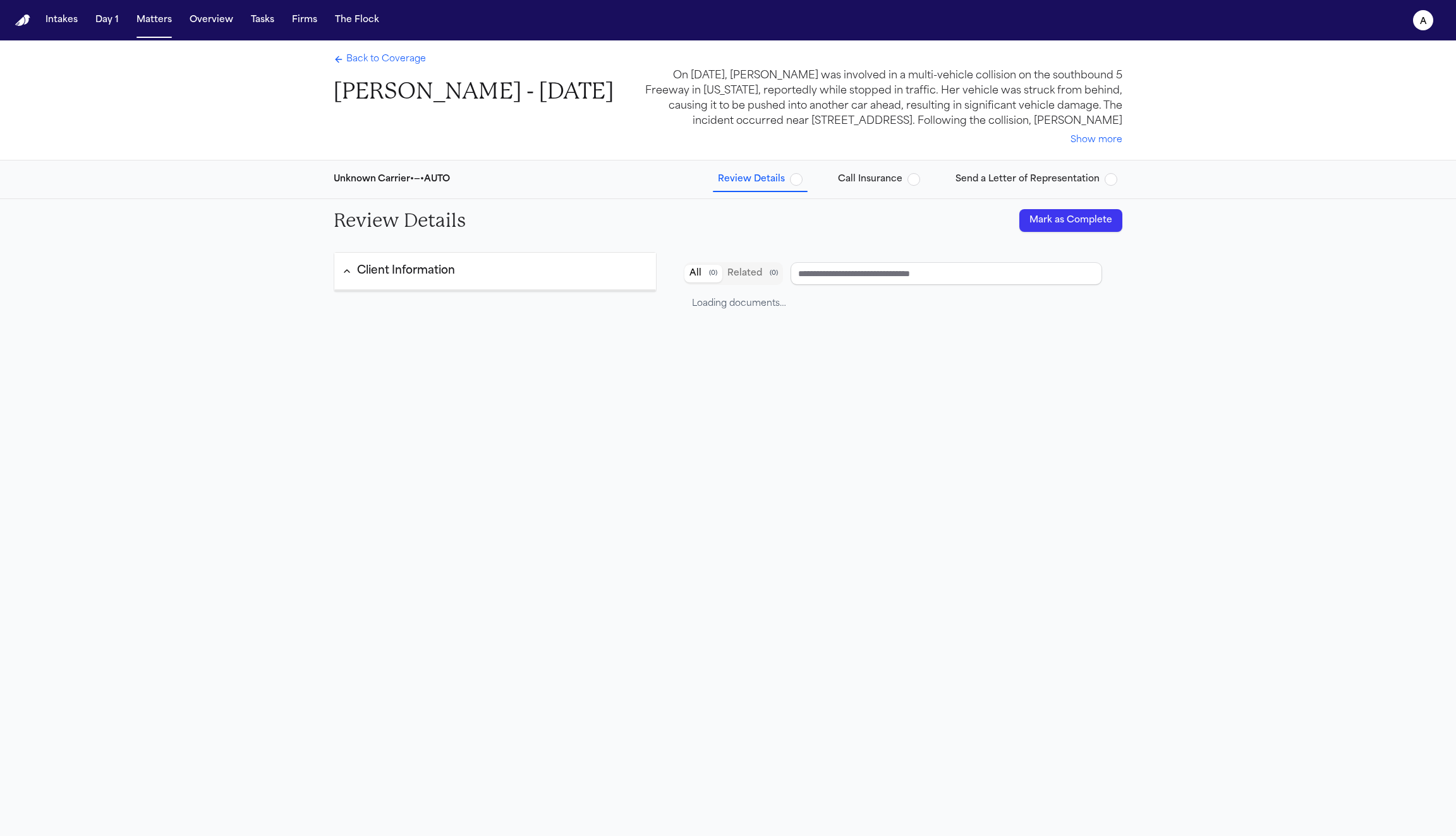
type input "*****"
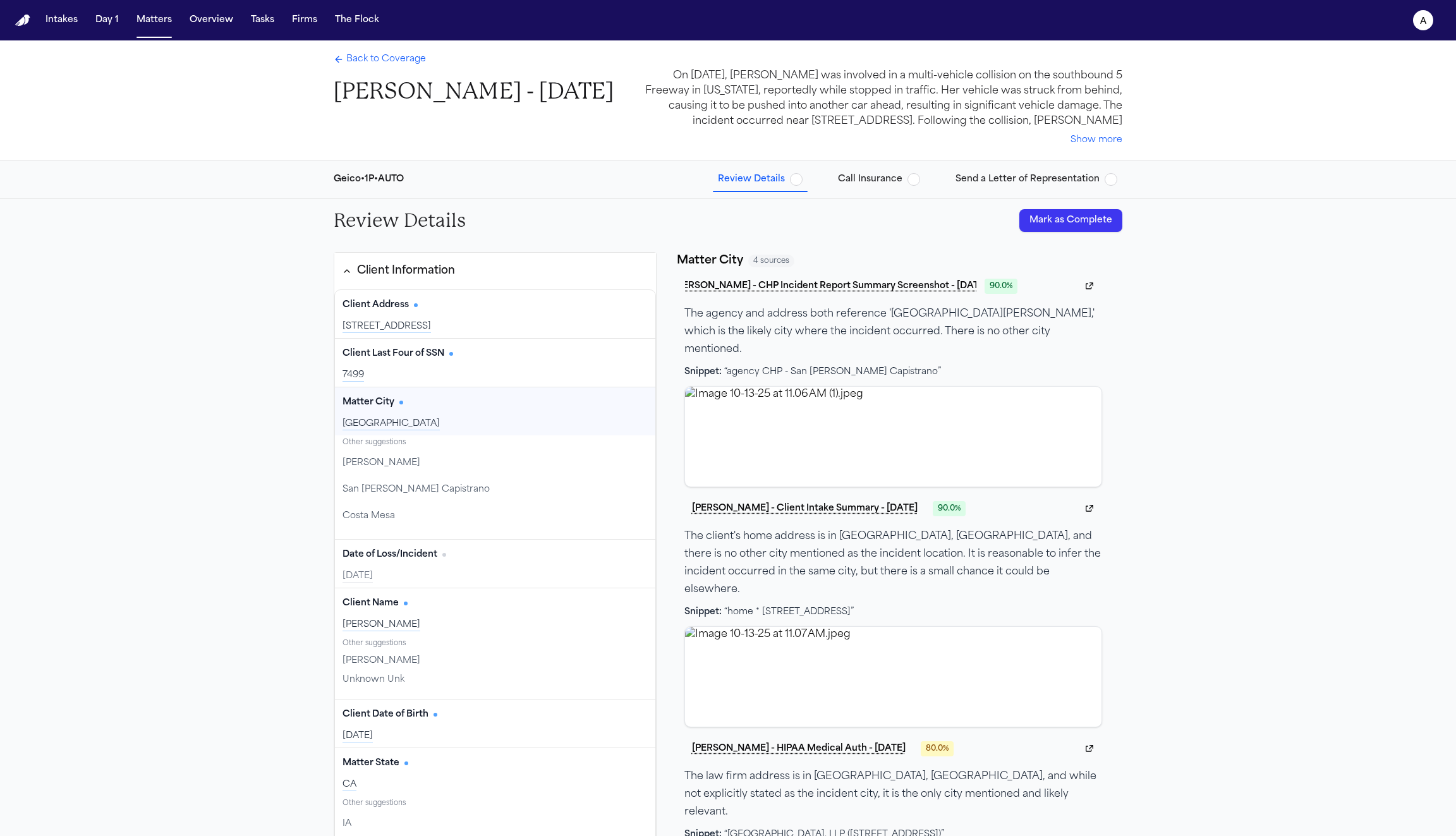
click at [519, 418] on div "Lake Elsinore" at bounding box center [495, 424] width 305 height 12
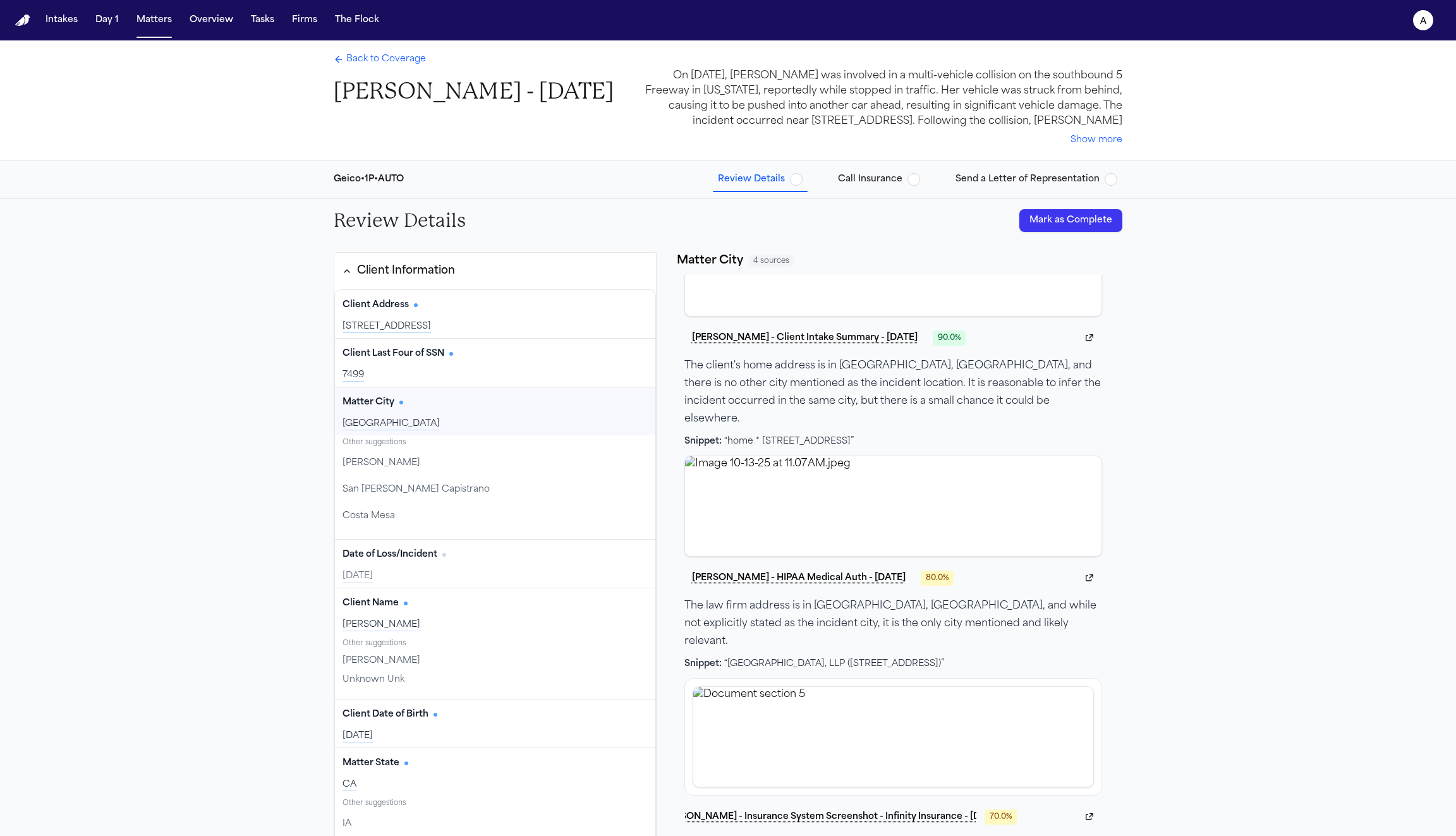
scroll to position [207, 0]
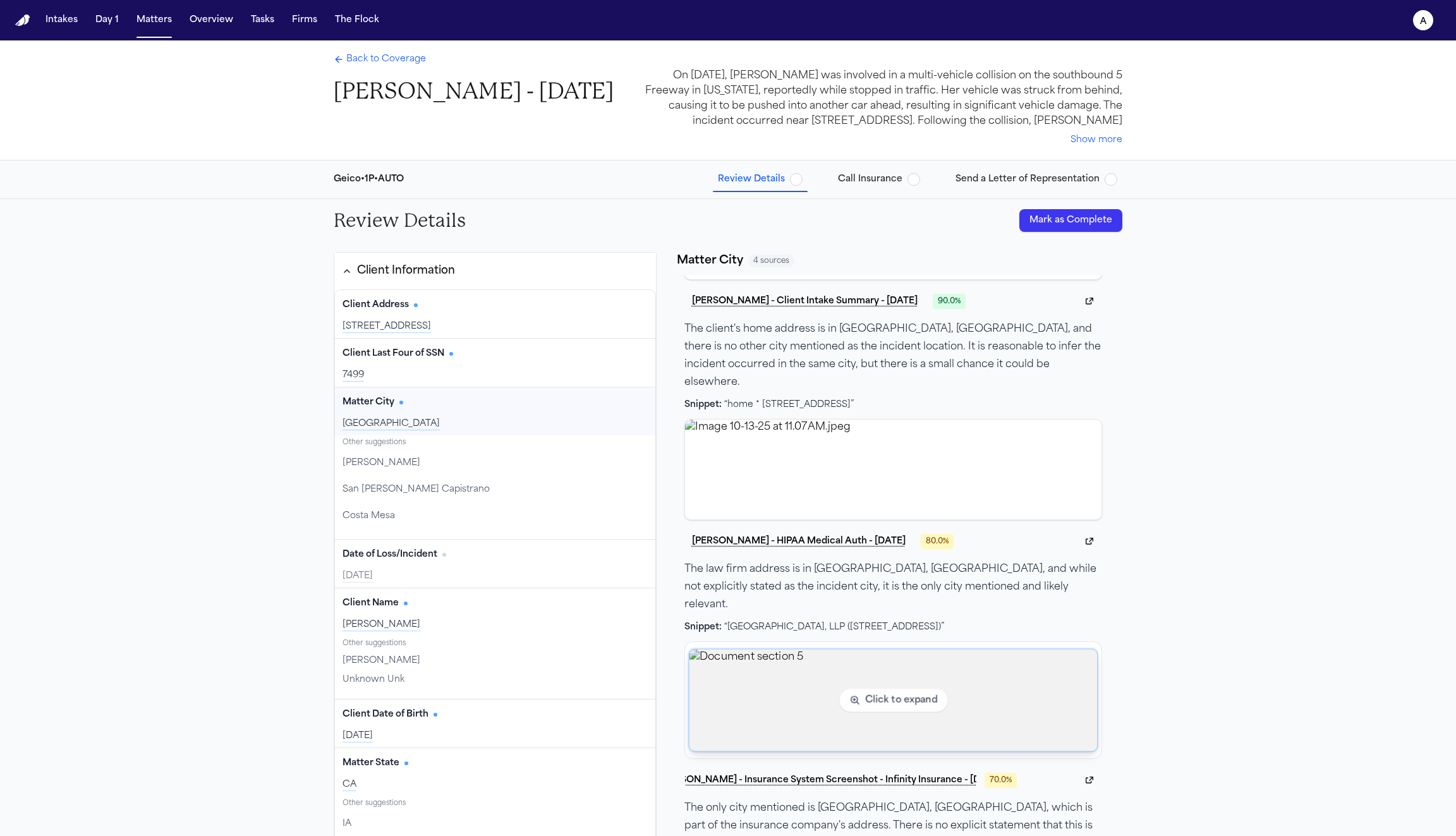
click at [783, 650] on img "View document section 5" at bounding box center [893, 700] width 408 height 102
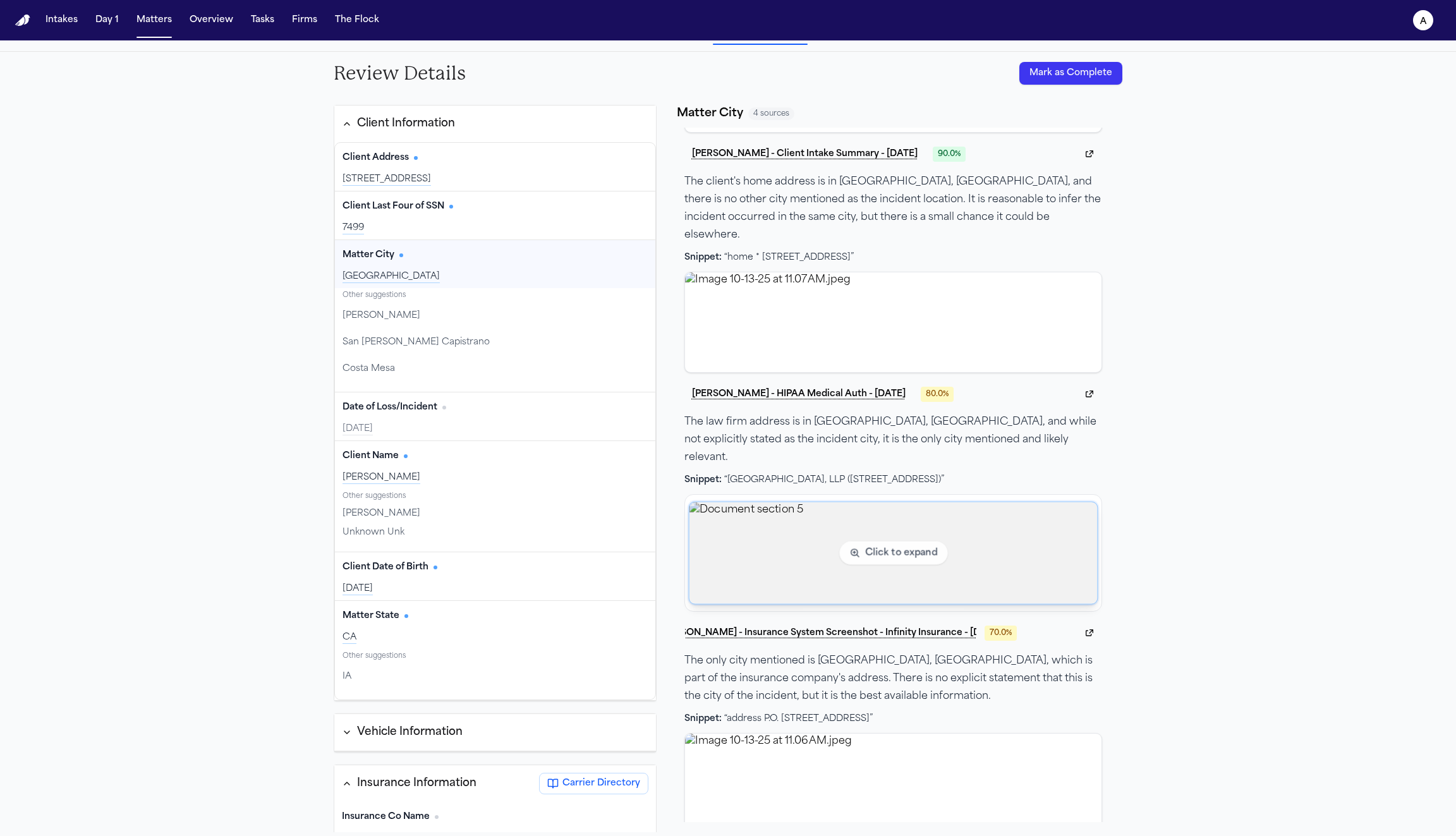
scroll to position [153, 0]
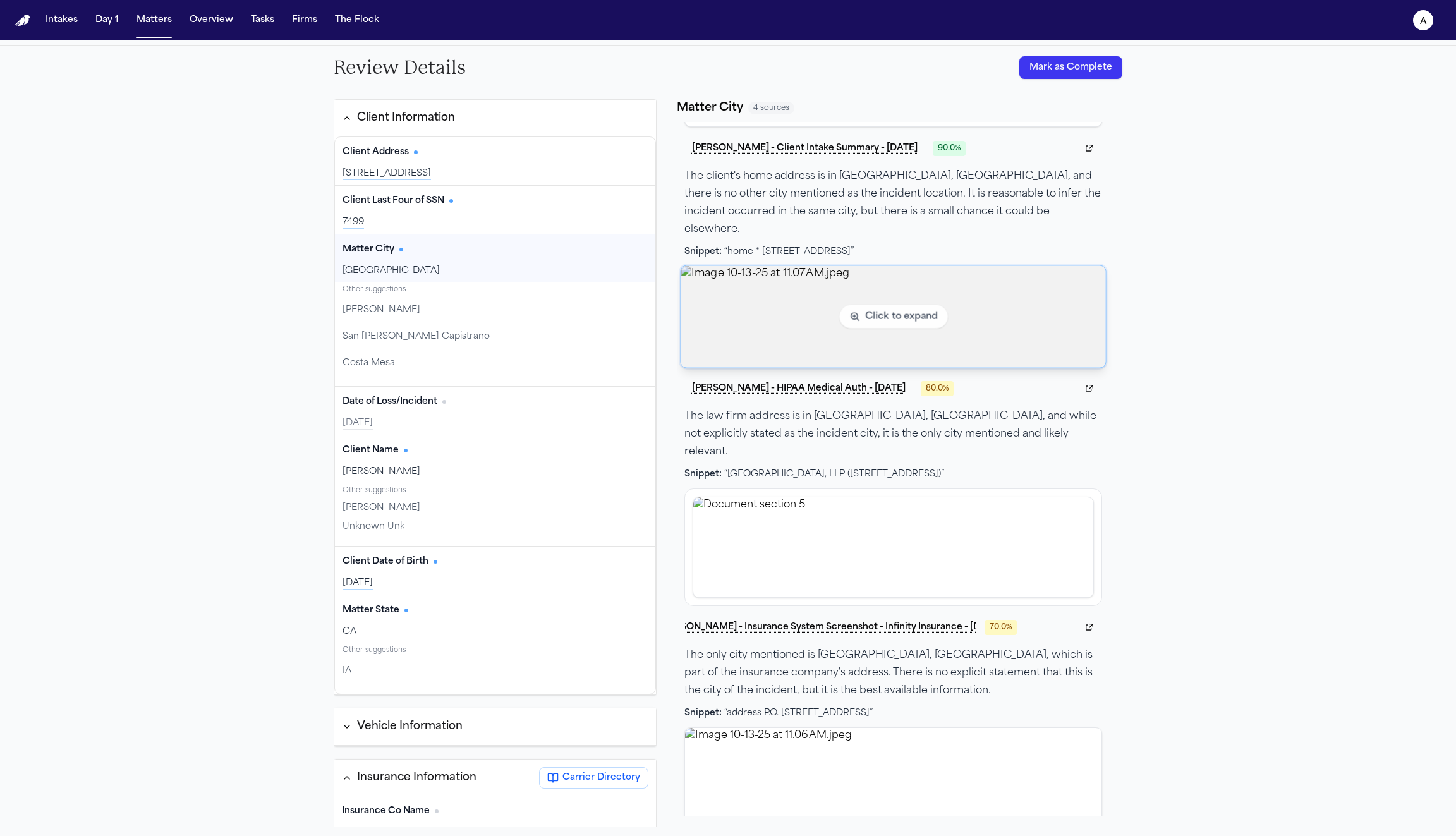
click at [791, 265] on img "View image Image 10-13-25 at 11.07 AM.jpeg" at bounding box center [893, 316] width 425 height 102
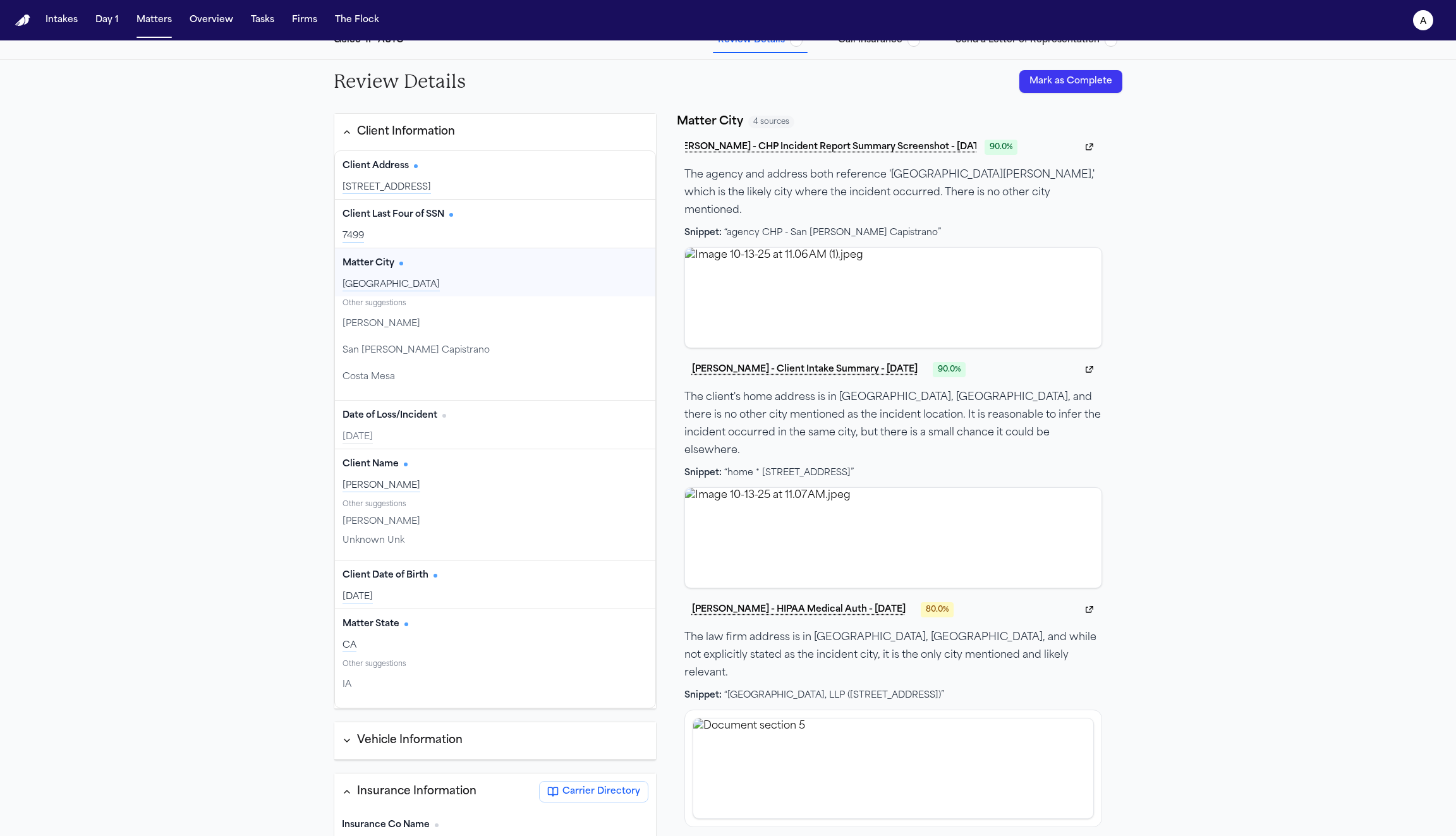
scroll to position [135, 0]
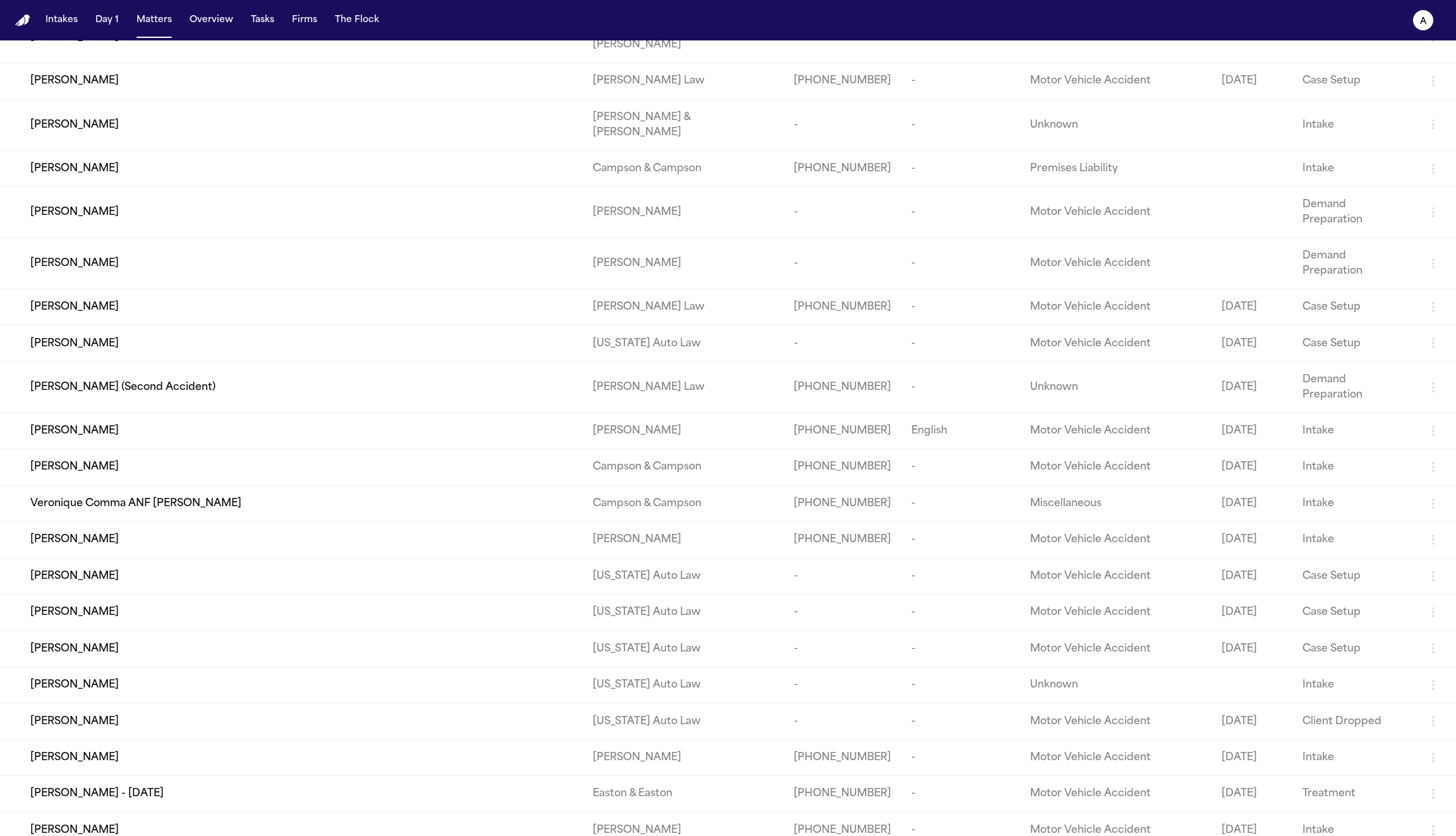
scroll to position [1262, 0]
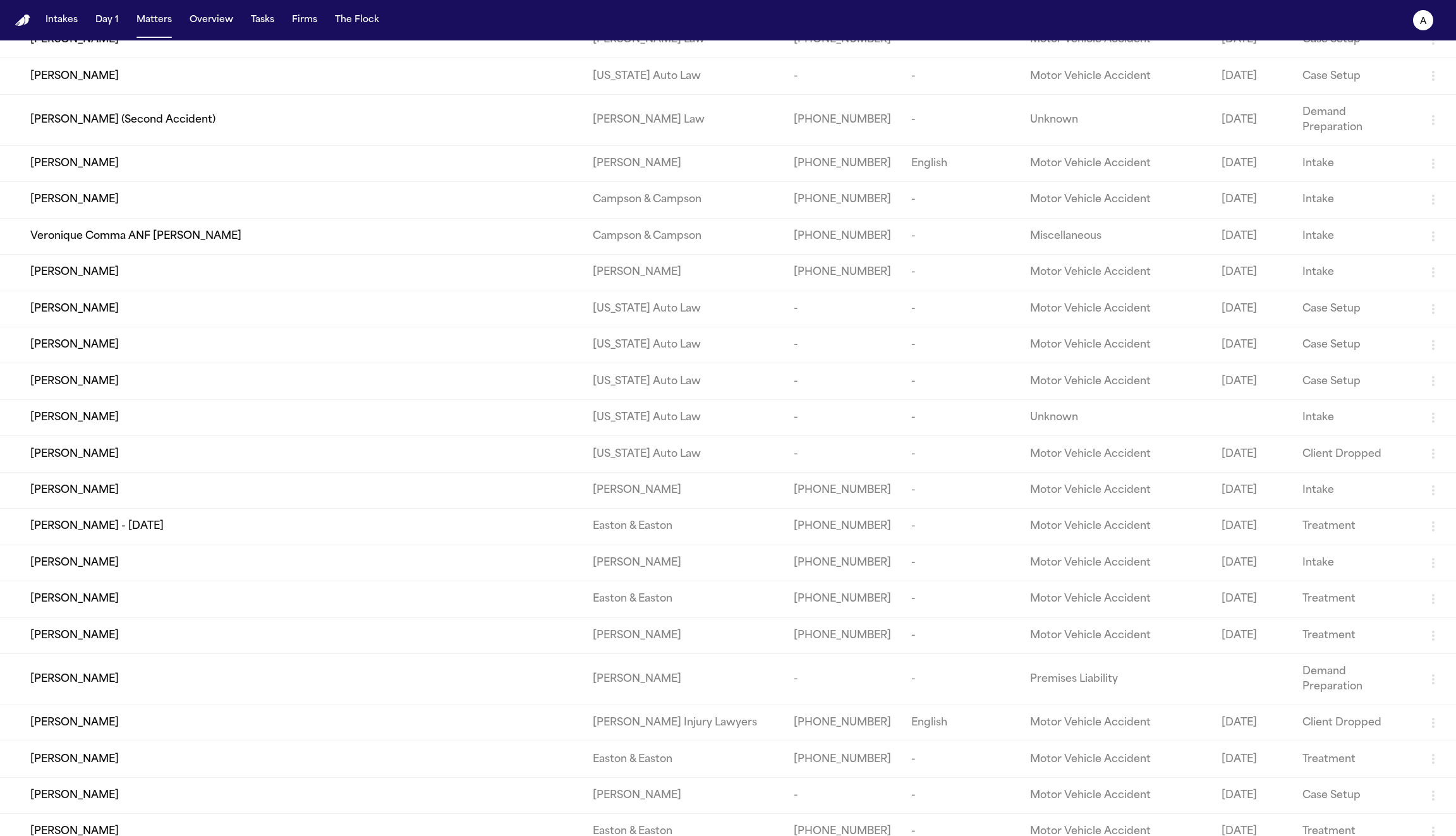
click at [410, 581] on td "Gustavo Gonzalez" at bounding box center [291, 599] width 582 height 36
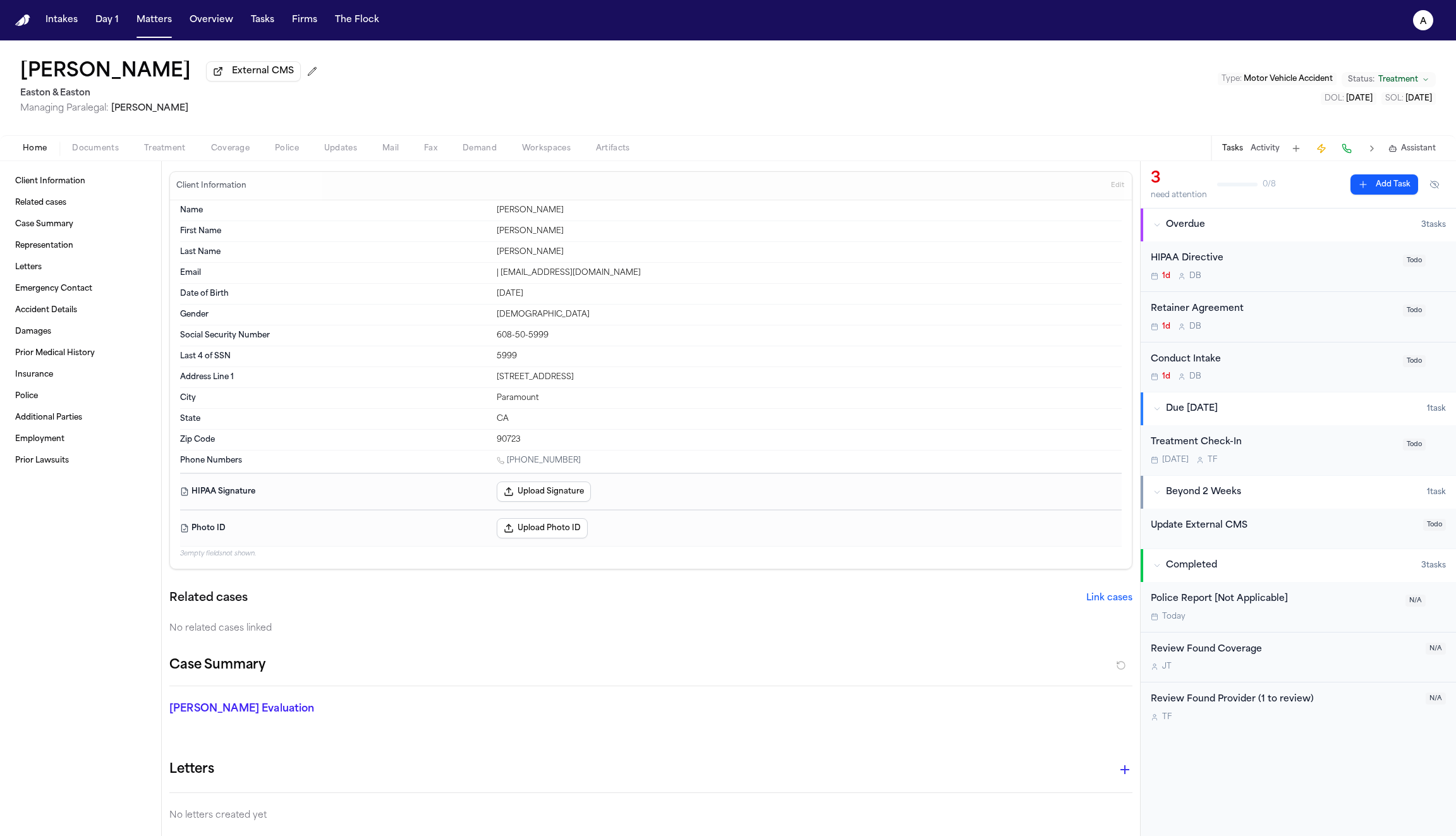
click at [229, 153] on span "Coverage" at bounding box center [230, 148] width 39 height 10
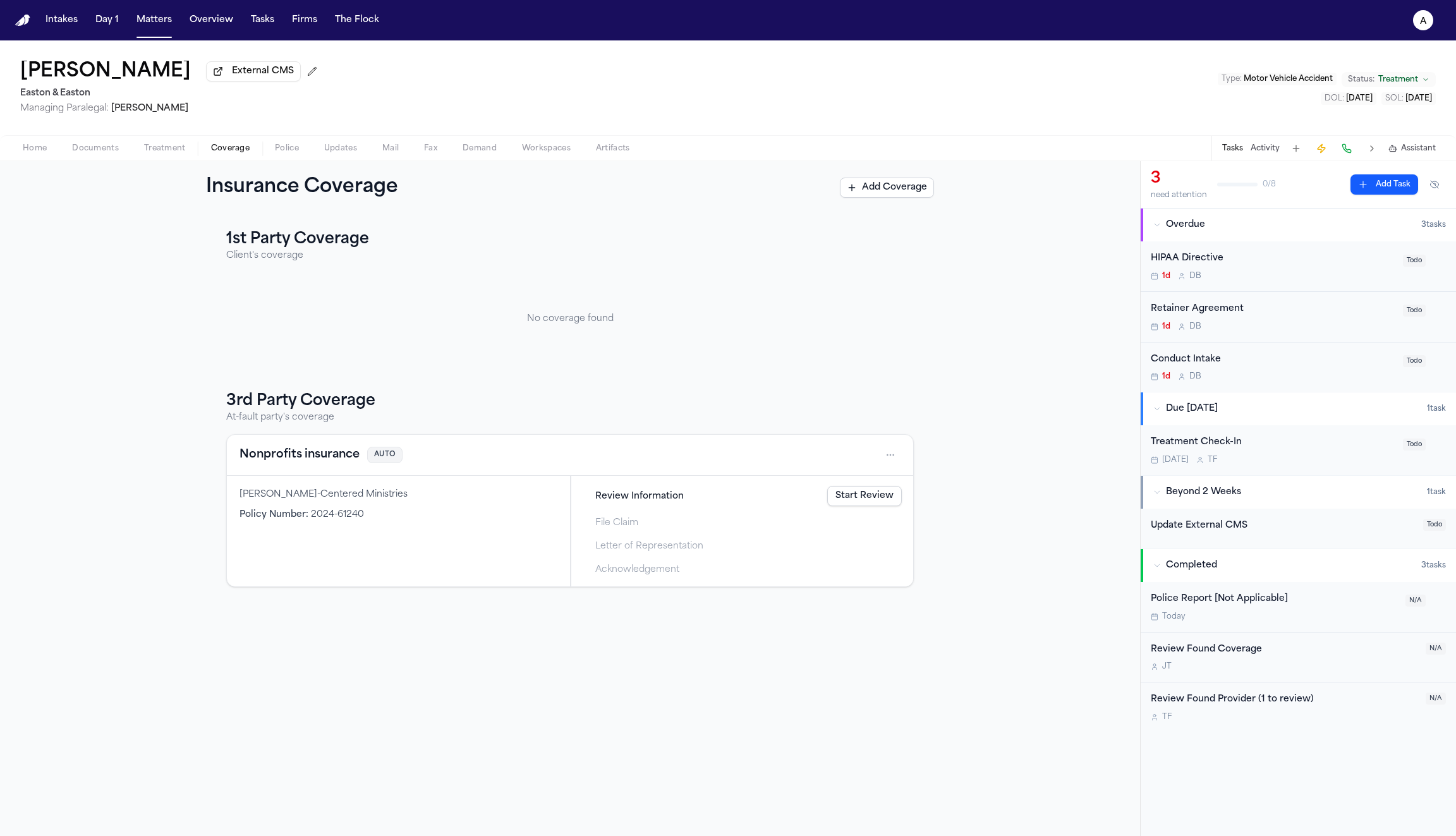
click at [862, 498] on link "Start Review" at bounding box center [865, 496] width 75 height 20
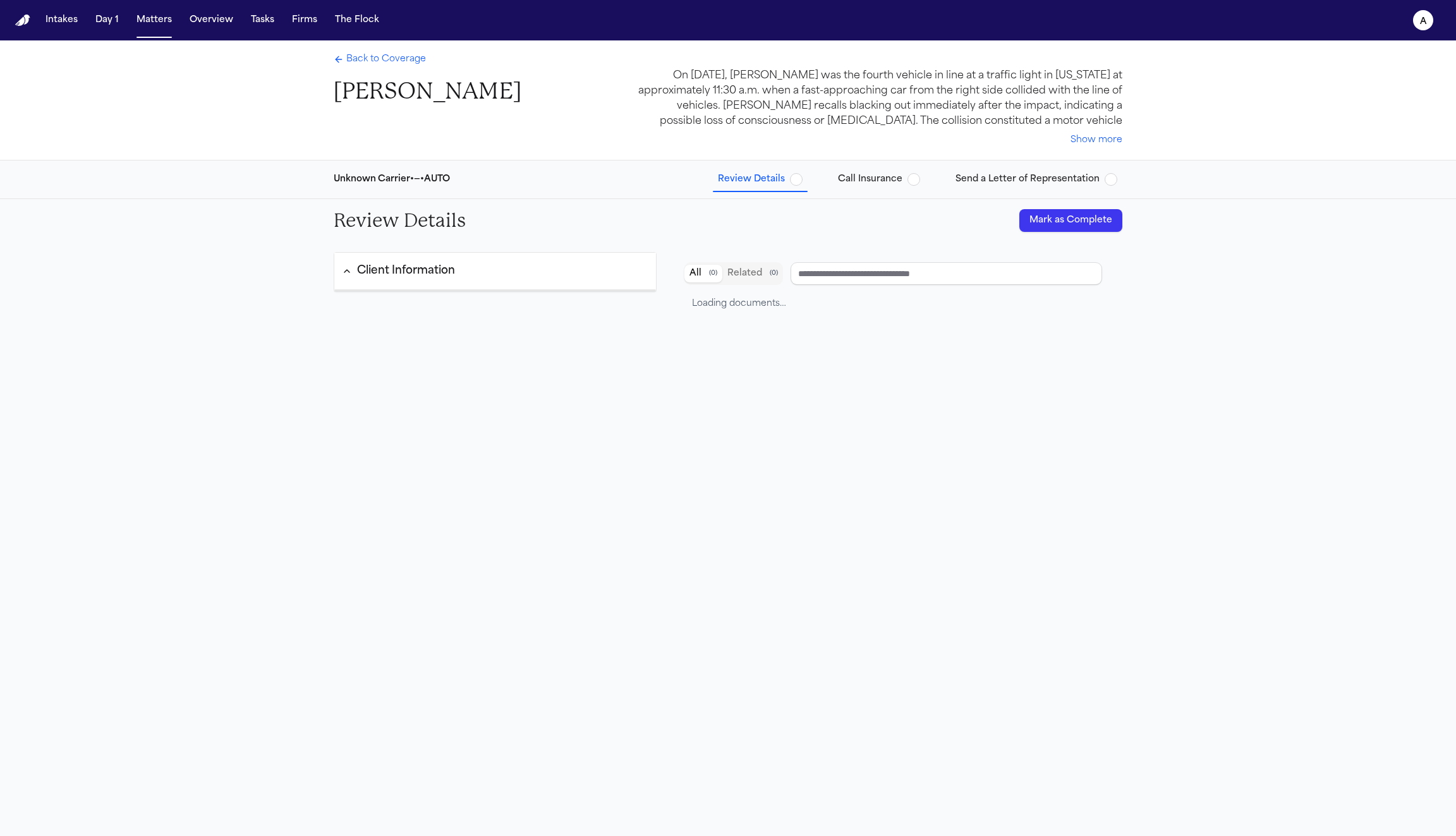
type input "**********"
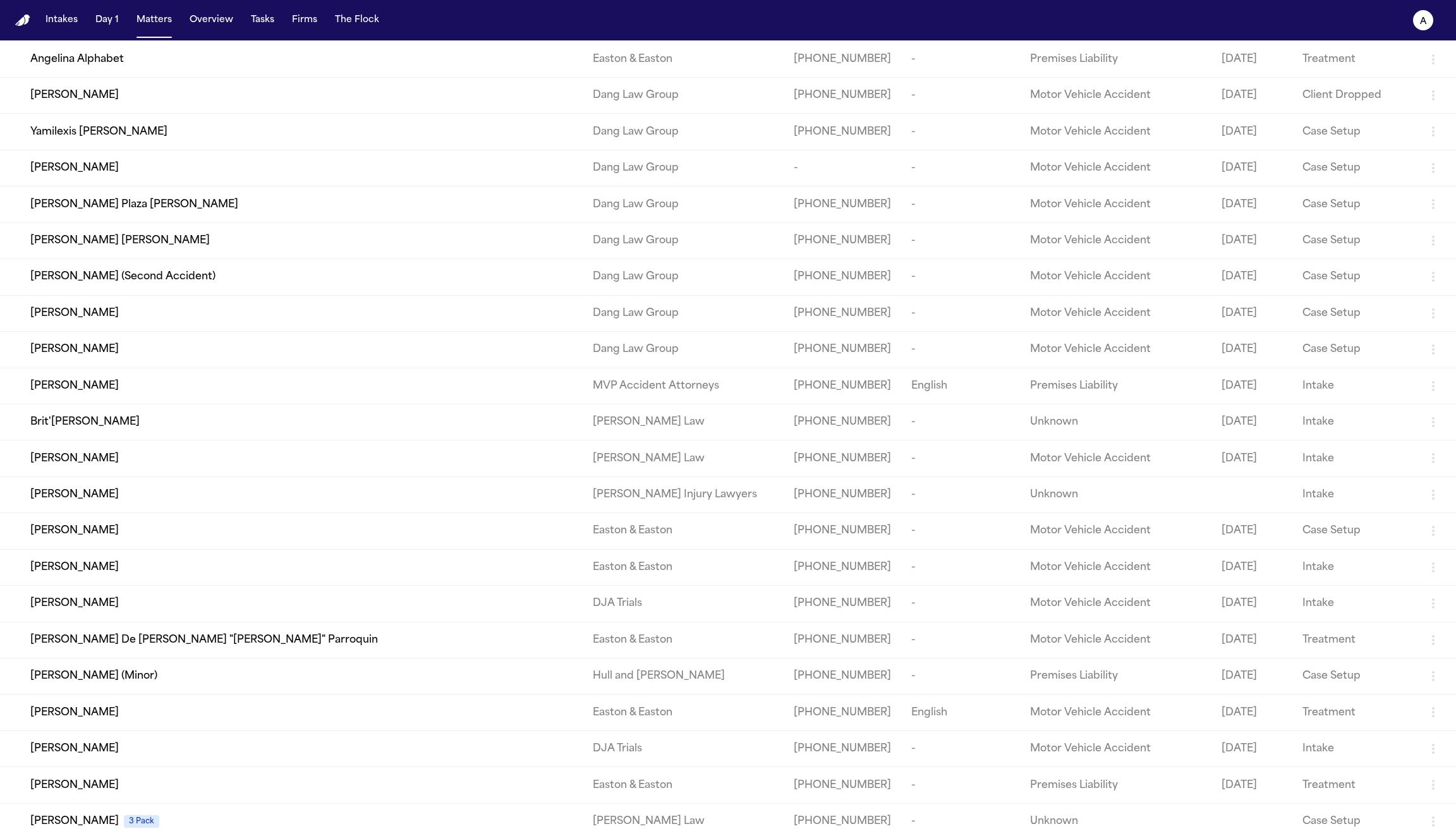
scroll to position [2396, 0]
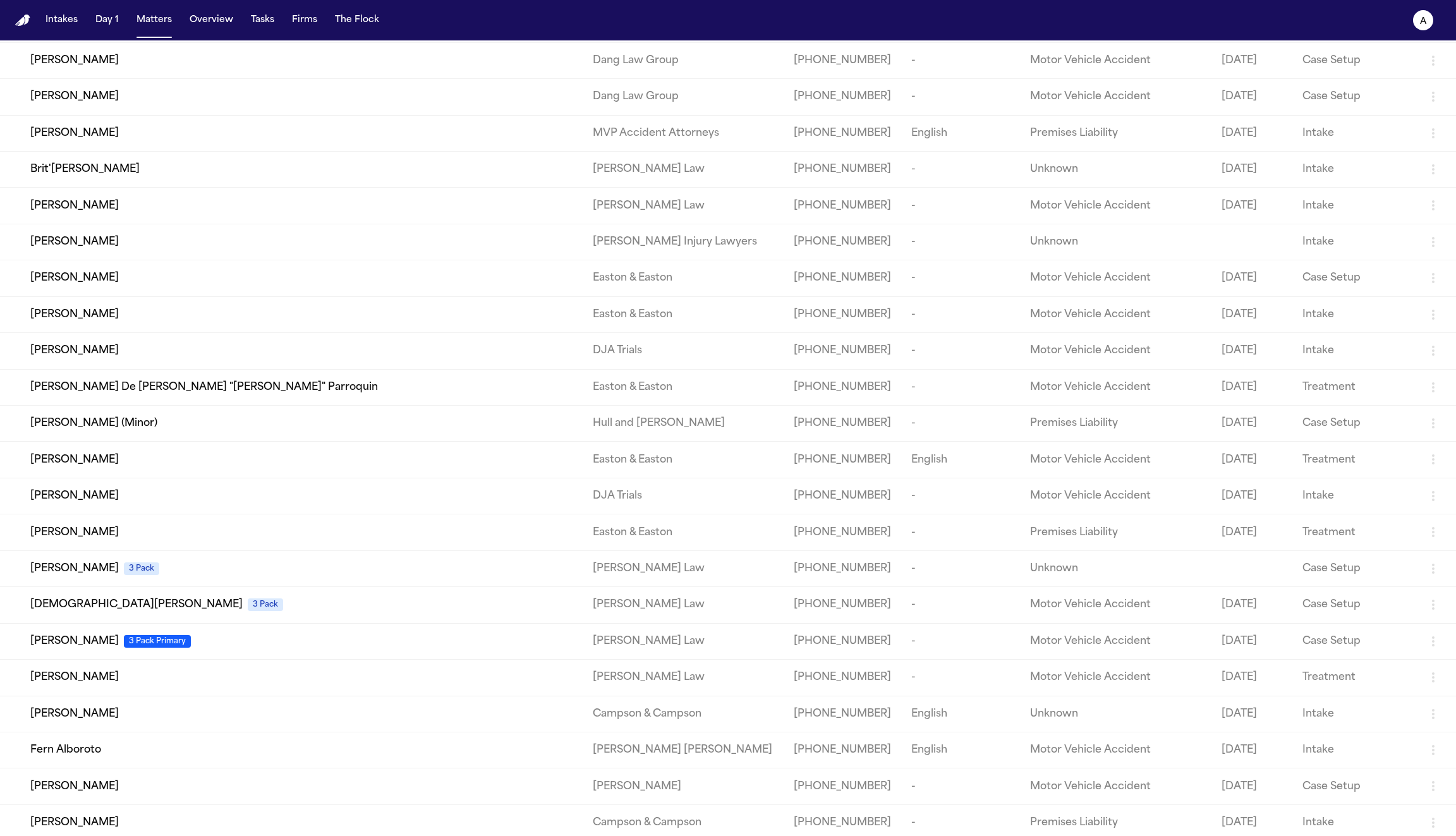
click at [250, 815] on div "Tawanna Smith" at bounding box center [301, 822] width 542 height 15
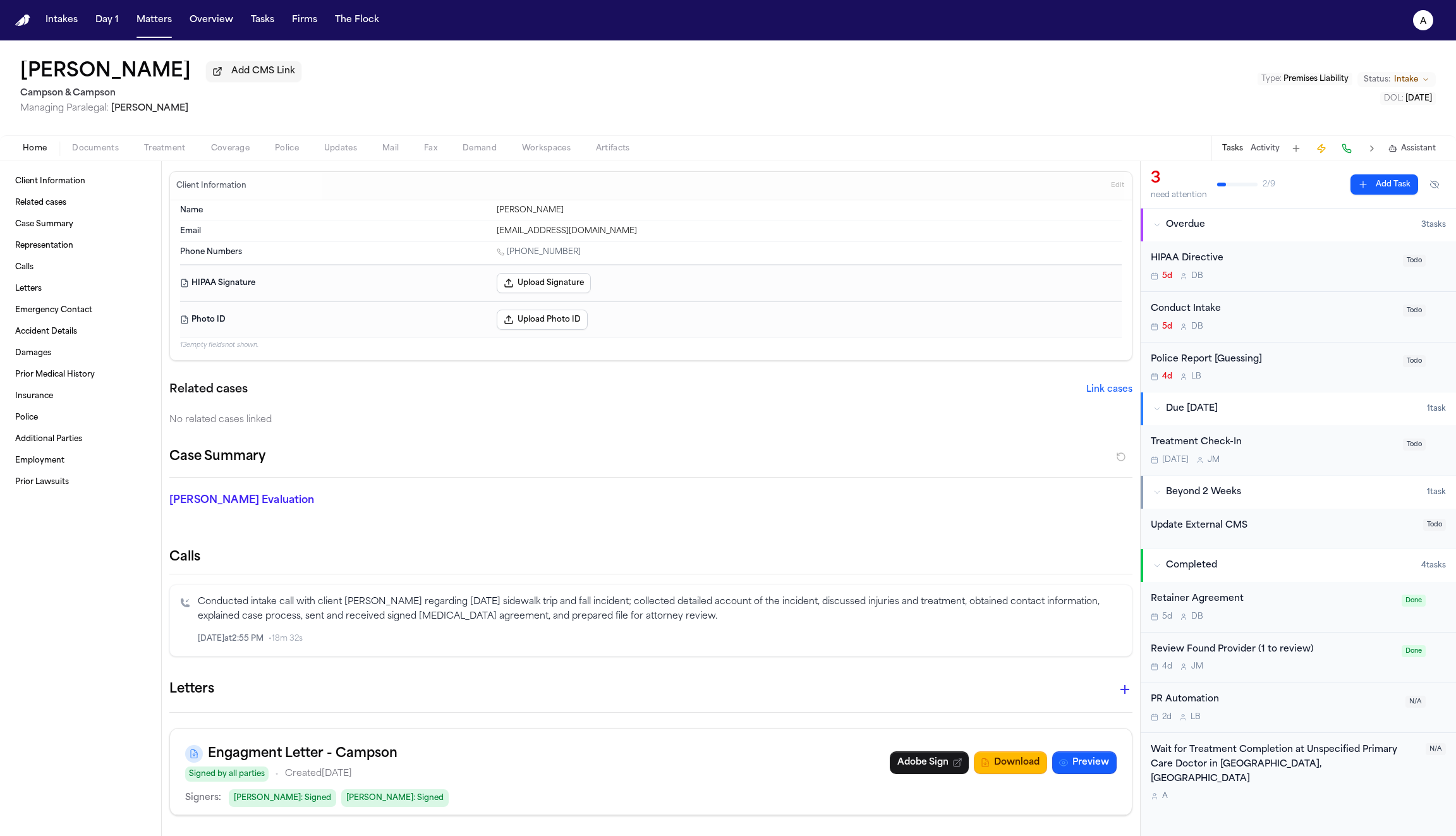
click at [163, 160] on div "Home Documents Treatment Coverage Police Updates Mail Fax Demand Workspaces Art…" at bounding box center [728, 148] width 1456 height 25
click at [160, 153] on span "Treatment" at bounding box center [165, 148] width 42 height 10
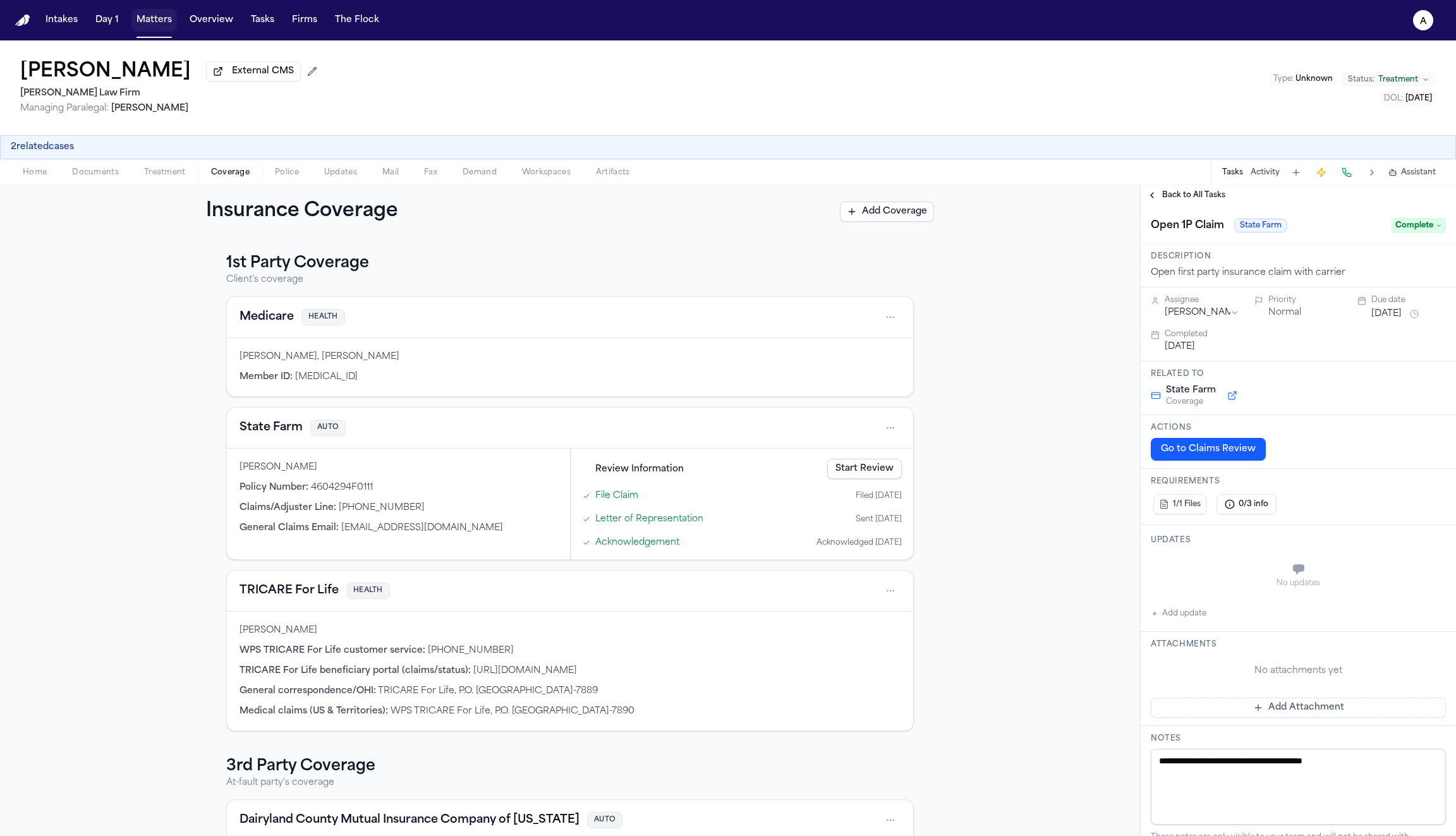
click at [144, 25] on button "Matters" at bounding box center [154, 19] width 45 height 23
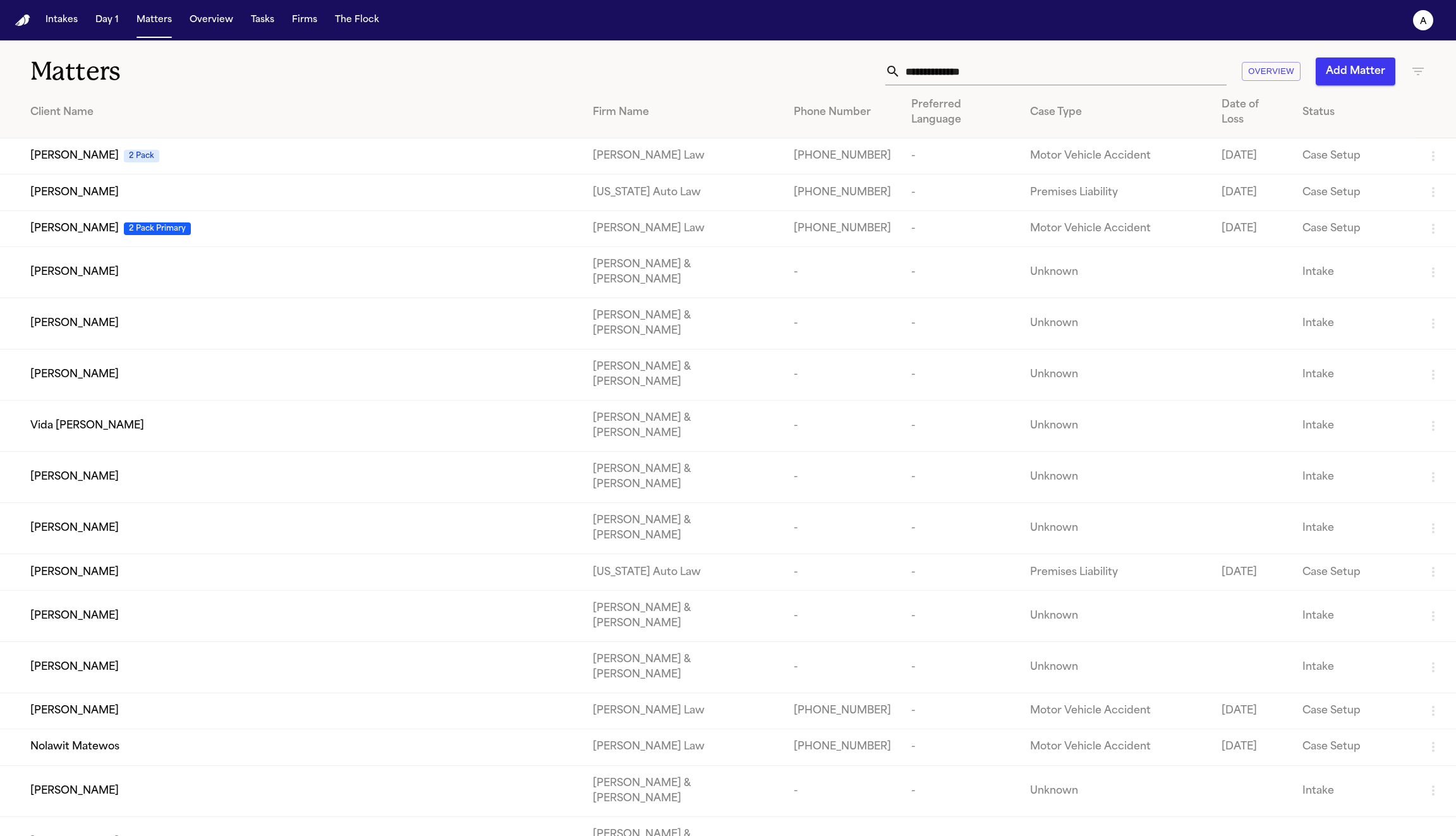
click at [1017, 72] on input "text" at bounding box center [1064, 72] width 326 height 28
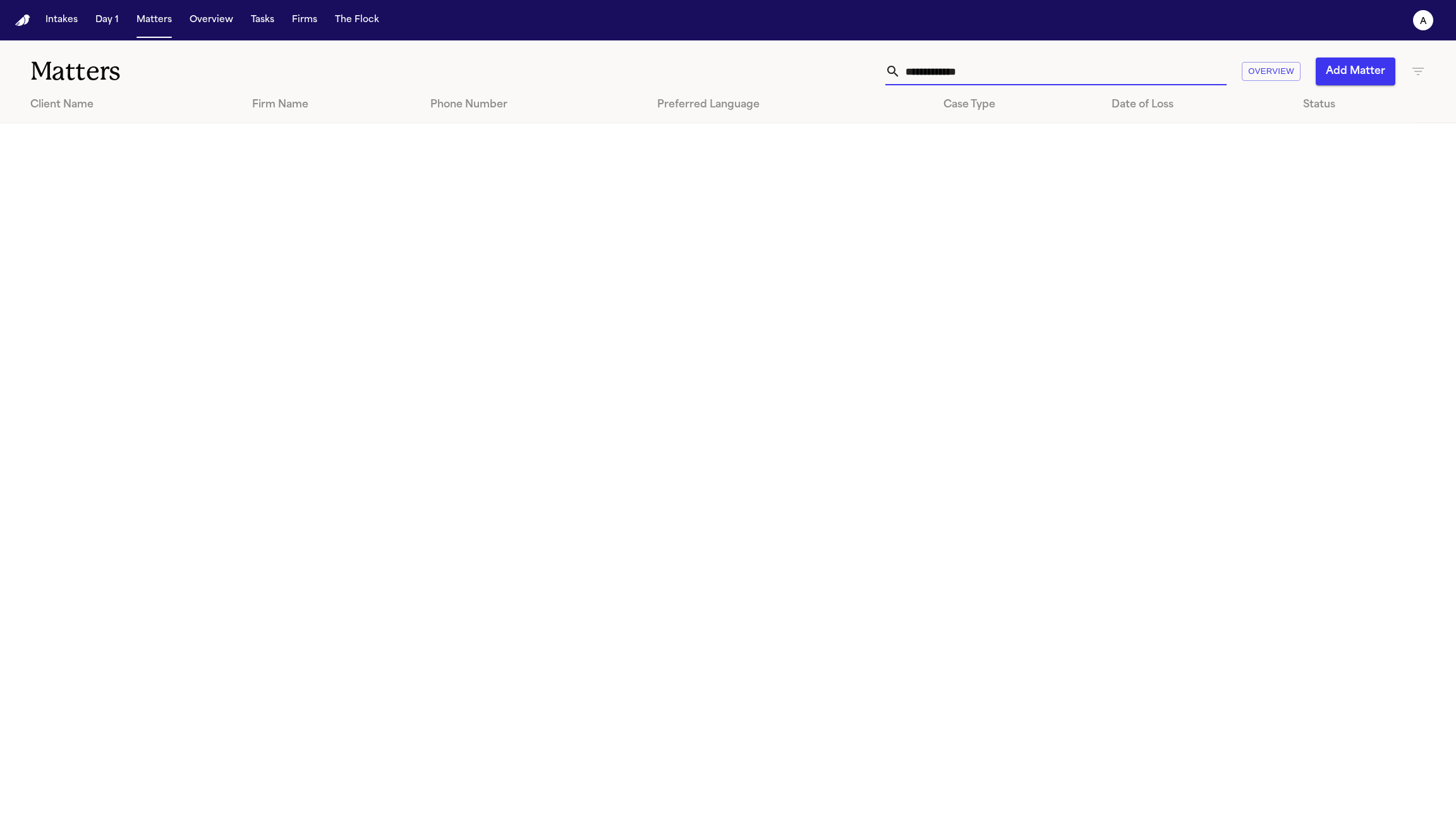
type input "**********"
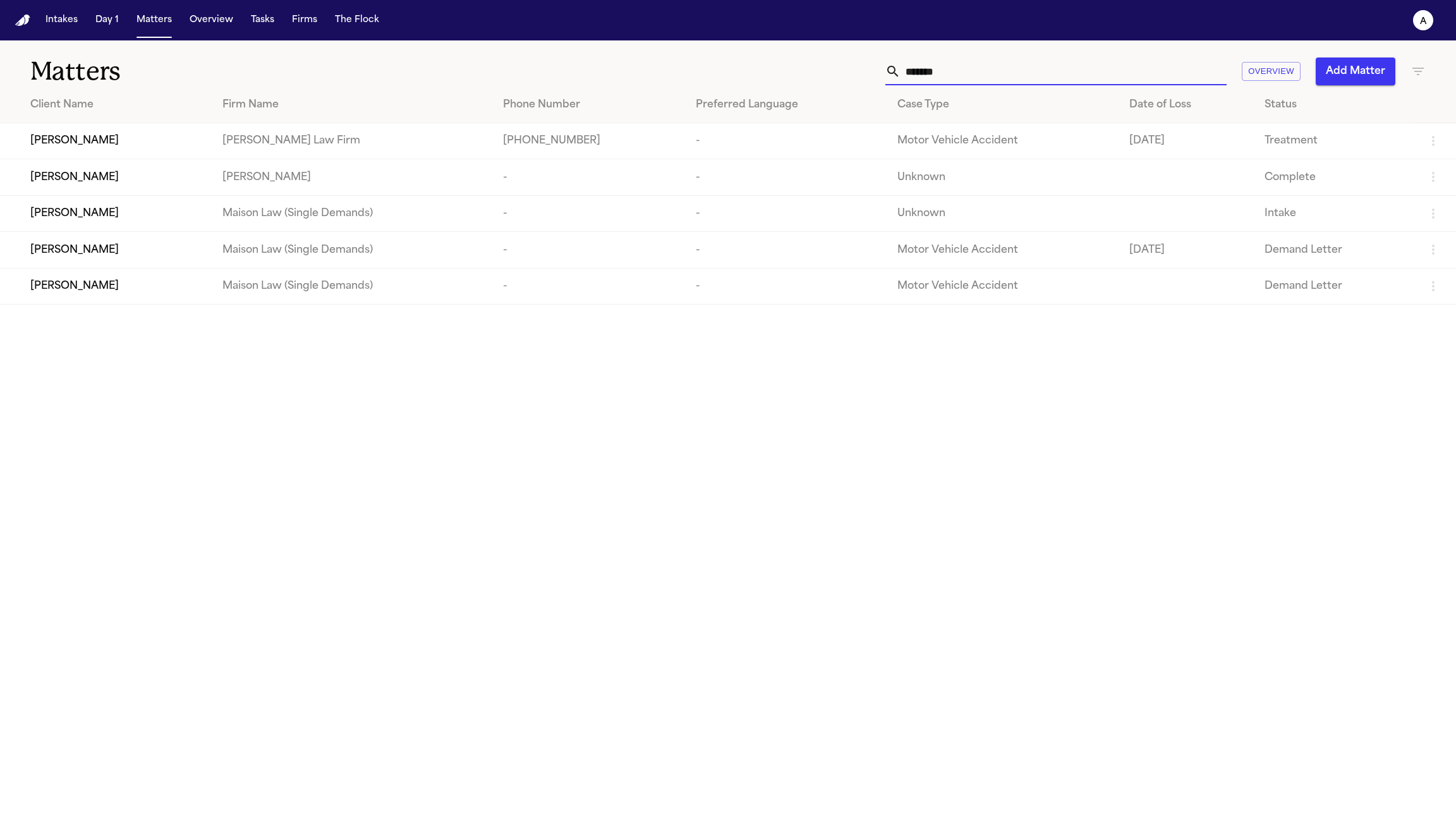
type input "*******"
click at [170, 144] on div "Nicolas Sanchez" at bounding box center [116, 140] width 172 height 15
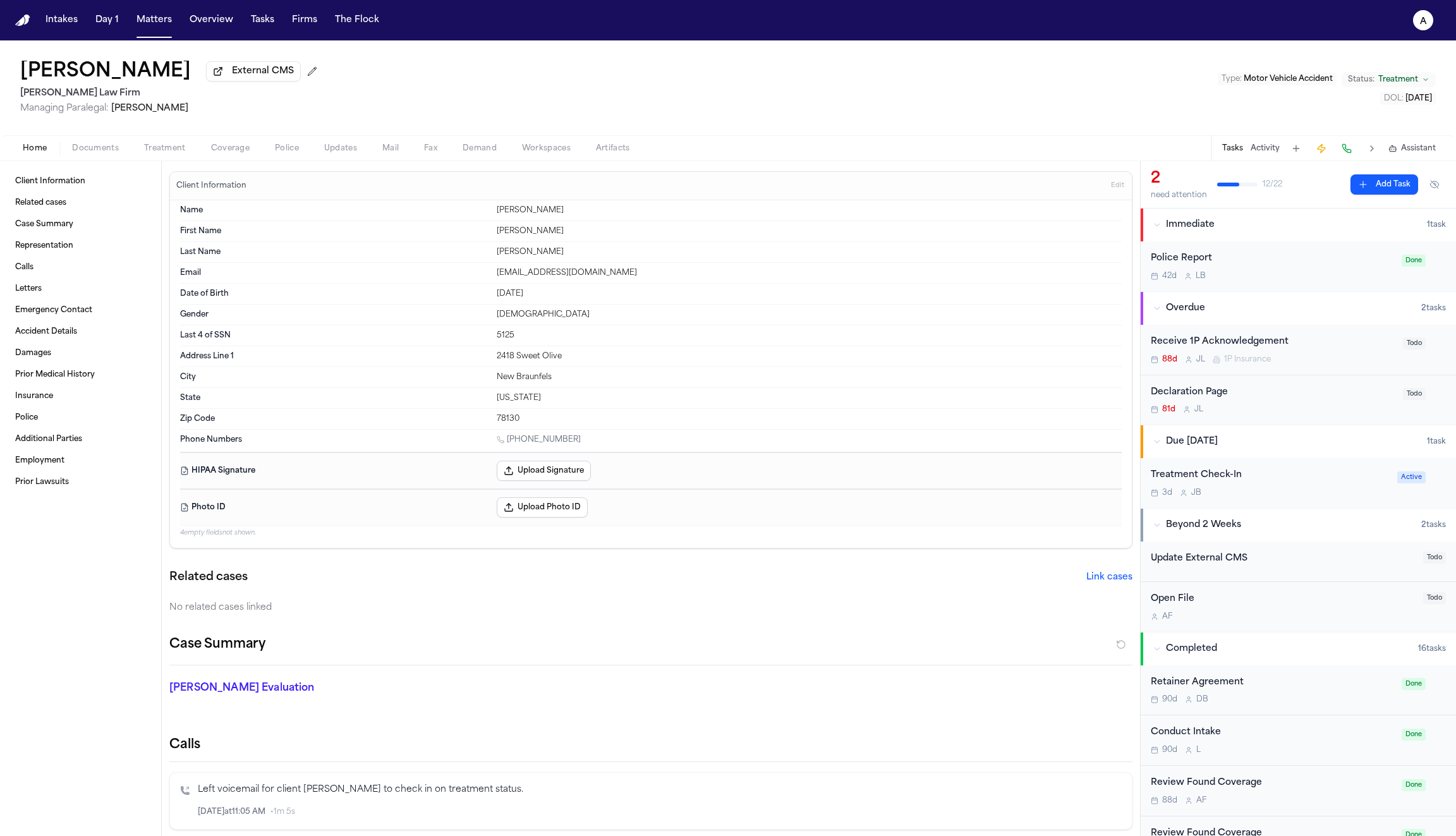
click at [241, 149] on span "Coverage" at bounding box center [230, 148] width 39 height 10
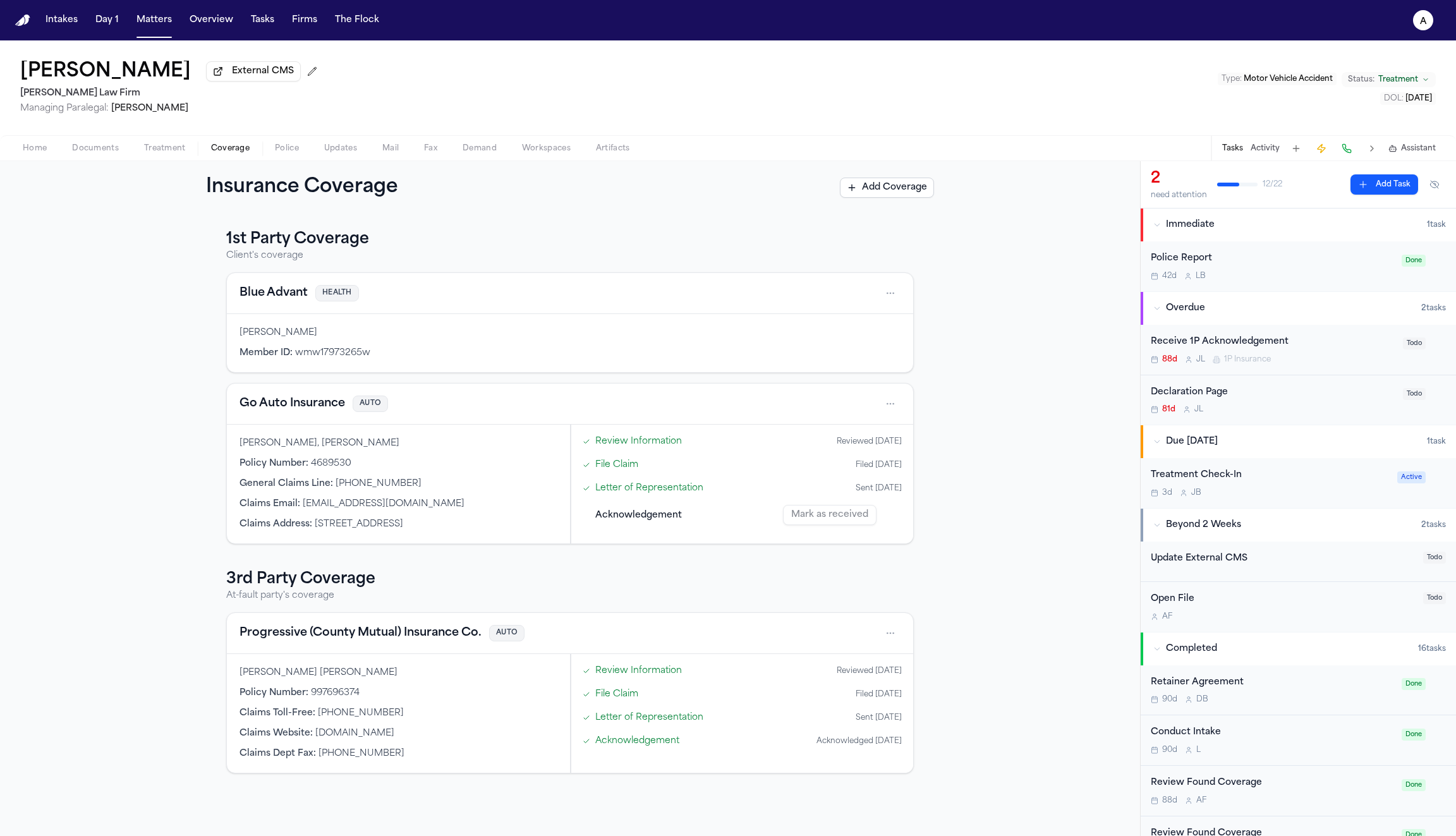
click at [642, 443] on link "Review Information" at bounding box center [638, 441] width 86 height 13
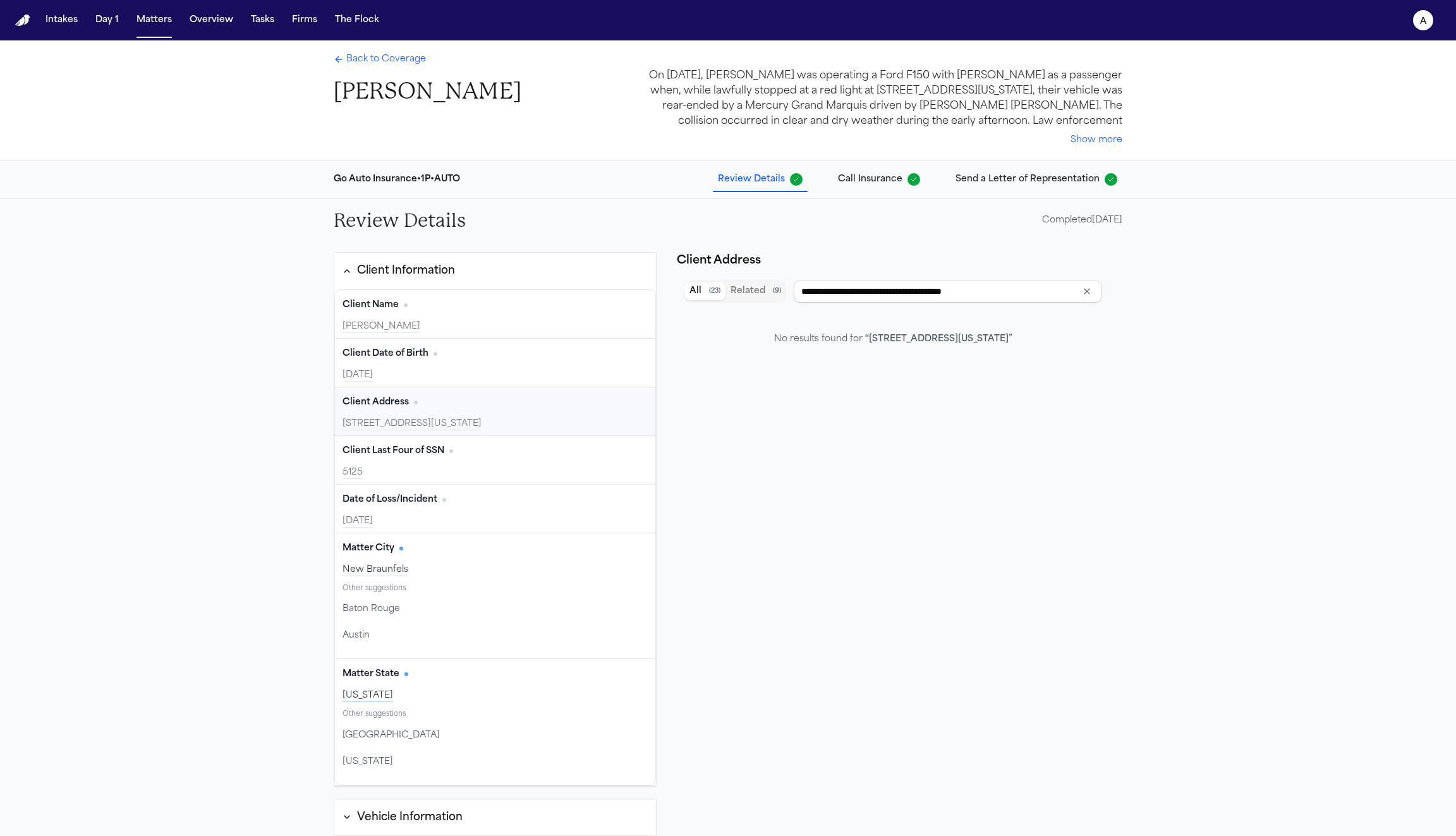
type input "**********"
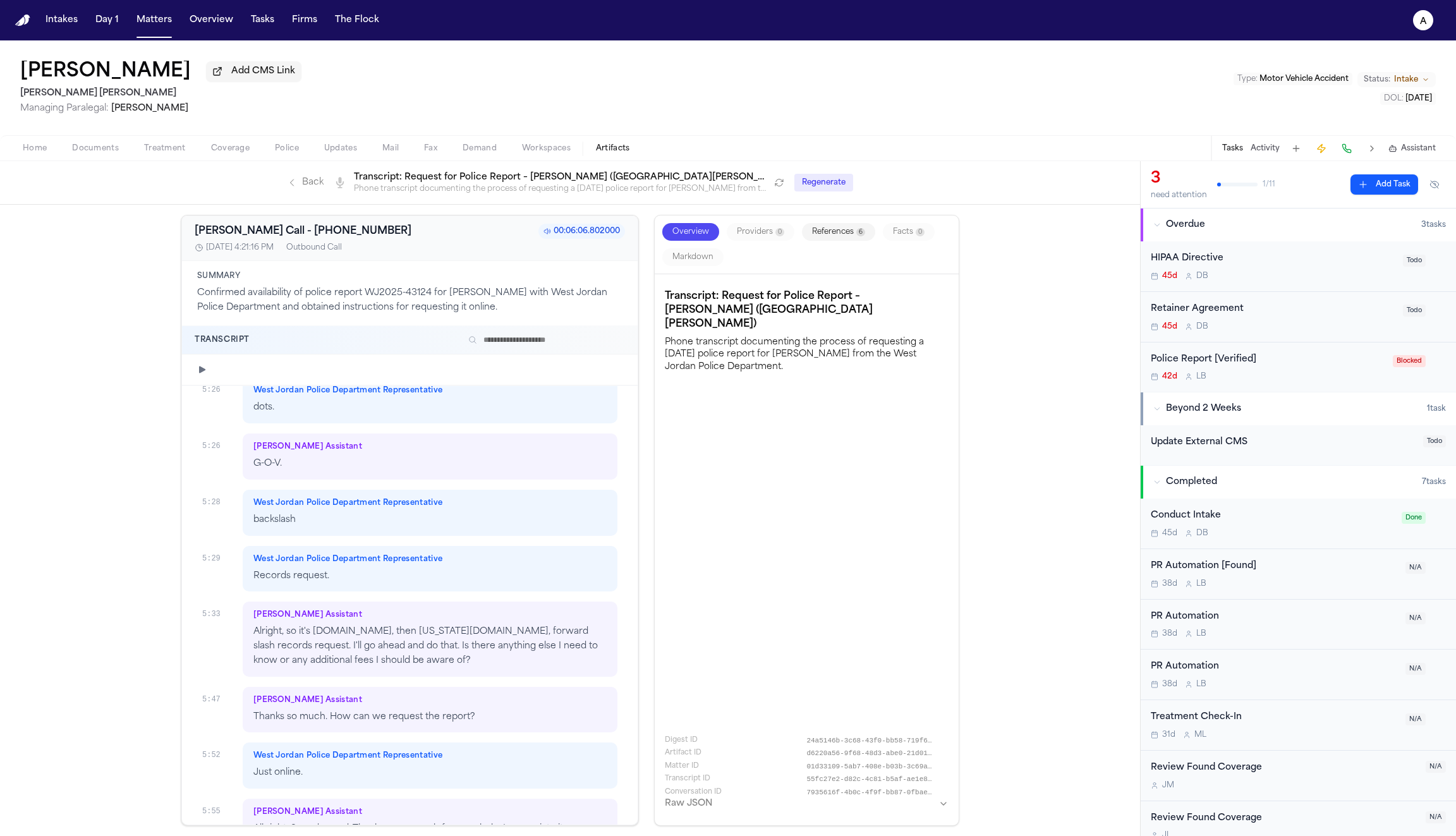
scroll to position [3706, 0]
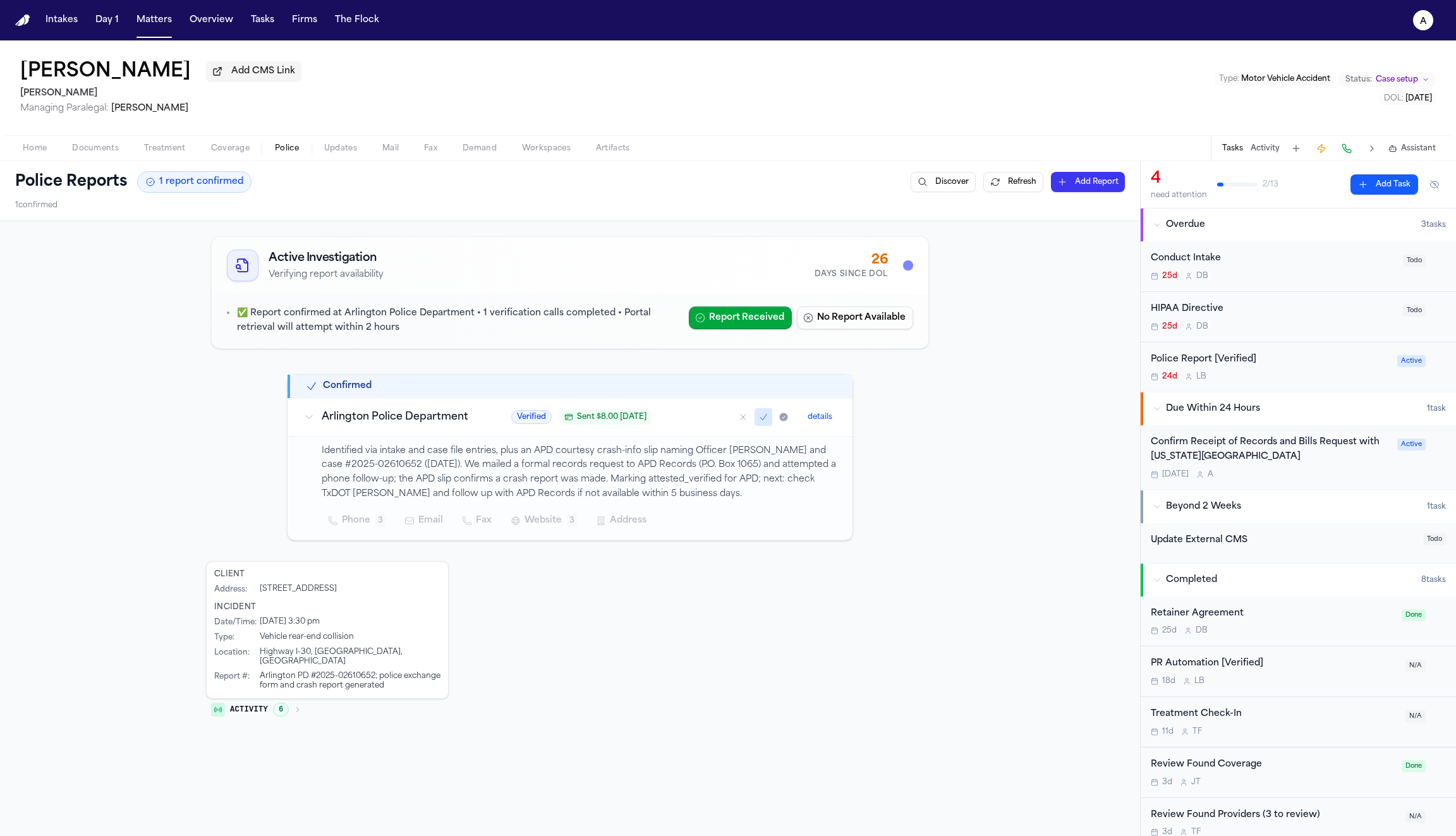
click at [822, 418] on button "details" at bounding box center [820, 416] width 35 height 15
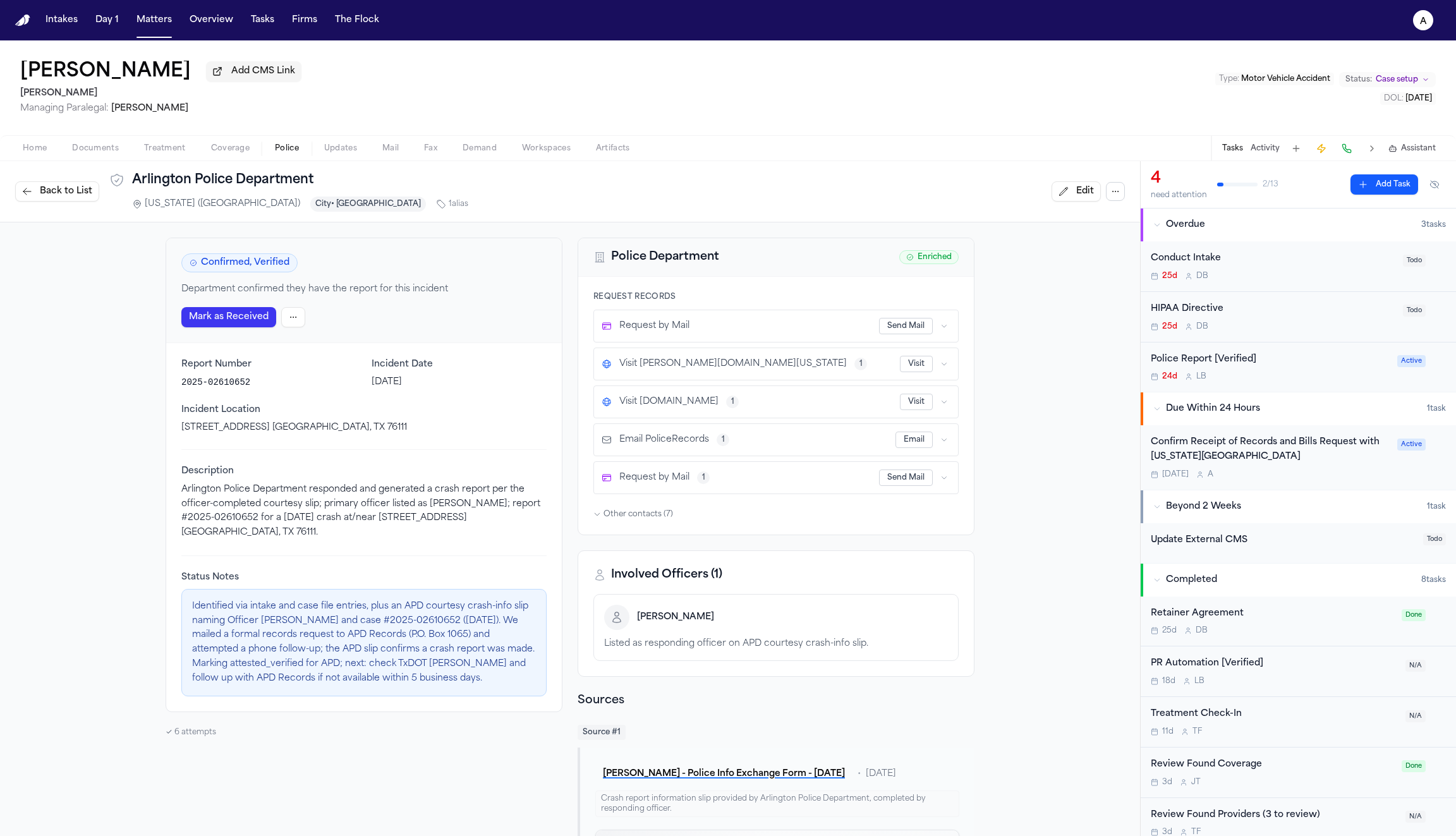
click at [919, 327] on button "Send Mail" at bounding box center [906, 325] width 54 height 16
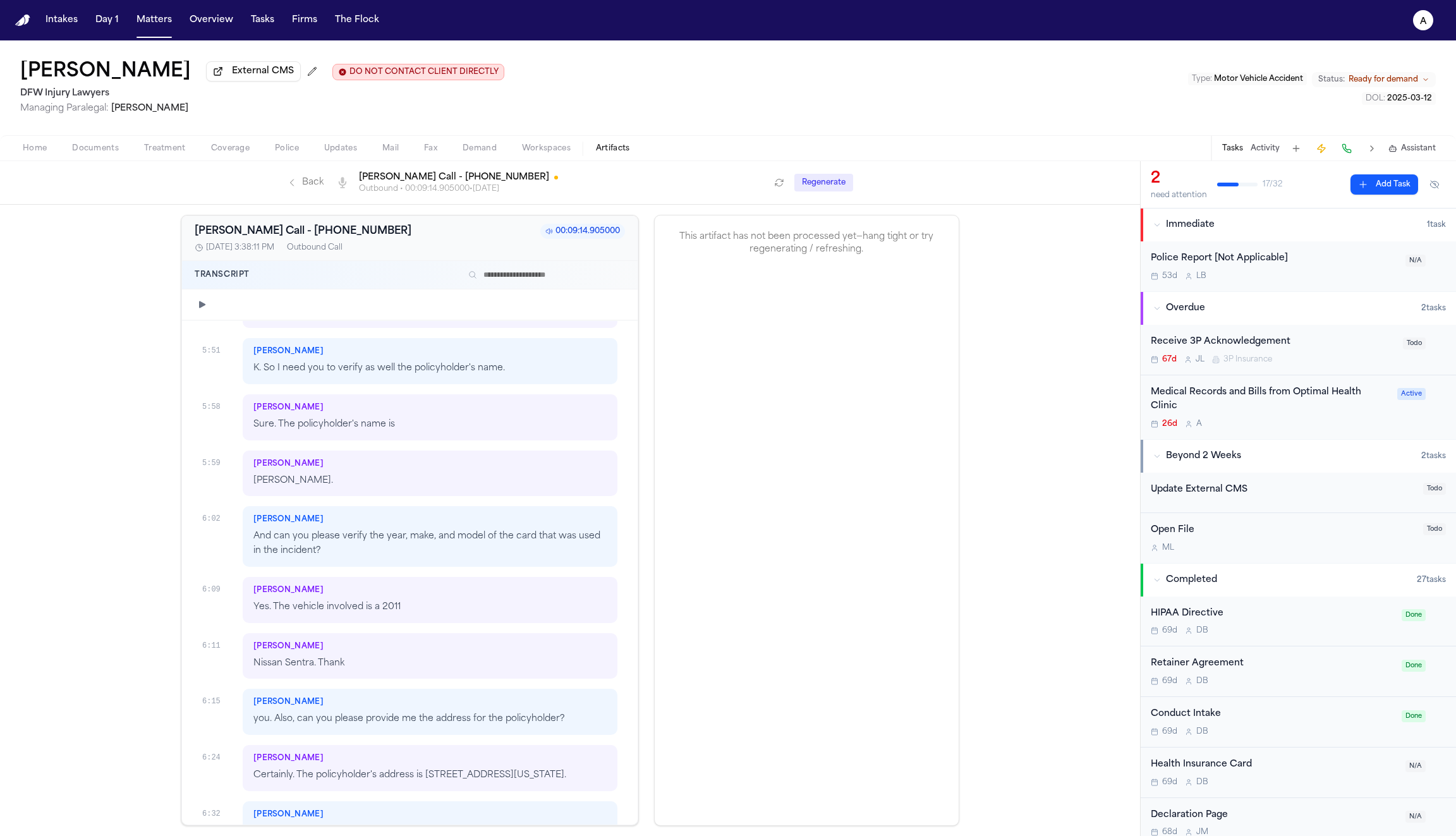
scroll to position [2755, 0]
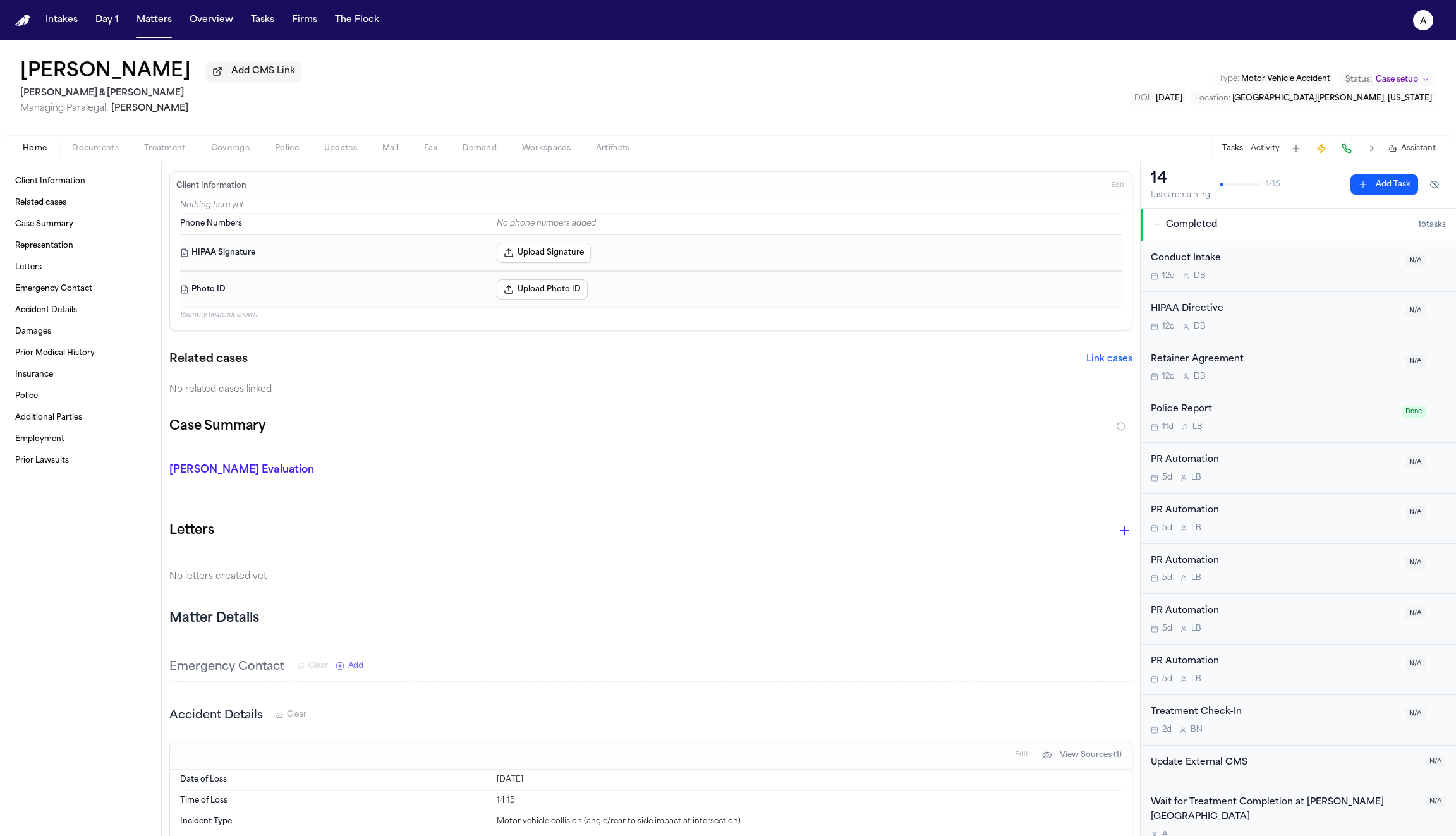
click at [824, 72] on div "Macy Loyd Add CMS Link Beck & Beck Managing Paralegal: Thea Feeney Type : Motor…" at bounding box center [728, 88] width 1456 height 95
click at [275, 151] on span "Police" at bounding box center [287, 148] width 24 height 10
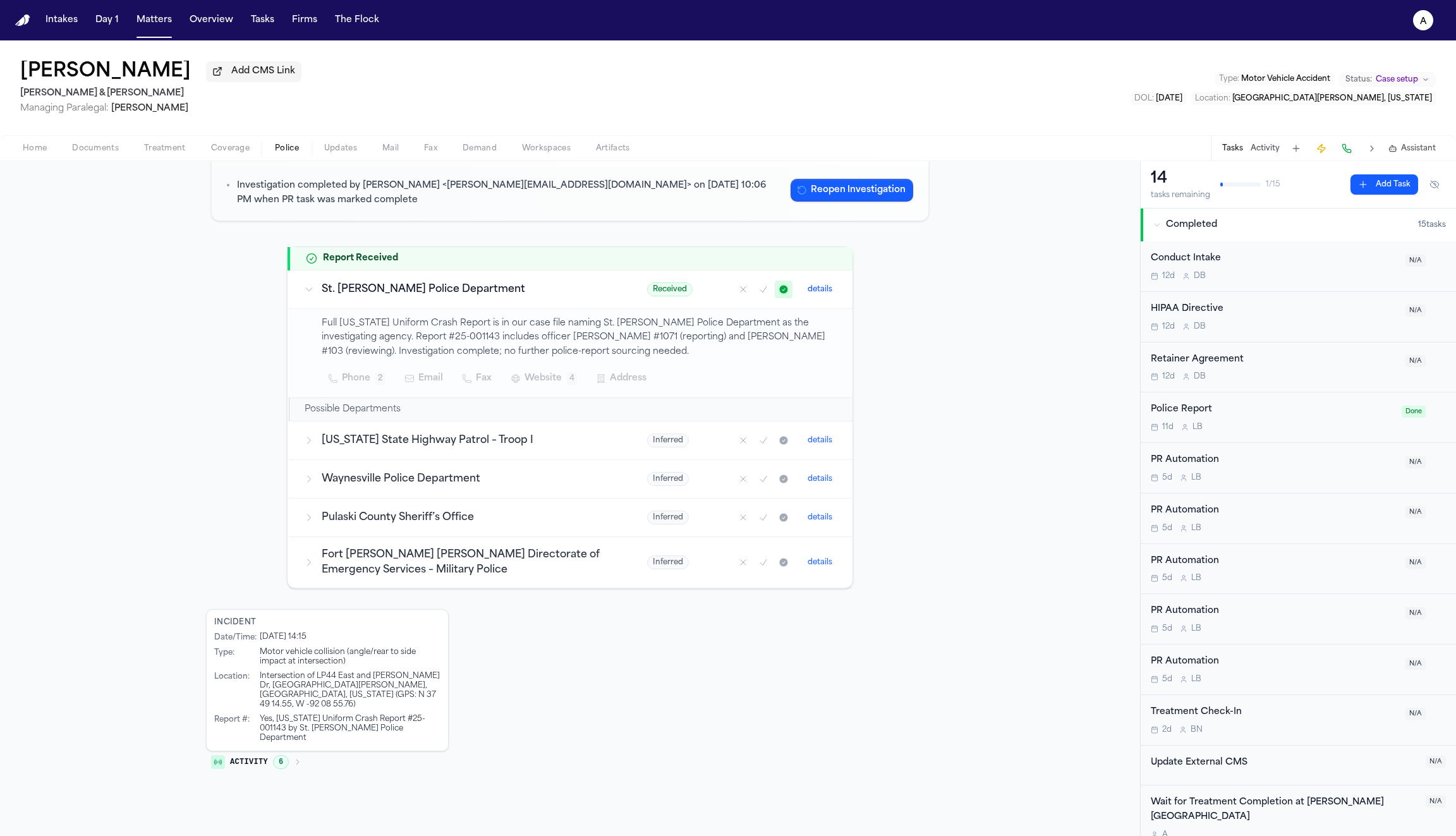
scroll to position [122, 0]
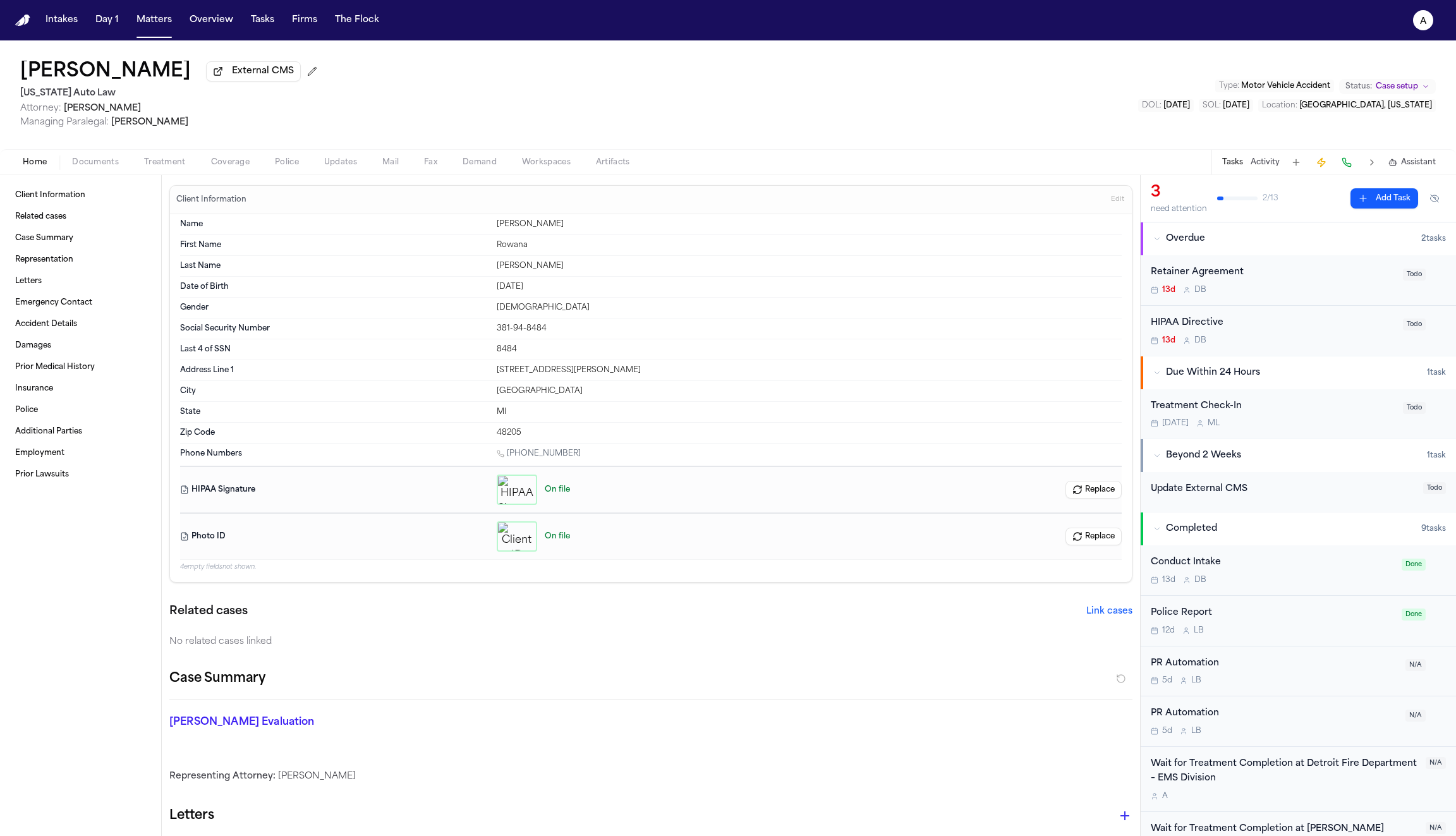
click at [1155, 243] on icon "button" at bounding box center [1157, 239] width 8 height 8
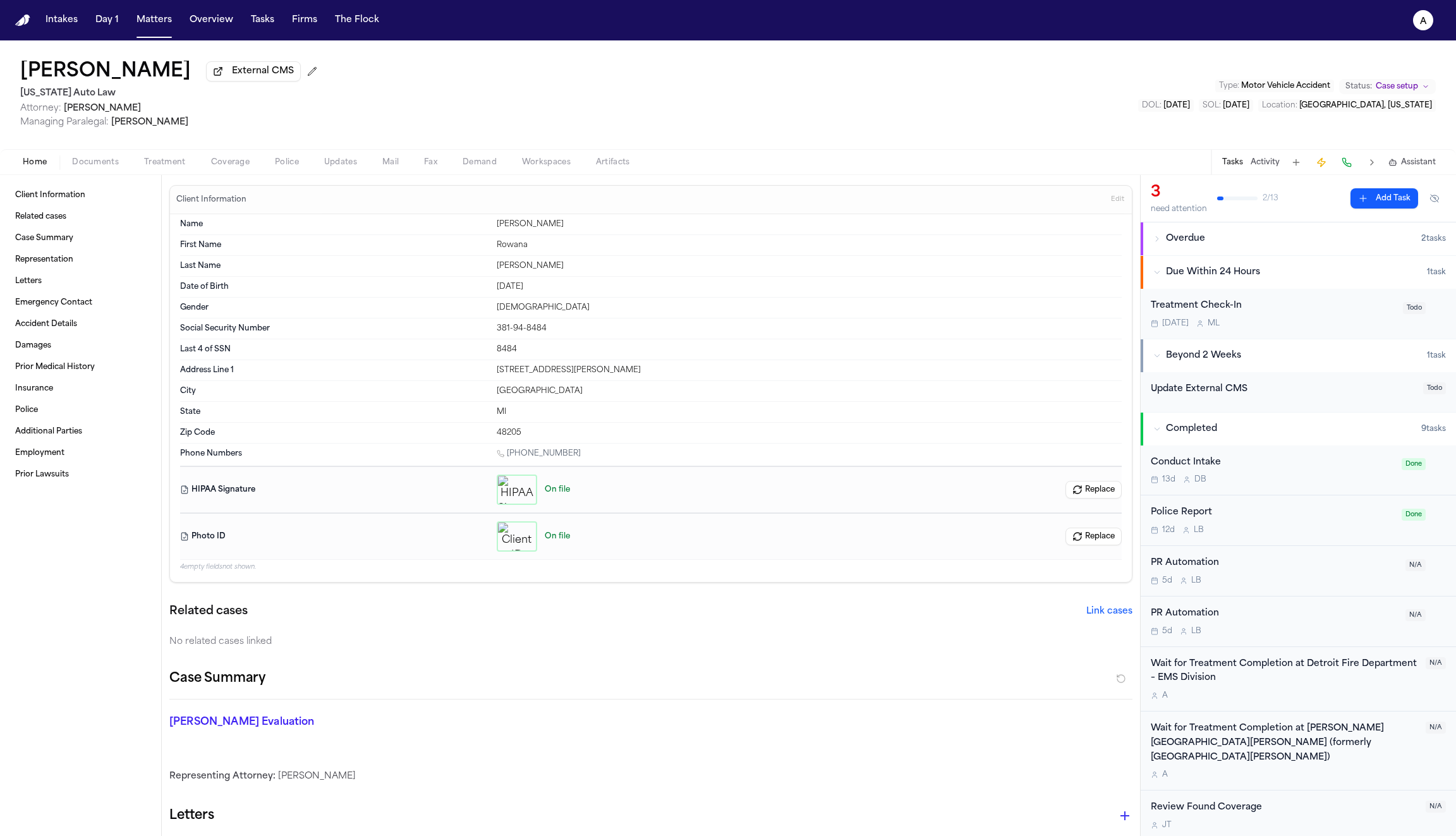
click at [1156, 354] on icon "button" at bounding box center [1157, 356] width 8 height 8
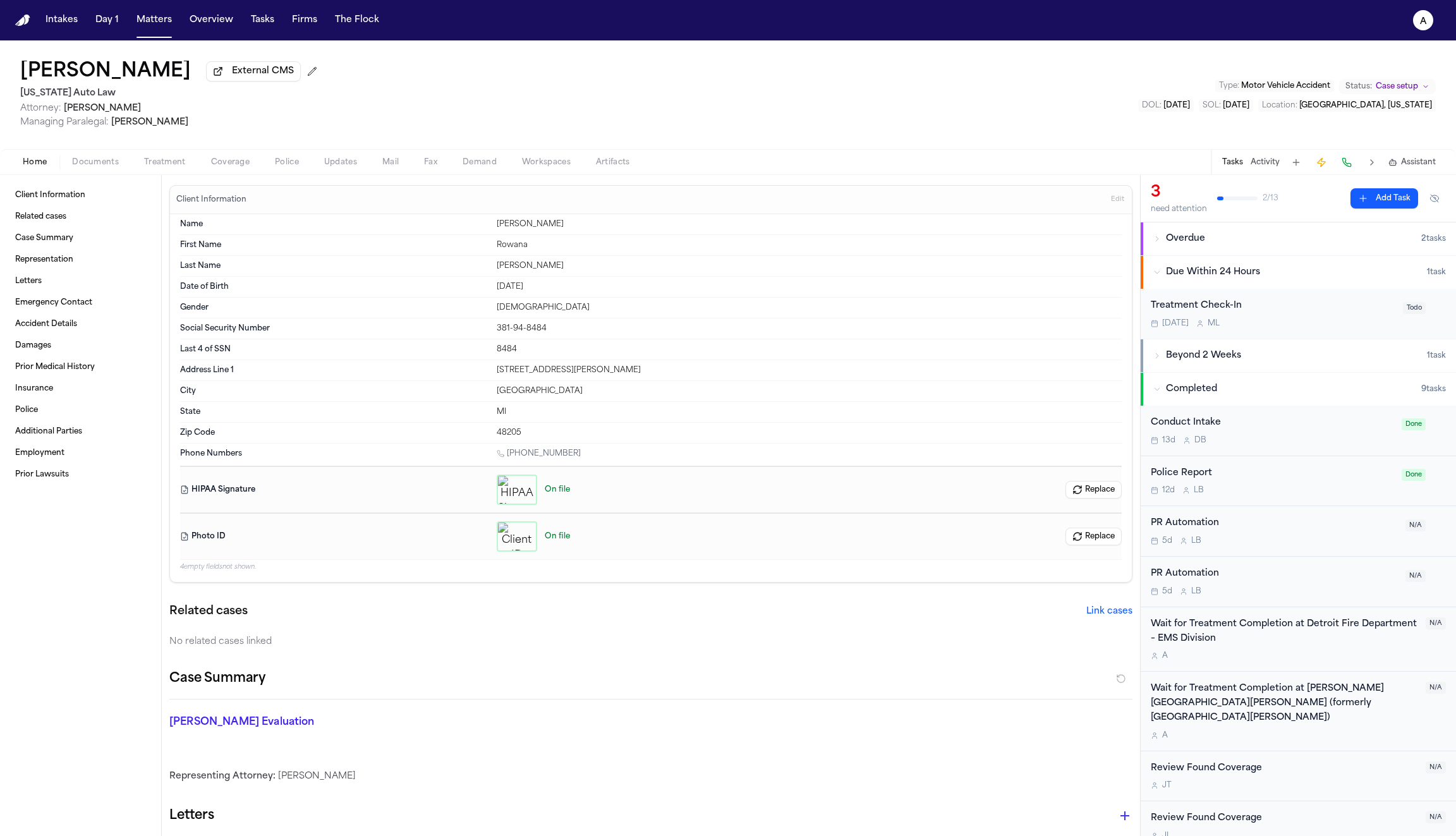
click at [174, 165] on span "Treatment" at bounding box center [165, 162] width 42 height 10
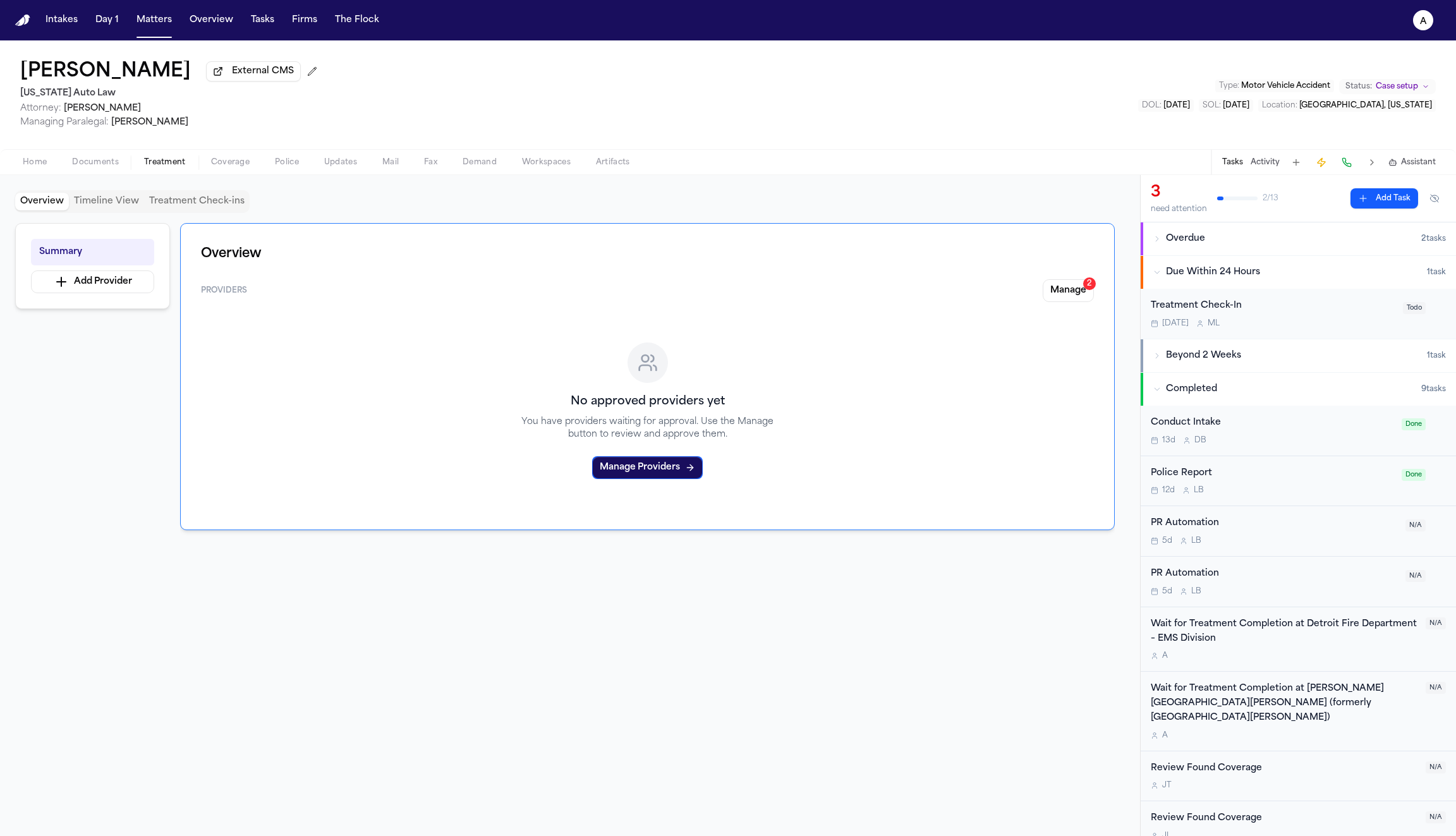
click at [234, 167] on span "Coverage" at bounding box center [230, 162] width 39 height 10
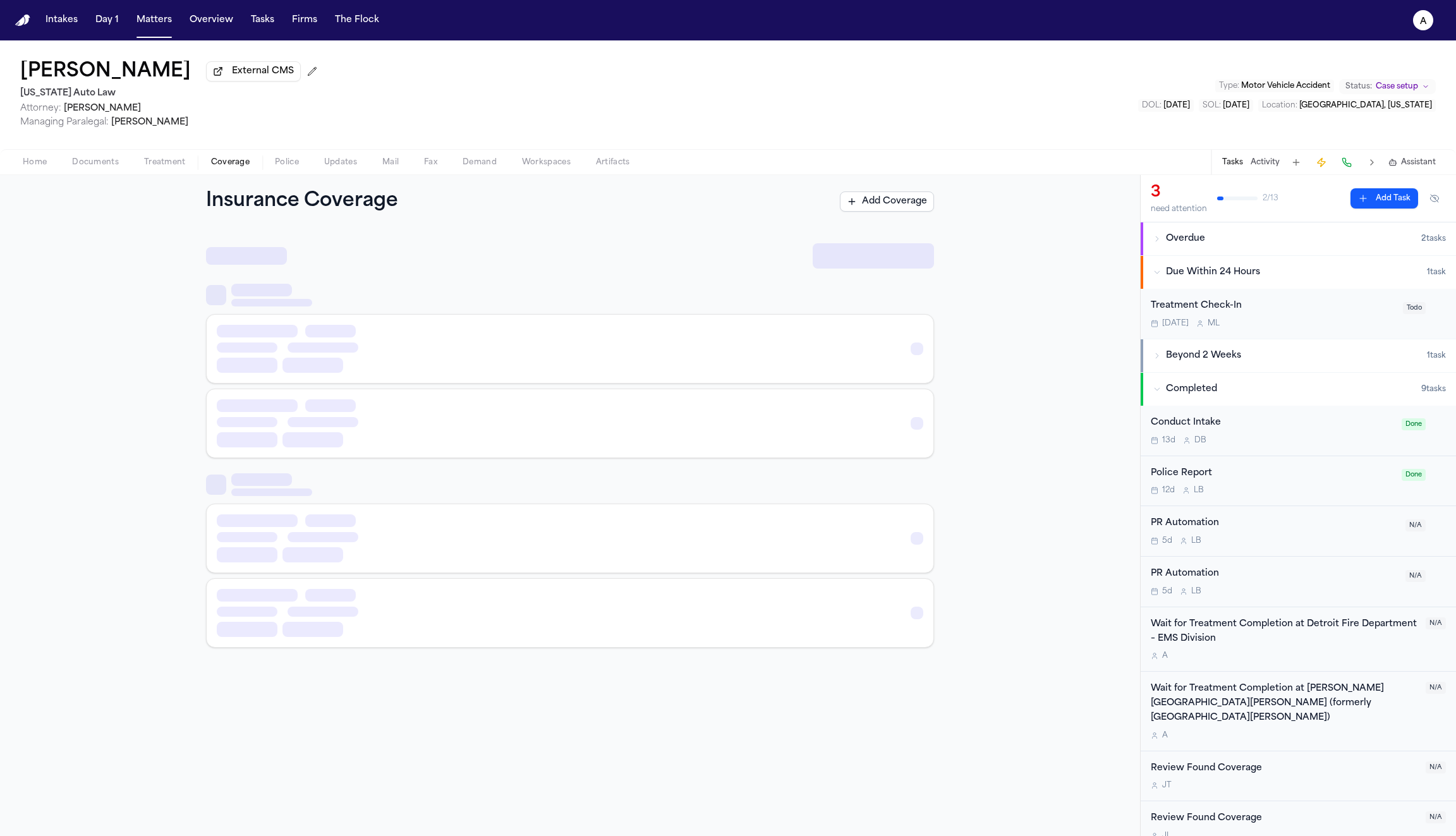
click at [283, 163] on span "Police" at bounding box center [287, 162] width 24 height 10
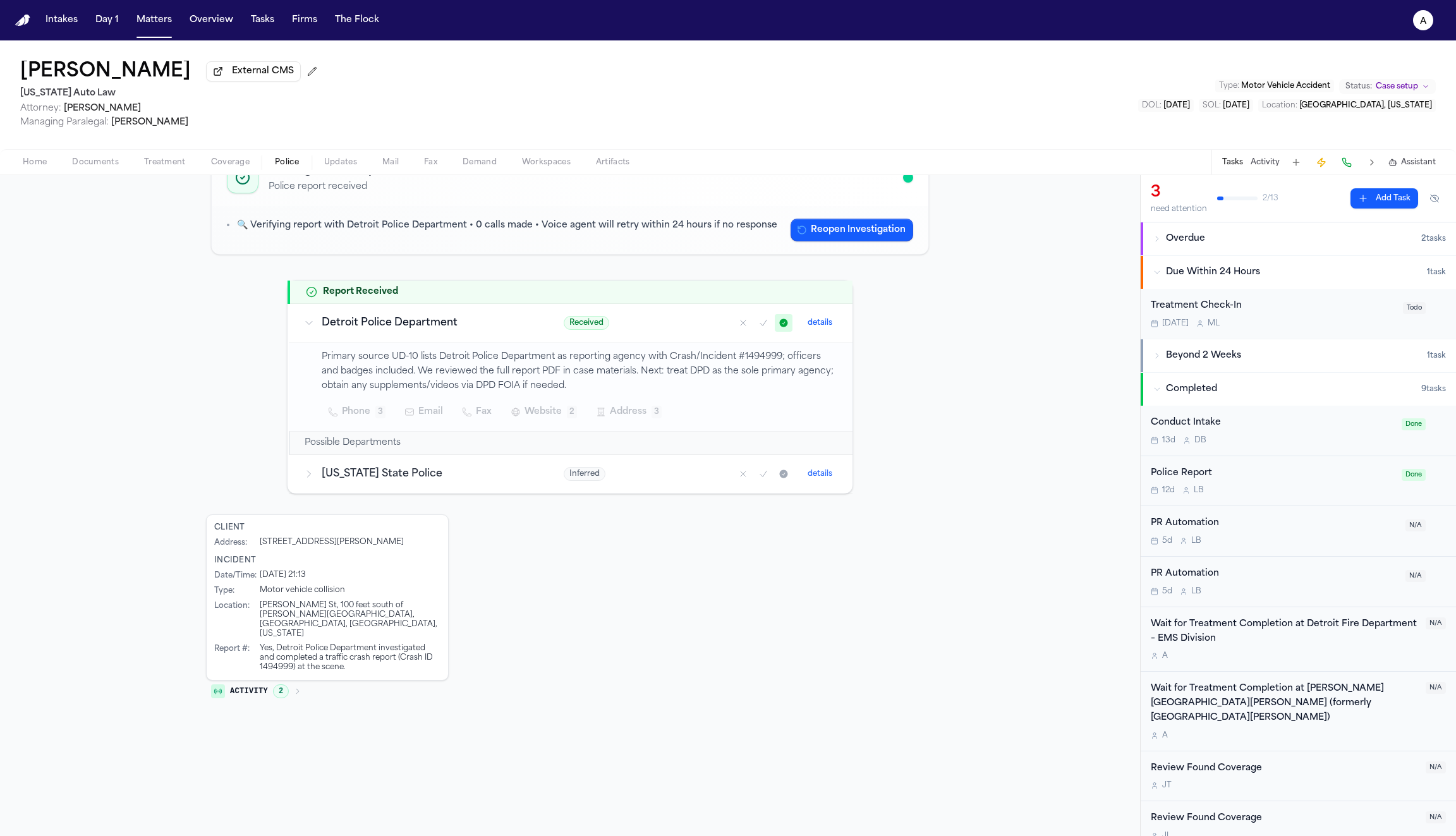
scroll to position [100, 0]
click at [307, 475] on icon at bounding box center [308, 476] width 10 height 10
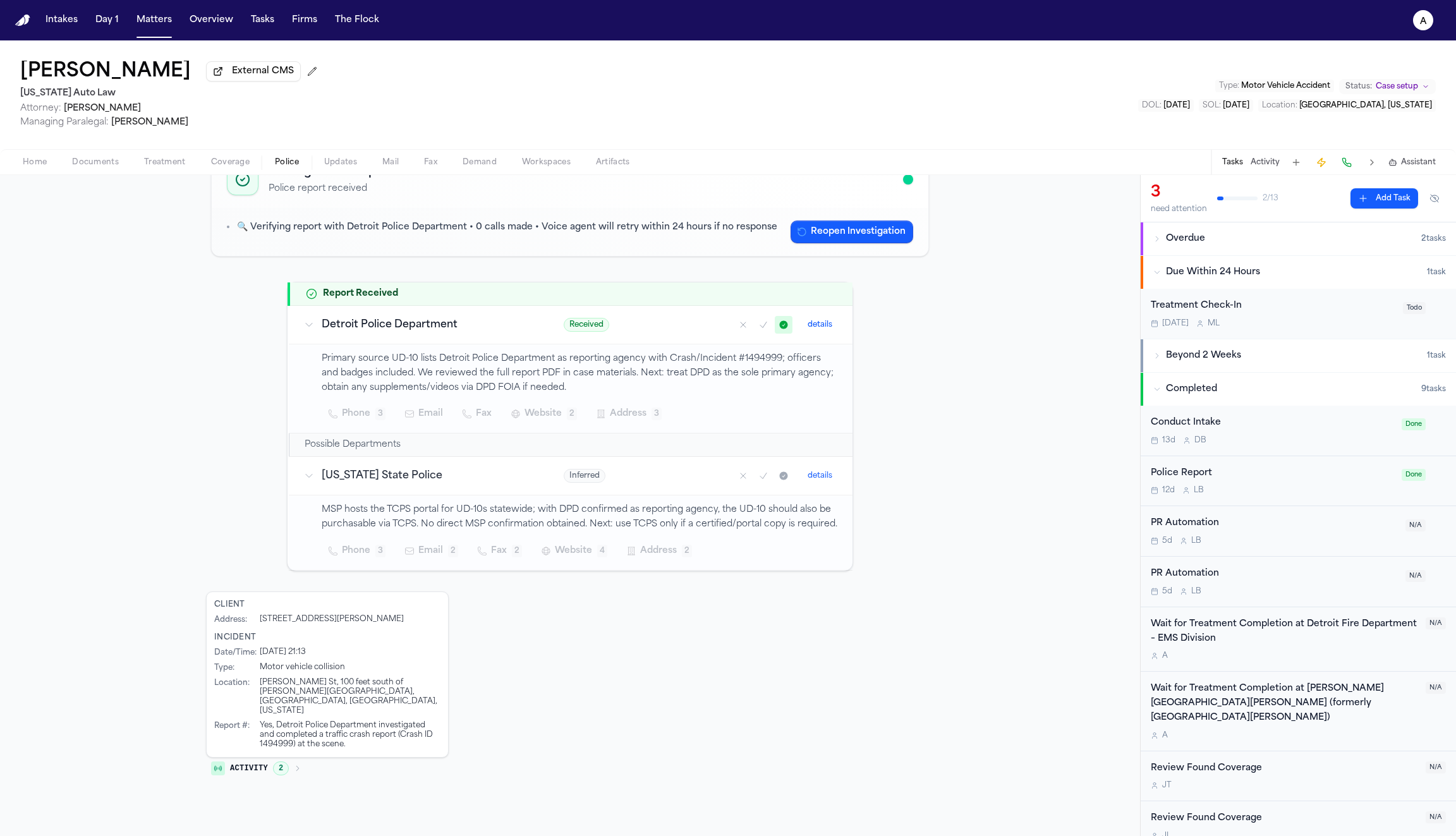
click at [307, 475] on icon at bounding box center [308, 476] width 10 height 10
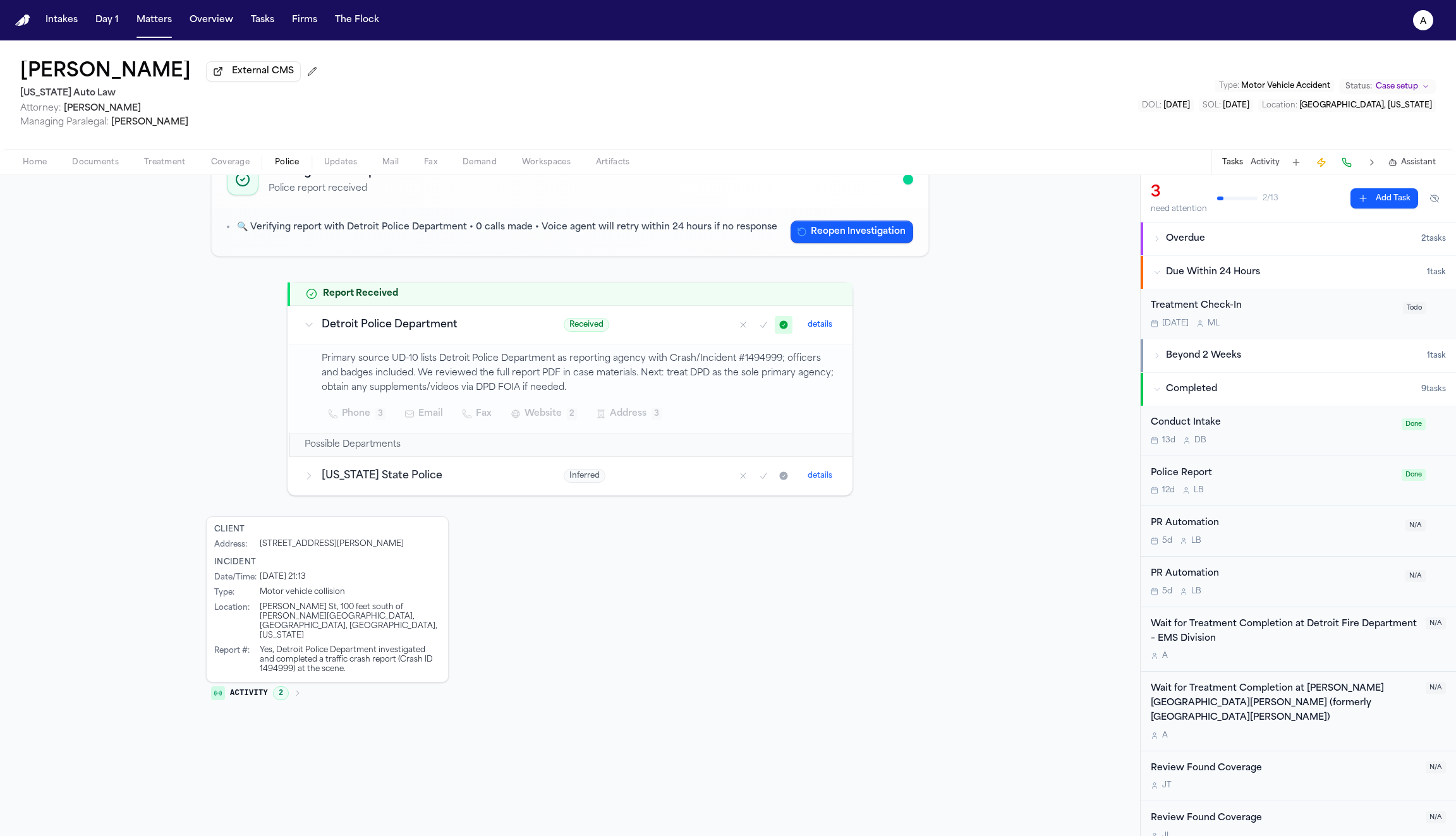
scroll to position [0, 0]
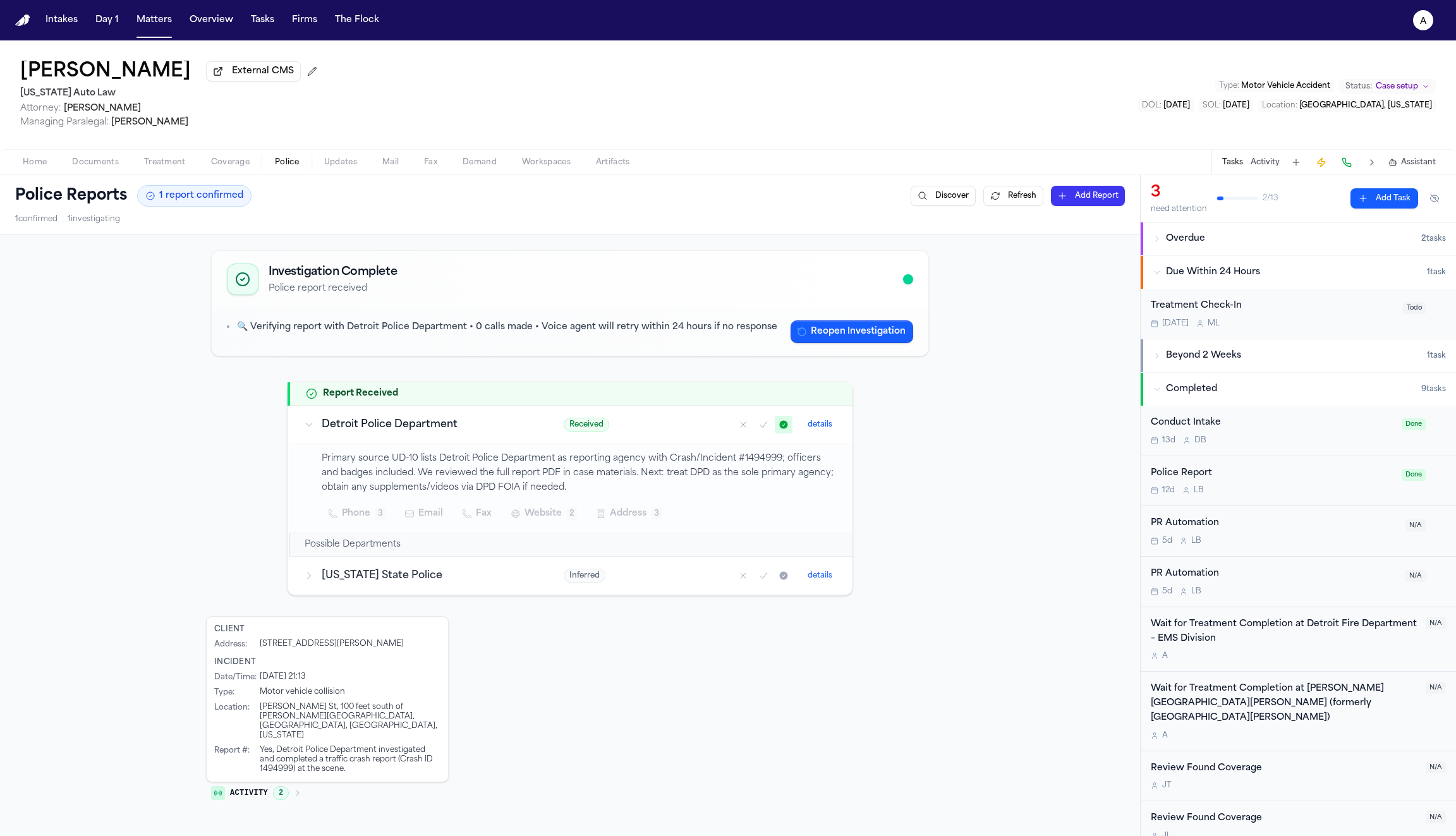
click at [1169, 476] on div "Police Report" at bounding box center [1272, 473] width 244 height 15
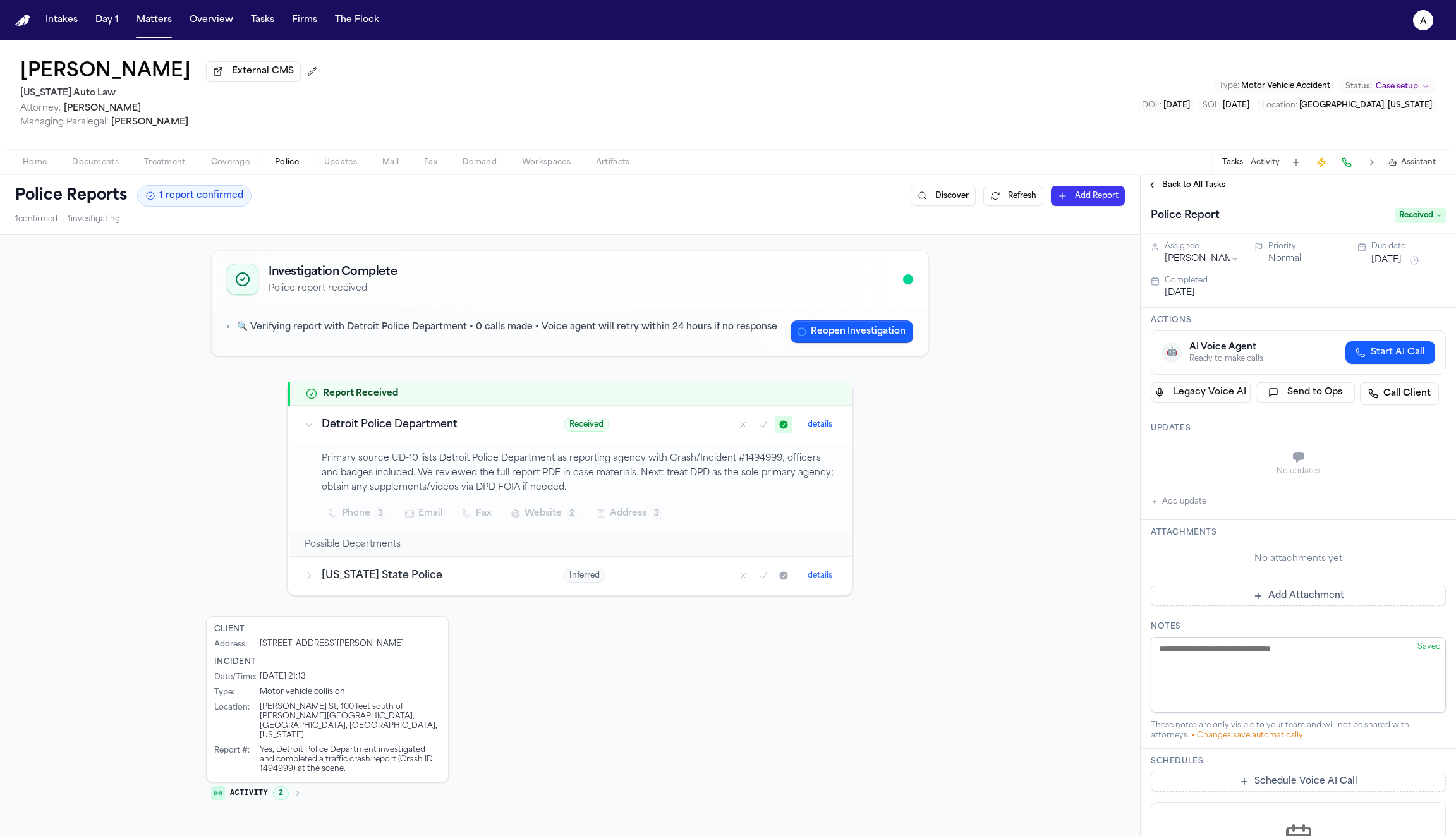
click at [1186, 189] on span "Back to All Tasks" at bounding box center [1194, 184] width 63 height 10
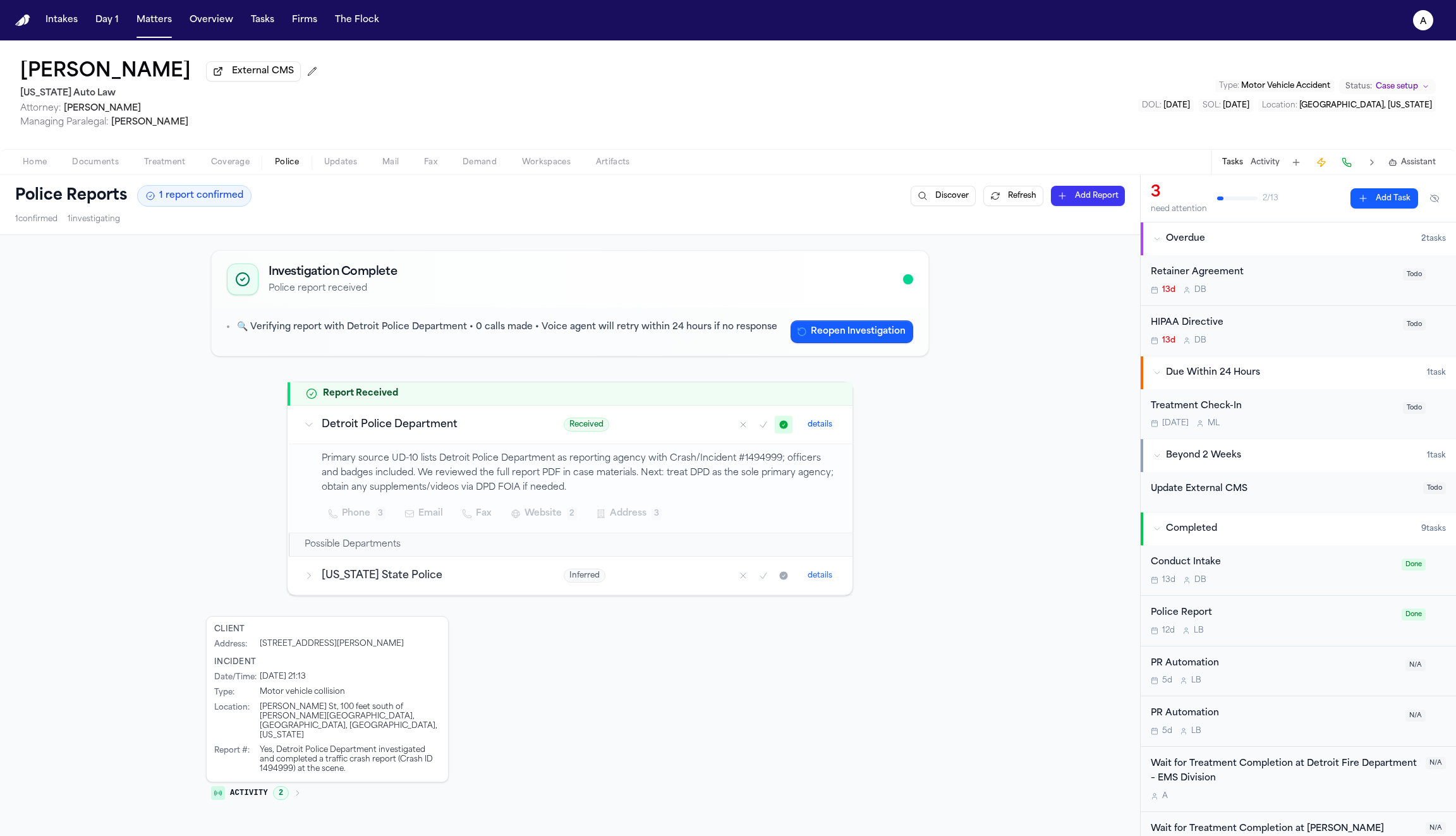
click at [1160, 238] on icon "button" at bounding box center [1157, 239] width 8 height 8
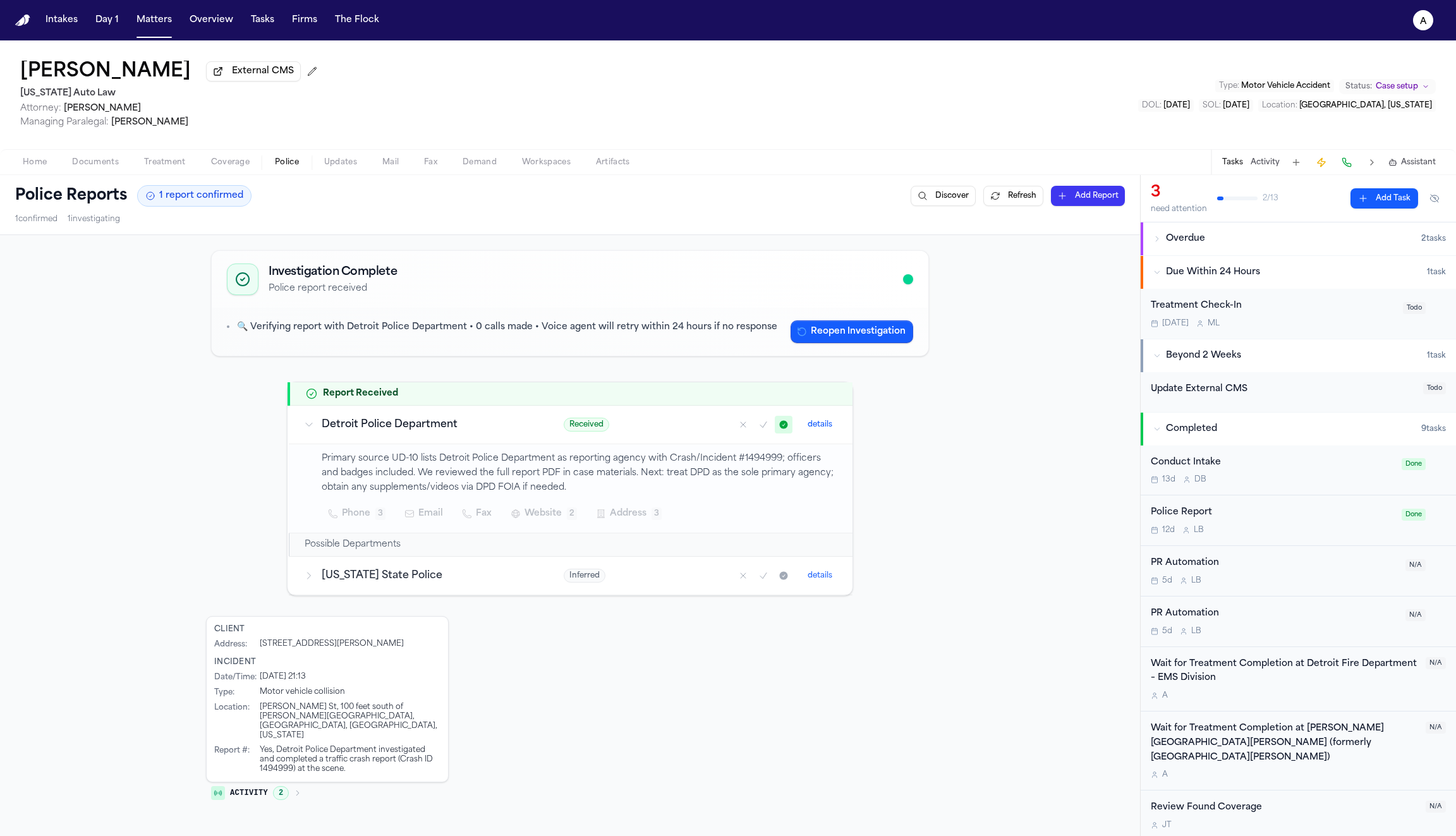
click at [1156, 354] on icon "button" at bounding box center [1157, 356] width 8 height 8
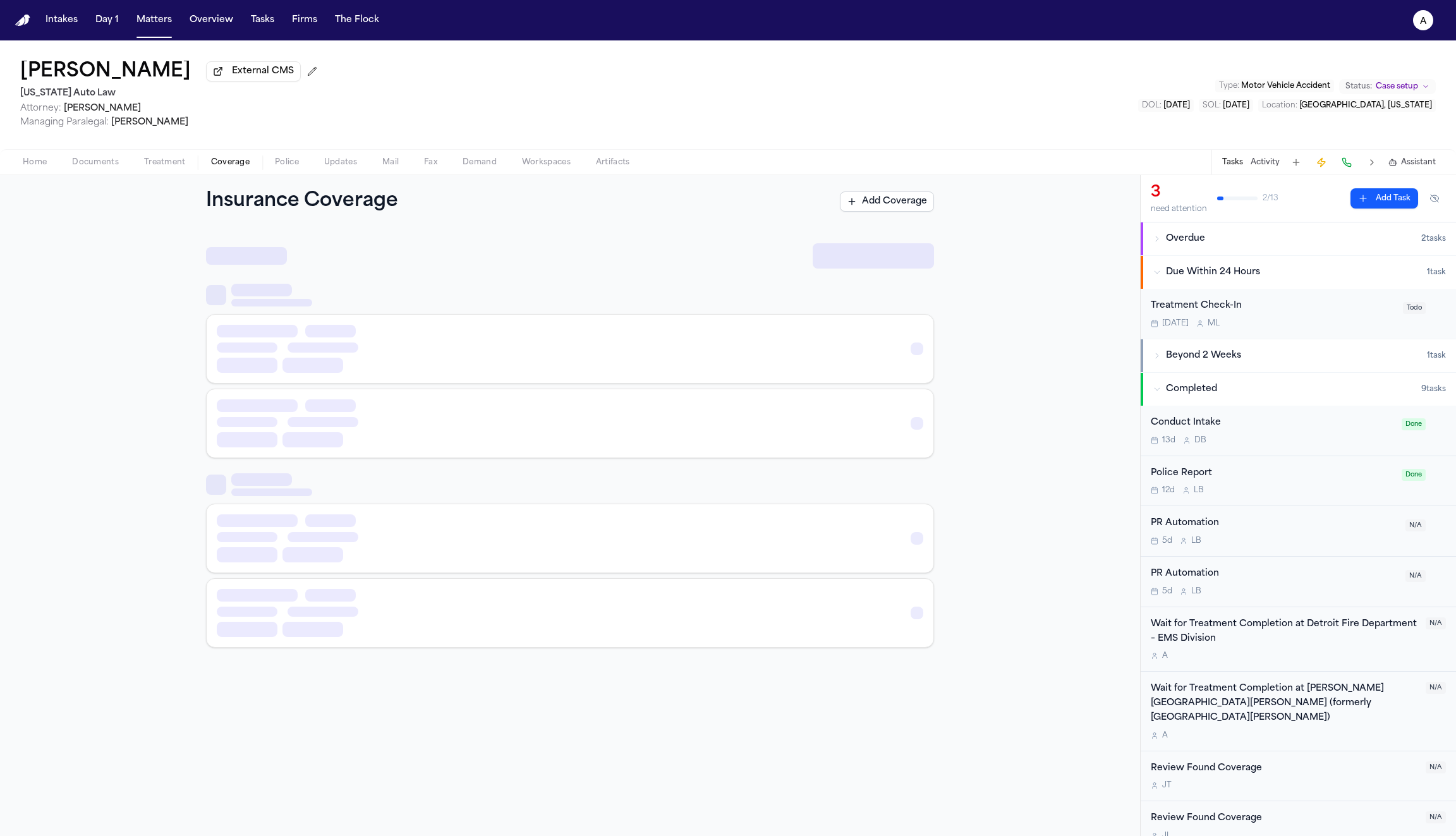
click at [227, 159] on span "Coverage" at bounding box center [230, 162] width 39 height 10
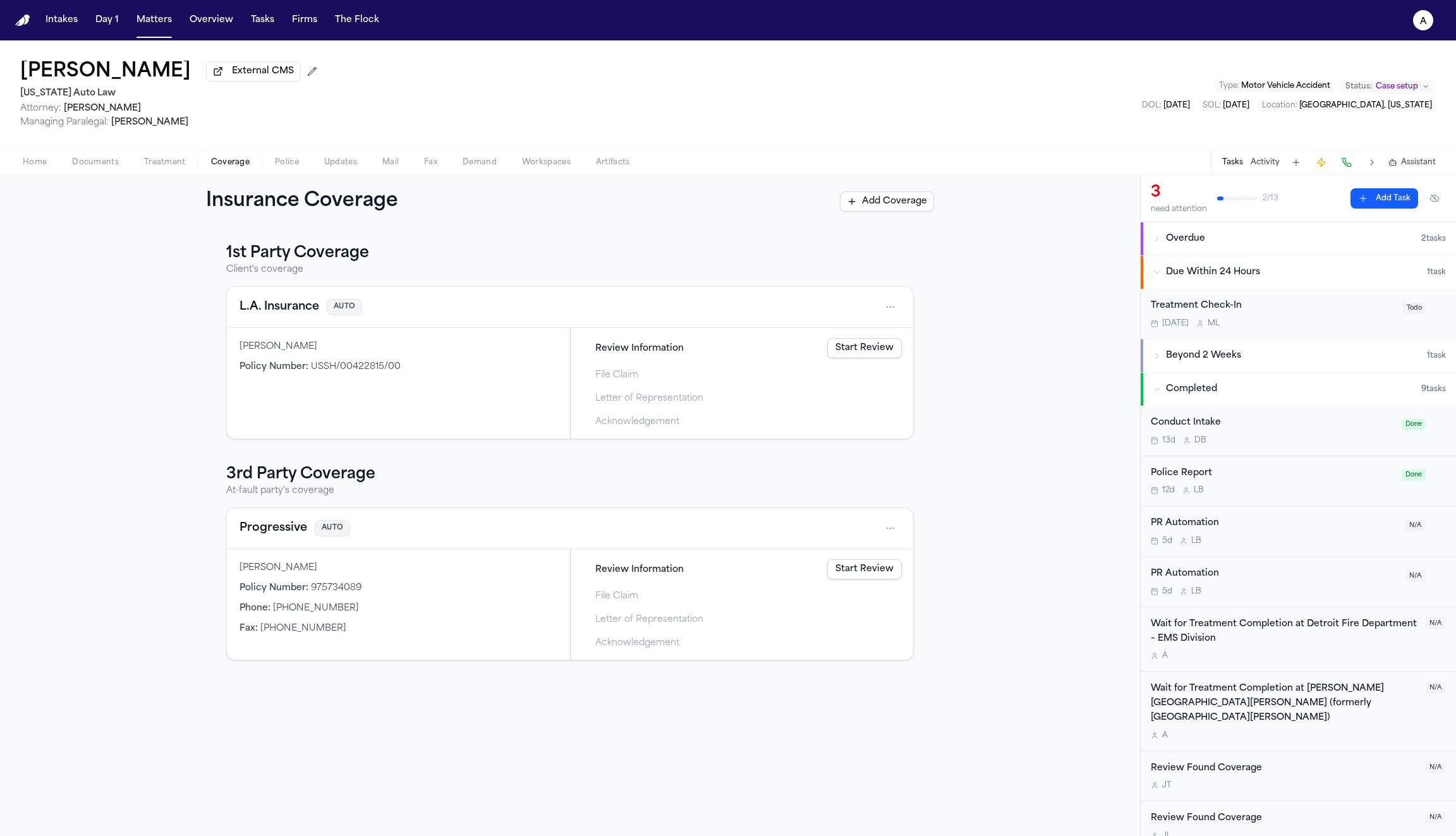
click at [844, 351] on link "Start Review" at bounding box center [865, 348] width 75 height 20
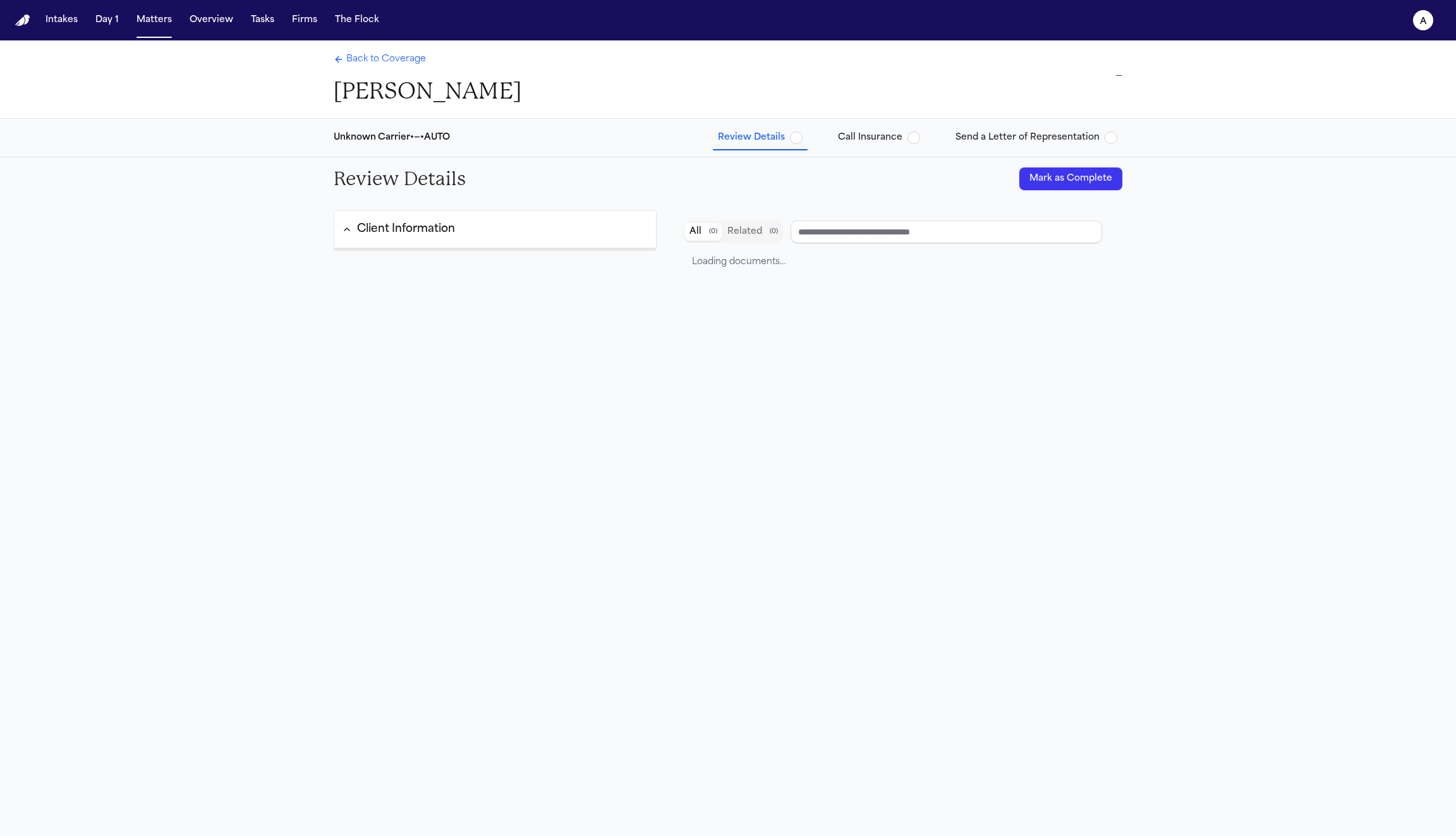
type input "**********"
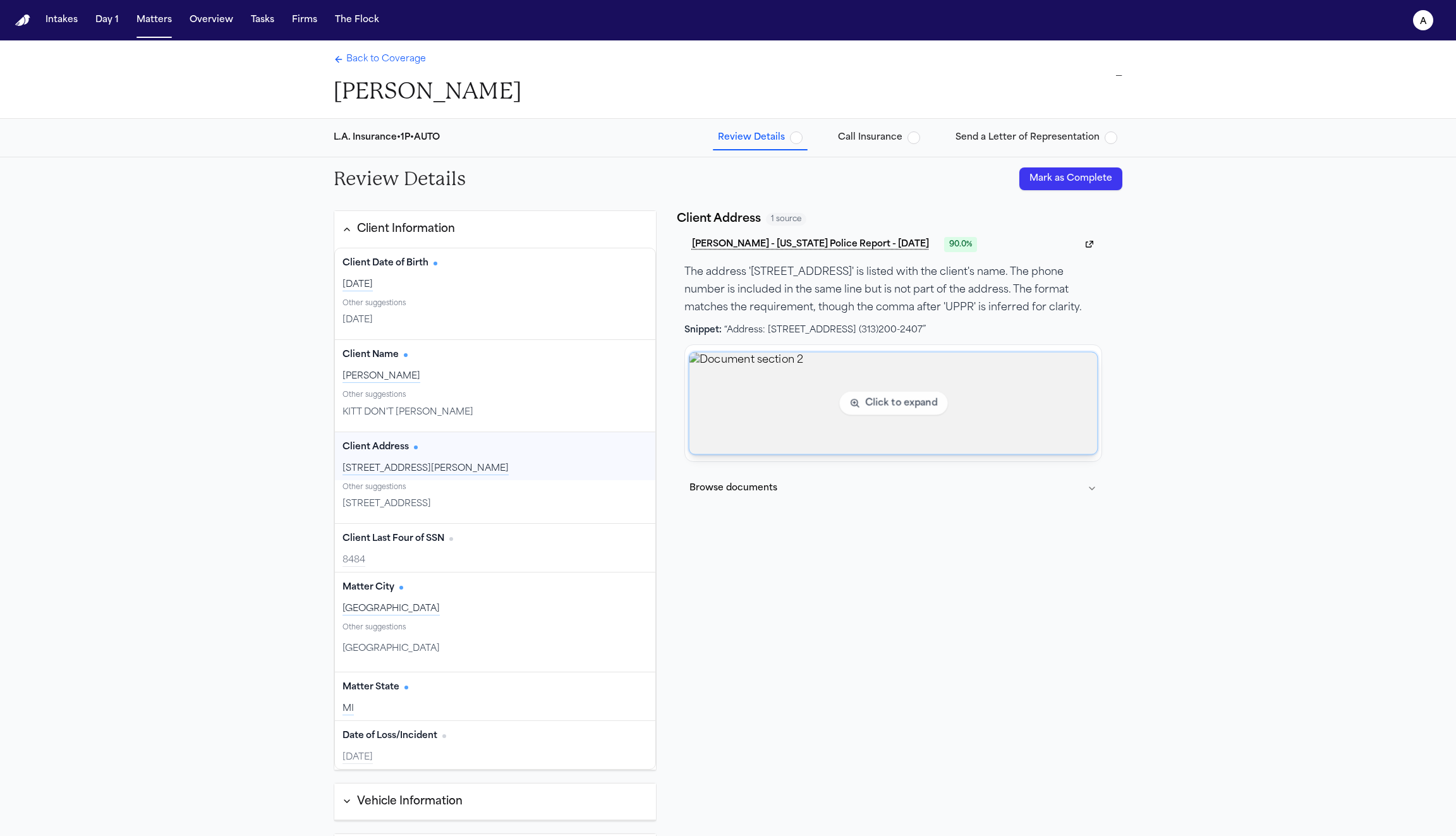
click at [836, 430] on img "View document section 2" at bounding box center [893, 402] width 408 height 102
click at [767, 434] on img "View document section 2" at bounding box center [893, 402] width 408 height 102
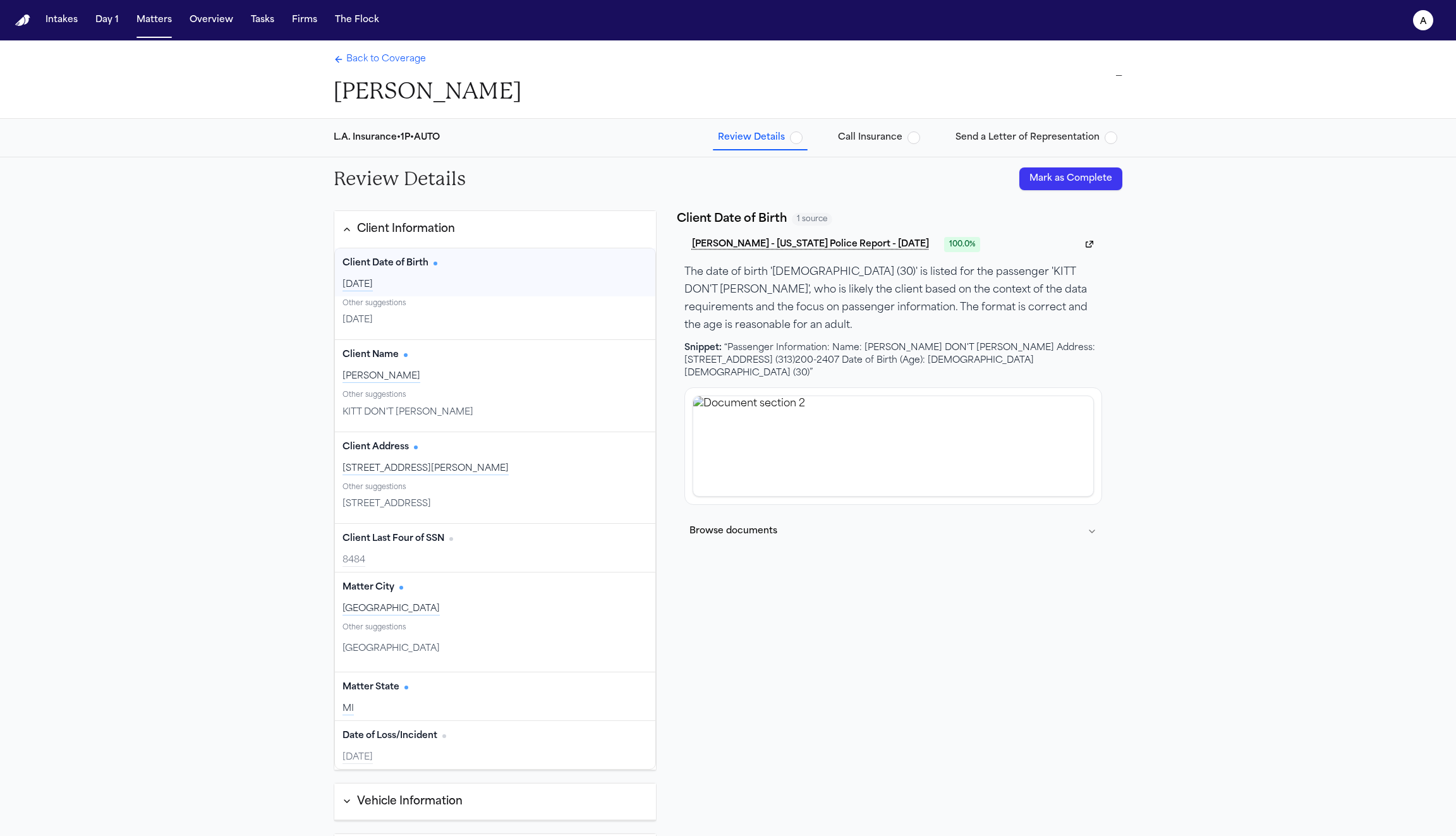
click at [873, 135] on span "Call Insurance" at bounding box center [870, 138] width 65 height 12
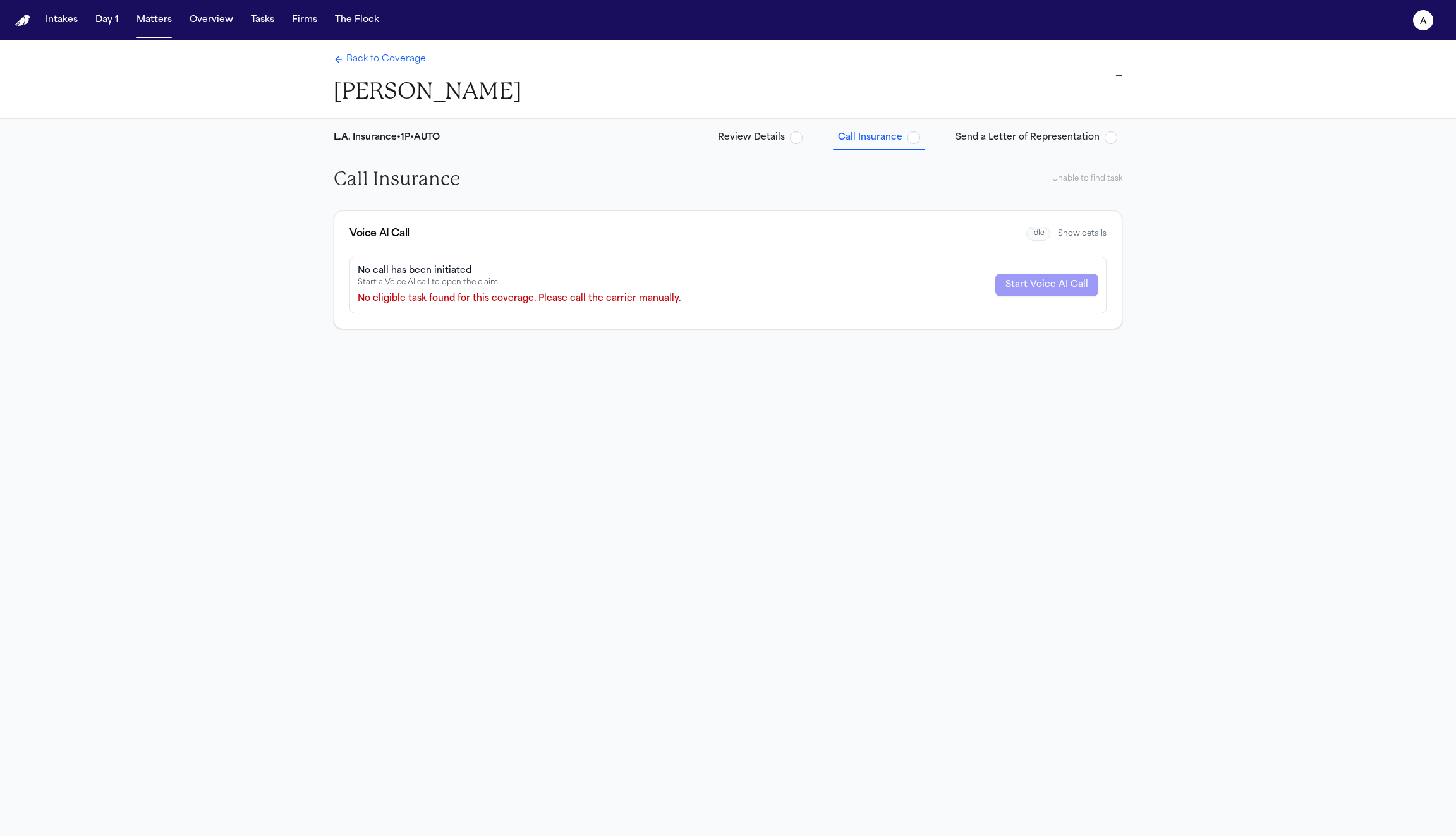
click at [780, 141] on span "Review Details" at bounding box center [751, 138] width 67 height 12
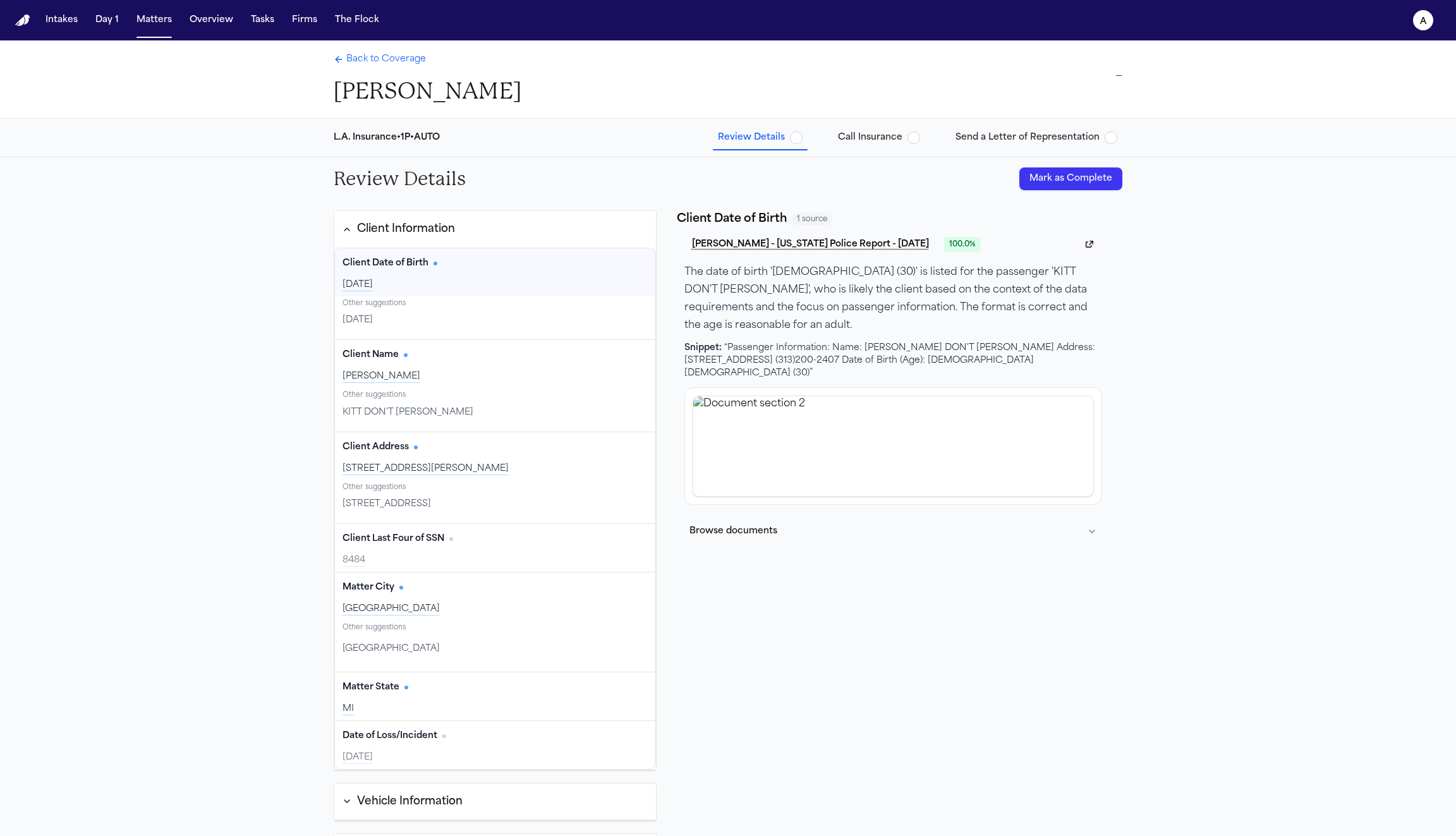
click at [253, 283] on div "Review Details Mark as Complete Client Information Client Date of Birth Edit 19…" at bounding box center [728, 552] width 1456 height 790
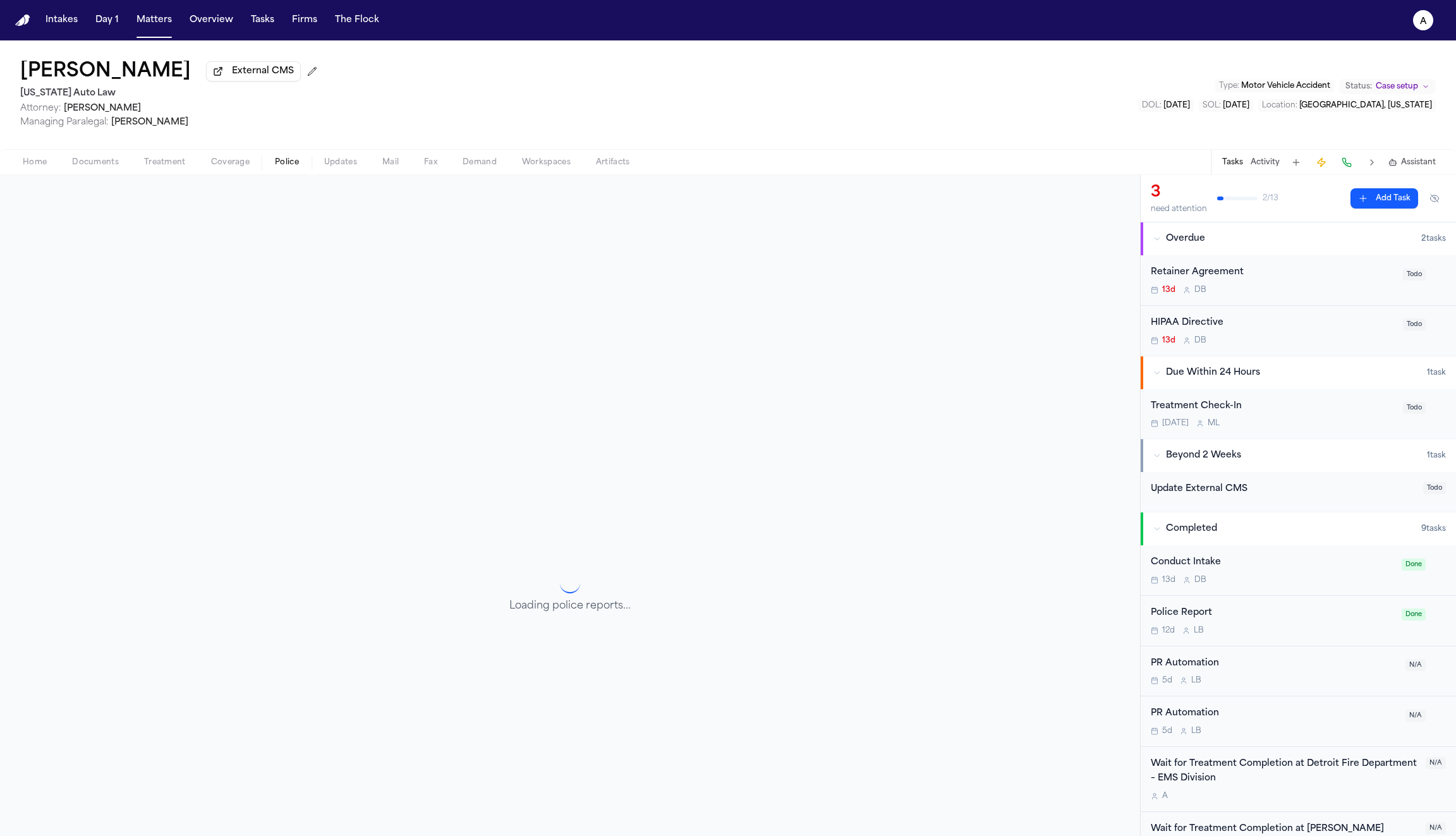
click at [290, 167] on span "Police" at bounding box center [287, 162] width 24 height 10
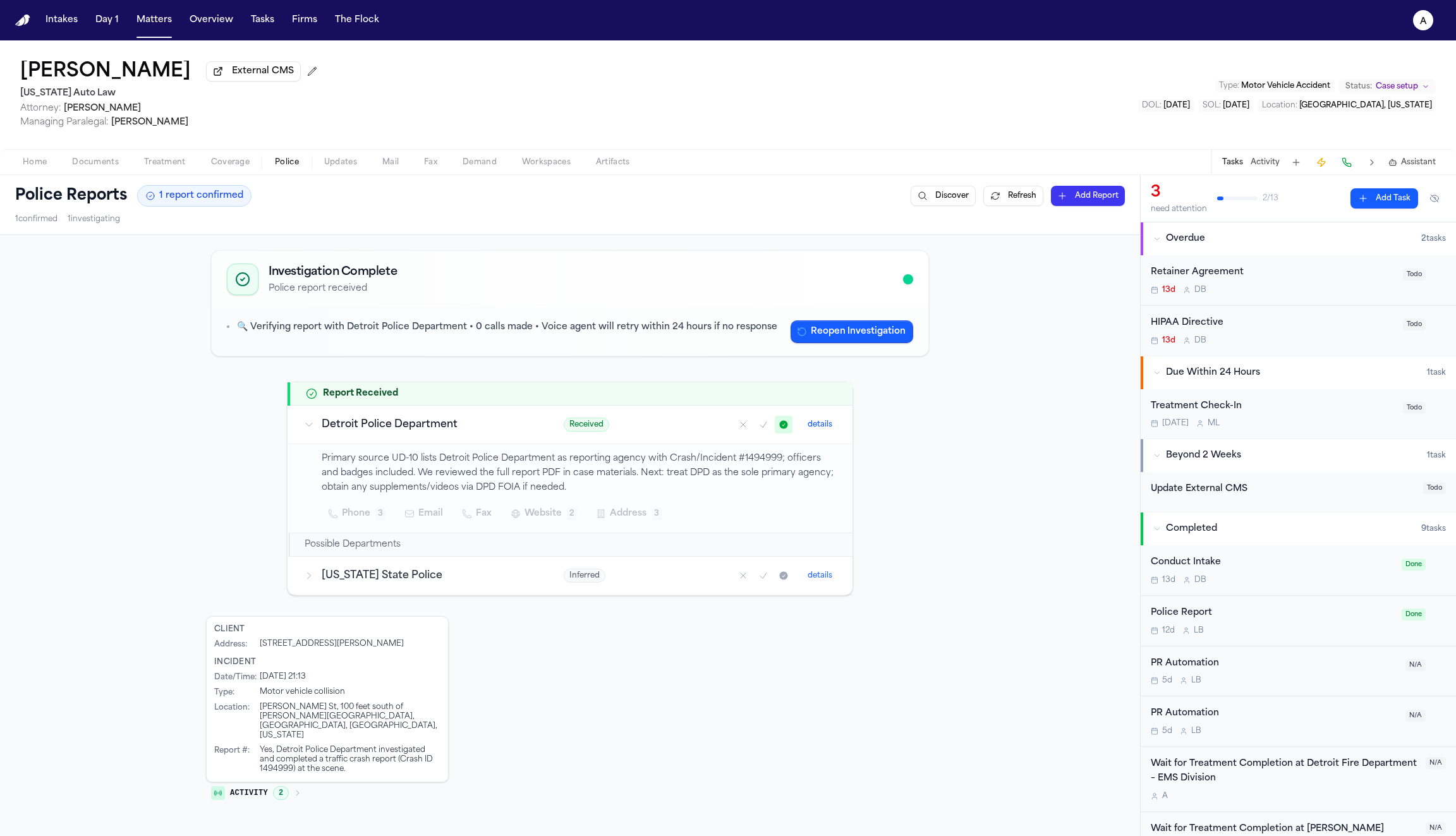
click at [1157, 241] on icon "button" at bounding box center [1157, 239] width 8 height 8
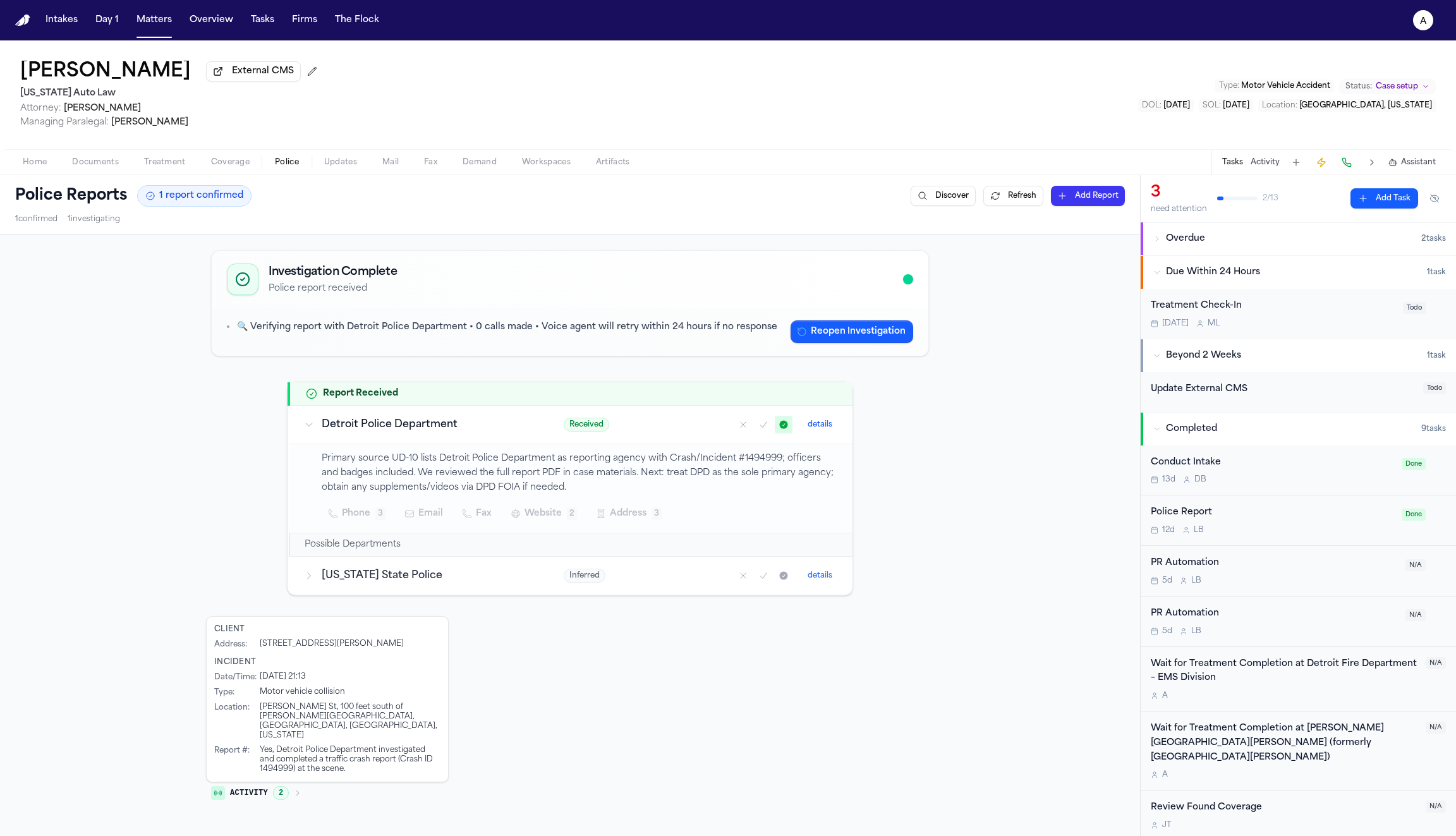
click at [1157, 357] on icon "button" at bounding box center [1157, 356] width 8 height 8
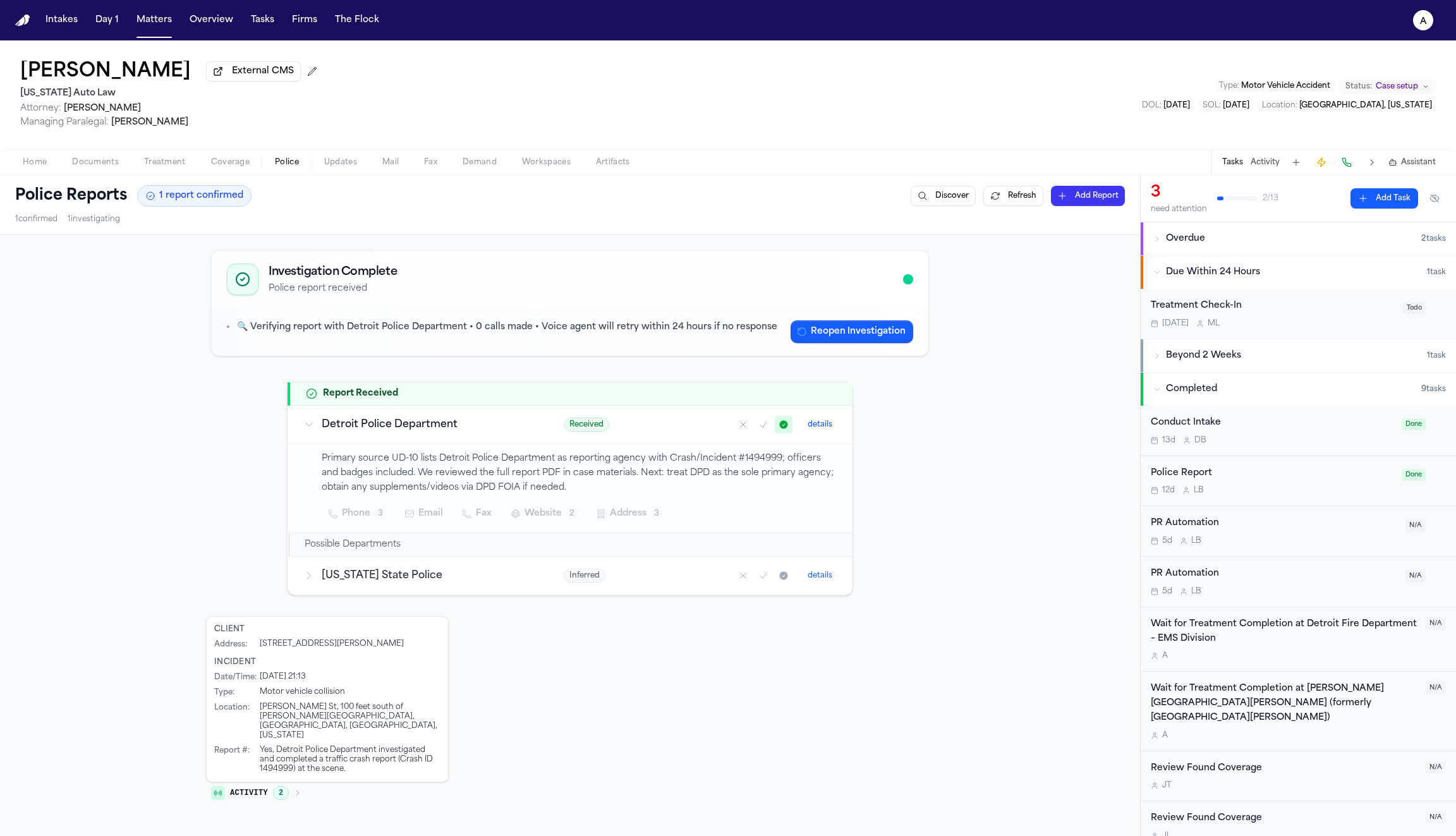
click at [967, 431] on div "Investigation Complete Police report received 🔍 Verifying report with Detroit P…" at bounding box center [570, 623] width 1140 height 776
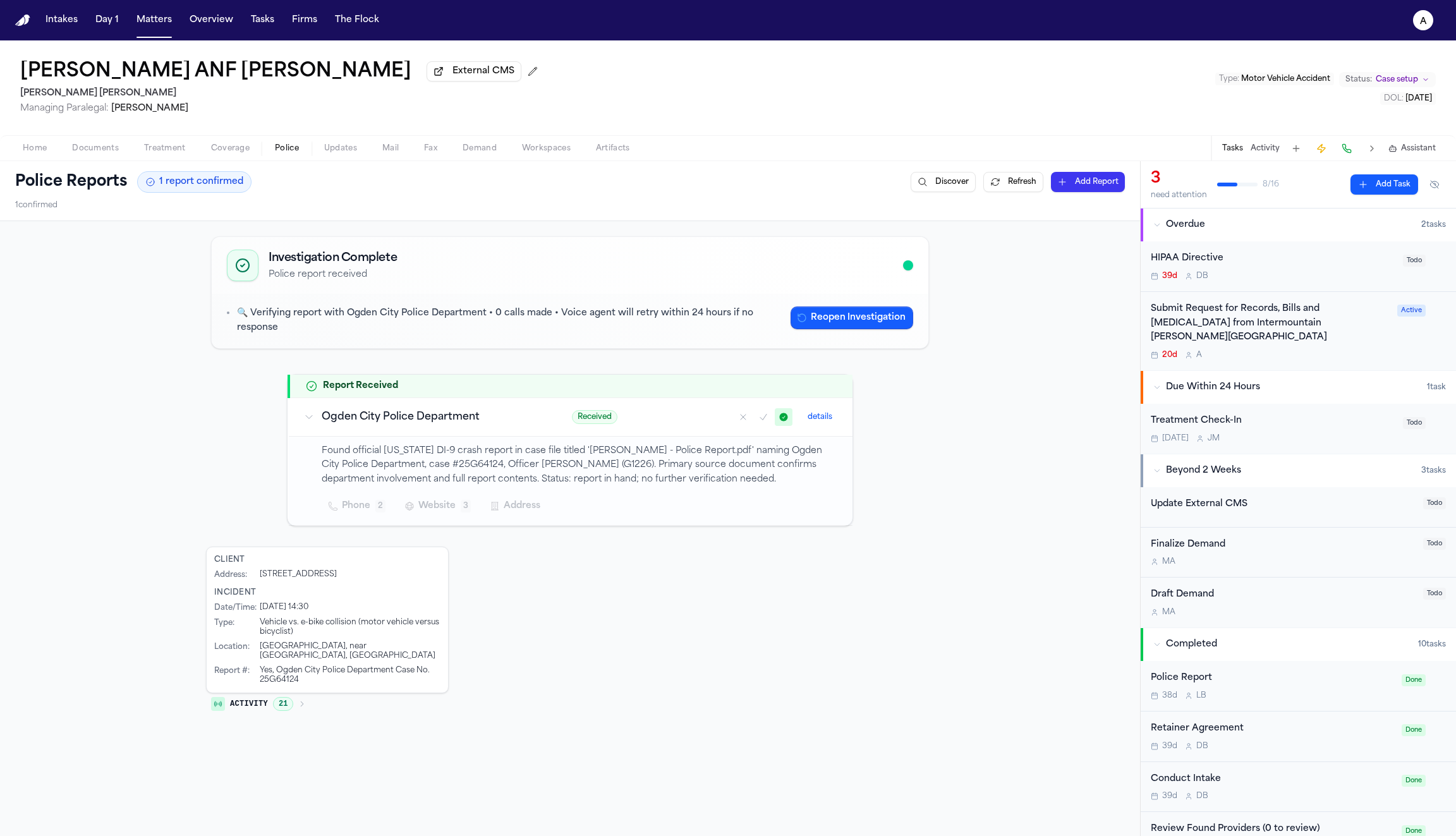
scroll to position [314, 0]
